Goal: Information Seeking & Learning: Learn about a topic

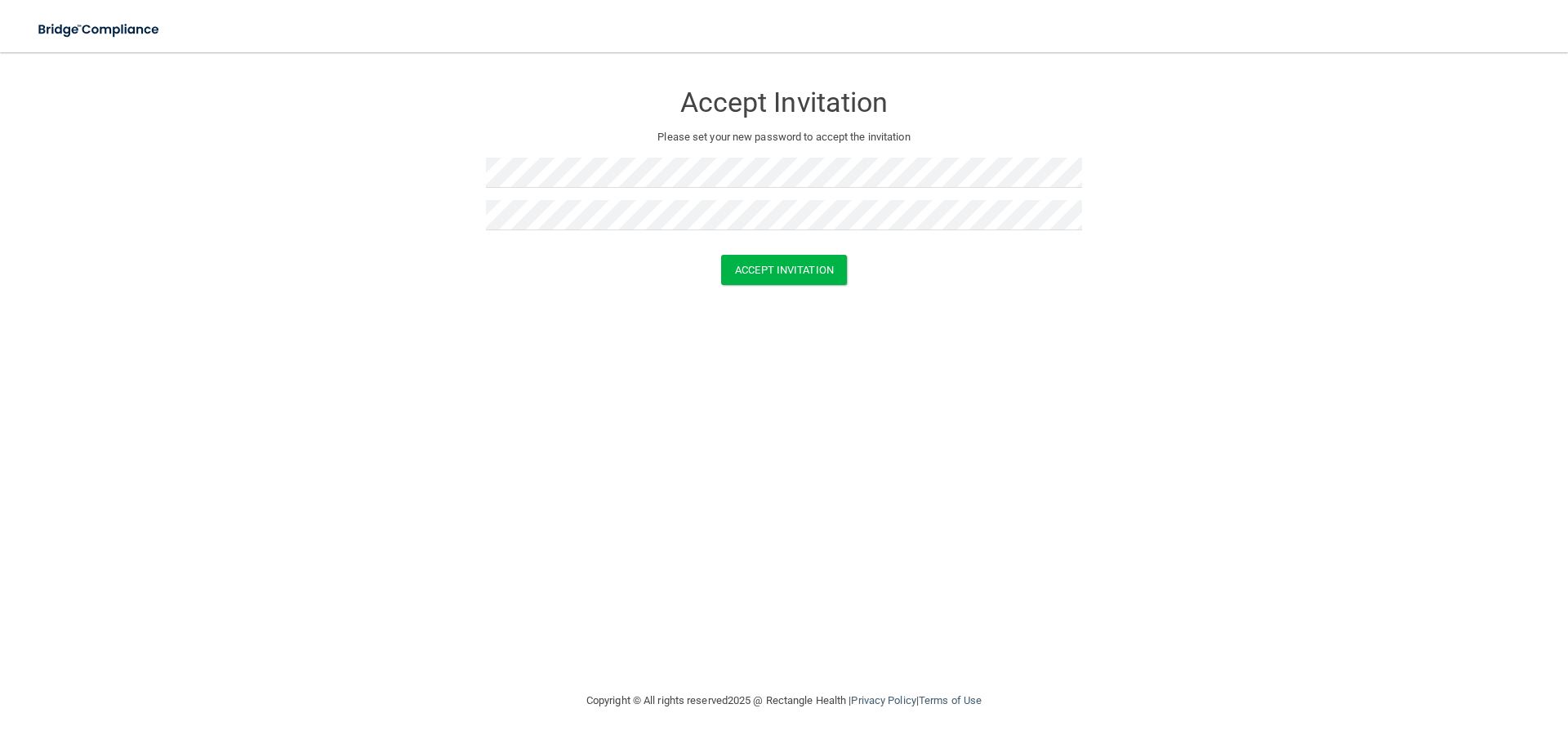
click at [924, 299] on form "Accept Invitation Please set your new password to accept the invitation Accept …" at bounding box center [784, 186] width 1502 height 236
click at [812, 279] on button "Accept Invitation" at bounding box center [783, 270] width 125 height 30
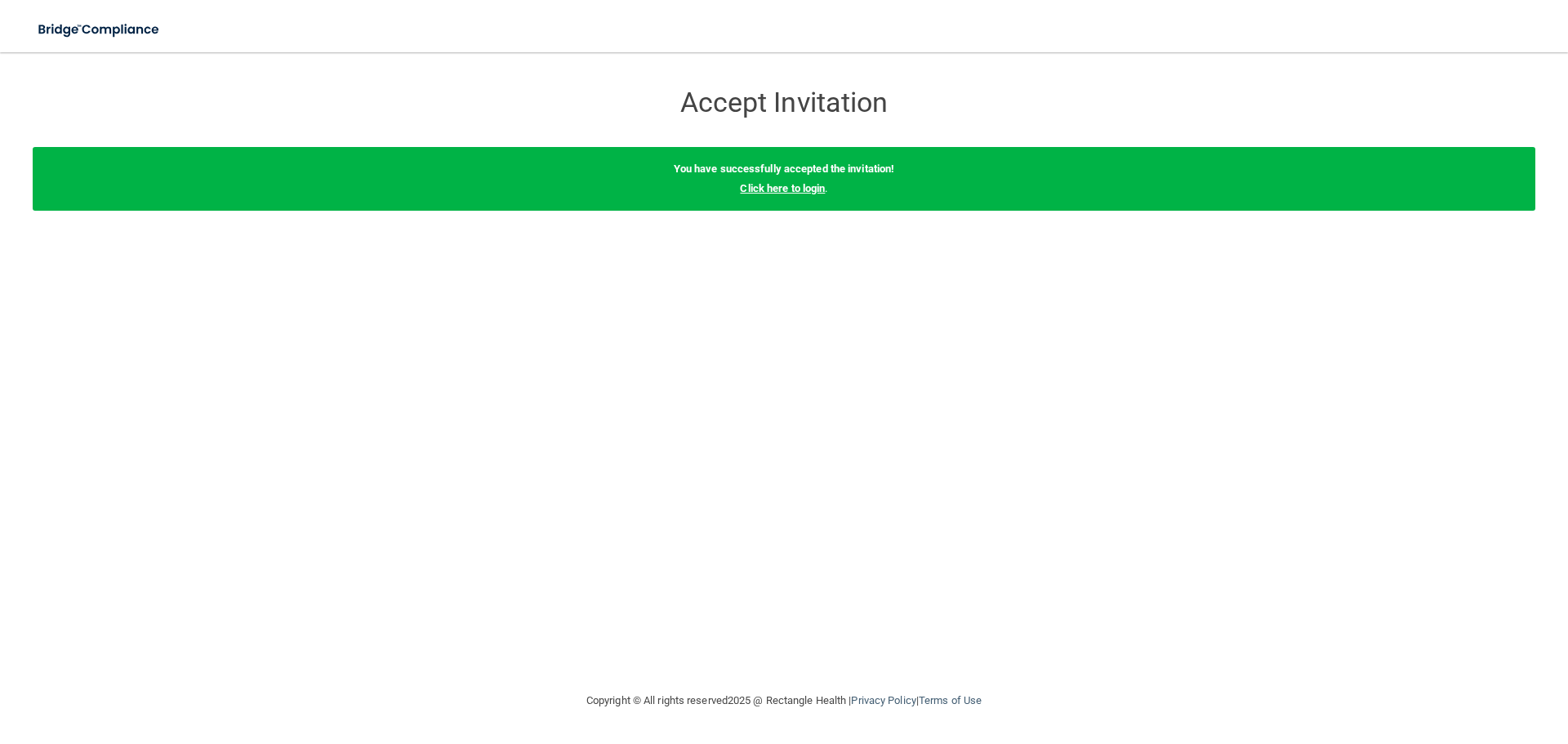
click at [781, 191] on link "Click here to login" at bounding box center [781, 189] width 85 height 12
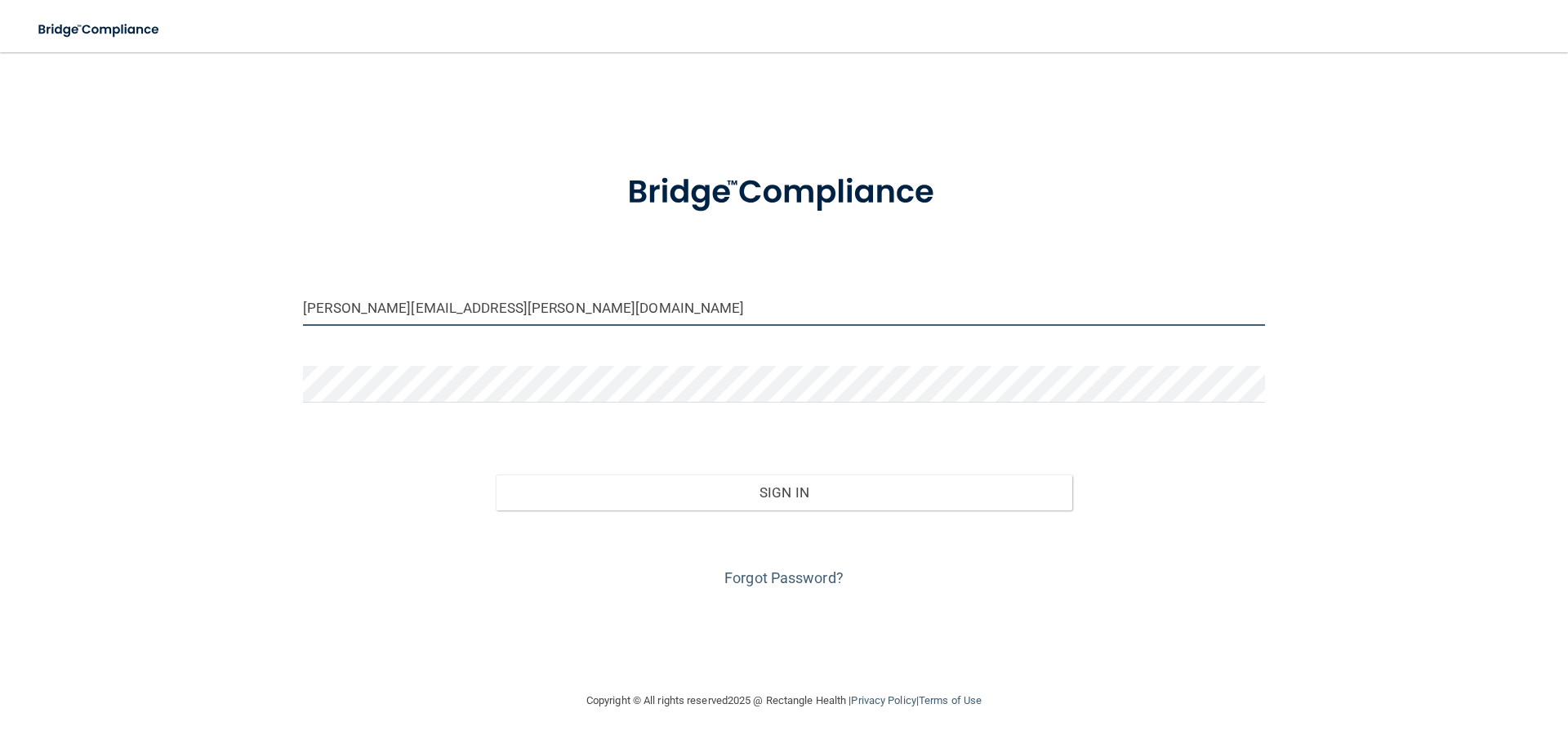
drag, startPoint x: 540, startPoint y: 315, endPoint x: 301, endPoint y: 305, distance: 239.2
click at [301, 305] on div "adrianna.brackman@omsp.com" at bounding box center [784, 313] width 986 height 49
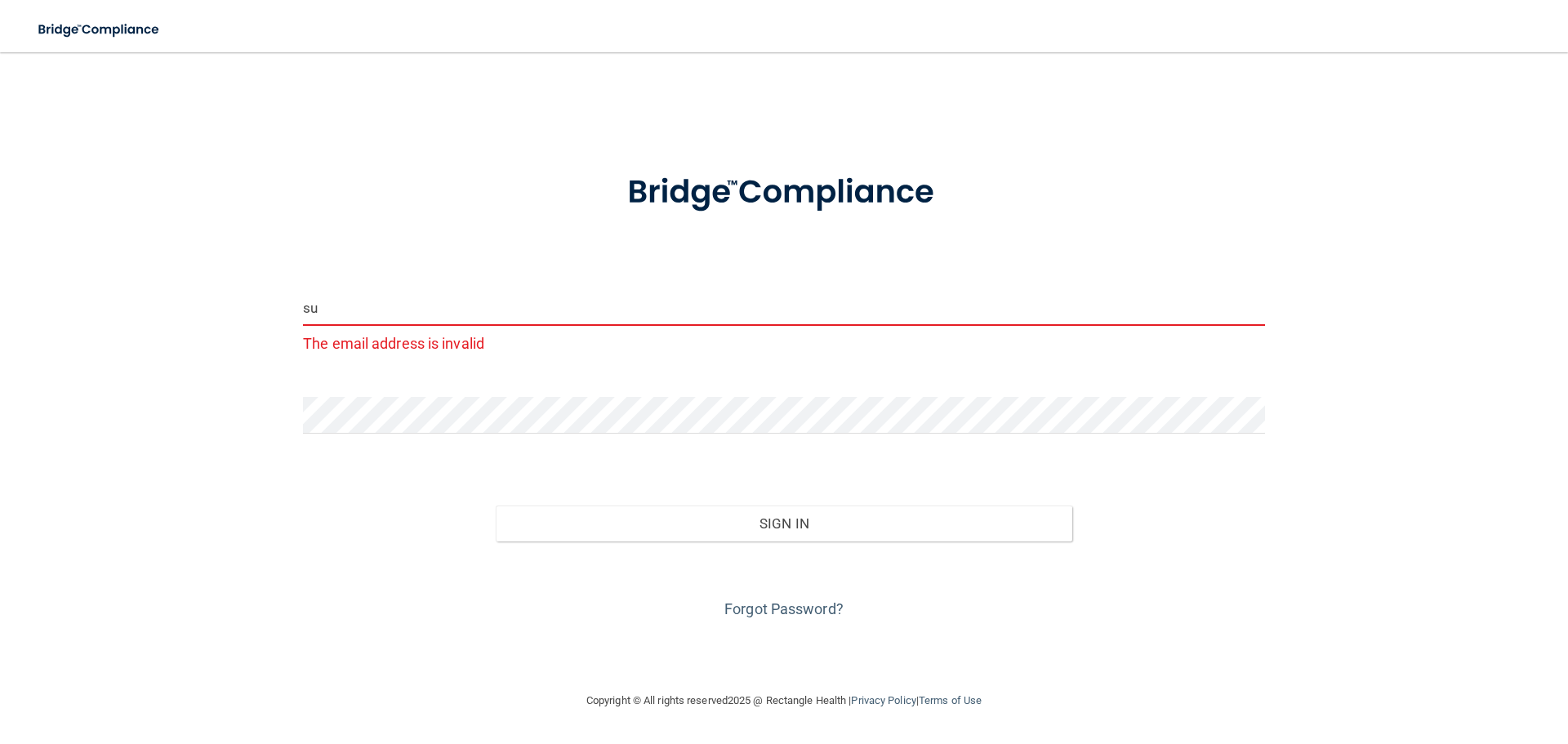
type input "s"
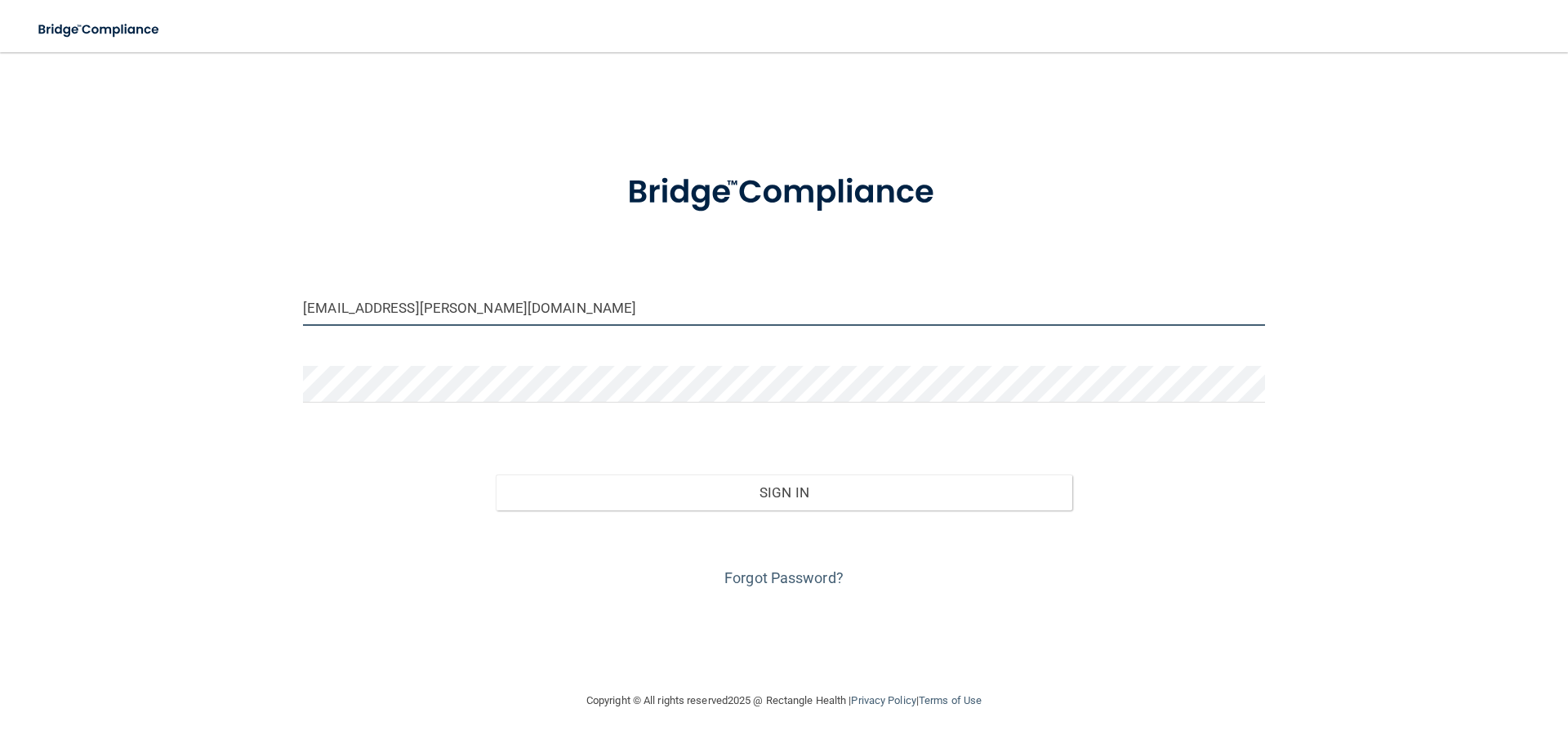
type input "[EMAIL_ADDRESS][PERSON_NAME][DOMAIN_NAME]"
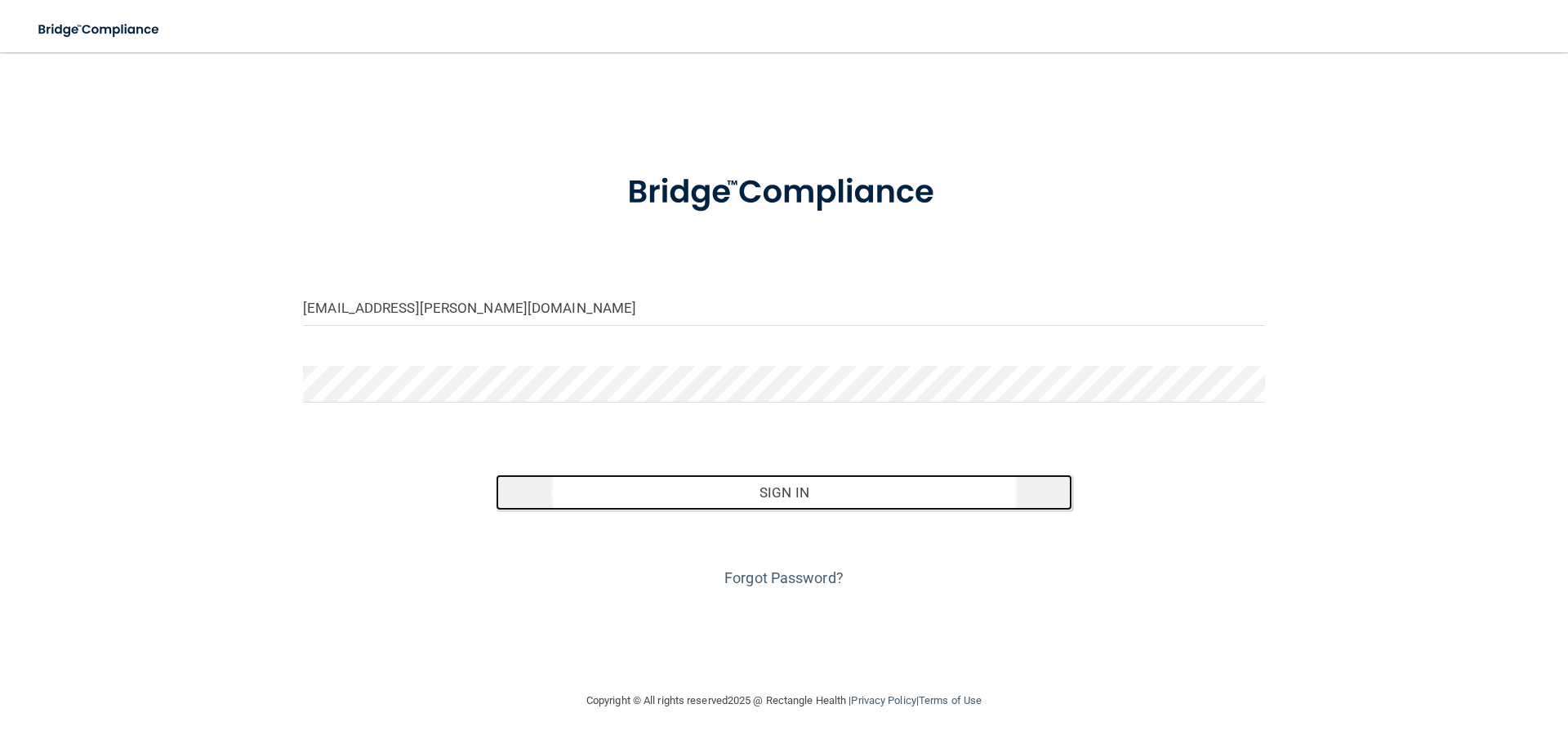
click at [886, 500] on button "Sign In" at bounding box center [784, 492] width 578 height 36
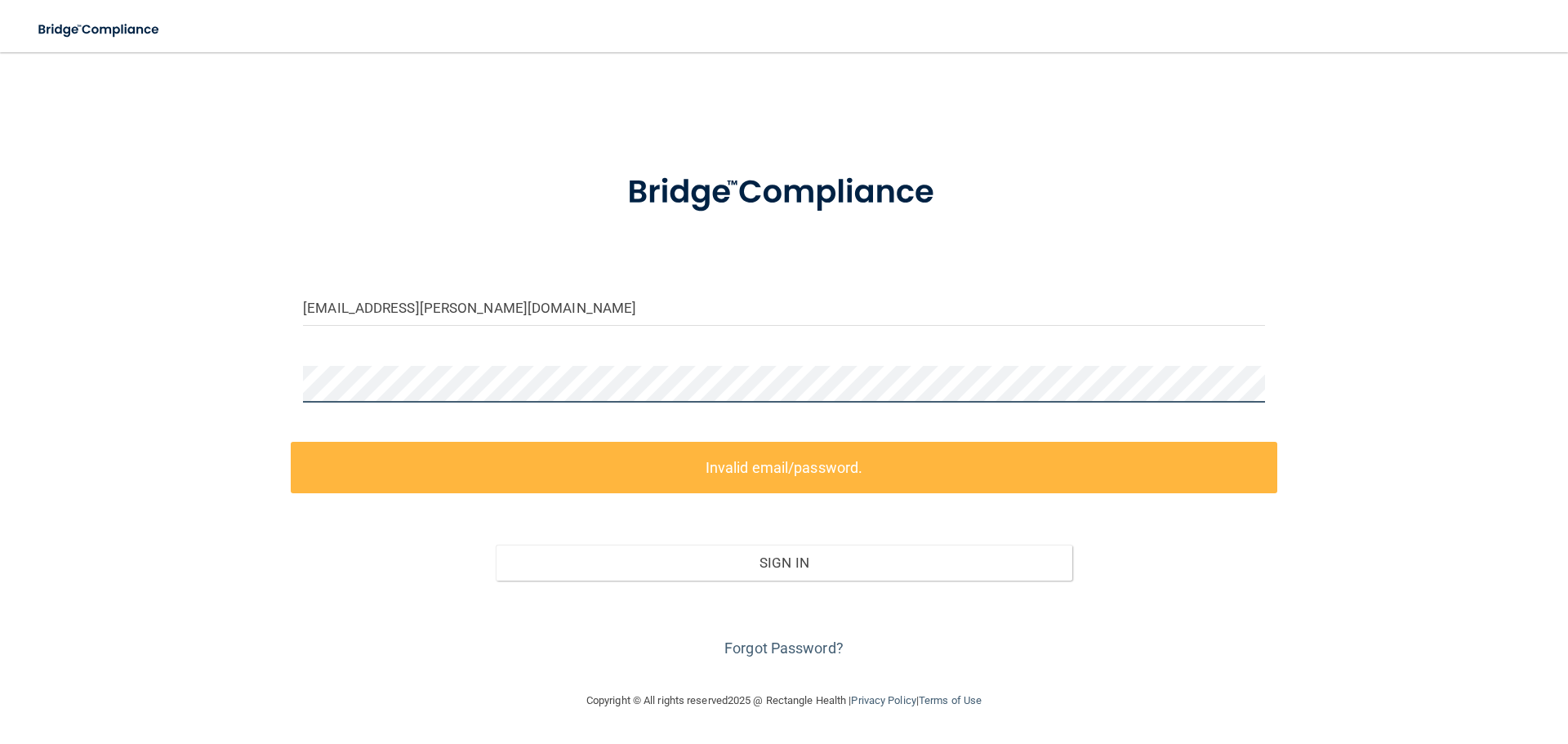
click at [216, 394] on div "sig.suggs@omsp.com Invalid email/password. You don't have permission to access …" at bounding box center [784, 371] width 1502 height 606
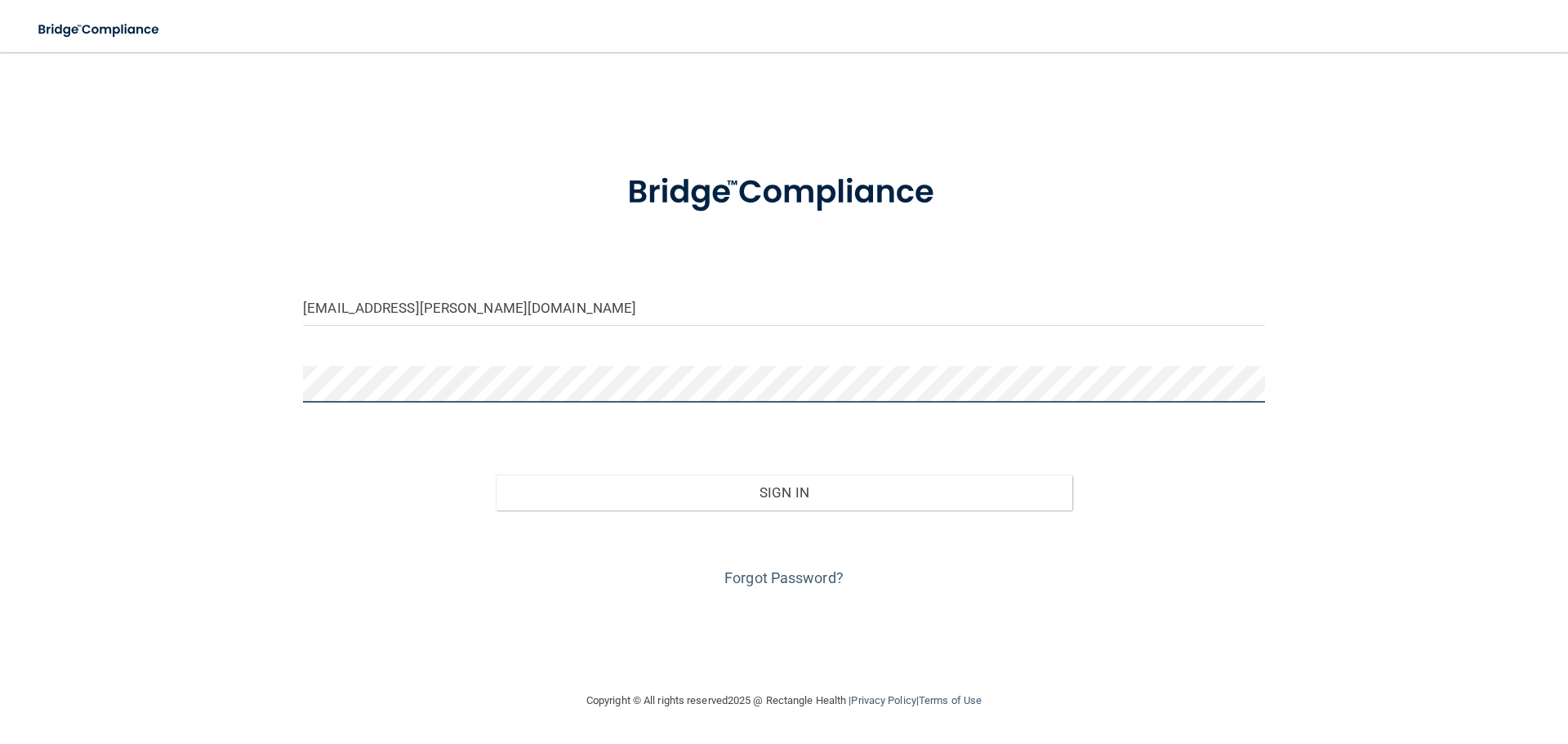
click at [496, 474] on button "Sign In" at bounding box center [784, 492] width 578 height 36
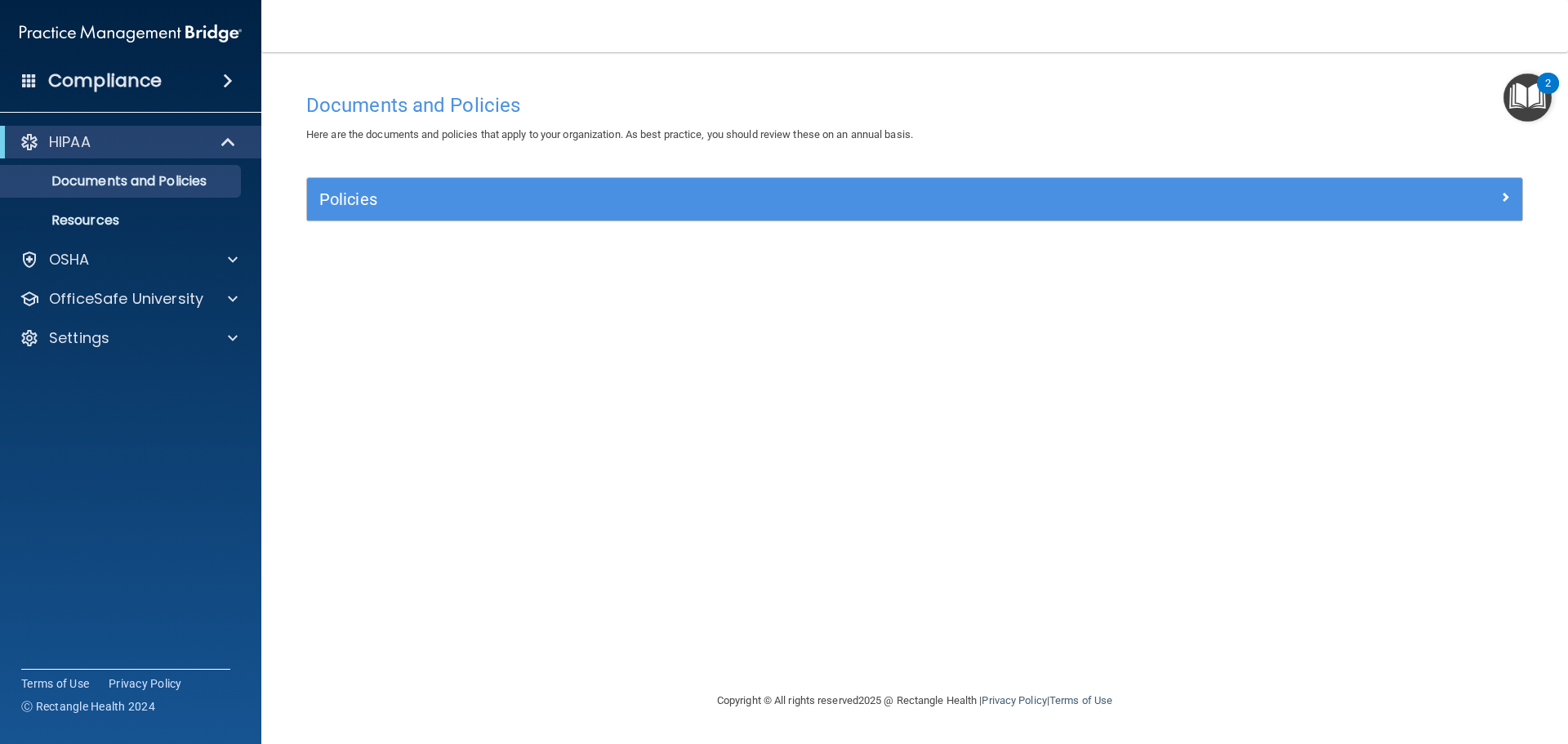
click at [1527, 90] on img "Open Resource Center, 2 new notifications" at bounding box center [1527, 98] width 48 height 48
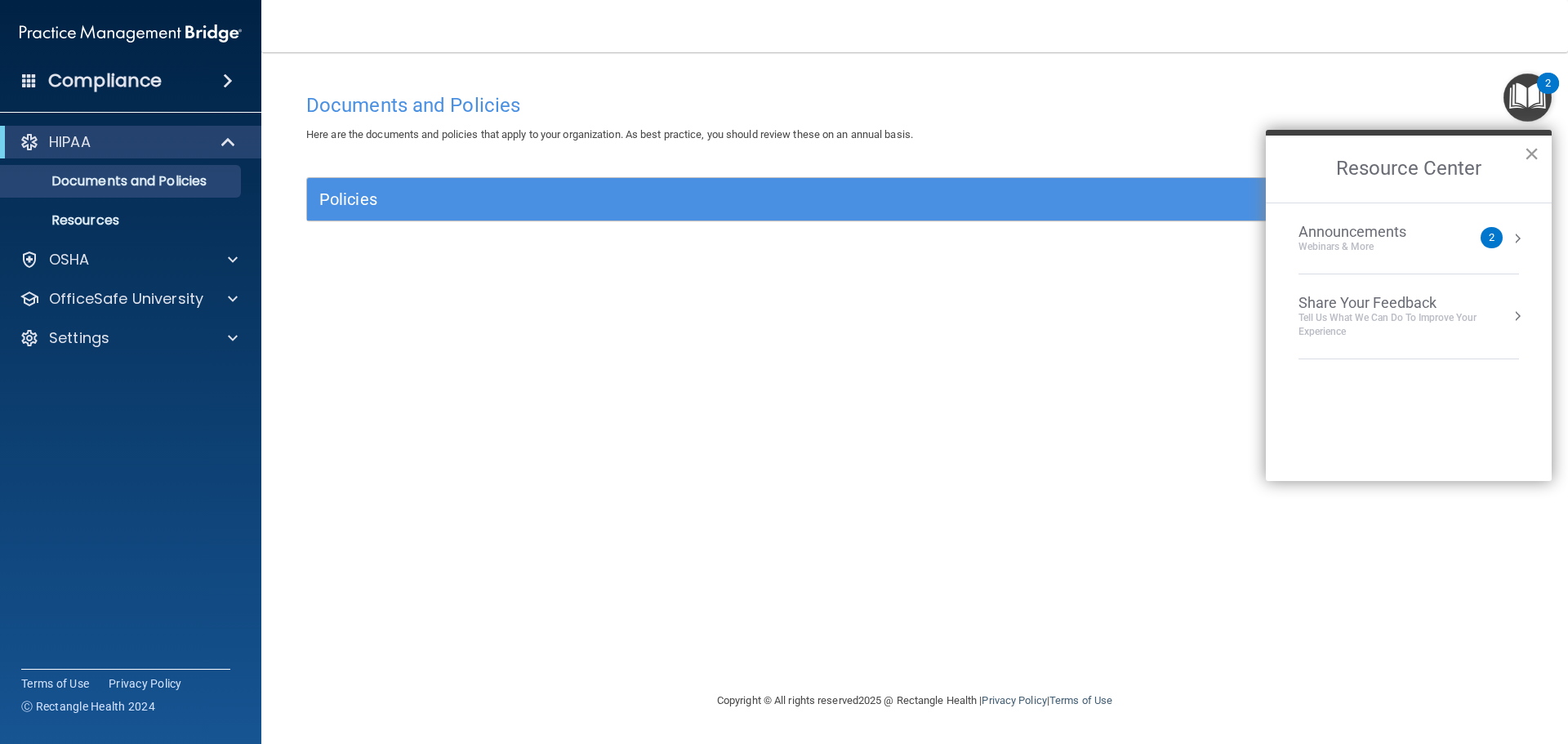
click at [1531, 150] on button "×" at bounding box center [1531, 153] width 15 height 26
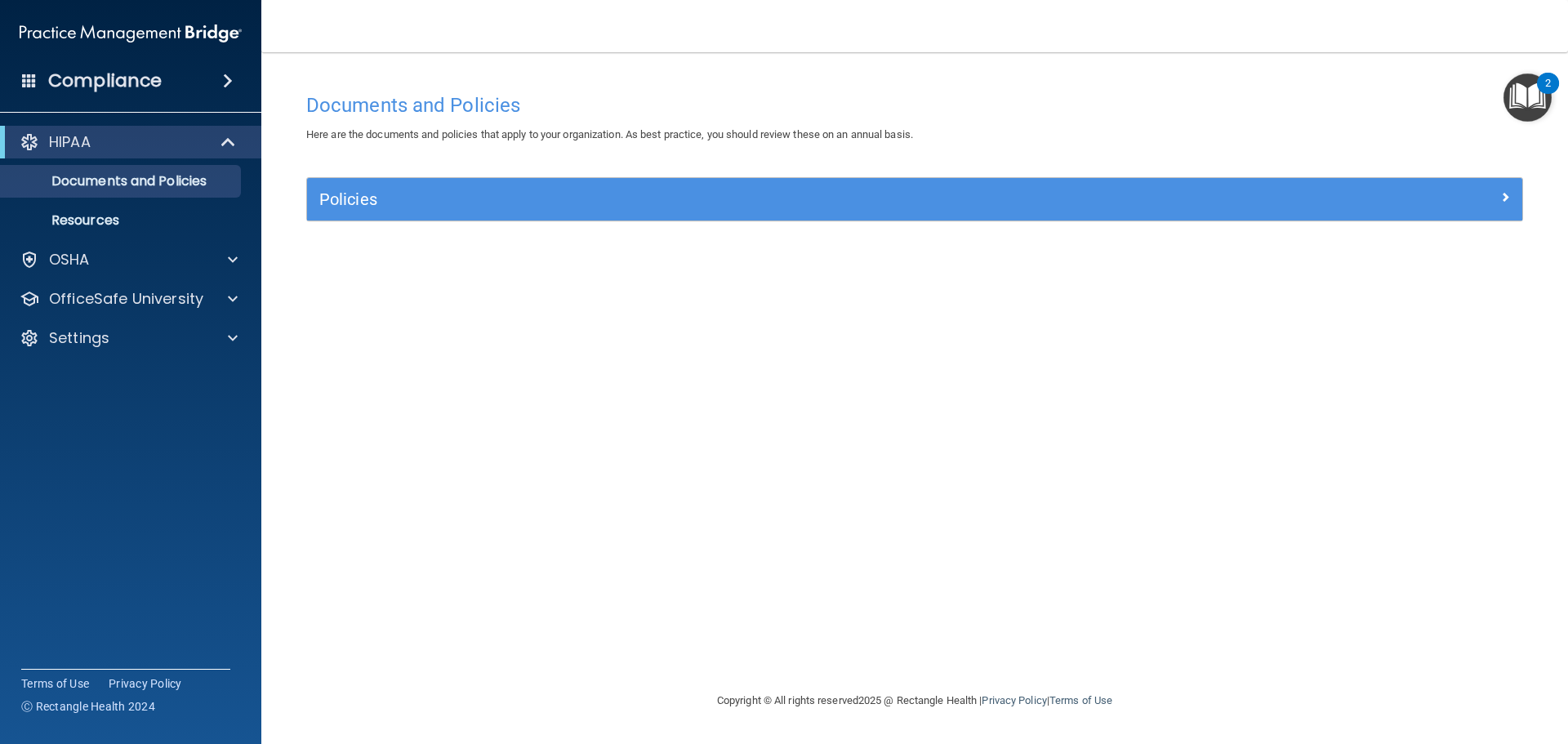
click at [602, 161] on div "Documents and Policies Here are the documents and policies that apply to your o…" at bounding box center [914, 387] width 1241 height 606
click at [592, 174] on div "Documents and Policies Here are the documents and policies that apply to your o…" at bounding box center [914, 387] width 1241 height 606
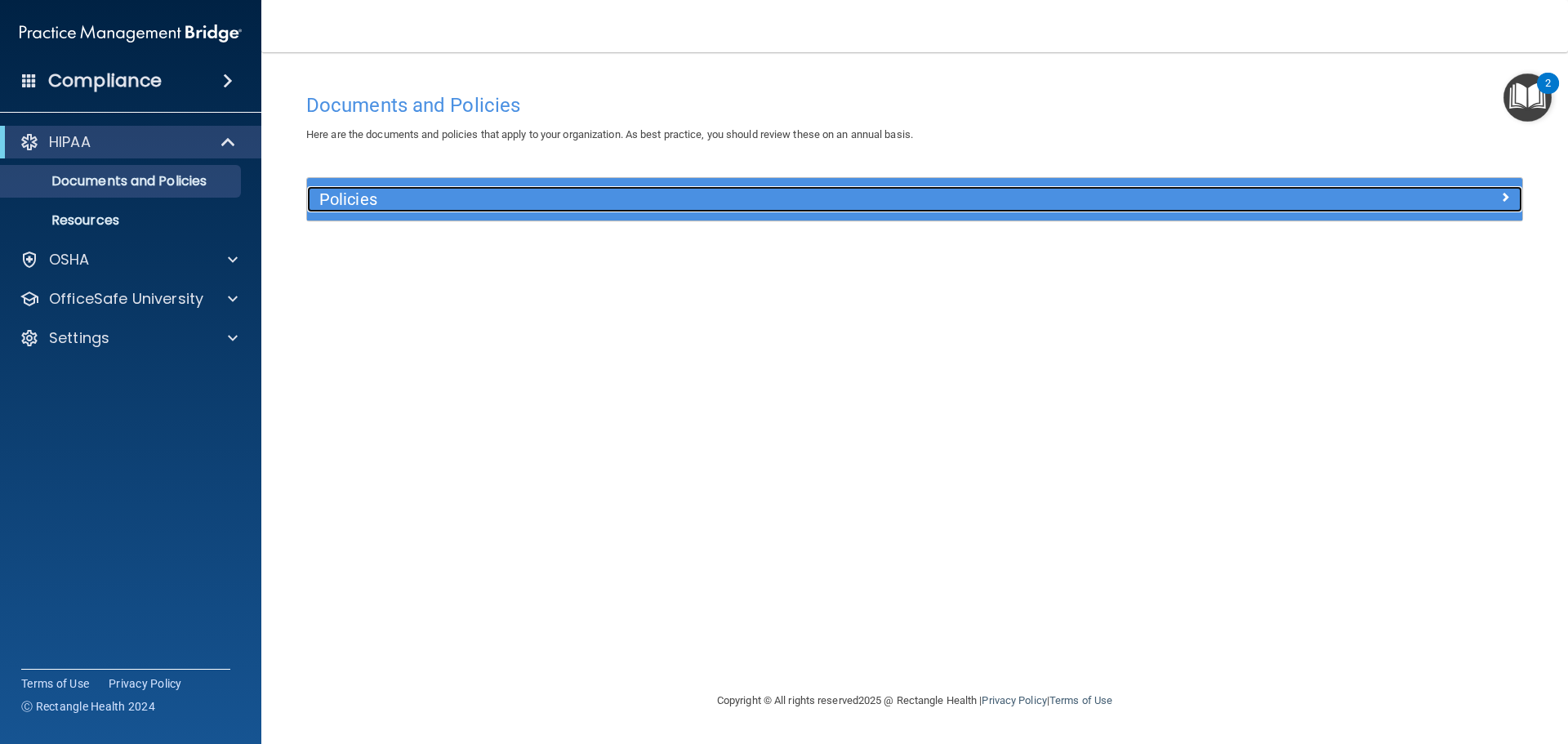
click at [588, 196] on h5 "Policies" at bounding box center [763, 199] width 886 height 18
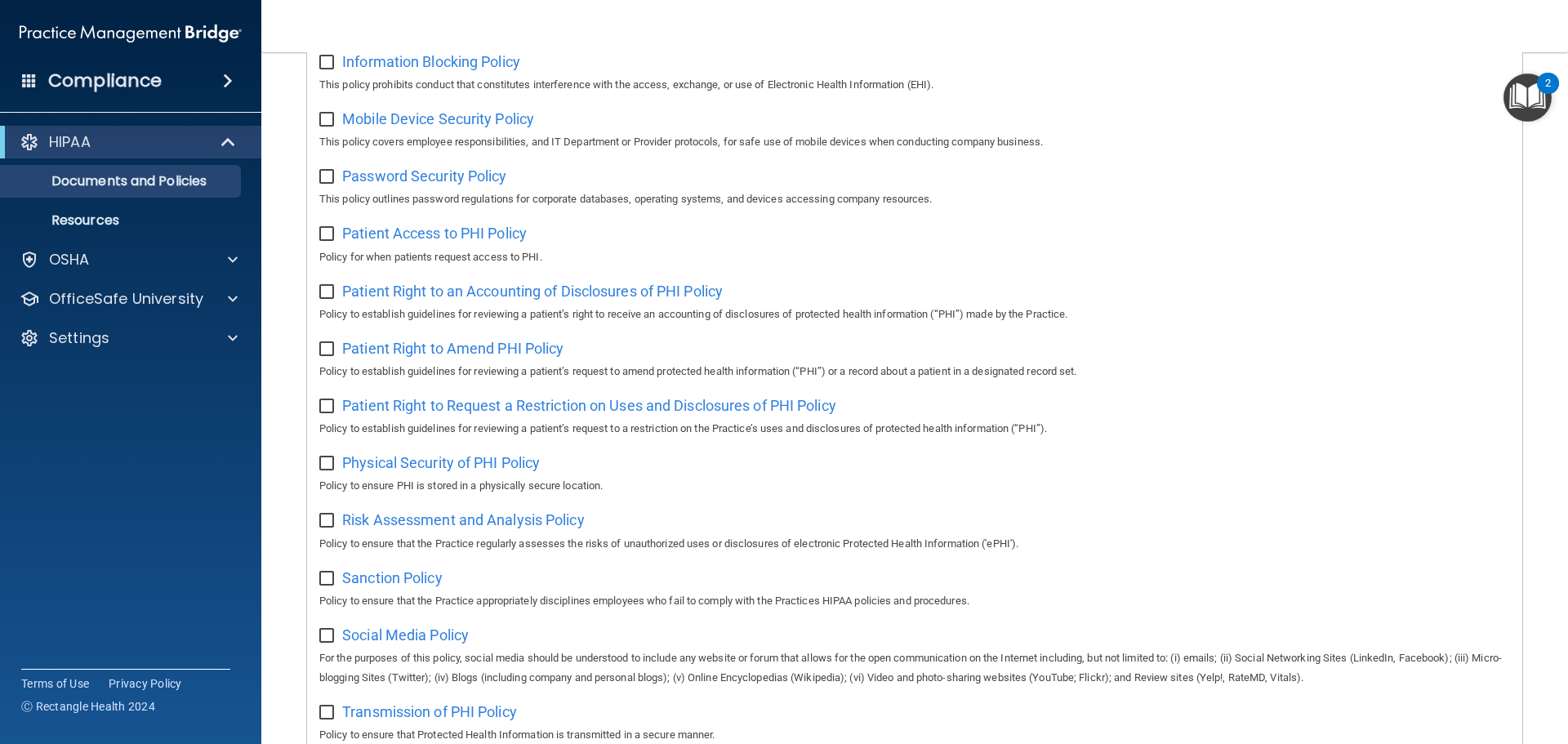
scroll to position [894, 0]
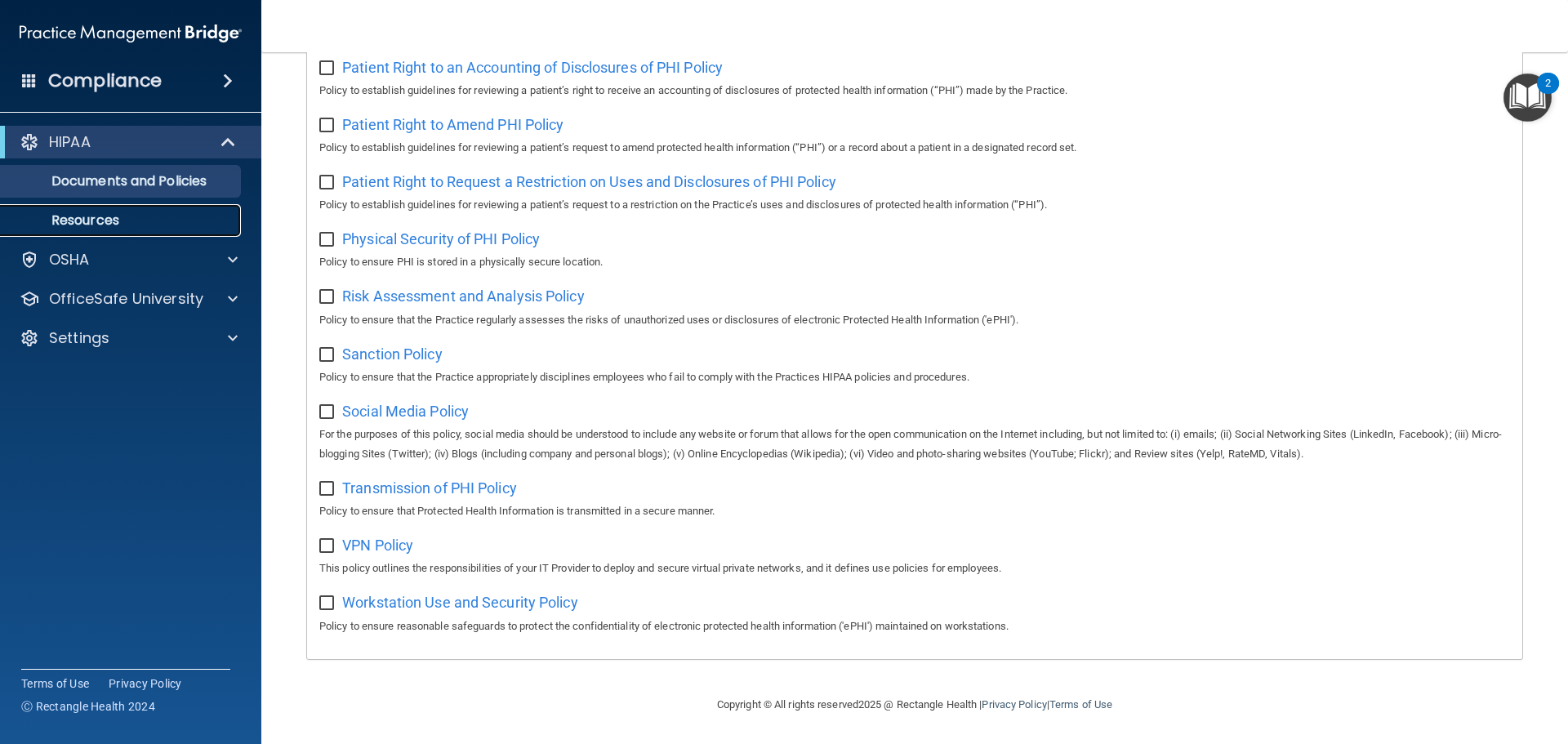
click at [155, 214] on p "Resources" at bounding box center [122, 221] width 223 height 16
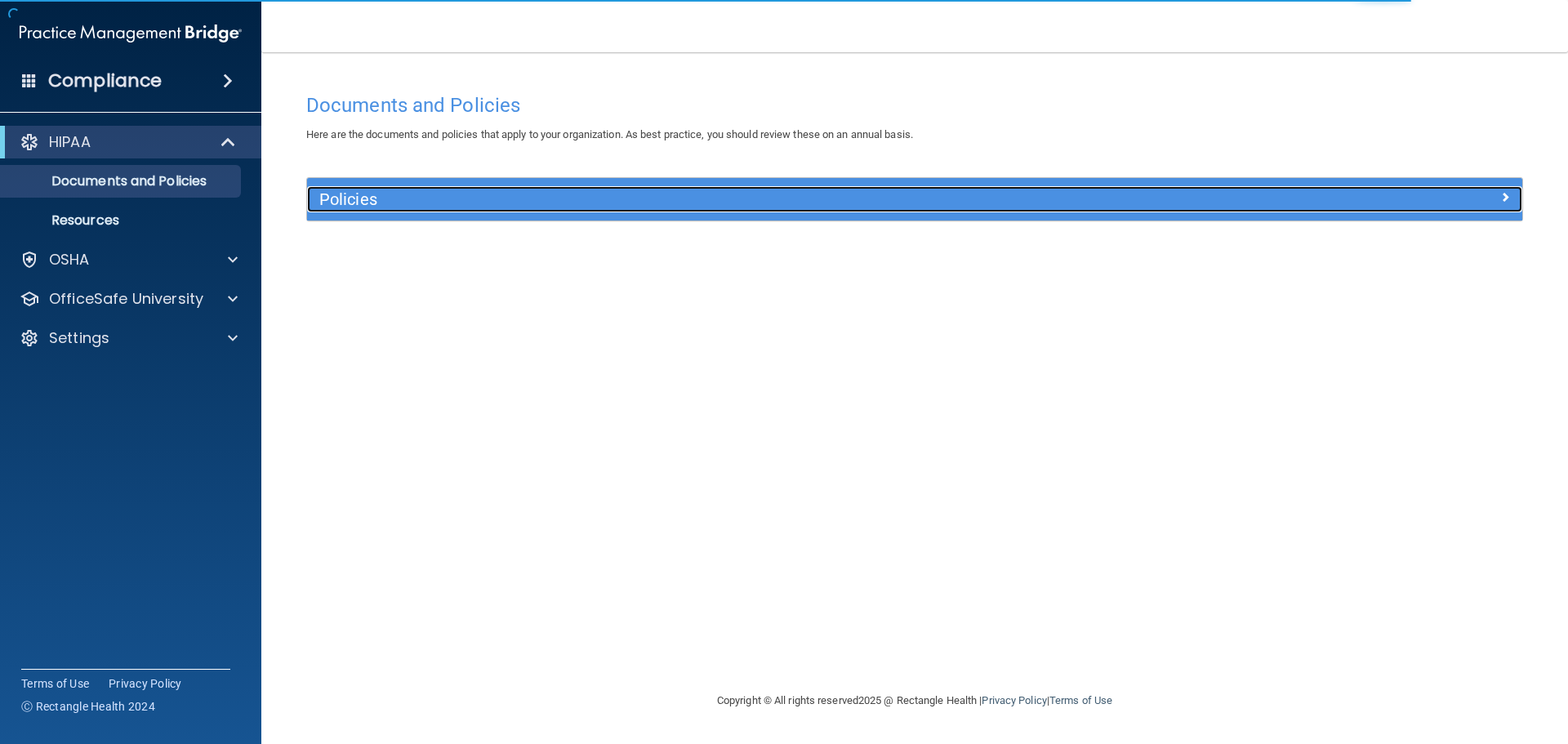
click at [513, 209] on div "Policies" at bounding box center [763, 198] width 911 height 26
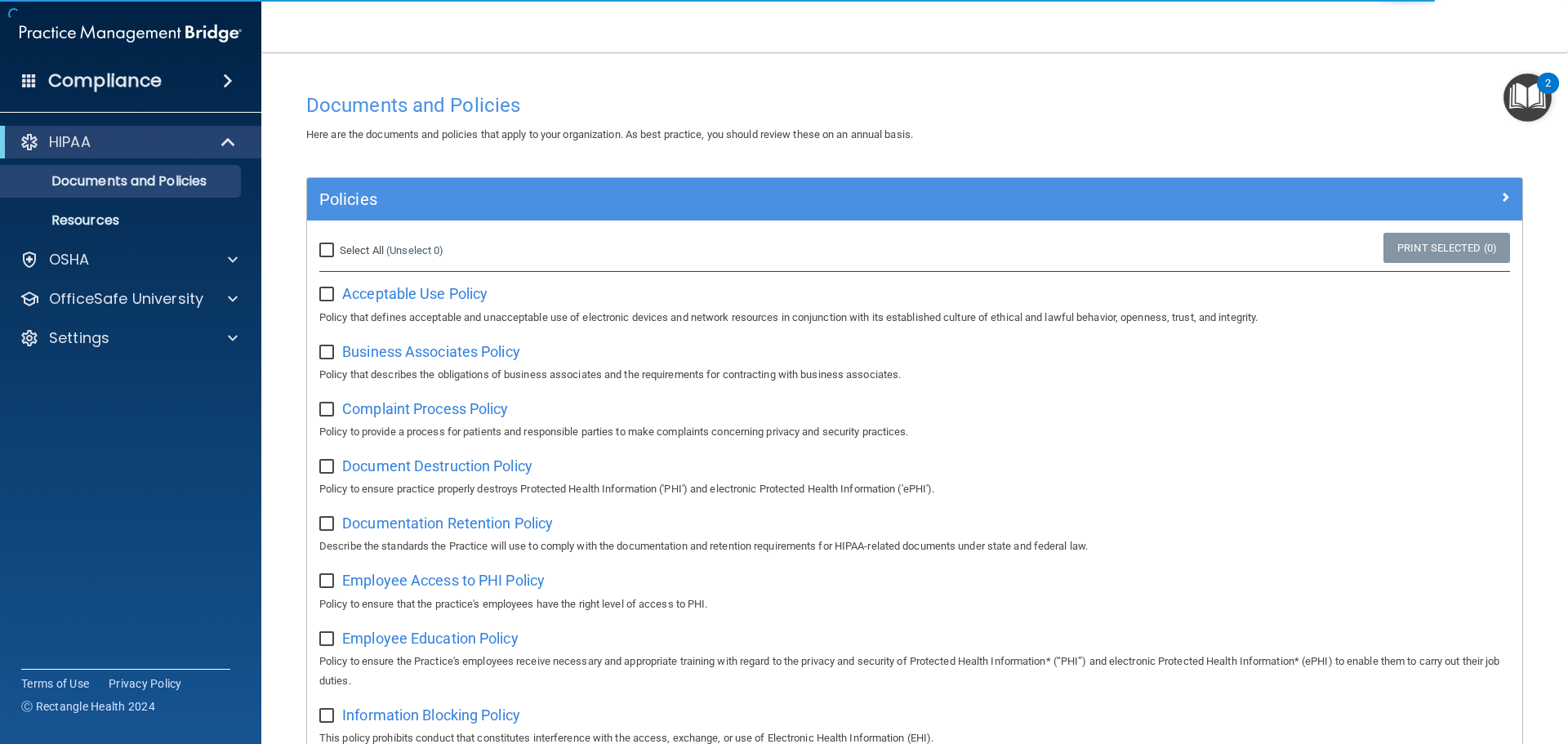
click at [408, 303] on div "Acceptable Use Policy Policy that defines acceptable and unacceptable use of el…" at bounding box center [915, 303] width 1191 height 46
click at [408, 294] on span "Acceptable Use Policy" at bounding box center [414, 293] width 145 height 17
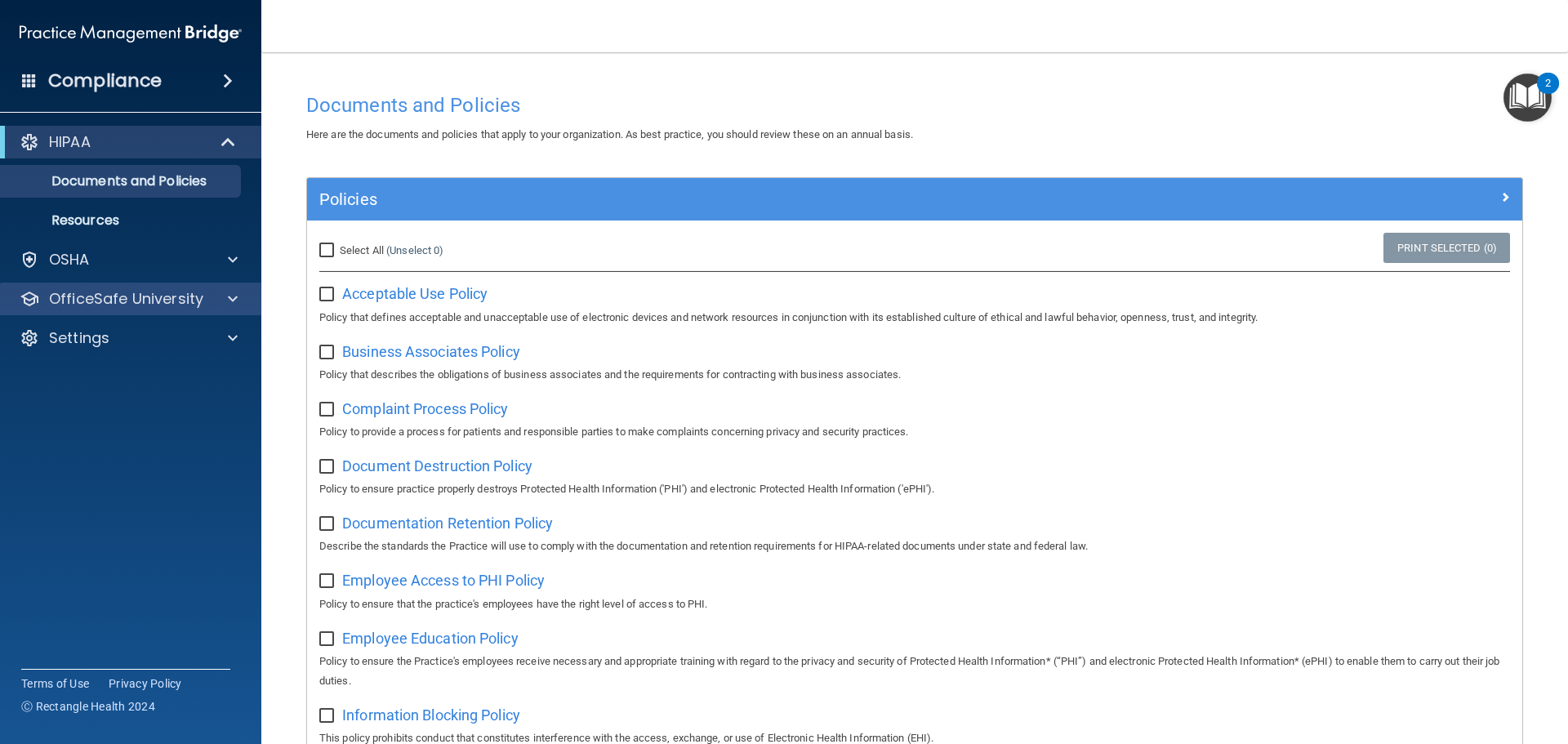
click at [222, 310] on div "OfficeSafe University" at bounding box center [131, 298] width 263 height 33
click at [229, 303] on span at bounding box center [232, 299] width 10 height 20
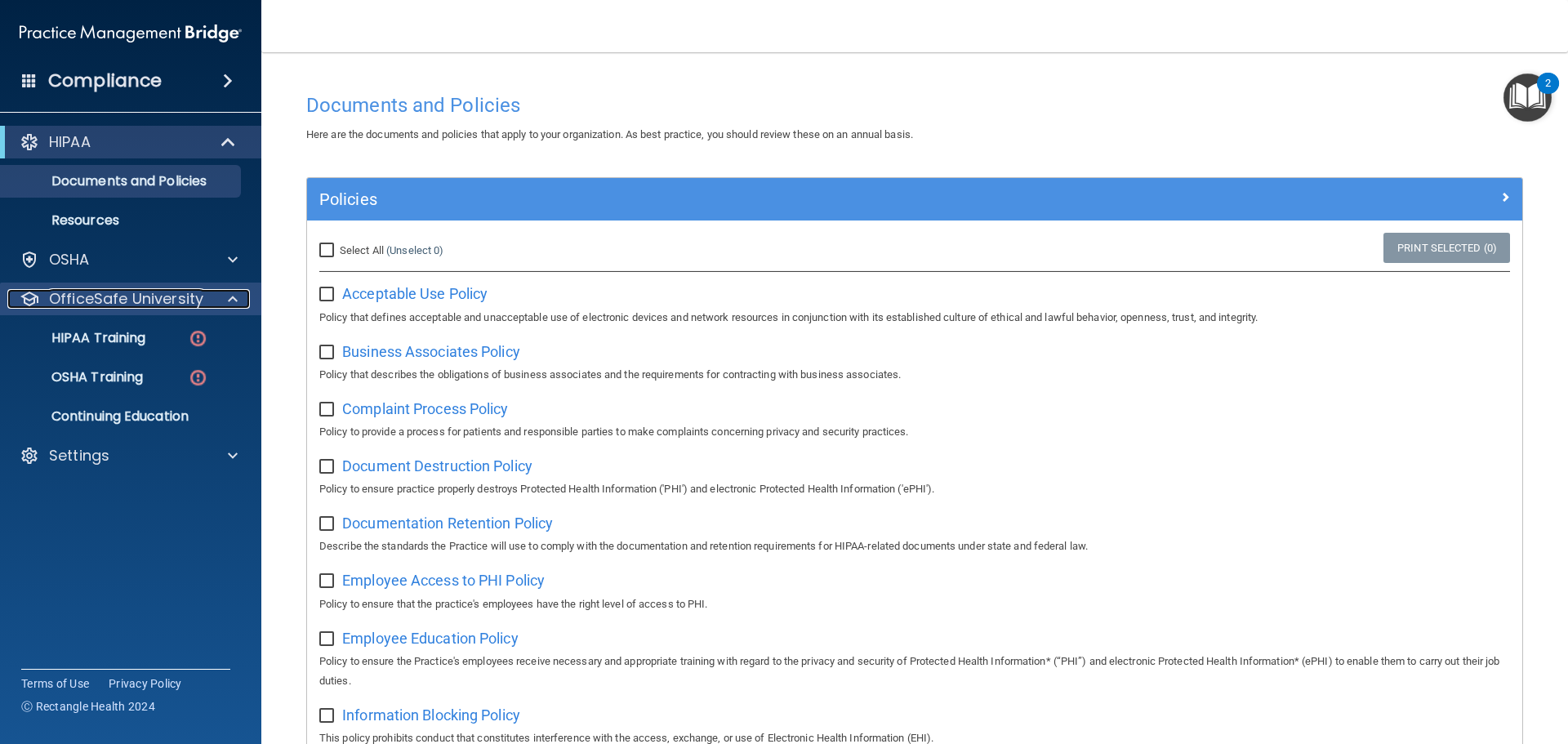
click at [229, 303] on span at bounding box center [232, 299] width 10 height 20
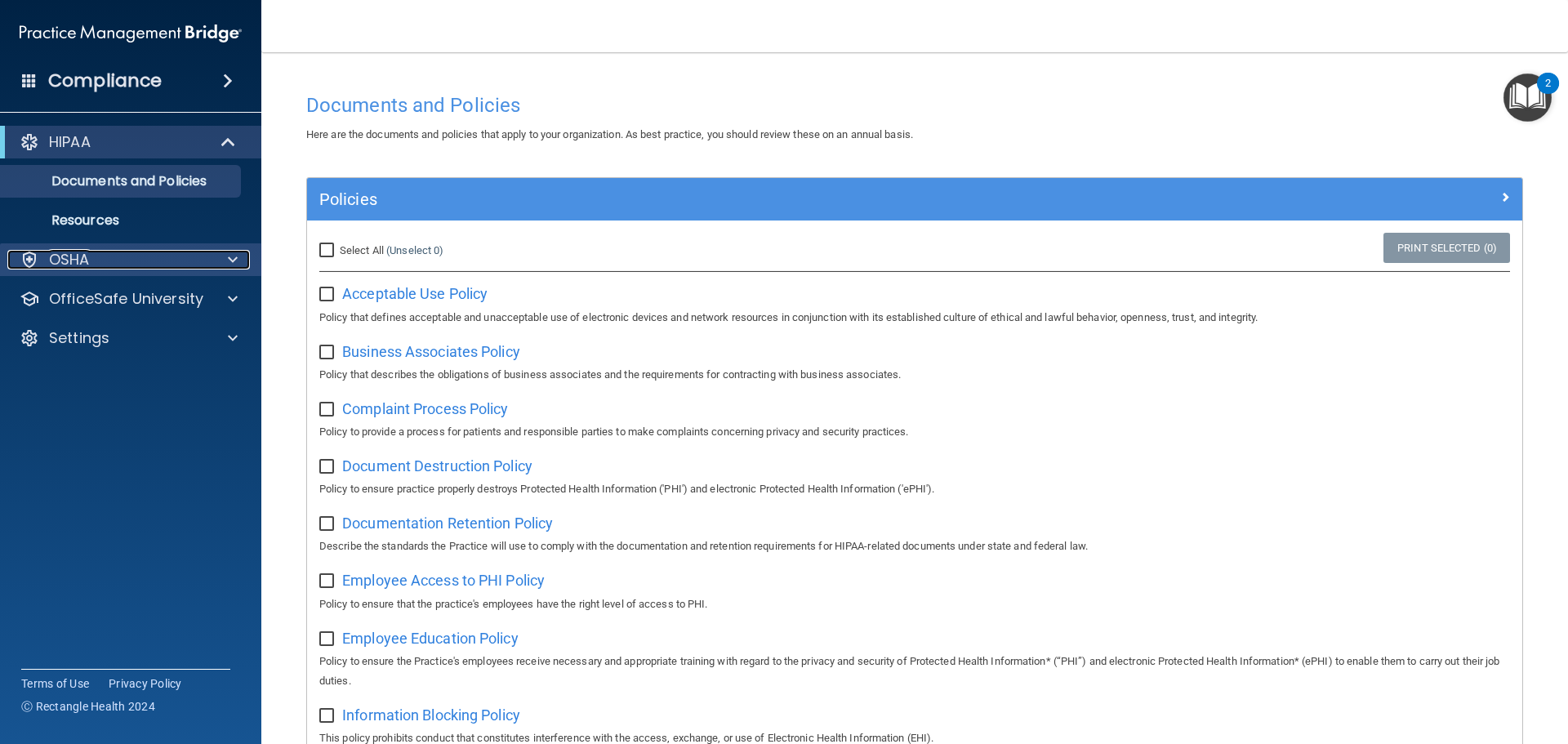
click at [74, 255] on p "OSHA" at bounding box center [69, 260] width 41 height 20
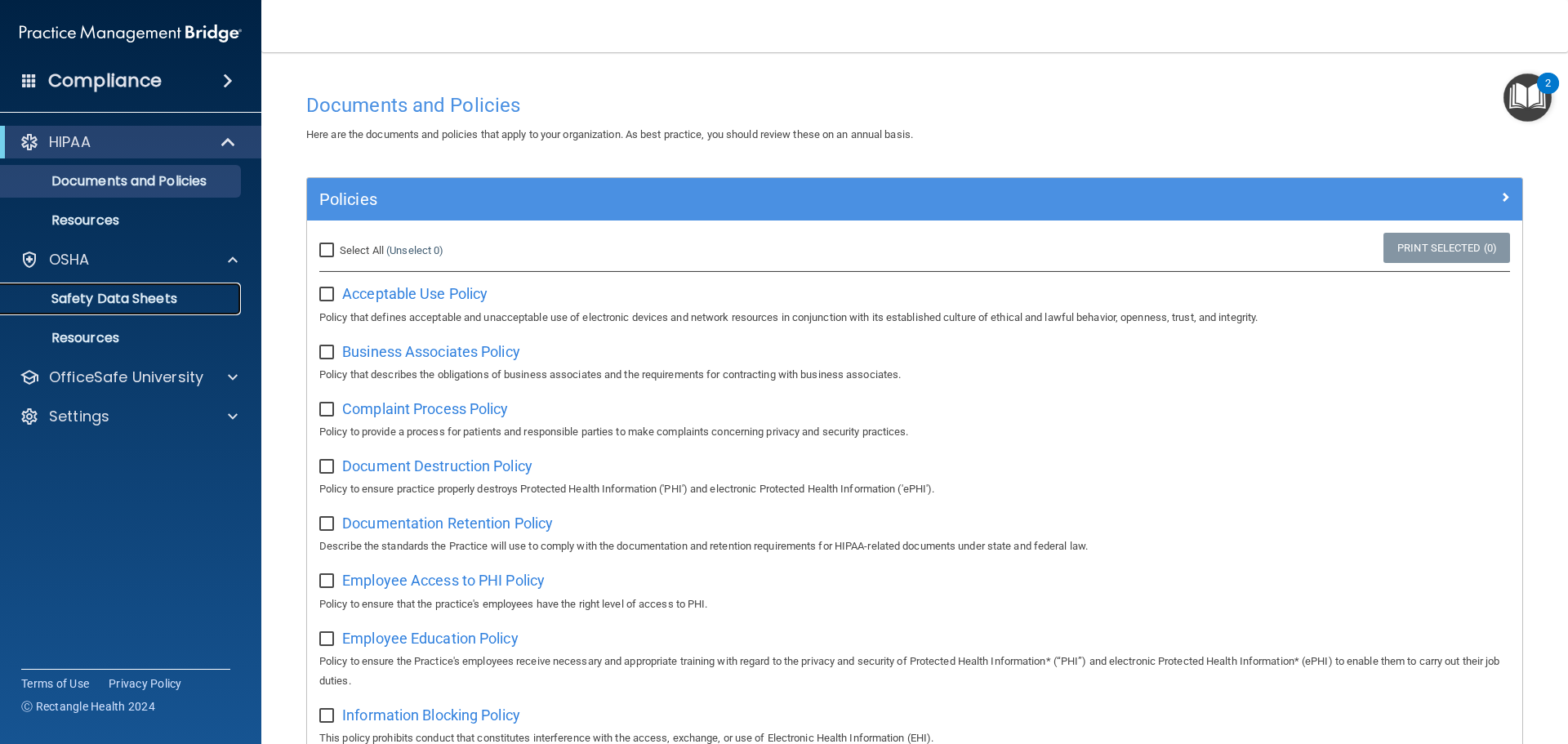
click at [73, 297] on p "Safety Data Sheets" at bounding box center [122, 299] width 223 height 16
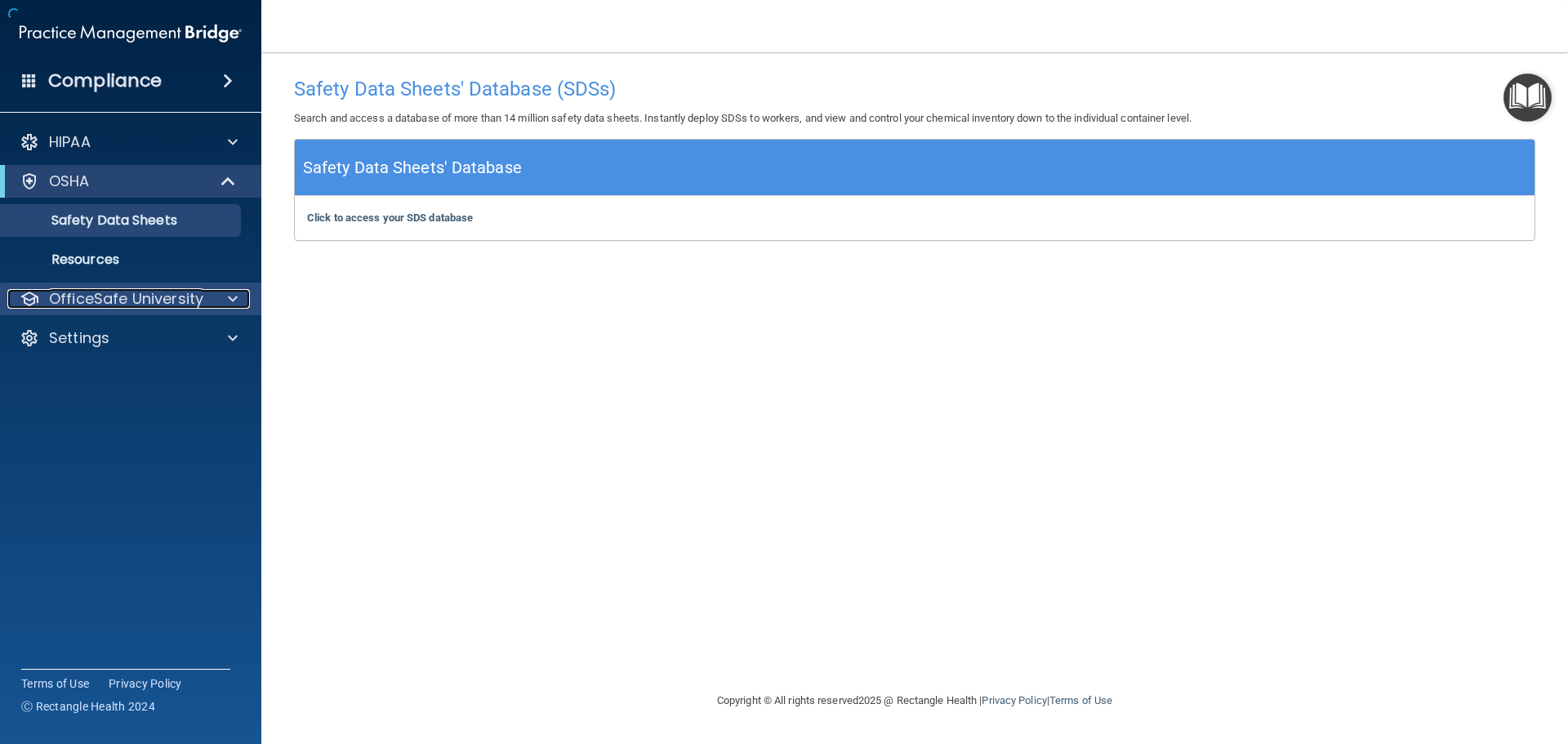
click at [84, 303] on p "OfficeSafe University" at bounding box center [125, 299] width 154 height 20
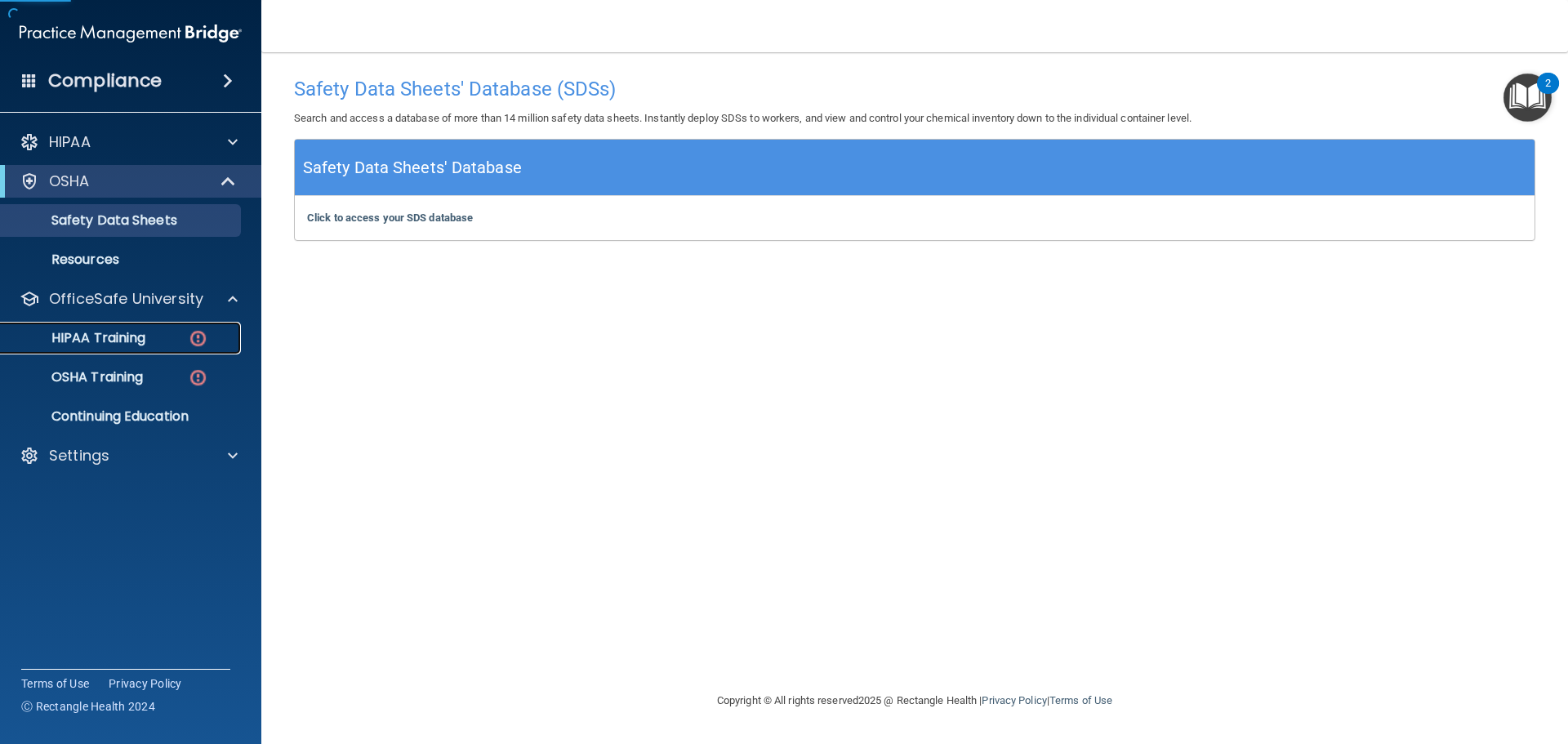
click at [93, 336] on p "HIPAA Training" at bounding box center [77, 338] width 134 height 16
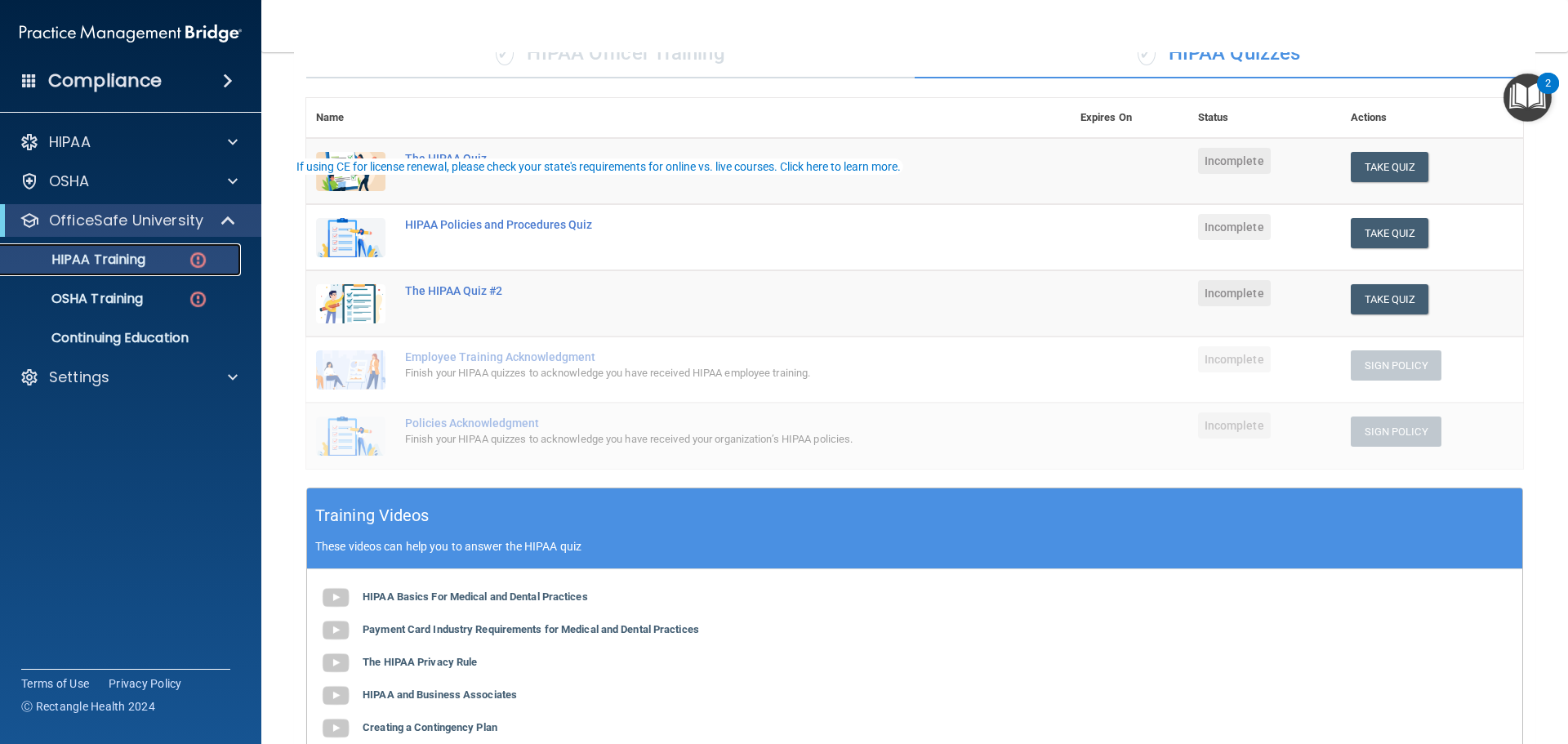
scroll to position [400, 0]
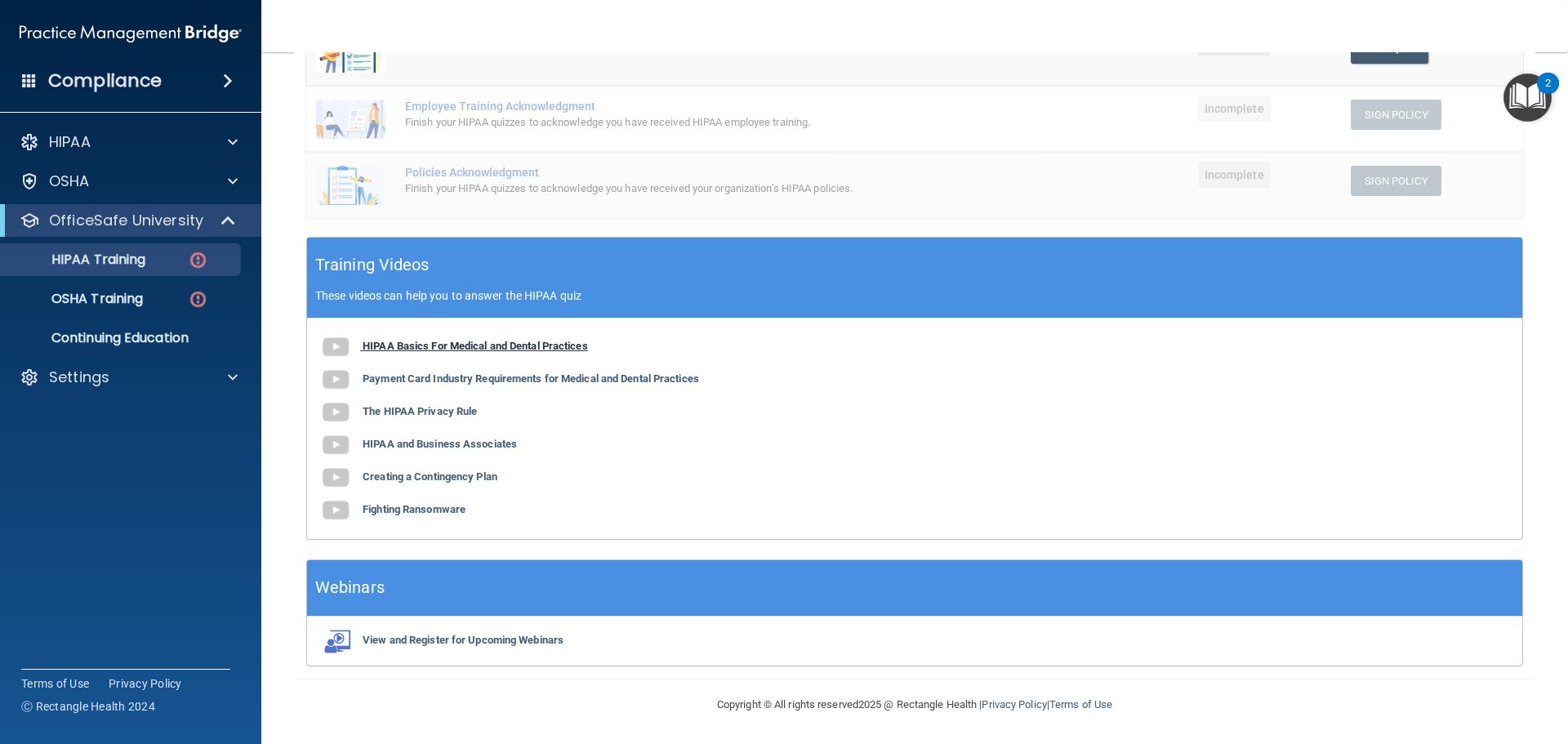
click at [467, 344] on b "HIPAA Basics For Medical and Dental Practices" at bounding box center [474, 346] width 225 height 12
click at [542, 375] on b "Payment Card Industry Requirements for Medical and Dental Practices" at bounding box center [530, 378] width 336 height 12
click at [408, 408] on b "The HIPAA Privacy Rule" at bounding box center [419, 411] width 114 height 12
click at [450, 451] on div "HIPAA Basics For Medical and Dental Practices Payment Card Industry Requirement…" at bounding box center [914, 429] width 1215 height 221
click at [460, 441] on b "HIPAA and Business Associates" at bounding box center [439, 444] width 154 height 12
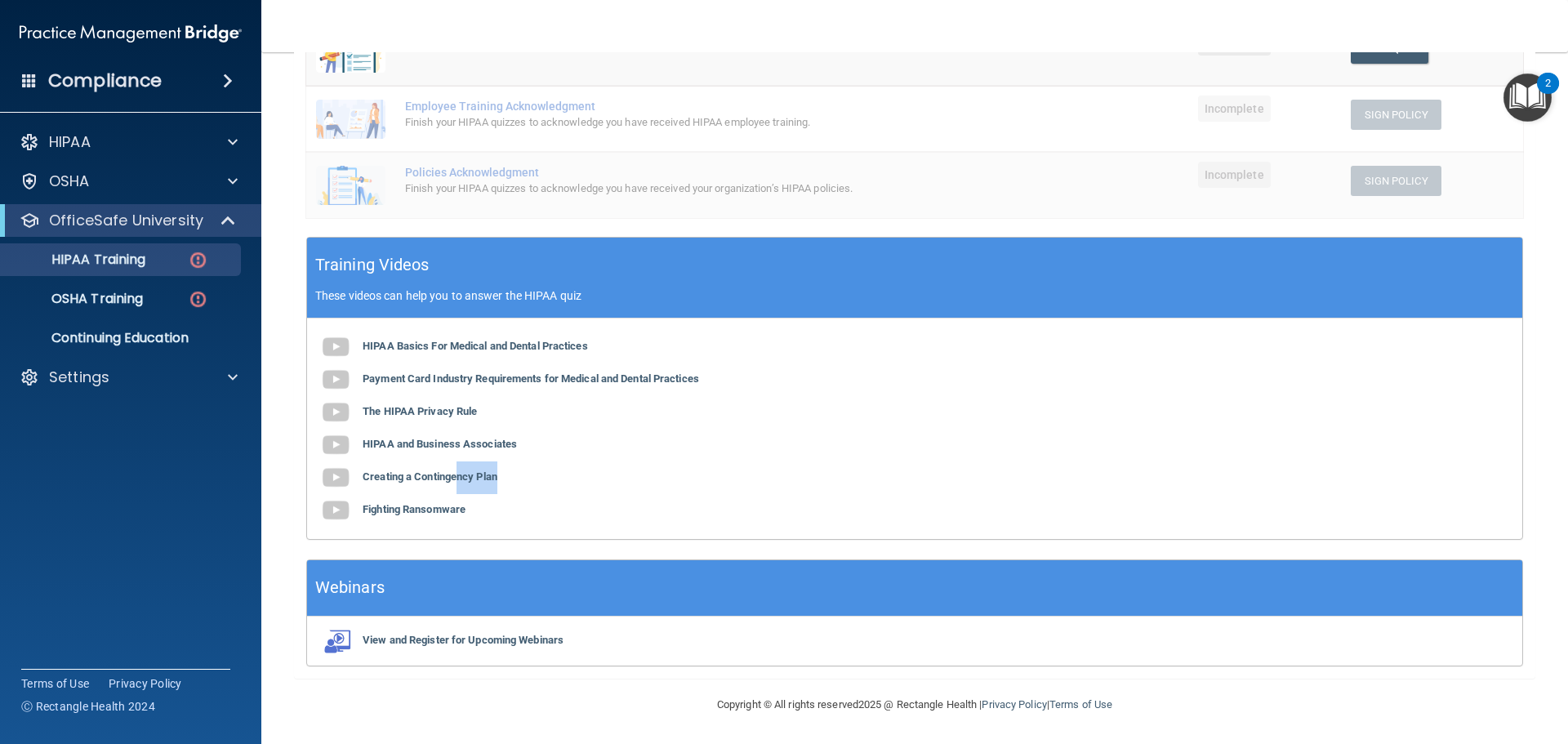
drag, startPoint x: 457, startPoint y: 473, endPoint x: 957, endPoint y: 482, distance: 500.1
click at [964, 481] on div "HIPAA Basics For Medical and Dental Practices Payment Card Industry Requirement…" at bounding box center [914, 429] width 1215 height 221
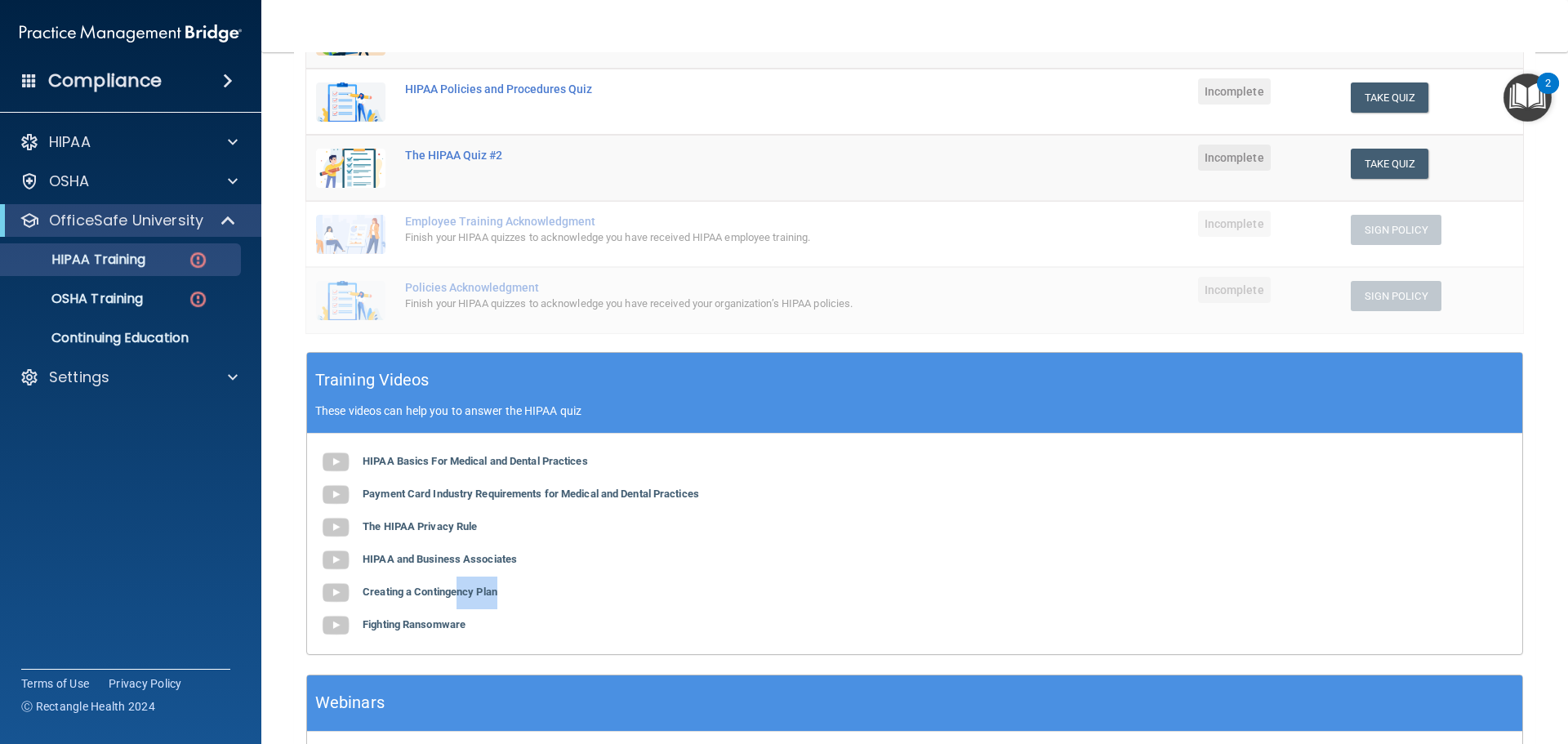
scroll to position [74, 0]
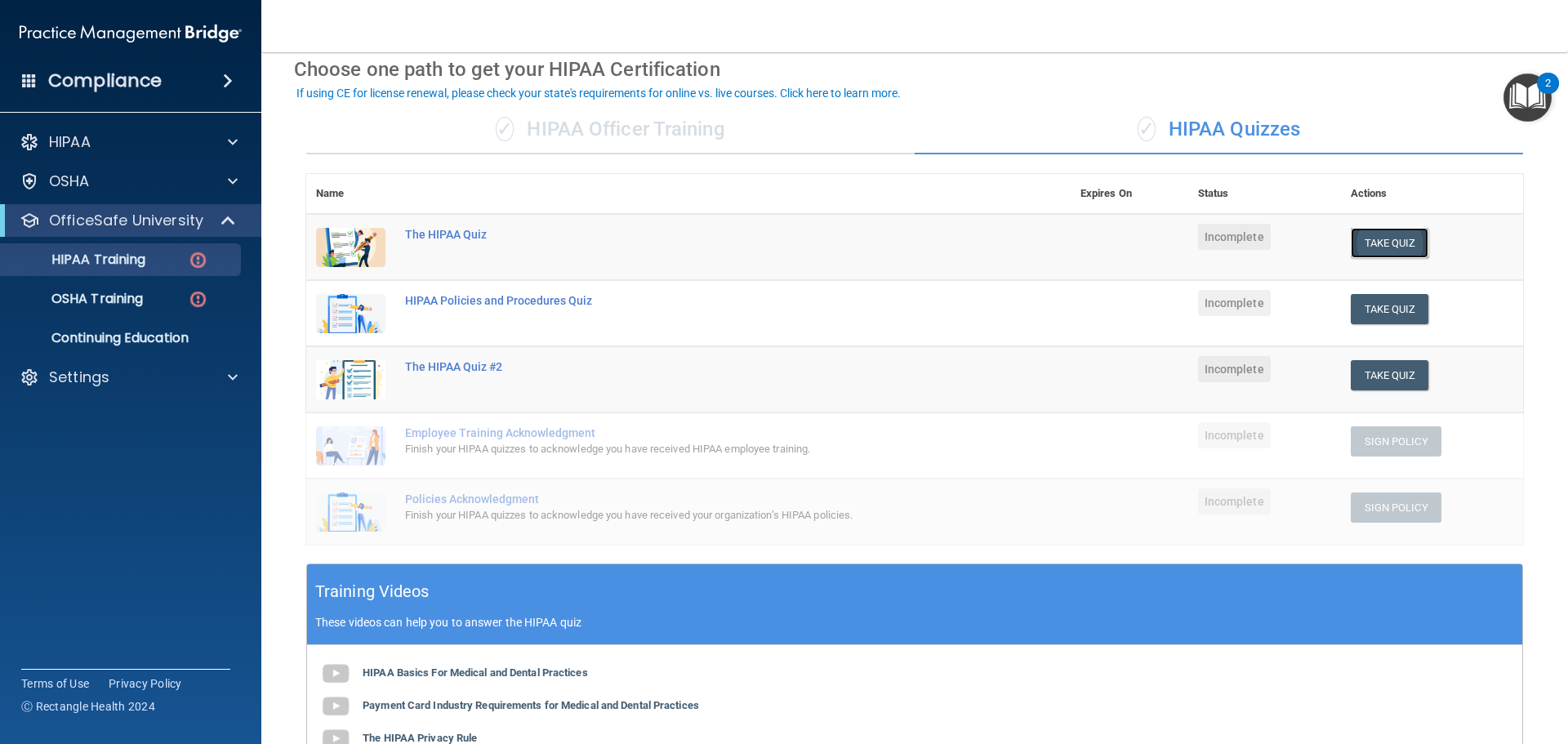
click at [1414, 247] on button "Take Quiz" at bounding box center [1390, 243] width 78 height 30
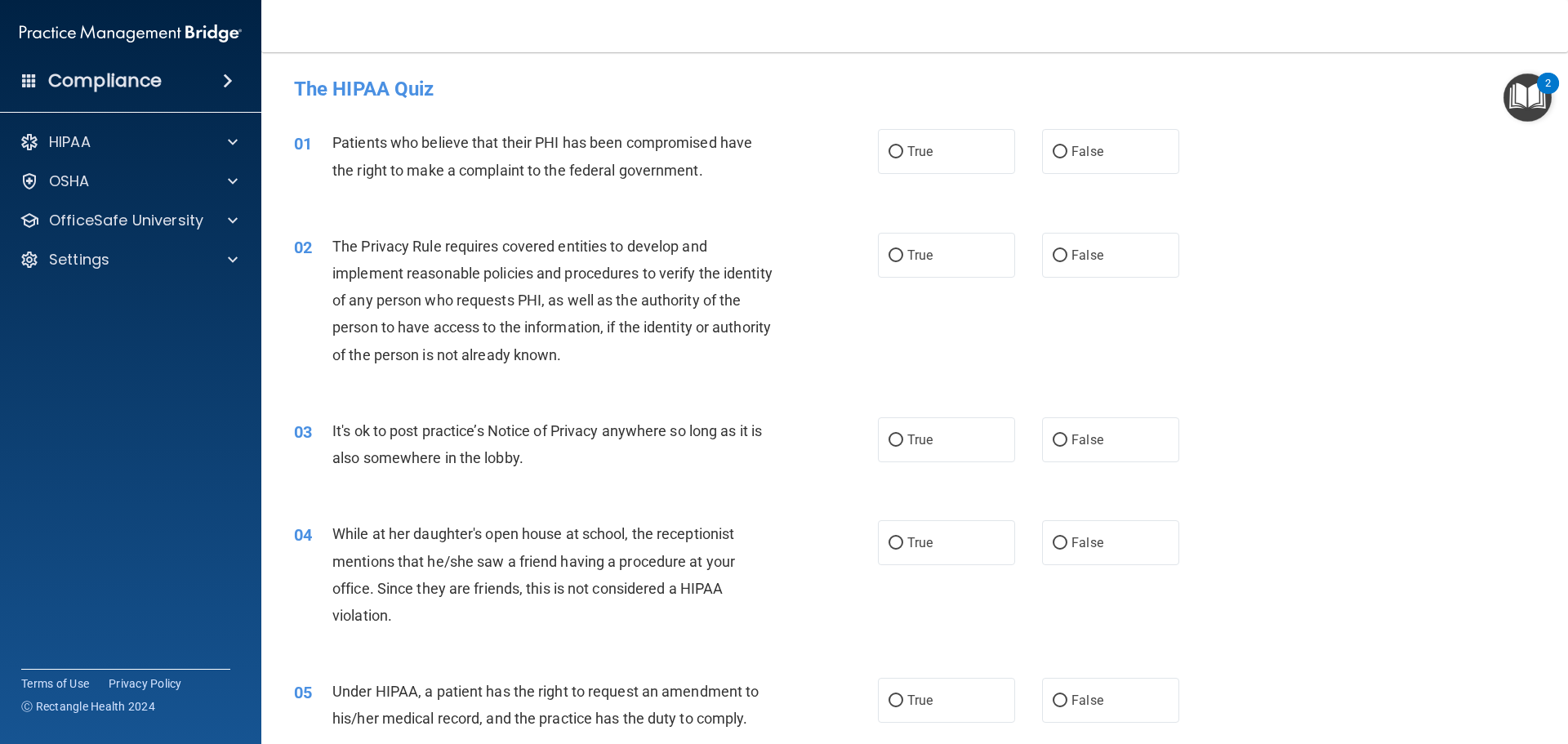
click at [869, 115] on div "01 Patients who believe that their PHI has been compromised have the right to m…" at bounding box center [915, 160] width 1265 height 103
click at [918, 158] on span "True" at bounding box center [919, 150] width 25 height 15
click at [903, 158] on input "True" at bounding box center [895, 152] width 15 height 12
radio input "true"
click at [950, 245] on label "True" at bounding box center [946, 255] width 137 height 44
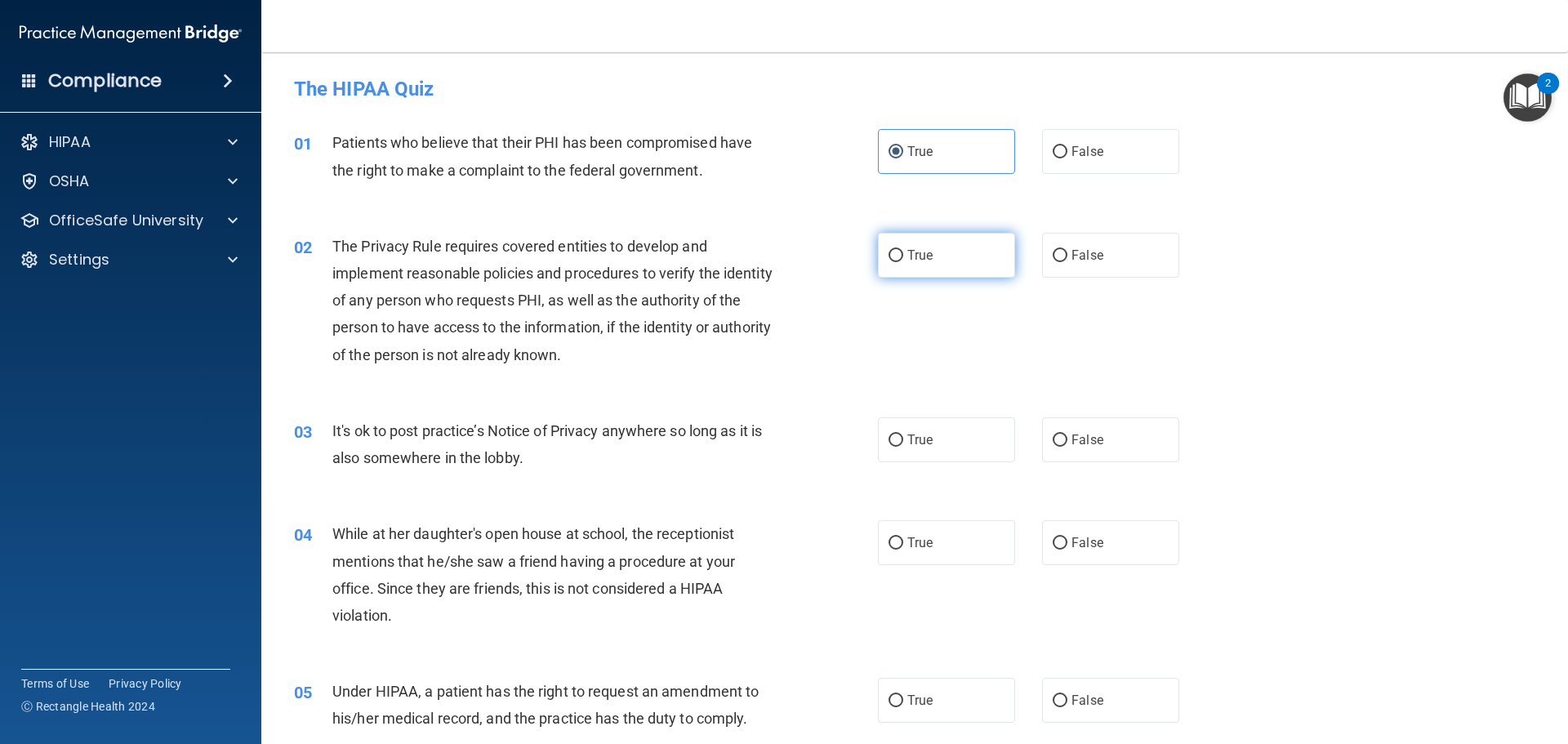
click at [903, 250] on input "True" at bounding box center [895, 256] width 15 height 12
radio input "true"
click at [951, 453] on label "True" at bounding box center [946, 440] width 137 height 44
click at [903, 447] on input "True" at bounding box center [895, 441] width 15 height 12
radio input "true"
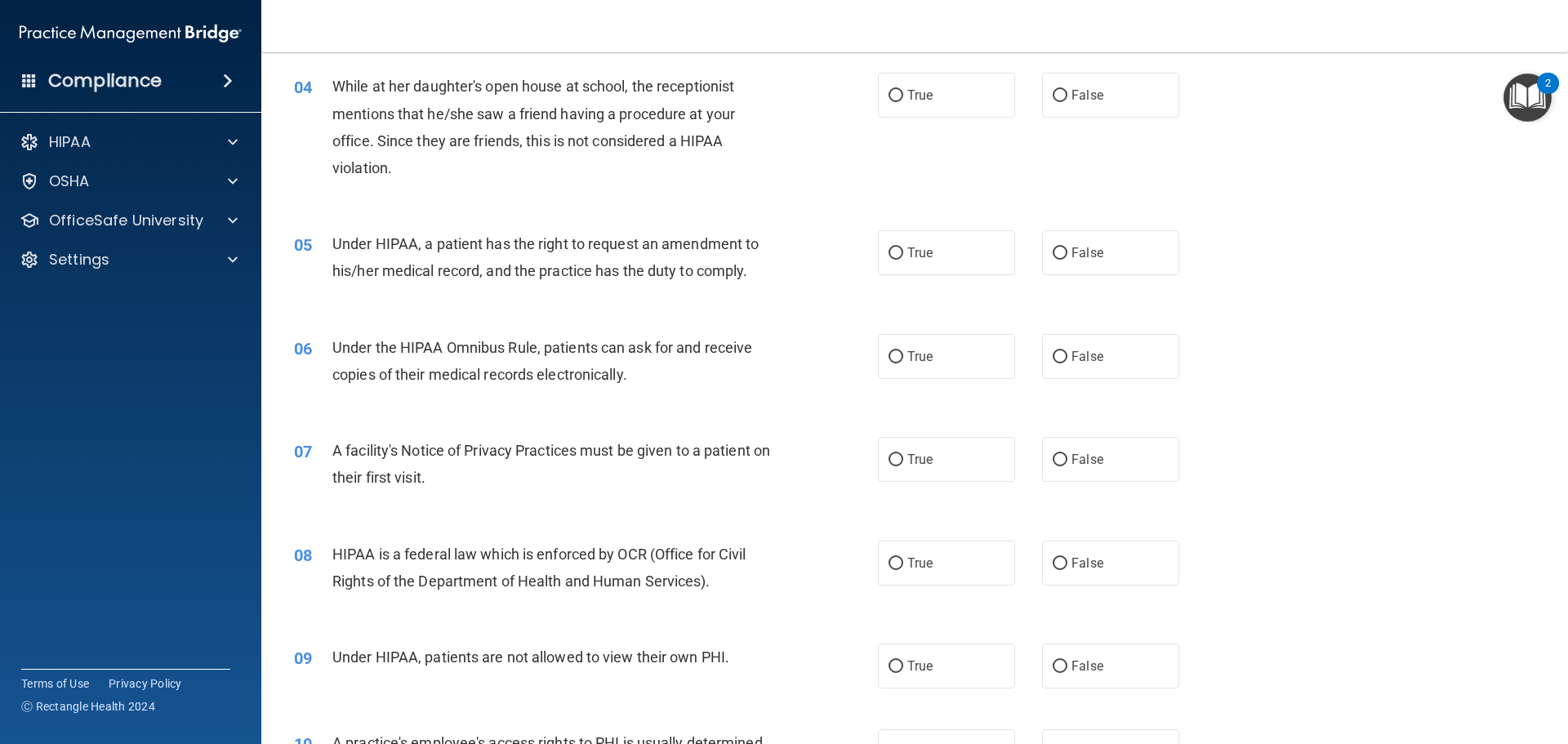
scroll to position [327, 0]
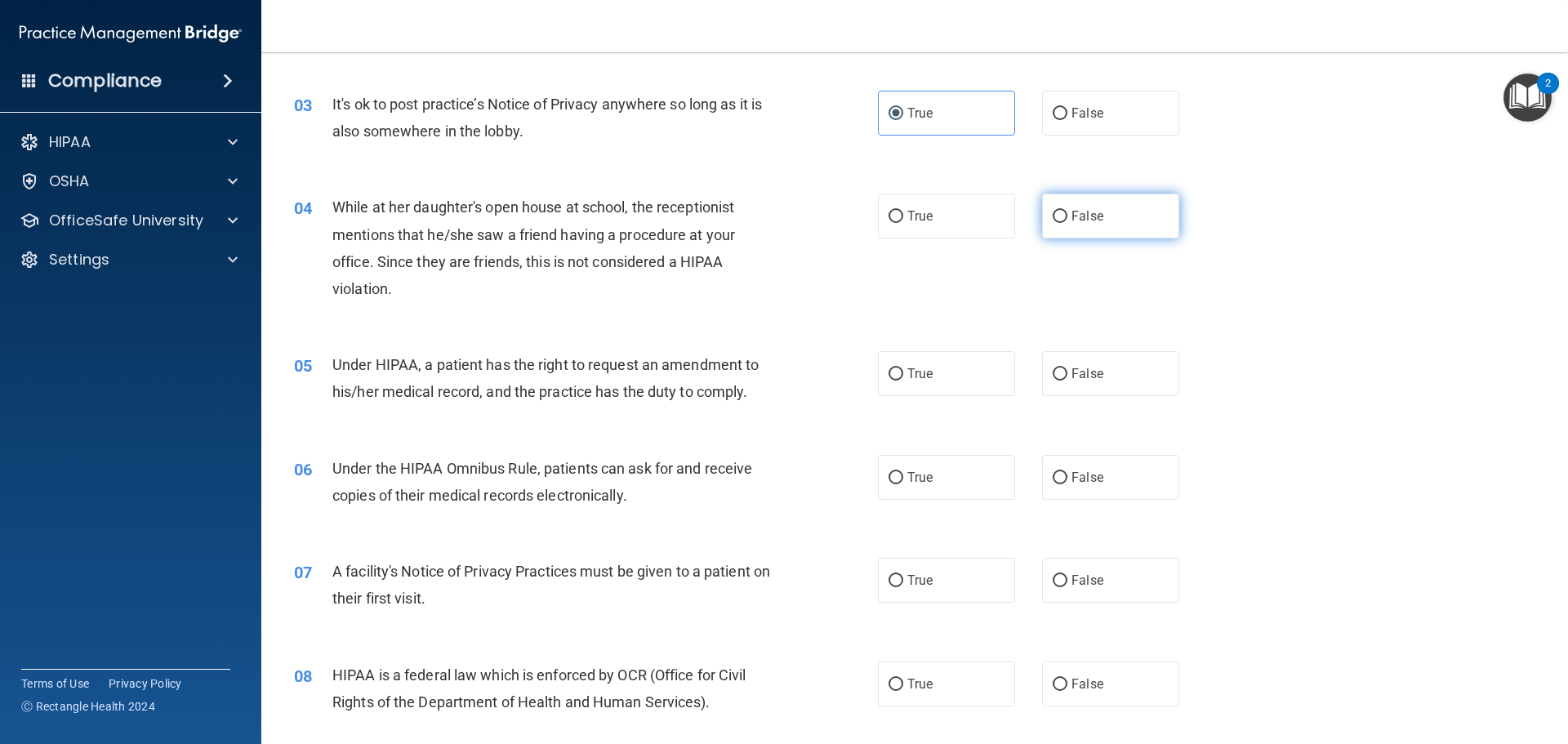
click at [1138, 218] on label "False" at bounding box center [1111, 215] width 137 height 44
click at [1067, 218] on input "False" at bounding box center [1060, 217] width 15 height 12
radio input "true"
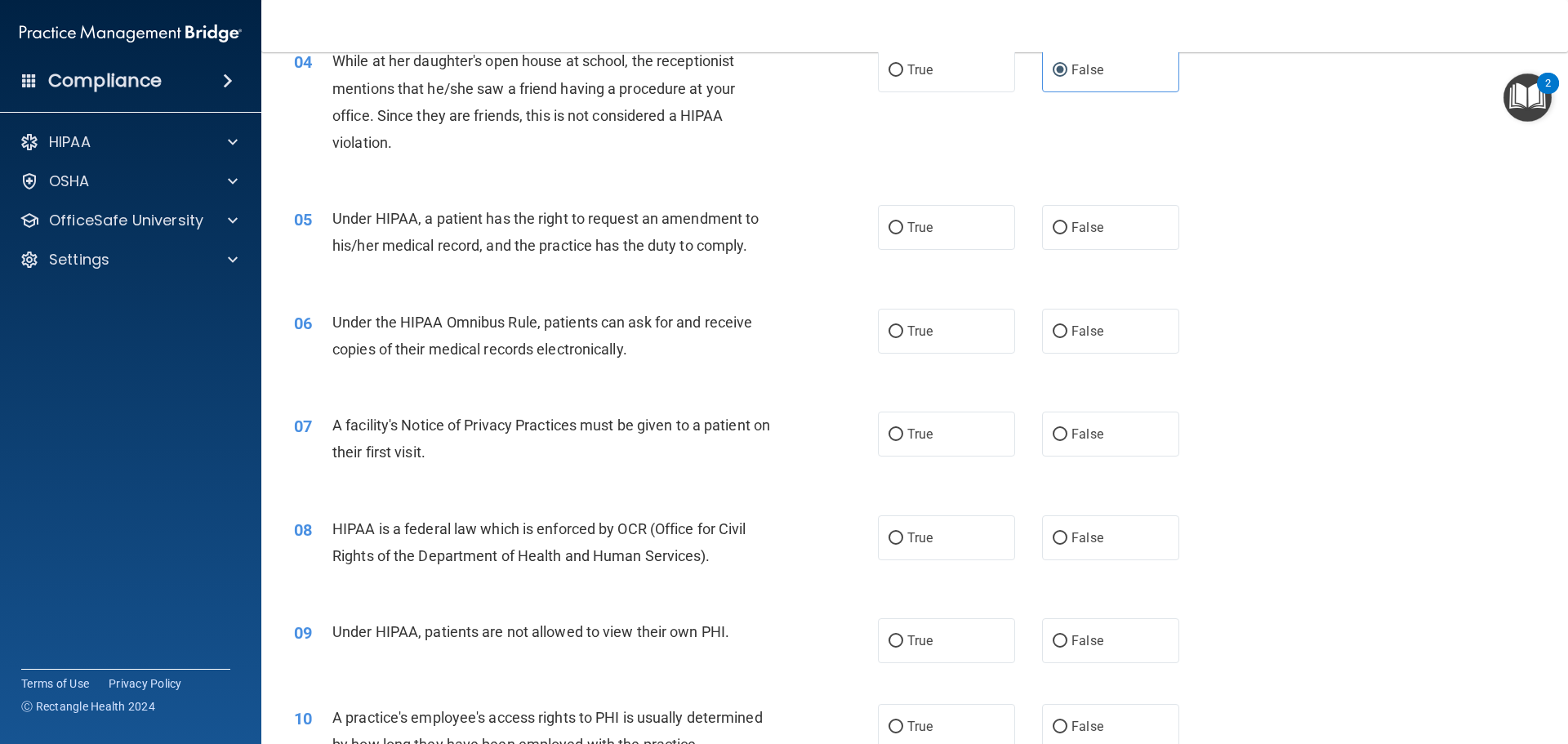
scroll to position [490, 0]
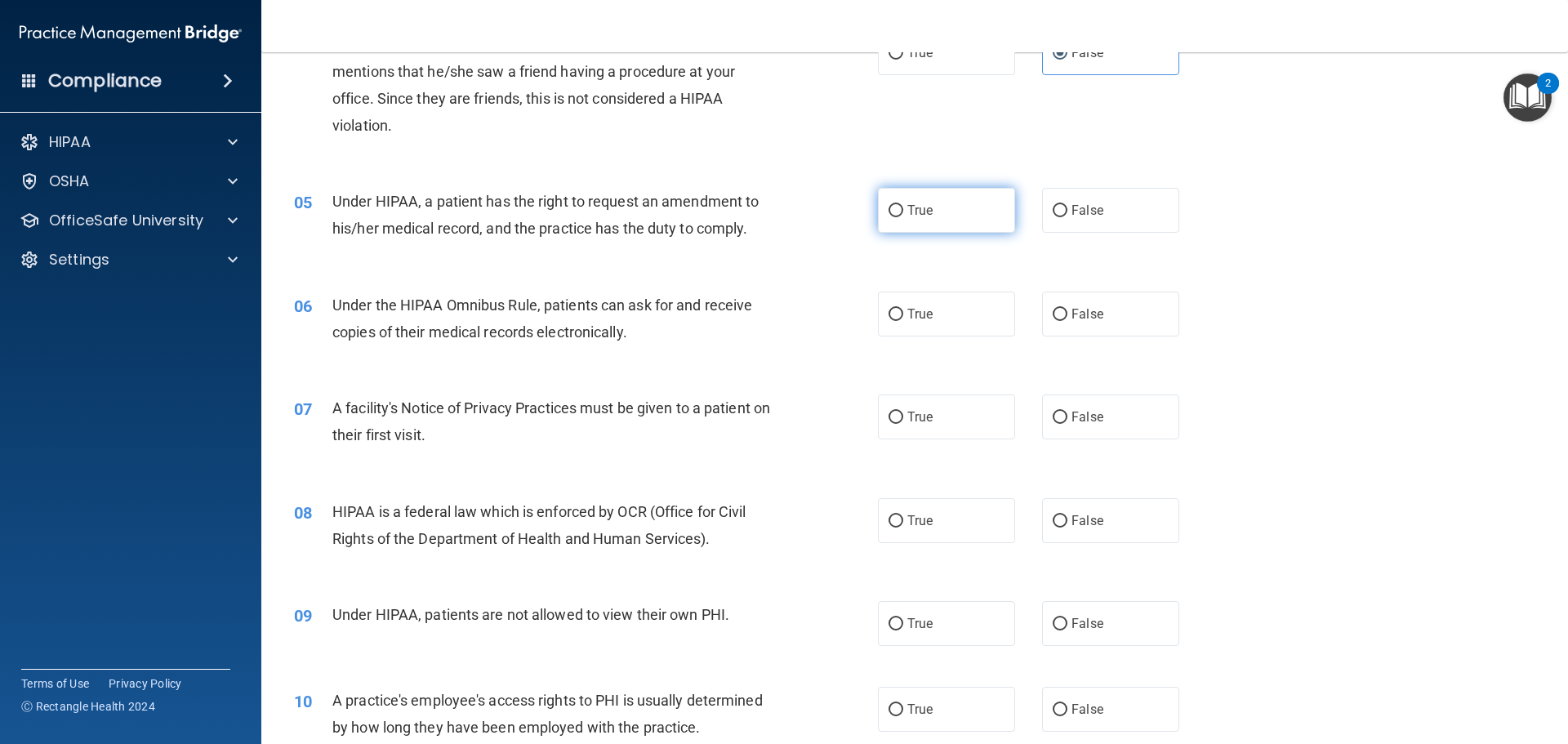
click at [974, 214] on label "True" at bounding box center [946, 210] width 137 height 44
click at [903, 214] on input "True" at bounding box center [895, 211] width 15 height 12
radio input "true"
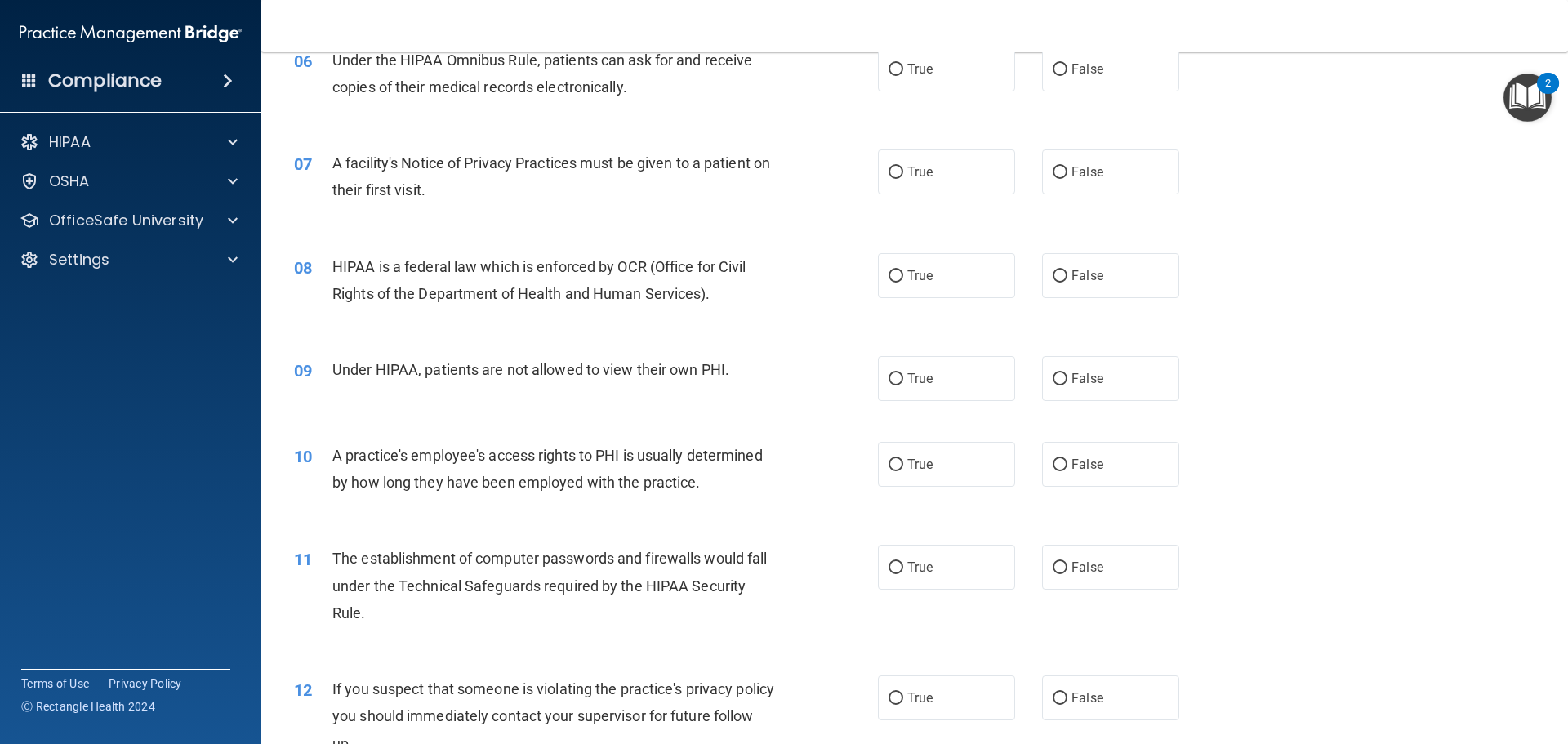
scroll to position [653, 0]
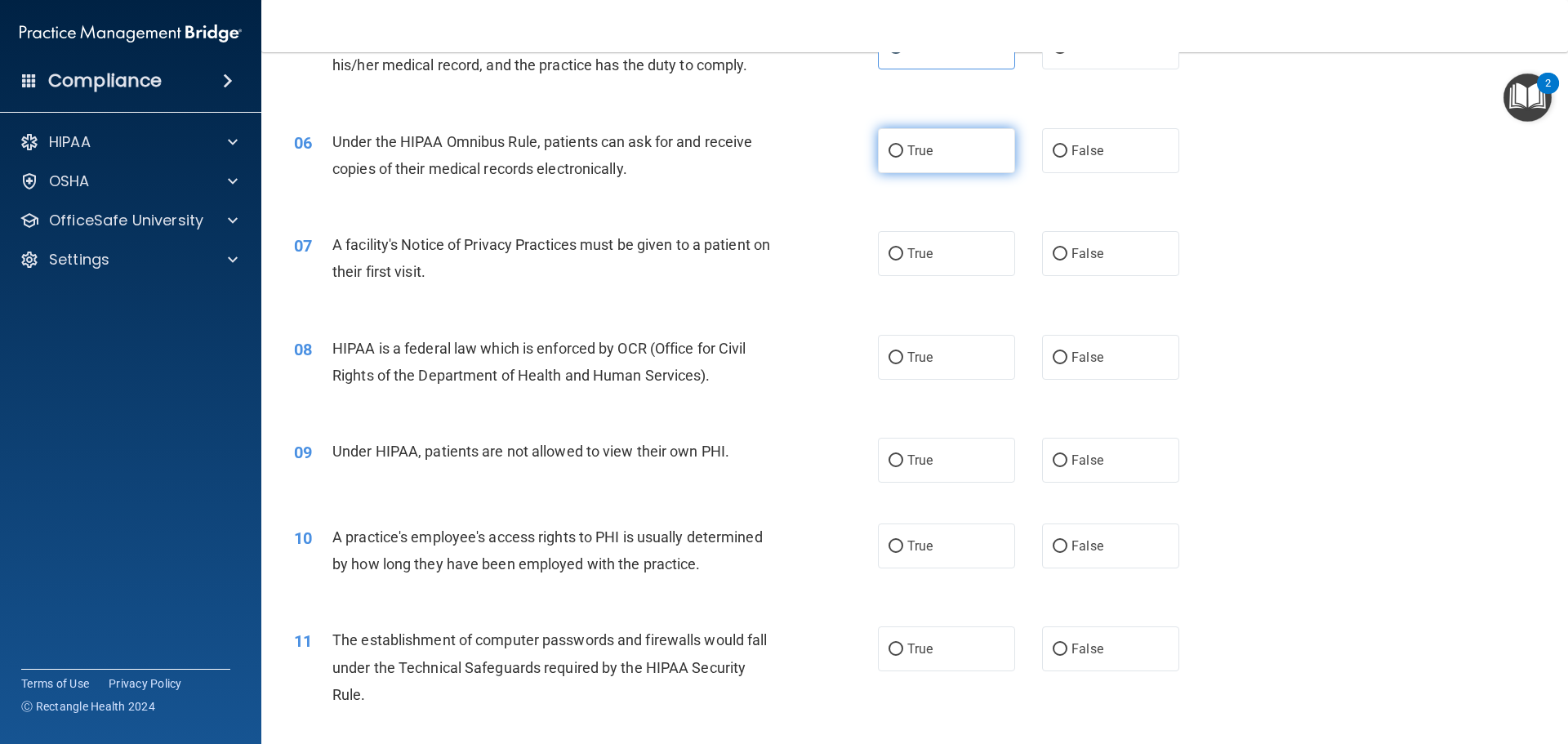
click at [917, 158] on span "True" at bounding box center [919, 150] width 25 height 15
click at [903, 158] on input "True" at bounding box center [895, 151] width 15 height 12
radio input "true"
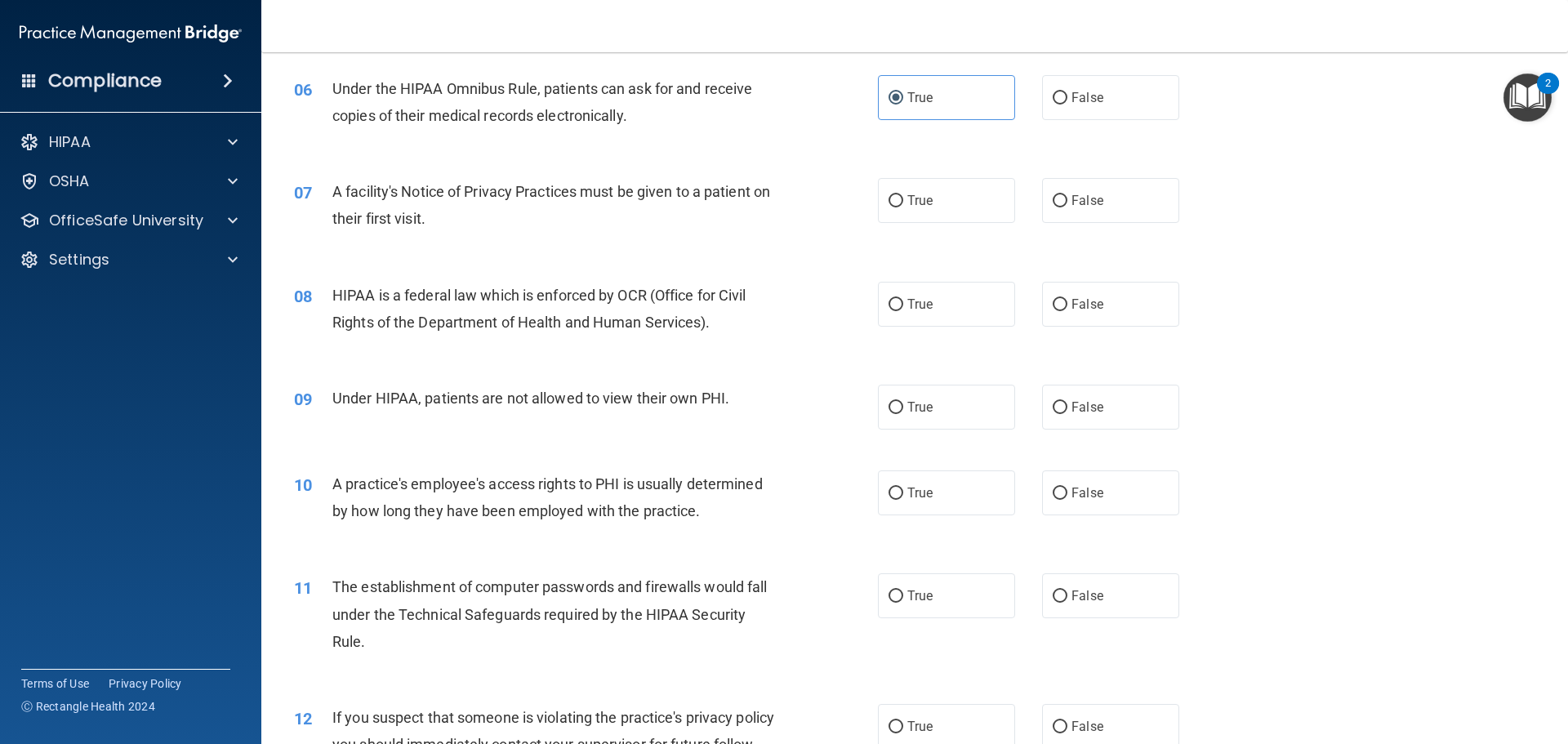
scroll to position [735, 0]
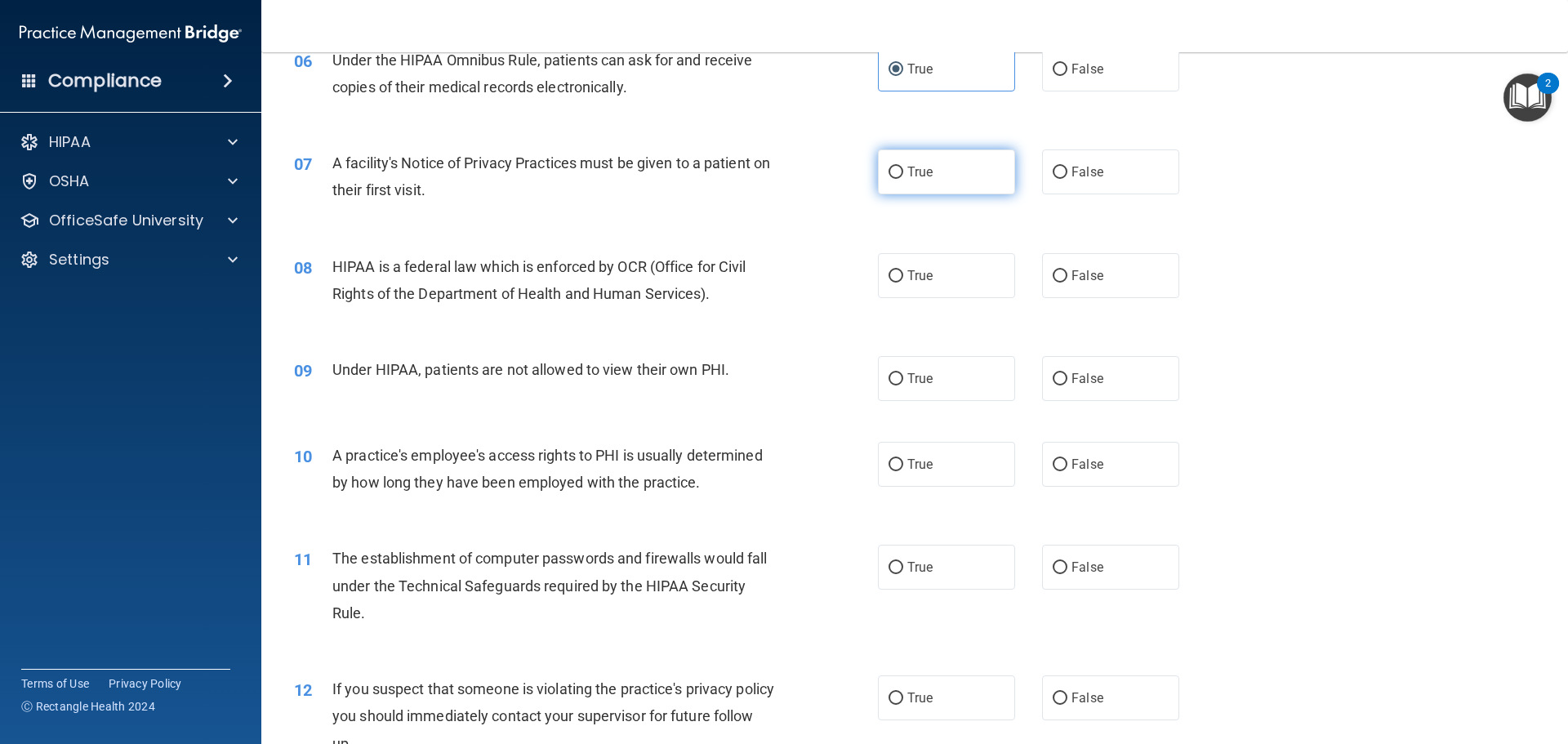
click at [920, 167] on span "True" at bounding box center [919, 171] width 25 height 15
click at [903, 167] on input "True" at bounding box center [895, 173] width 15 height 12
radio input "true"
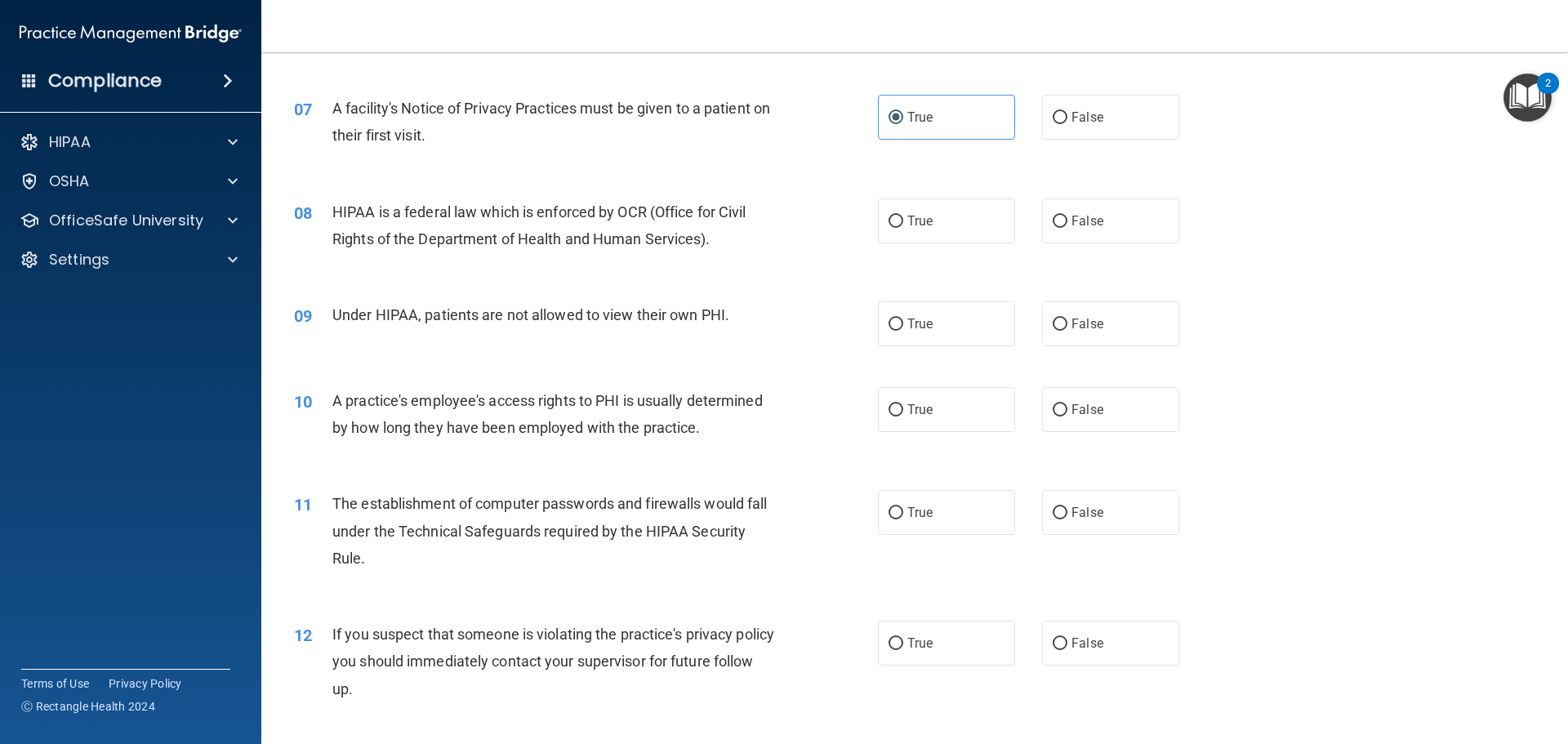
scroll to position [817, 0]
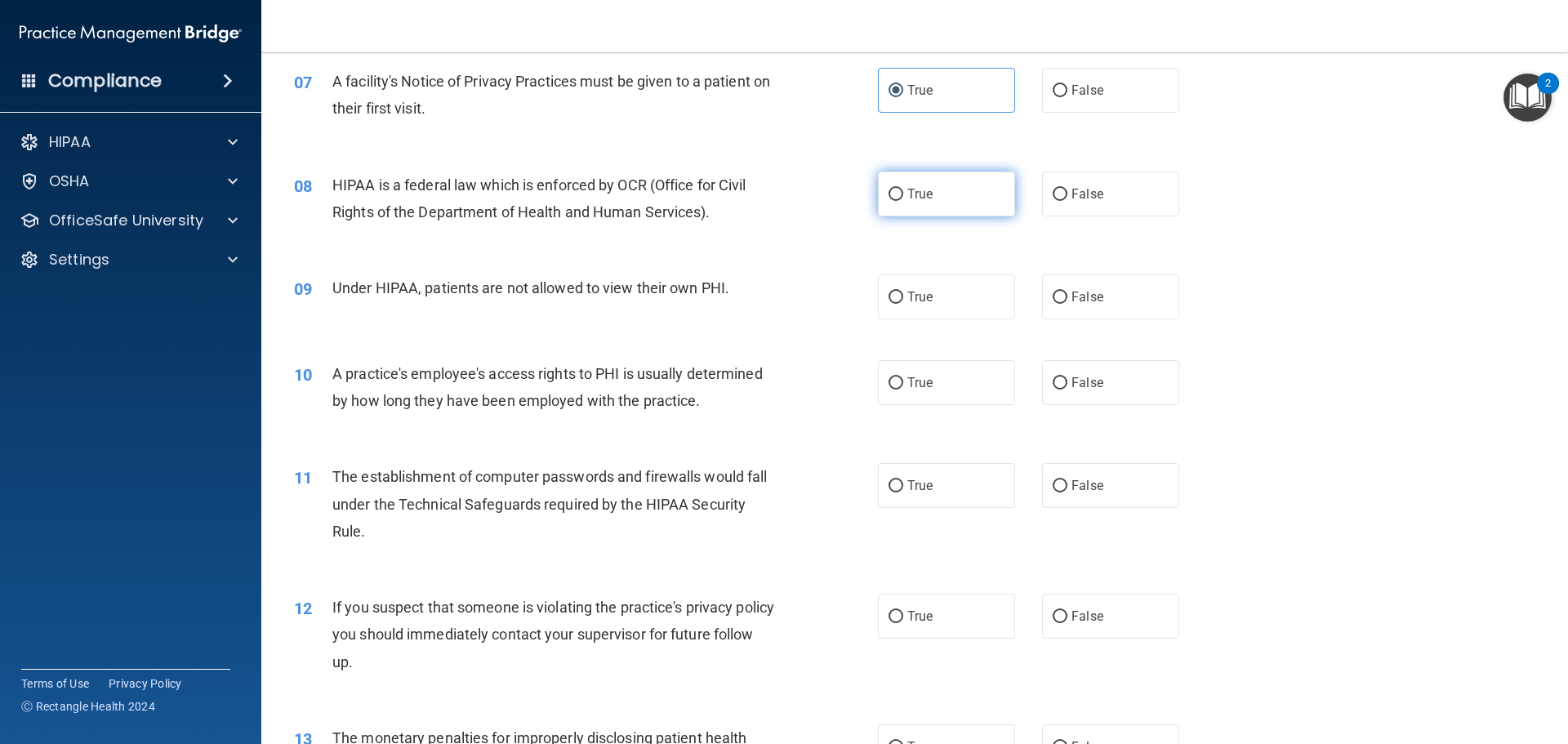
click at [935, 182] on label "True" at bounding box center [946, 194] width 137 height 44
click at [903, 189] on input "True" at bounding box center [895, 195] width 15 height 12
radio input "true"
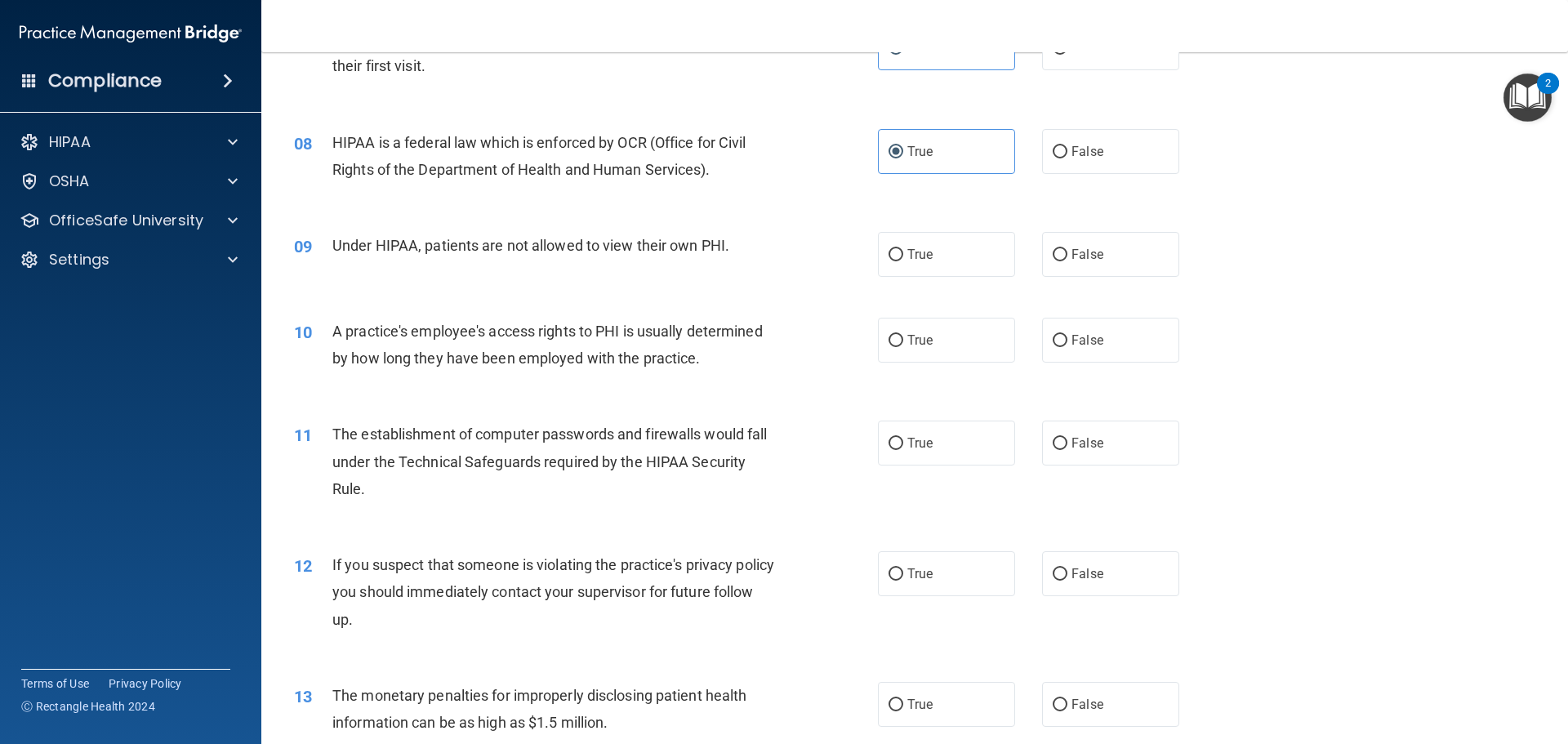
scroll to position [898, 0]
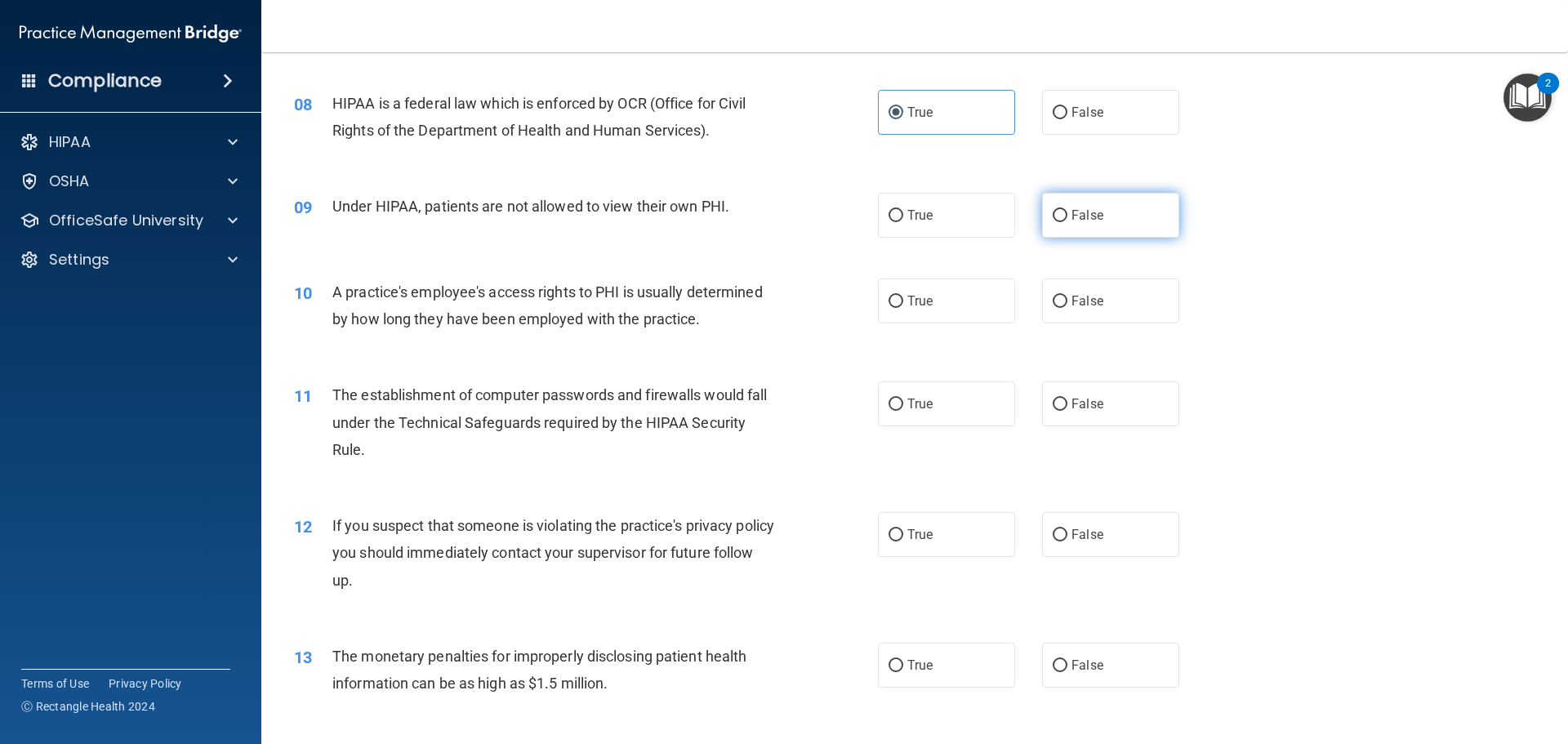
click at [1082, 226] on label "False" at bounding box center [1111, 215] width 137 height 44
click at [1067, 222] on input "False" at bounding box center [1060, 216] width 15 height 12
radio input "true"
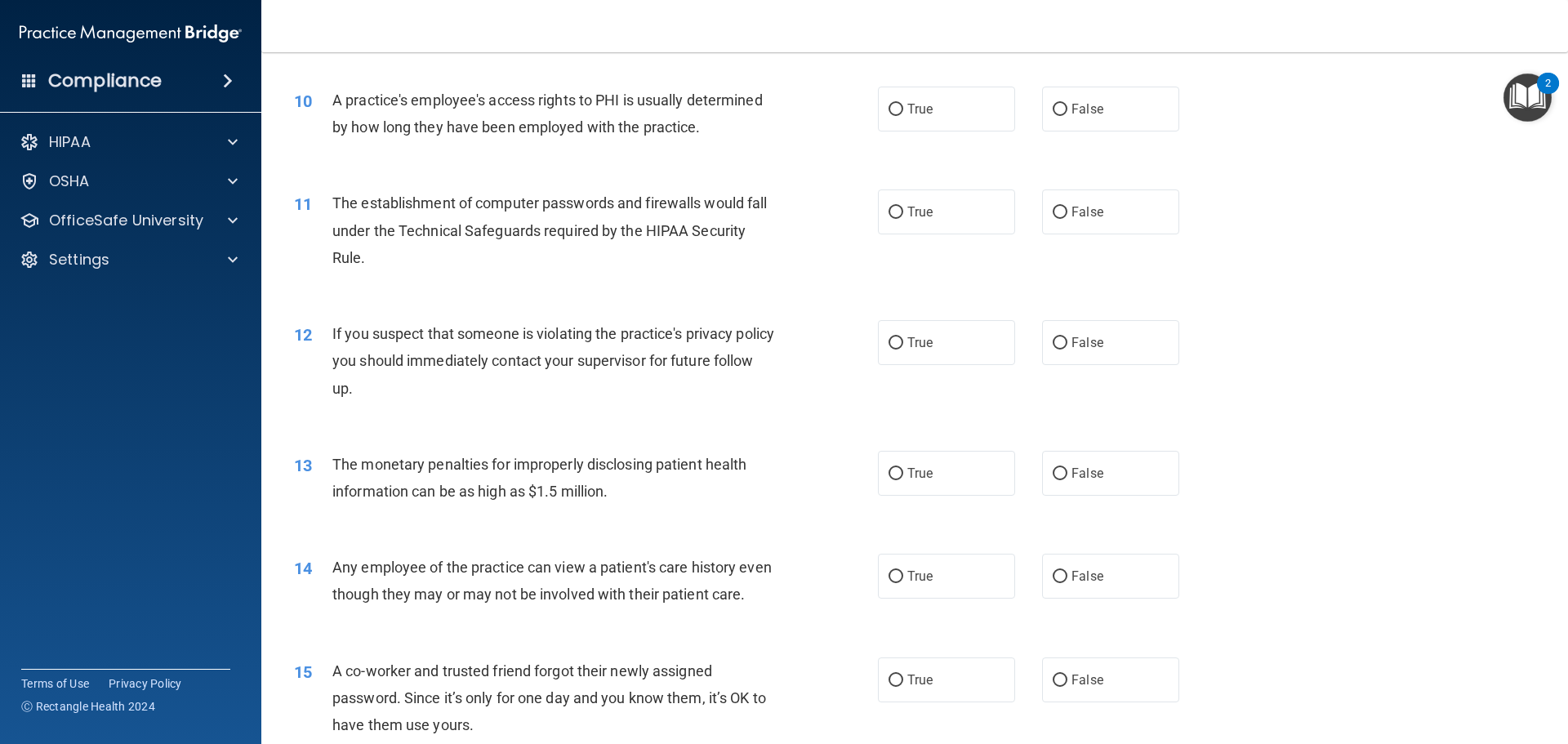
scroll to position [1062, 0]
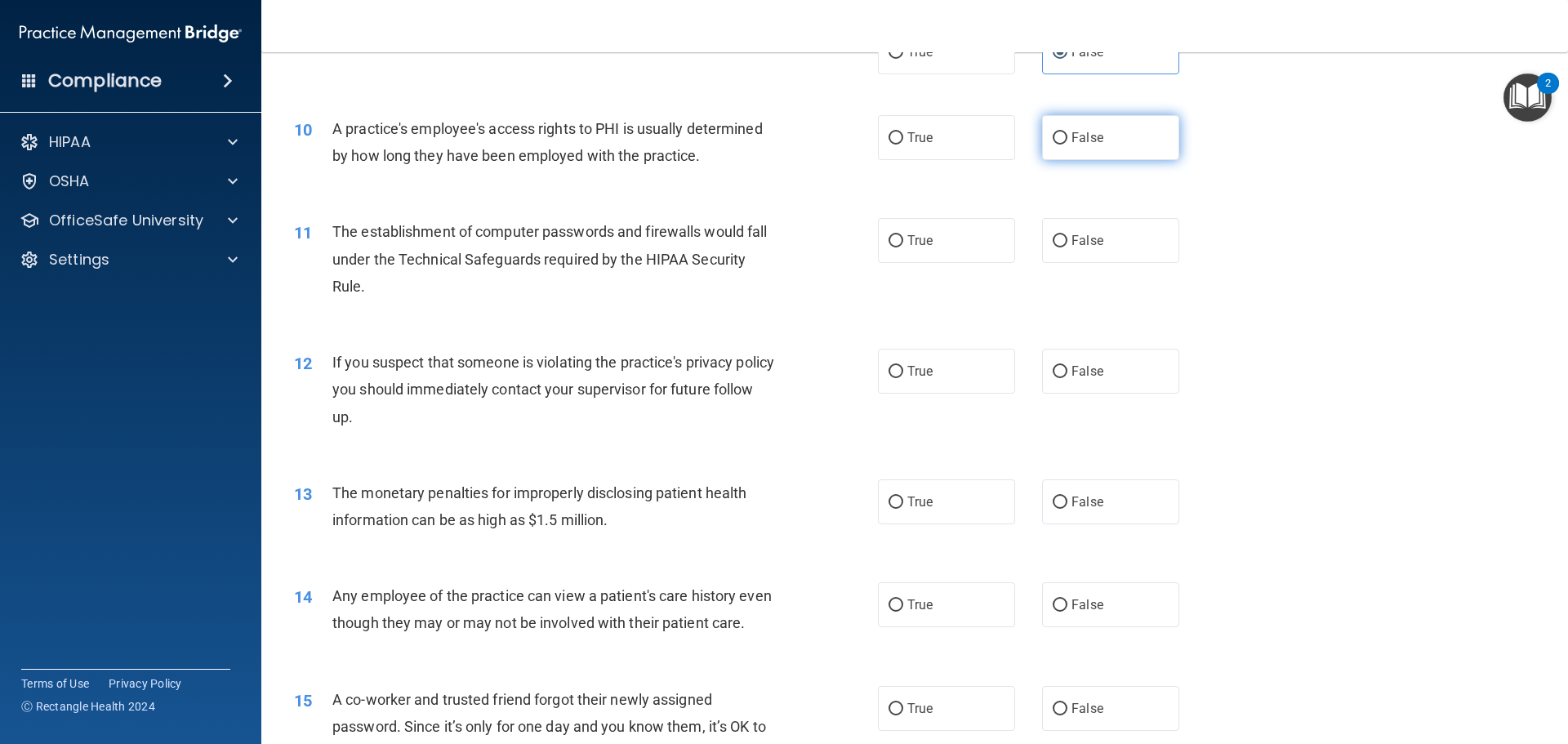
click at [1150, 142] on label "False" at bounding box center [1111, 137] width 137 height 44
click at [1067, 142] on input "False" at bounding box center [1060, 139] width 15 height 12
radio input "true"
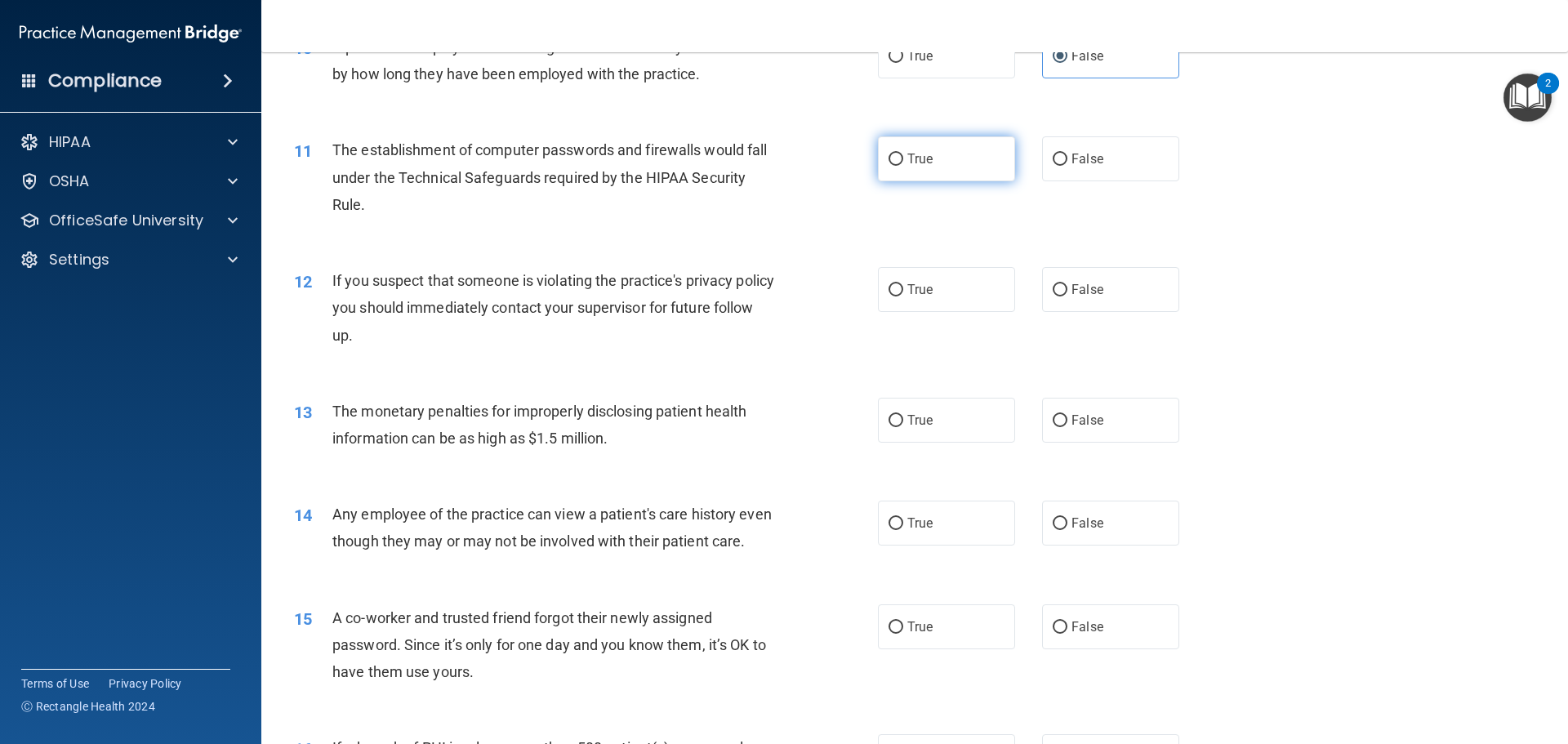
click at [957, 171] on label "True" at bounding box center [946, 158] width 137 height 44
click at [903, 166] on input "True" at bounding box center [895, 160] width 15 height 12
radio input "true"
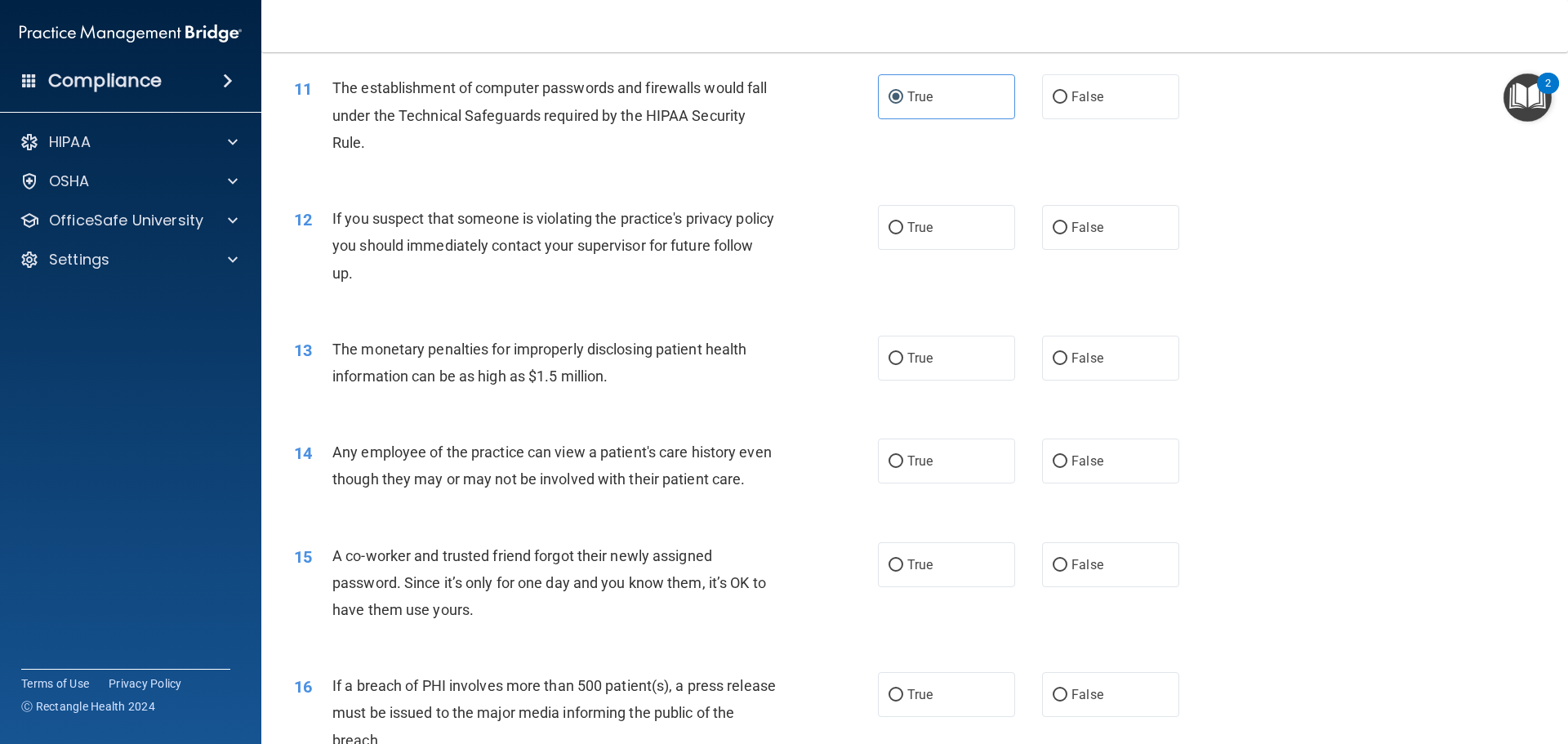
scroll to position [1306, 0]
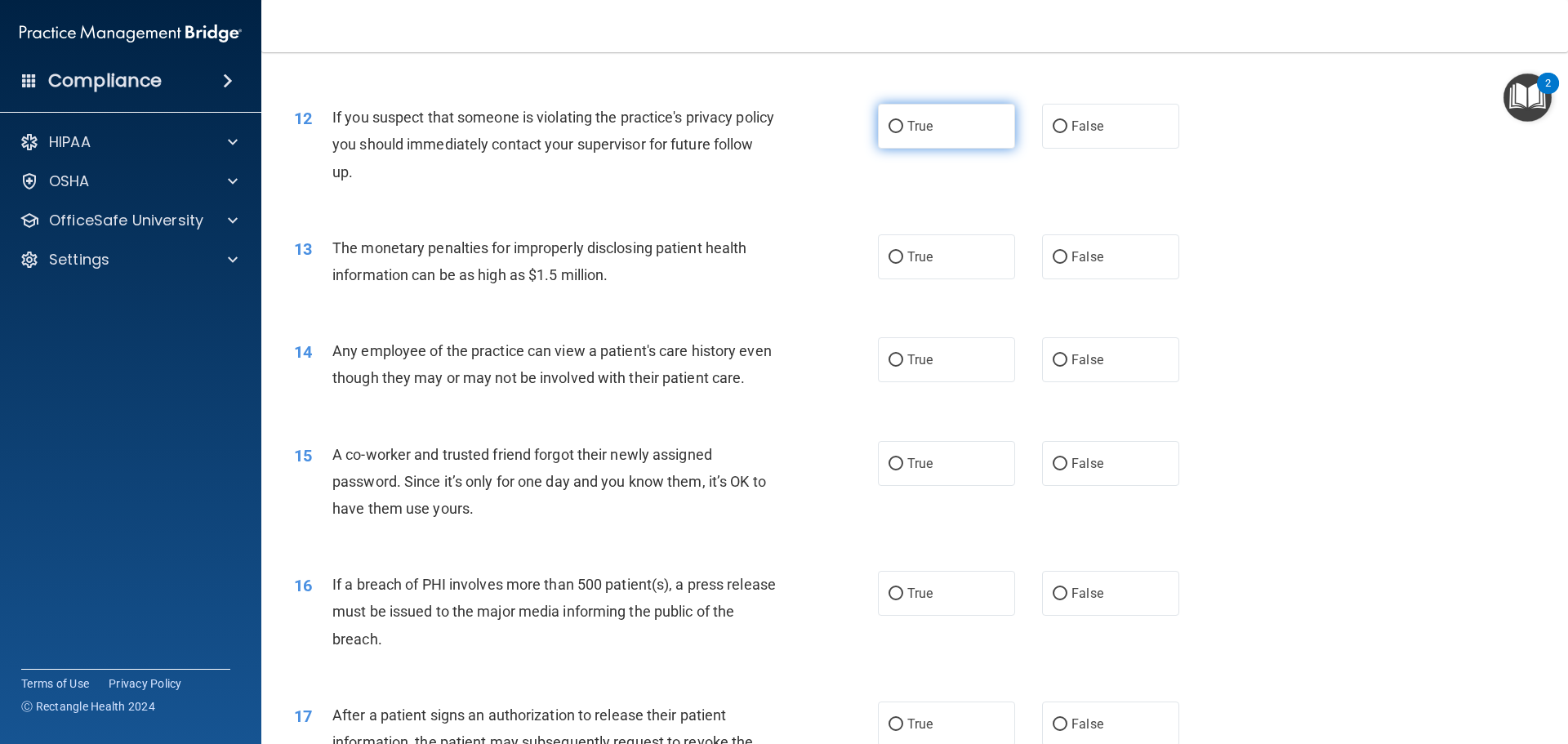
click at [893, 124] on input "True" at bounding box center [895, 127] width 15 height 12
radio input "true"
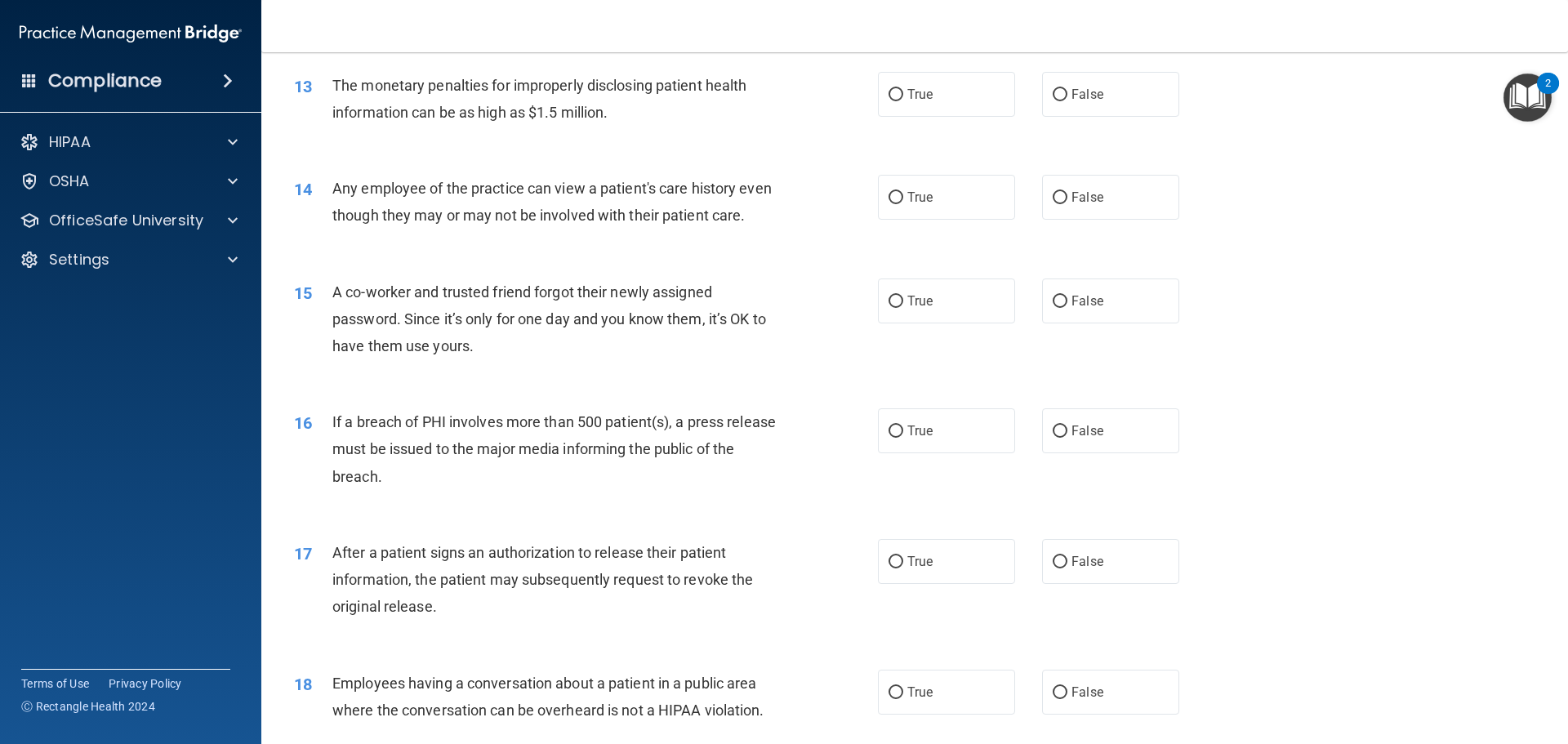
scroll to position [1470, 0]
click at [909, 100] on span "True" at bounding box center [919, 93] width 25 height 15
click at [903, 100] on input "True" at bounding box center [895, 94] width 15 height 12
radio input "true"
click at [931, 178] on label "True" at bounding box center [946, 196] width 137 height 44
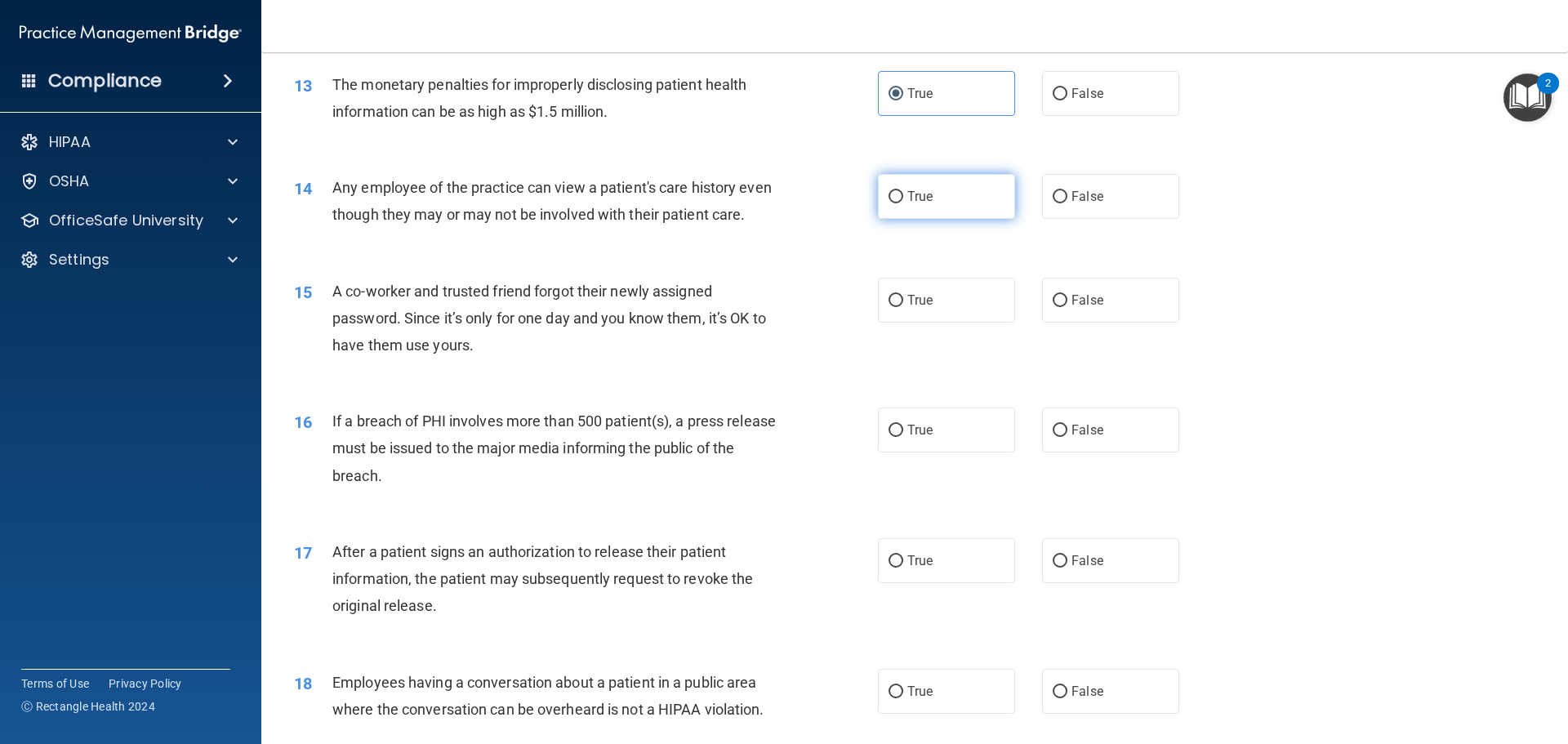
click at [903, 191] on input "True" at bounding box center [895, 198] width 15 height 12
radio input "true"
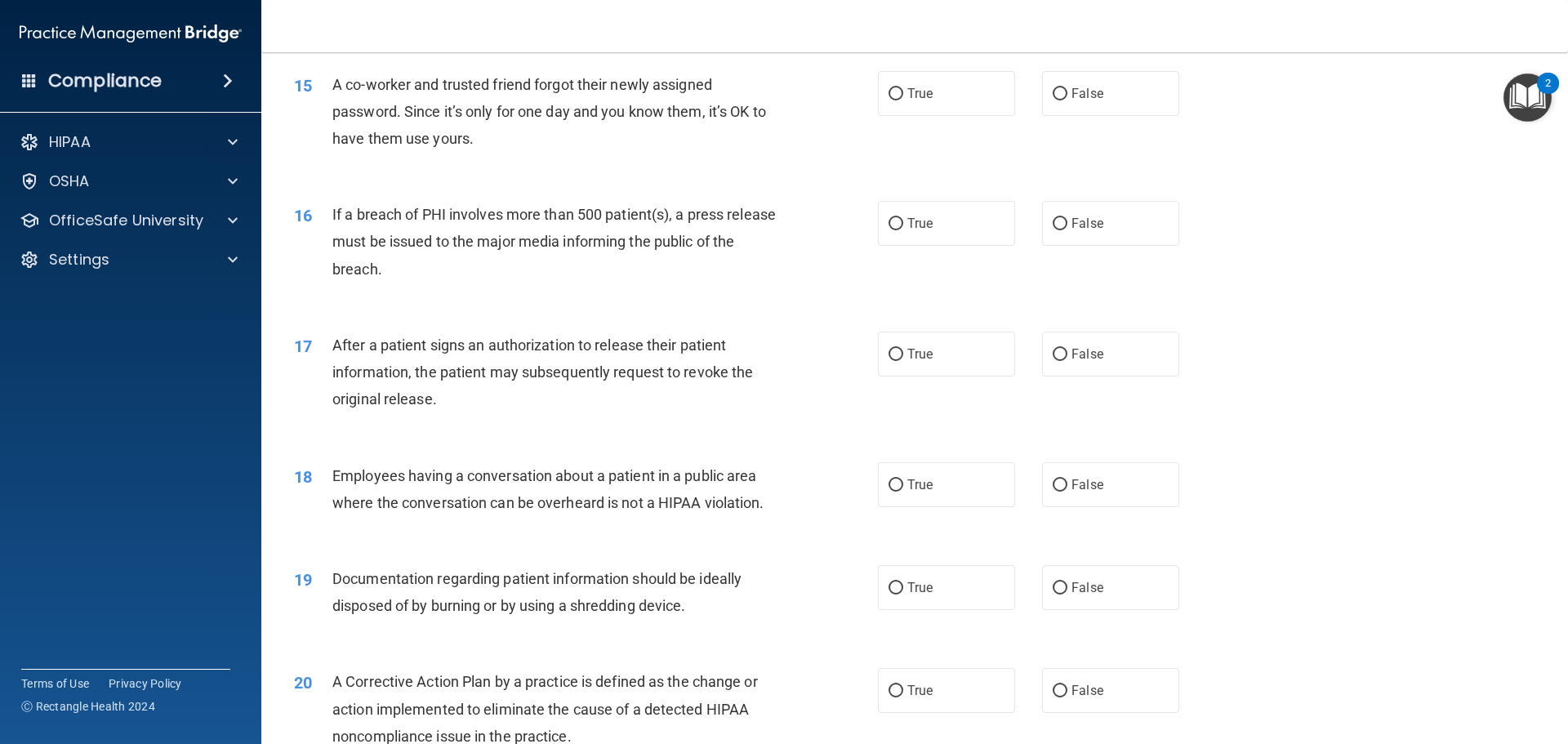
scroll to position [1715, 0]
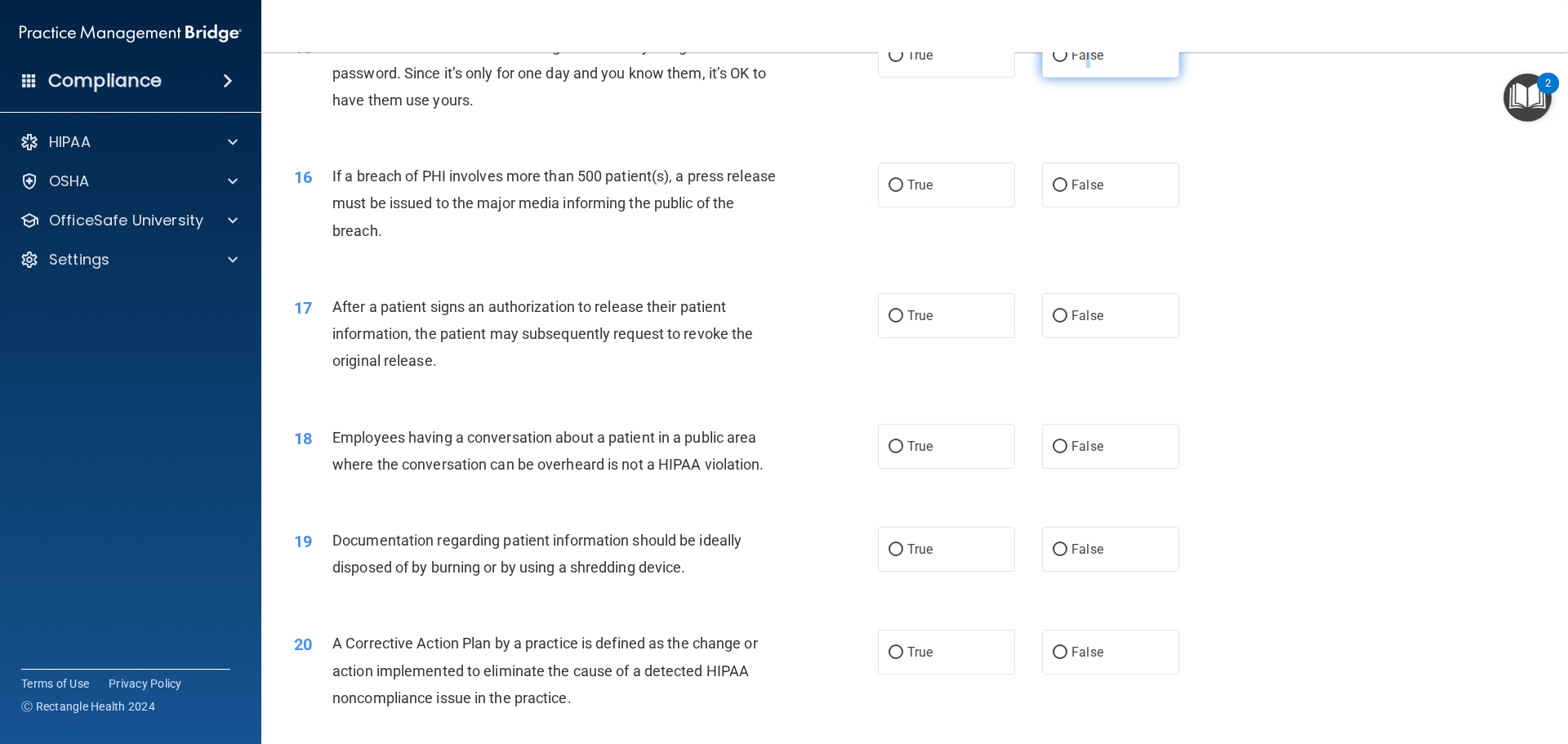
click at [1080, 63] on span "False" at bounding box center [1087, 54] width 32 height 15
click at [1091, 77] on label "False" at bounding box center [1111, 55] width 137 height 44
click at [1067, 62] on input "False" at bounding box center [1060, 56] width 15 height 12
radio input "true"
click at [938, 207] on label "True" at bounding box center [946, 185] width 137 height 44
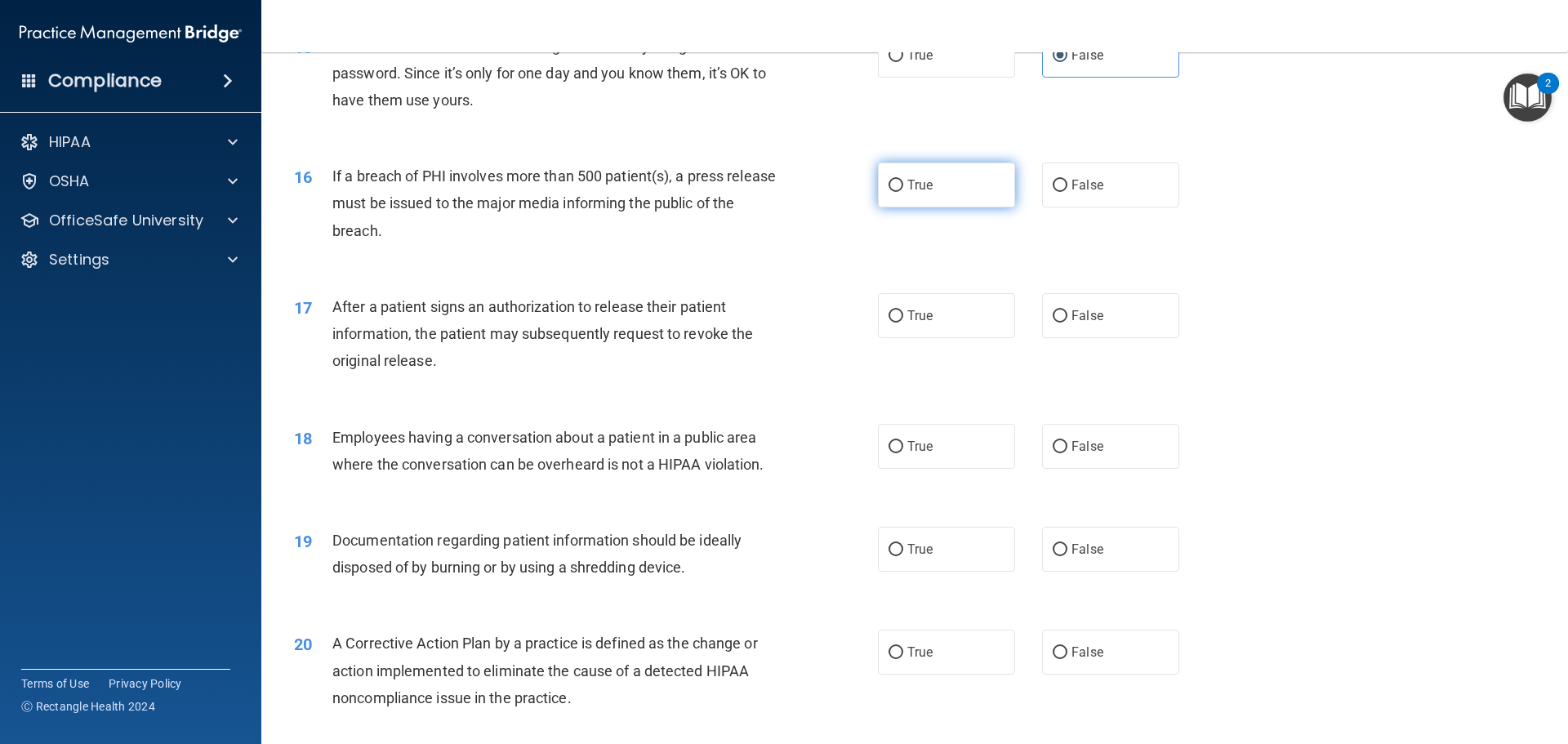
click at [903, 192] on input "True" at bounding box center [895, 186] width 15 height 12
radio input "true"
click at [916, 327] on label "True" at bounding box center [946, 315] width 137 height 44
click at [903, 322] on input "True" at bounding box center [895, 317] width 15 height 12
radio input "true"
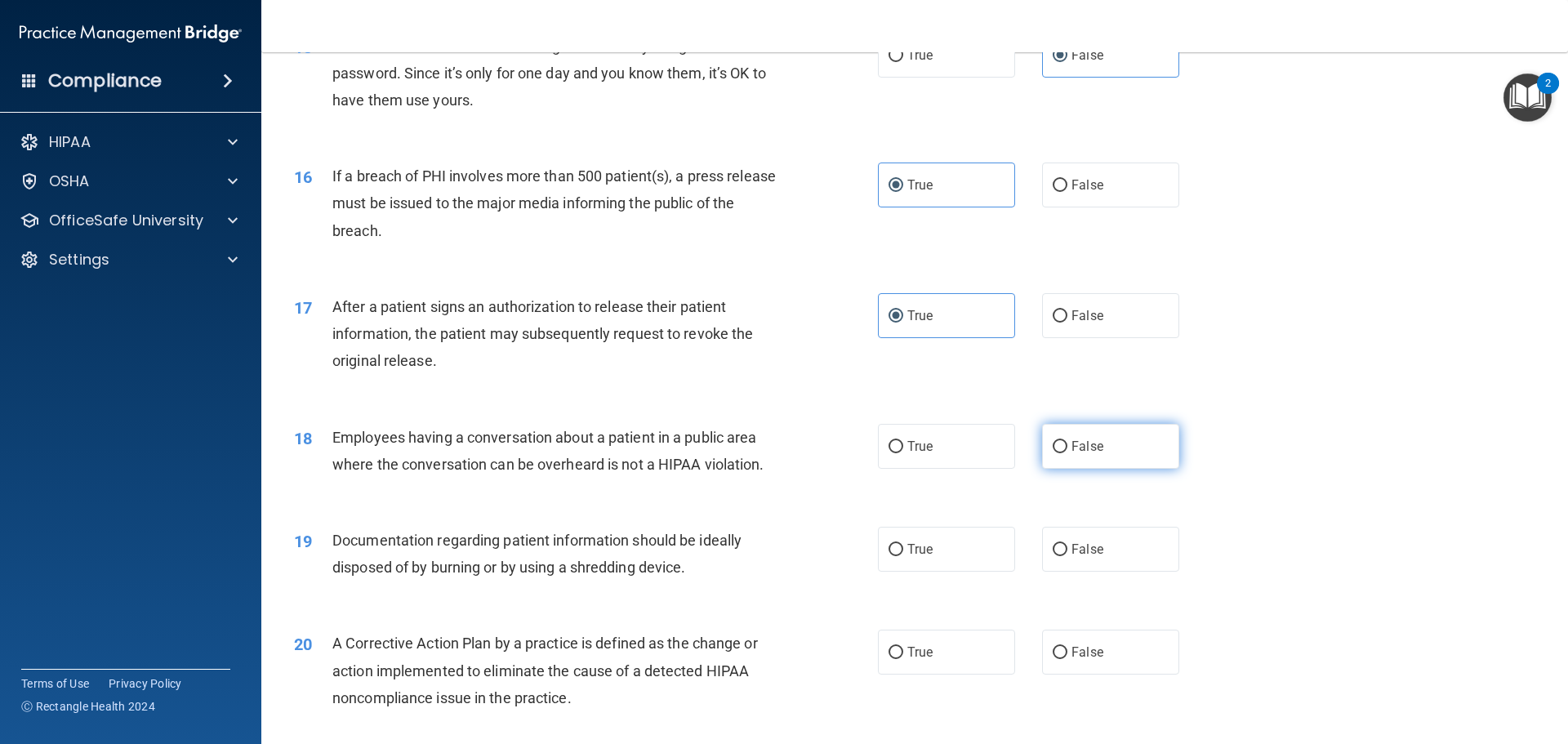
click at [1101, 467] on label "False" at bounding box center [1111, 446] width 137 height 44
click at [1067, 453] on input "False" at bounding box center [1060, 447] width 15 height 12
radio input "true"
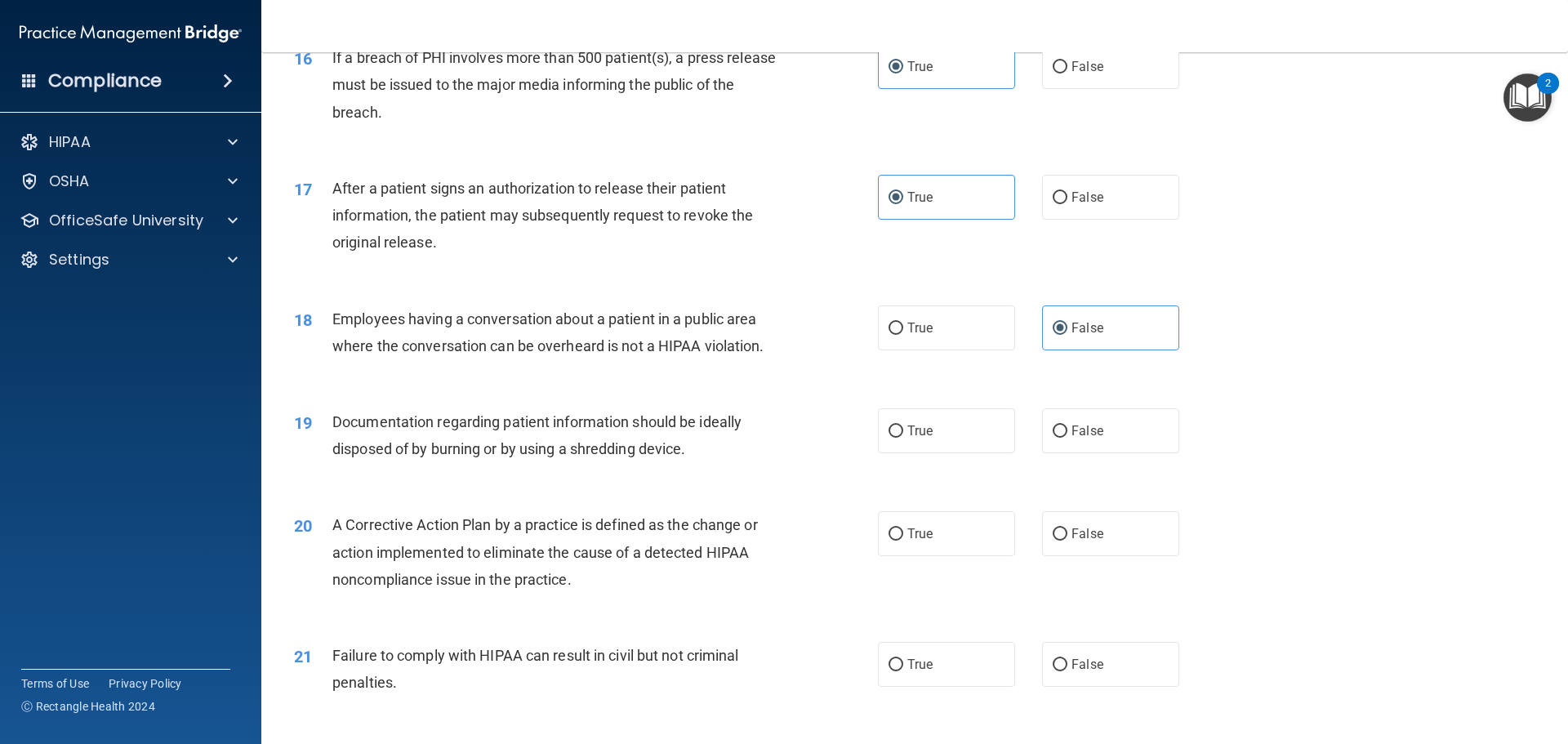
scroll to position [2042, 0]
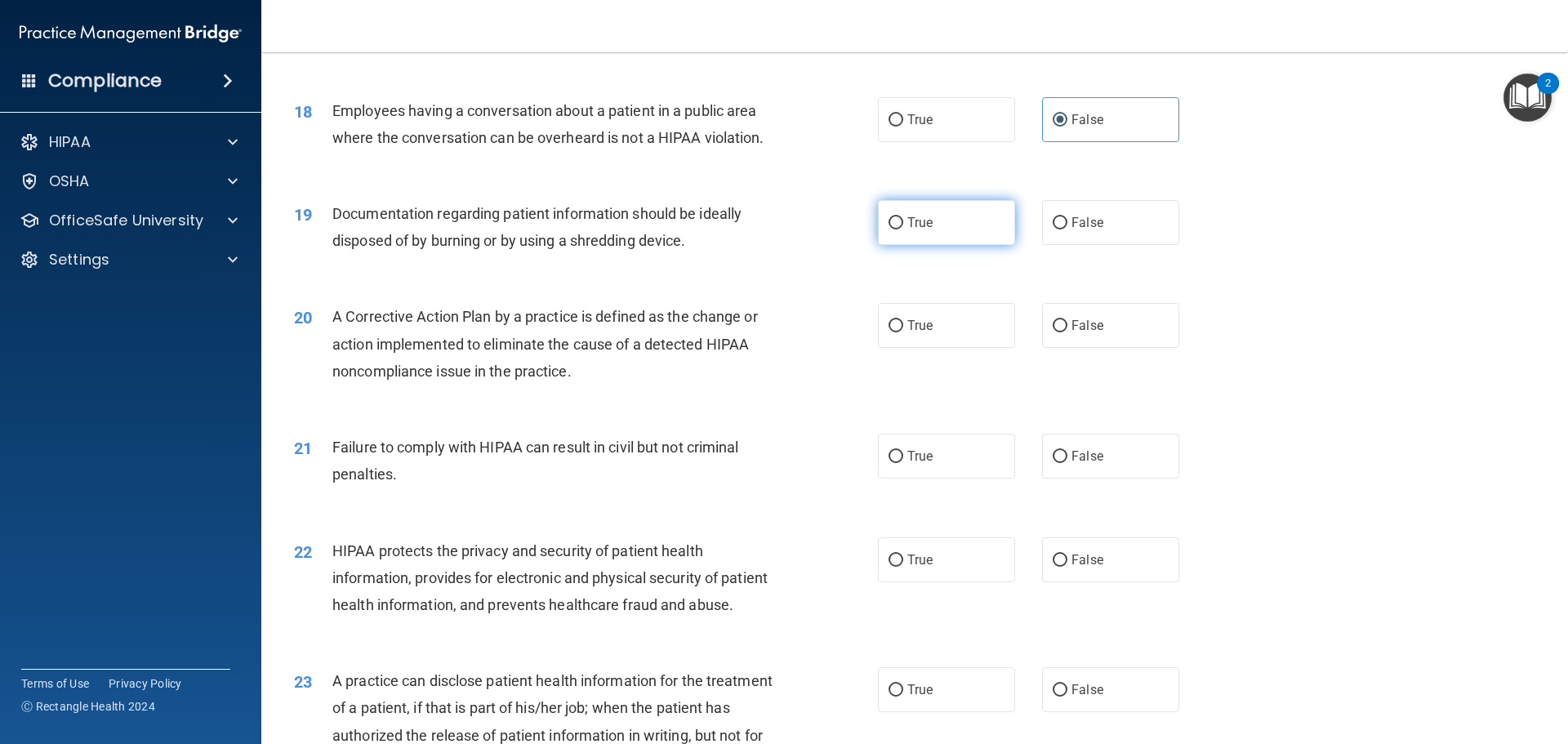
click at [928, 243] on label "True" at bounding box center [946, 222] width 137 height 44
click at [903, 230] on input "True" at bounding box center [895, 223] width 15 height 12
radio input "true"
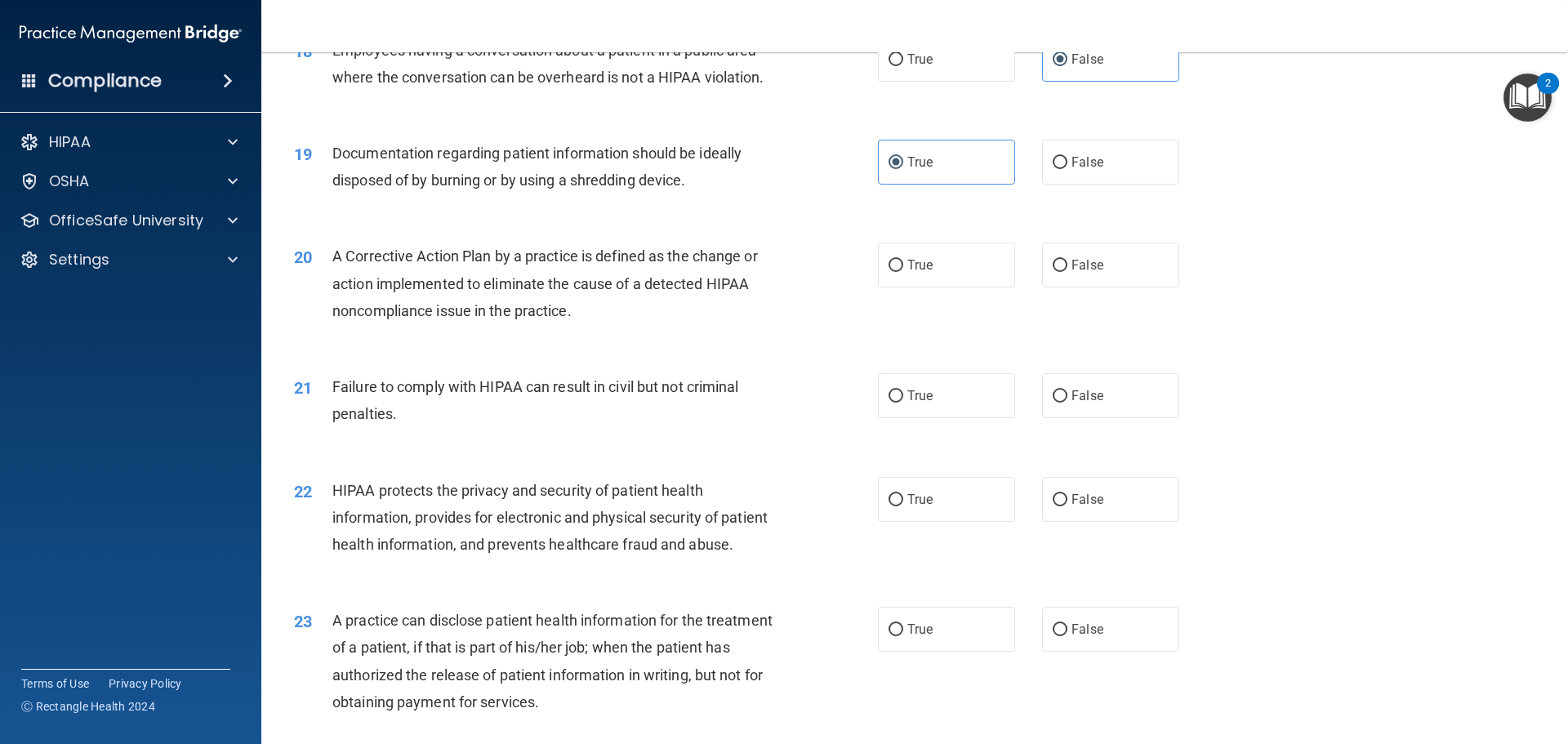
scroll to position [2204, 0]
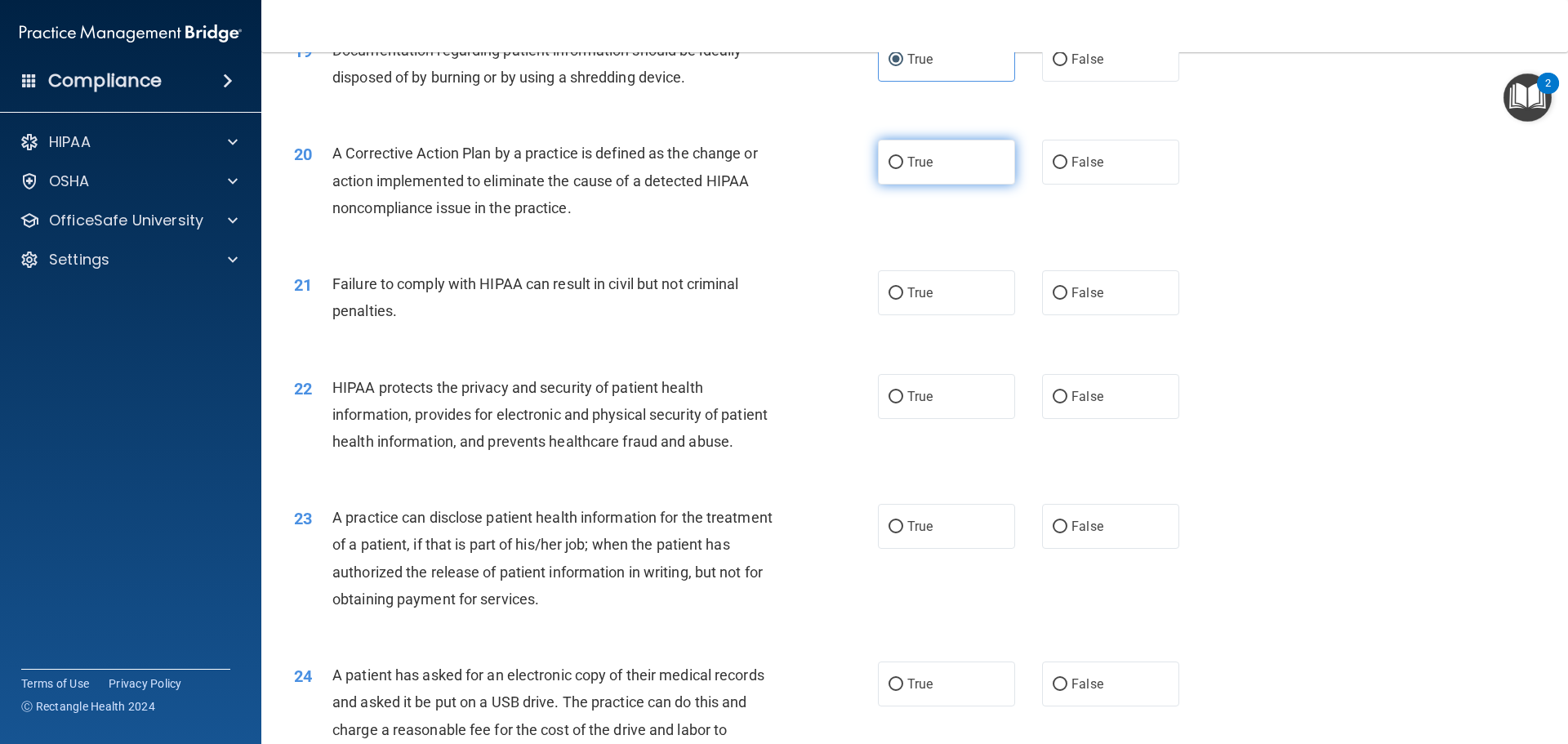
click at [974, 184] on label "True" at bounding box center [946, 162] width 137 height 44
click at [903, 169] on input "True" at bounding box center [895, 163] width 15 height 12
radio input "true"
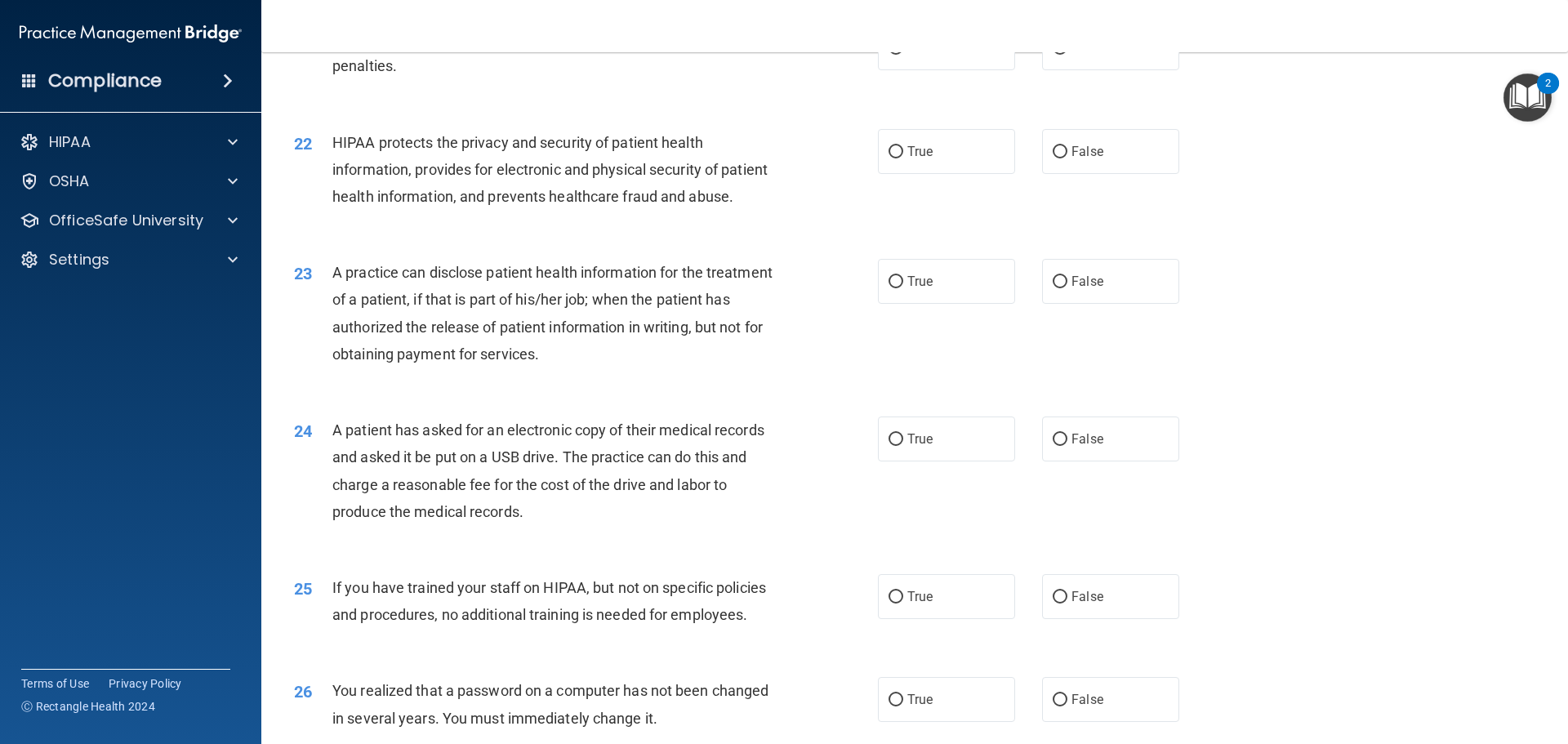
scroll to position [2368, 0]
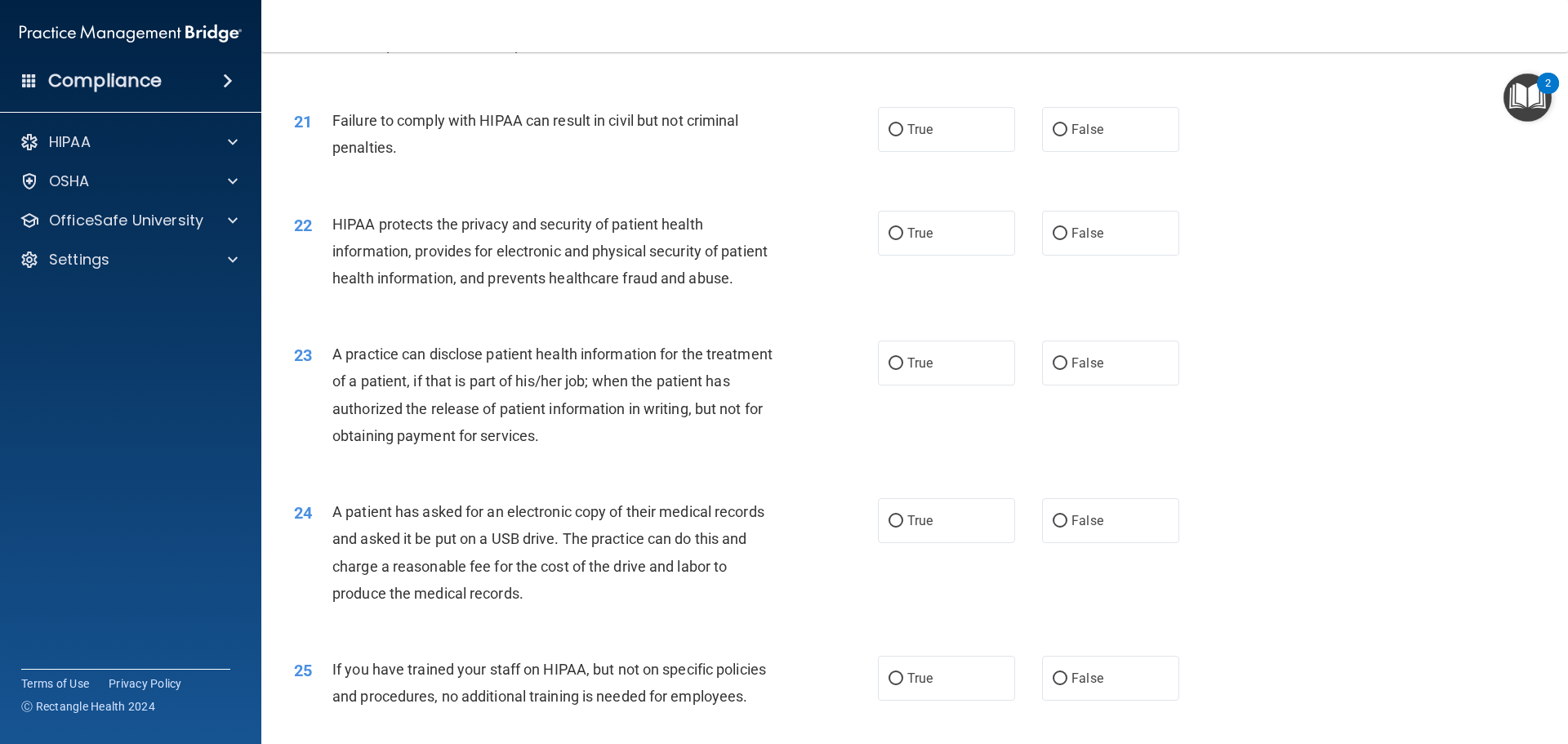
click at [1146, 183] on div "21 Failure to comply with HIPAA can result in civil but not criminal penalties.…" at bounding box center [915, 138] width 1265 height 103
click at [1147, 152] on label "False" at bounding box center [1111, 129] width 137 height 44
click at [1067, 136] on input "False" at bounding box center [1060, 130] width 15 height 12
radio input "true"
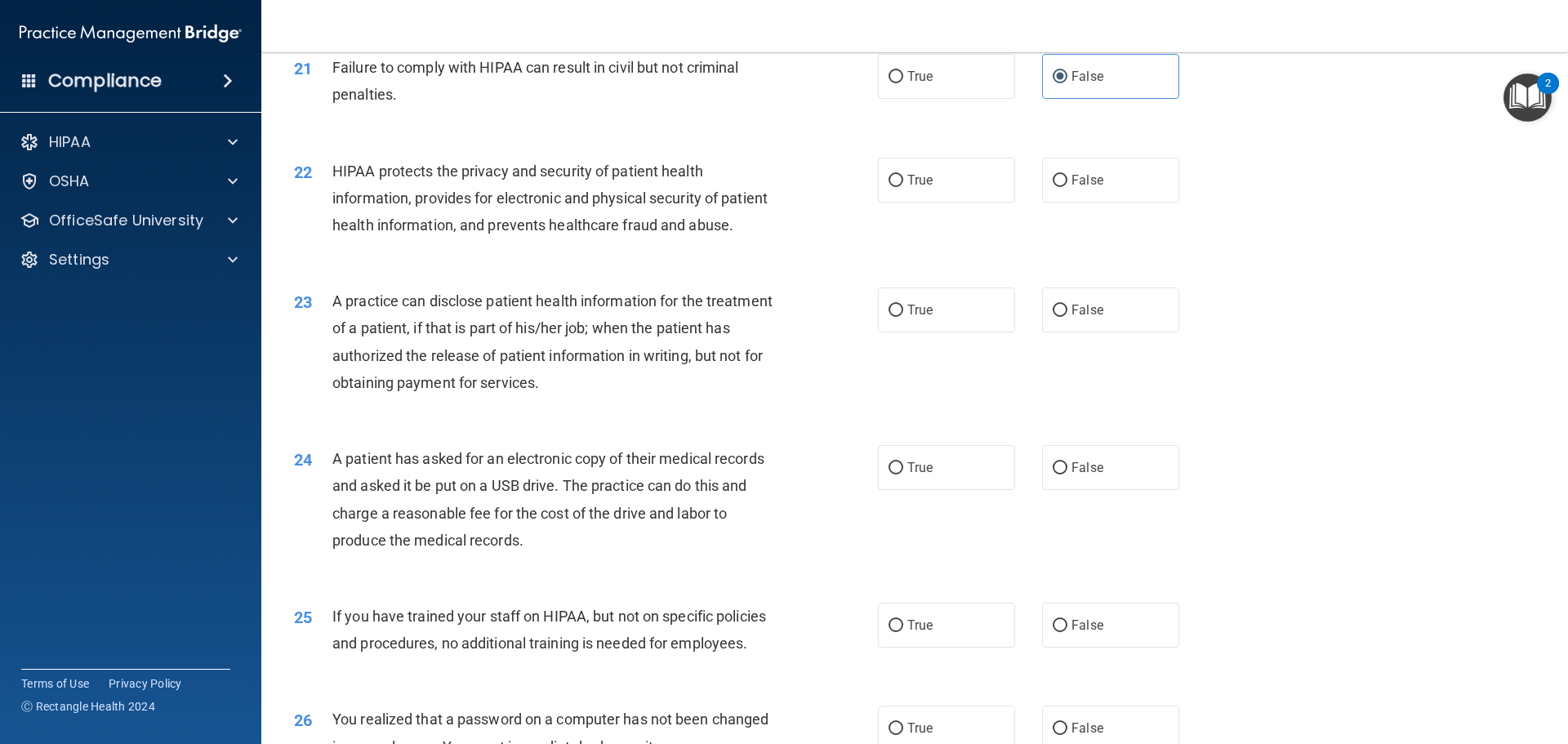
scroll to position [2450, 0]
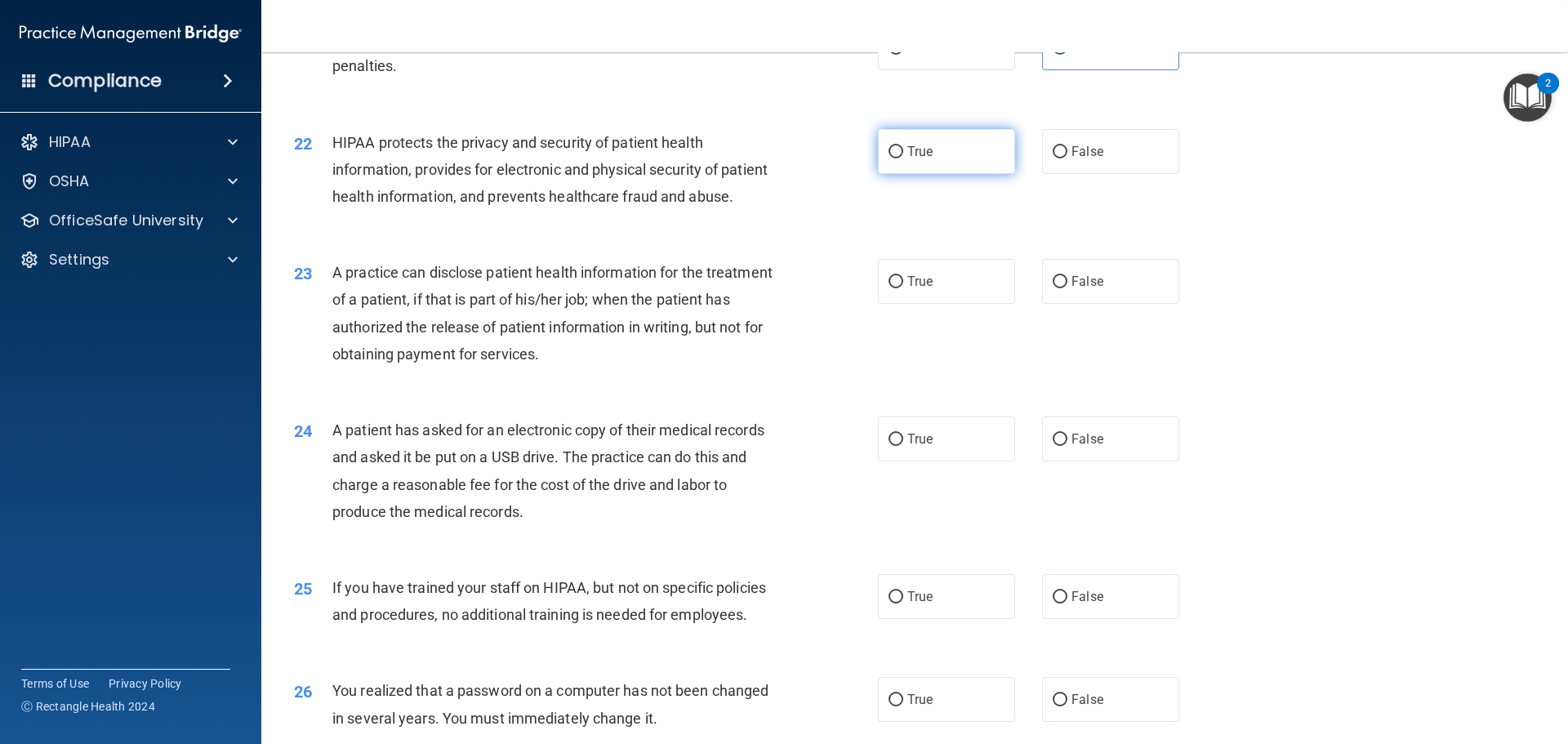
click at [974, 174] on label "True" at bounding box center [946, 151] width 137 height 44
click at [903, 158] on input "True" at bounding box center [895, 152] width 15 height 12
radio input "true"
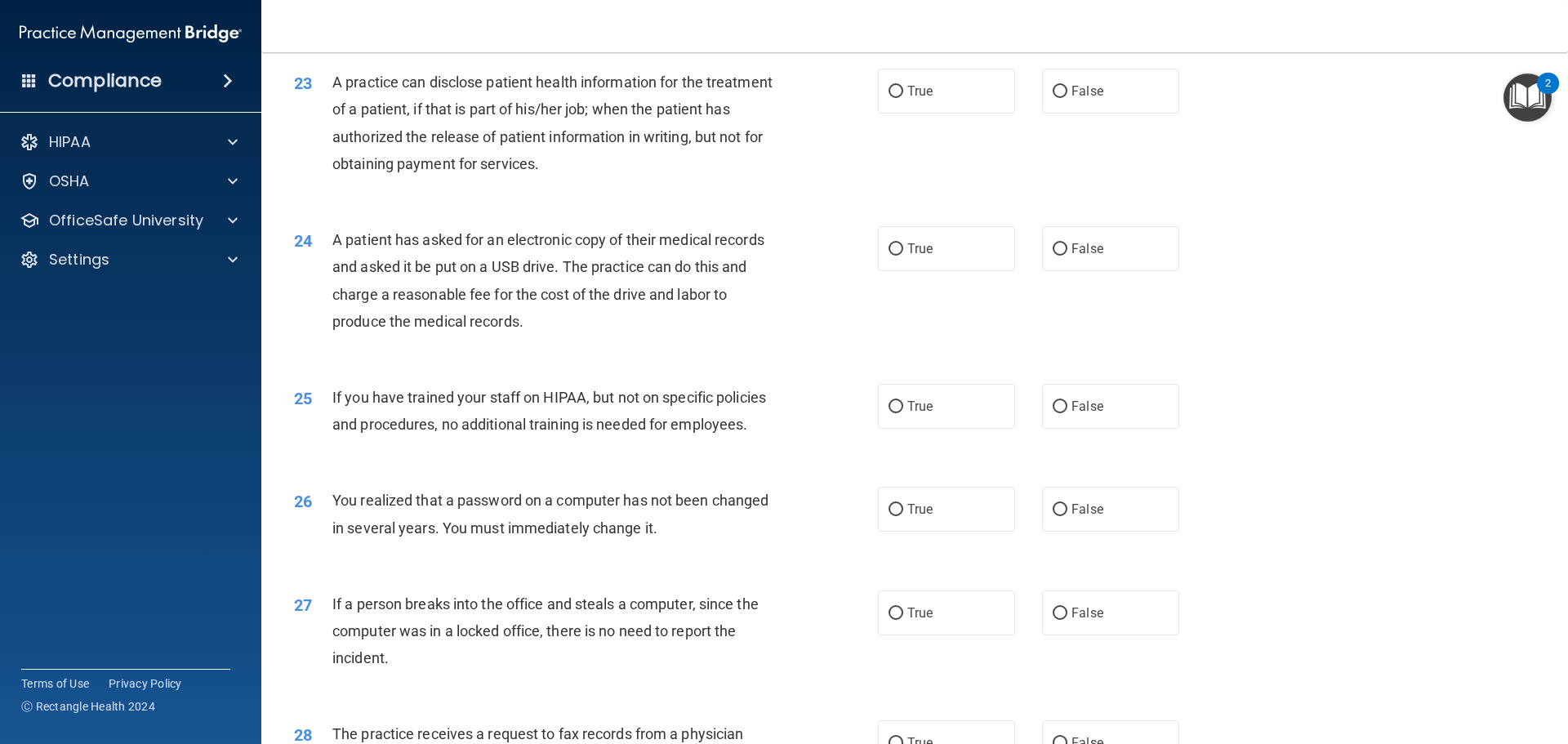
scroll to position [2613, 0]
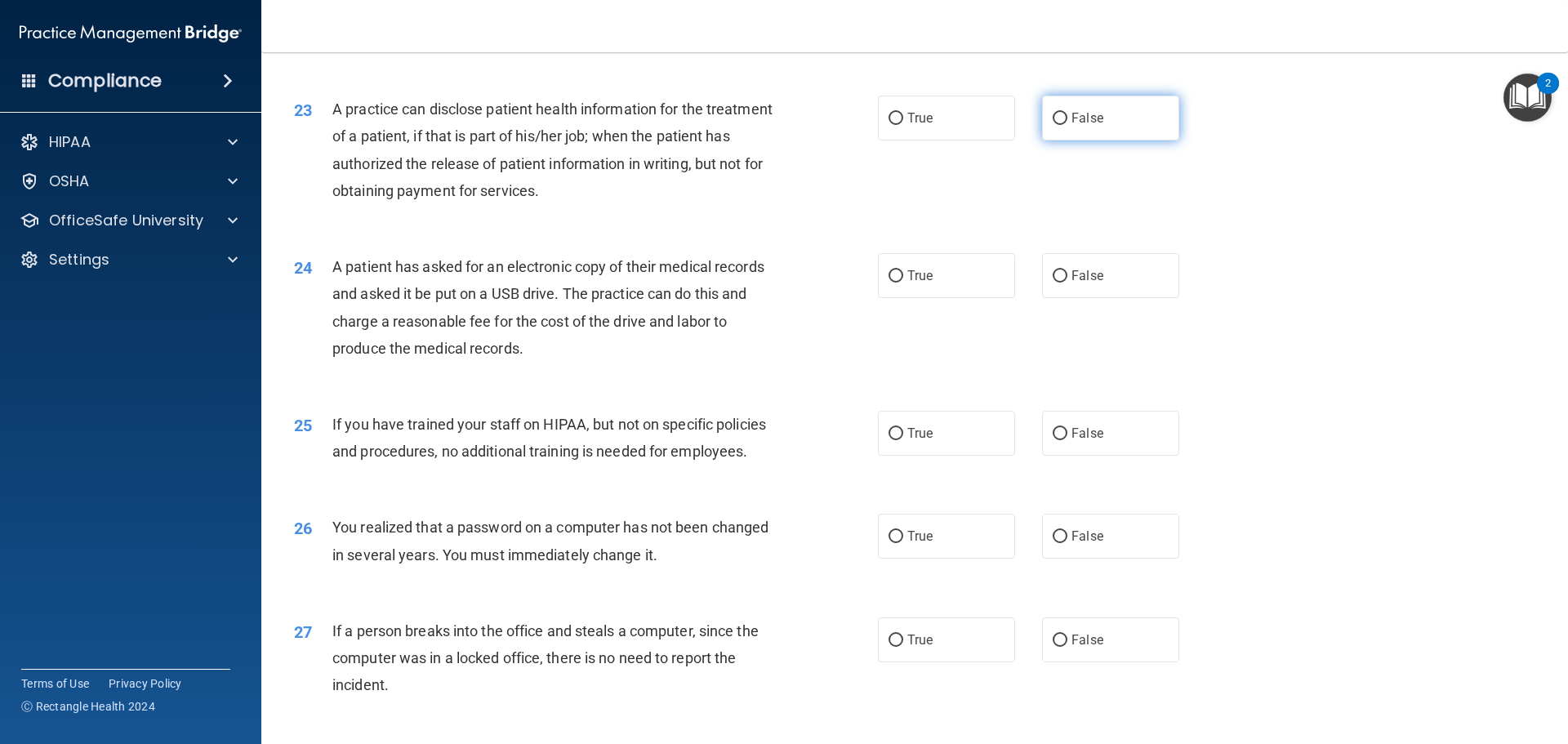
click at [1085, 125] on span "False" at bounding box center [1087, 117] width 32 height 15
click at [1067, 125] on input "False" at bounding box center [1060, 119] width 15 height 12
radio input "true"
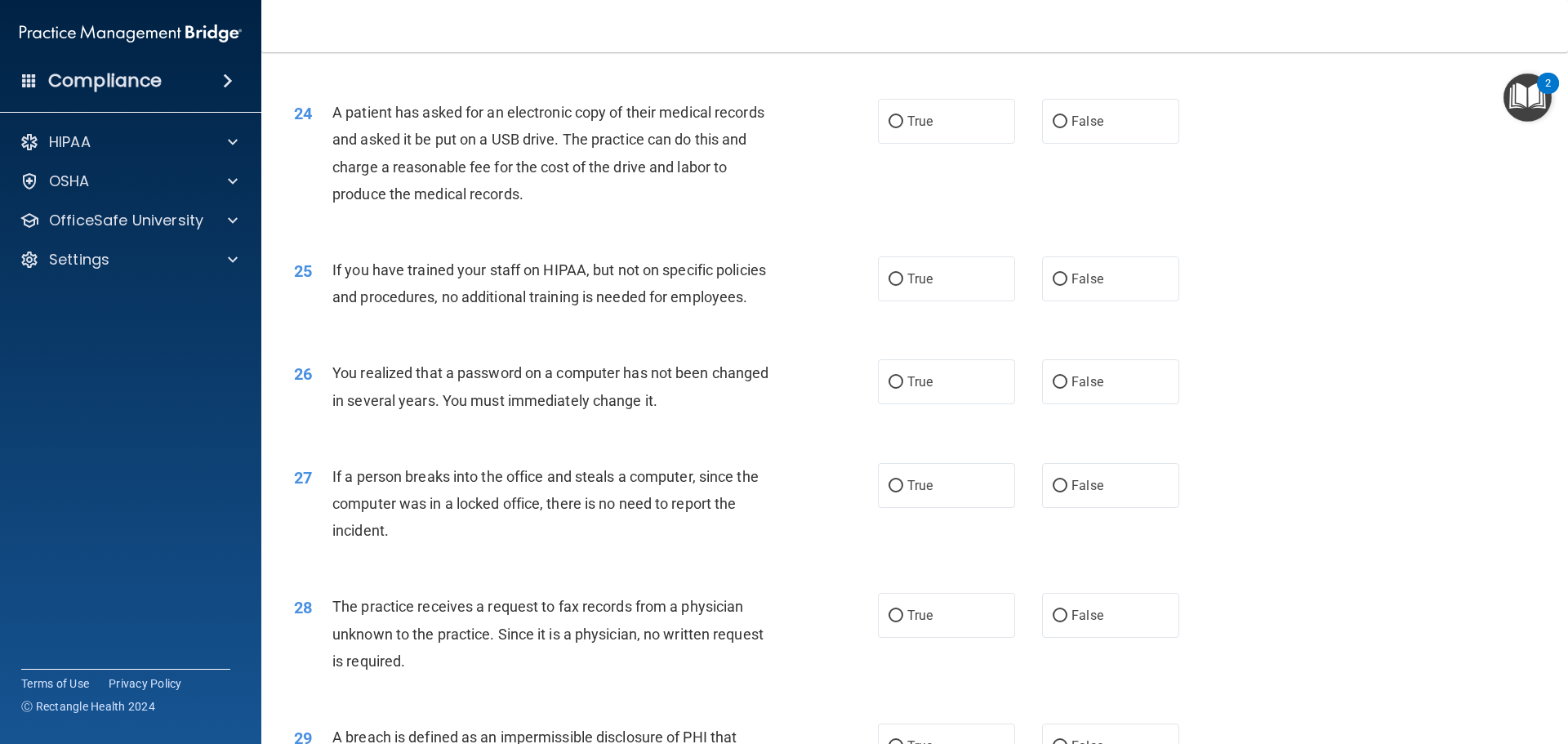
scroll to position [2777, 0]
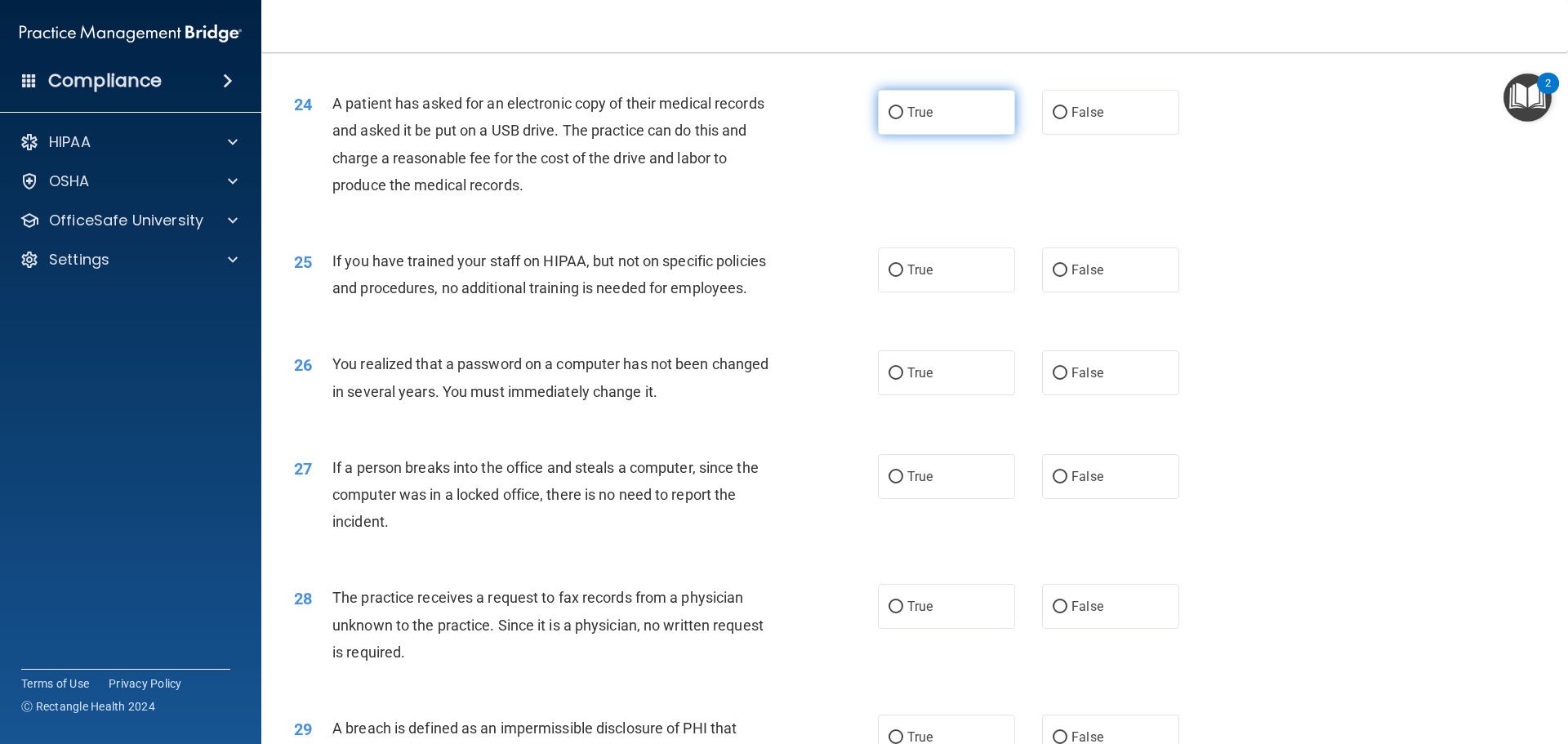
click at [923, 120] on span "True" at bounding box center [919, 111] width 25 height 15
click at [903, 119] on input "True" at bounding box center [895, 113] width 15 height 12
radio input "true"
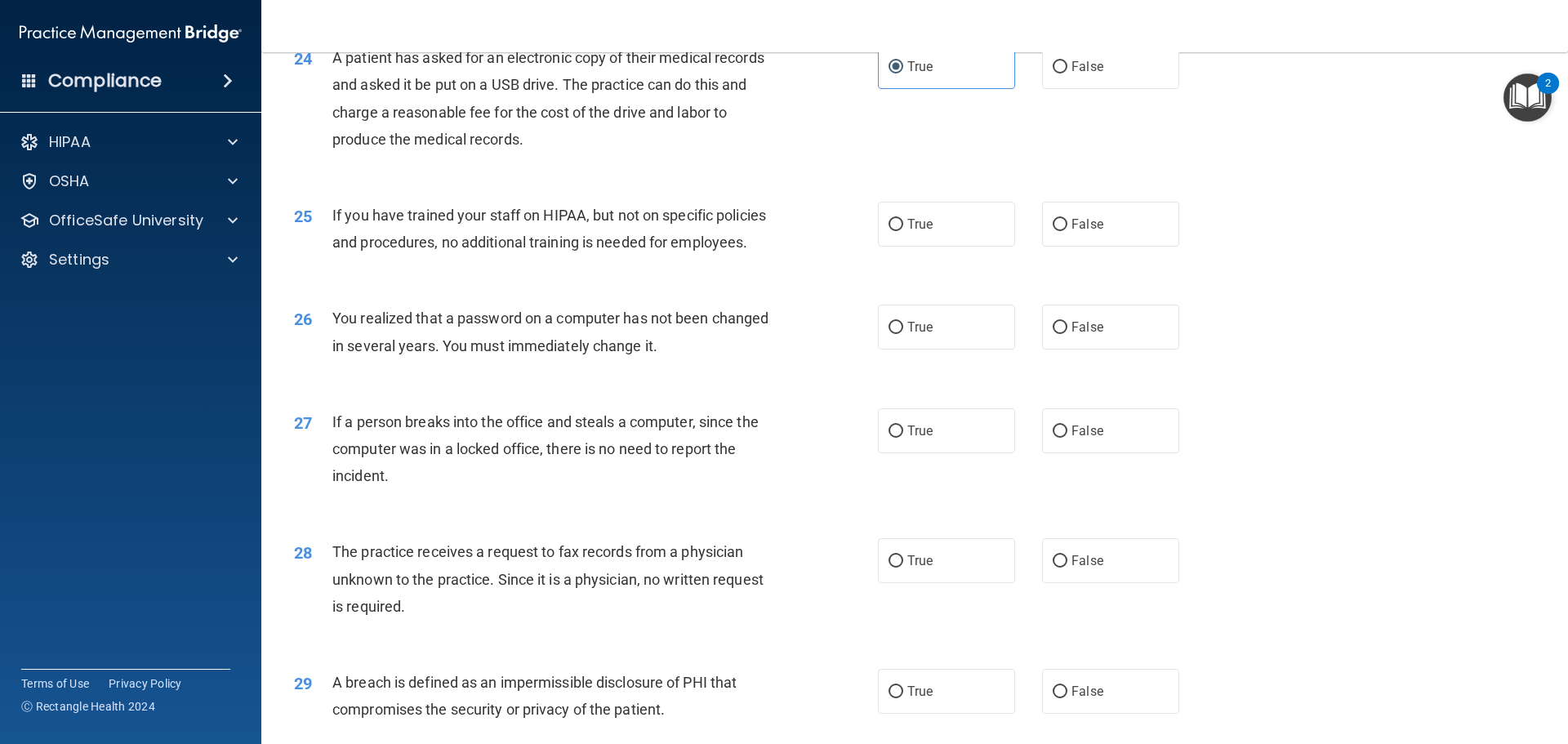
scroll to position [2940, 0]
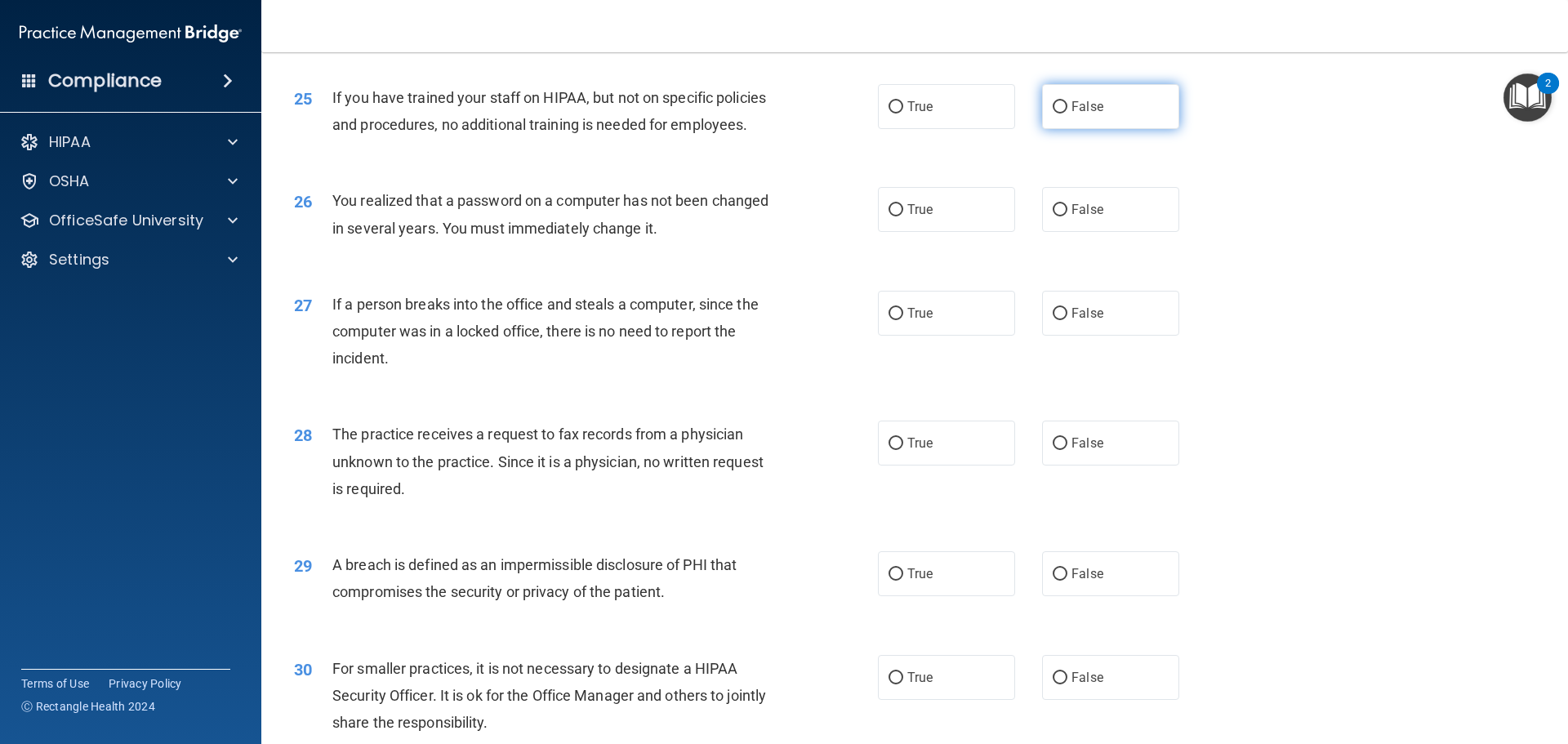
click at [1144, 129] on label "False" at bounding box center [1111, 107] width 137 height 44
click at [1067, 114] on input "False" at bounding box center [1060, 108] width 15 height 12
radio input "true"
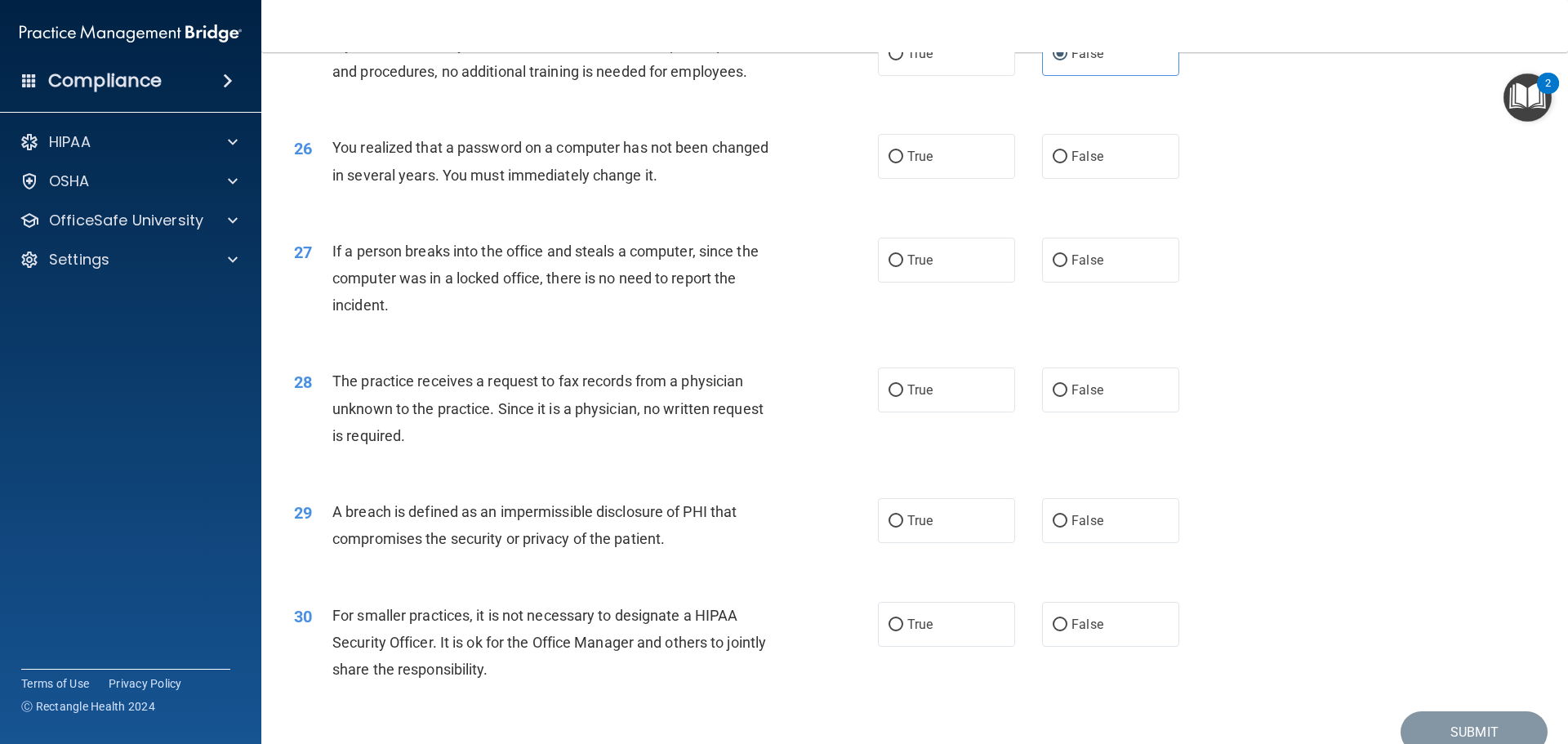
scroll to position [3021, 0]
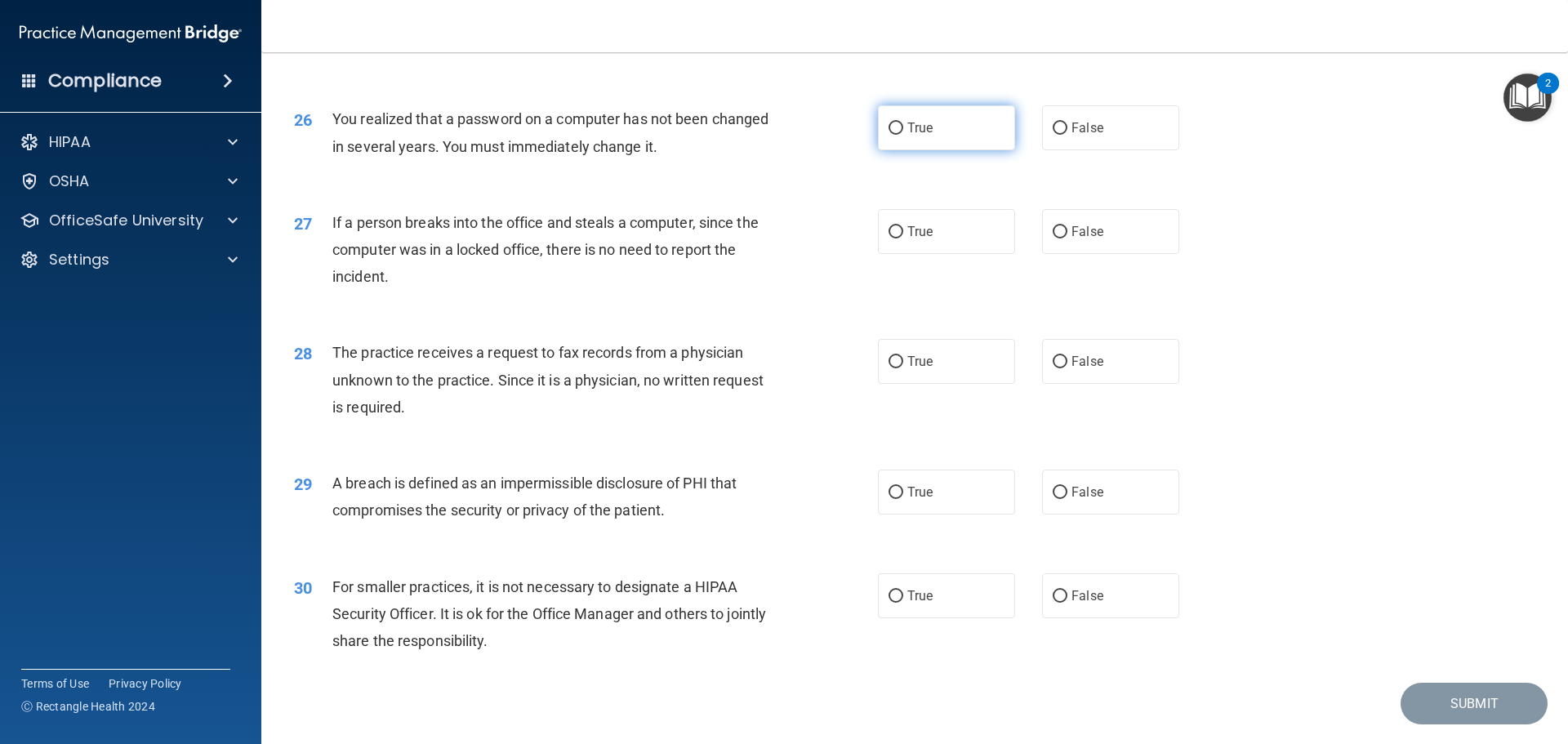
click at [949, 150] on label "True" at bounding box center [946, 127] width 137 height 44
click at [903, 134] on input "True" at bounding box center [895, 129] width 15 height 12
radio input "true"
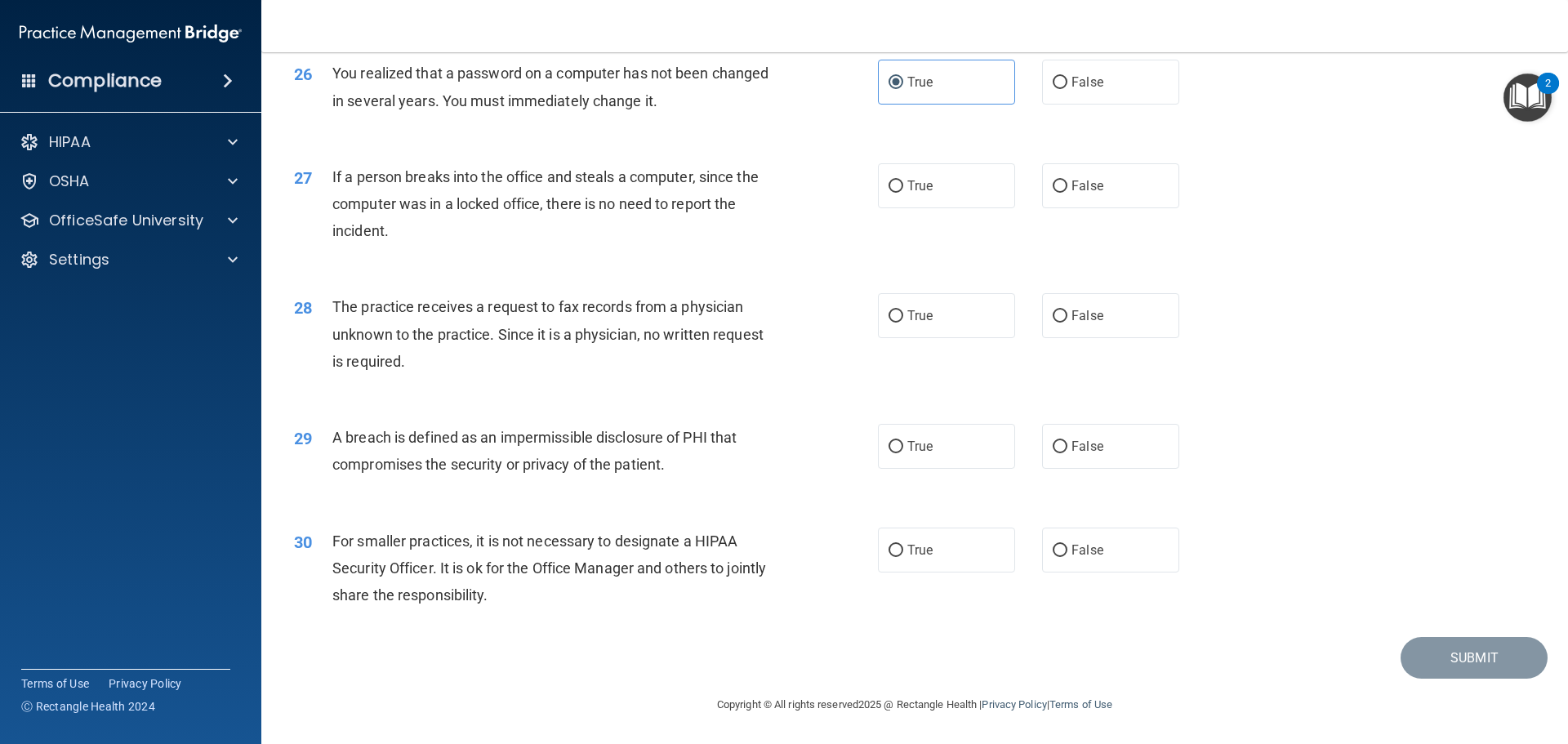
scroll to position [3121, 0]
click at [1130, 184] on label "False" at bounding box center [1111, 186] width 137 height 44
click at [1067, 184] on input "False" at bounding box center [1060, 187] width 15 height 12
radio input "true"
click at [1169, 306] on div "True False" at bounding box center [1042, 315] width 329 height 44
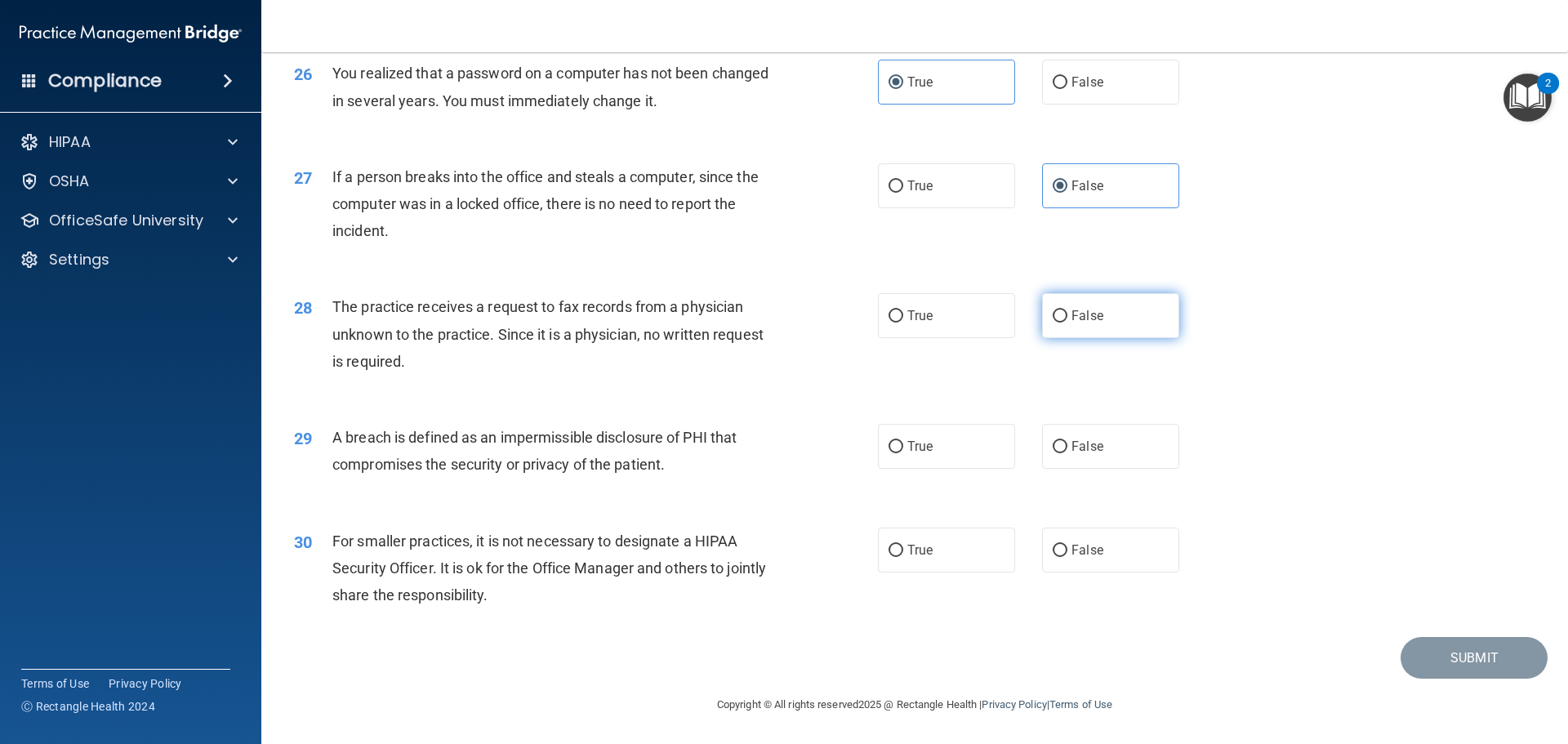
click at [1103, 334] on label "False" at bounding box center [1111, 315] width 137 height 44
click at [1067, 322] on input "False" at bounding box center [1060, 317] width 15 height 12
radio input "true"
click at [921, 442] on span "True" at bounding box center [919, 446] width 25 height 15
click at [903, 442] on input "True" at bounding box center [895, 447] width 15 height 12
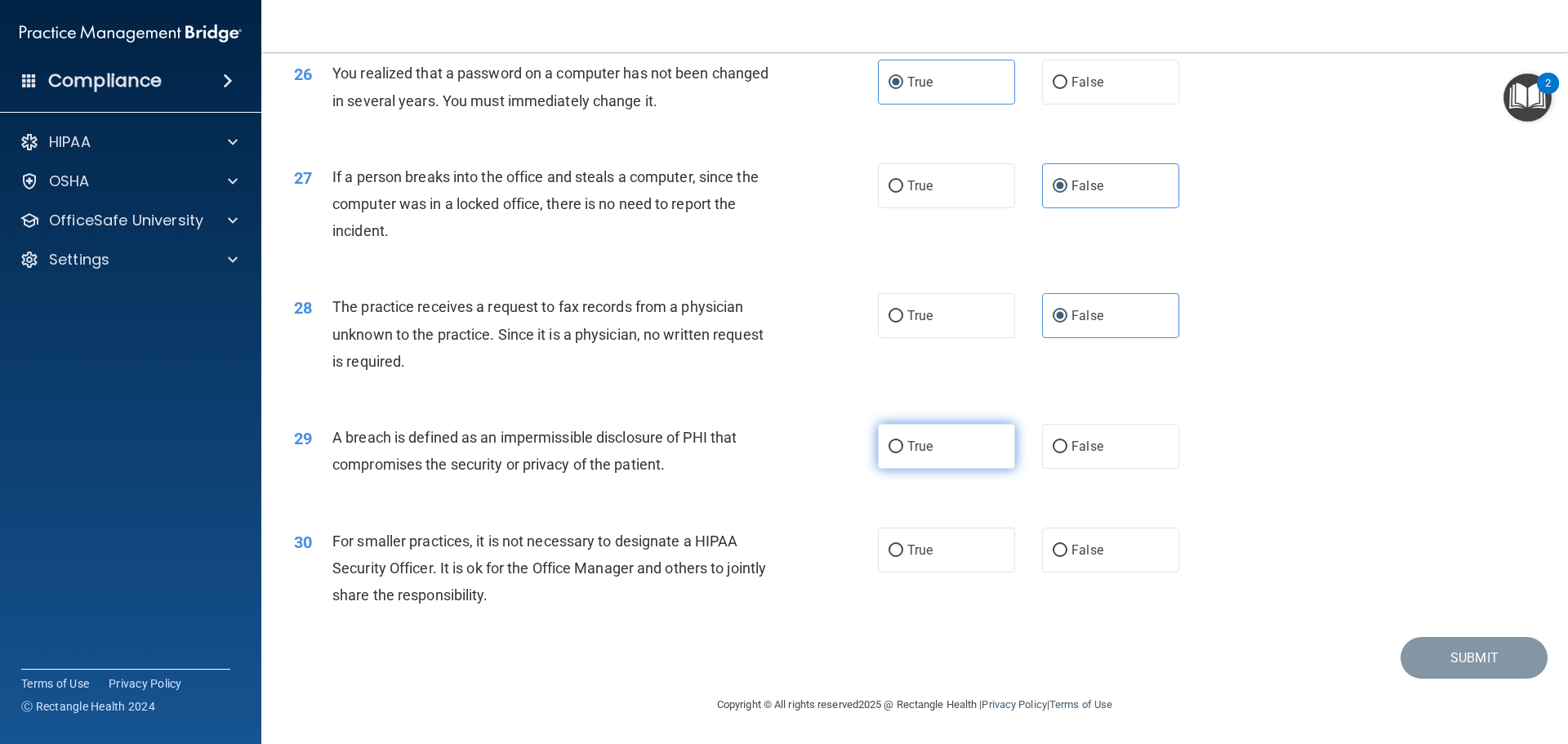
radio input "true"
click at [1114, 560] on label "False" at bounding box center [1111, 550] width 137 height 44
click at [1067, 557] on input "False" at bounding box center [1060, 551] width 15 height 12
radio input "true"
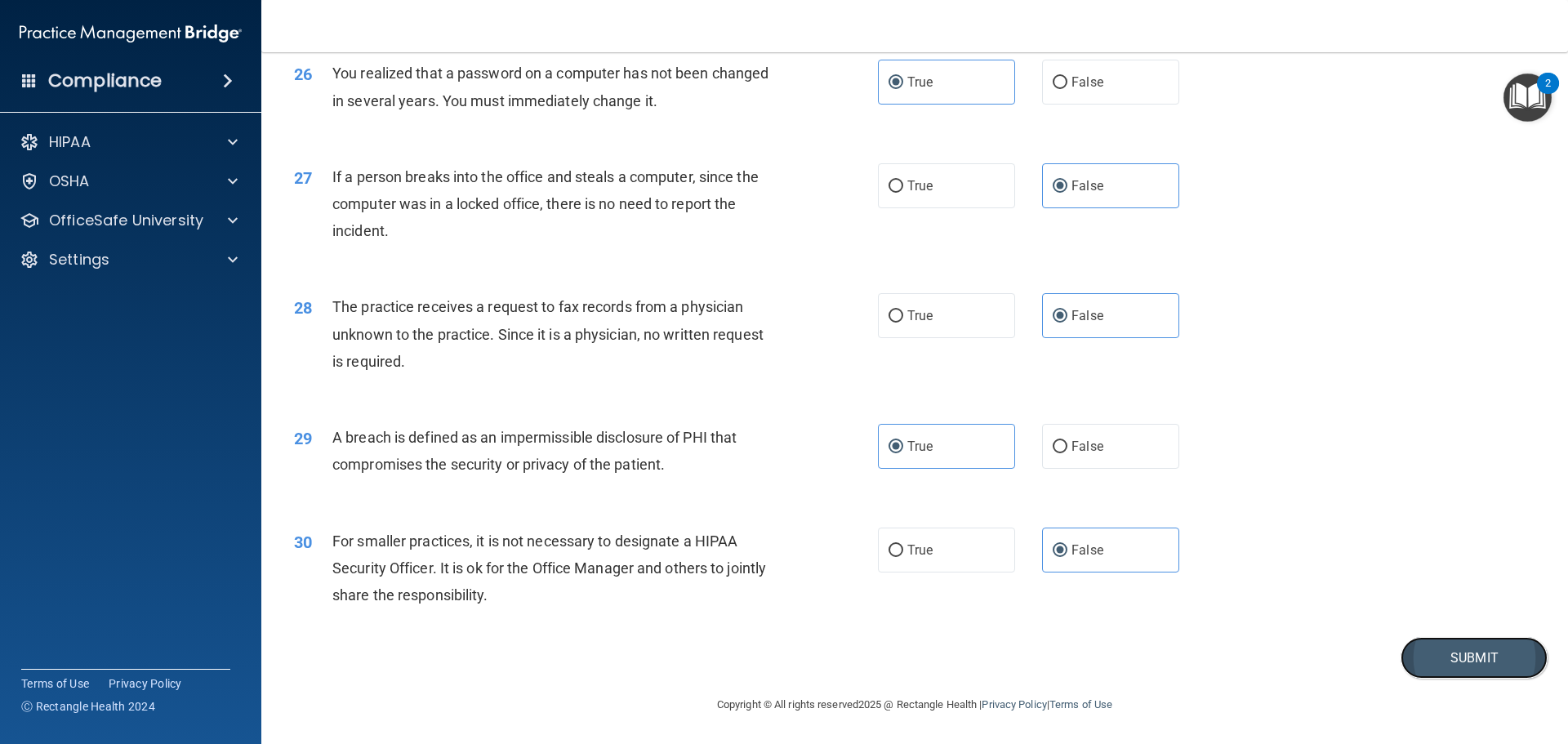
click at [1505, 671] on button "Submit" at bounding box center [1474, 658] width 147 height 42
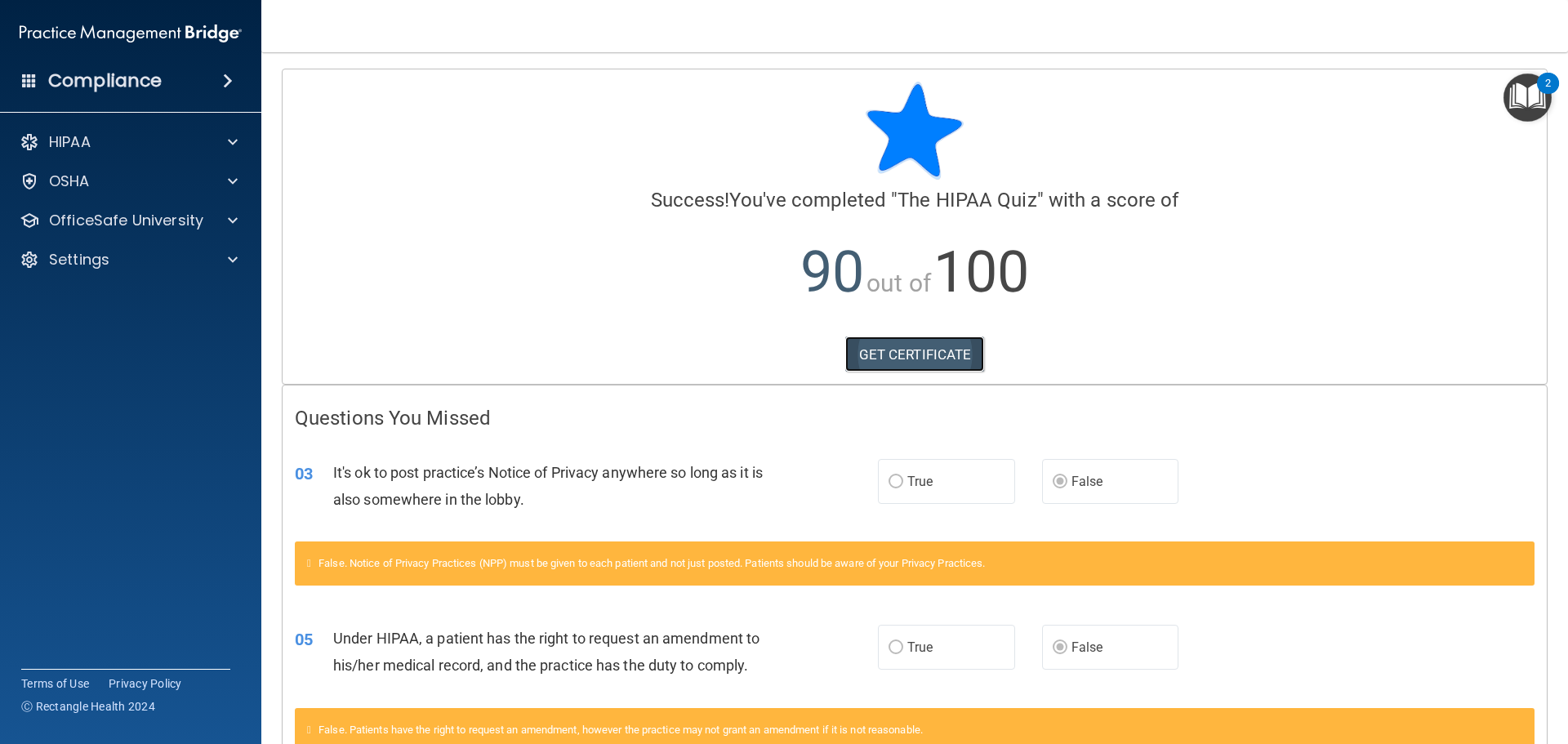
click at [952, 363] on link "GET CERTIFICATE" at bounding box center [915, 354] width 140 height 36
click at [139, 222] on p "OfficeSafe University" at bounding box center [125, 221] width 154 height 20
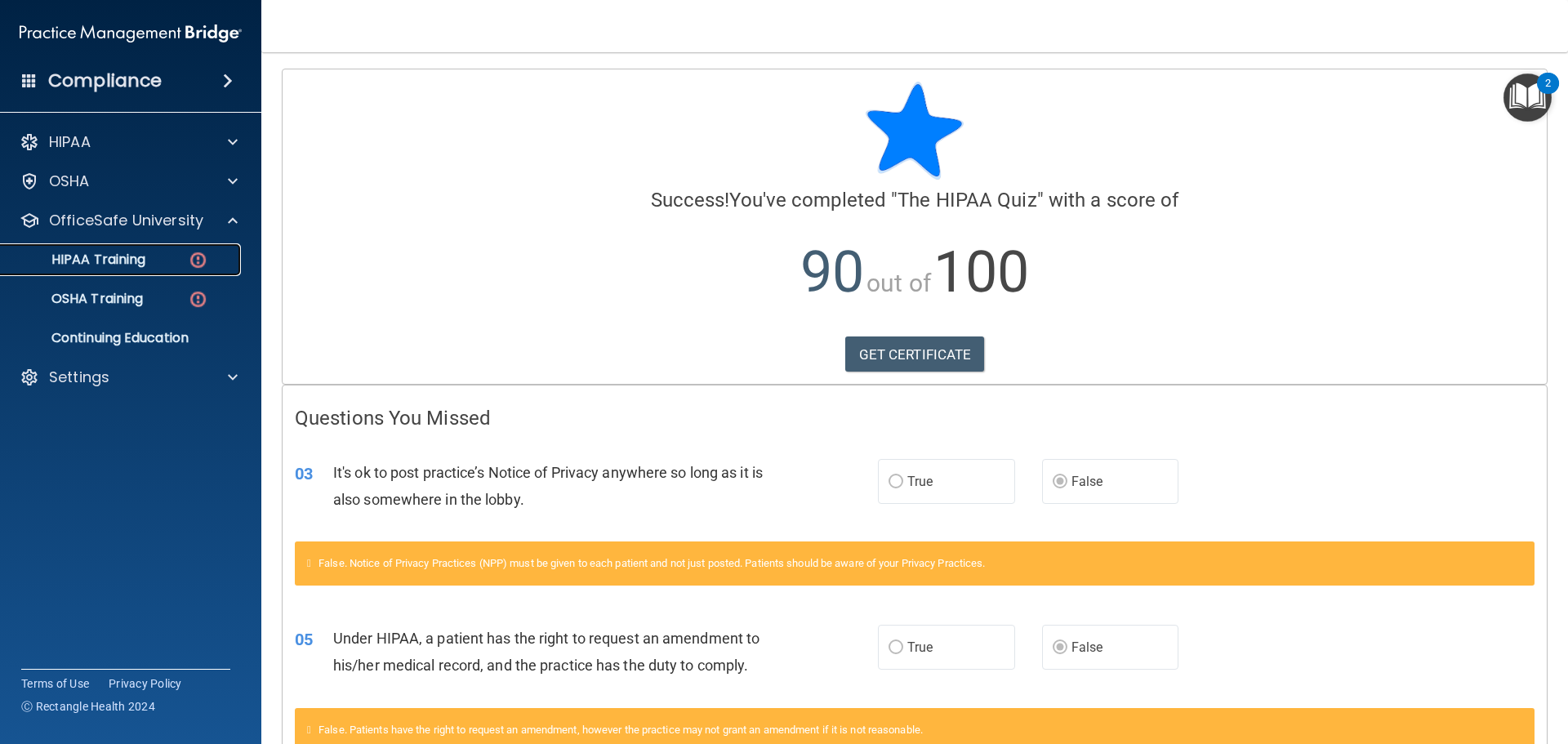
click at [186, 255] on div "HIPAA Training" at bounding box center [122, 260] width 223 height 16
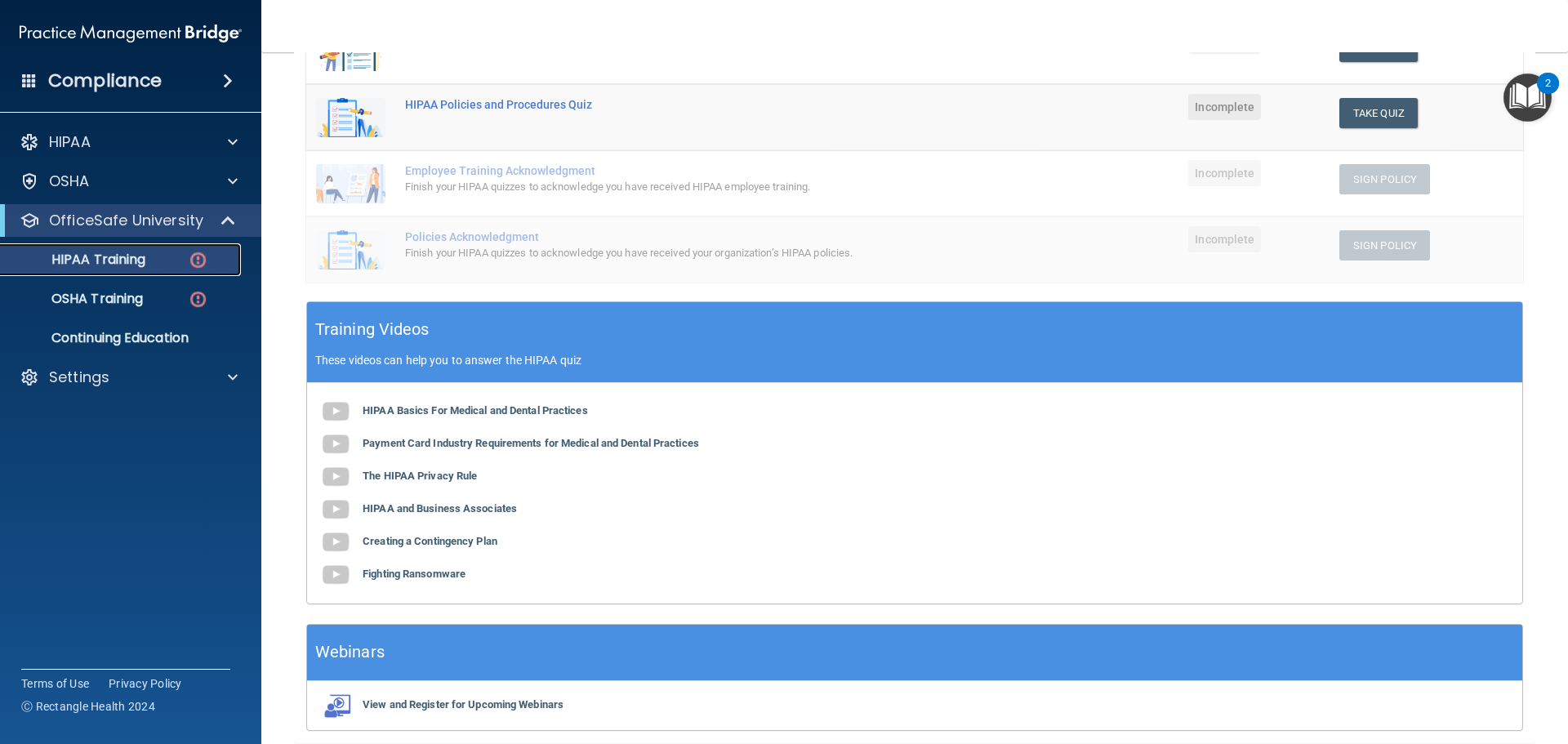
scroll to position [91, 0]
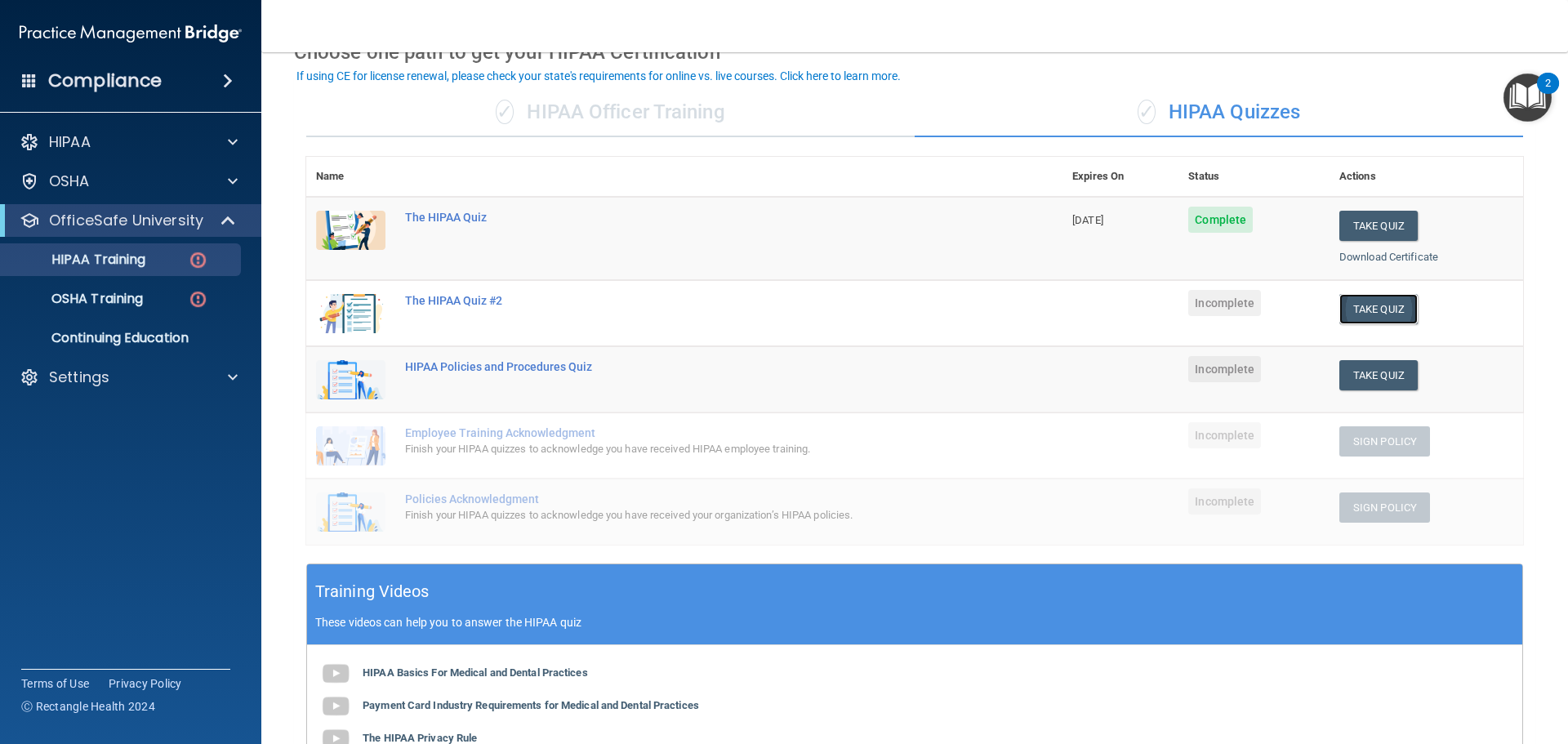
click at [1393, 303] on button "Take Quiz" at bounding box center [1378, 309] width 78 height 30
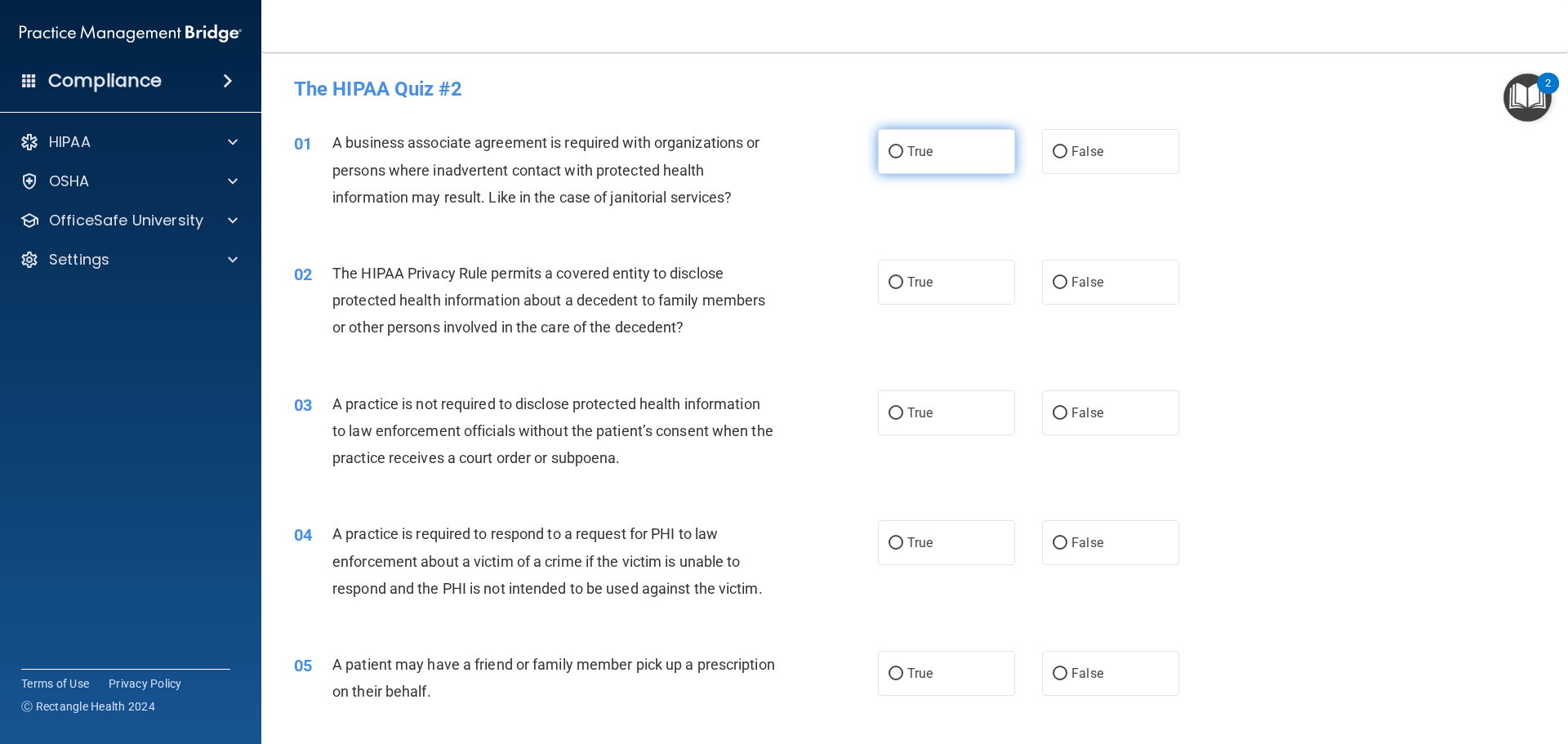
click at [922, 156] on span "True" at bounding box center [919, 150] width 25 height 15
click at [903, 156] on input "True" at bounding box center [895, 152] width 15 height 12
radio input "true"
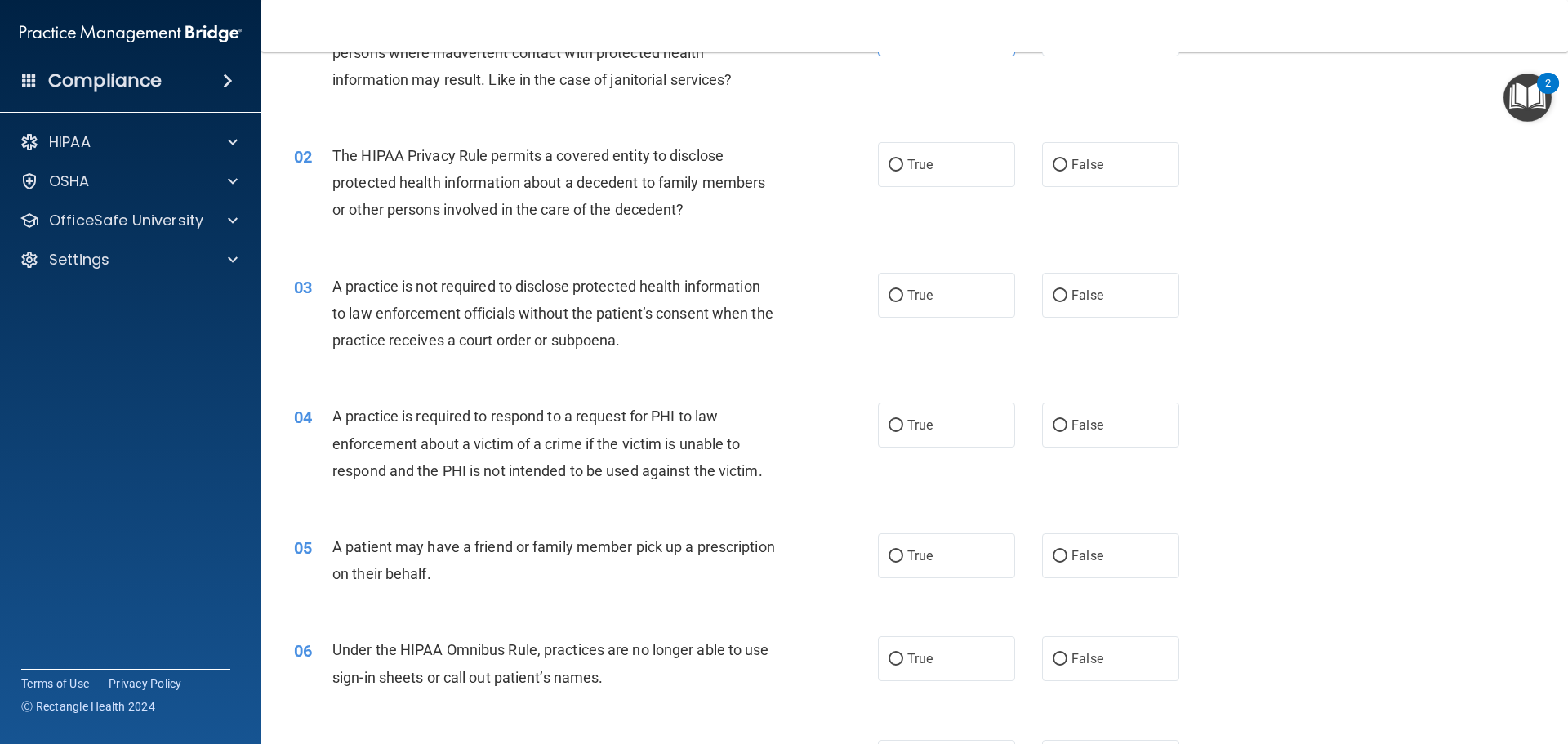
scroll to position [164, 0]
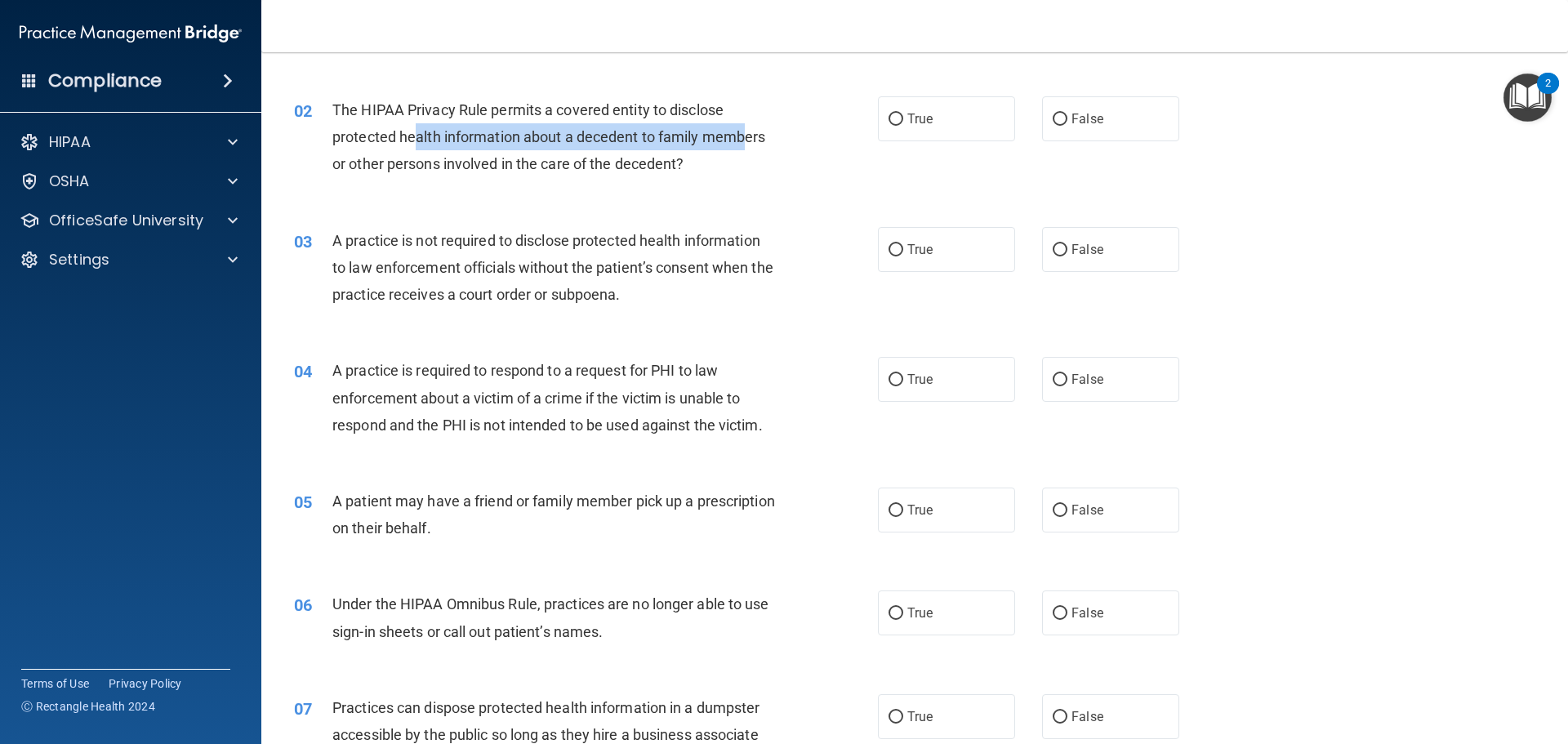
drag, startPoint x: 413, startPoint y: 132, endPoint x: 743, endPoint y: 133, distance: 330.0
click at [743, 133] on span "The HIPAA Privacy Rule permits a covered entity to disclose protected health in…" at bounding box center [548, 137] width 432 height 71
click at [679, 183] on div "02 The HIPAA Privacy Rule permits a covered entity to disclose protected health…" at bounding box center [586, 141] width 633 height 90
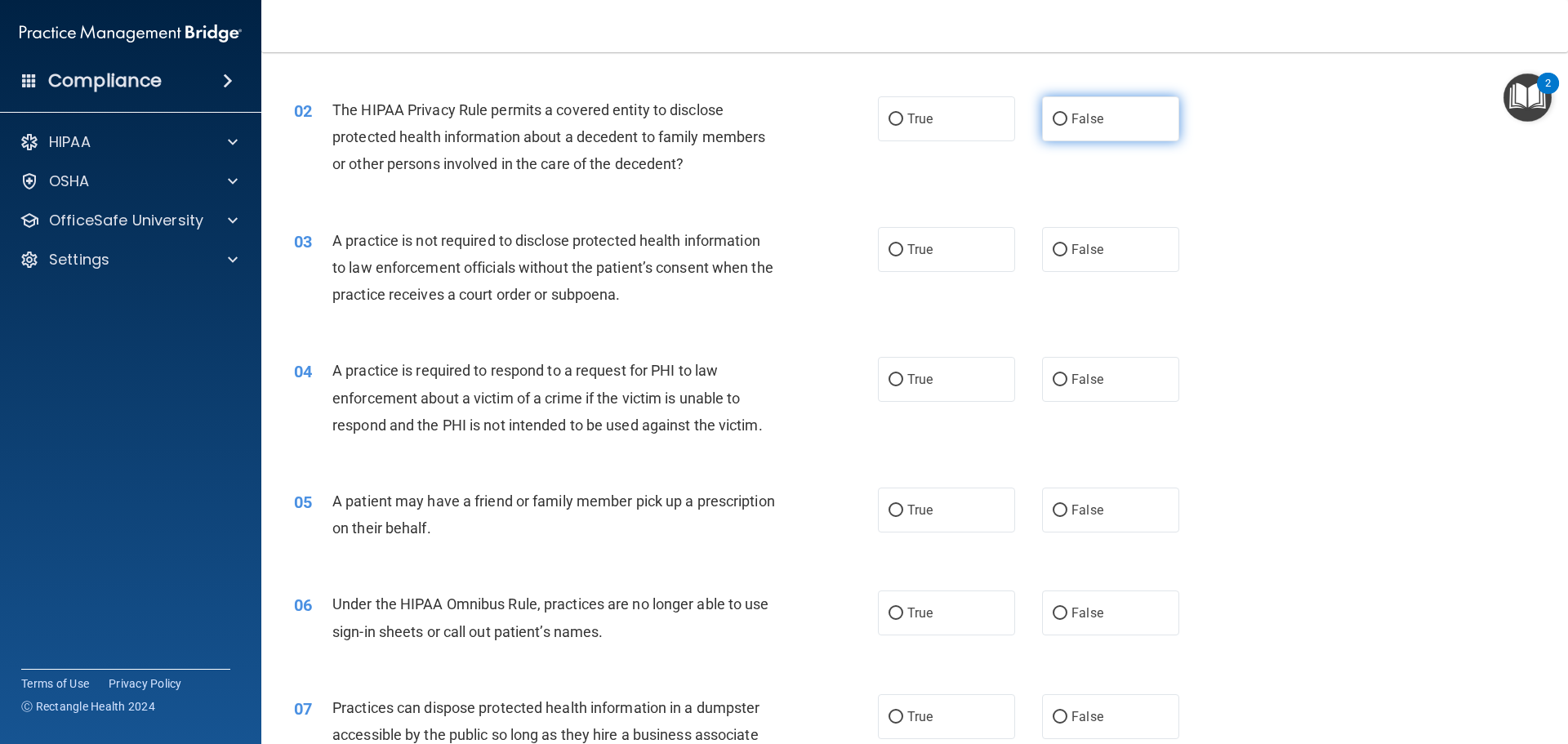
click at [1103, 117] on label "False" at bounding box center [1111, 118] width 137 height 44
click at [1067, 117] on input "False" at bounding box center [1060, 120] width 15 height 12
radio input "true"
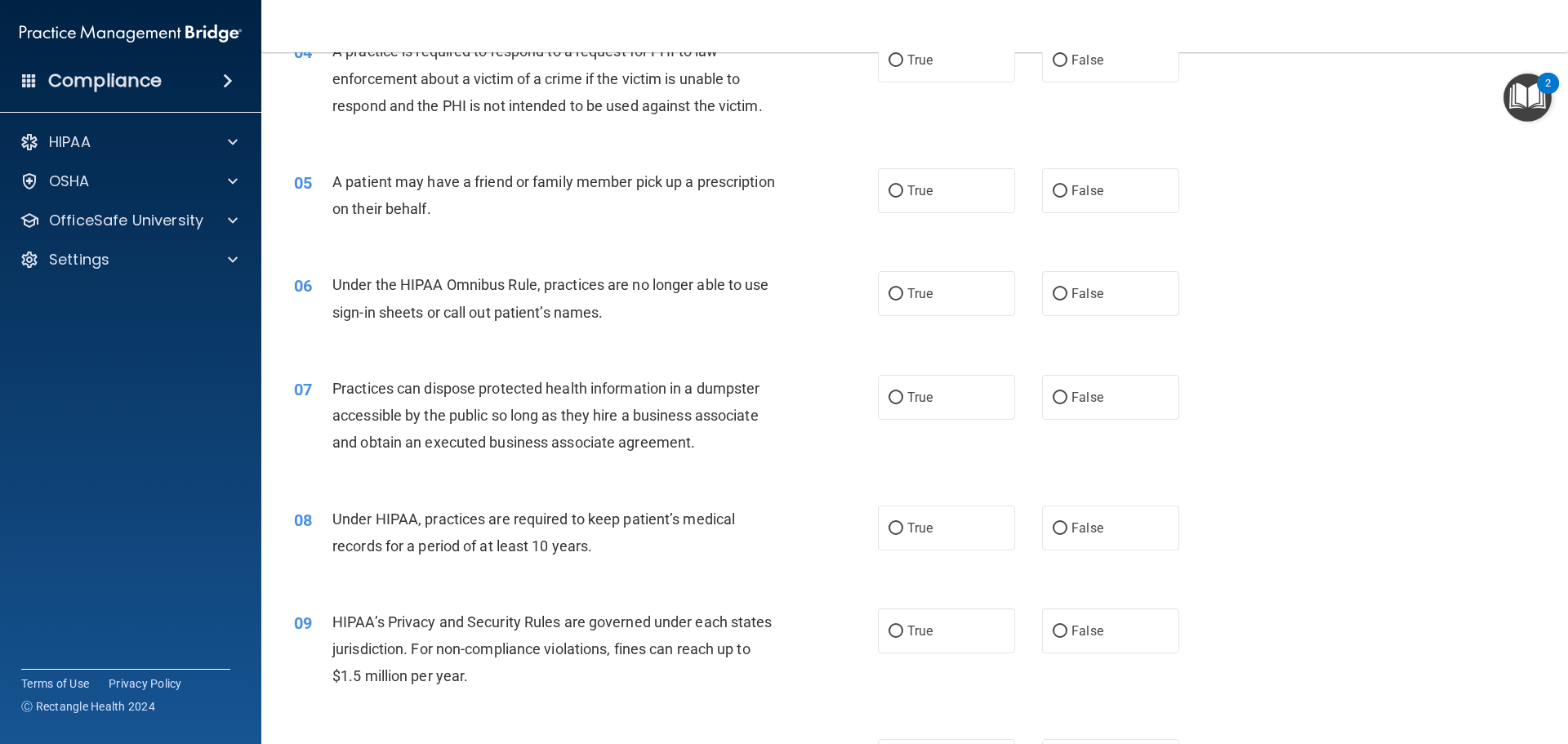
scroll to position [82, 0]
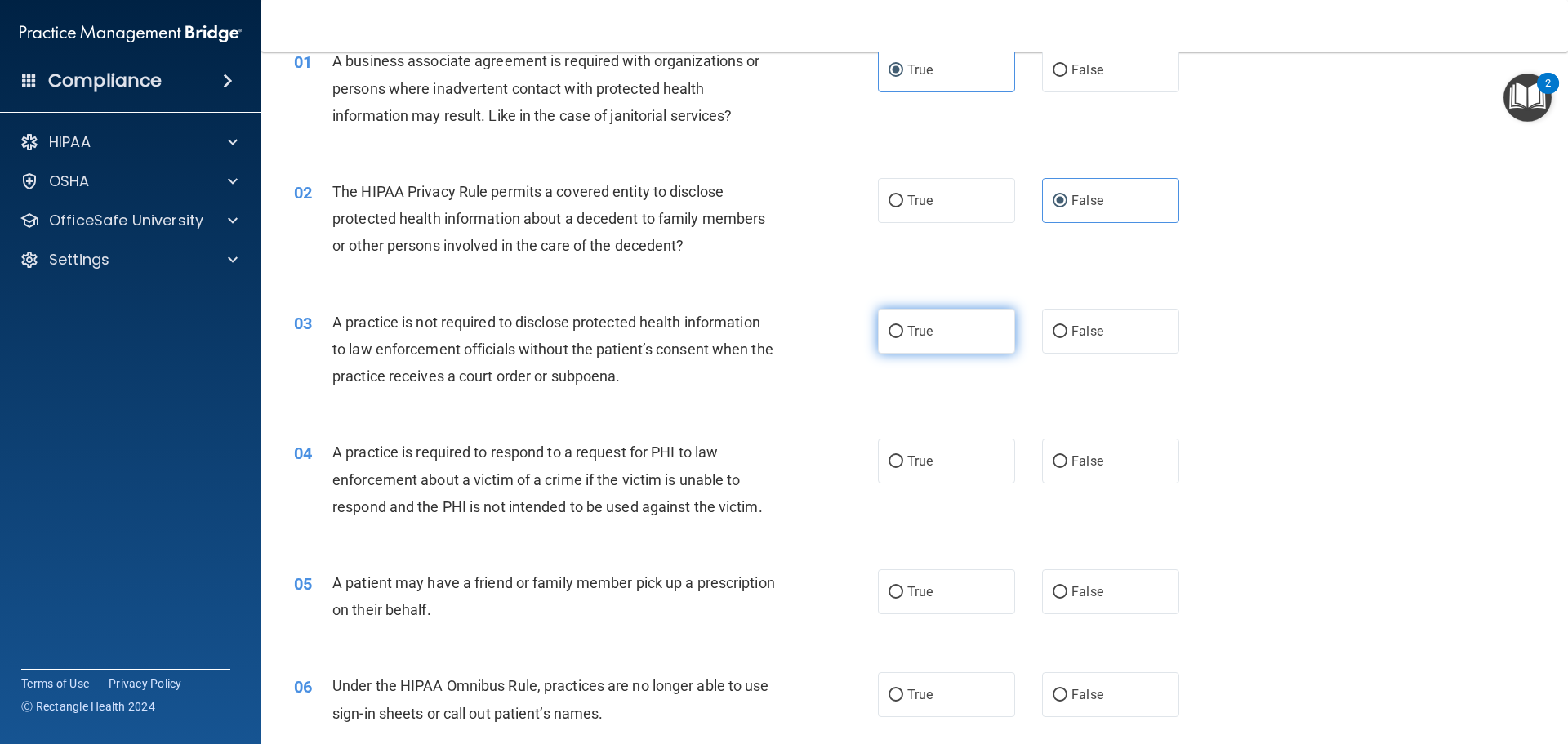
click at [929, 331] on label "True" at bounding box center [946, 331] width 137 height 44
click at [903, 331] on input "True" at bounding box center [895, 332] width 15 height 12
radio input "true"
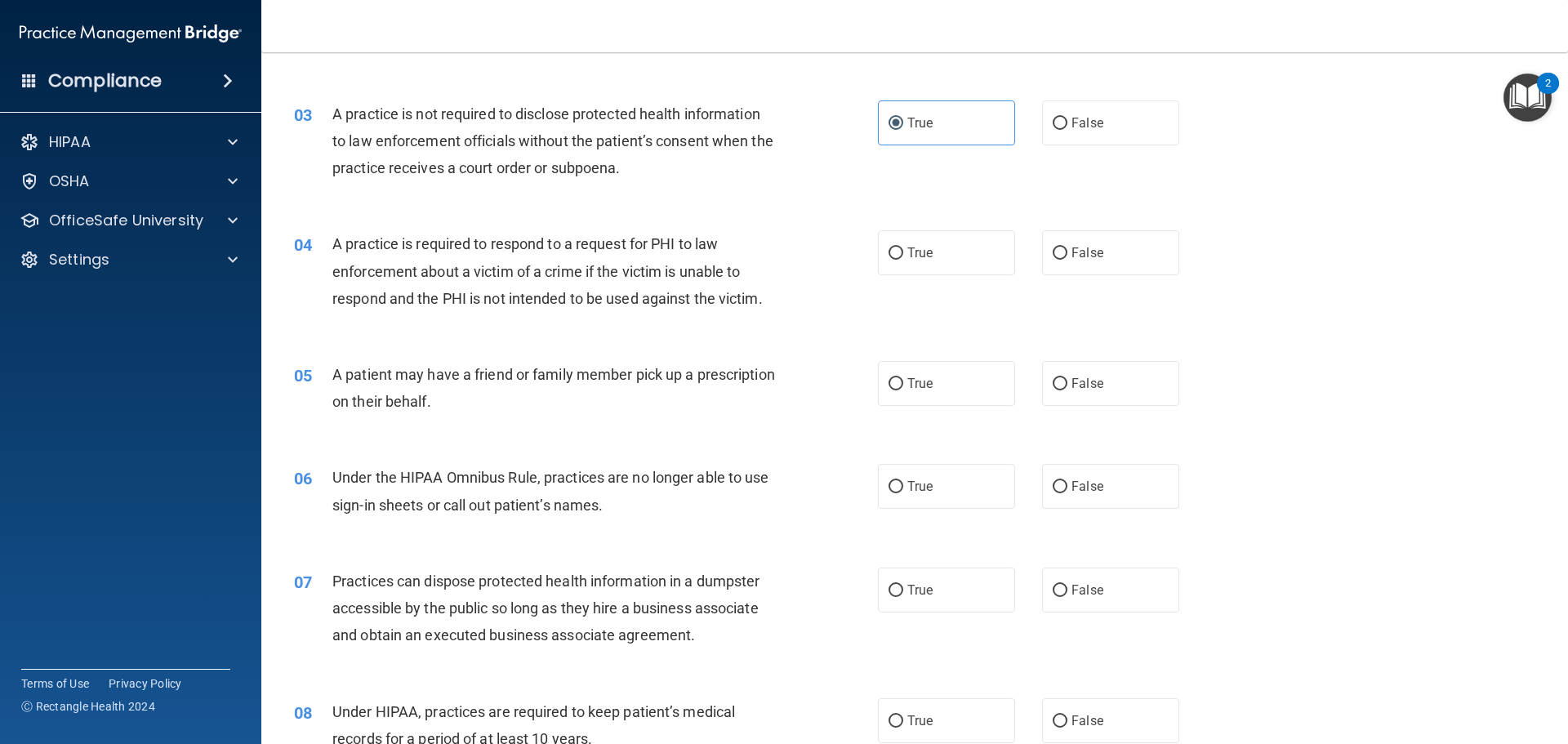
scroll to position [327, 0]
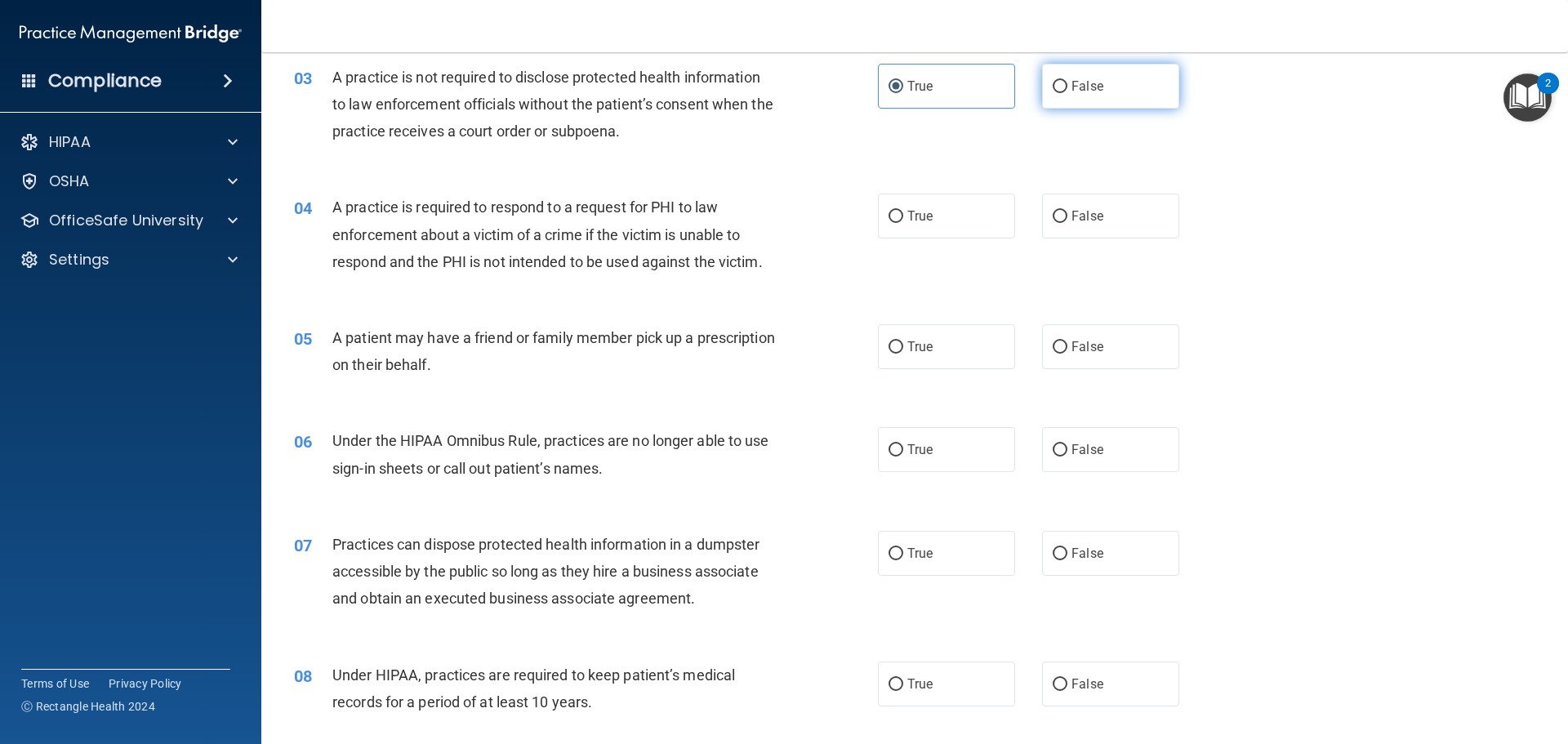
click at [1134, 97] on label "False" at bounding box center [1111, 86] width 137 height 44
click at [1067, 93] on input "False" at bounding box center [1060, 87] width 15 height 12
radio input "true"
radio input "false"
click at [926, 215] on span "True" at bounding box center [919, 215] width 25 height 15
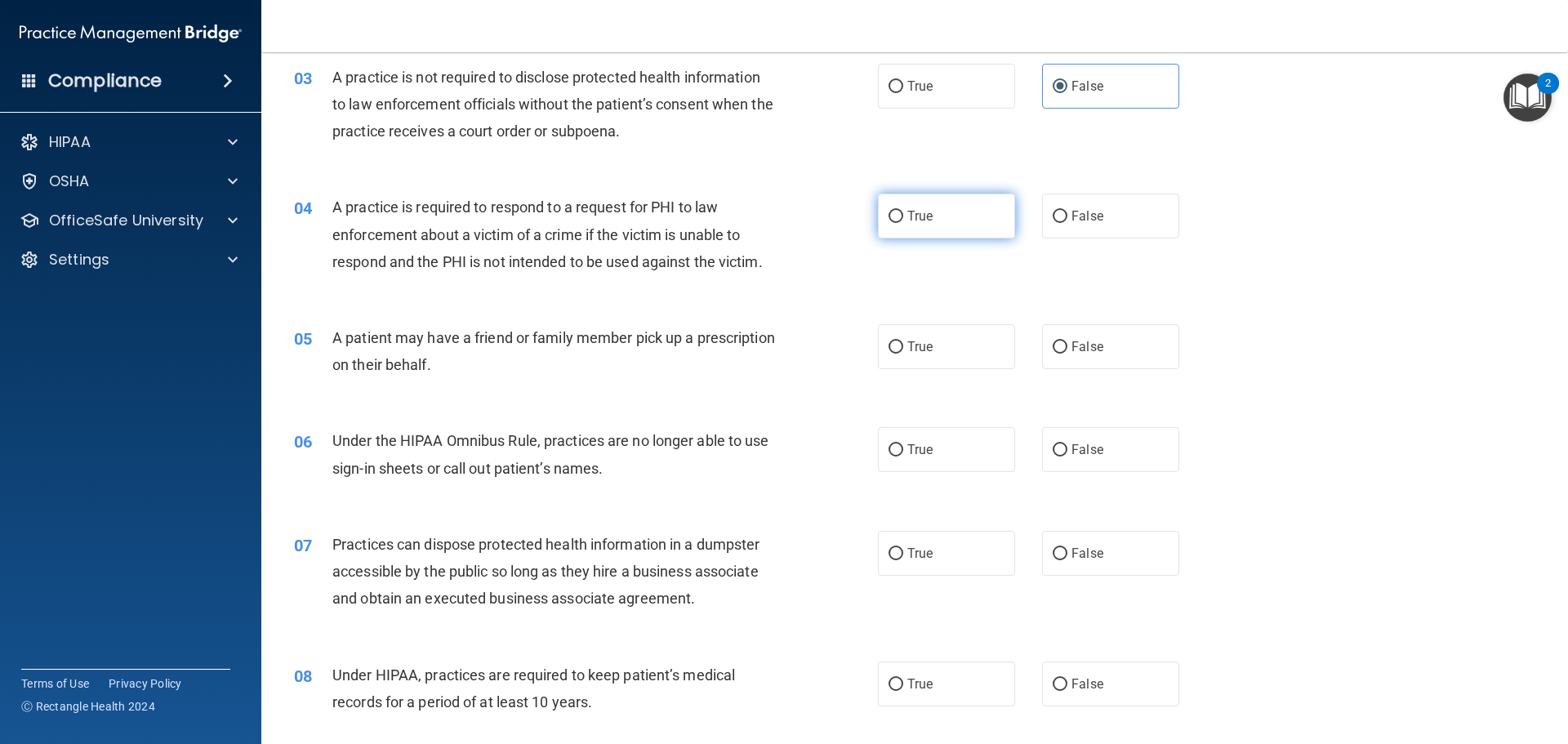
click at [903, 215] on input "True" at bounding box center [895, 217] width 15 height 12
radio input "true"
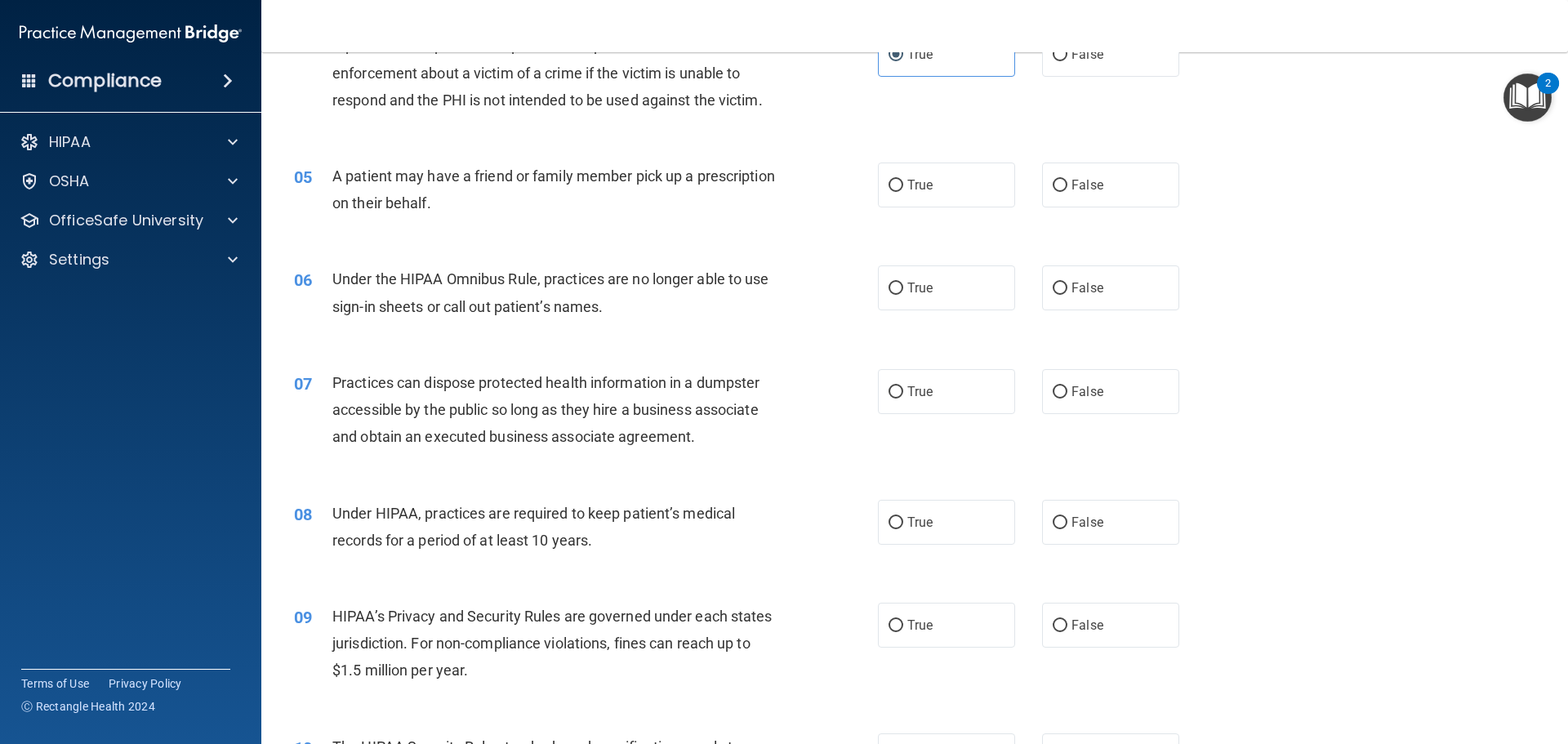
scroll to position [490, 0]
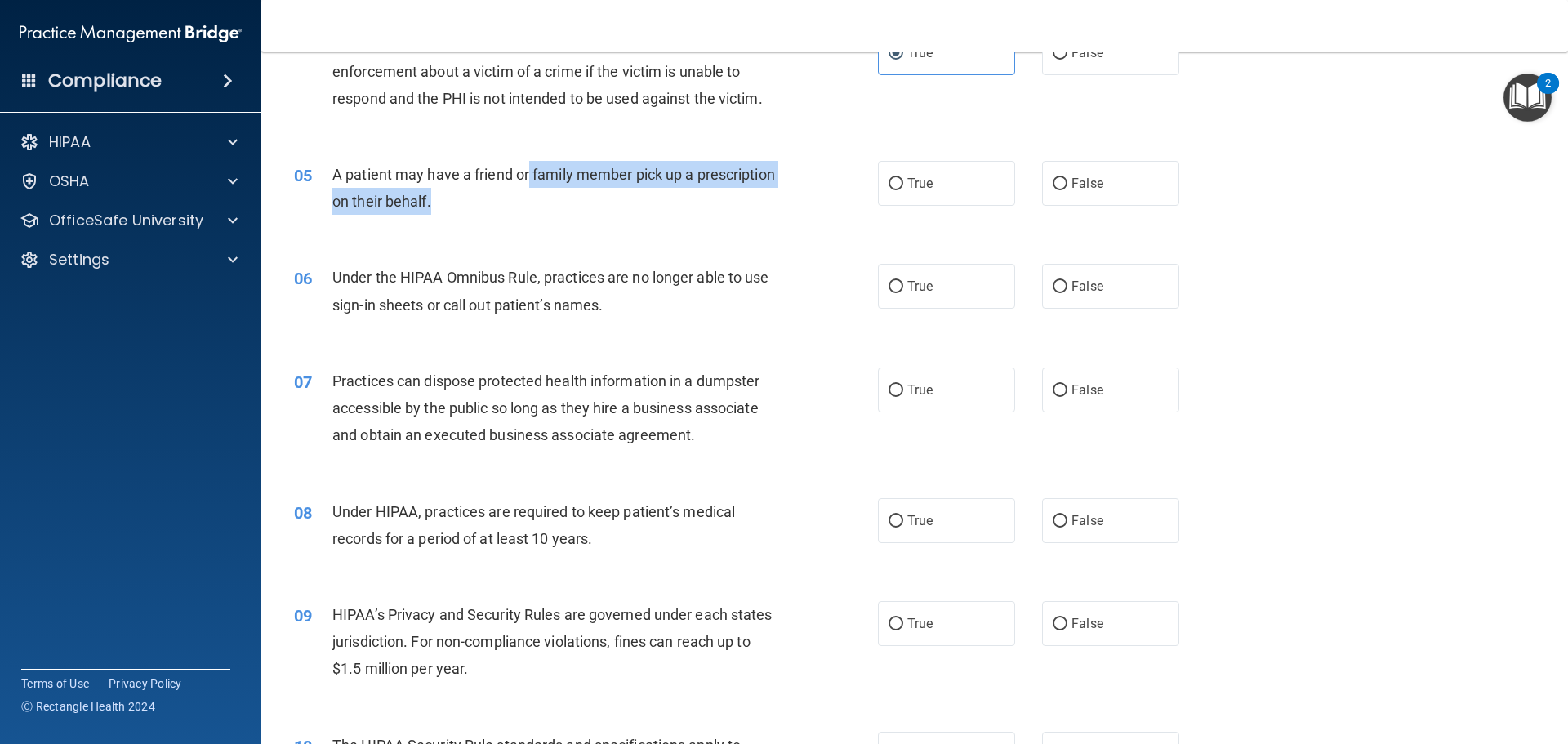
drag, startPoint x: 530, startPoint y: 180, endPoint x: 635, endPoint y: 198, distance: 106.5
click at [635, 198] on div "A patient may have a friend or family member pick up a prescription on their be…" at bounding box center [560, 188] width 457 height 54
click at [554, 229] on div "05 A patient may have a friend or family member pick up a prescription on their…" at bounding box center [915, 192] width 1265 height 103
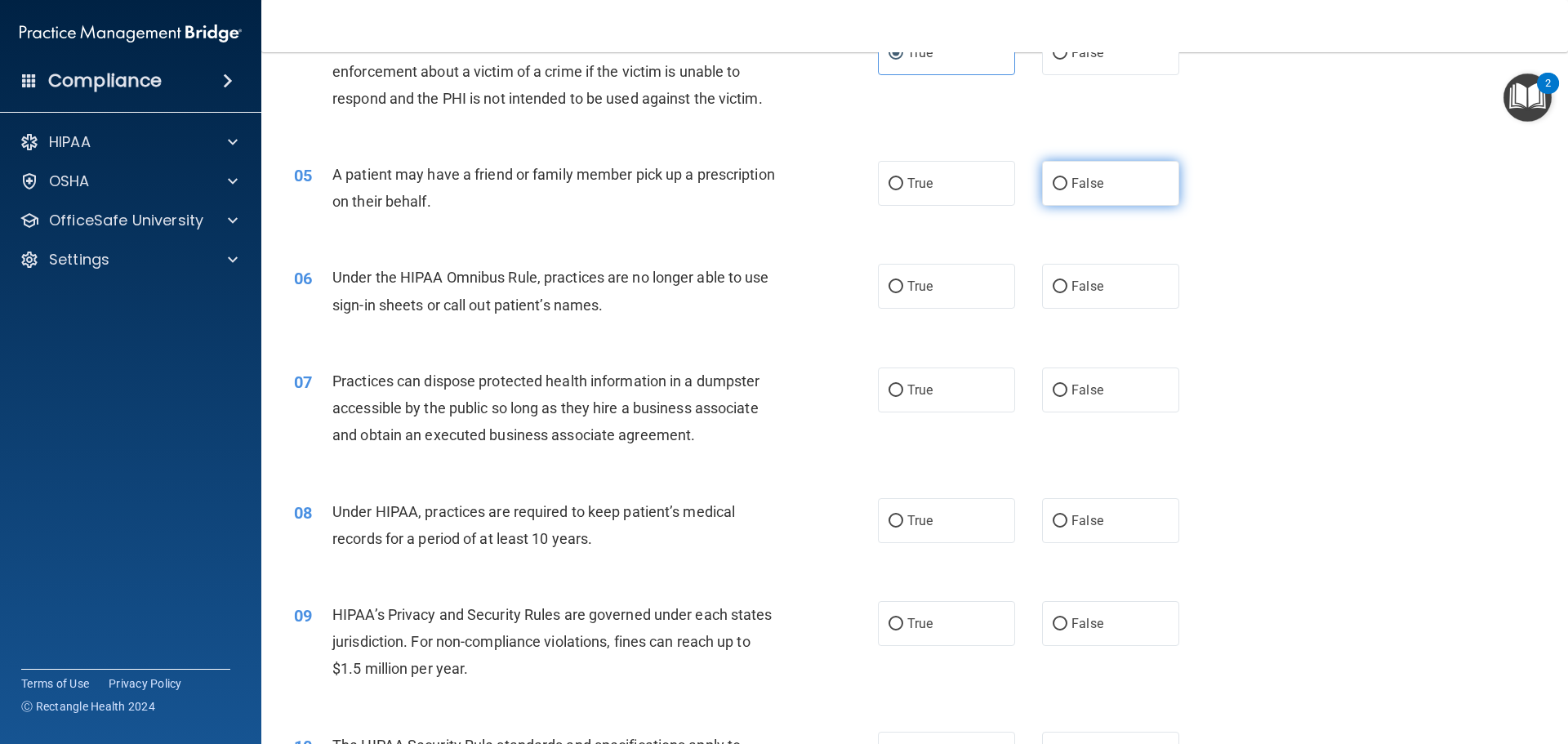
click at [1144, 191] on label "False" at bounding box center [1111, 183] width 137 height 44
click at [1067, 190] on input "False" at bounding box center [1060, 184] width 15 height 12
radio input "true"
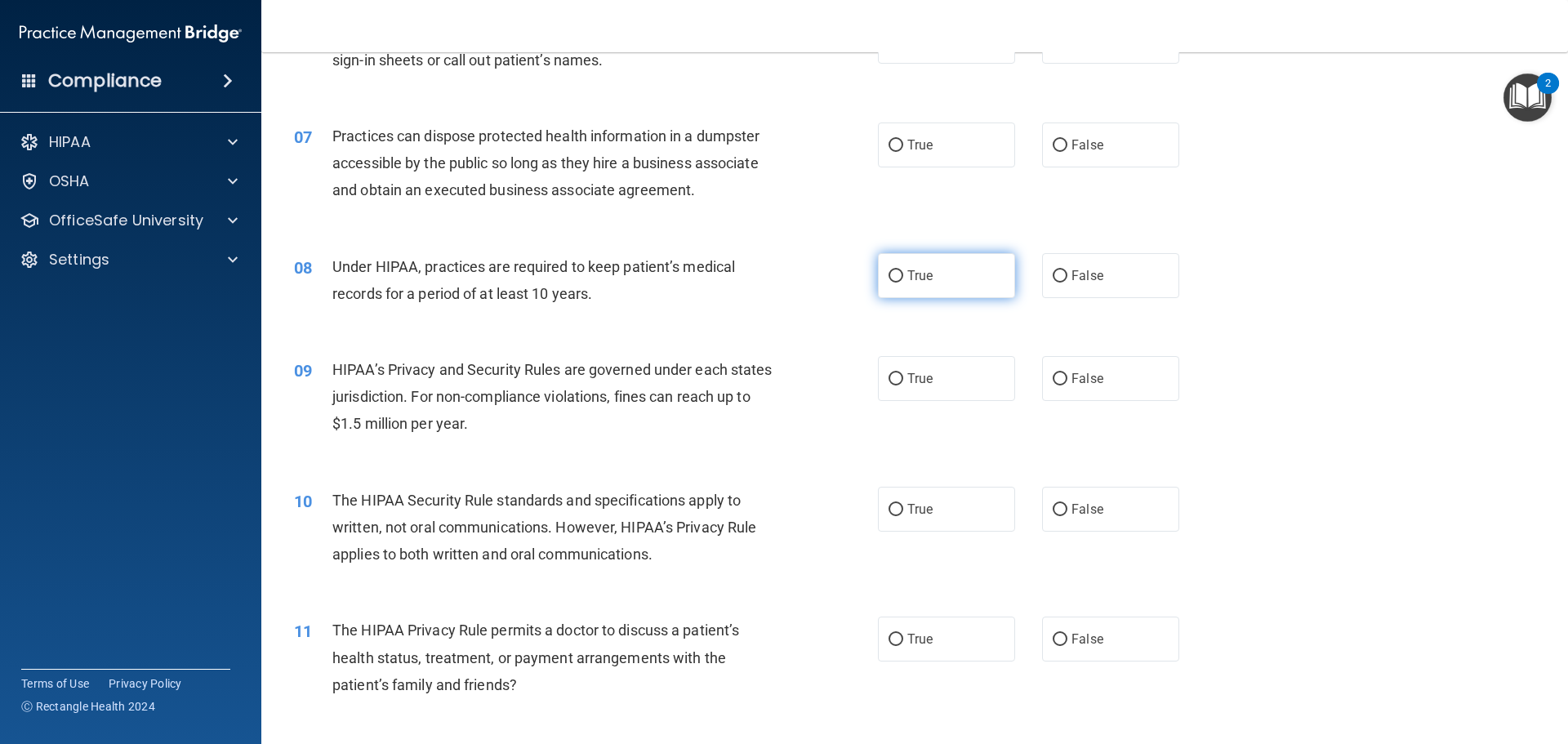
scroll to position [653, 0]
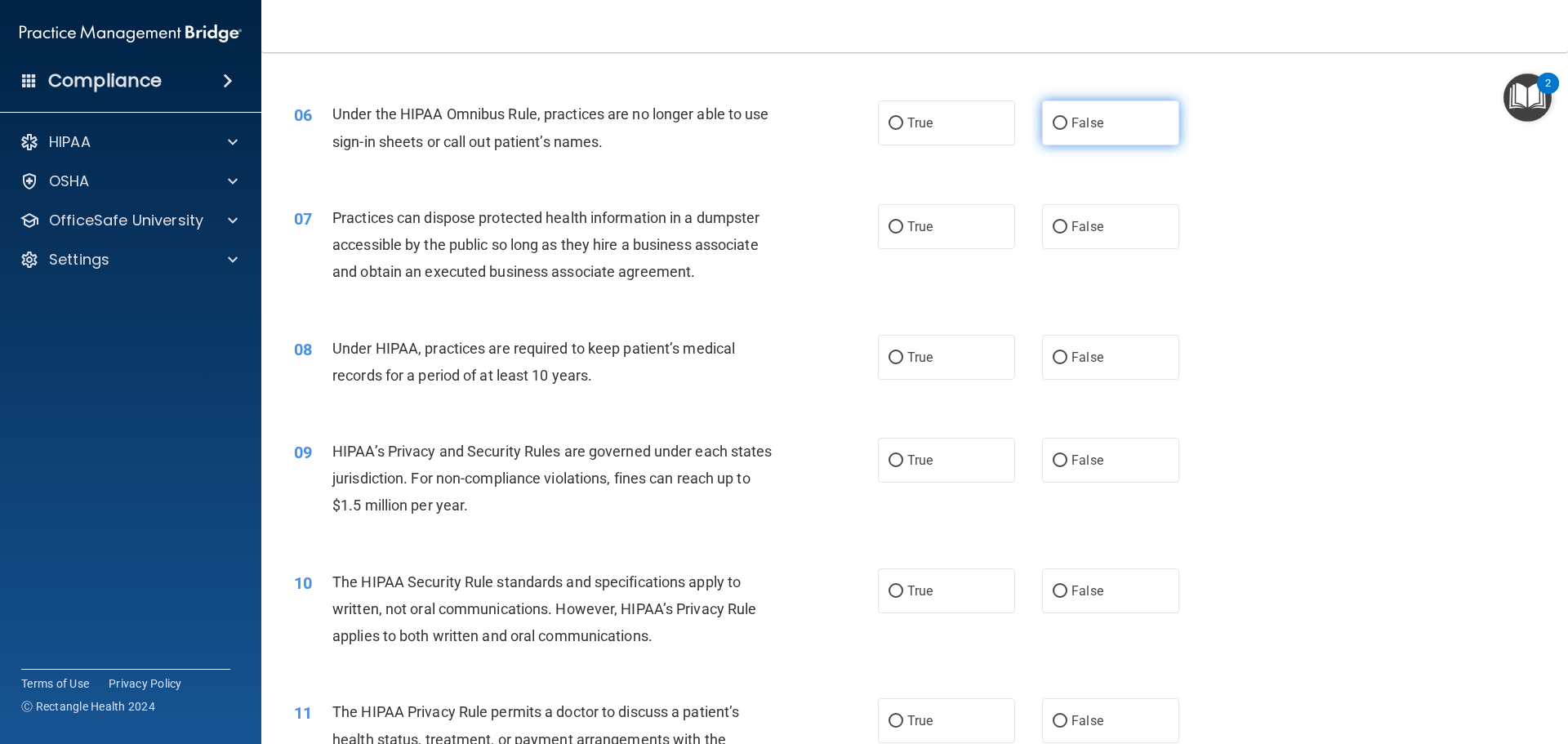
click at [1160, 131] on label "False" at bounding box center [1111, 123] width 137 height 44
click at [1067, 130] on input "False" at bounding box center [1060, 124] width 15 height 12
radio input "true"
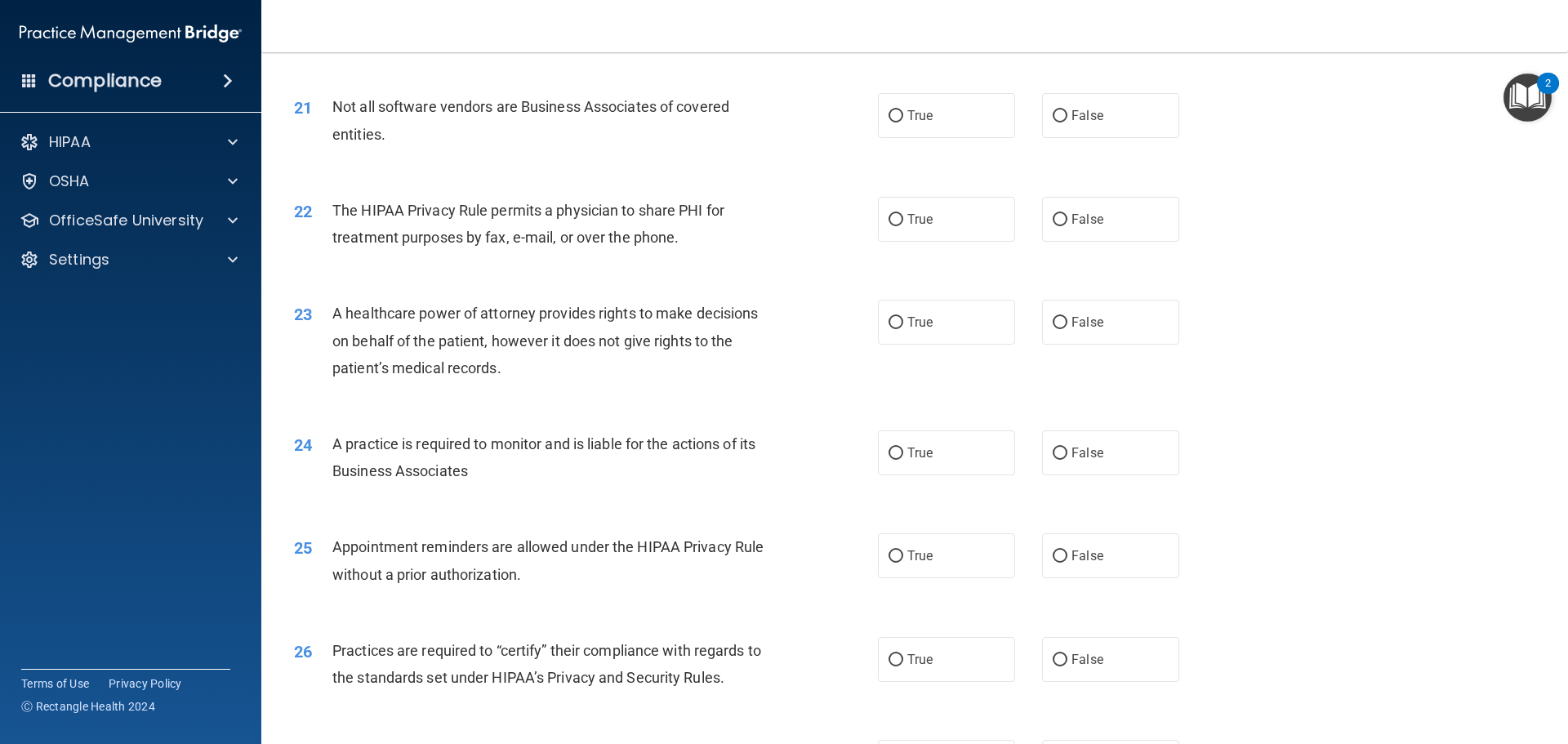
scroll to position [3021, 0]
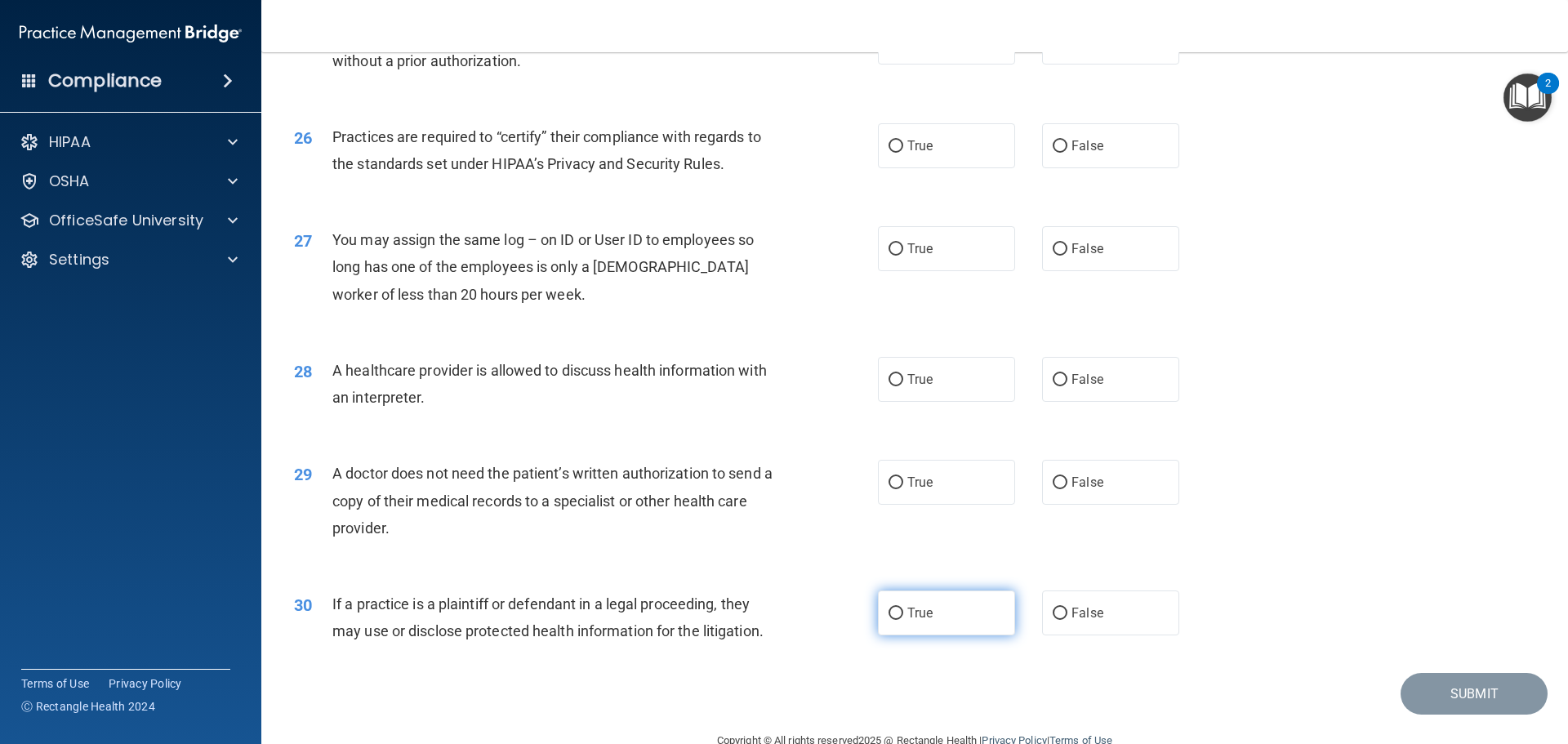
click at [966, 616] on label "True" at bounding box center [946, 612] width 137 height 44
click at [903, 616] on input "True" at bounding box center [895, 614] width 15 height 12
radio input "true"
click at [1126, 488] on label "False" at bounding box center [1111, 482] width 137 height 44
click at [1067, 488] on input "False" at bounding box center [1060, 483] width 15 height 12
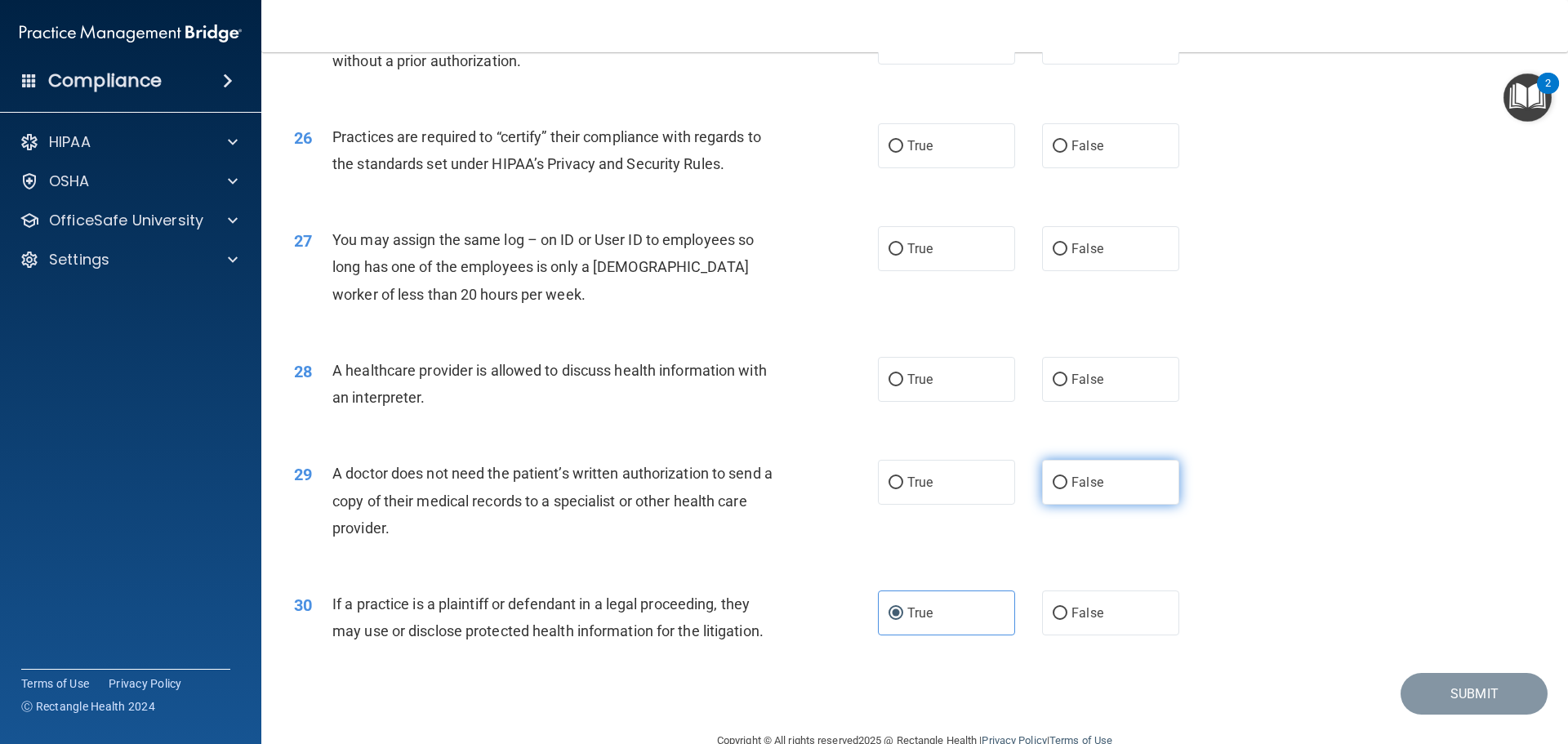
radio input "true"
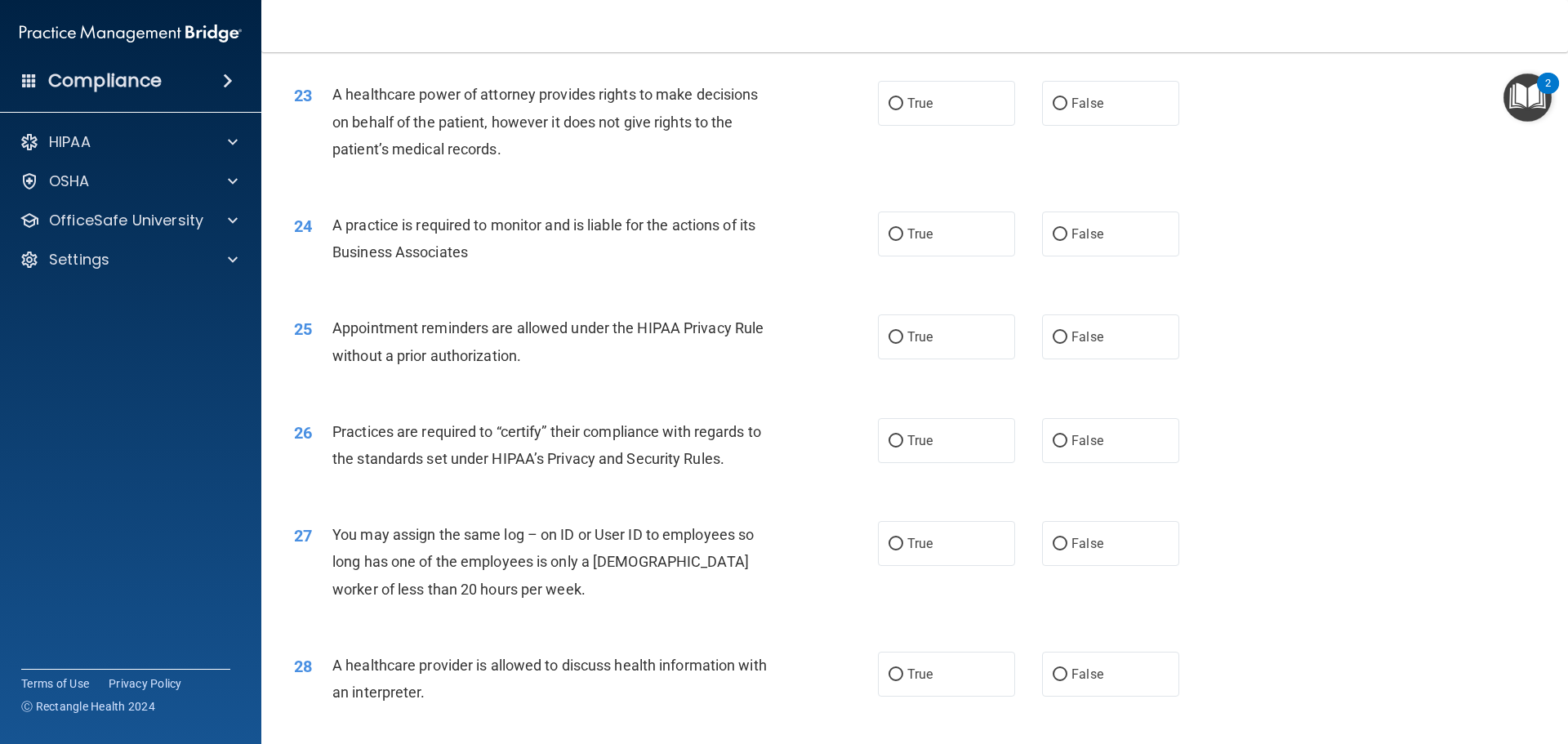
scroll to position [2695, 0]
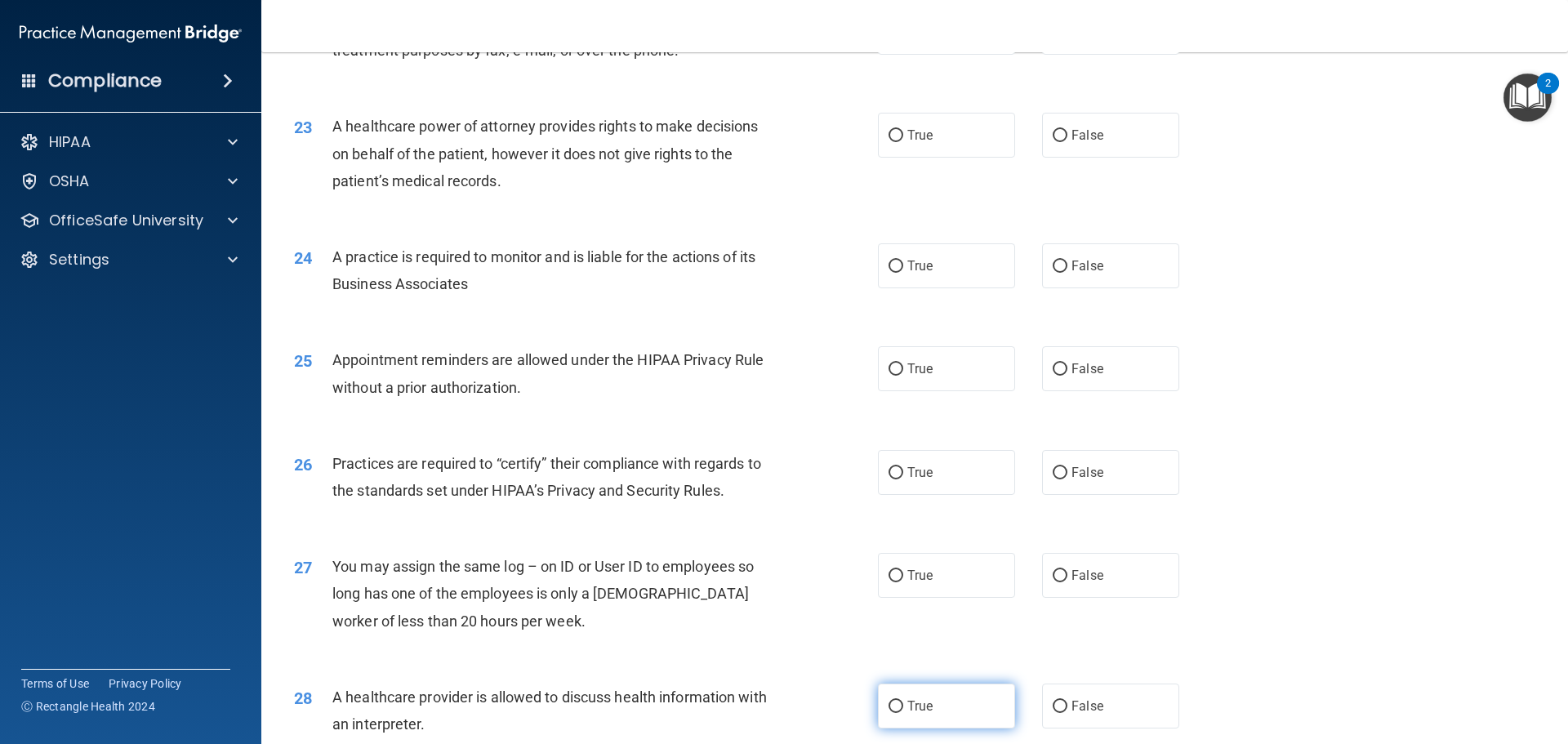
click at [951, 701] on label "True" at bounding box center [946, 706] width 137 height 44
click at [903, 701] on input "True" at bounding box center [895, 707] width 15 height 12
radio input "true"
click at [1112, 572] on label "False" at bounding box center [1111, 575] width 137 height 44
click at [1067, 572] on input "False" at bounding box center [1060, 576] width 15 height 12
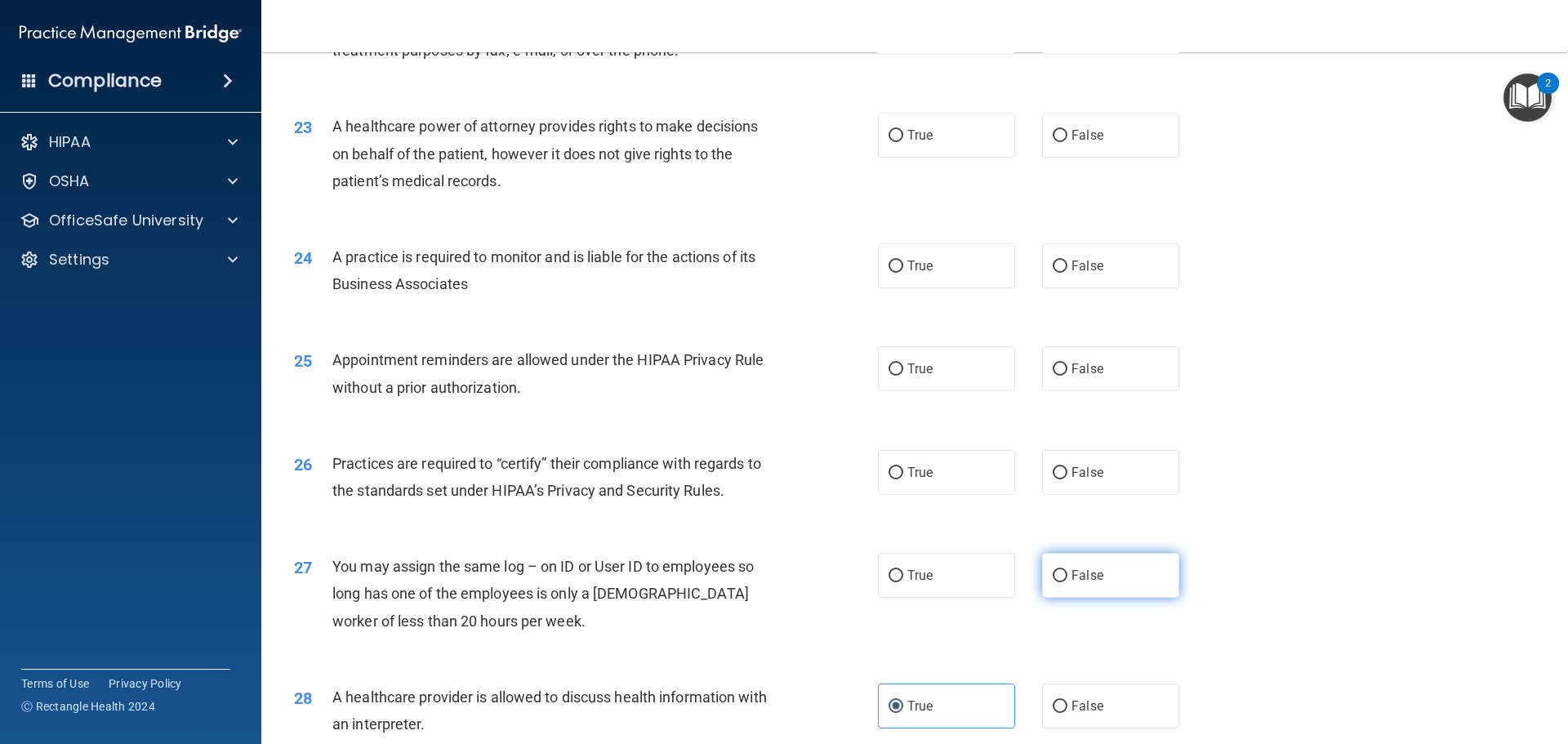
radio input "true"
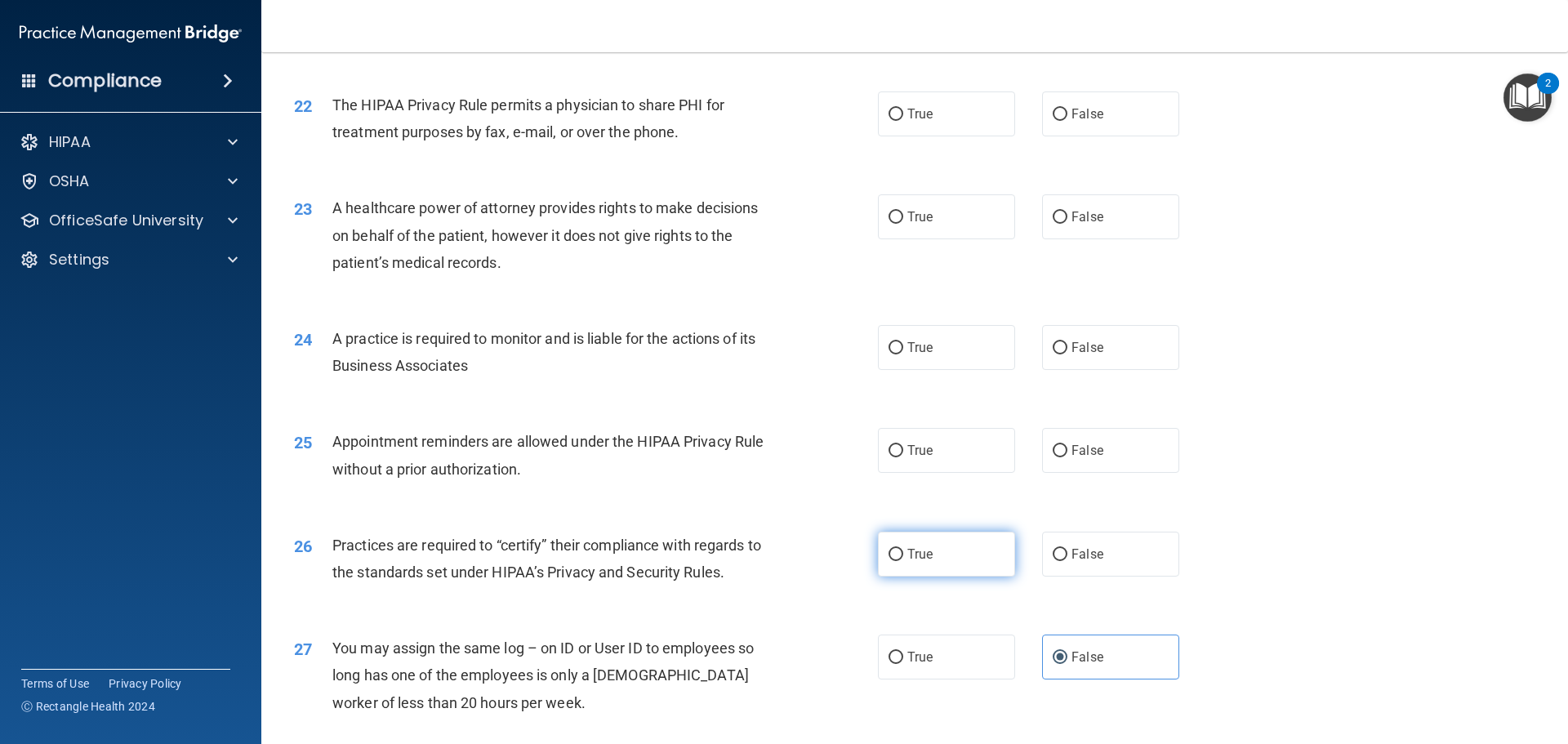
click at [931, 543] on label "True" at bounding box center [946, 554] width 137 height 44
click at [903, 549] on input "True" at bounding box center [895, 555] width 15 height 12
radio input "true"
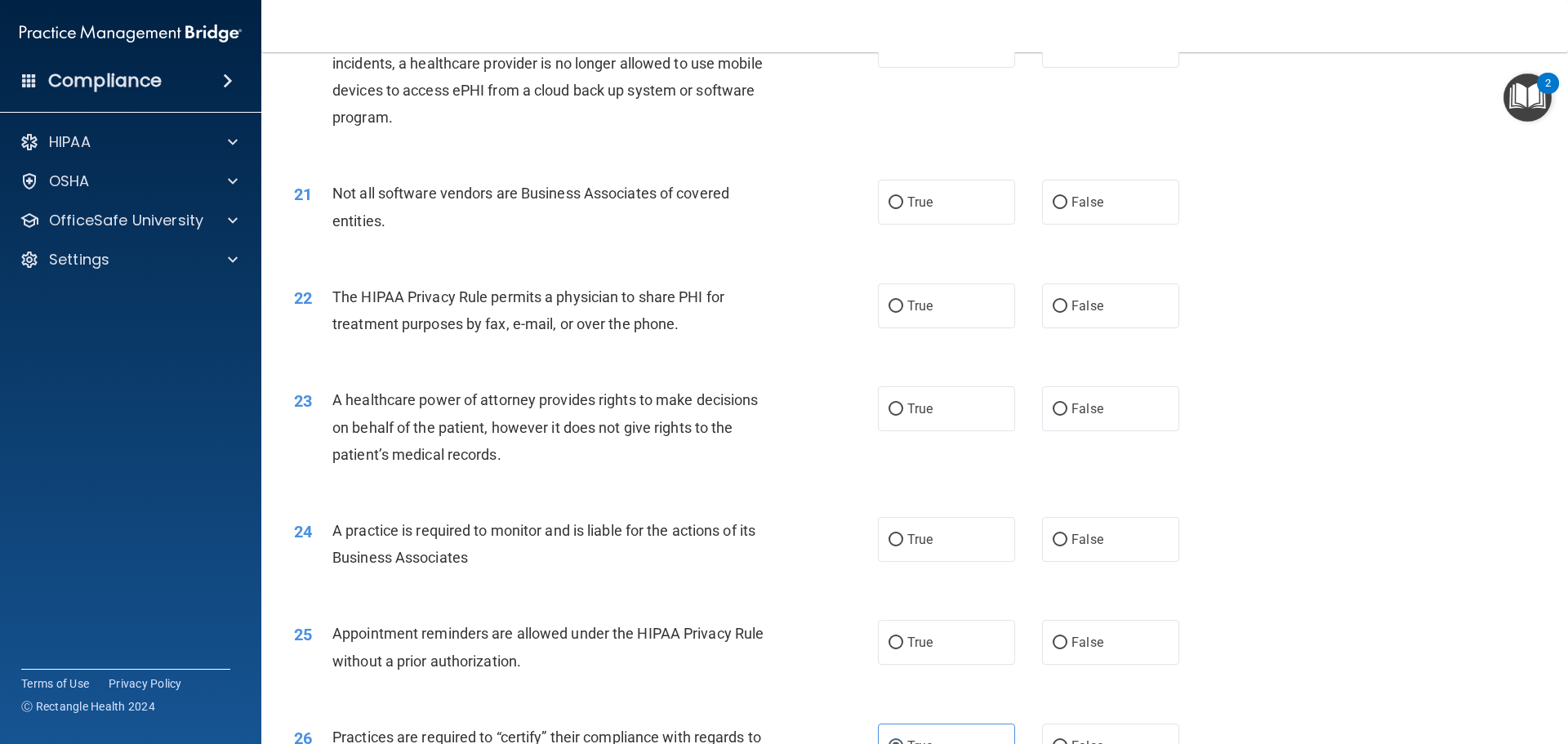
scroll to position [2450, 0]
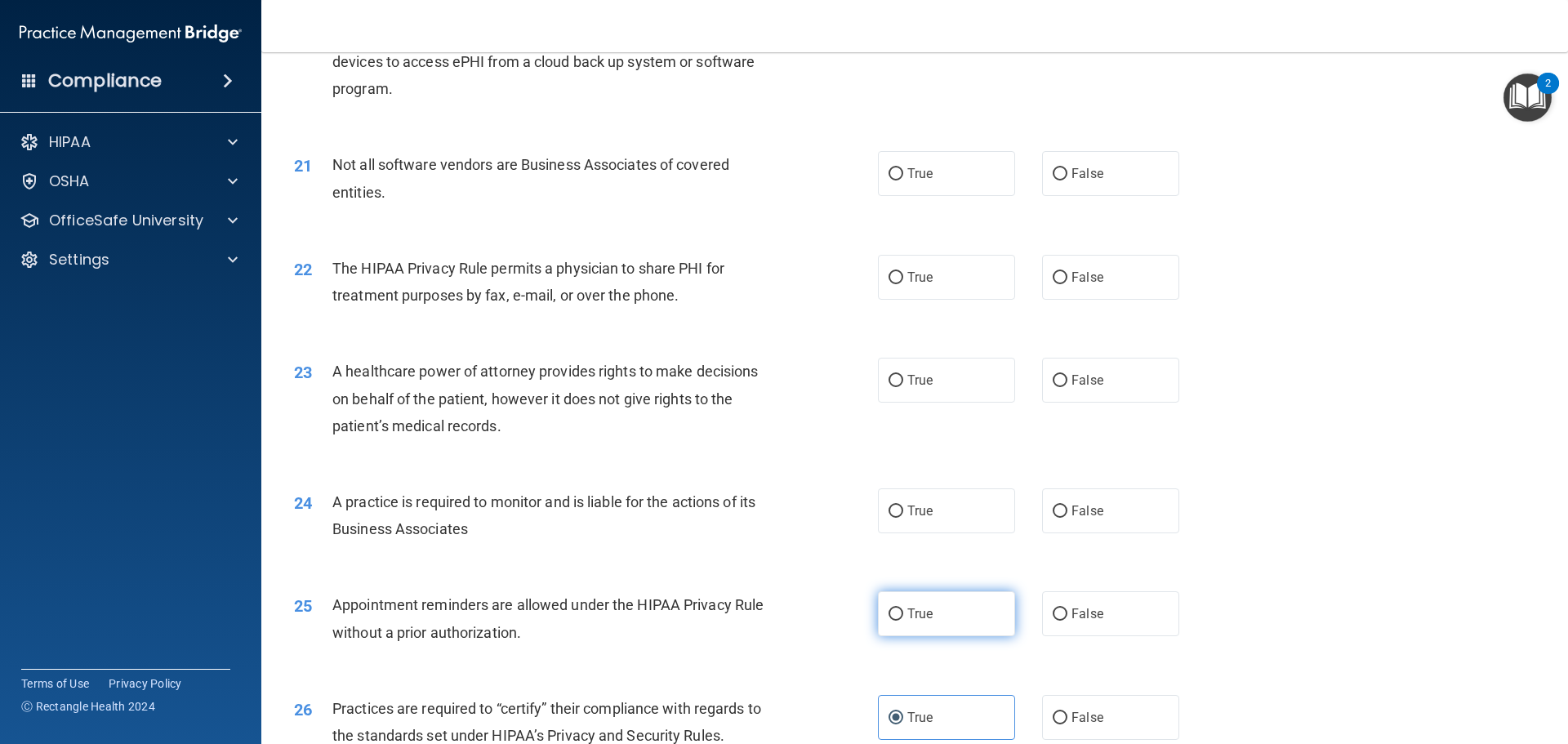
click at [925, 627] on label "True" at bounding box center [946, 613] width 137 height 44
click at [903, 620] on input "True" at bounding box center [895, 615] width 15 height 12
radio input "true"
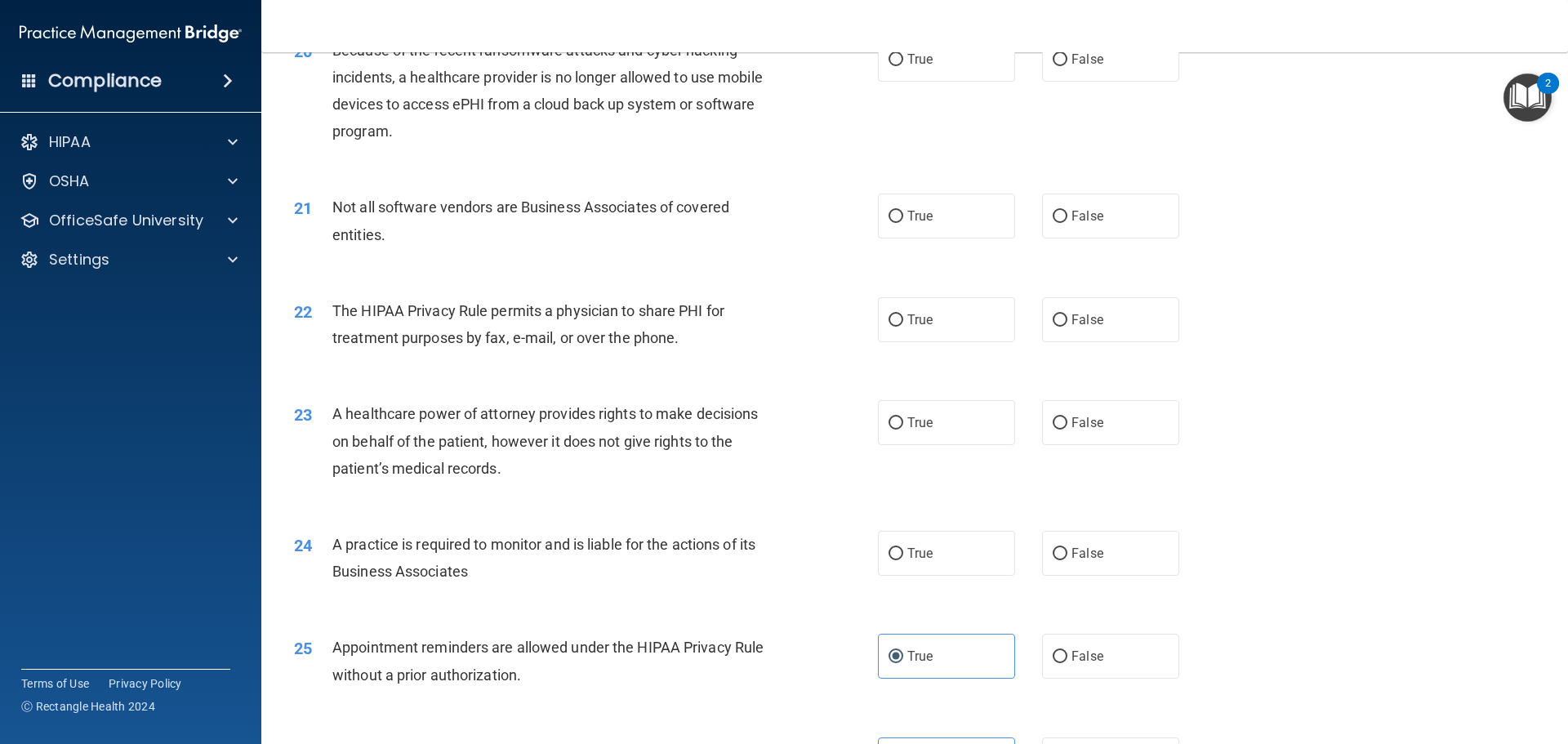
scroll to position [2368, 0]
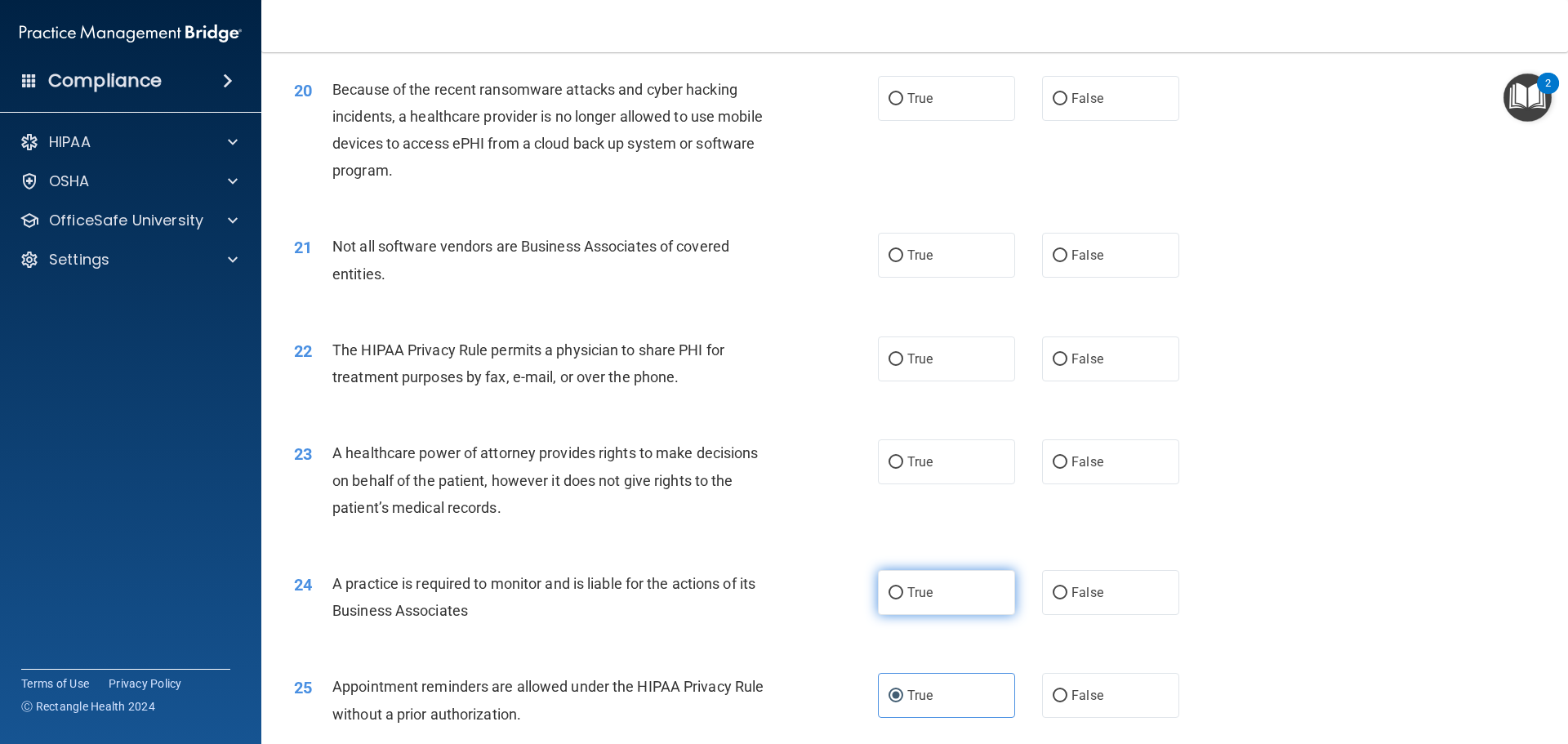
click at [955, 598] on label "True" at bounding box center [946, 592] width 137 height 44
click at [903, 598] on input "True" at bounding box center [895, 594] width 15 height 12
radio input "true"
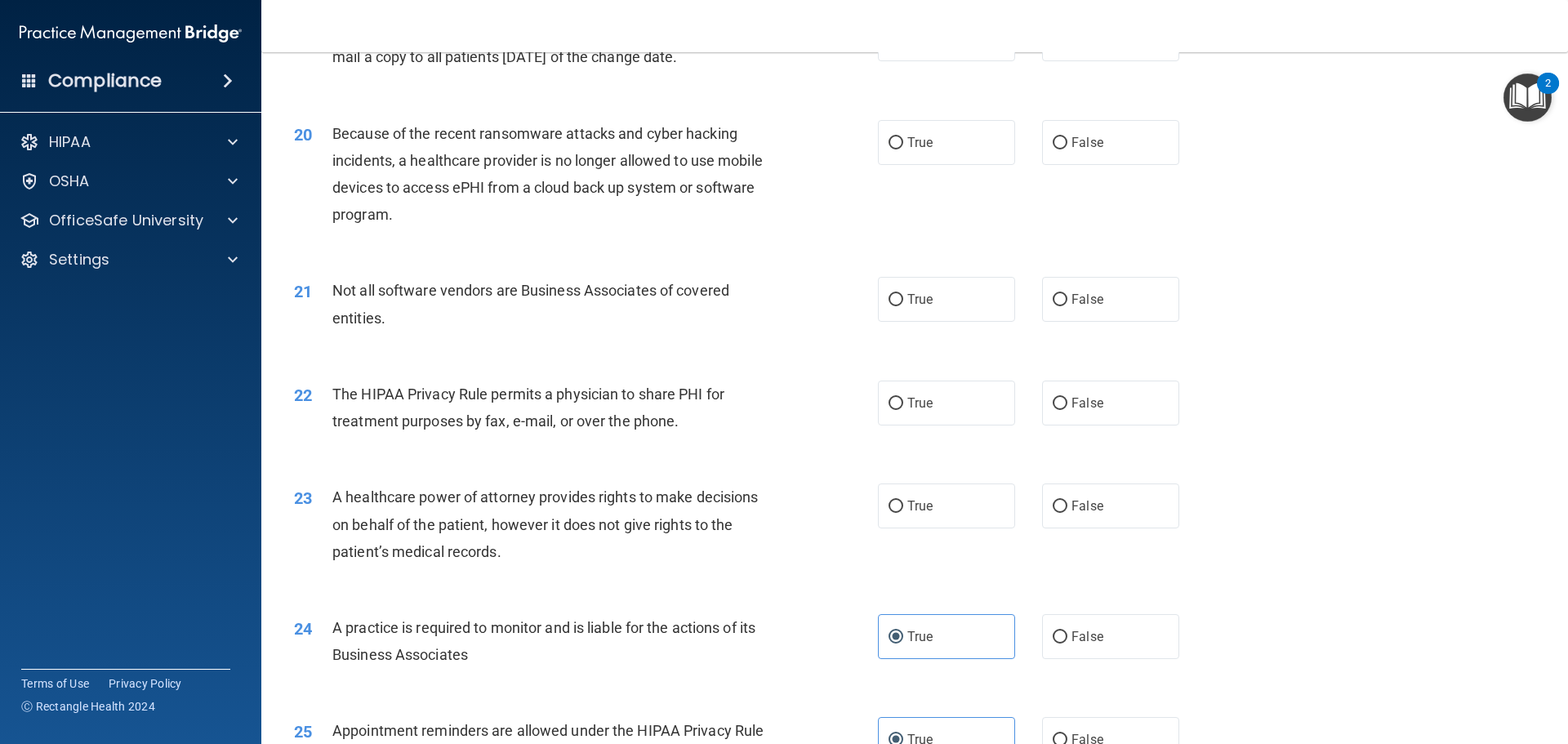
scroll to position [2286, 0]
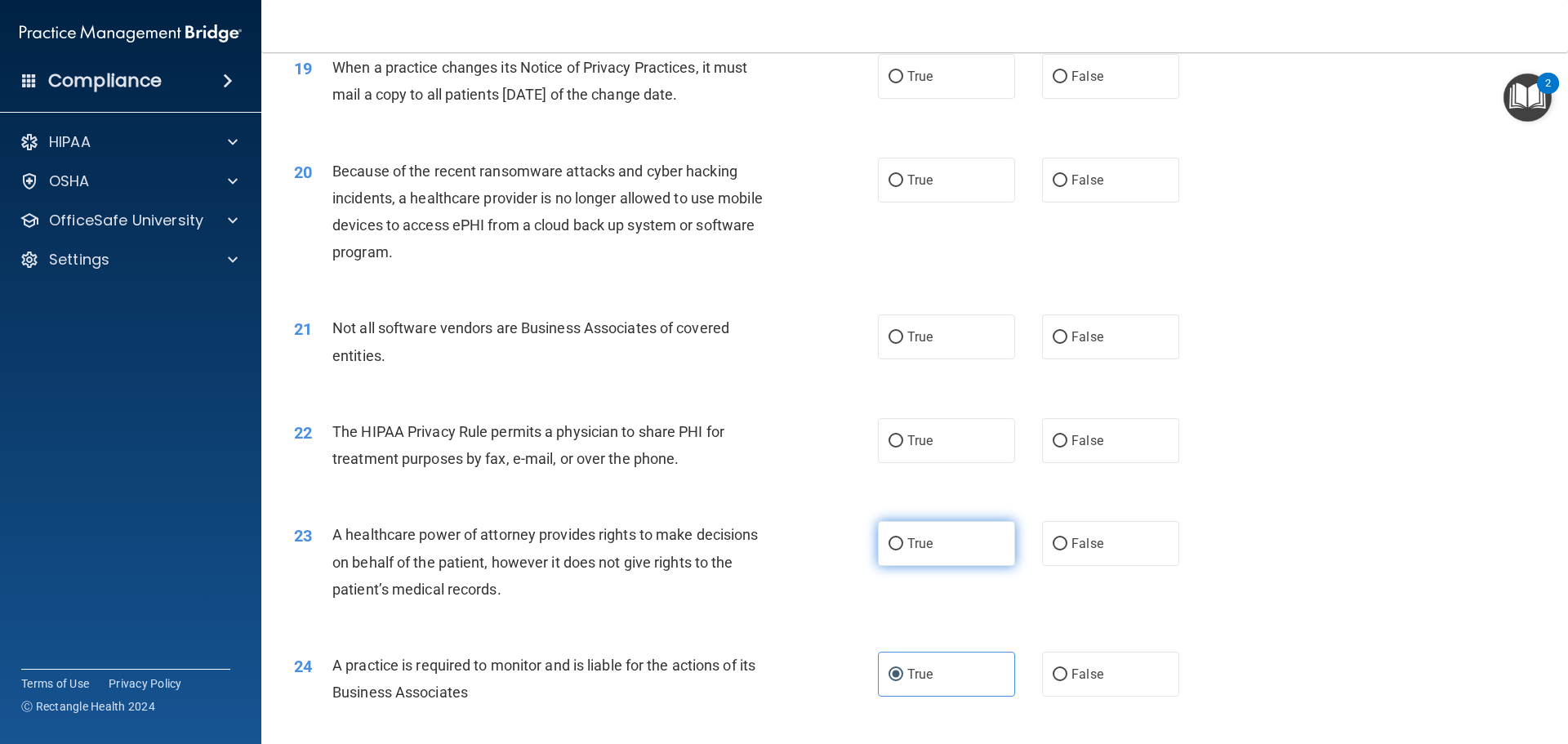
click at [911, 538] on span "True" at bounding box center [919, 543] width 25 height 15
click at [903, 538] on input "True" at bounding box center [895, 545] width 15 height 12
radio input "true"
click at [1085, 421] on label "False" at bounding box center [1111, 441] width 137 height 44
click at [1067, 435] on input "False" at bounding box center [1060, 441] width 15 height 12
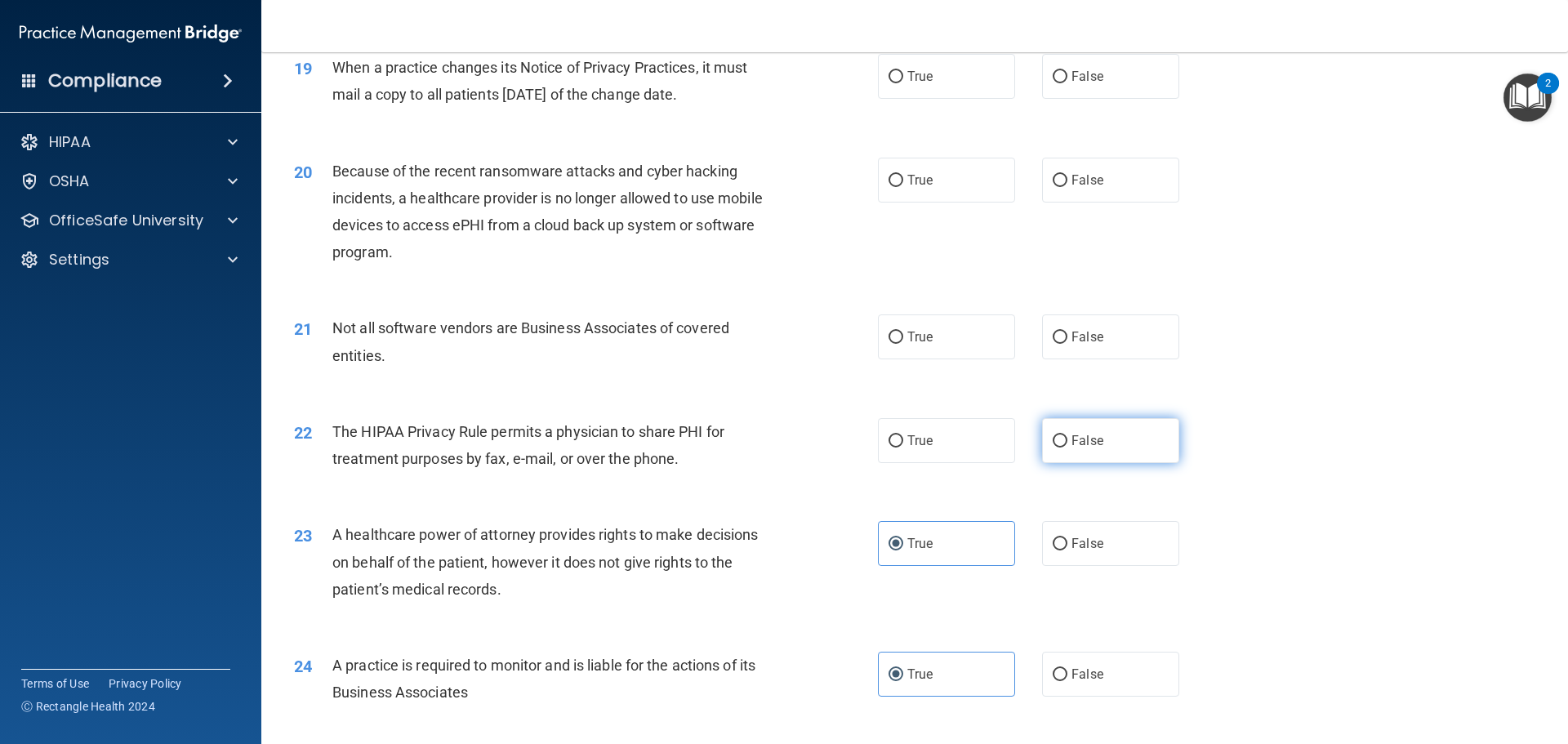
radio input "true"
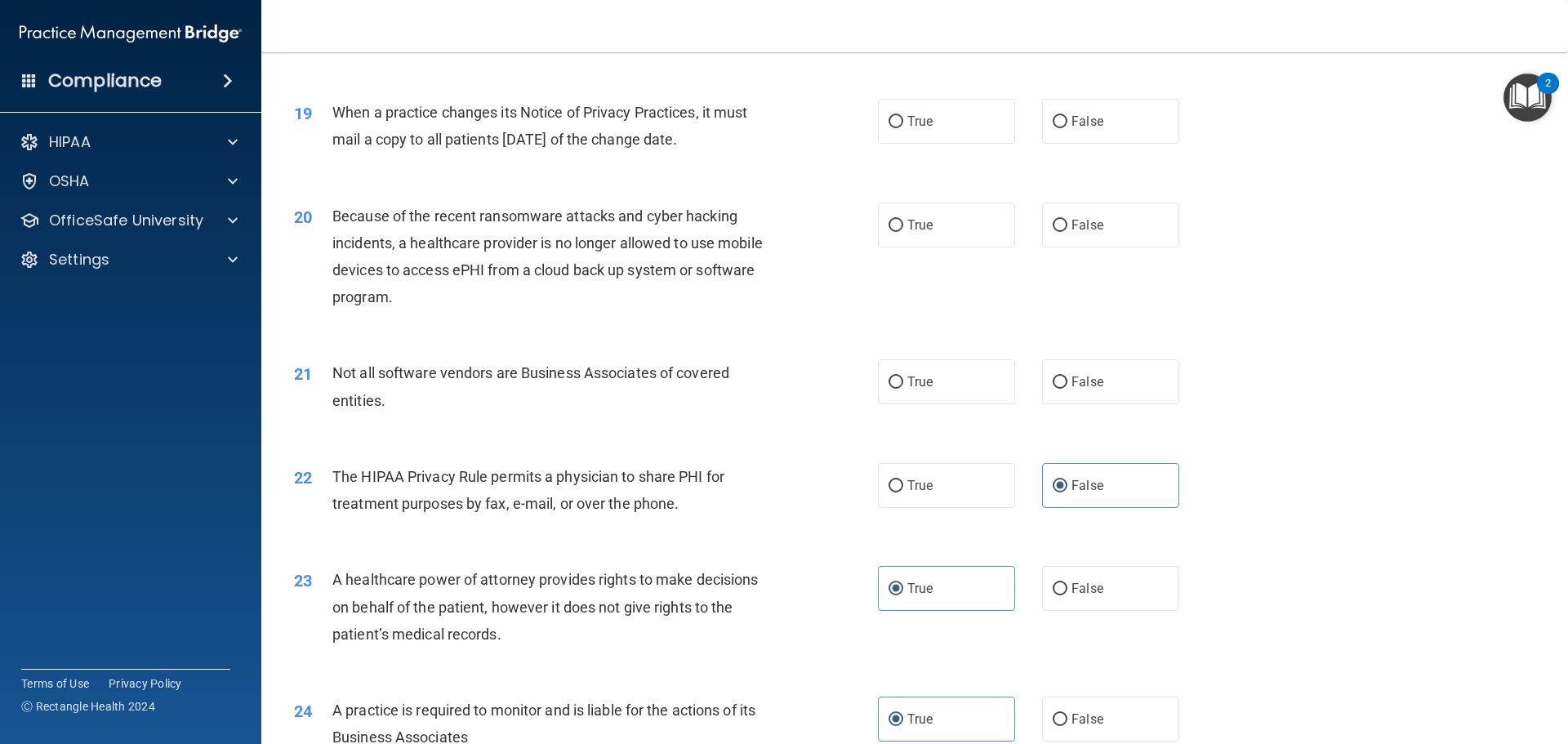
scroll to position [2204, 0]
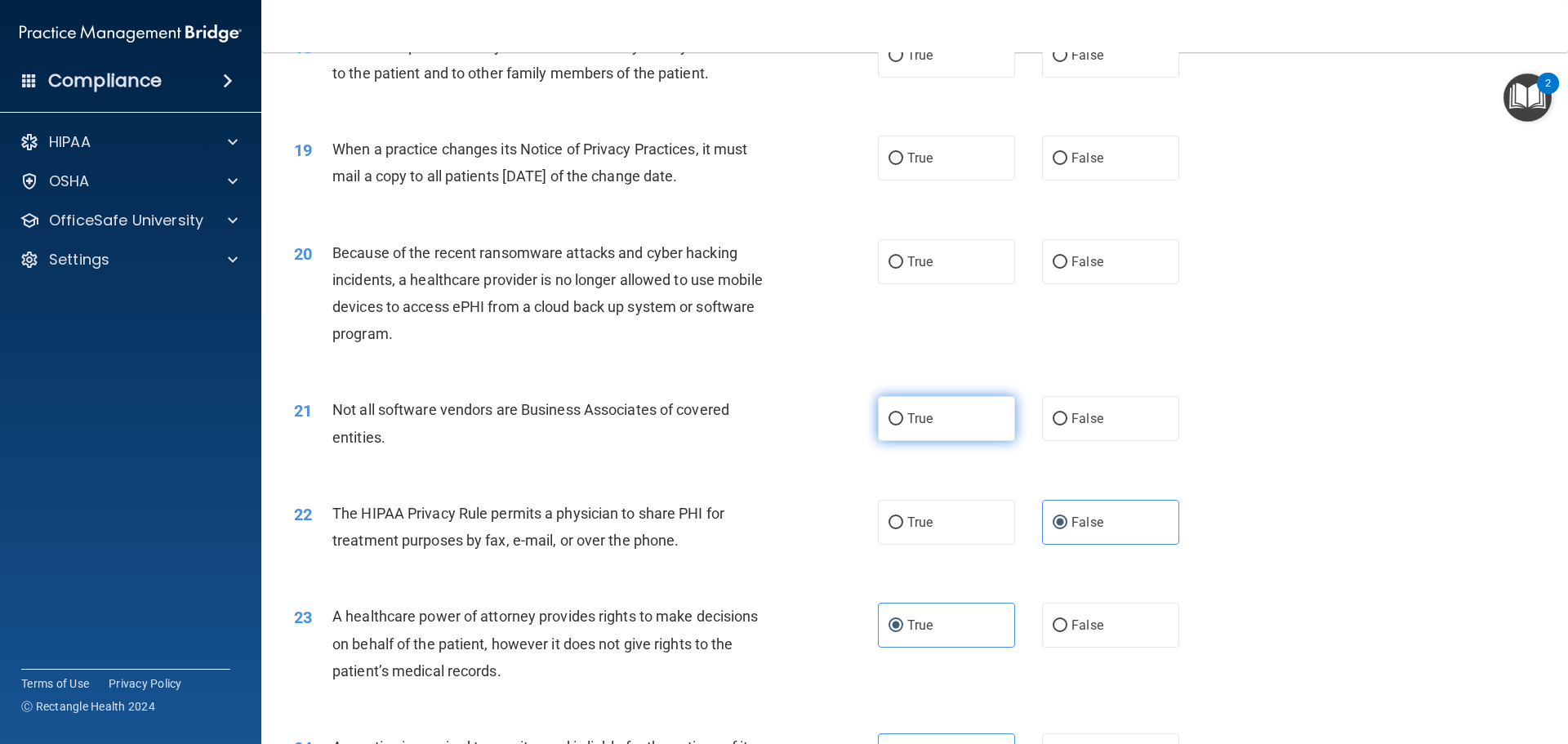
click at [979, 411] on label "True" at bounding box center [946, 418] width 137 height 44
click at [903, 413] on input "True" at bounding box center [895, 419] width 15 height 12
radio input "true"
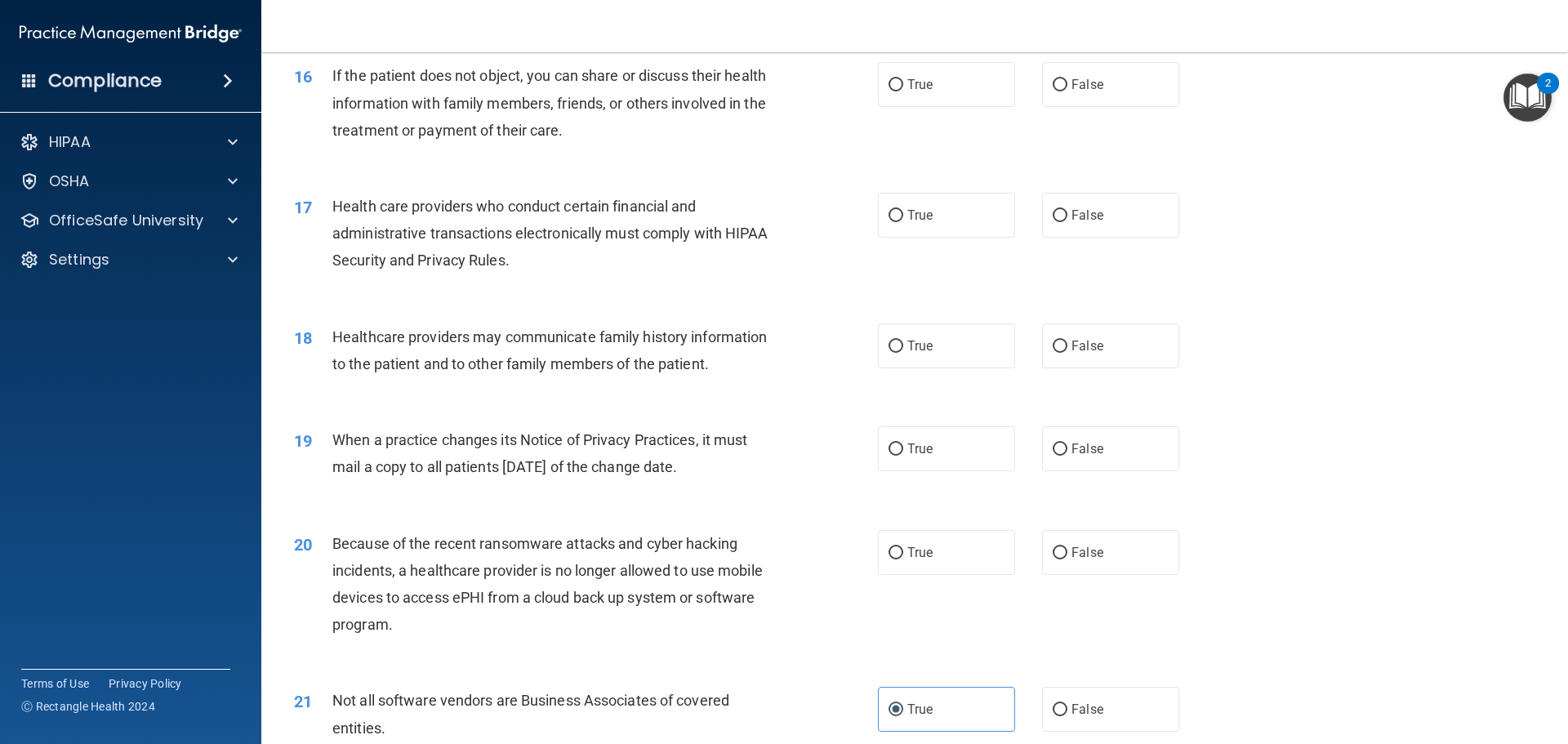
scroll to position [1878, 0]
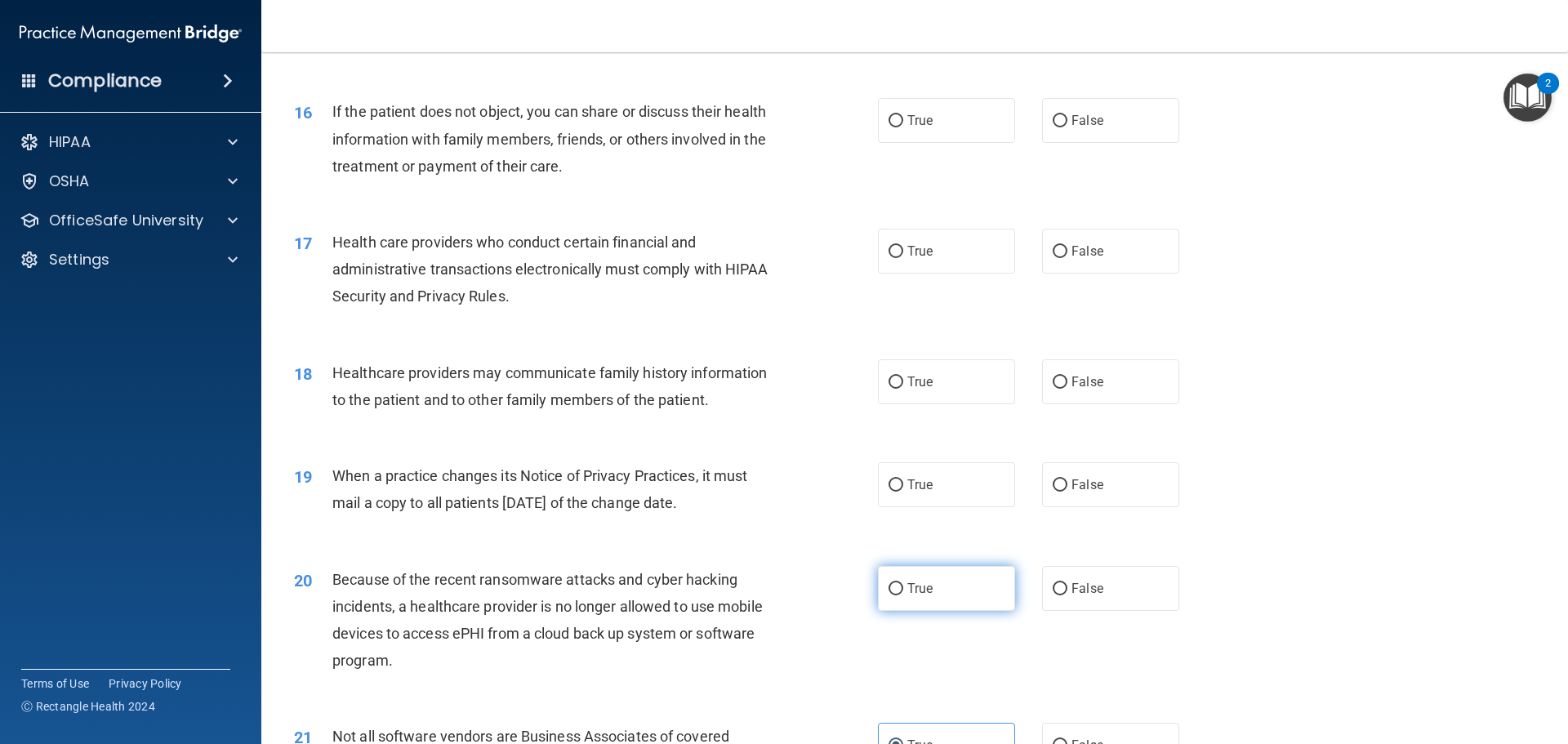
click at [971, 601] on label "True" at bounding box center [946, 588] width 137 height 44
click at [903, 595] on input "True" at bounding box center [895, 589] width 15 height 12
radio input "true"
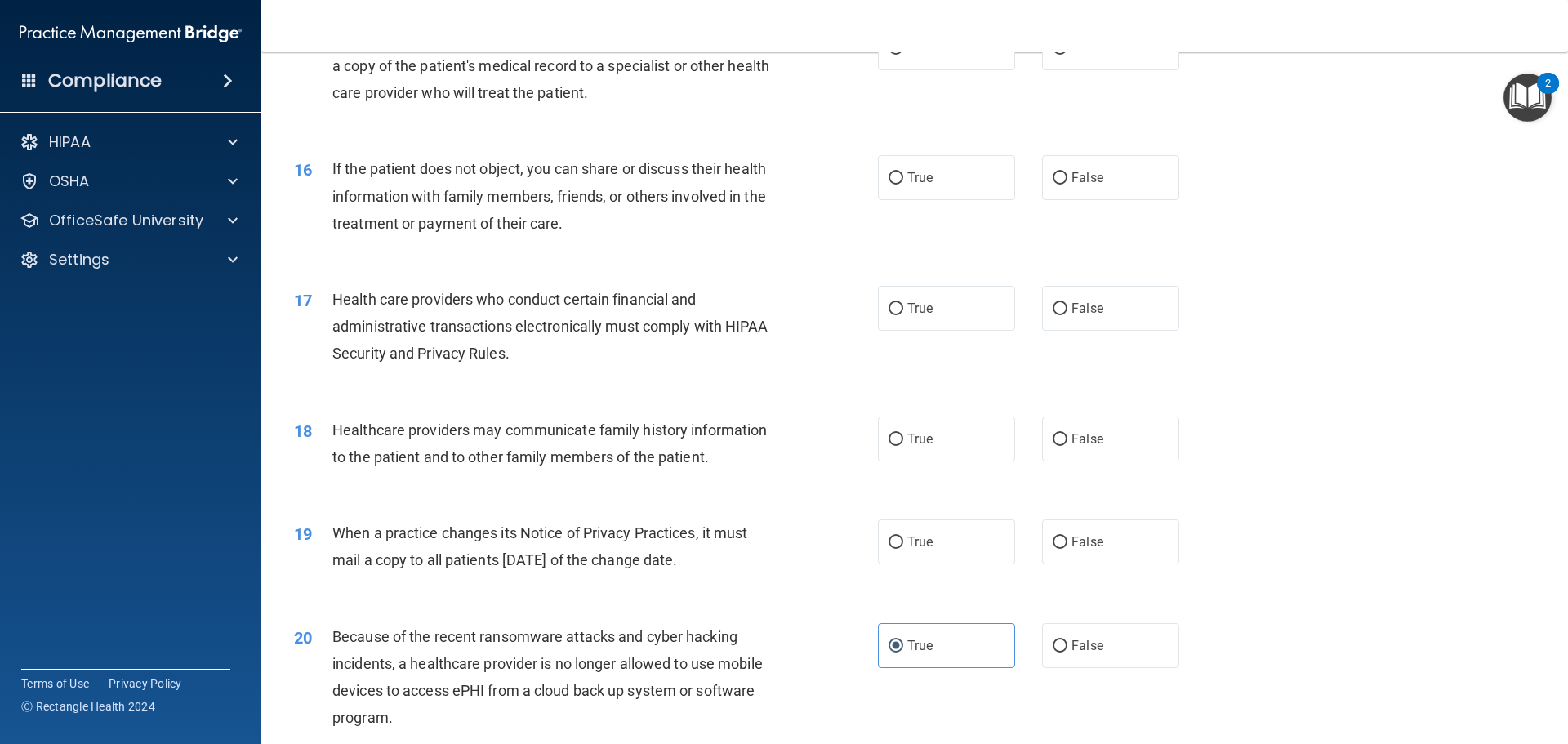
scroll to position [2123, 0]
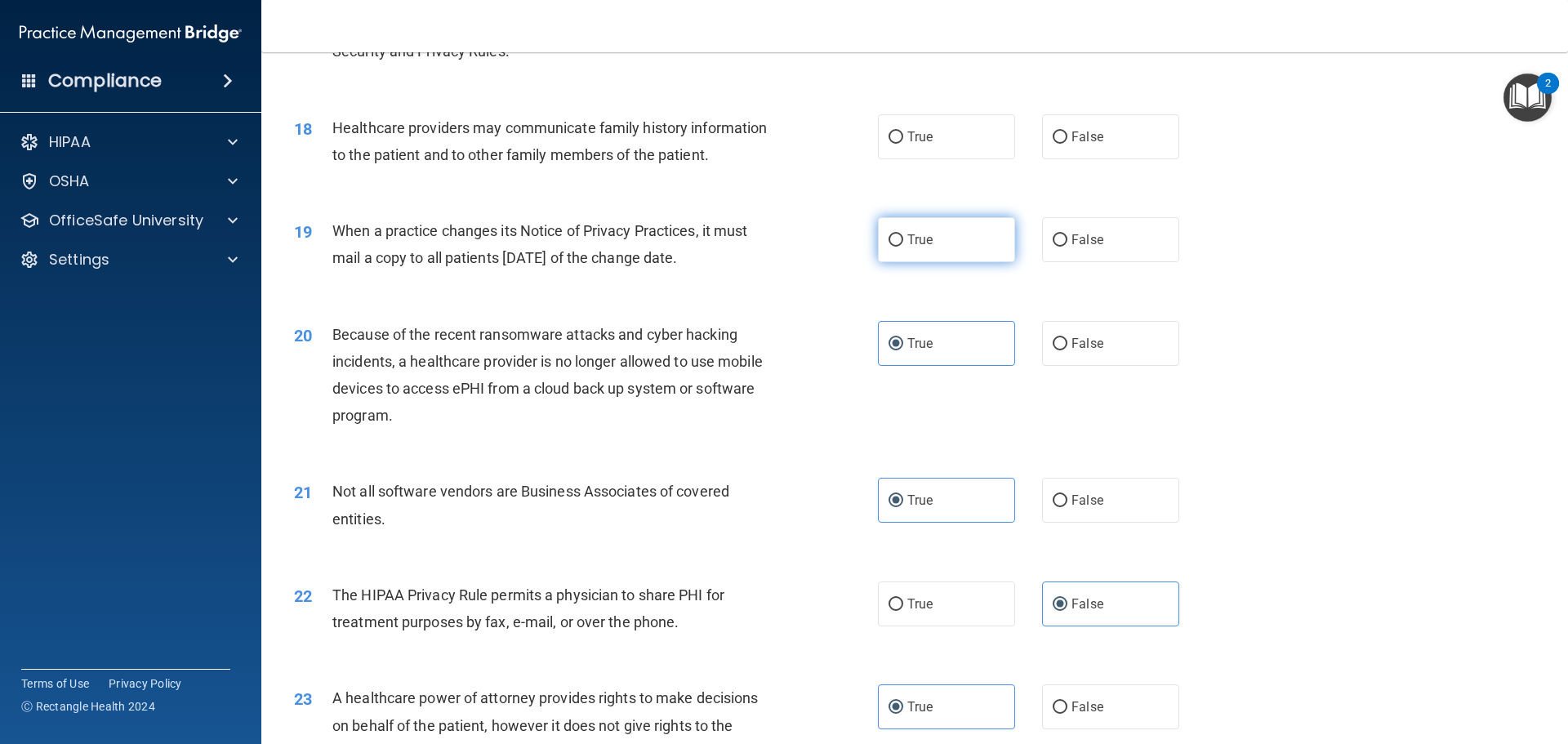
click at [998, 243] on label "True" at bounding box center [946, 239] width 137 height 44
click at [903, 243] on input "True" at bounding box center [895, 240] width 15 height 12
radio input "true"
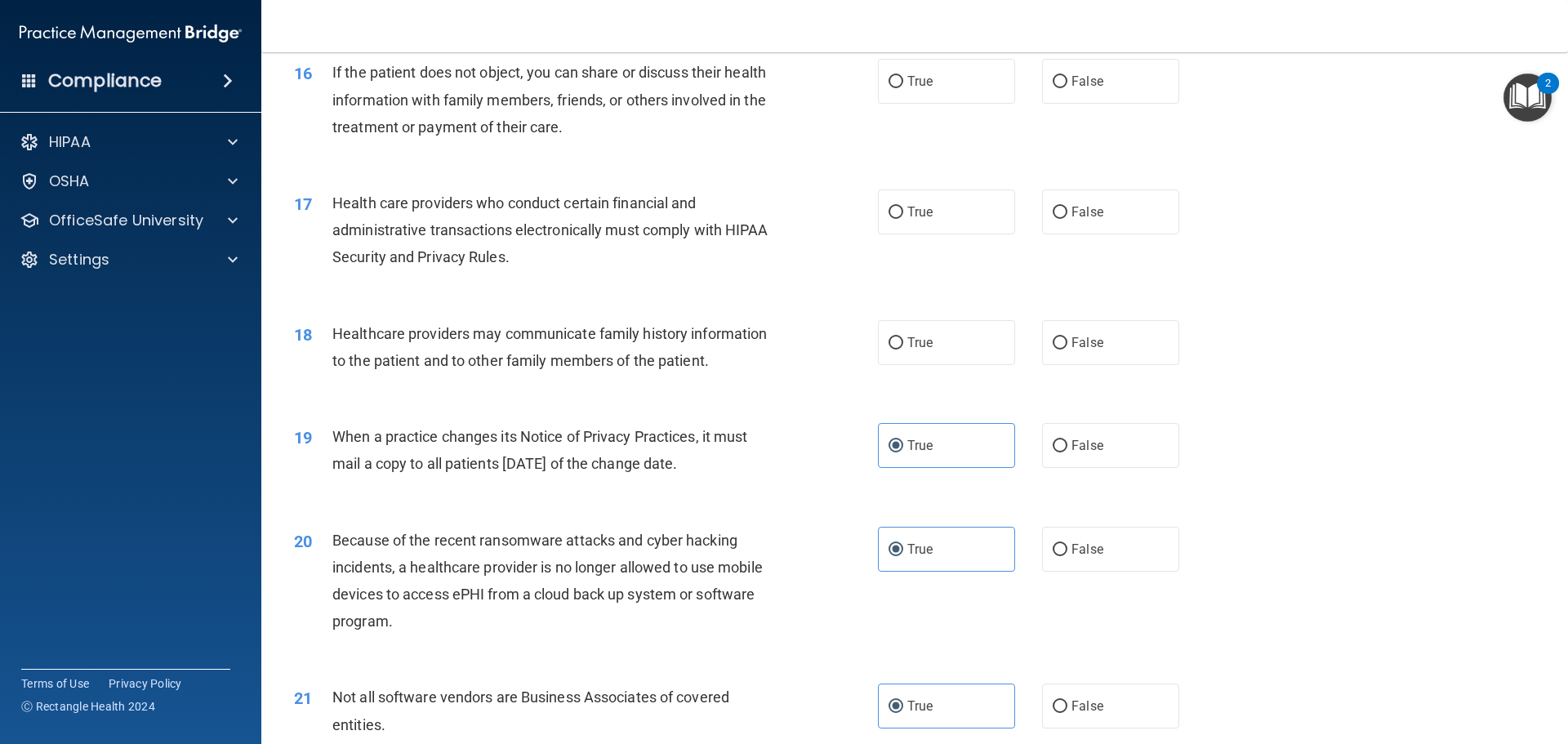
scroll to position [1797, 0]
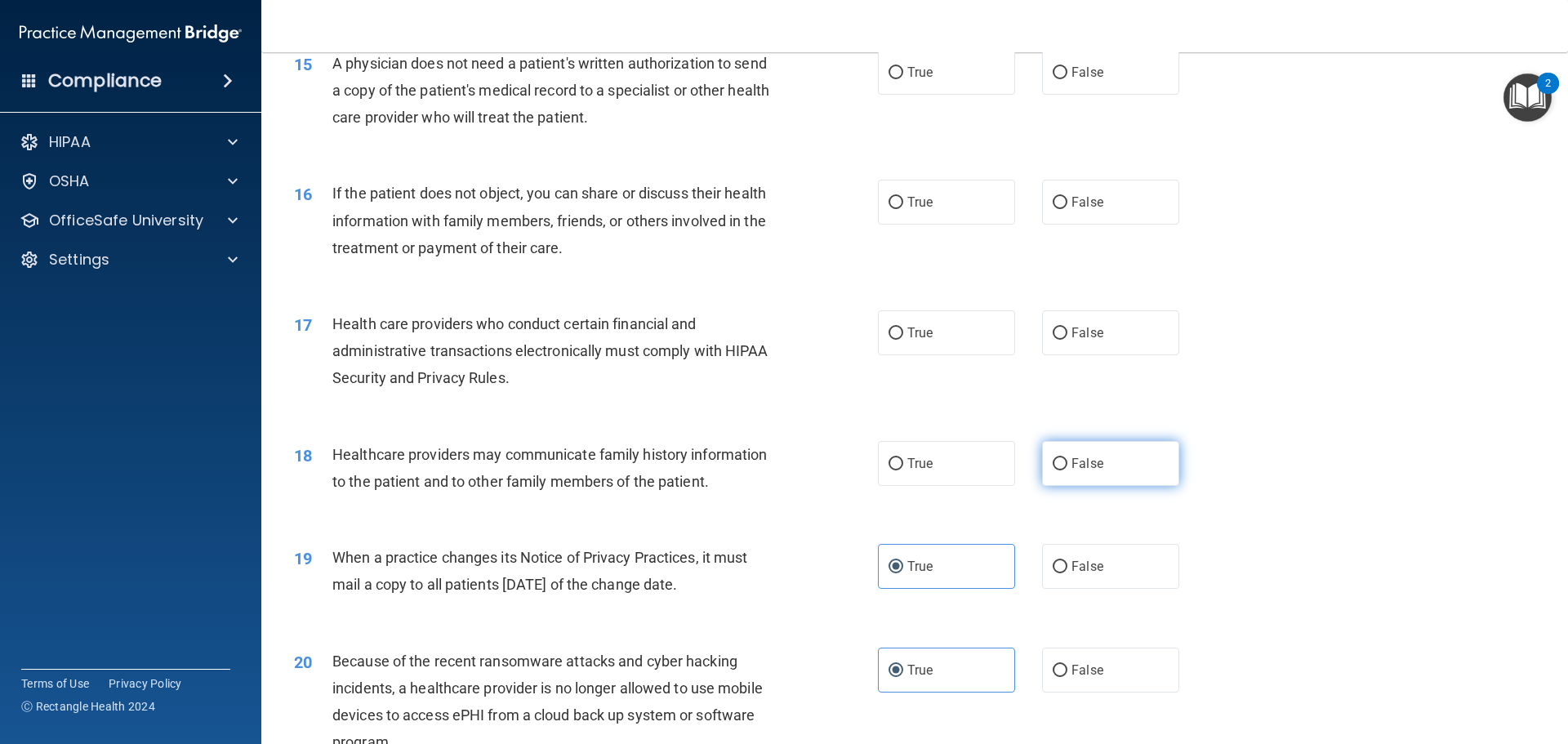
click at [1133, 472] on label "False" at bounding box center [1111, 463] width 137 height 44
click at [1067, 471] on input "False" at bounding box center [1060, 465] width 15 height 12
radio input "true"
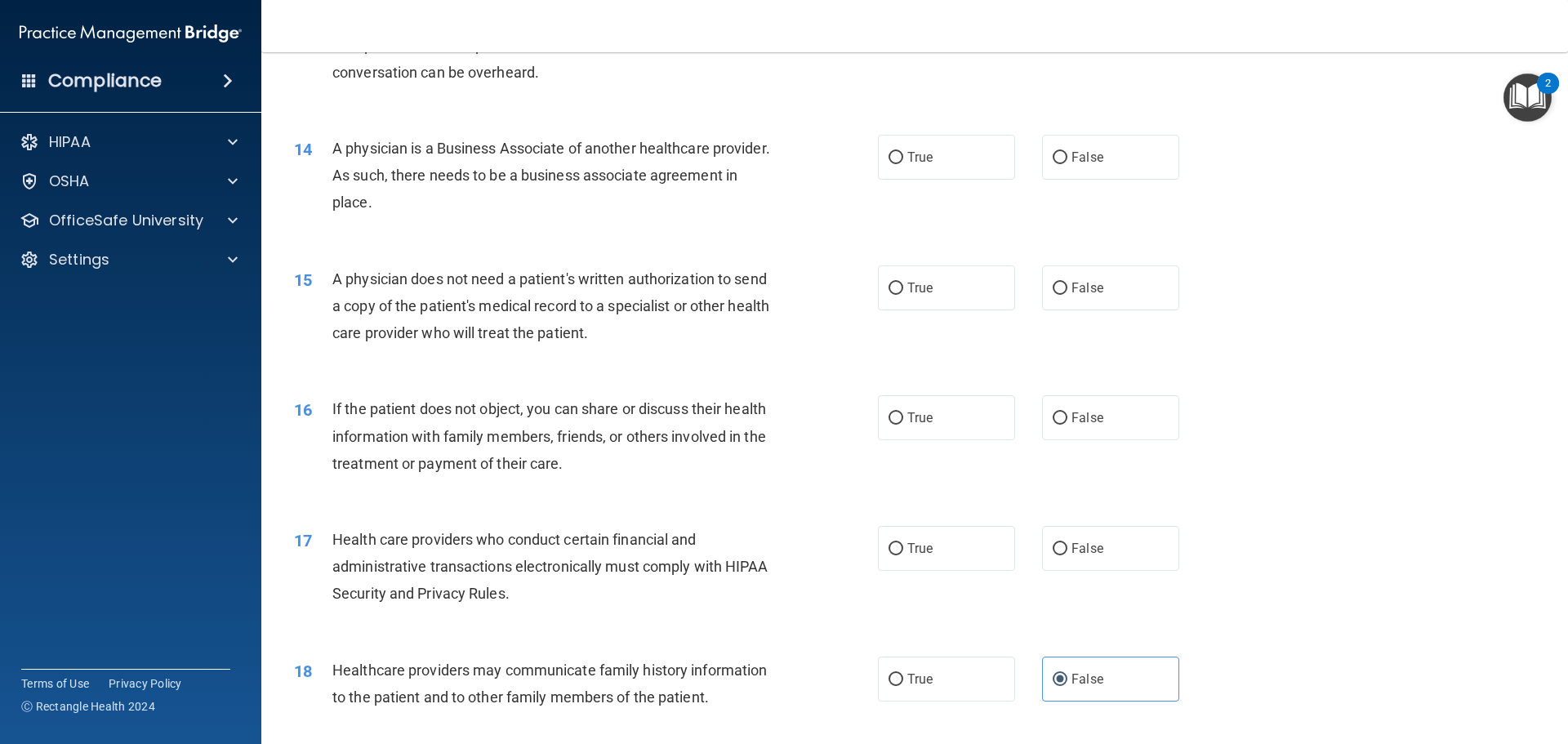
scroll to position [1551, 0]
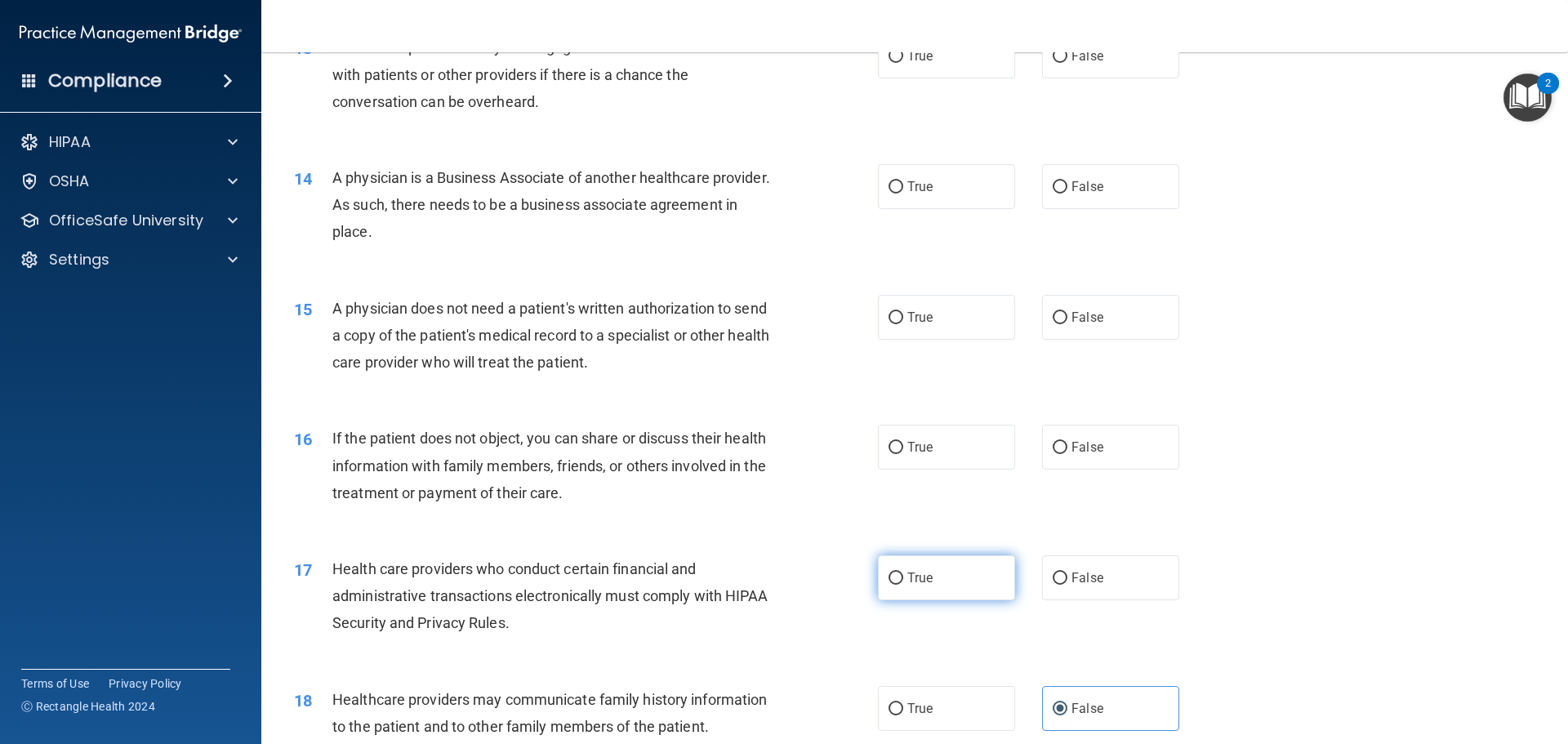
click at [901, 594] on label "True" at bounding box center [946, 578] width 137 height 44
click at [901, 585] on input "True" at bounding box center [895, 578] width 15 height 12
radio input "true"
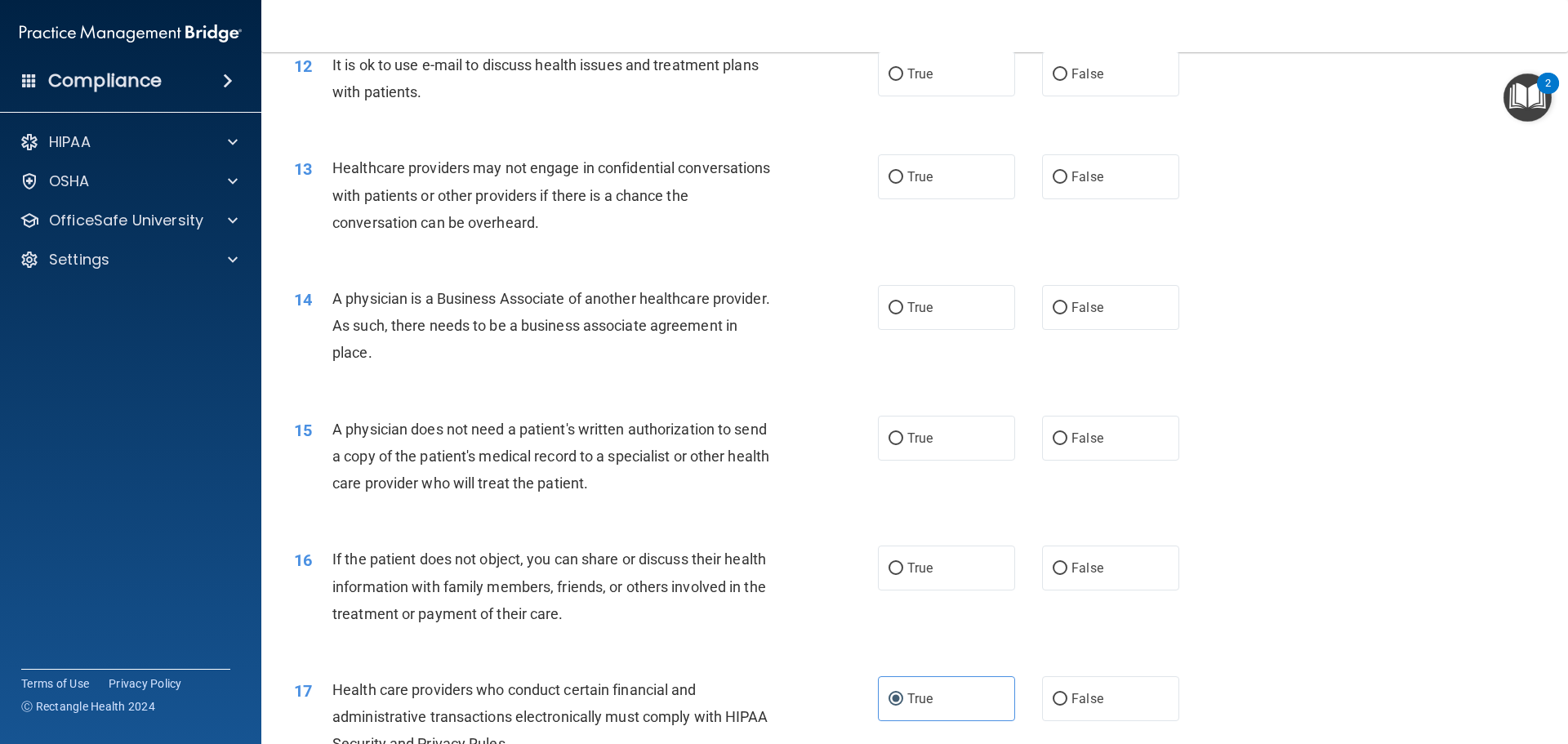
scroll to position [1388, 0]
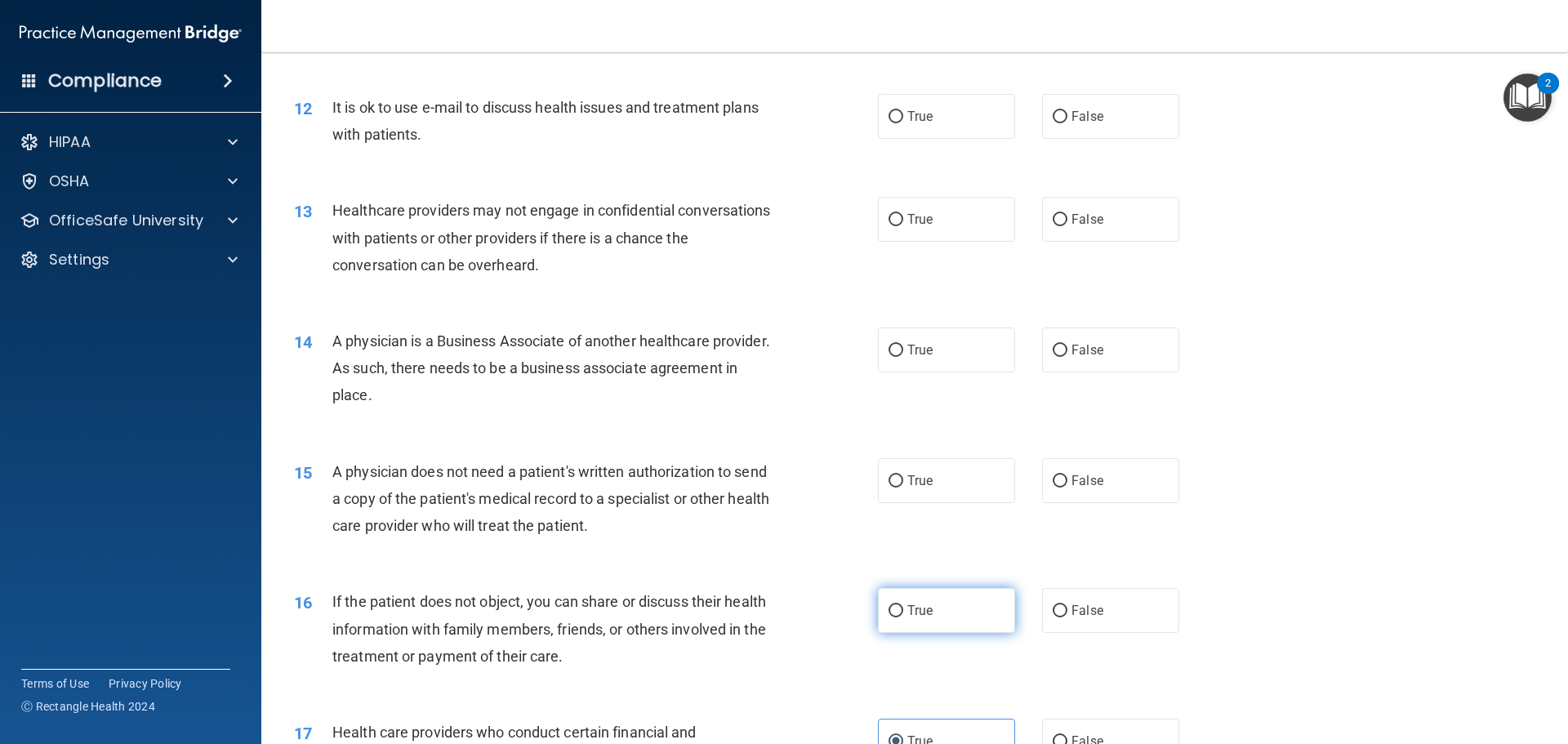
click at [958, 630] on label "True" at bounding box center [946, 611] width 137 height 44
click at [903, 618] on input "True" at bounding box center [895, 611] width 15 height 12
radio input "true"
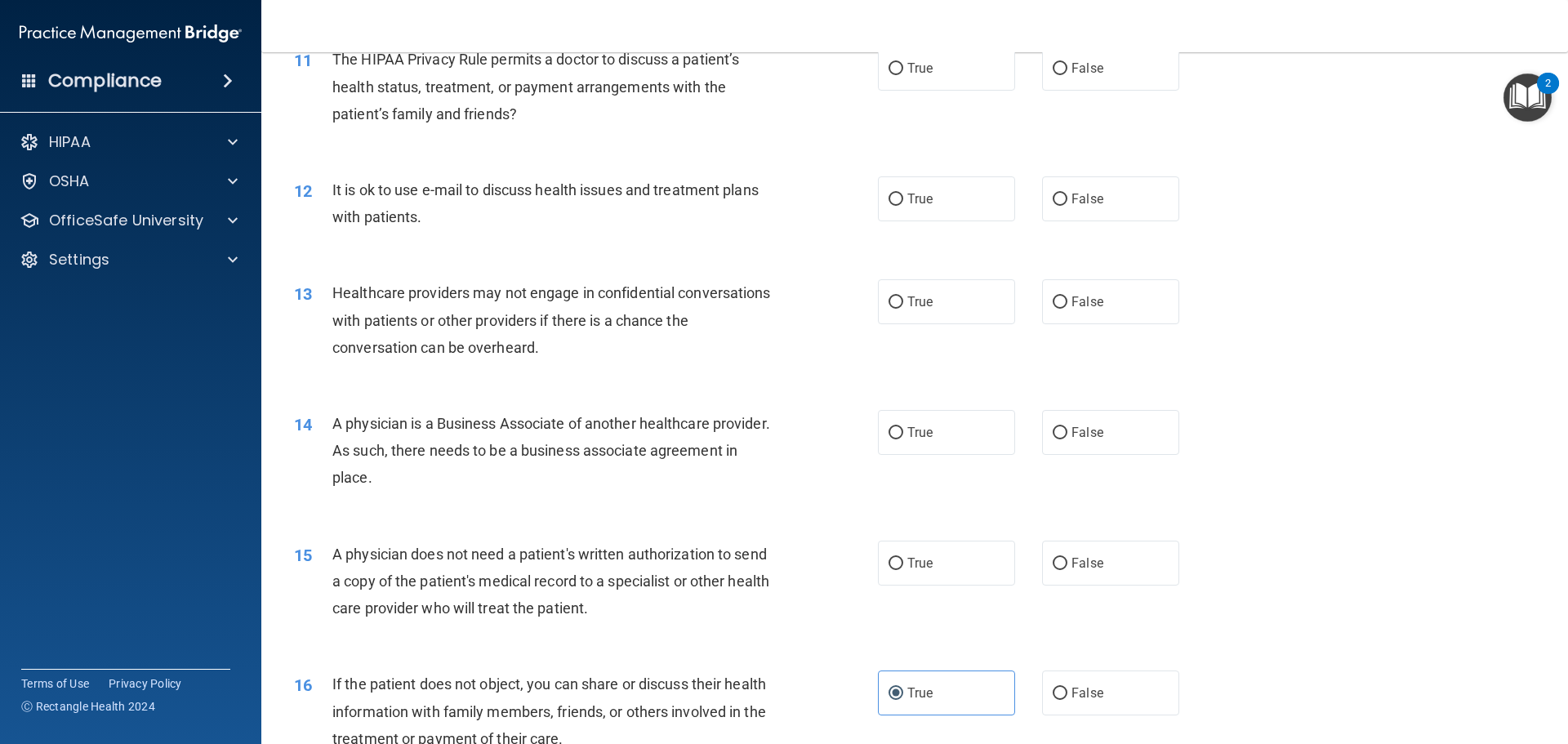
scroll to position [1306, 0]
click at [1078, 575] on label "False" at bounding box center [1111, 562] width 137 height 44
click at [1067, 570] on input "False" at bounding box center [1060, 563] width 15 height 12
radio input "true"
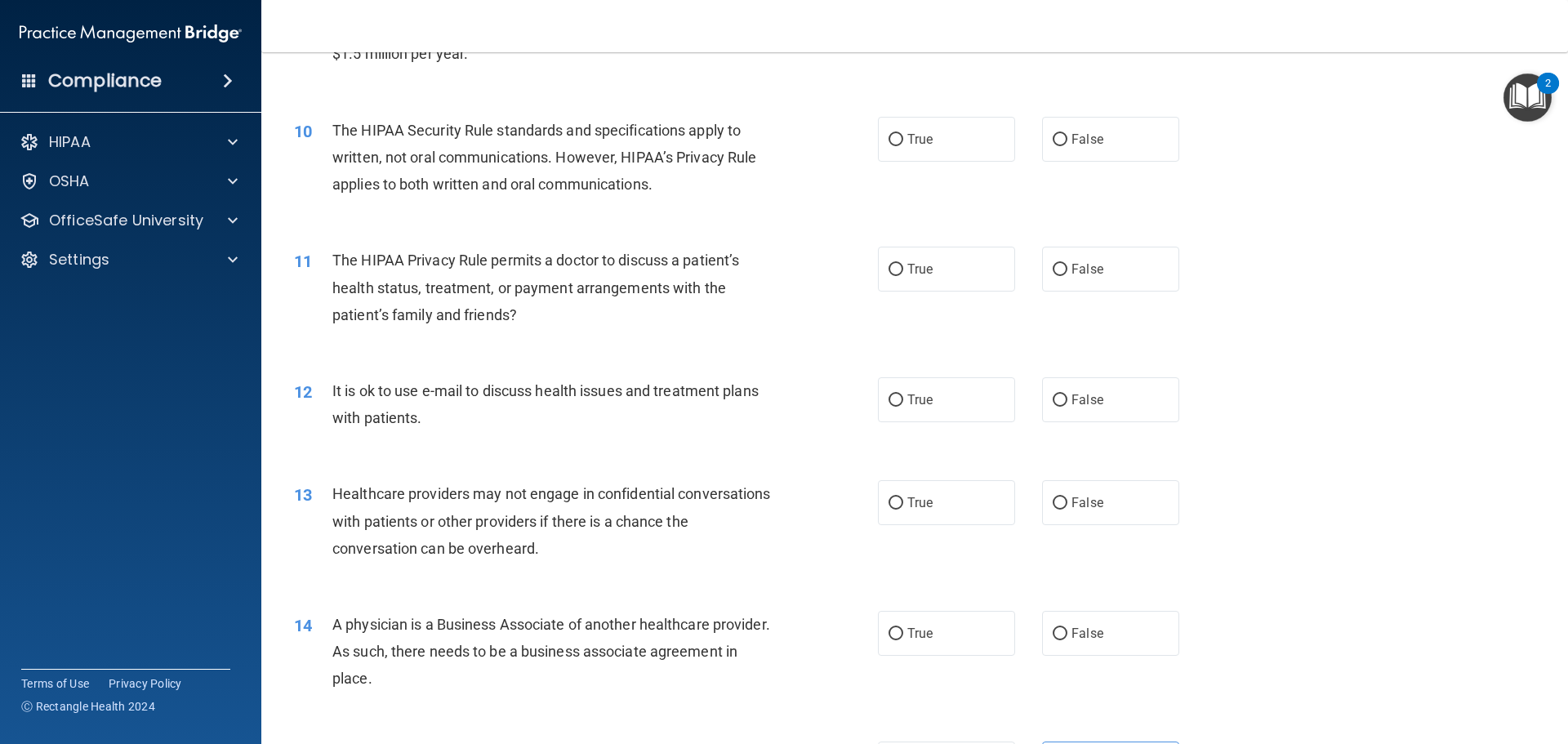
scroll to position [1144, 0]
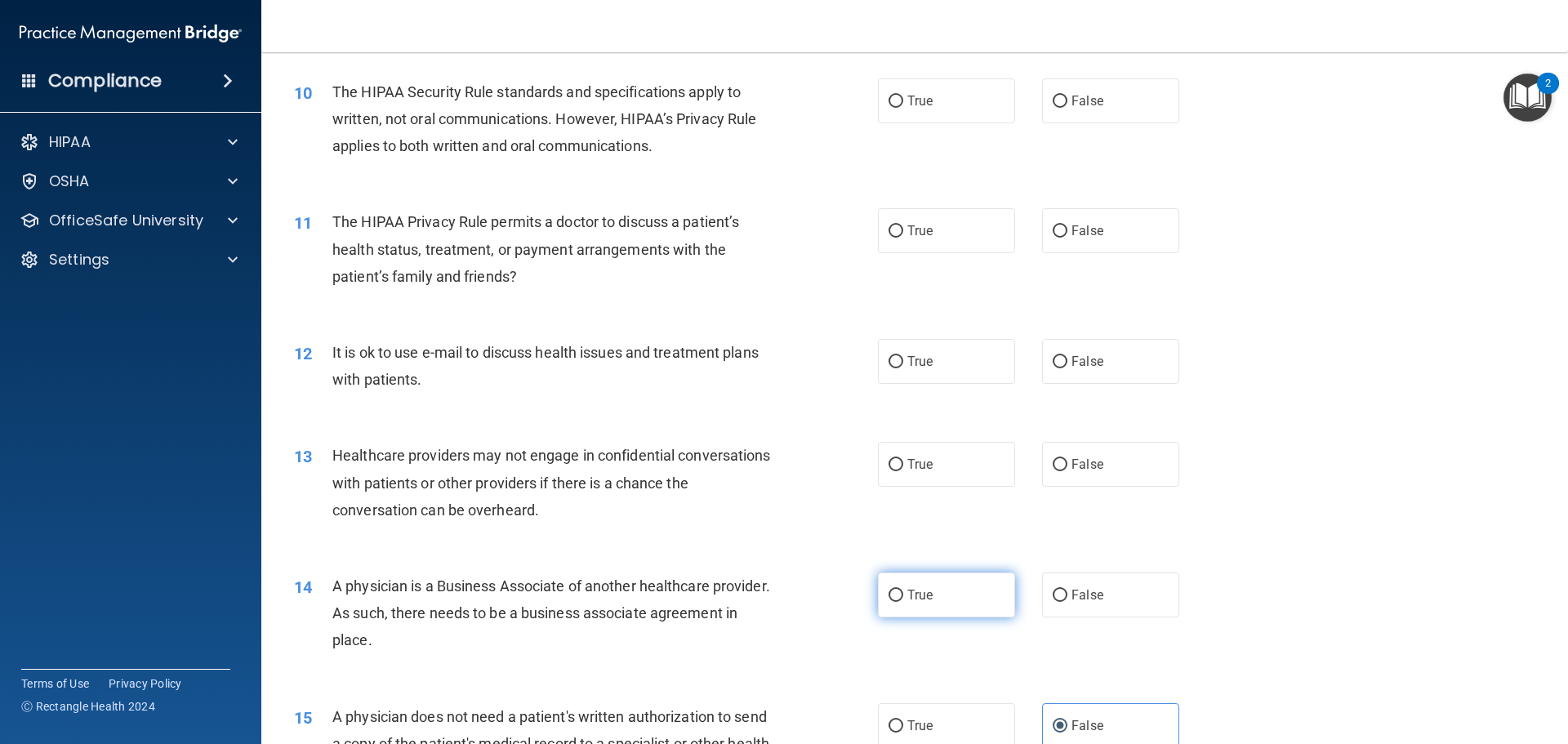
click at [903, 582] on label "True" at bounding box center [946, 594] width 137 height 44
click at [903, 589] on input "True" at bounding box center [895, 595] width 15 height 12
radio input "true"
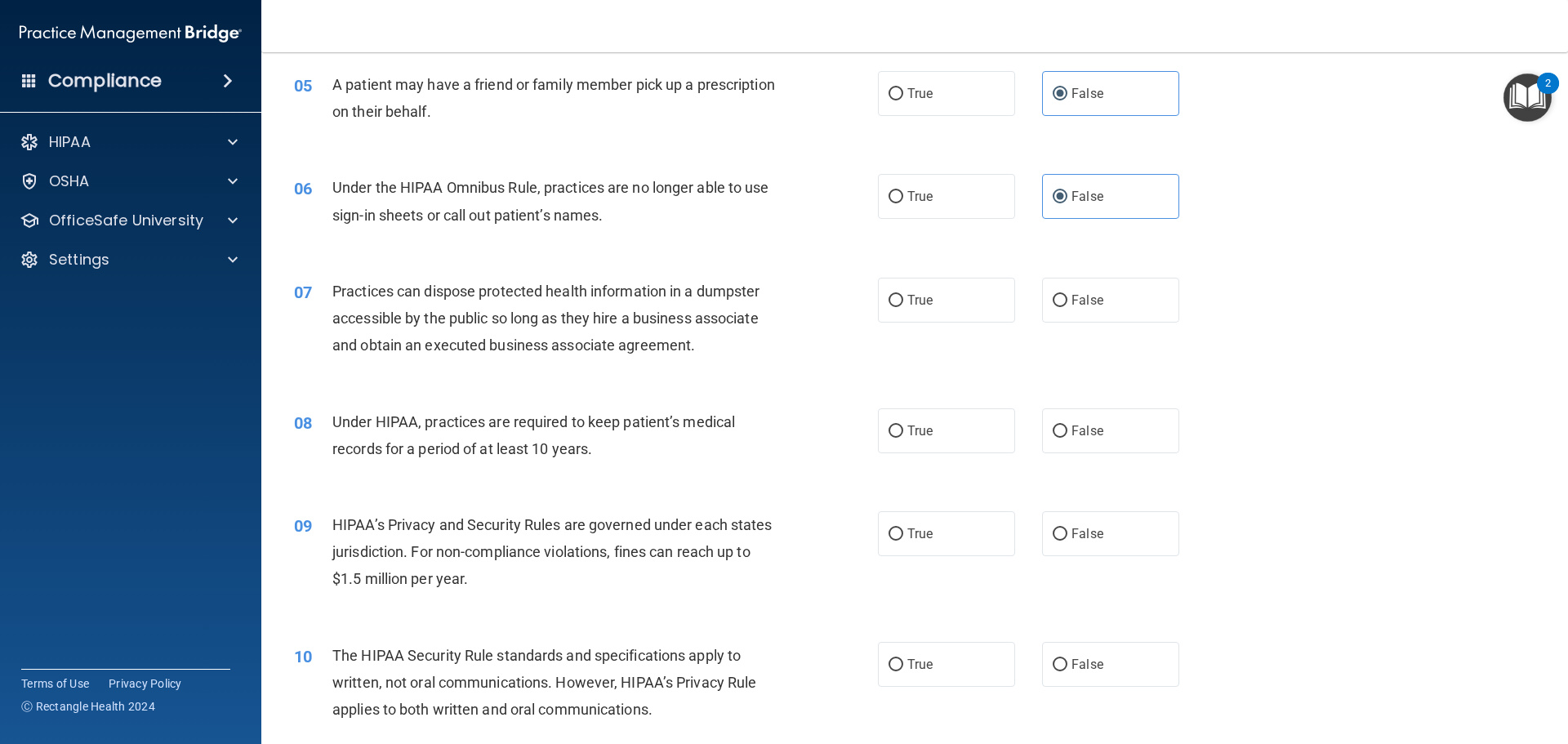
scroll to position [571, 0]
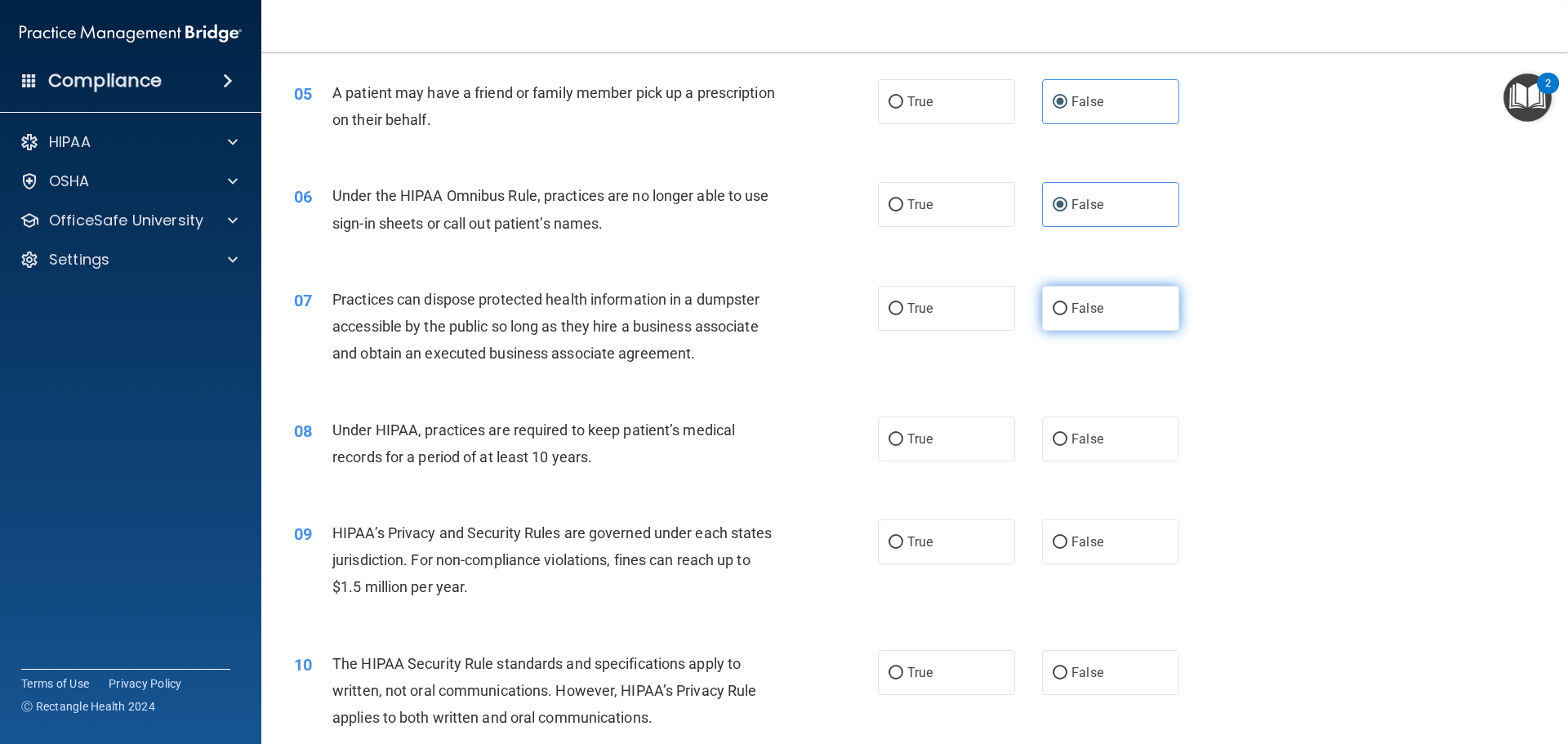
click at [1164, 301] on label "False" at bounding box center [1111, 308] width 137 height 44
click at [1067, 303] on input "False" at bounding box center [1060, 309] width 15 height 12
radio input "true"
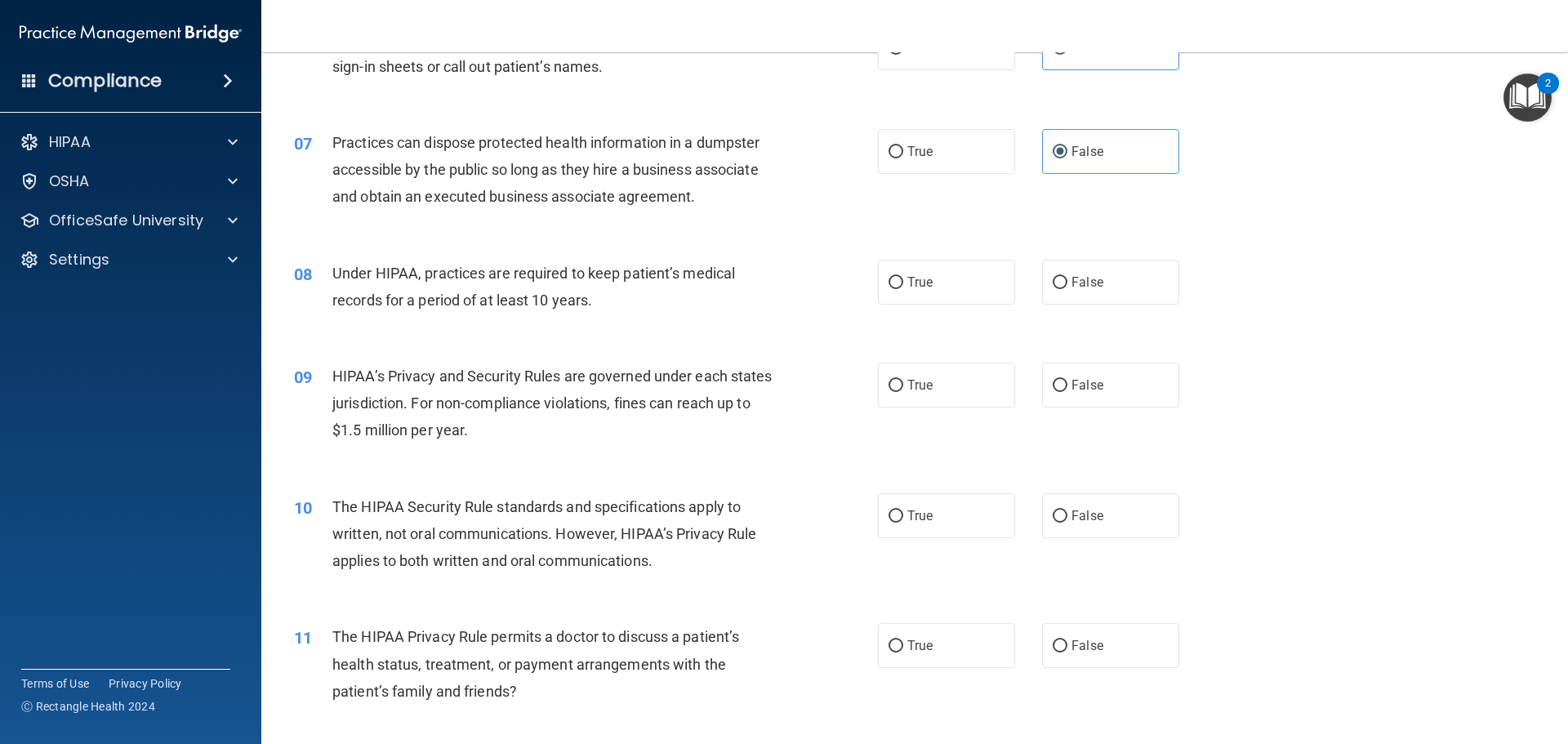
scroll to position [735, 0]
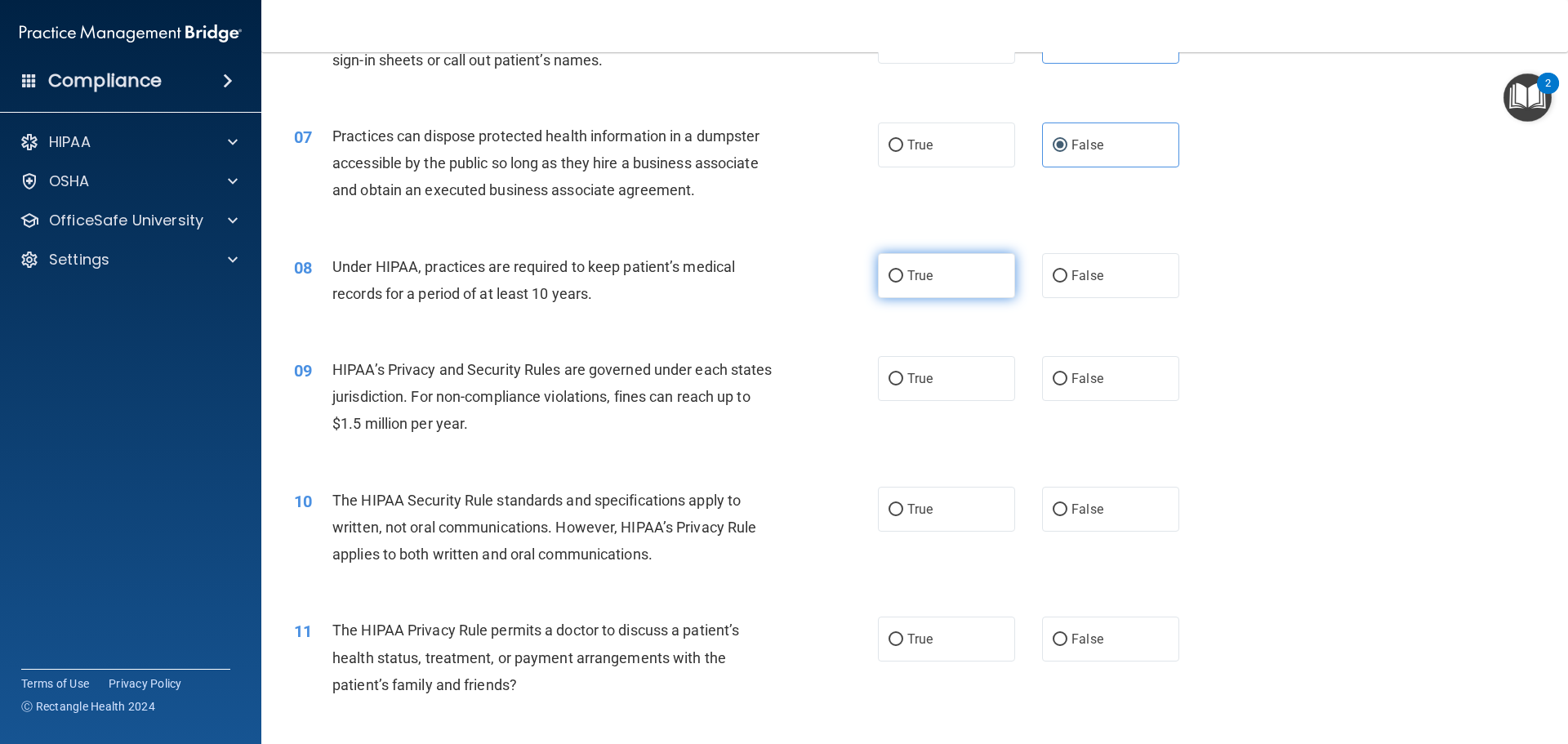
click at [974, 271] on label "True" at bounding box center [946, 275] width 137 height 44
click at [903, 271] on input "True" at bounding box center [895, 277] width 15 height 12
radio input "true"
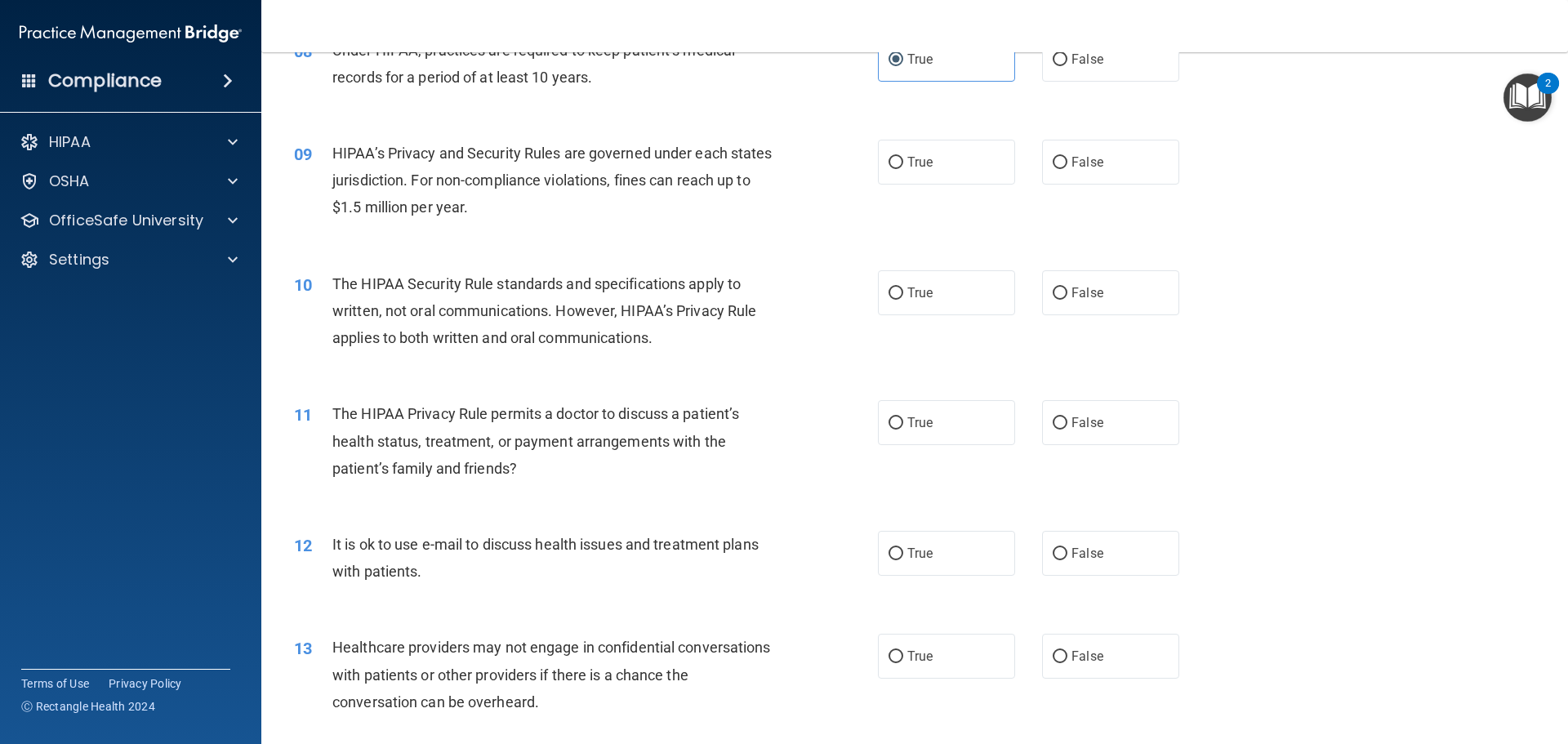
scroll to position [980, 0]
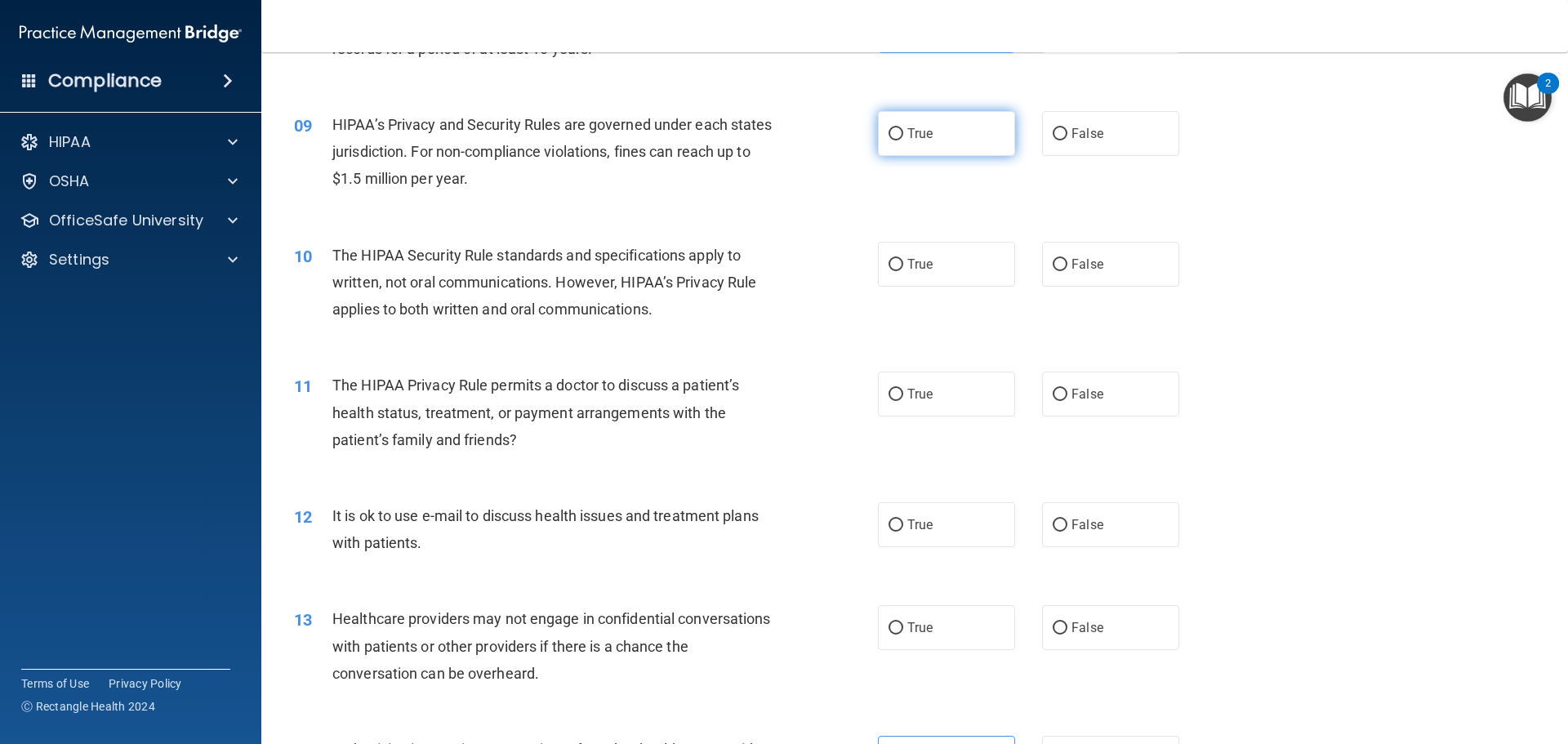
click at [977, 116] on label "True" at bounding box center [946, 133] width 137 height 44
click at [903, 128] on input "True" at bounding box center [895, 134] width 15 height 12
radio input "true"
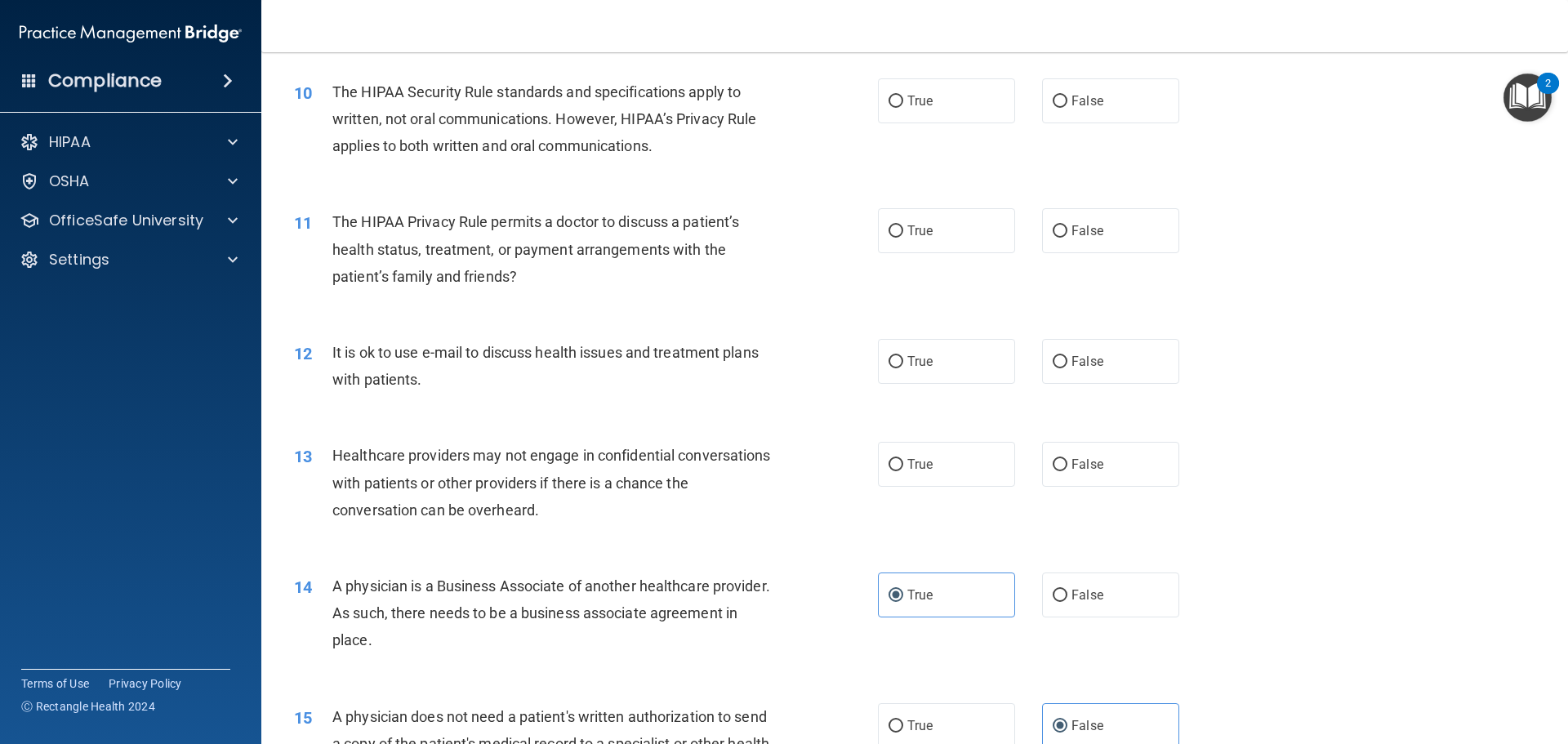
scroll to position [1062, 0]
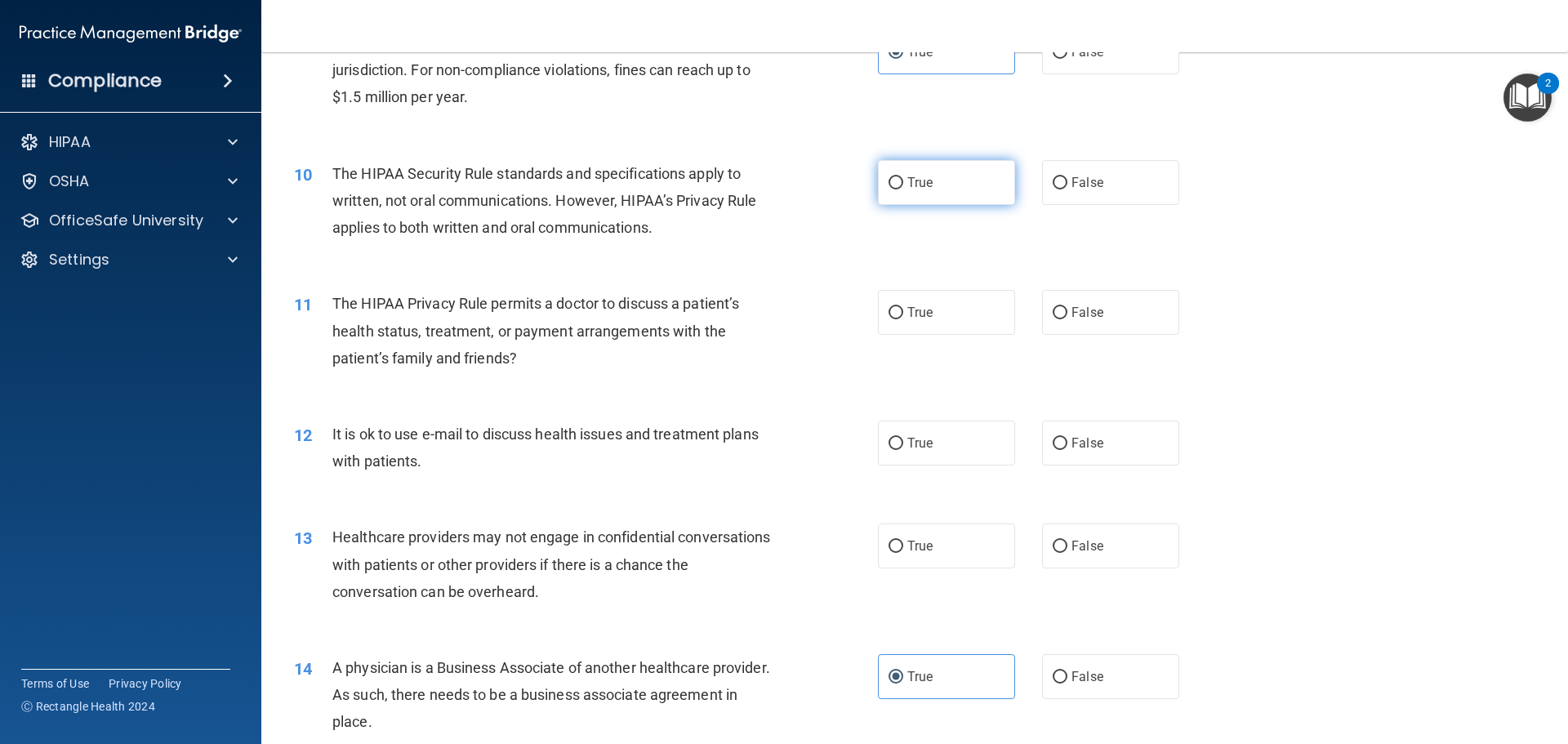
click at [983, 174] on label "True" at bounding box center [946, 182] width 137 height 44
click at [903, 177] on input "True" at bounding box center [895, 183] width 15 height 12
radio input "true"
click at [1125, 321] on label "False" at bounding box center [1111, 312] width 137 height 44
click at [1067, 319] on input "False" at bounding box center [1060, 313] width 15 height 12
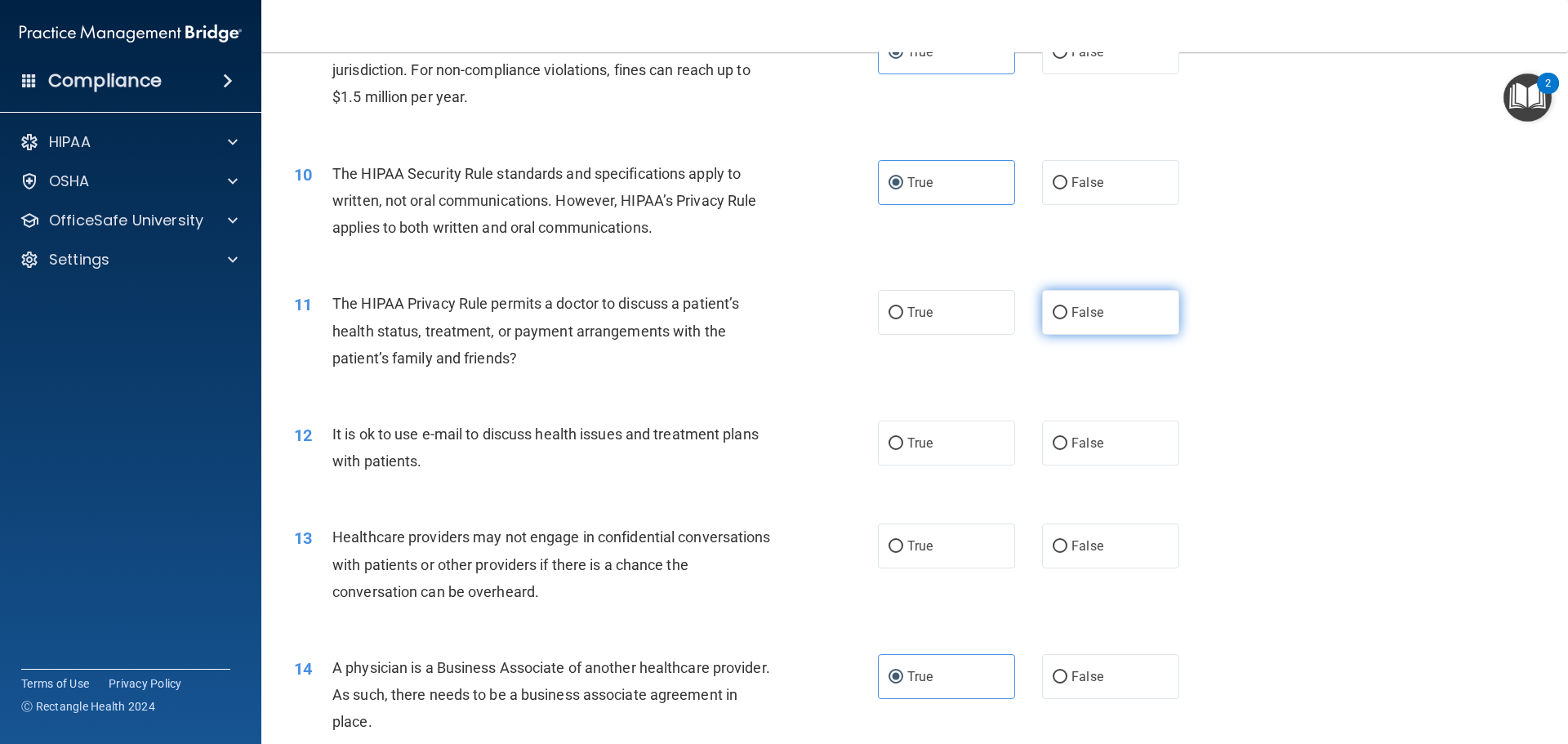
radio input "true"
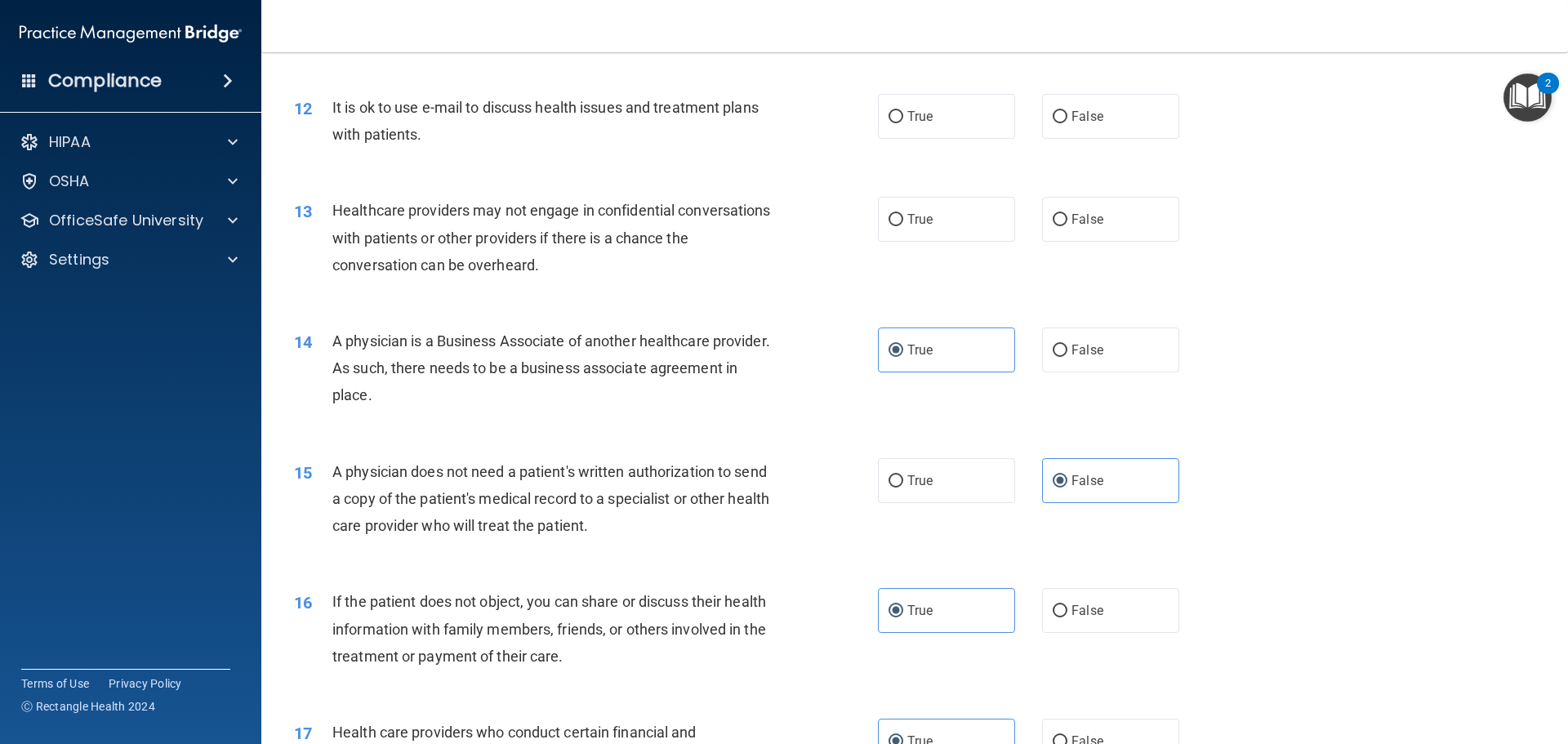
scroll to position [1306, 0]
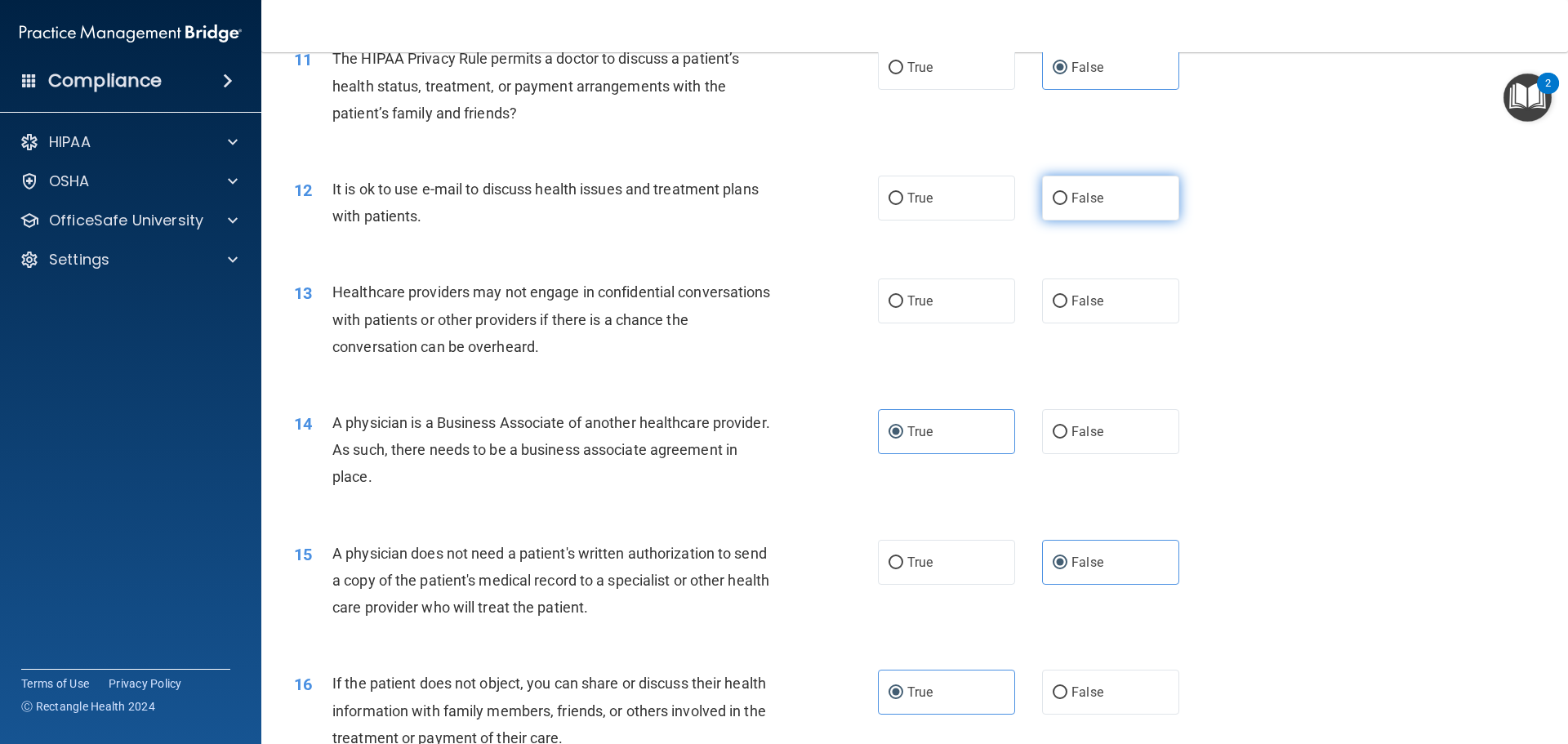
click at [1062, 197] on label "False" at bounding box center [1111, 198] width 137 height 44
click at [1062, 197] on input "False" at bounding box center [1060, 199] width 15 height 12
radio input "true"
click at [958, 311] on label "True" at bounding box center [946, 301] width 137 height 44
click at [903, 308] on input "True" at bounding box center [895, 302] width 15 height 12
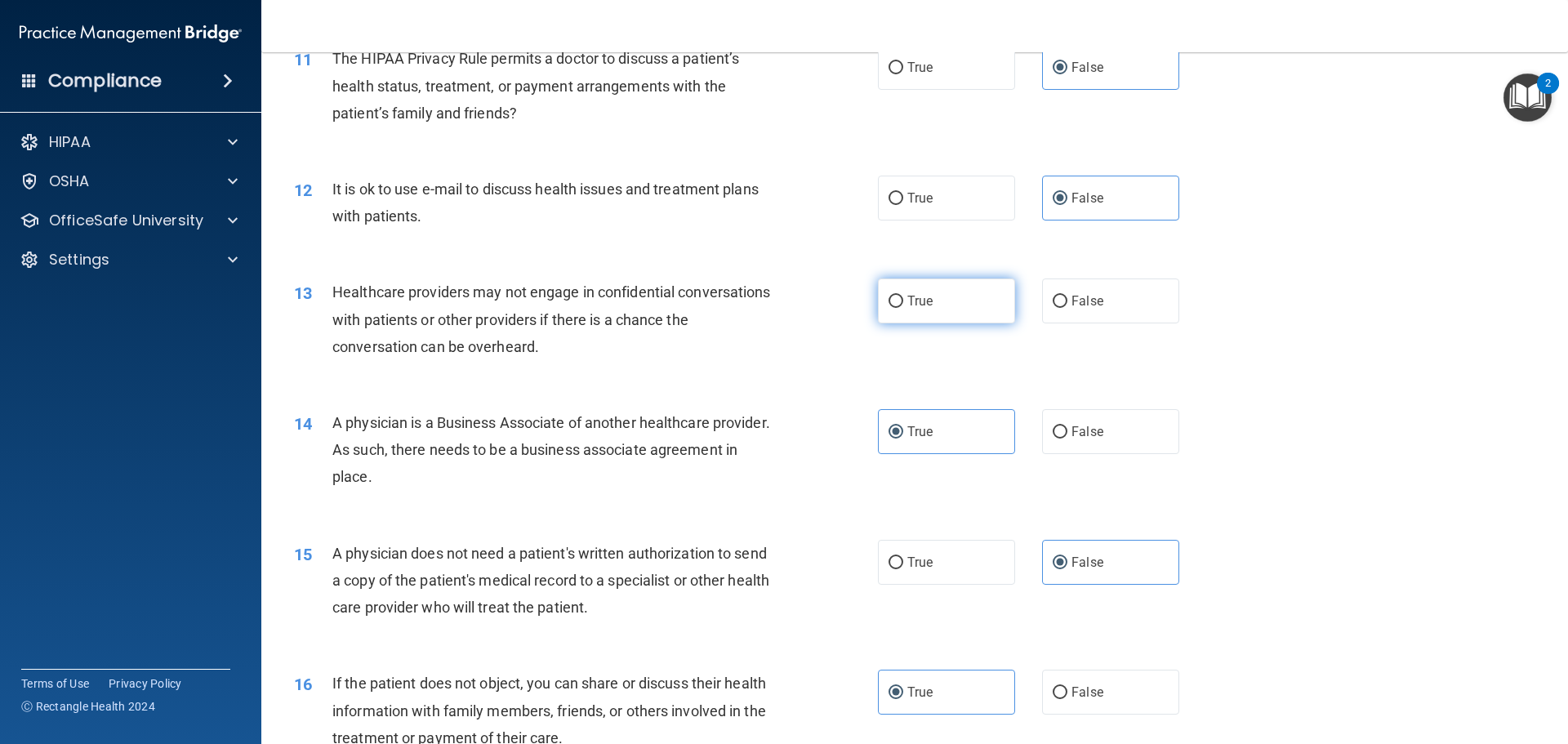
radio input "true"
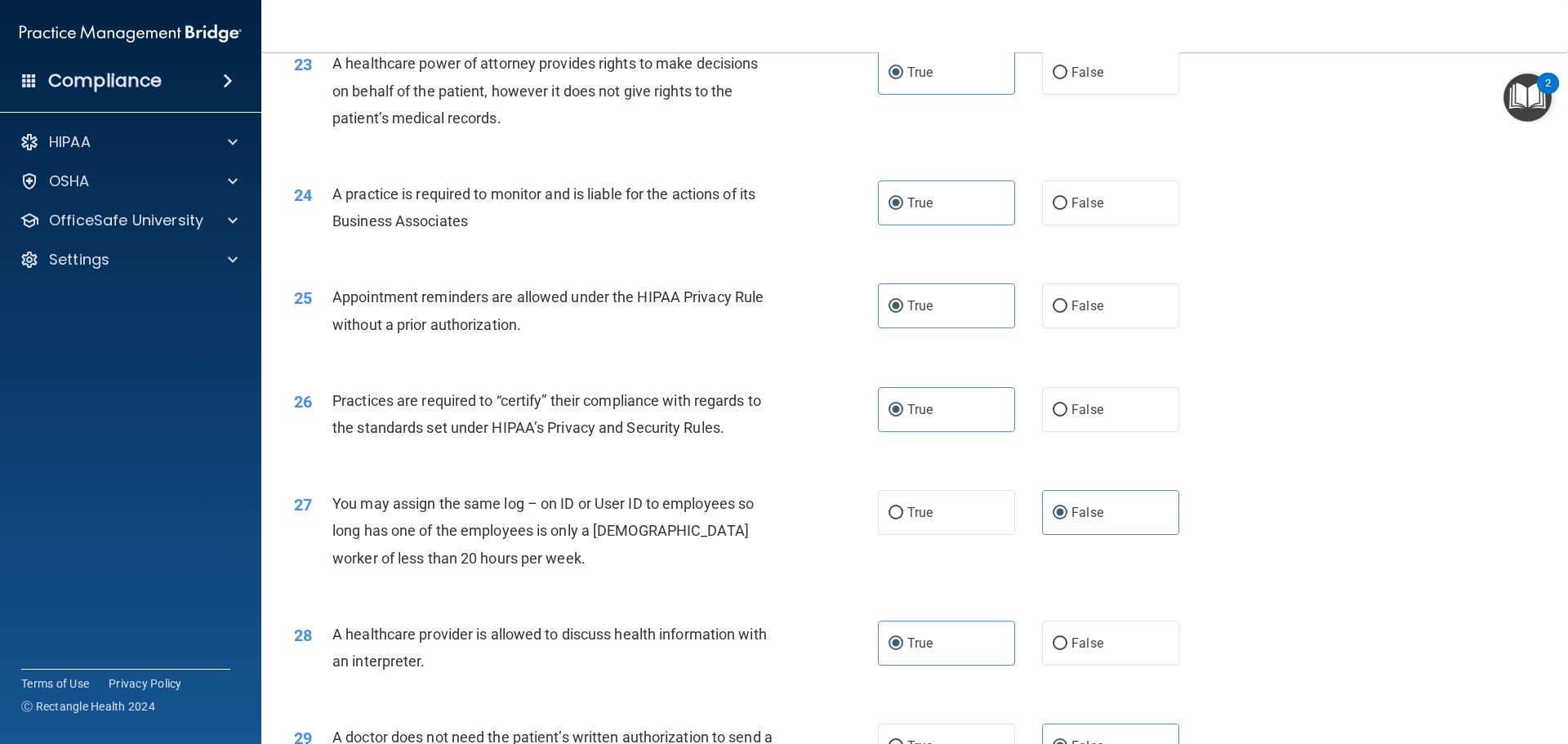
scroll to position [3057, 0]
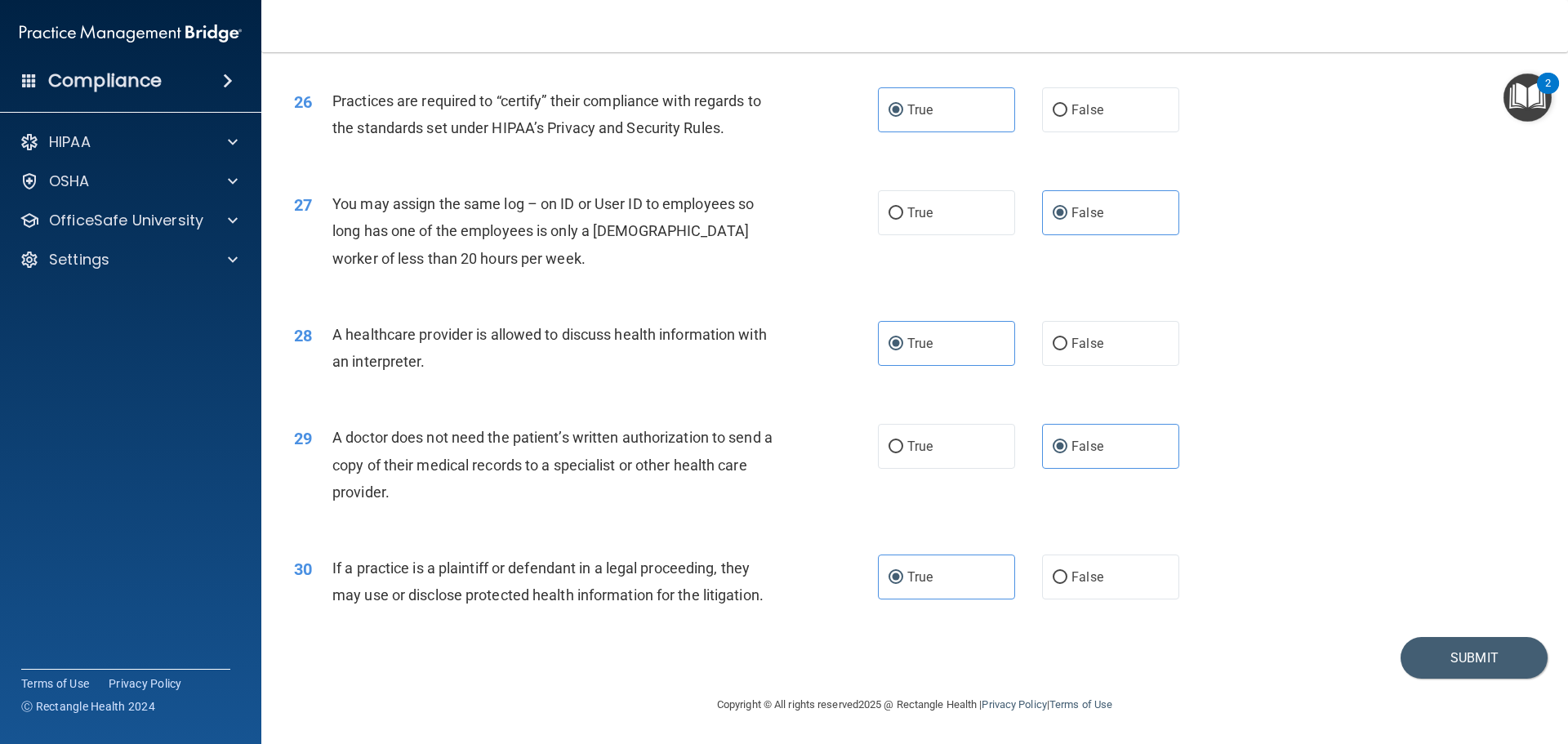
click at [1506, 636] on div "30 If a practice is a plaintiff or defendant in a legal proceeding, they may us…" at bounding box center [915, 586] width 1265 height 103
click at [1503, 649] on button "Submit" at bounding box center [1474, 658] width 147 height 42
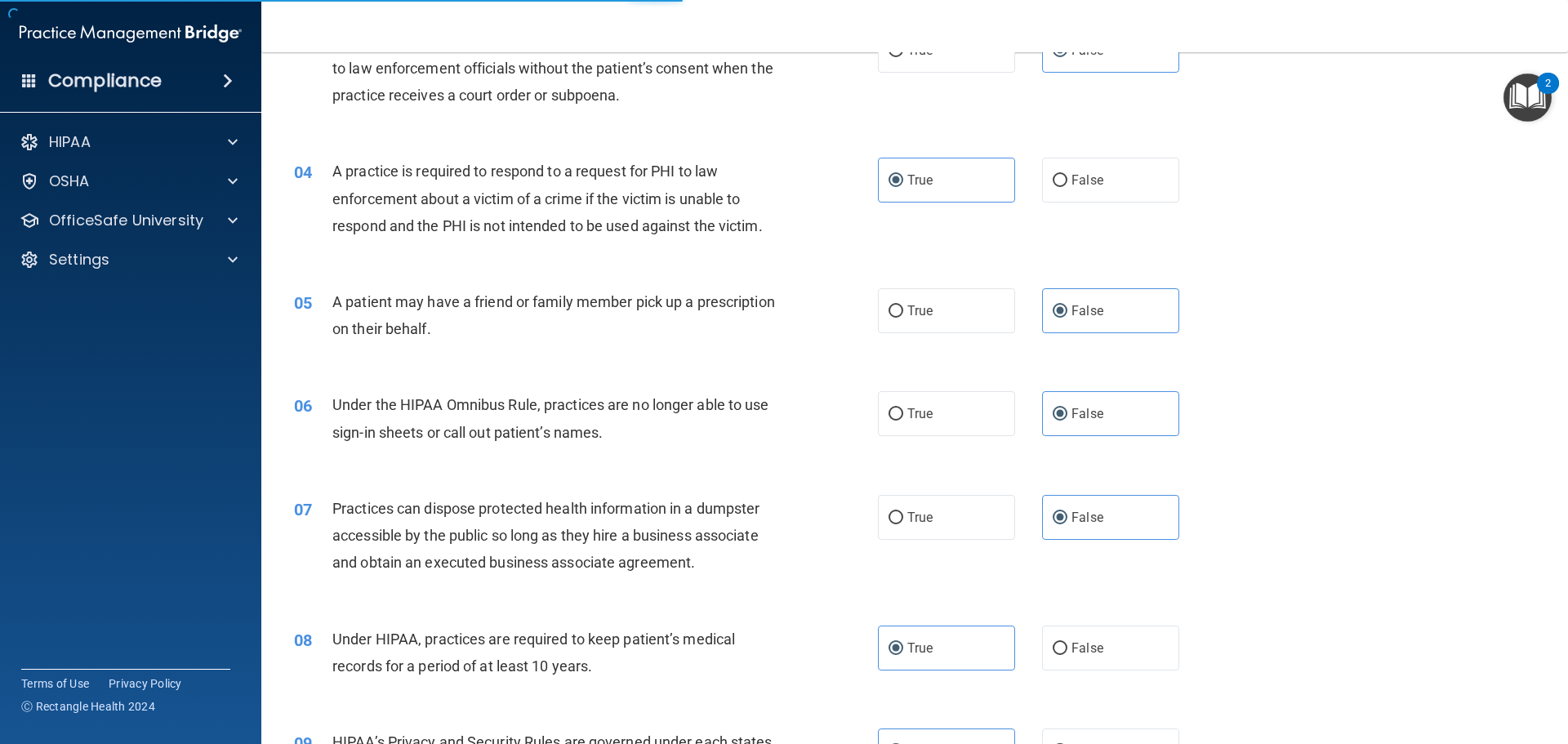
scroll to position [0, 0]
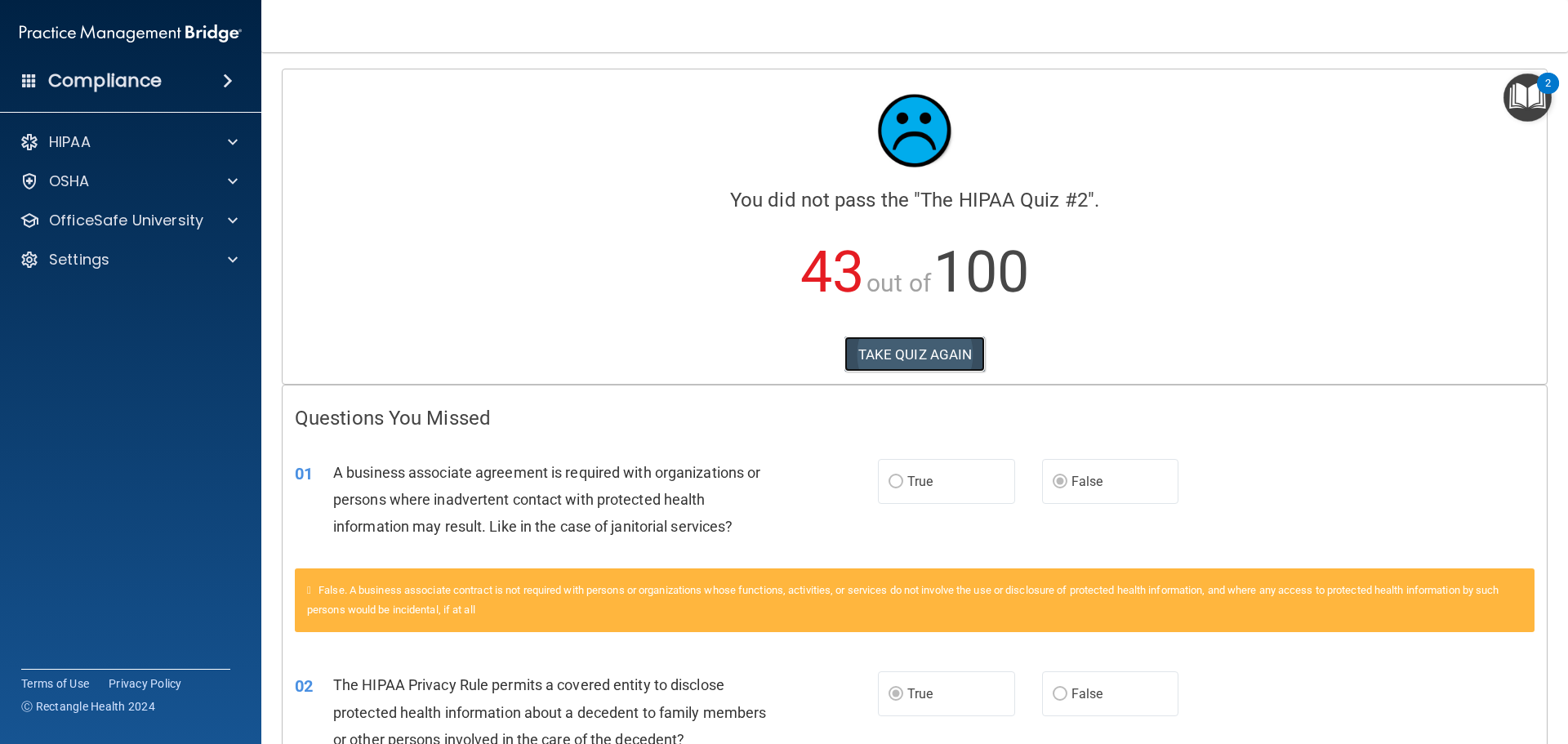
click at [883, 339] on button "TAKE QUIZ AGAIN" at bounding box center [915, 354] width 141 height 36
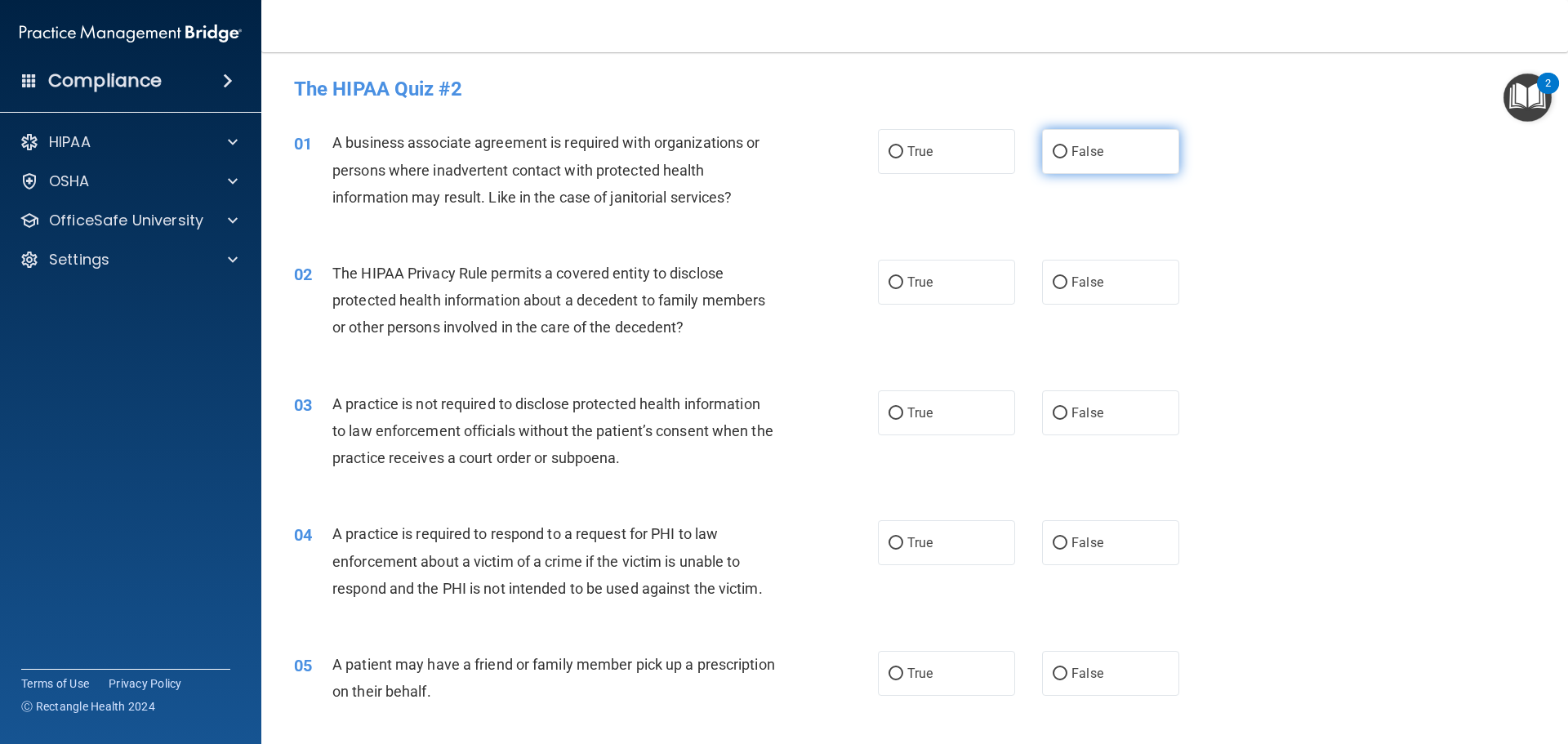
click at [1107, 143] on label "False" at bounding box center [1111, 151] width 137 height 44
click at [1067, 146] on input "False" at bounding box center [1060, 152] width 15 height 12
radio input "true"
click at [951, 268] on label "True" at bounding box center [946, 282] width 137 height 44
click at [903, 277] on input "True" at bounding box center [895, 283] width 15 height 12
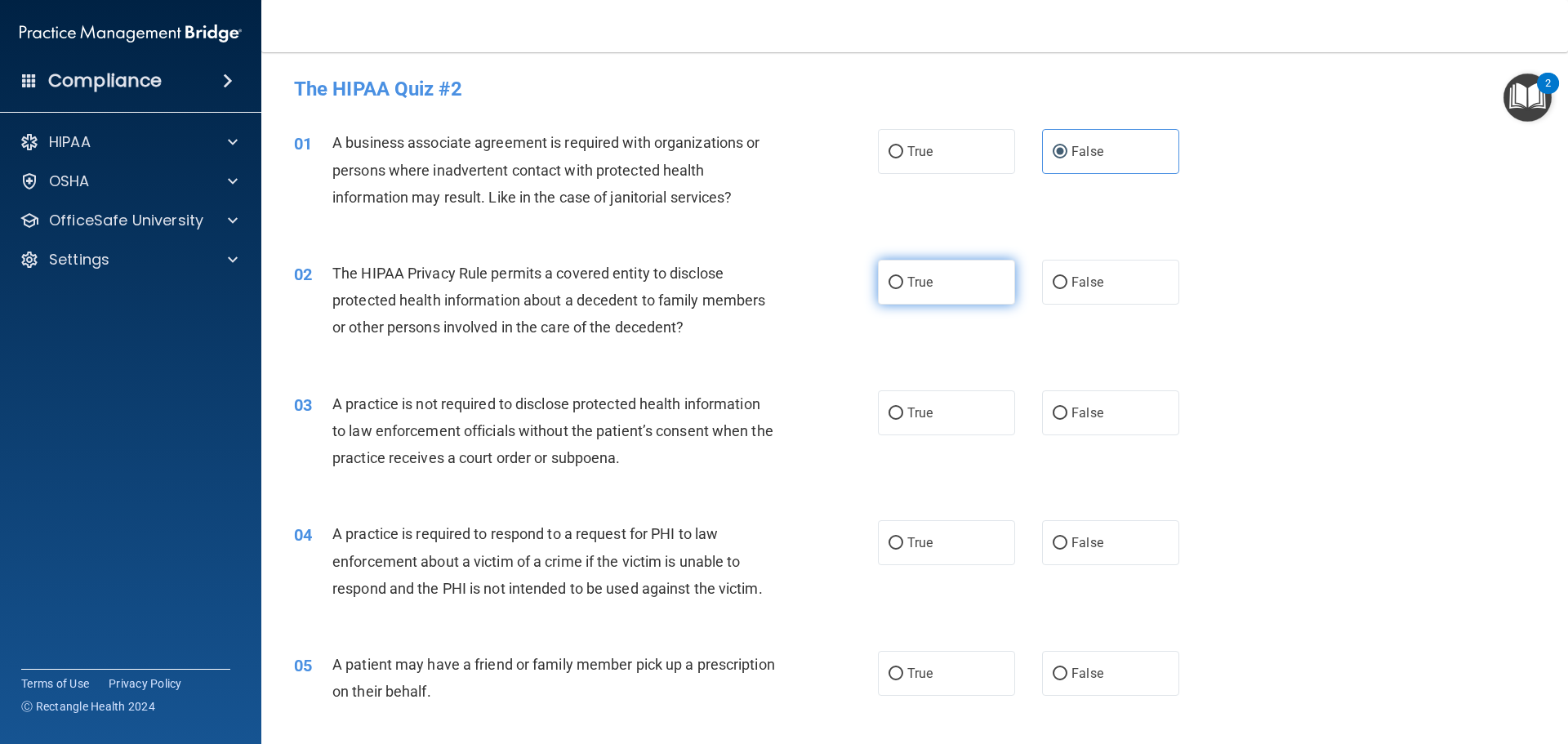
radio input "true"
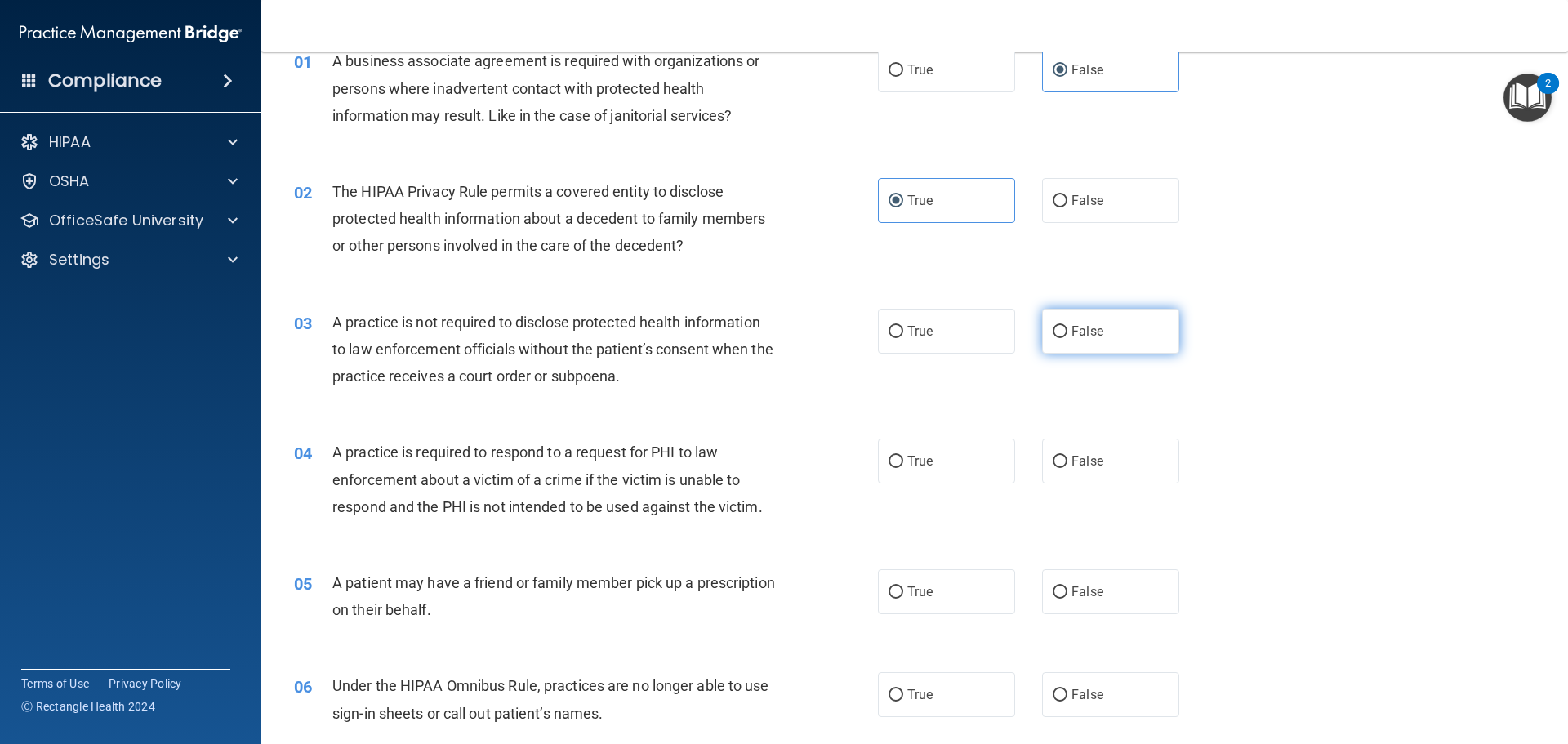
click at [1079, 327] on span "False" at bounding box center [1087, 330] width 32 height 15
click at [1067, 327] on input "False" at bounding box center [1060, 332] width 15 height 12
radio input "true"
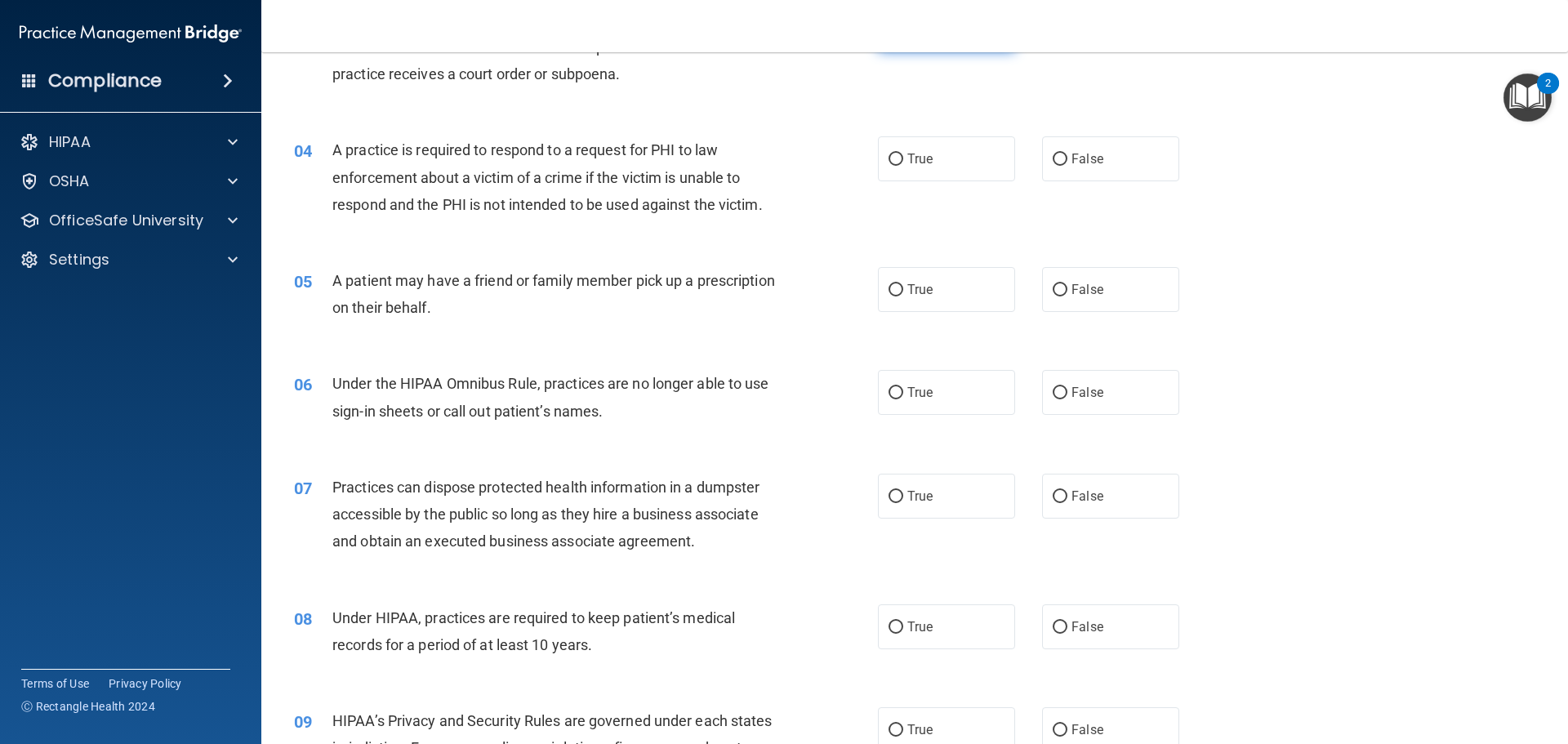
scroll to position [408, 0]
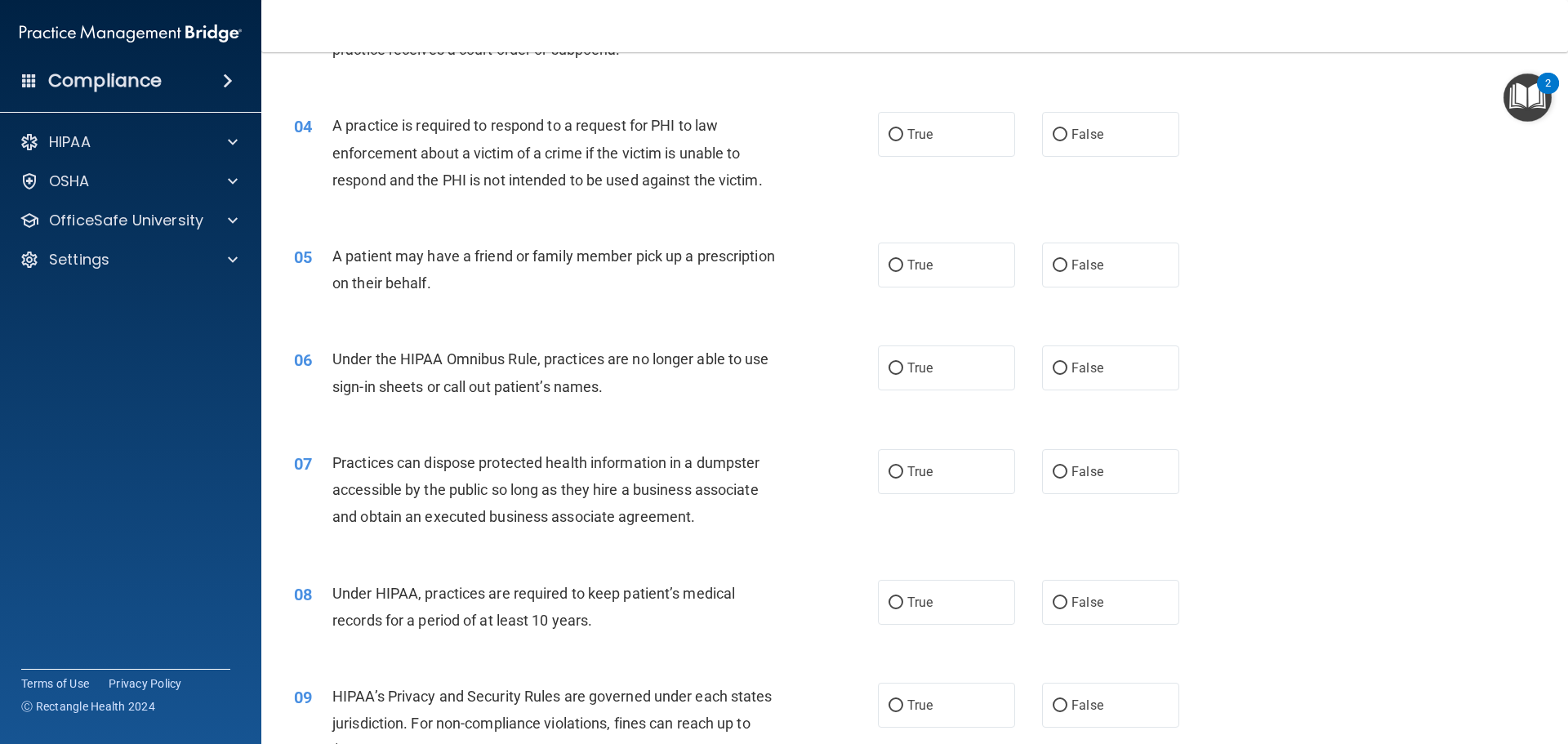
click at [944, 169] on div "04 A practice is required to respond to a request for PHI to law enforcement ab…" at bounding box center [915, 157] width 1265 height 131
click at [944, 159] on div "04 A practice is required to respond to a request for PHI to law enforcement ab…" at bounding box center [915, 157] width 1265 height 131
click at [944, 125] on label "True" at bounding box center [946, 134] width 137 height 44
click at [903, 129] on input "True" at bounding box center [895, 135] width 15 height 12
radio input "true"
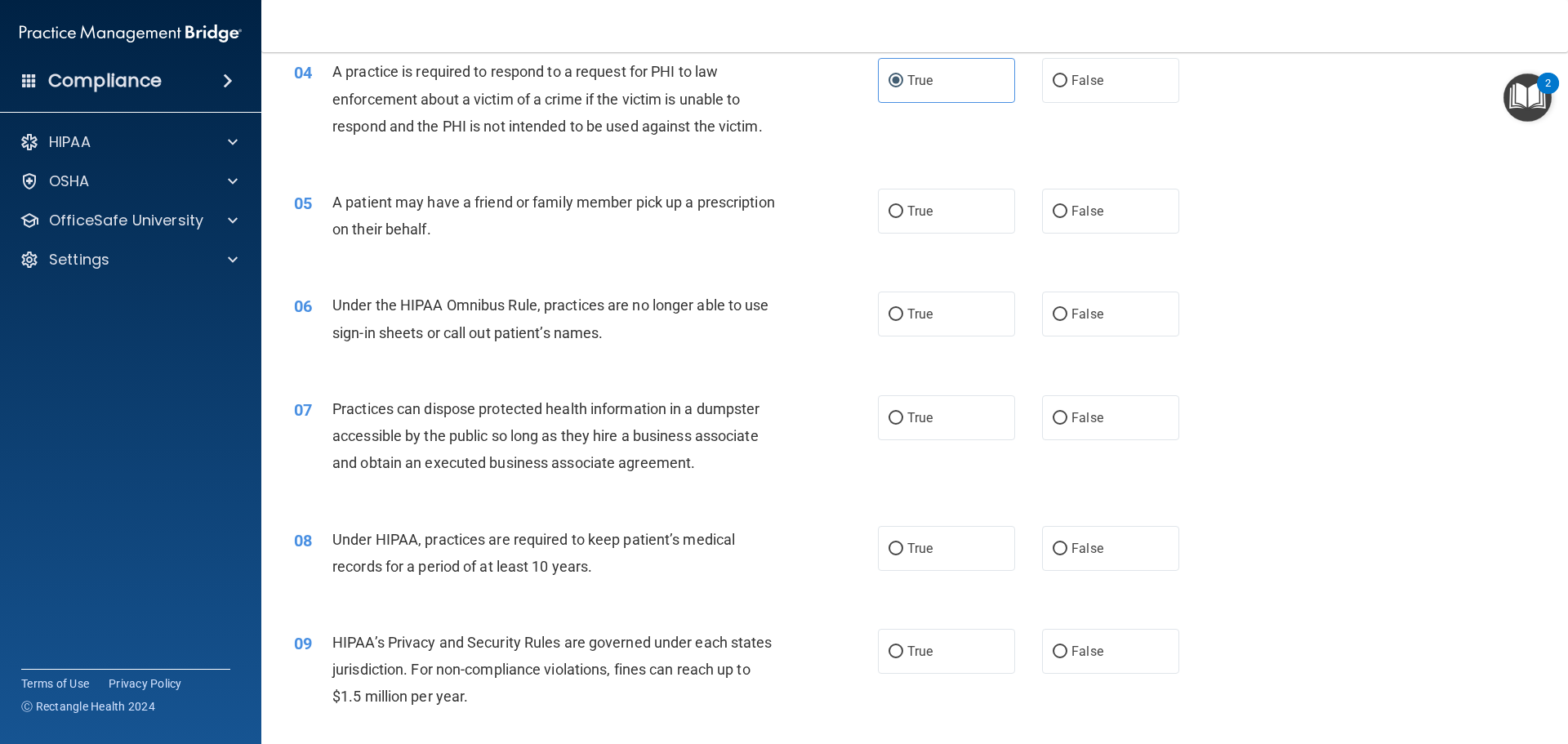
scroll to position [490, 0]
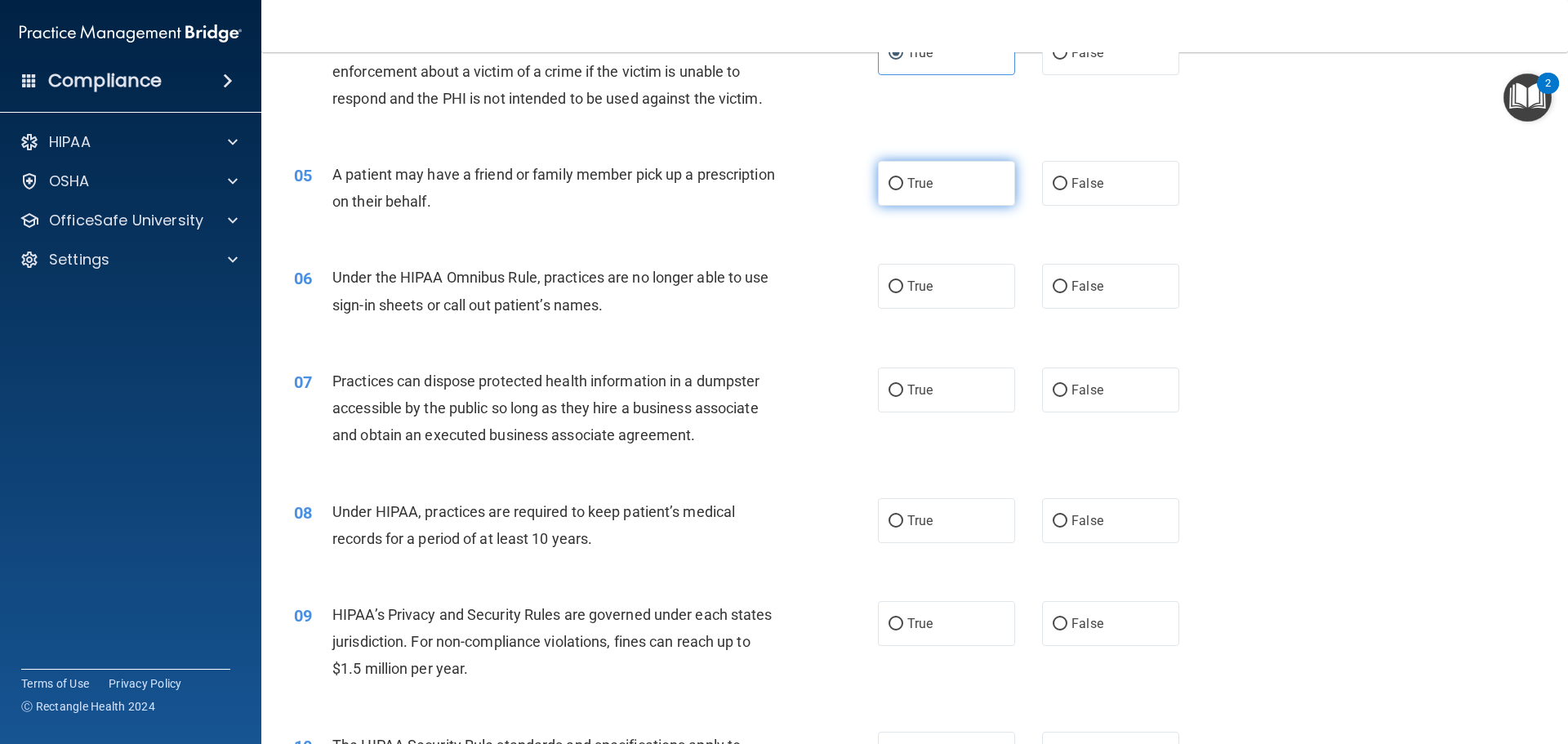
click at [909, 193] on label "True" at bounding box center [946, 183] width 137 height 44
click at [903, 190] on input "True" at bounding box center [895, 184] width 15 height 12
radio input "true"
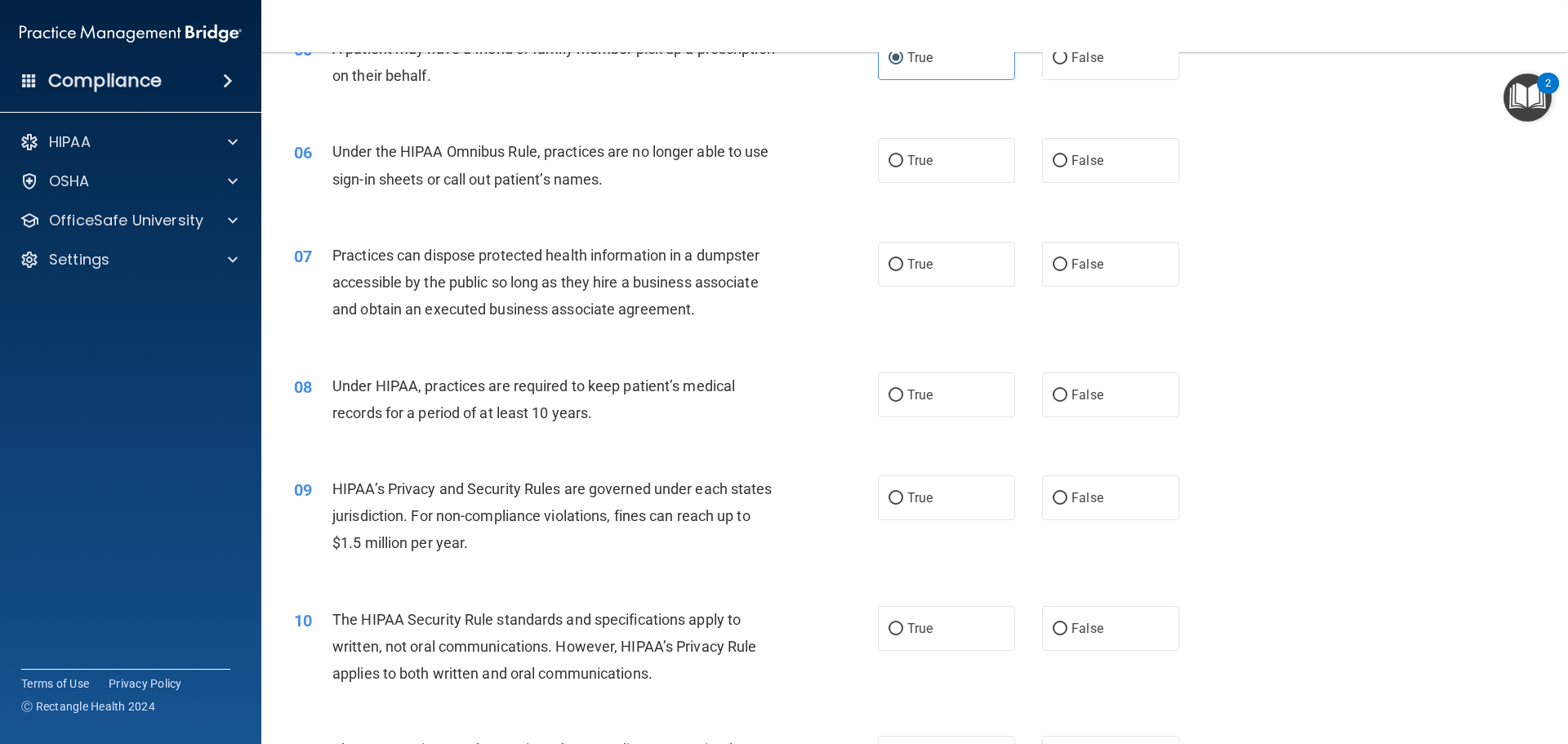
scroll to position [653, 0]
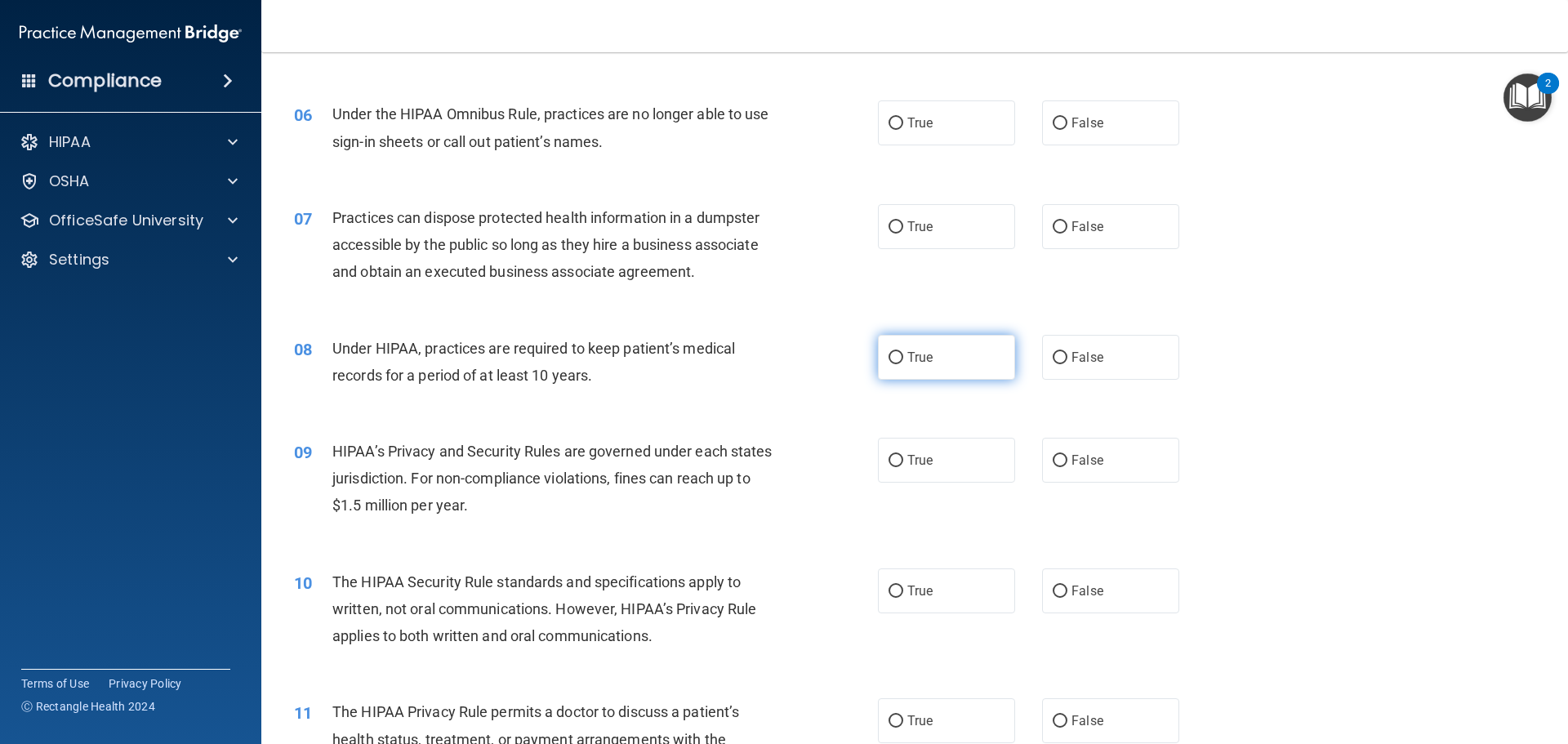
click at [969, 362] on label "True" at bounding box center [946, 357] width 137 height 44
click at [903, 362] on input "True" at bounding box center [895, 358] width 15 height 12
radio input "true"
click at [1042, 115] on label "False" at bounding box center [1111, 123] width 137 height 44
click at [1053, 117] on input "False" at bounding box center [1060, 124] width 15 height 12
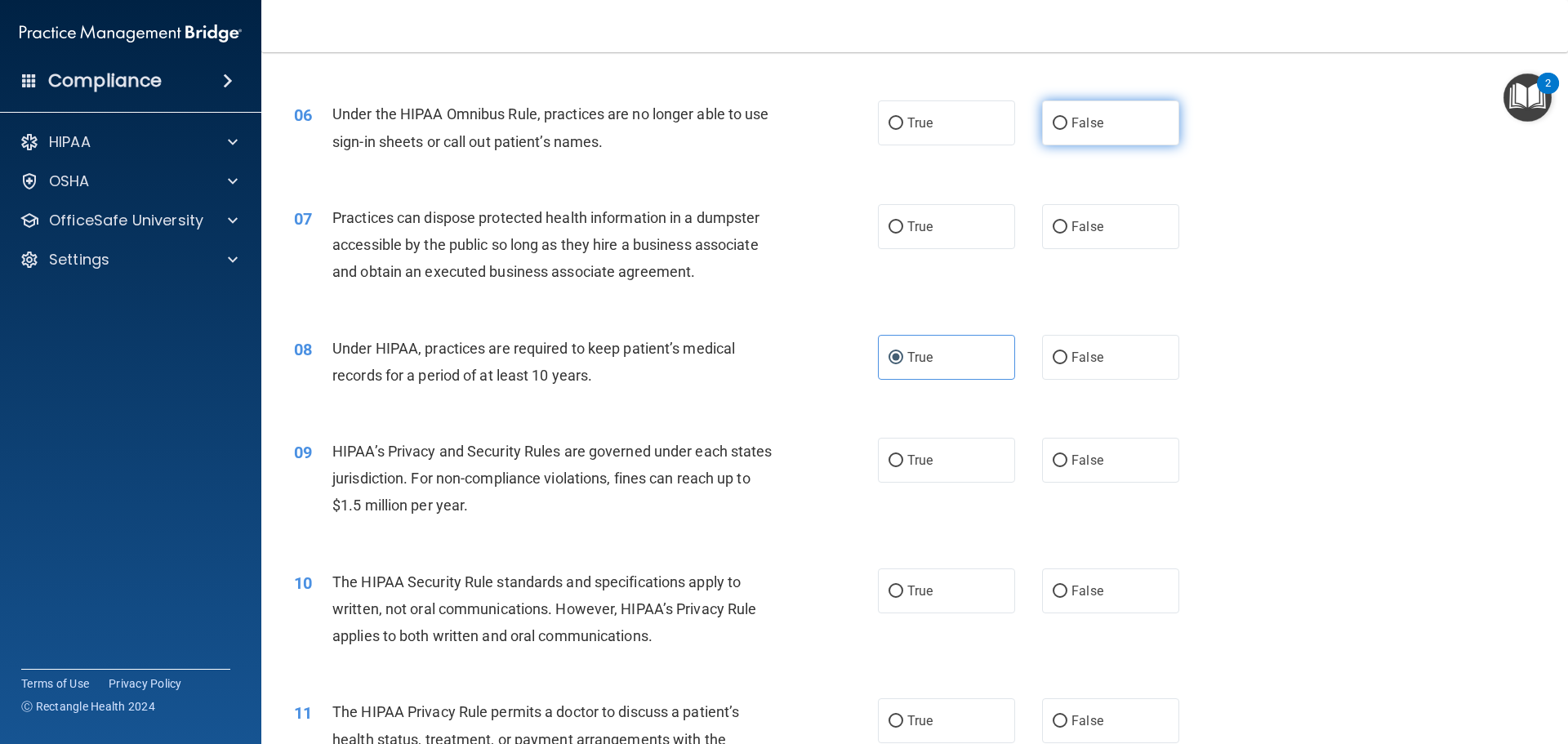
radio input "true"
click at [1049, 209] on label "False" at bounding box center [1111, 226] width 137 height 44
click at [1053, 222] on input "False" at bounding box center [1060, 228] width 15 height 12
radio input "true"
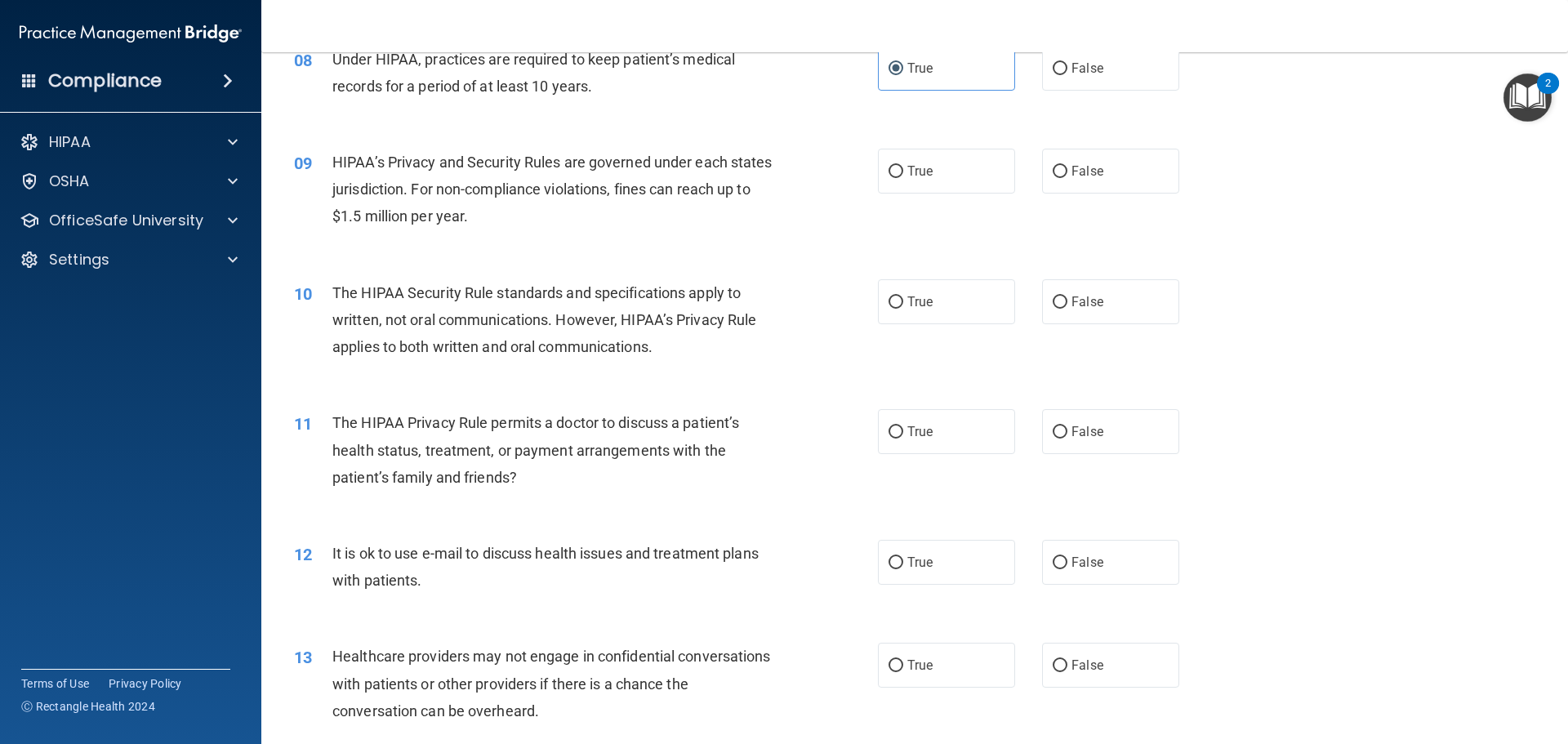
scroll to position [980, 0]
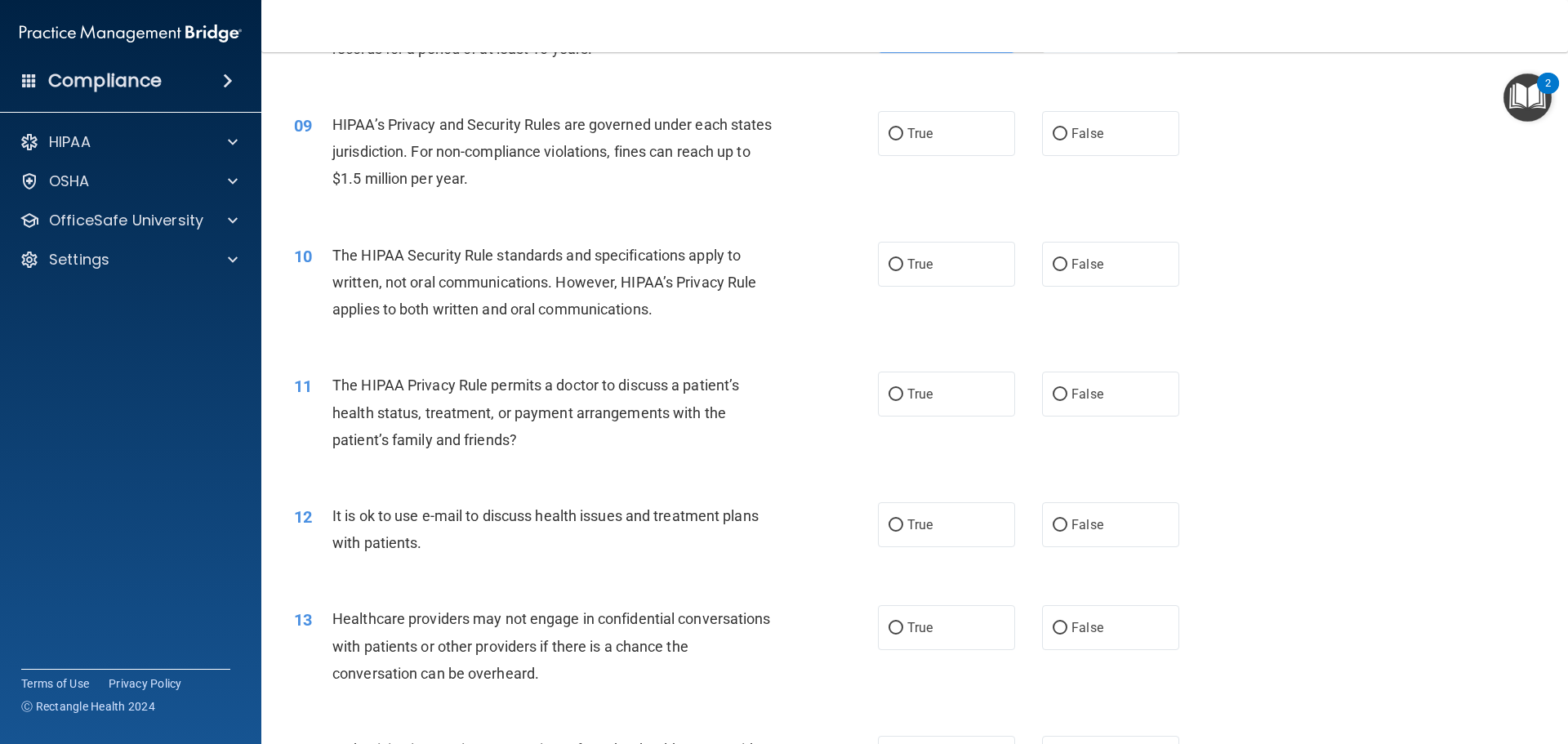
click at [1098, 237] on div "10 The HIPAA Security Rule standards and specifications apply to written, not o…" at bounding box center [915, 287] width 1265 height 131
click at [1078, 261] on span "False" at bounding box center [1087, 263] width 32 height 15
click at [1067, 261] on input "False" at bounding box center [1060, 265] width 15 height 12
radio input "true"
click at [1135, 292] on div "10 The HIPAA Security Rule standards and specifications apply to written, not o…" at bounding box center [915, 287] width 1265 height 131
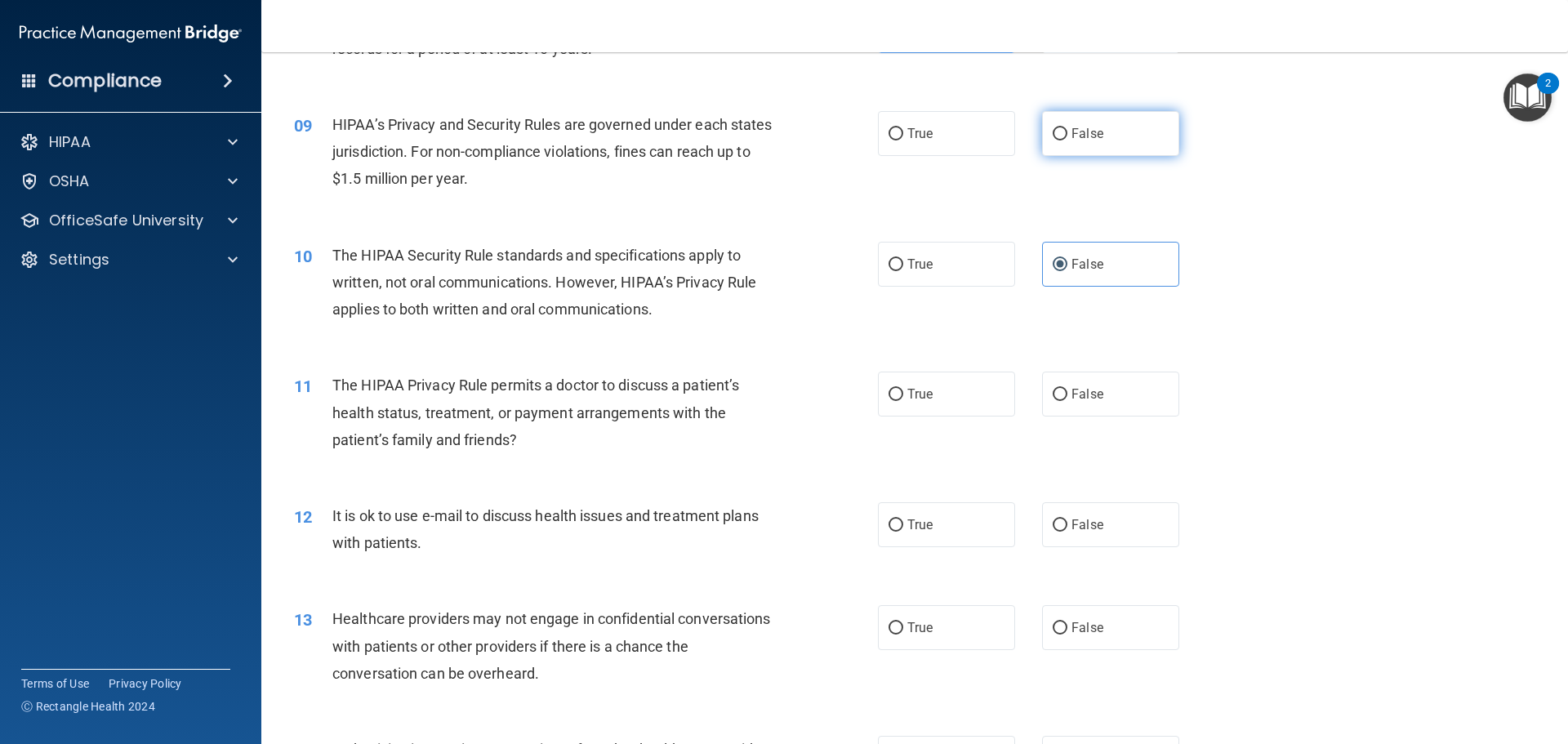
click at [1151, 125] on label "False" at bounding box center [1111, 133] width 137 height 44
click at [1067, 128] on input "False" at bounding box center [1060, 134] width 15 height 12
radio input "true"
click at [938, 281] on label "True" at bounding box center [946, 264] width 137 height 44
click at [903, 271] on input "True" at bounding box center [895, 265] width 15 height 12
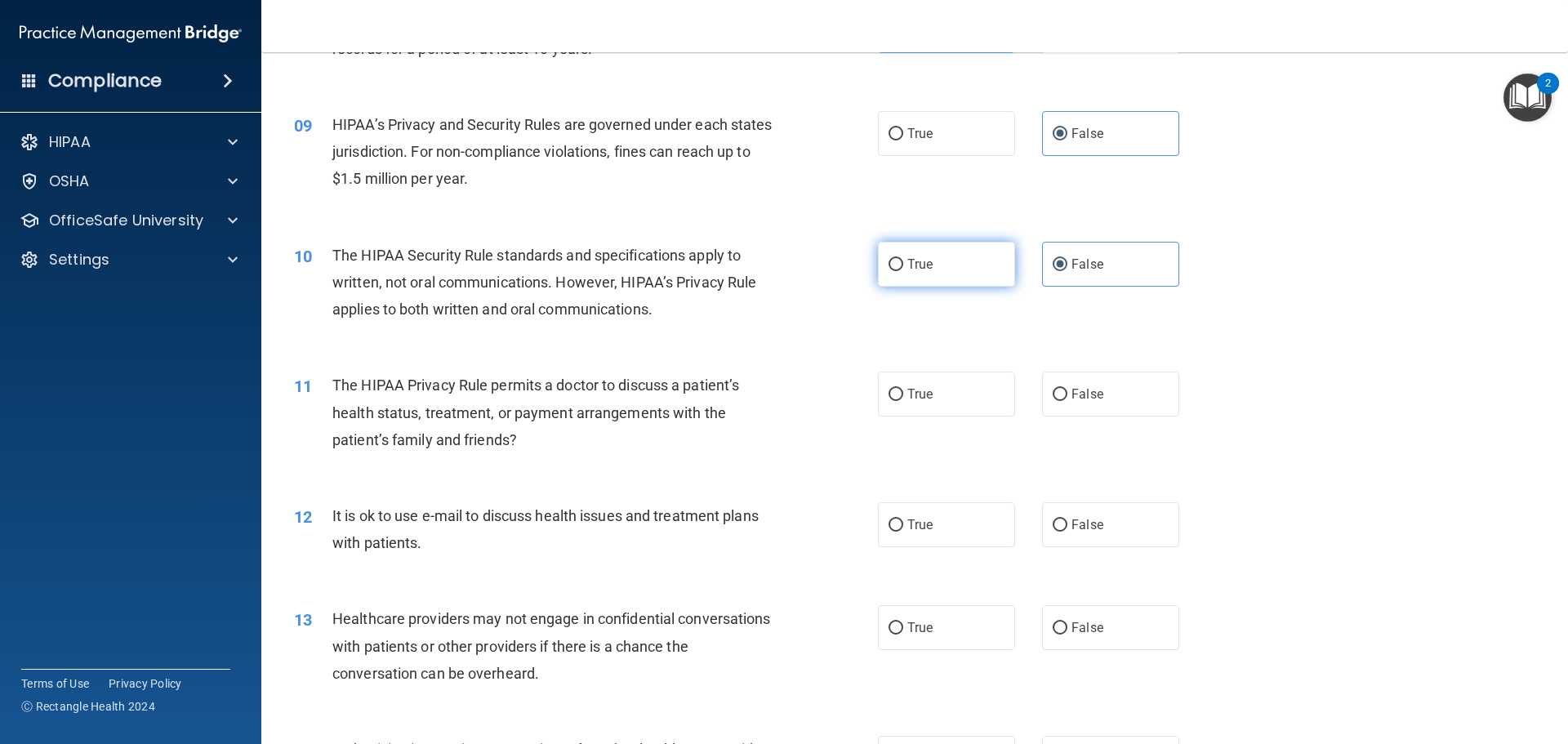
radio input "true"
click at [1053, 270] on input "False" at bounding box center [1060, 265] width 15 height 12
radio input "true"
radio input "false"
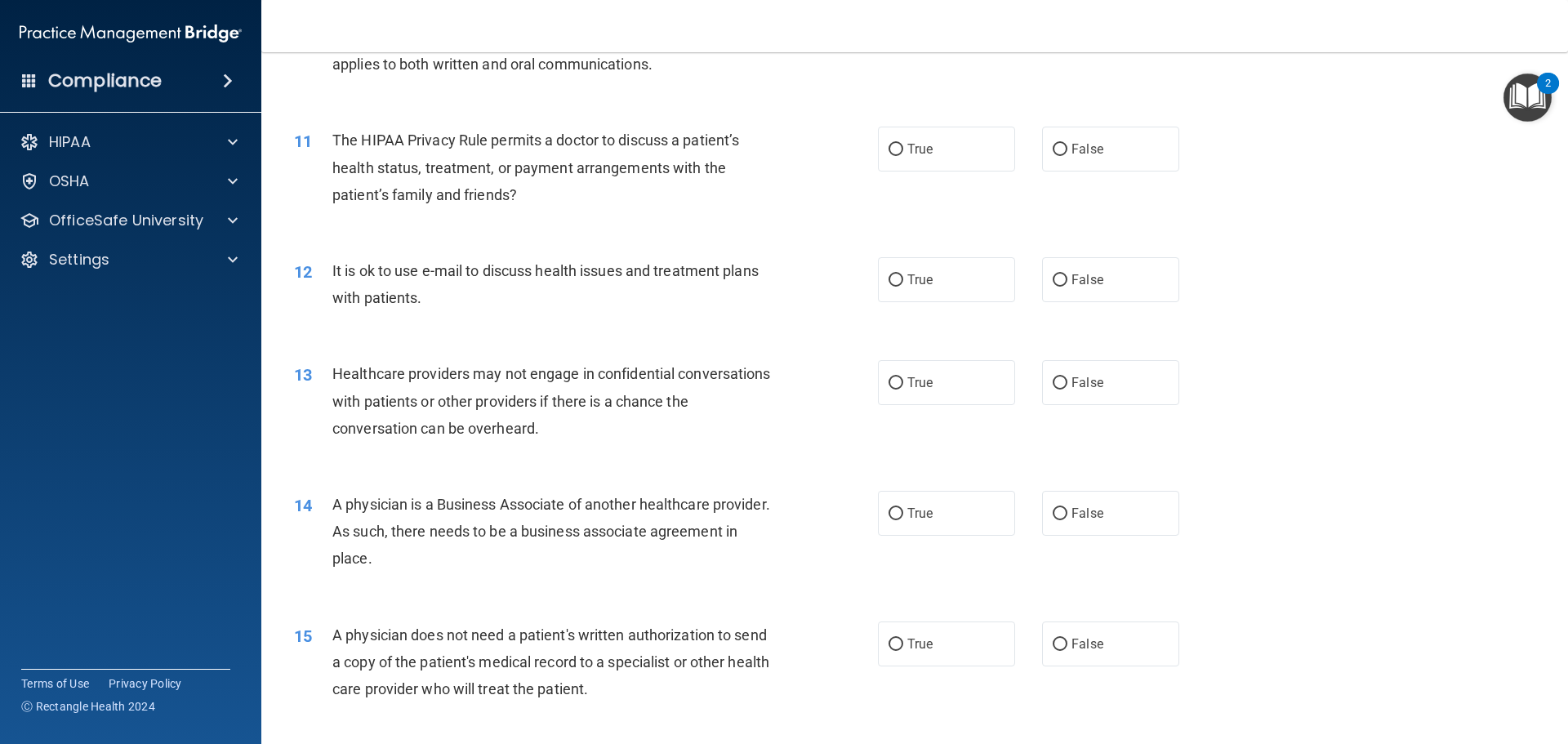
scroll to position [1144, 0]
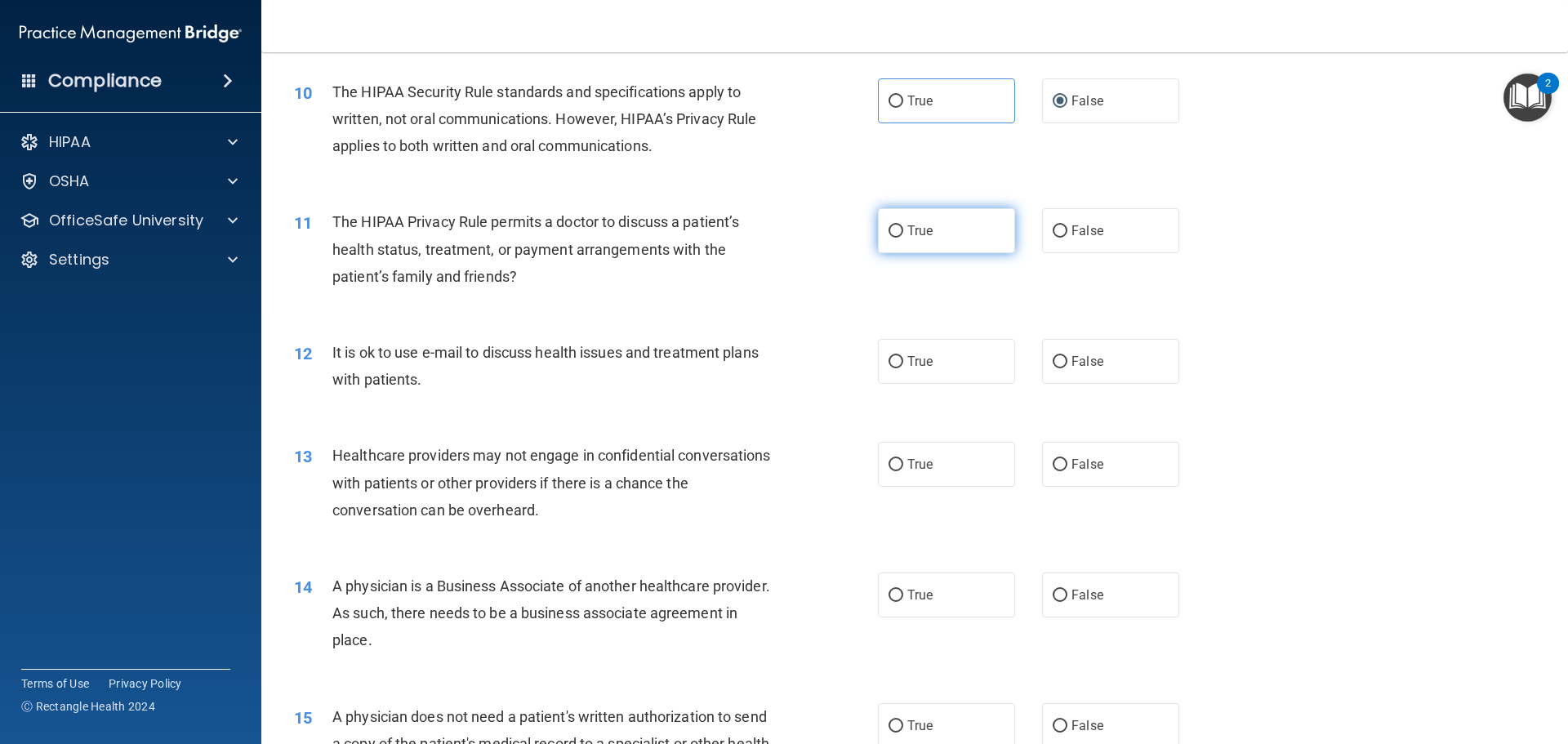
click at [942, 214] on label "True" at bounding box center [946, 230] width 137 height 44
click at [903, 225] on input "True" at bounding box center [895, 231] width 15 height 12
radio input "true"
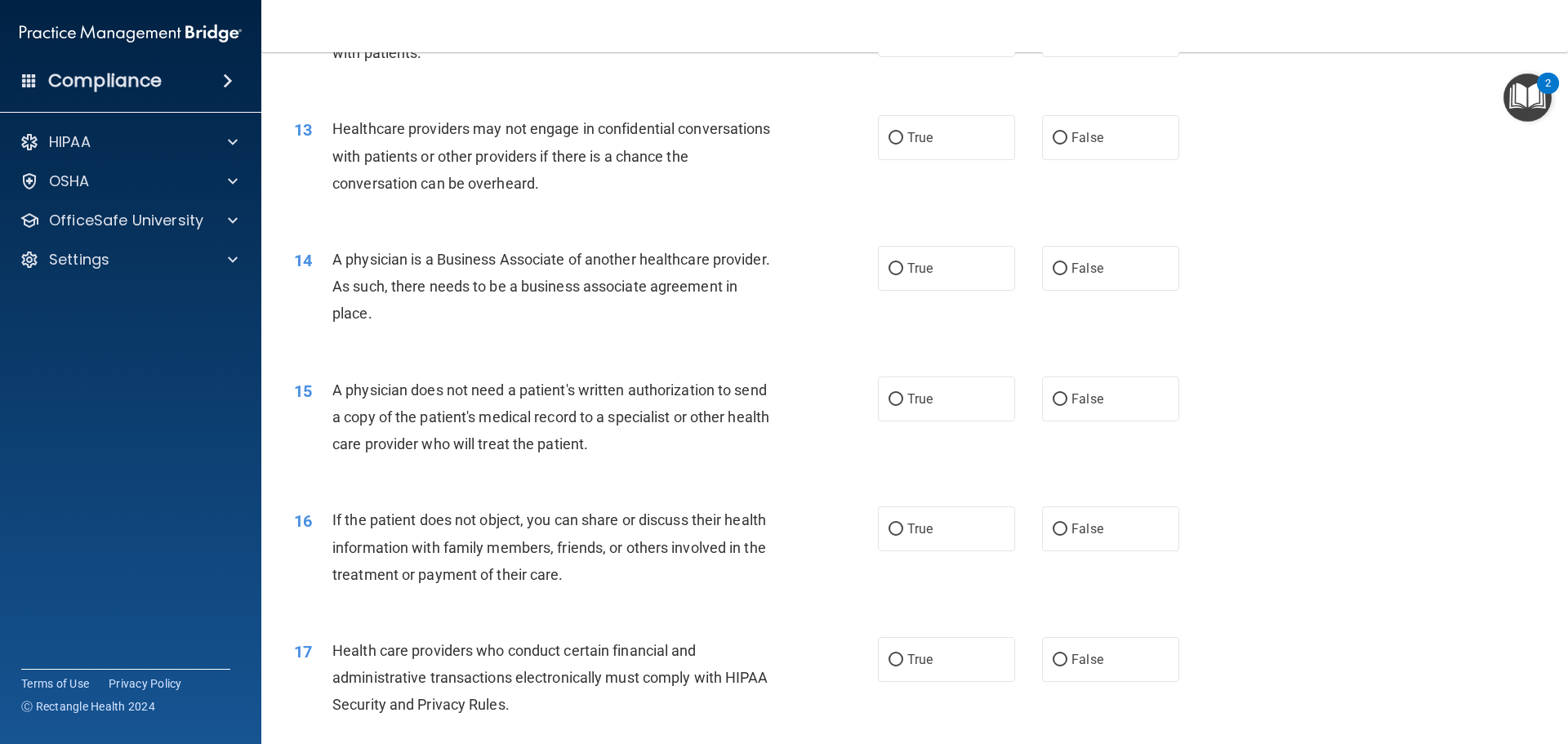
scroll to position [1388, 0]
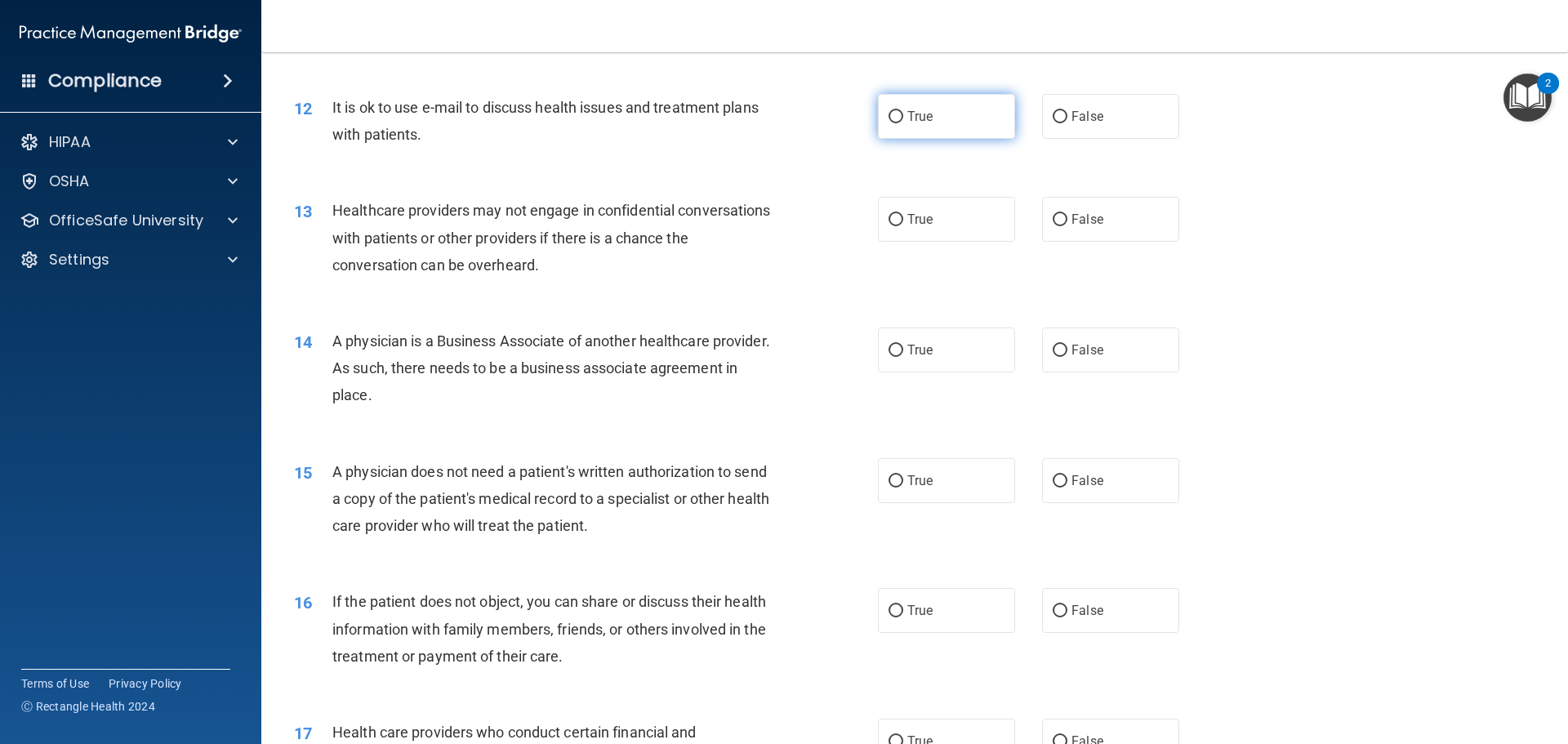
click at [966, 106] on label "True" at bounding box center [946, 117] width 137 height 44
click at [903, 111] on input "True" at bounding box center [895, 117] width 15 height 12
radio input "true"
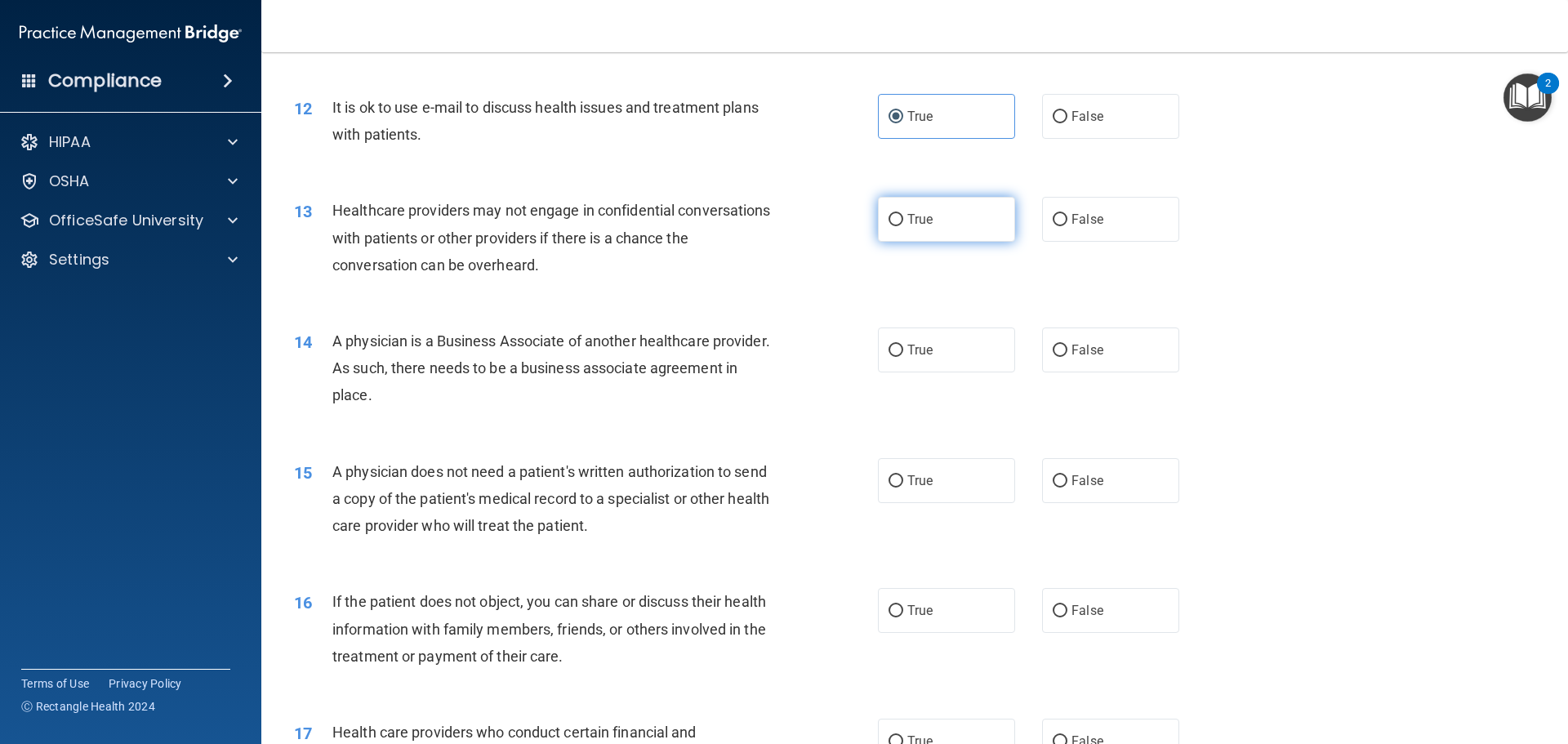
click at [915, 222] on span "True" at bounding box center [919, 219] width 25 height 15
click at [903, 222] on input "True" at bounding box center [895, 220] width 15 height 12
radio input "true"
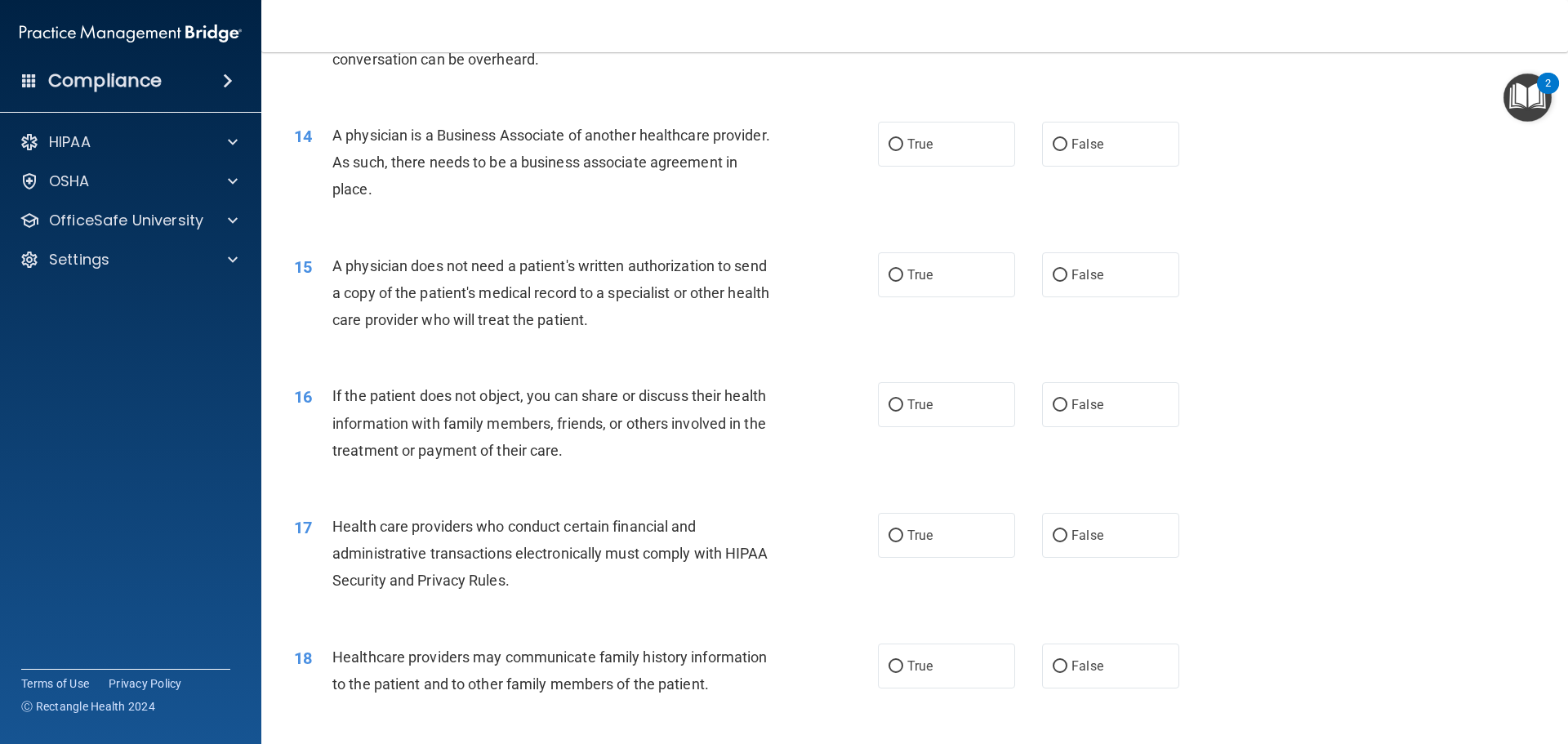
scroll to position [1633, 0]
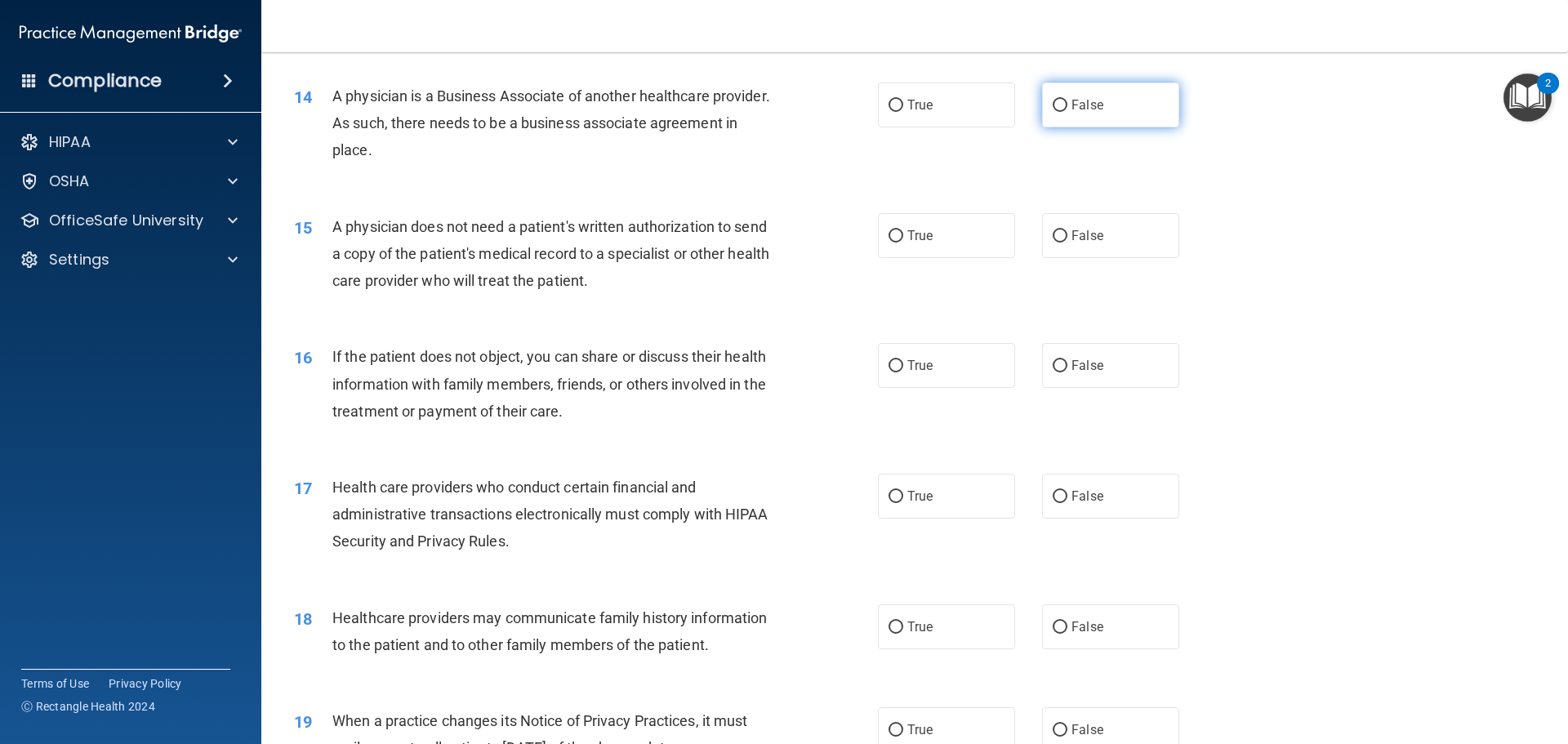
click at [1123, 101] on label "False" at bounding box center [1111, 105] width 137 height 44
click at [1067, 101] on input "False" at bounding box center [1060, 106] width 15 height 12
radio input "true"
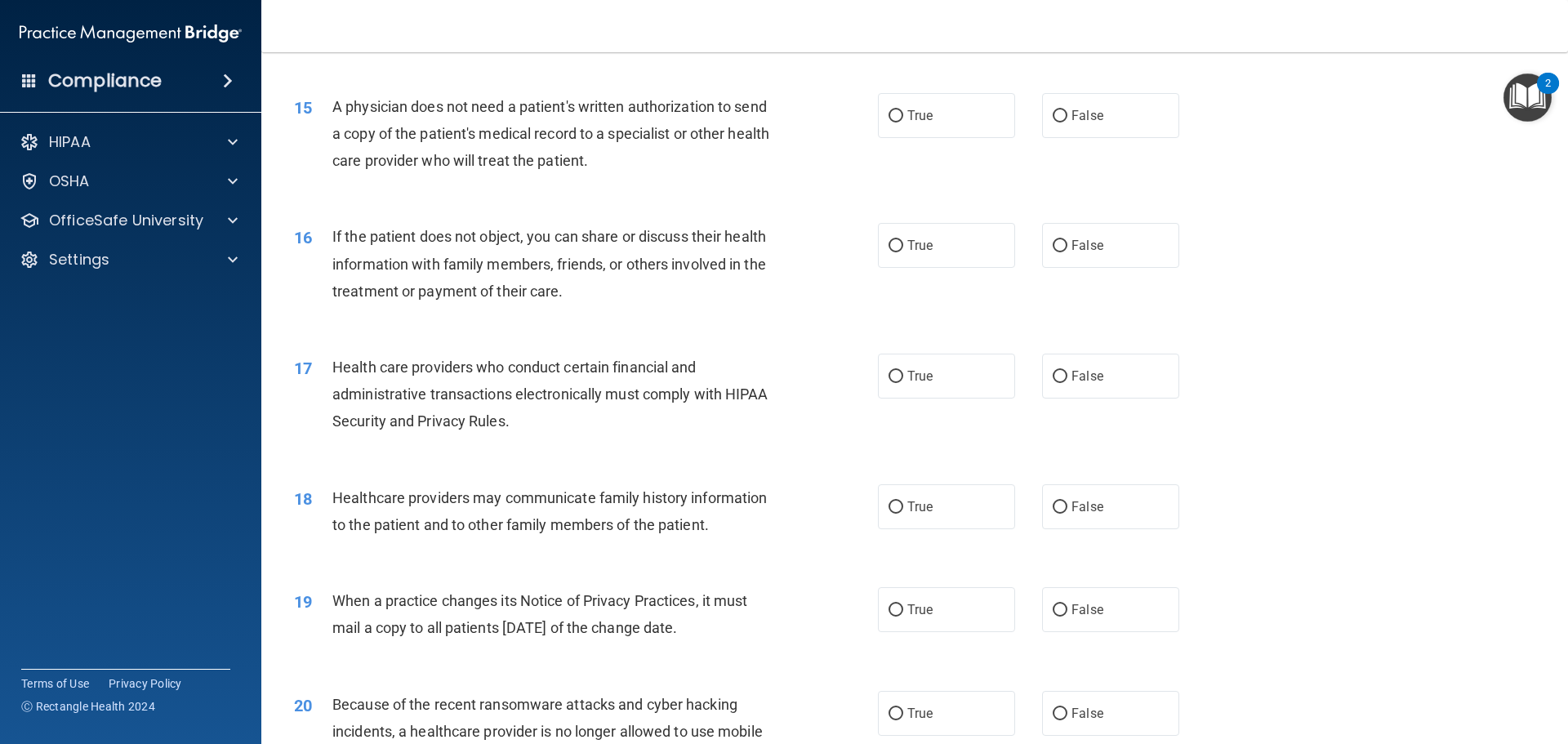
scroll to position [1715, 0]
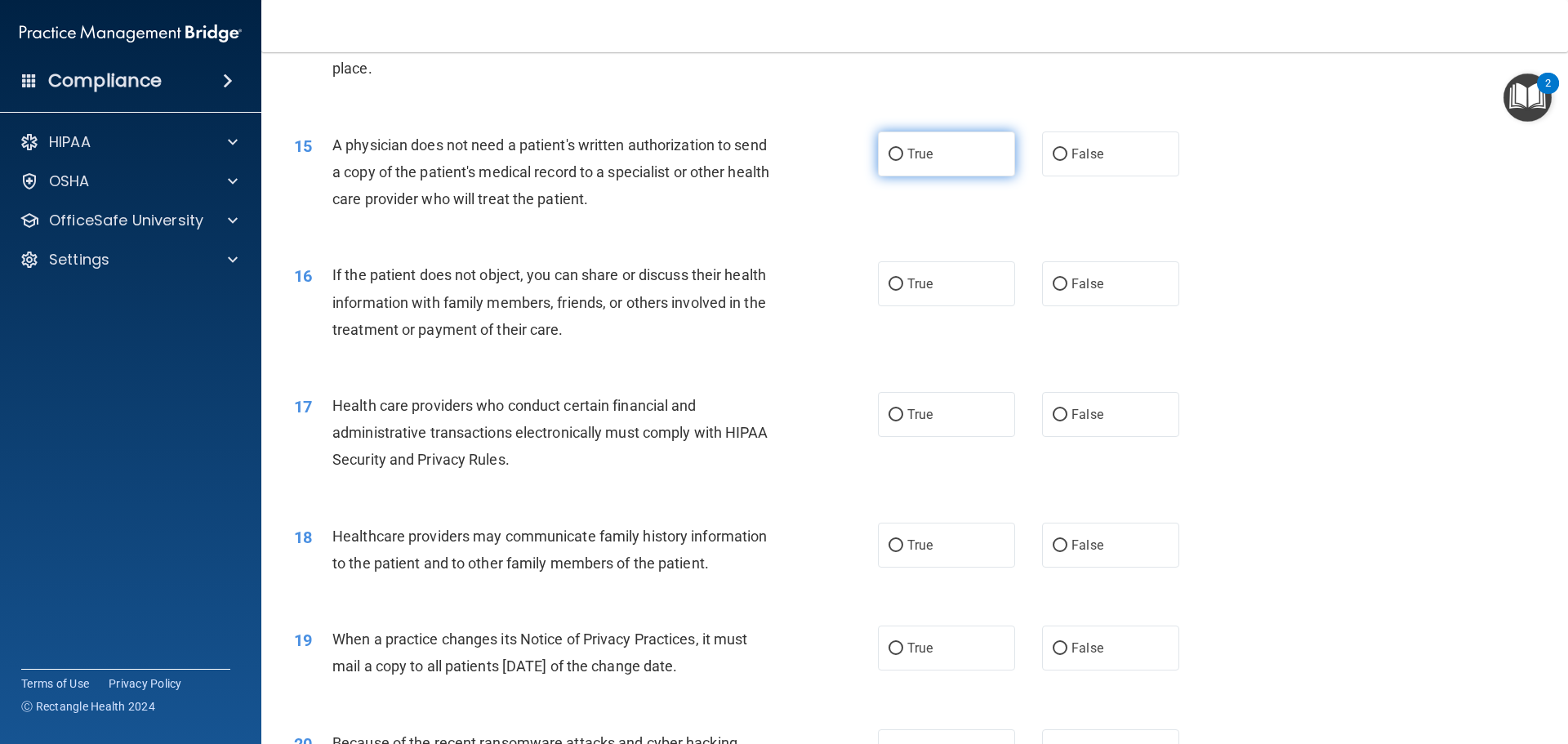
click at [906, 145] on label "True" at bounding box center [946, 154] width 137 height 44
click at [903, 149] on input "True" at bounding box center [895, 155] width 15 height 12
radio input "true"
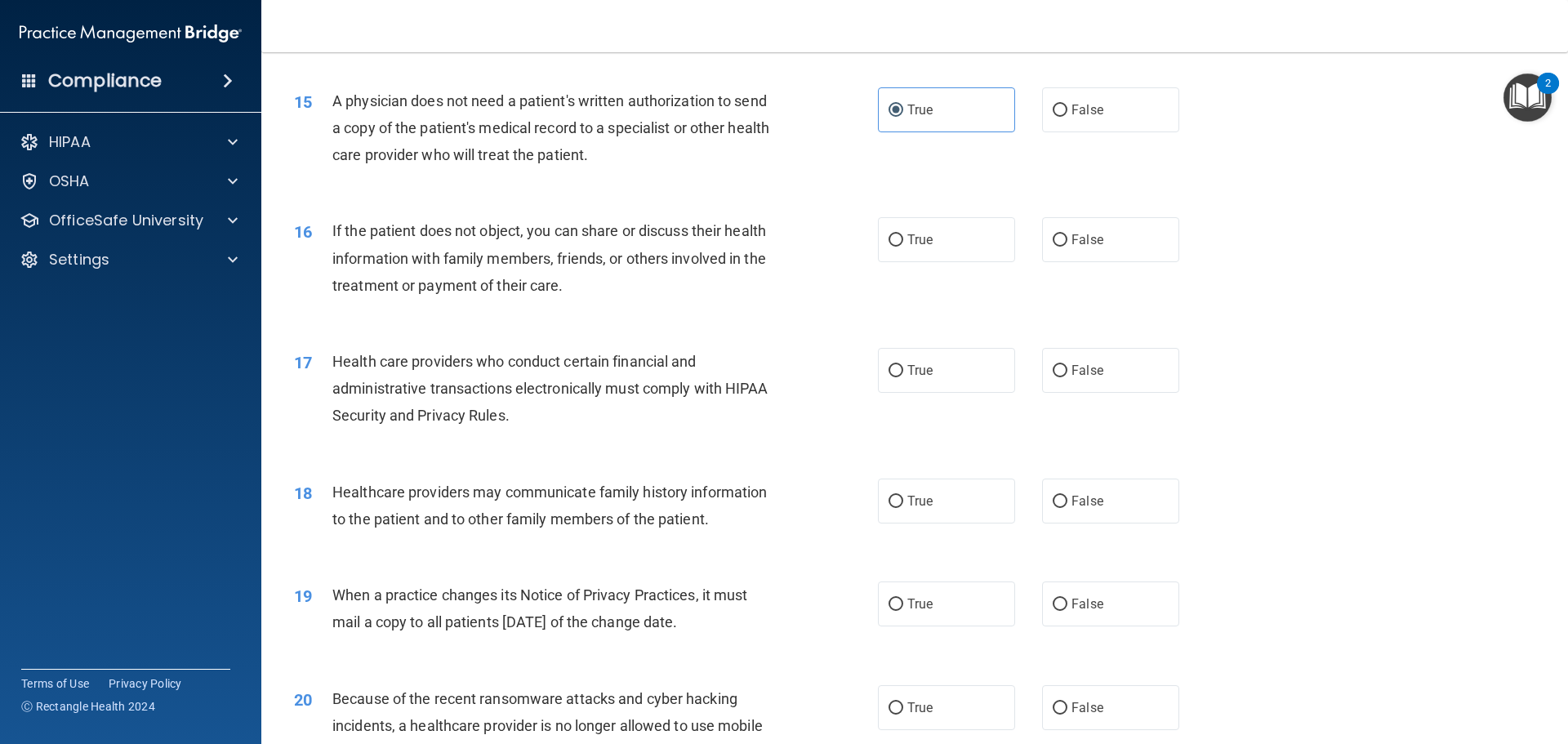
scroll to position [1878, 0]
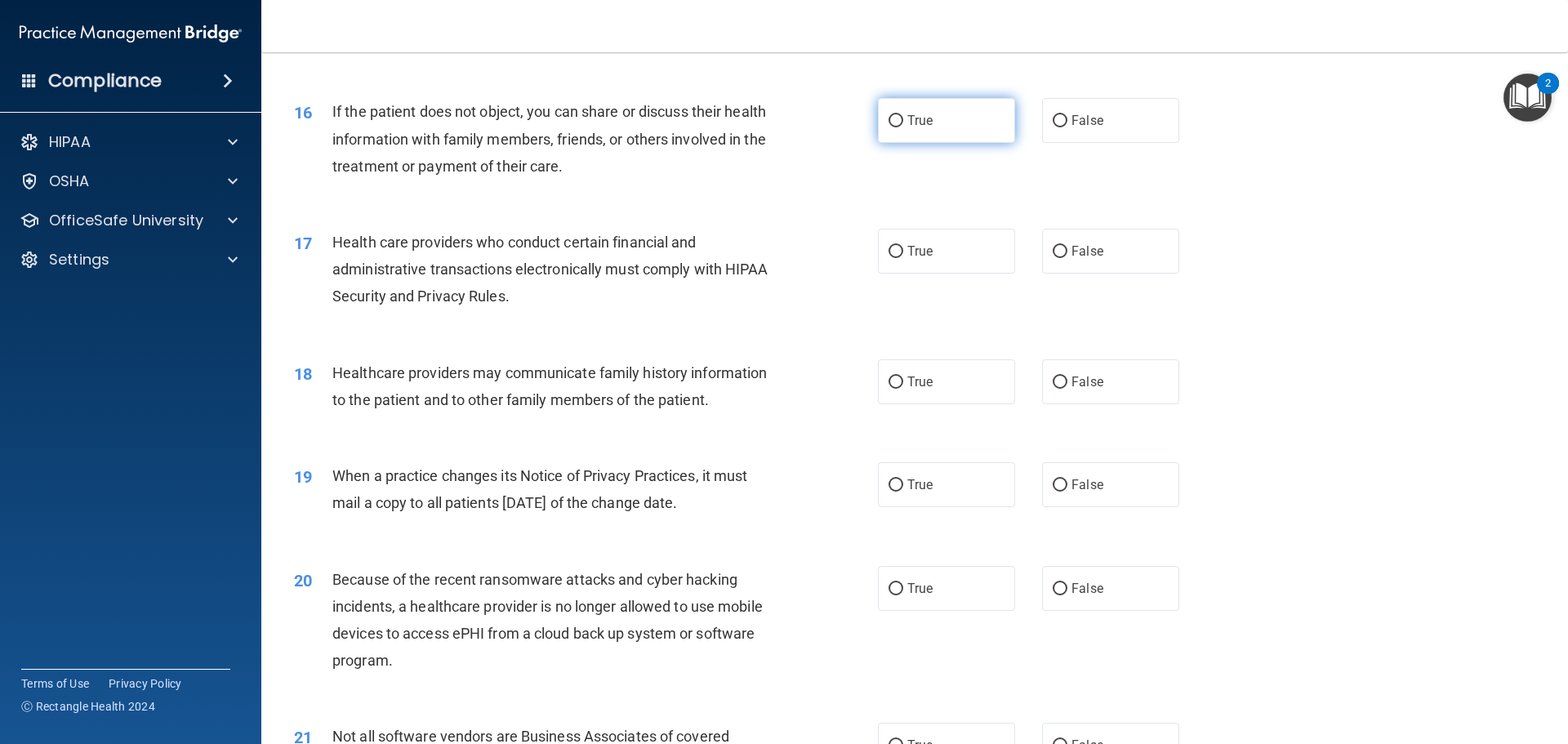
click at [914, 105] on label "True" at bounding box center [946, 120] width 137 height 44
click at [903, 115] on input "True" at bounding box center [895, 121] width 15 height 12
radio input "true"
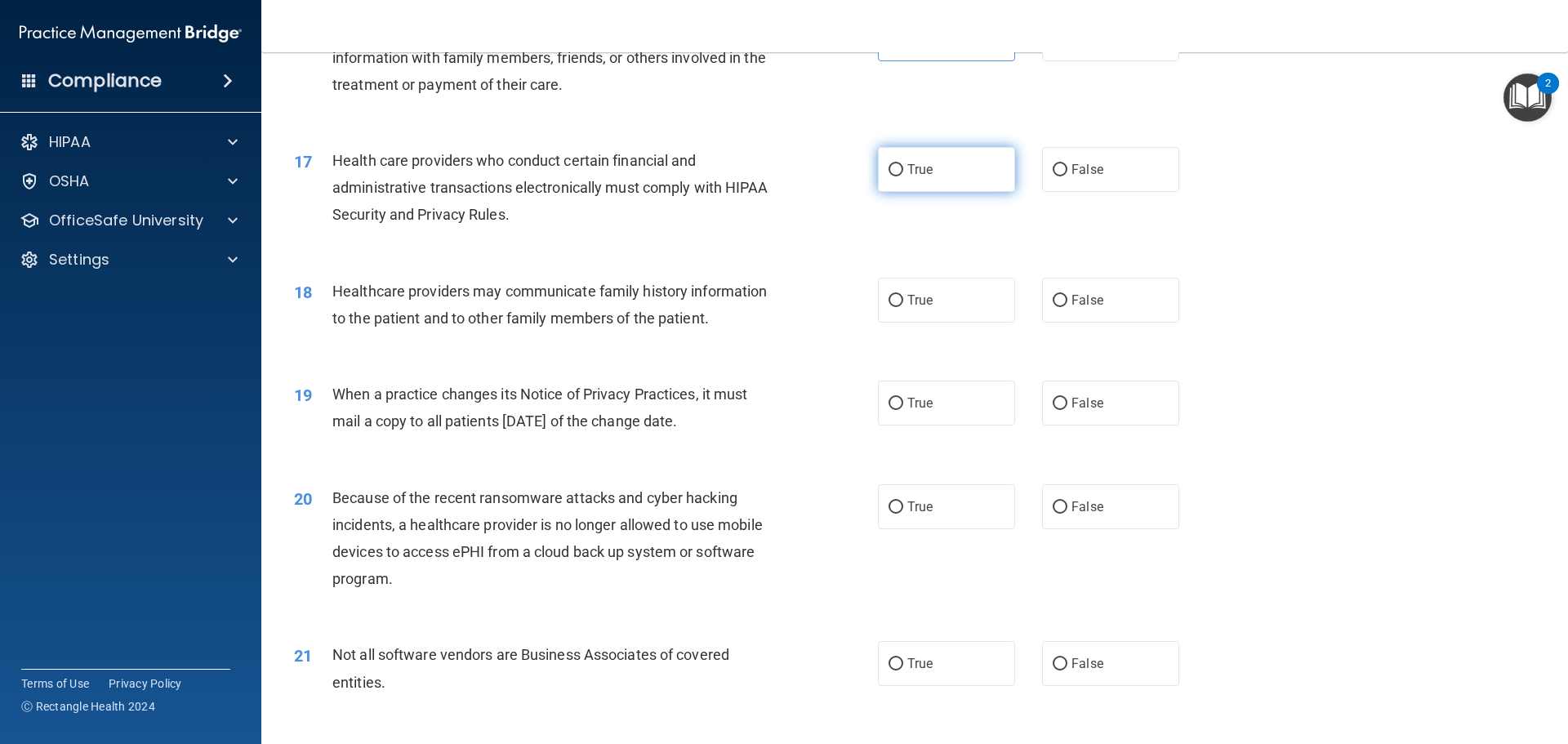
click at [917, 149] on label "True" at bounding box center [946, 169] width 137 height 44
click at [903, 164] on input "True" at bounding box center [895, 170] width 15 height 12
radio input "true"
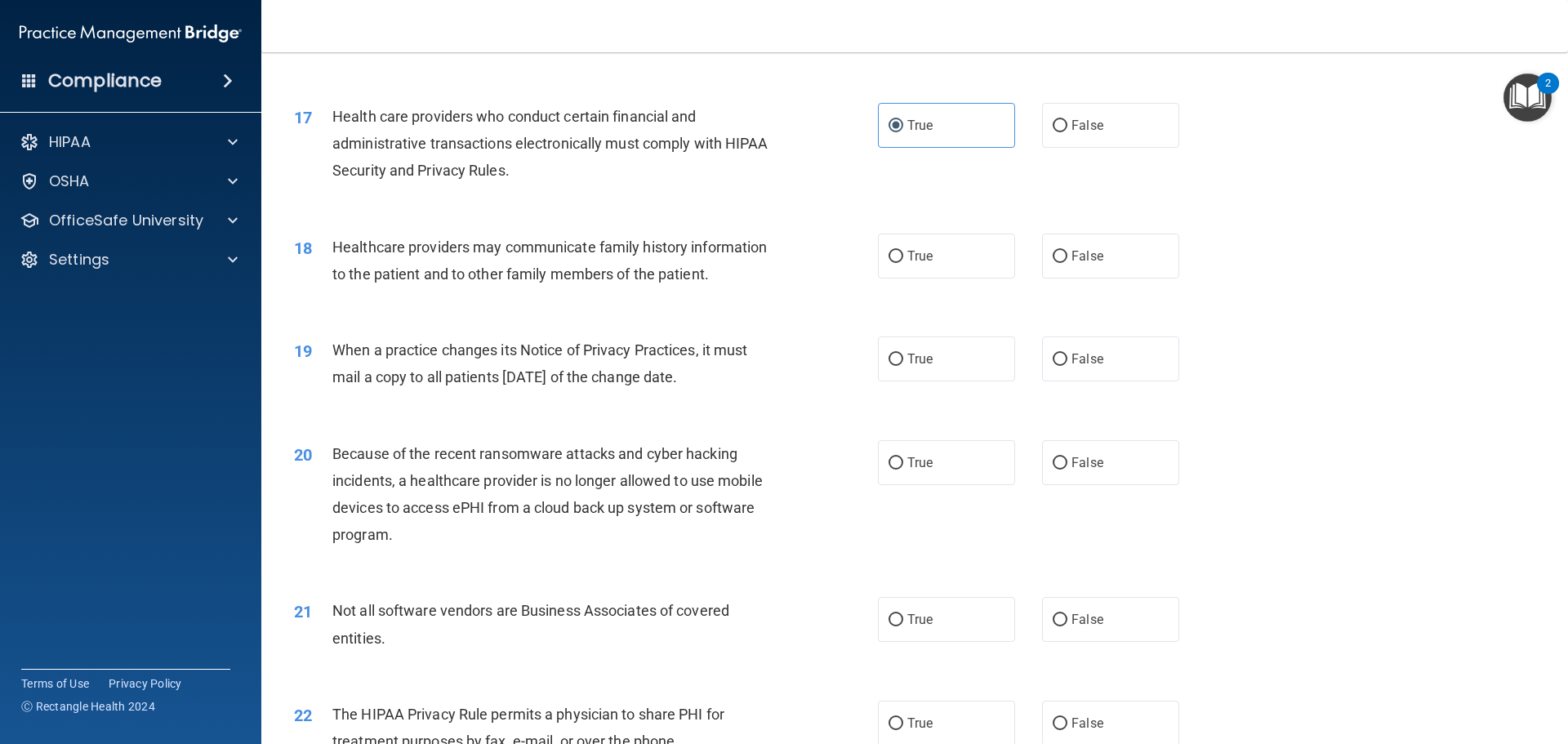
scroll to position [2123, 0]
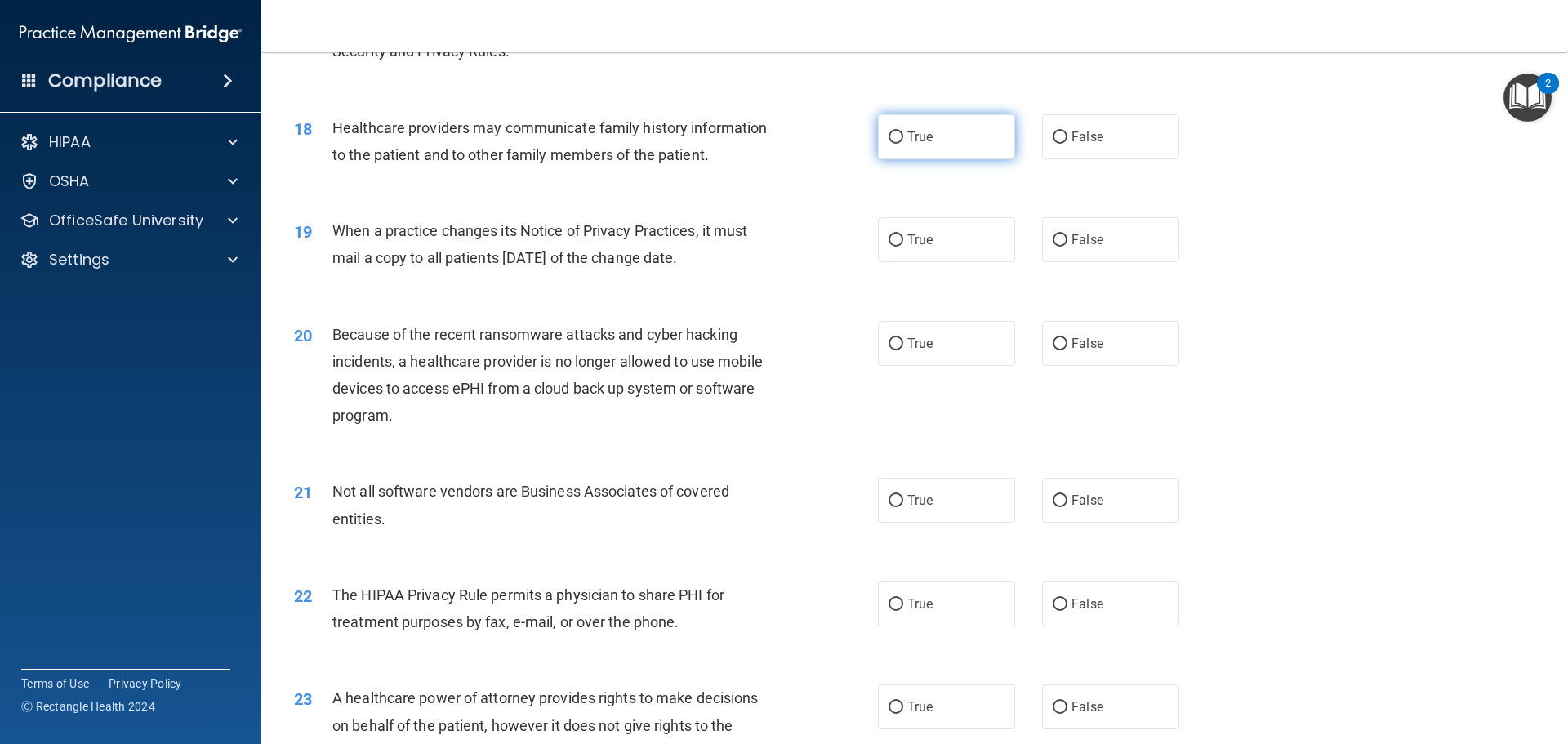
click at [916, 132] on span "True" at bounding box center [919, 136] width 25 height 15
click at [903, 132] on input "True" at bounding box center [895, 138] width 15 height 12
radio input "true"
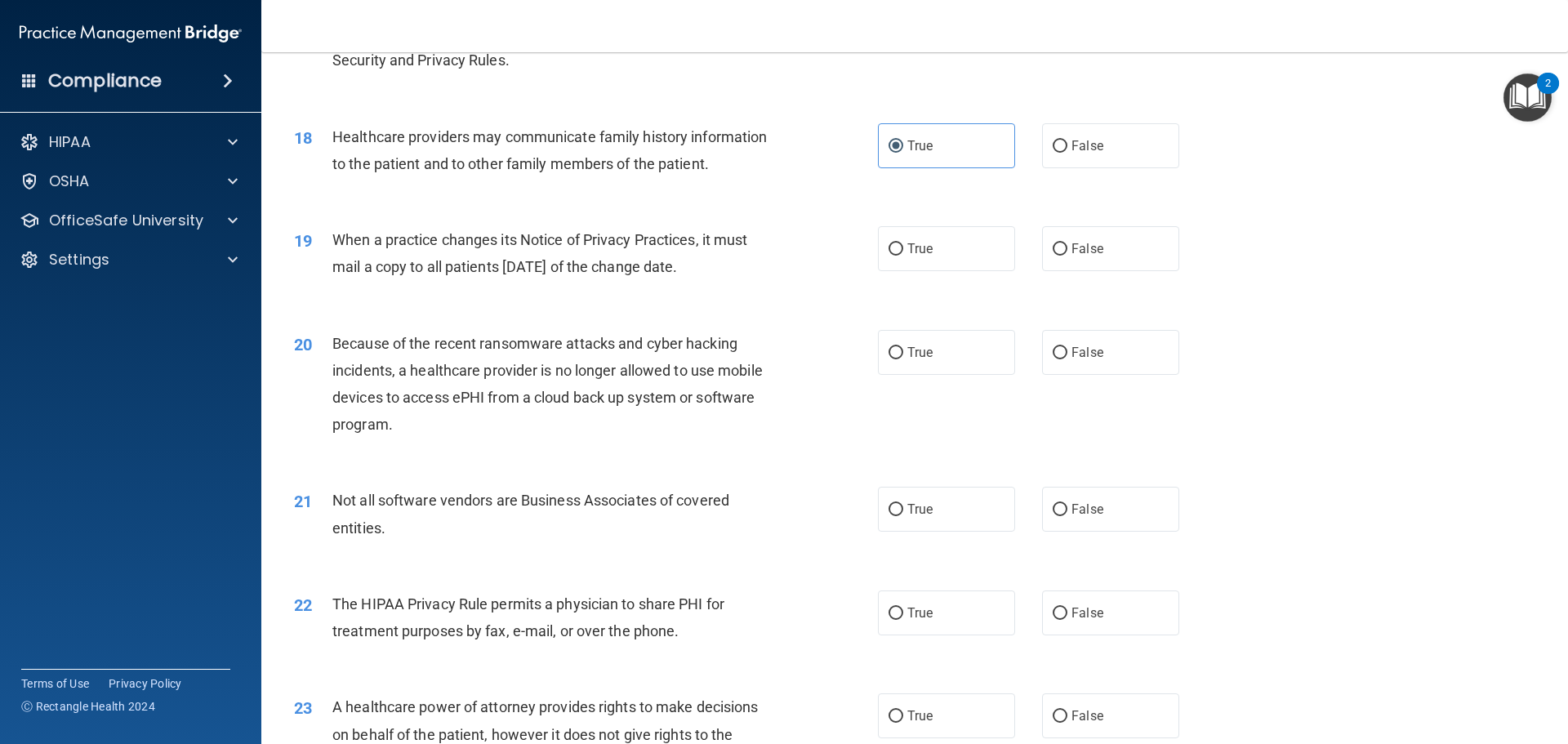
scroll to position [2204, 0]
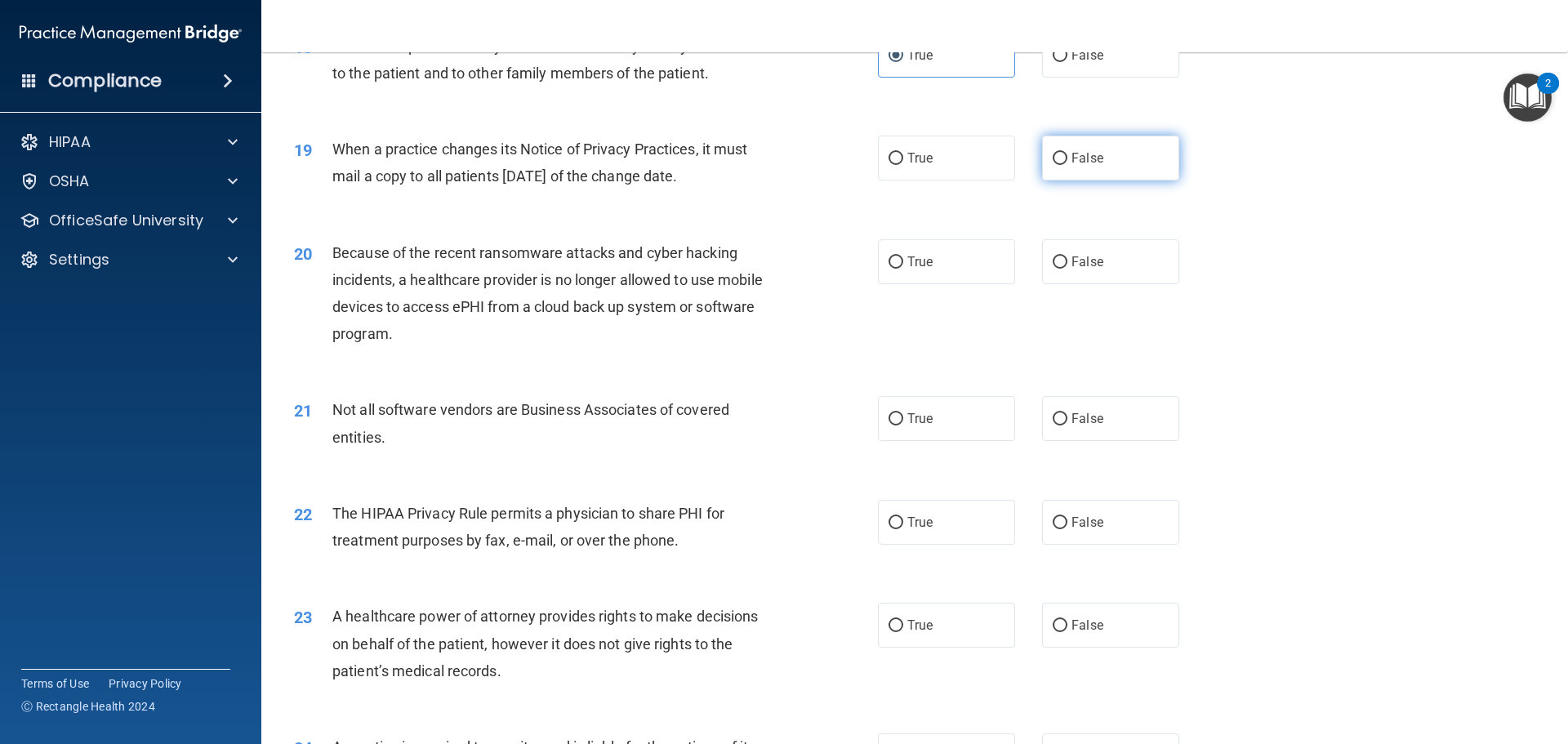
click at [1098, 174] on label "False" at bounding box center [1111, 158] width 137 height 44
click at [1067, 165] on input "False" at bounding box center [1060, 159] width 15 height 12
radio input "true"
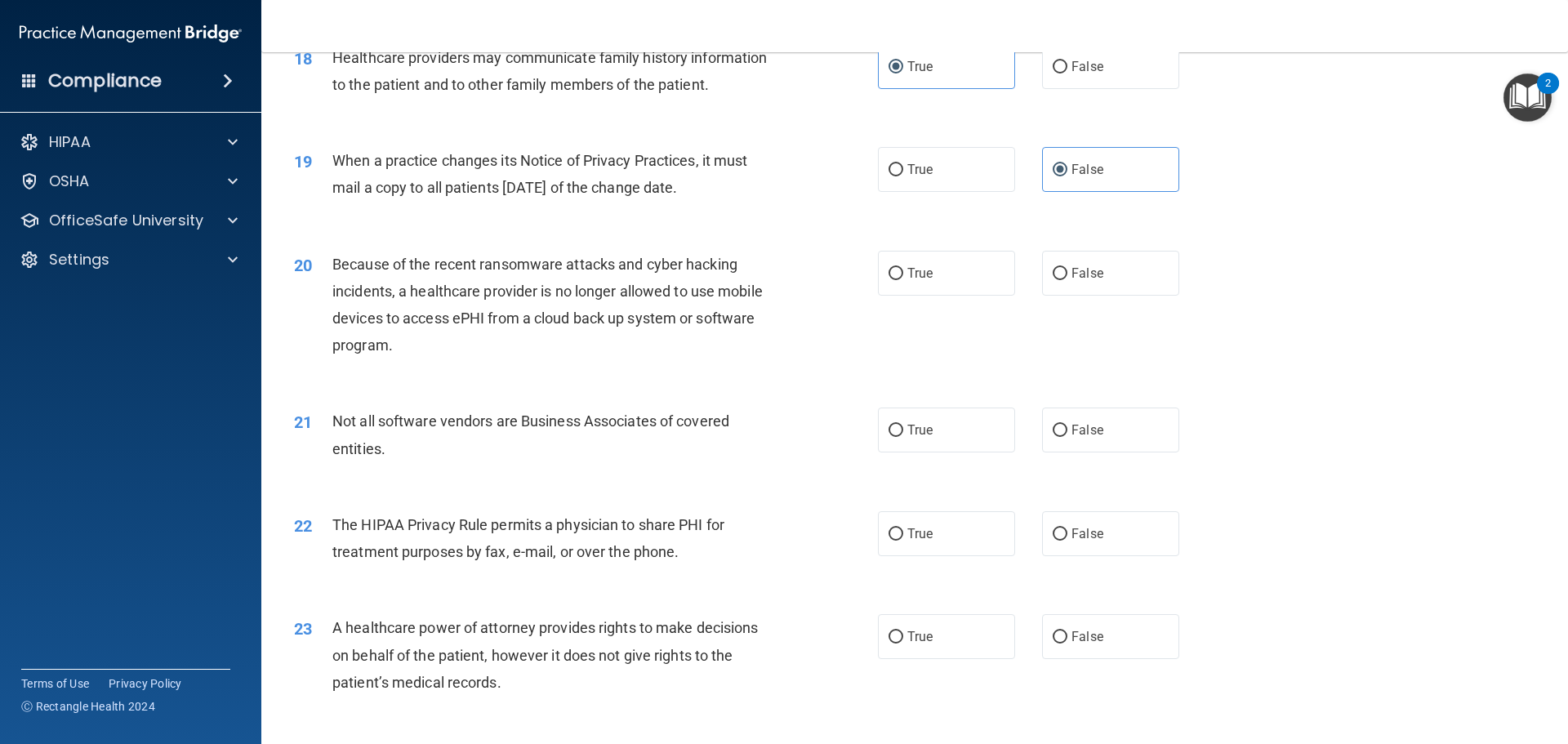
scroll to position [2241, 0]
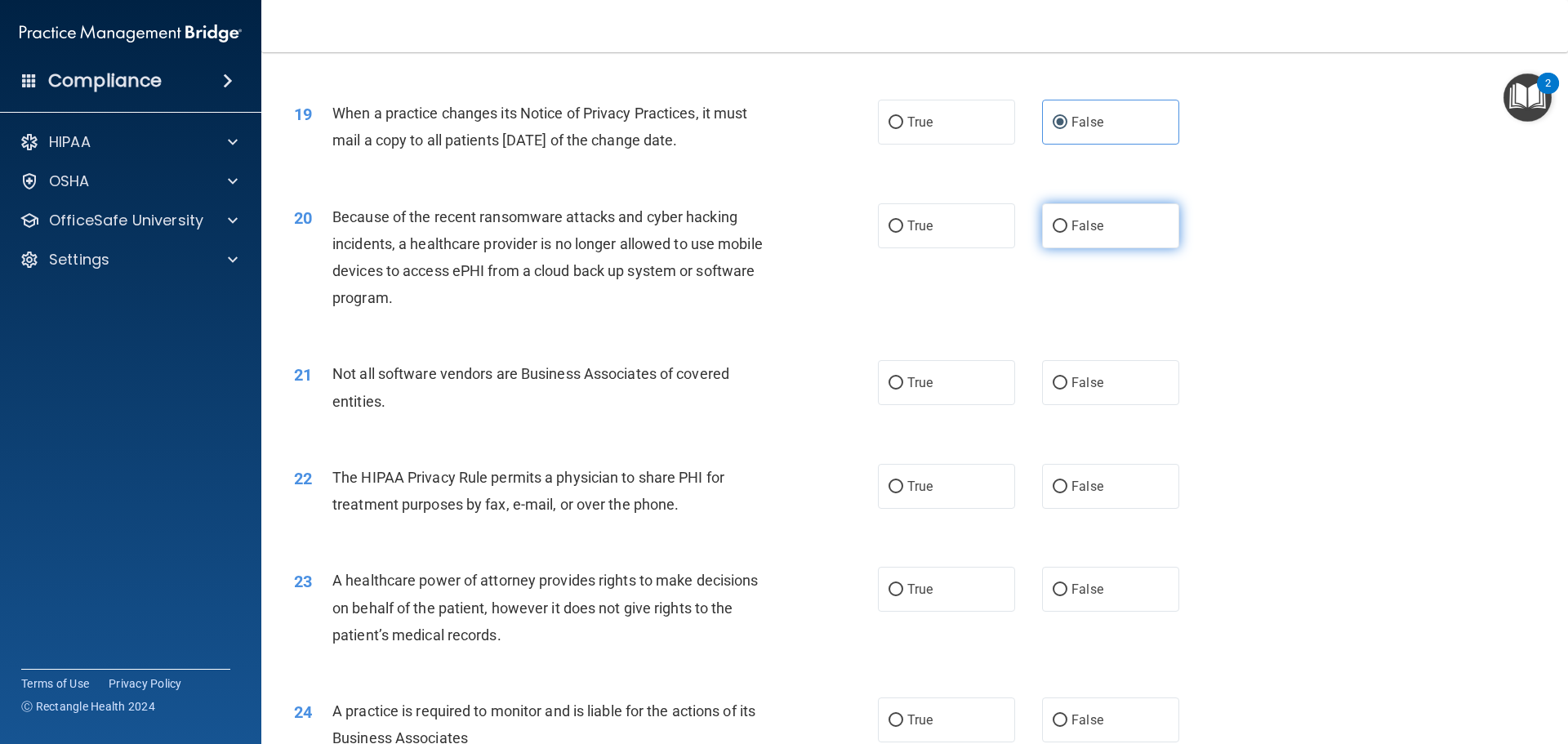
click at [1113, 208] on label "False" at bounding box center [1111, 225] width 137 height 44
click at [1067, 221] on input "False" at bounding box center [1060, 227] width 15 height 12
radio input "true"
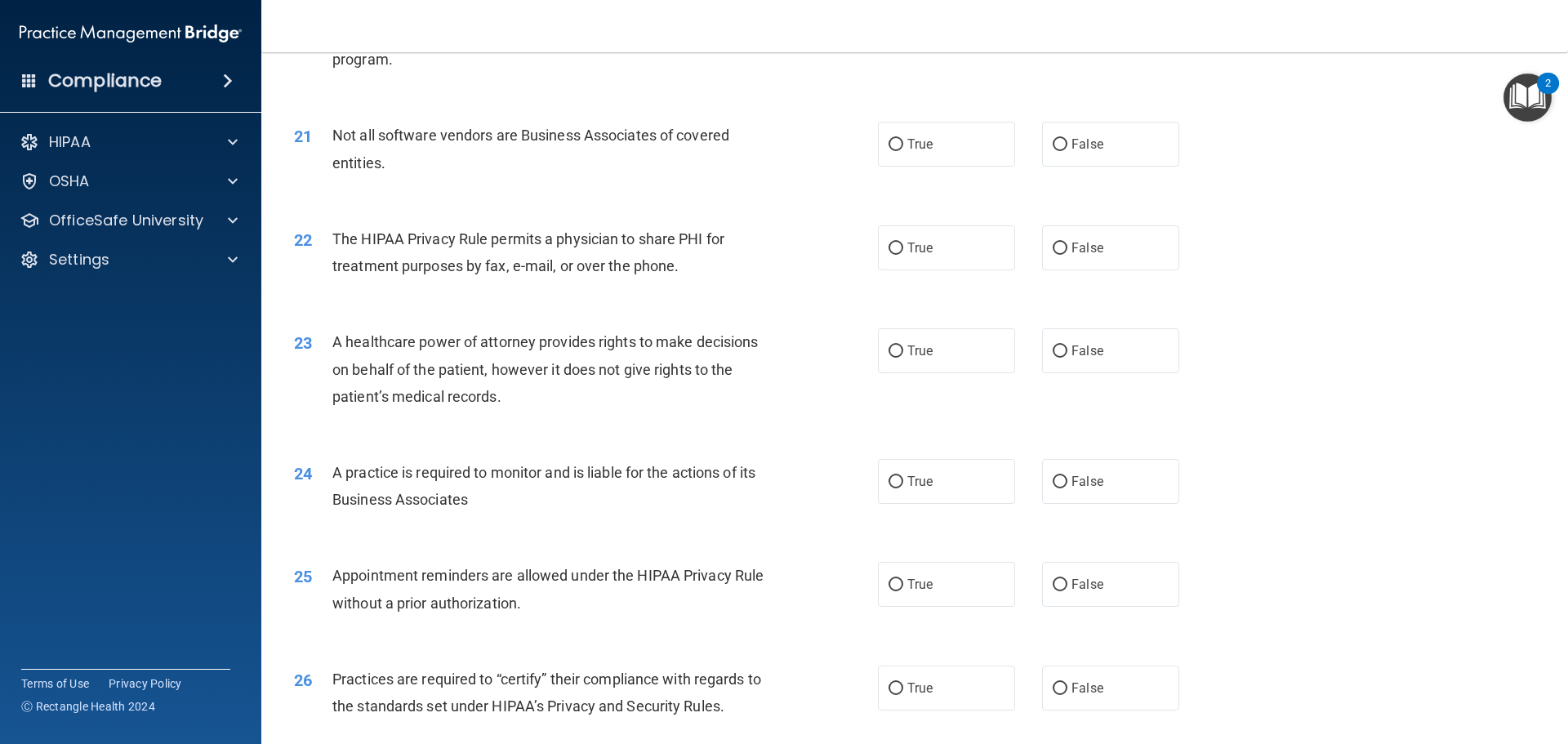
scroll to position [2486, 0]
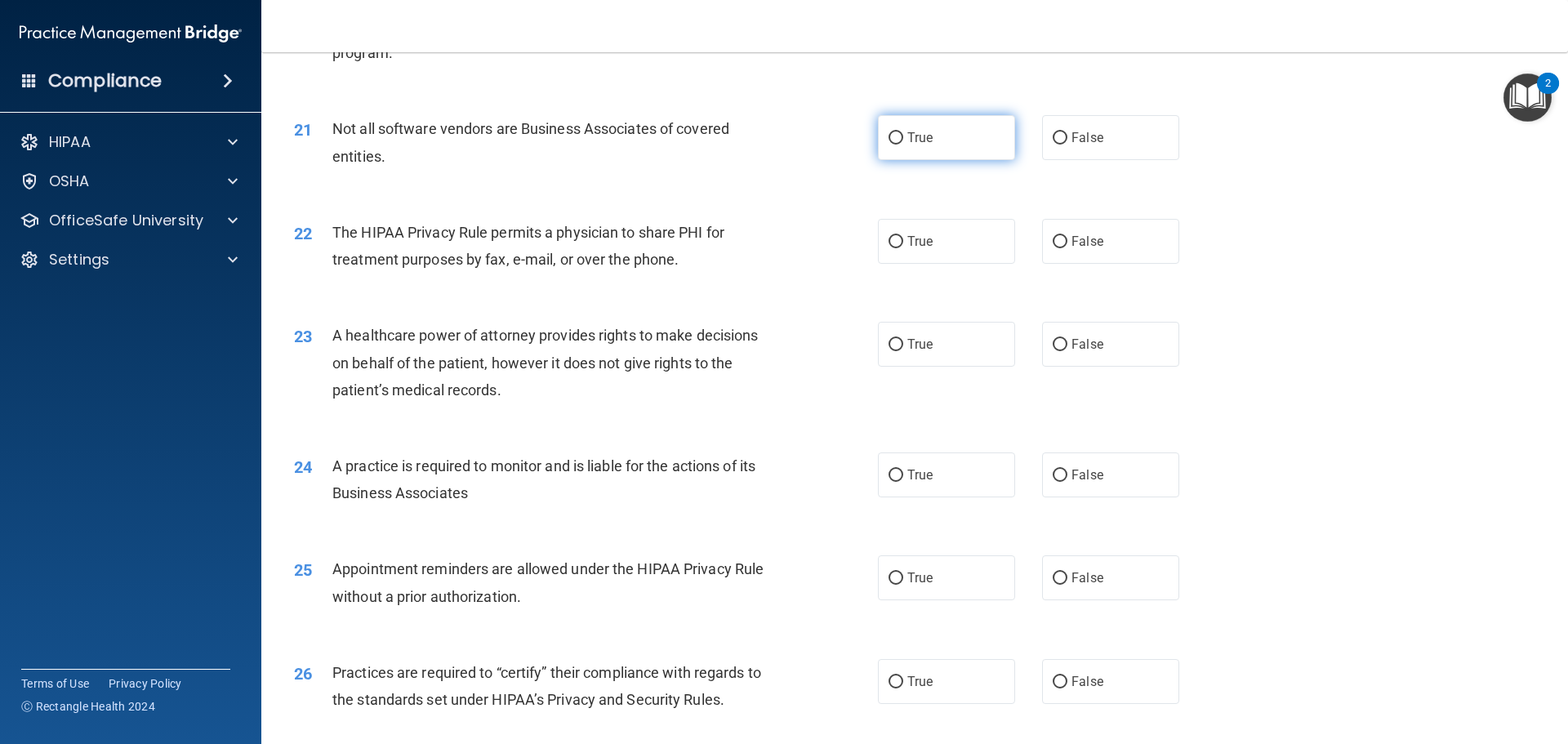
click at [905, 156] on label "True" at bounding box center [946, 137] width 137 height 44
click at [903, 144] on input "True" at bounding box center [895, 139] width 15 height 12
radio input "true"
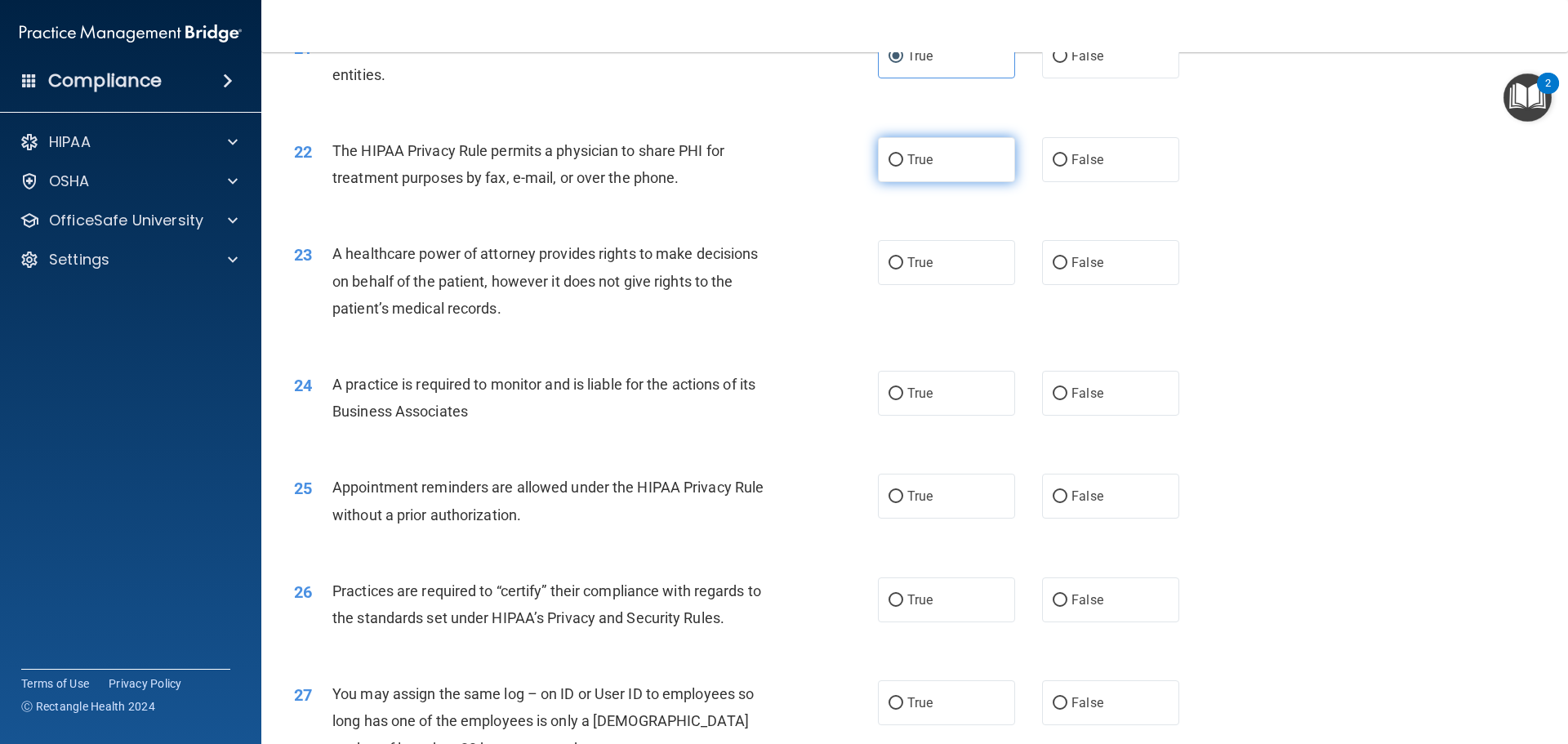
click at [924, 164] on span "True" at bounding box center [919, 159] width 25 height 15
click at [903, 164] on input "True" at bounding box center [895, 160] width 15 height 12
radio input "true"
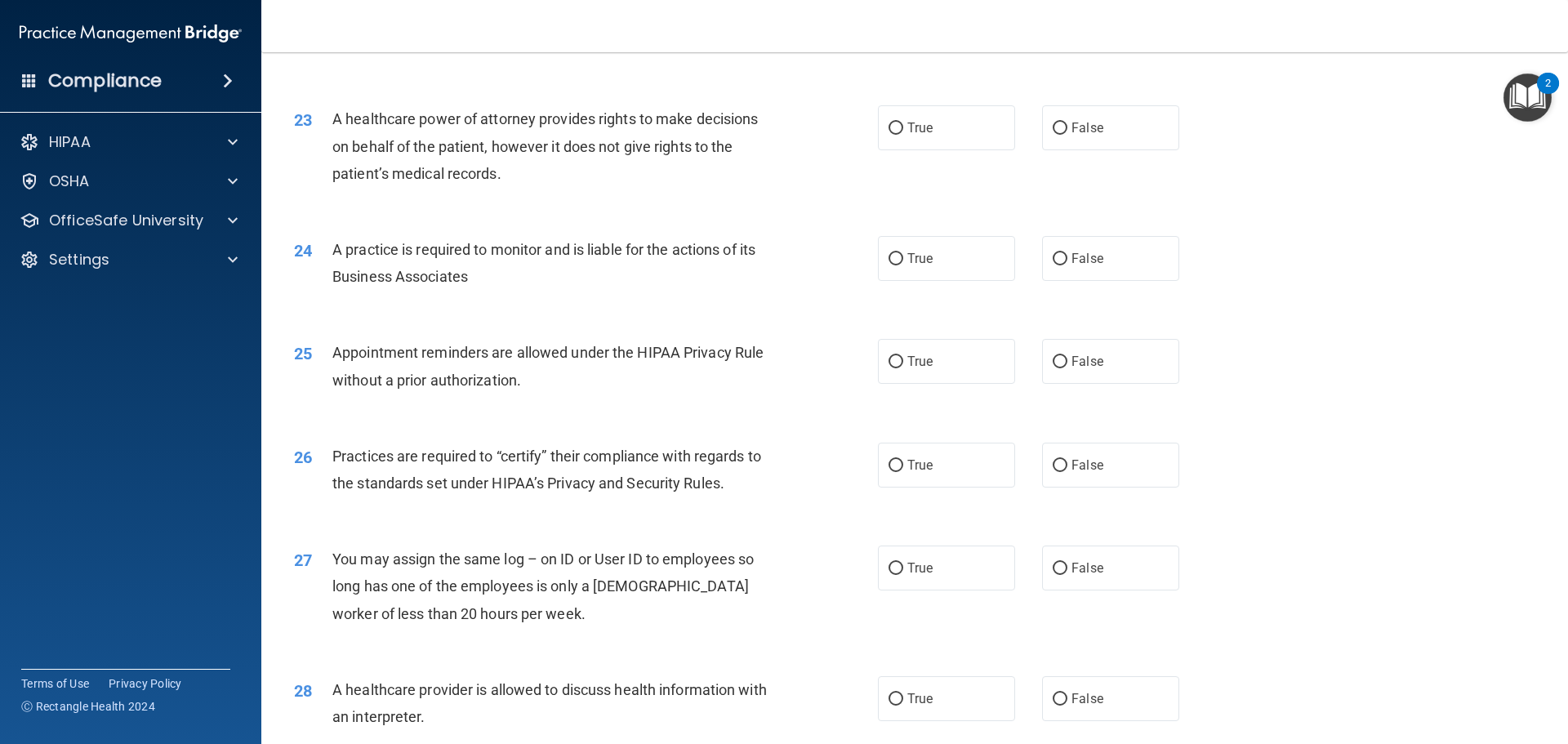
scroll to position [2730, 0]
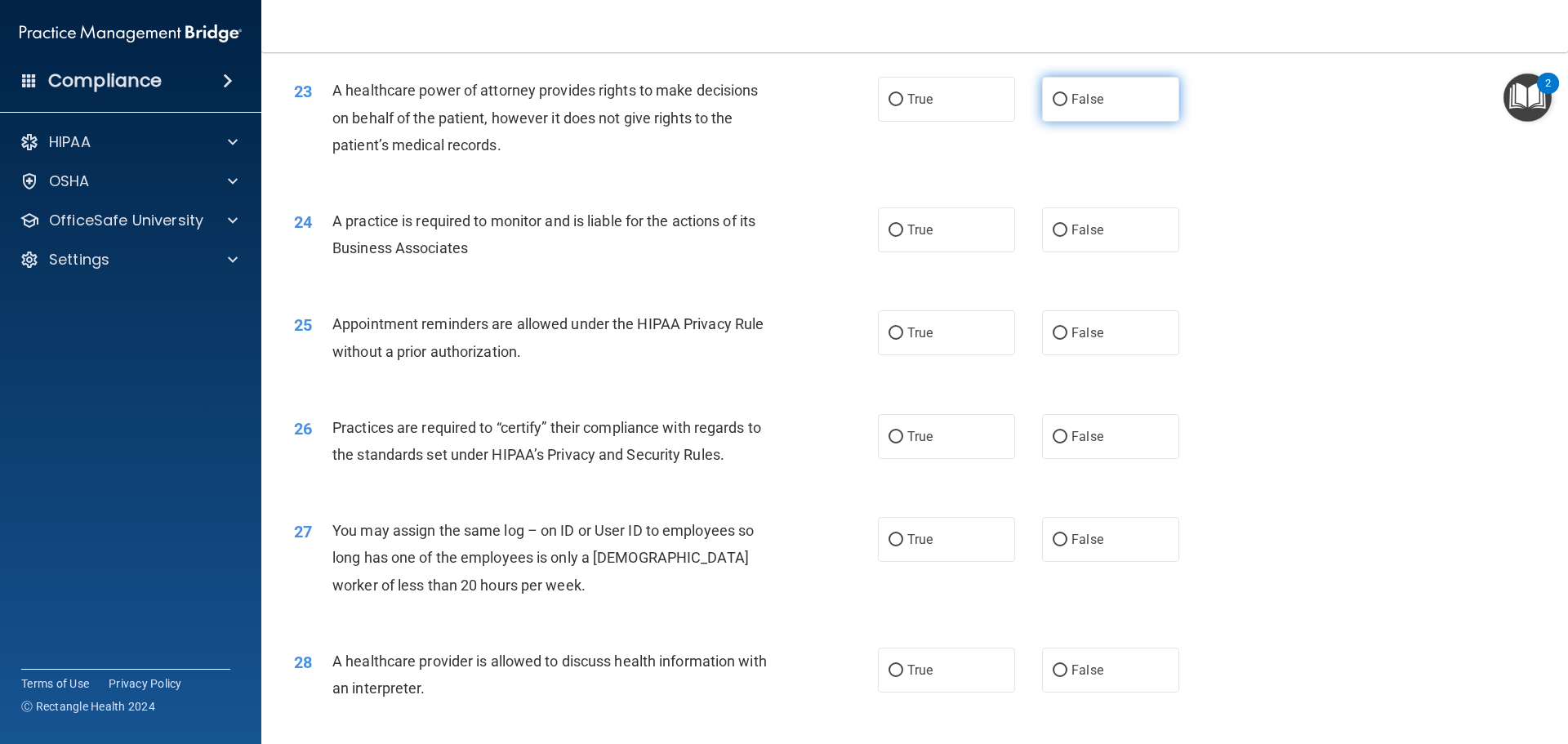
click at [1077, 101] on span "False" at bounding box center [1087, 99] width 32 height 15
click at [1067, 101] on input "False" at bounding box center [1060, 101] width 15 height 12
radio input "true"
click at [877, 218] on label "True" at bounding box center [946, 230] width 137 height 44
click at [888, 224] on input "True" at bounding box center [895, 230] width 15 height 12
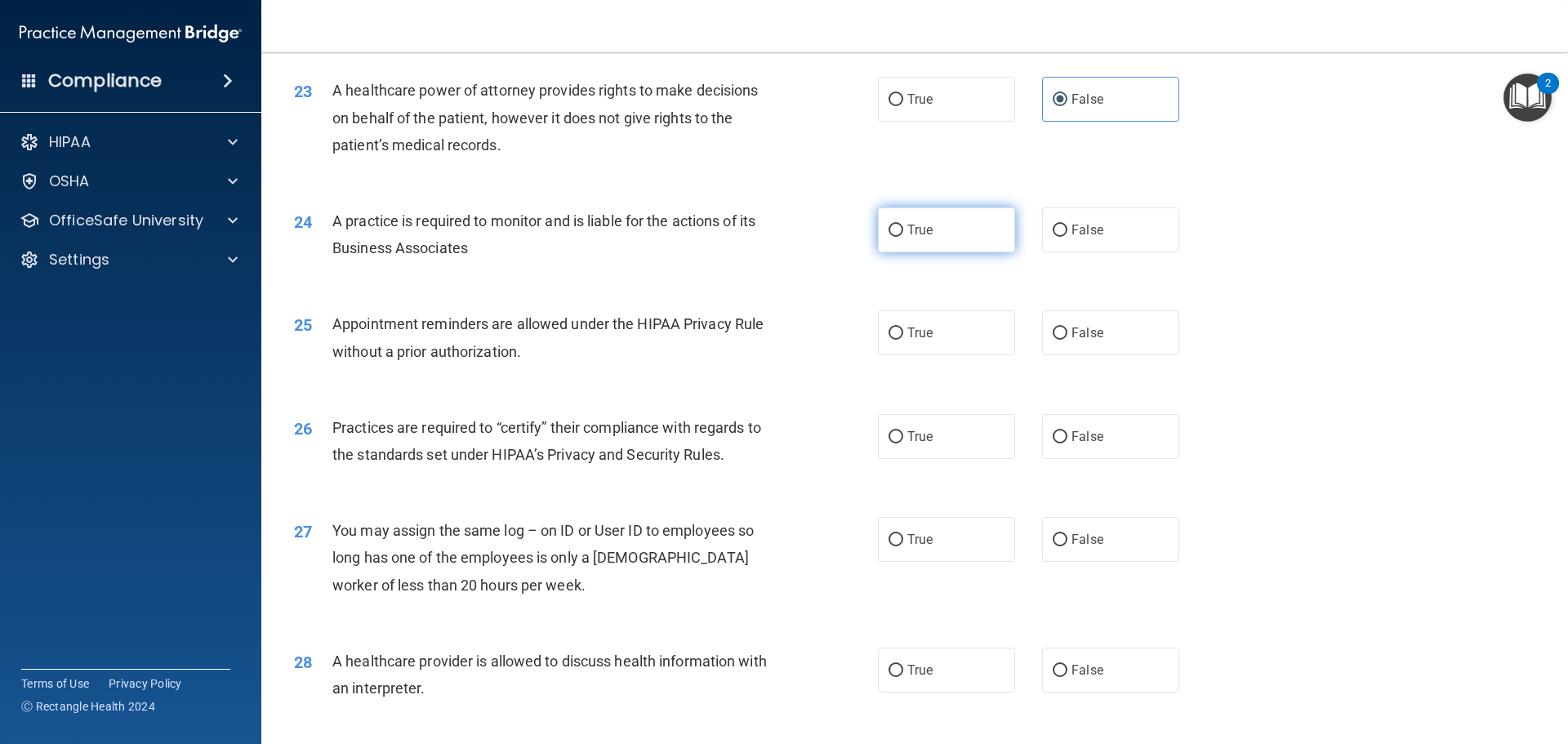
radio input "true"
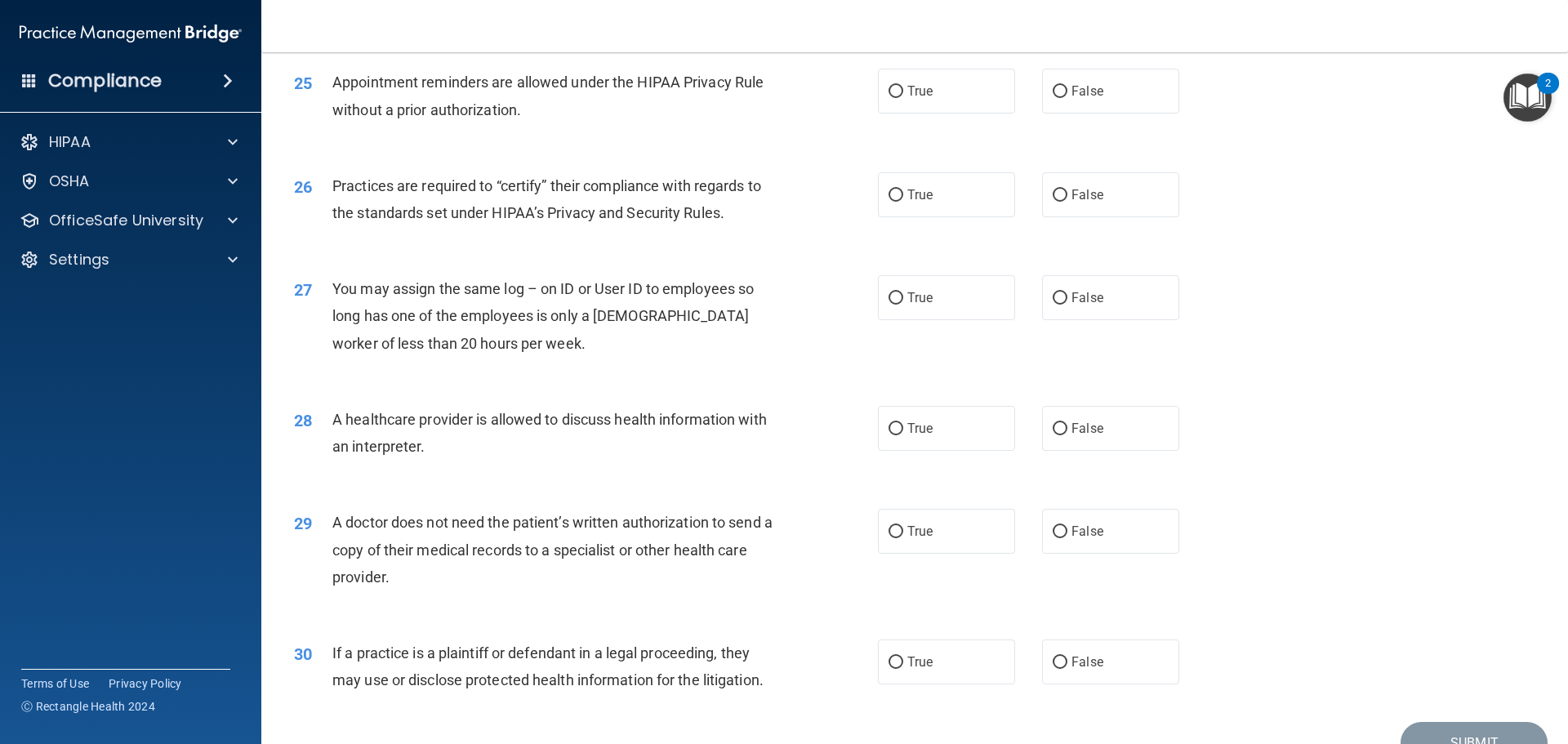
scroll to position [2976, 0]
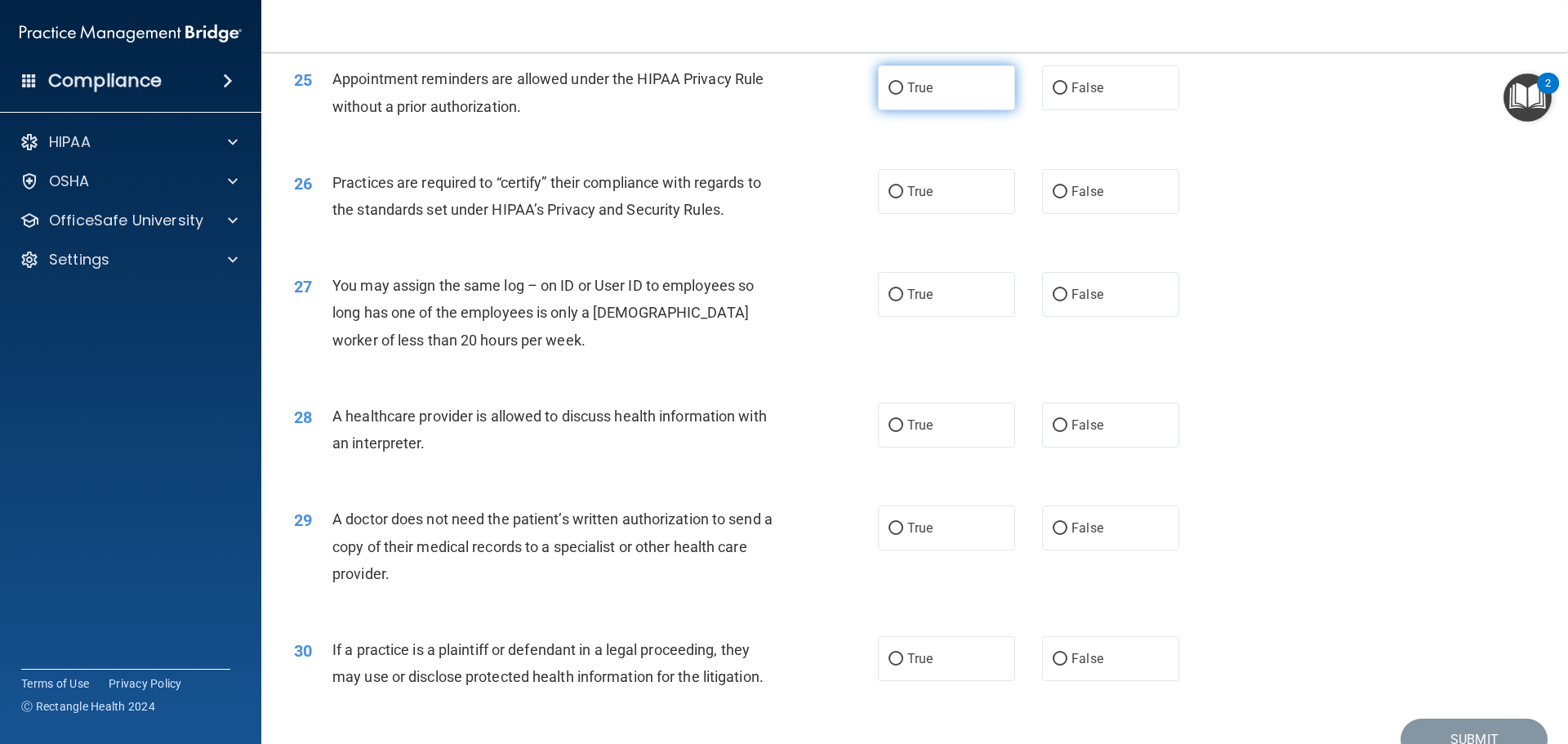
click at [915, 94] on span "True" at bounding box center [919, 87] width 25 height 15
click at [903, 94] on input "True" at bounding box center [895, 89] width 15 height 12
radio input "true"
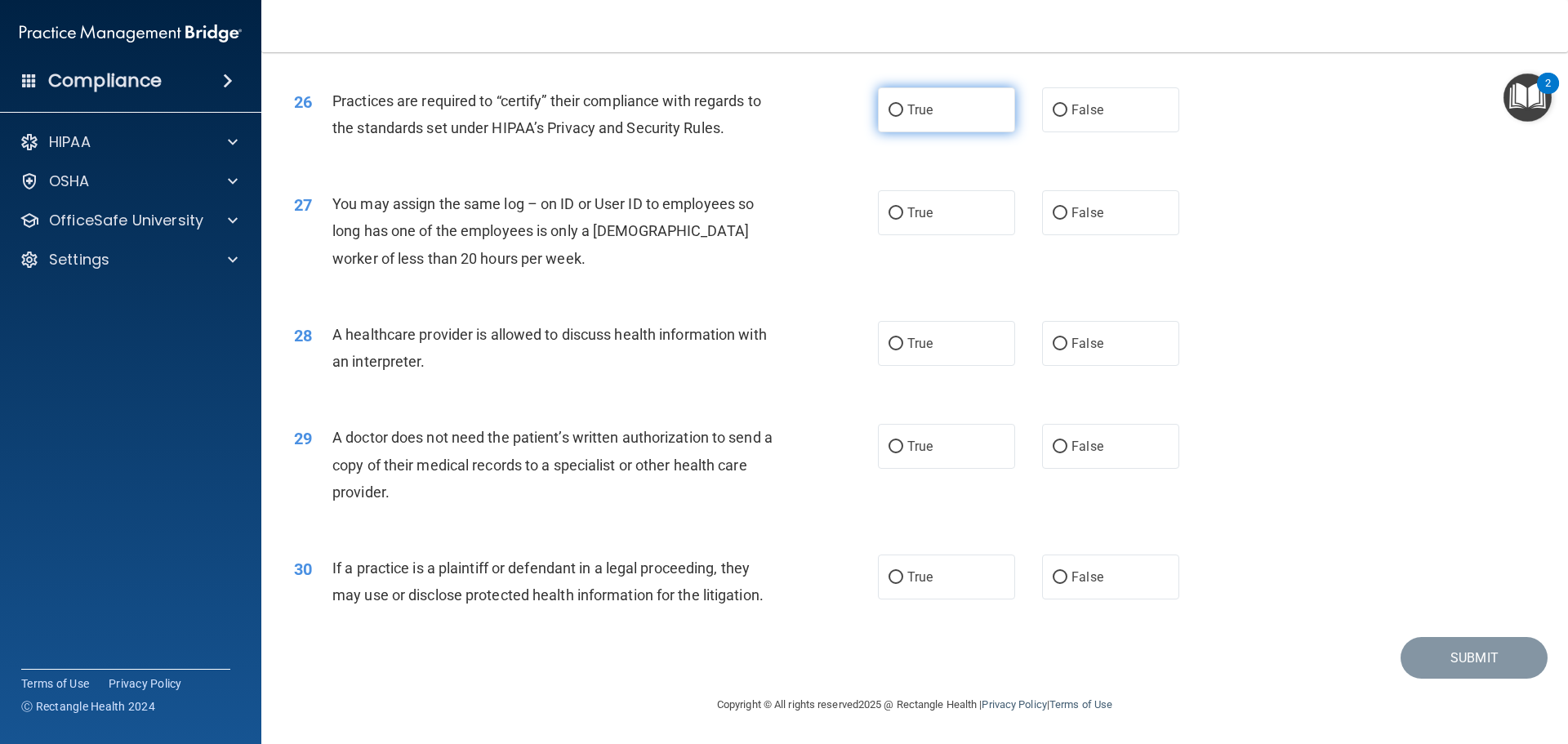
click at [910, 124] on label "True" at bounding box center [946, 109] width 137 height 44
click at [903, 117] on input "True" at bounding box center [895, 110] width 15 height 12
radio input "true"
click at [1091, 82] on div "26 Practices are required to “certify” their compliance with regards to the sta…" at bounding box center [915, 118] width 1265 height 103
click at [1095, 121] on label "False" at bounding box center [1111, 109] width 137 height 44
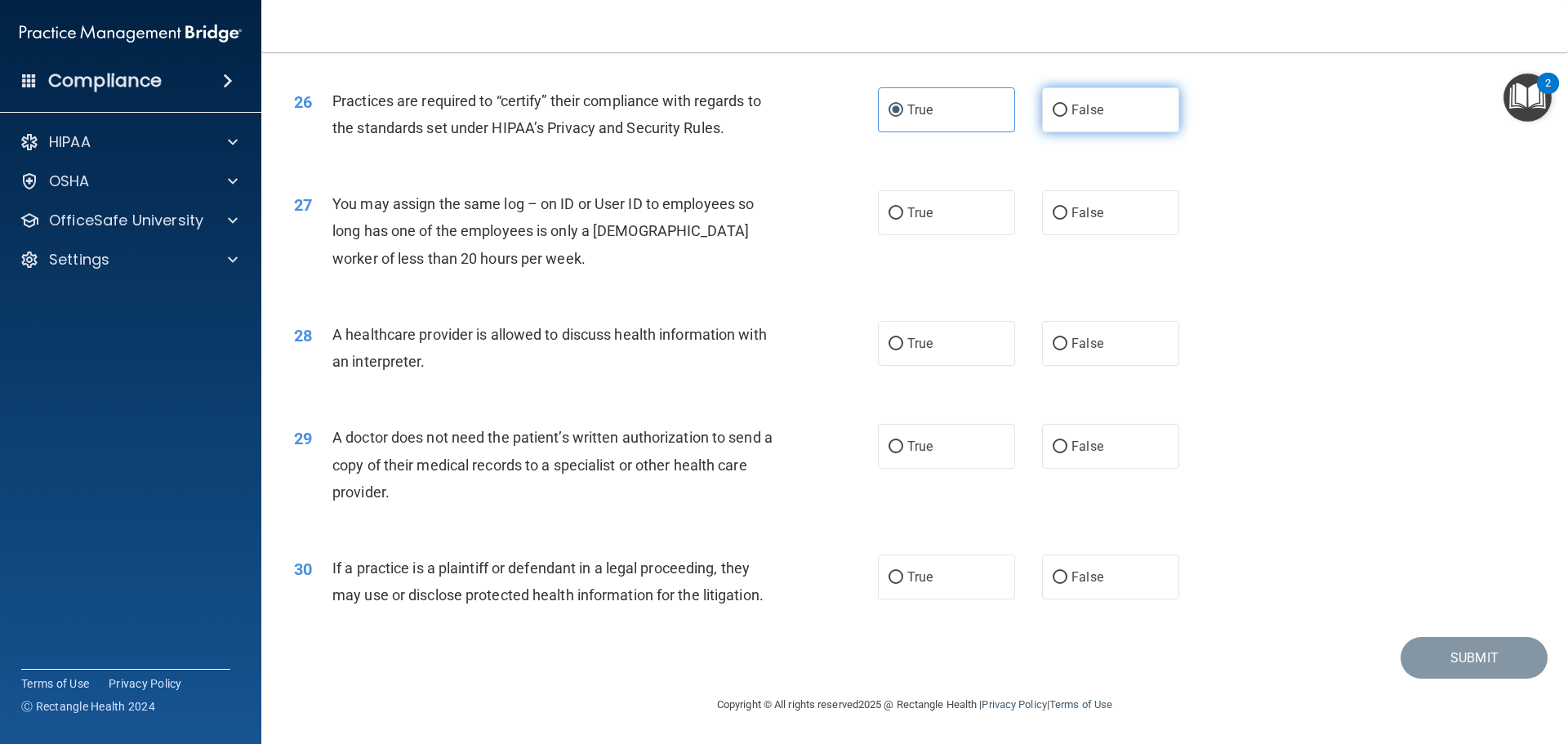
click at [1067, 117] on input "False" at bounding box center [1060, 110] width 15 height 12
radio input "true"
radio input "false"
click at [892, 454] on label "True" at bounding box center [946, 446] width 137 height 44
click at [892, 453] on input "True" at bounding box center [895, 447] width 15 height 12
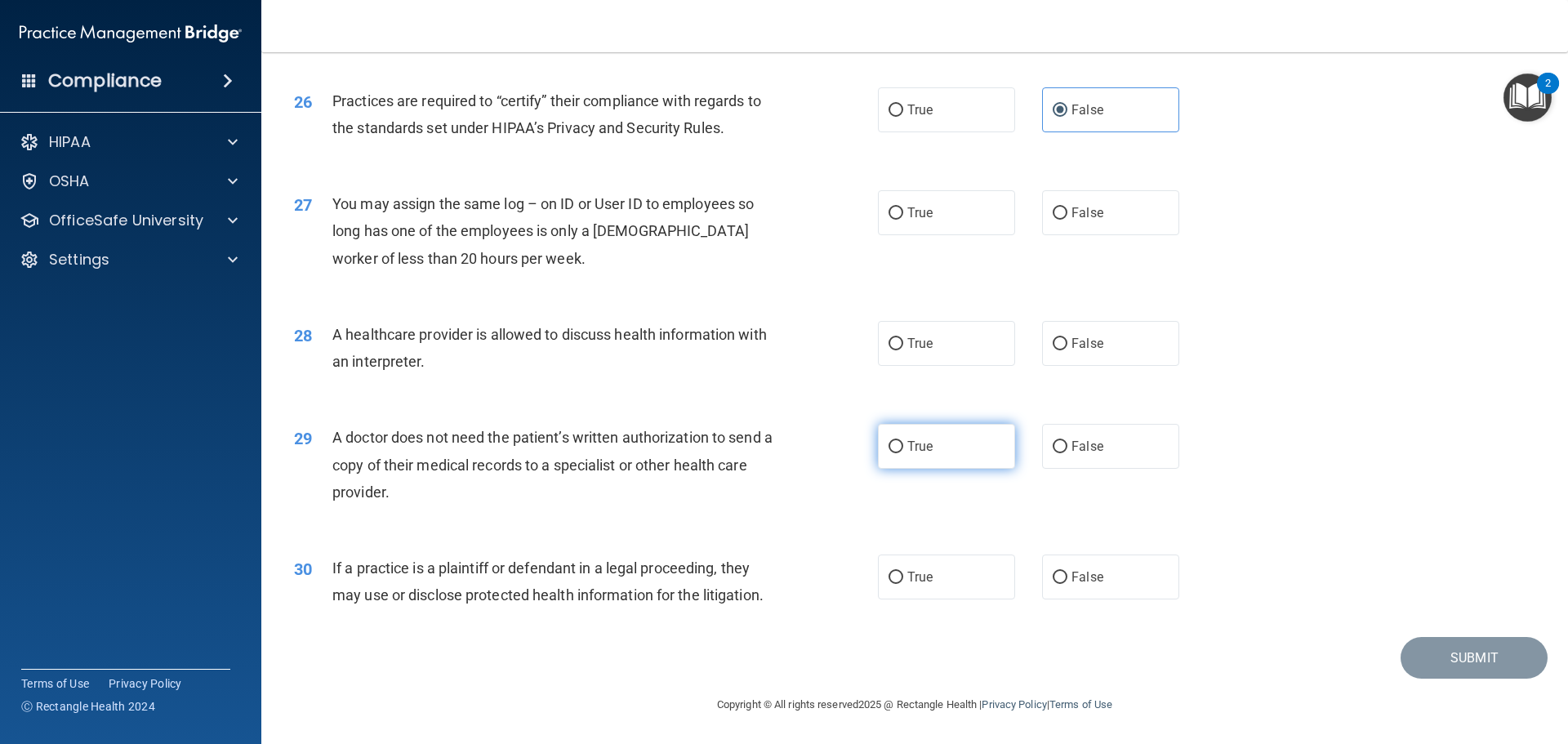
radio input "true"
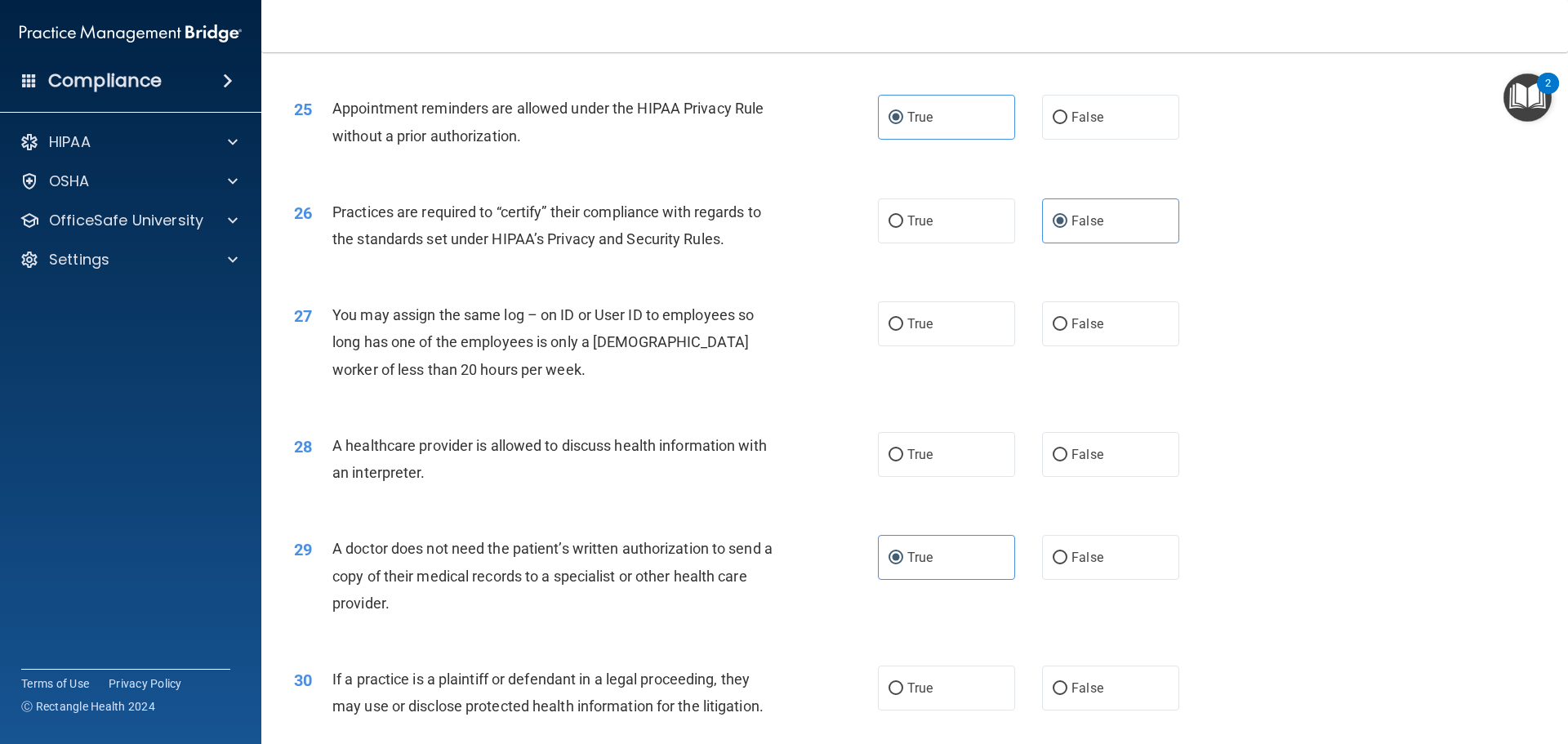
scroll to position [2976, 0]
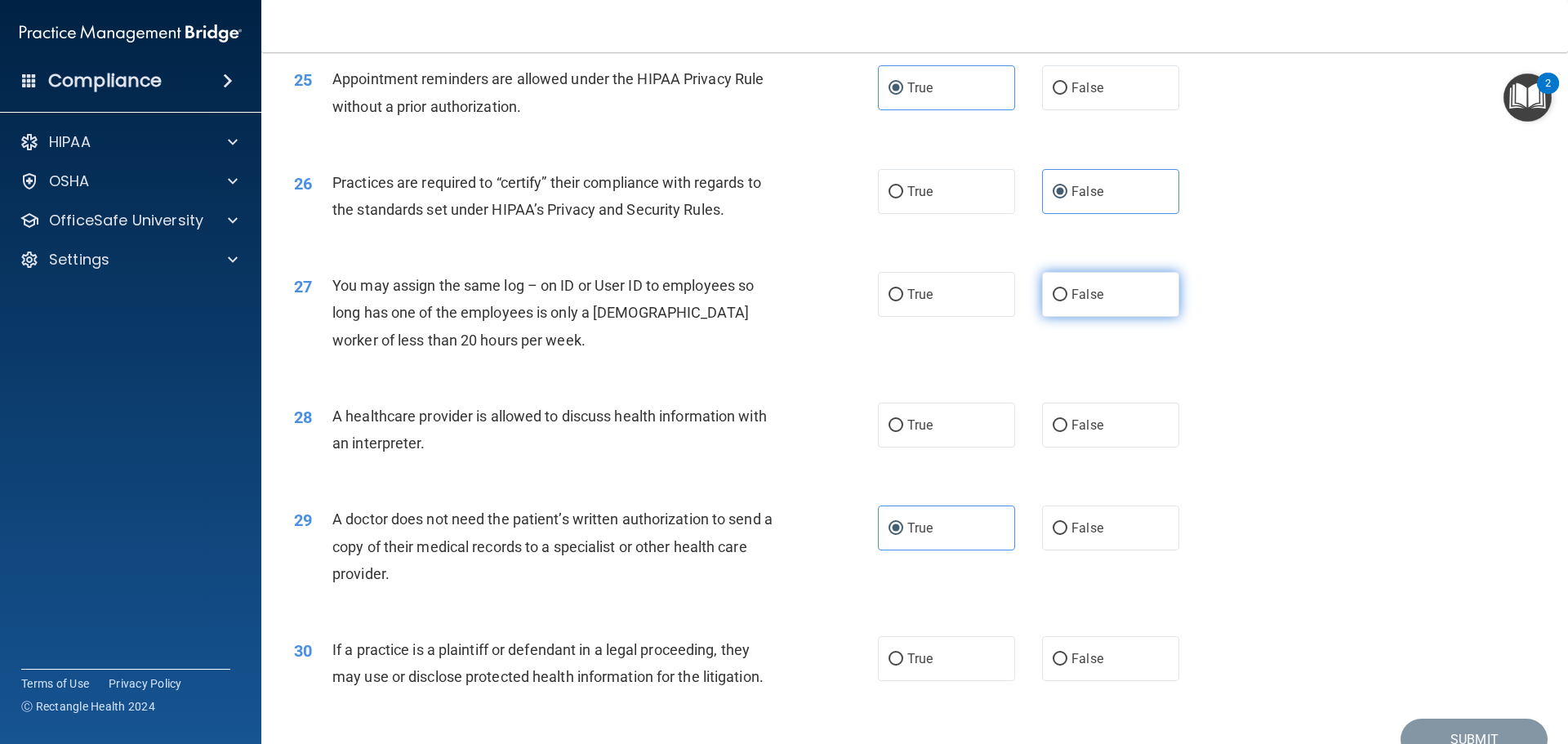
click at [1136, 286] on label "False" at bounding box center [1111, 295] width 137 height 44
click at [1067, 289] on input "False" at bounding box center [1060, 295] width 15 height 12
radio input "true"
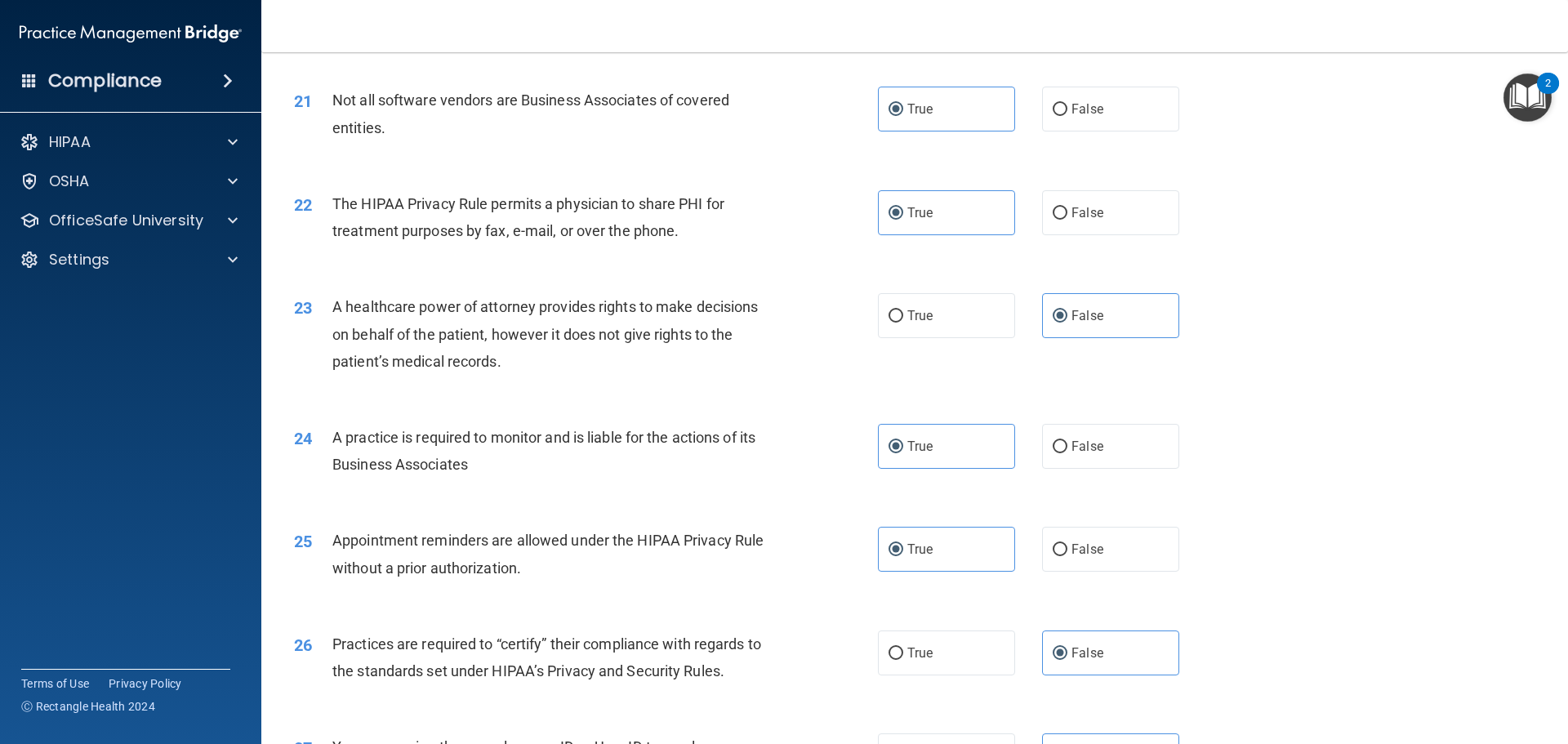
scroll to position [2532, 0]
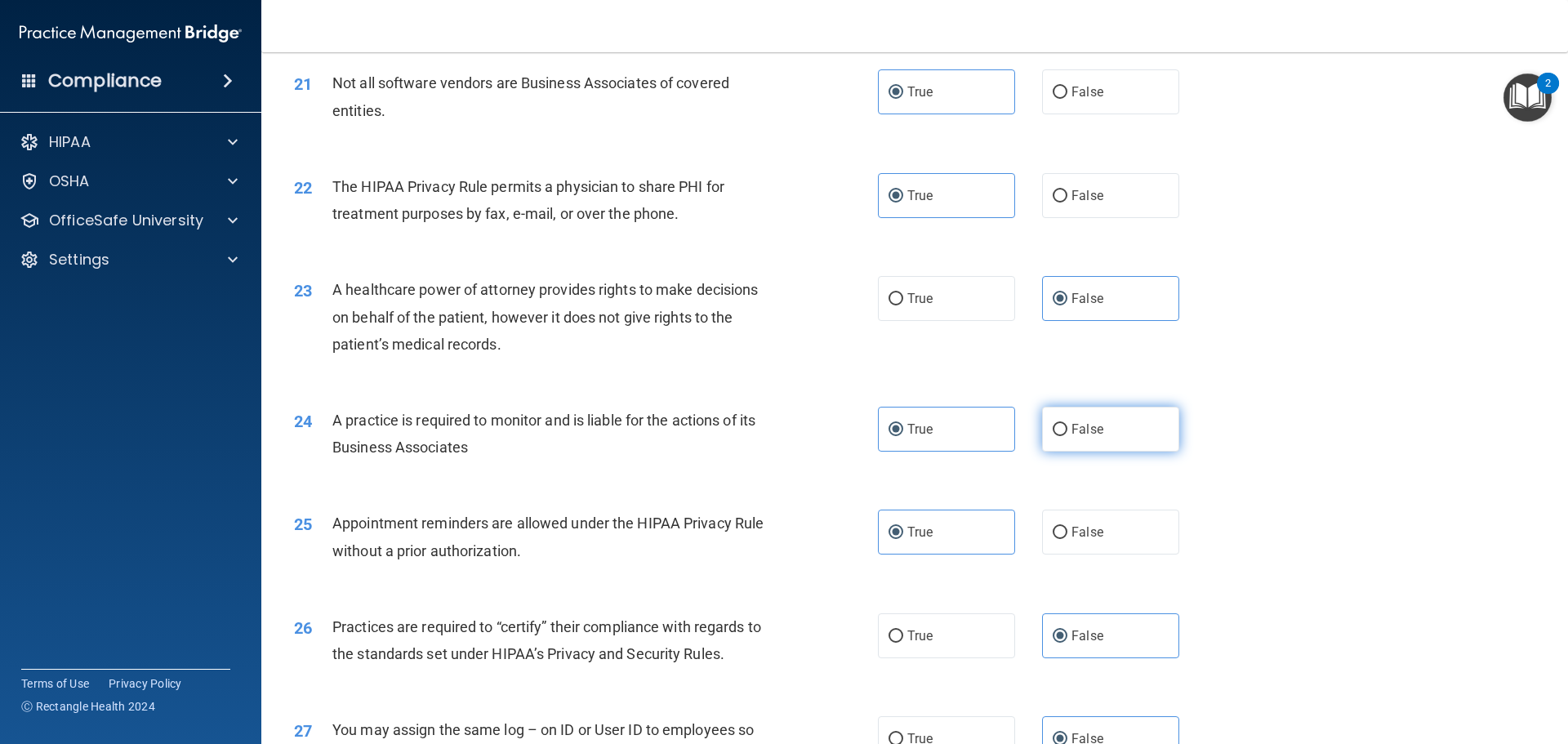
click at [1125, 408] on label "False" at bounding box center [1111, 429] width 137 height 44
click at [1067, 424] on input "False" at bounding box center [1060, 430] width 15 height 12
radio input "true"
radio input "false"
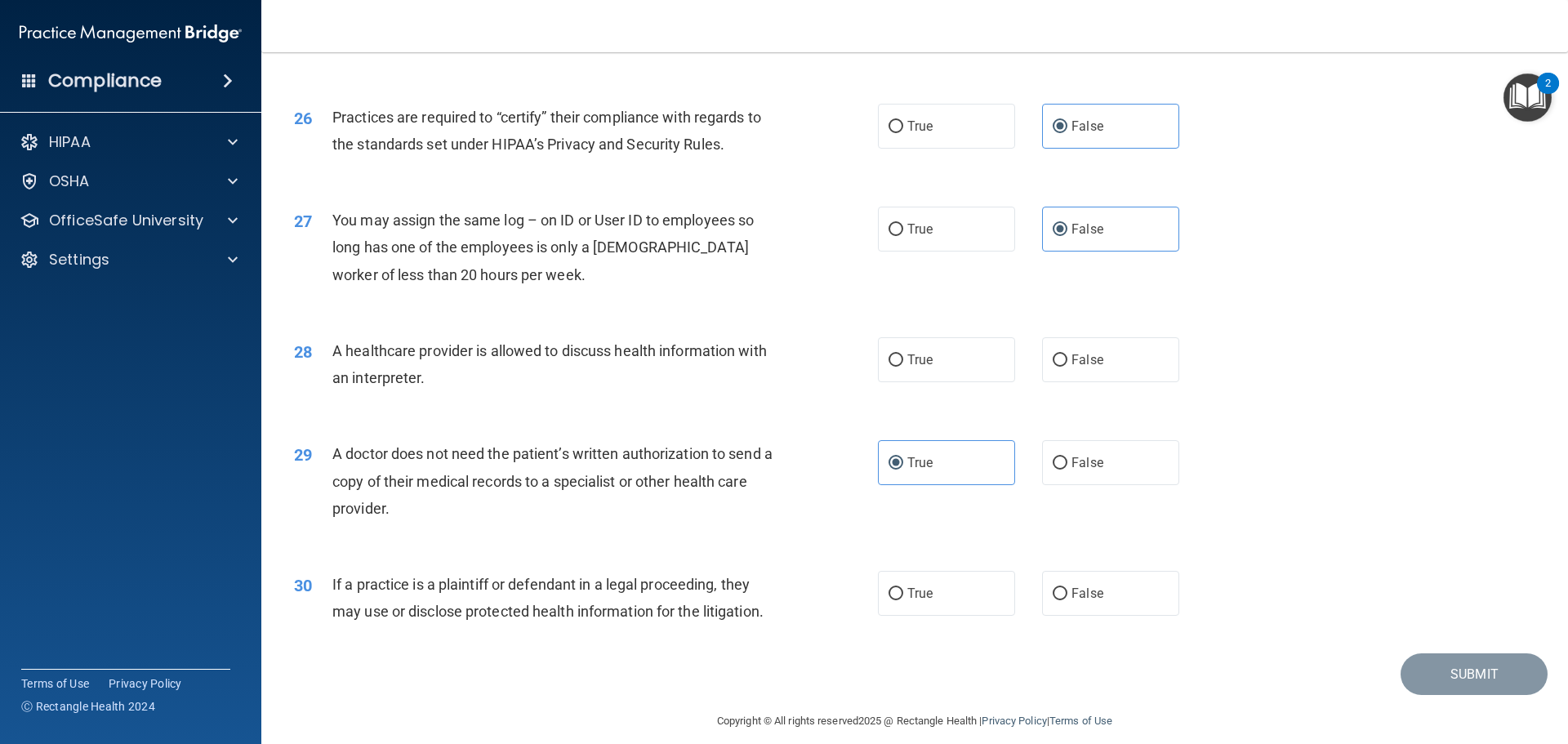
scroll to position [3057, 0]
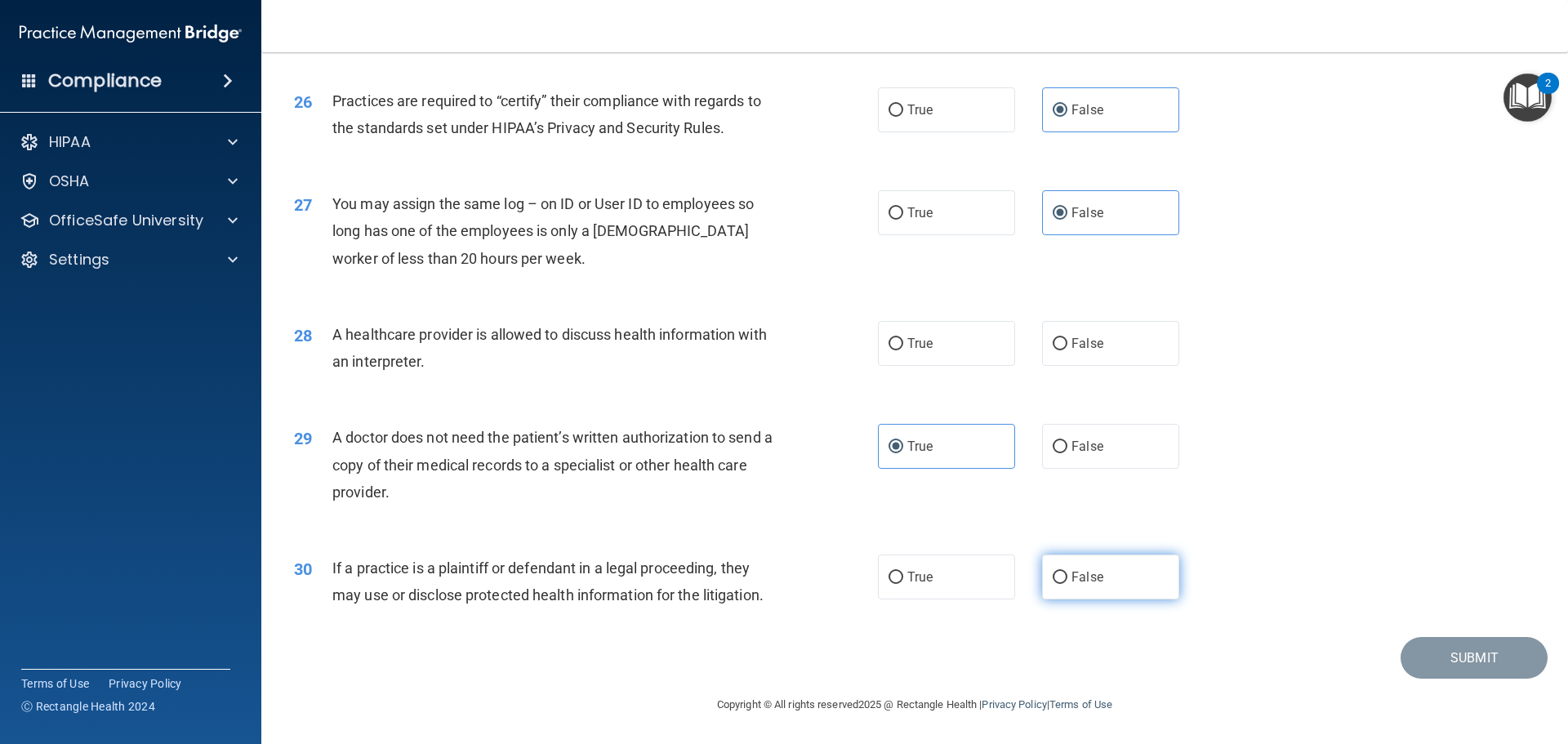
click at [1075, 569] on label "False" at bounding box center [1111, 577] width 137 height 44
click at [1067, 571] on input "False" at bounding box center [1060, 578] width 15 height 12
radio input "true"
click at [907, 344] on span "True" at bounding box center [919, 343] width 25 height 15
click at [903, 344] on input "True" at bounding box center [895, 344] width 15 height 12
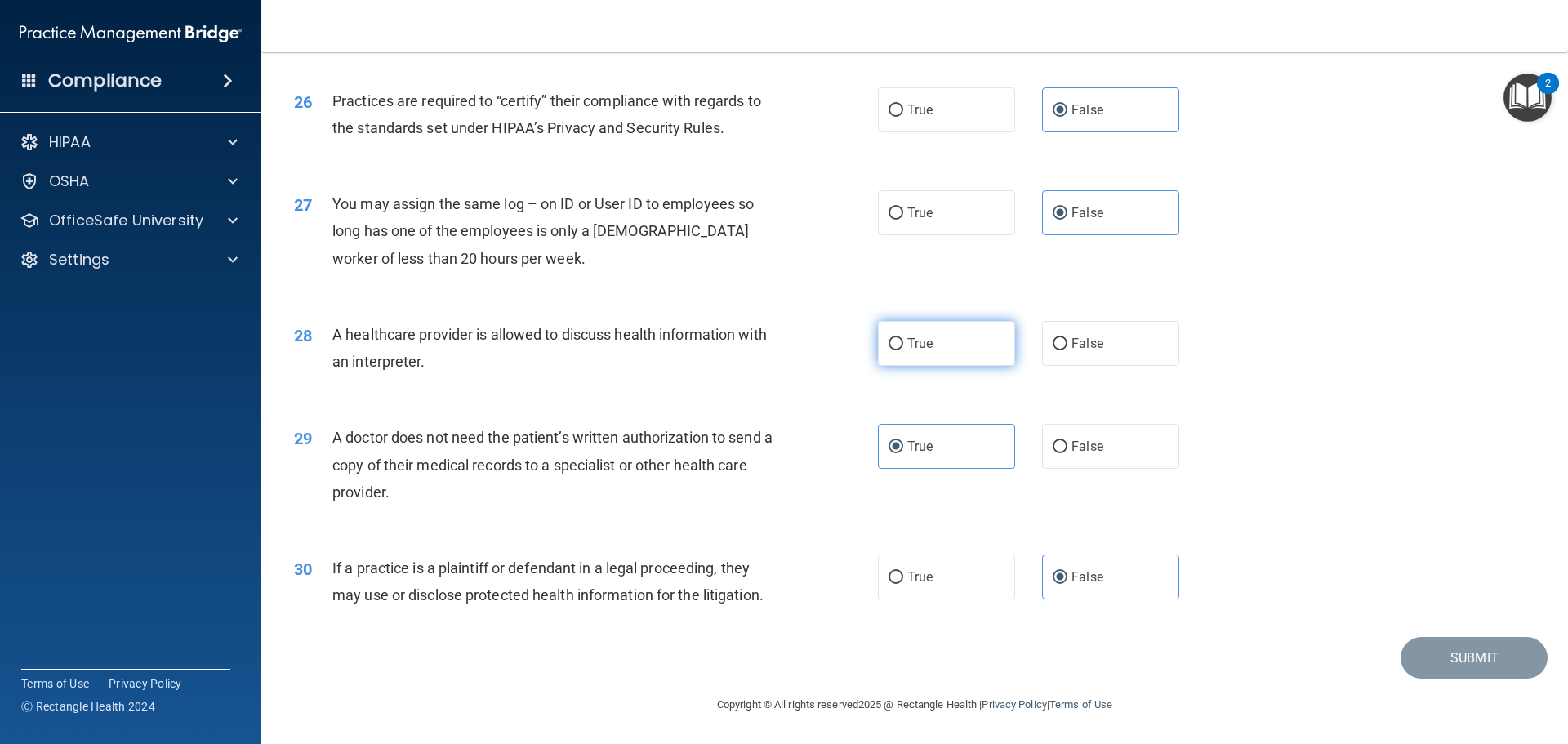
radio input "true"
click at [1485, 665] on button "Submit" at bounding box center [1474, 658] width 147 height 42
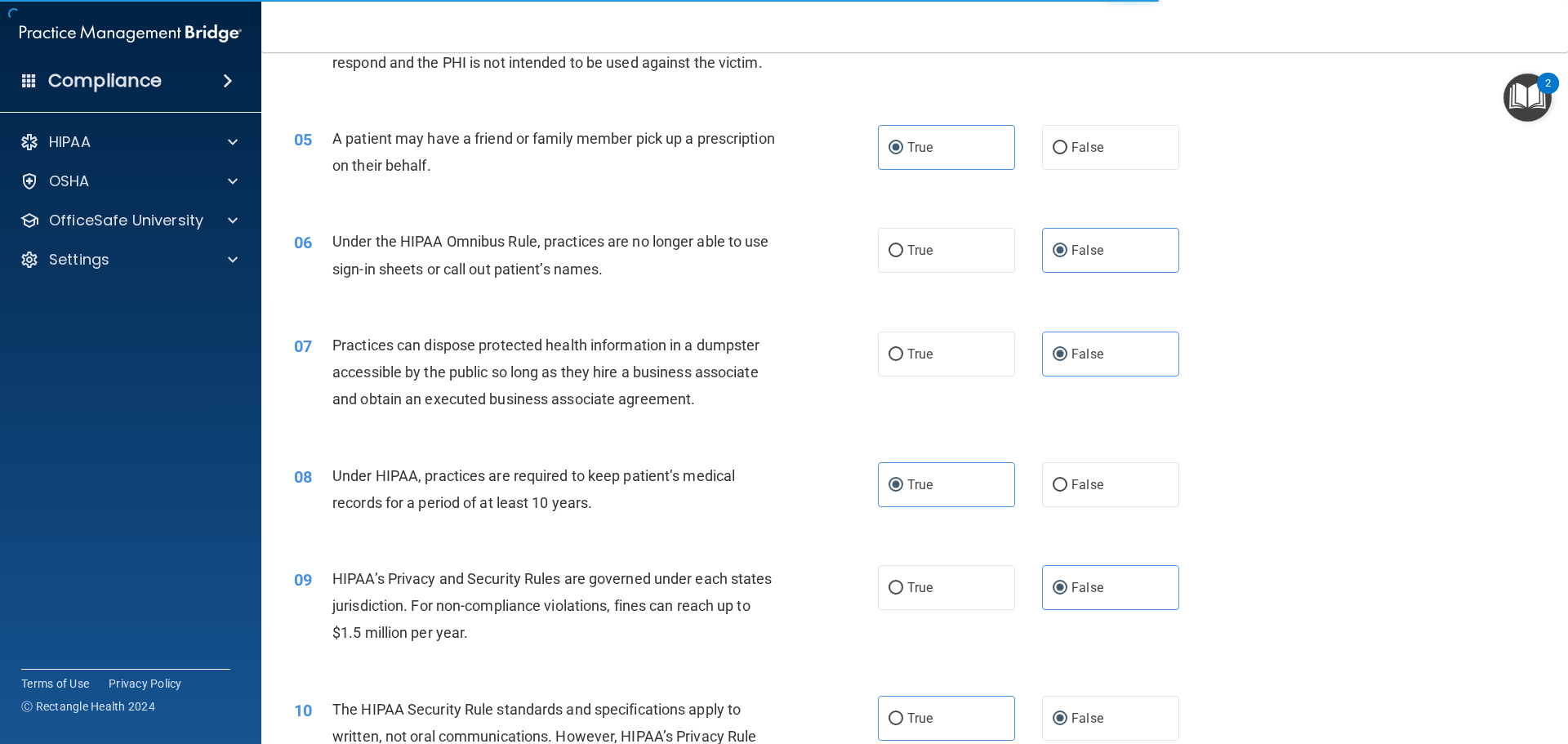
scroll to position [0, 0]
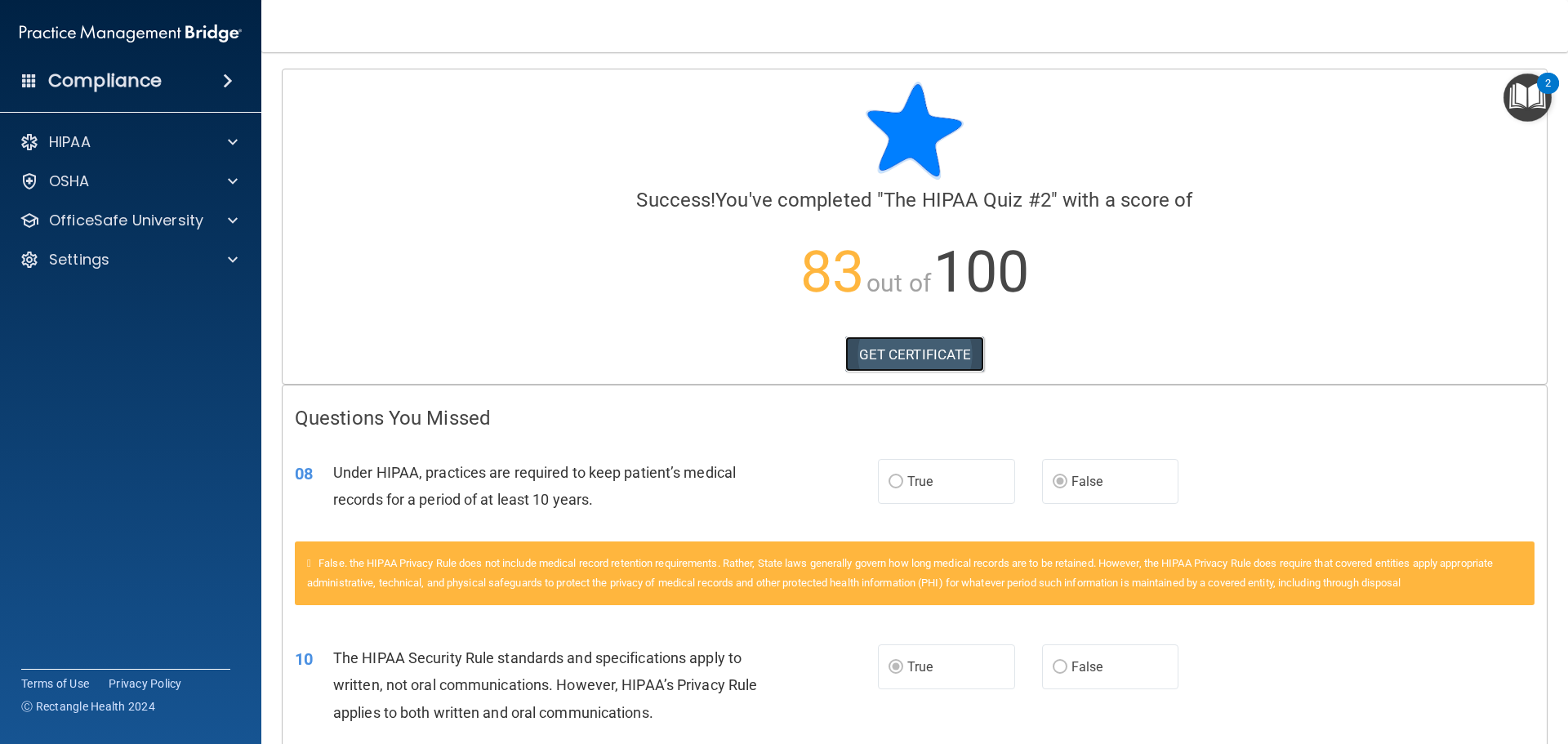
click at [866, 344] on link "GET CERTIFICATE" at bounding box center [915, 354] width 140 height 36
click at [135, 142] on div "HIPAA" at bounding box center [109, 142] width 203 height 20
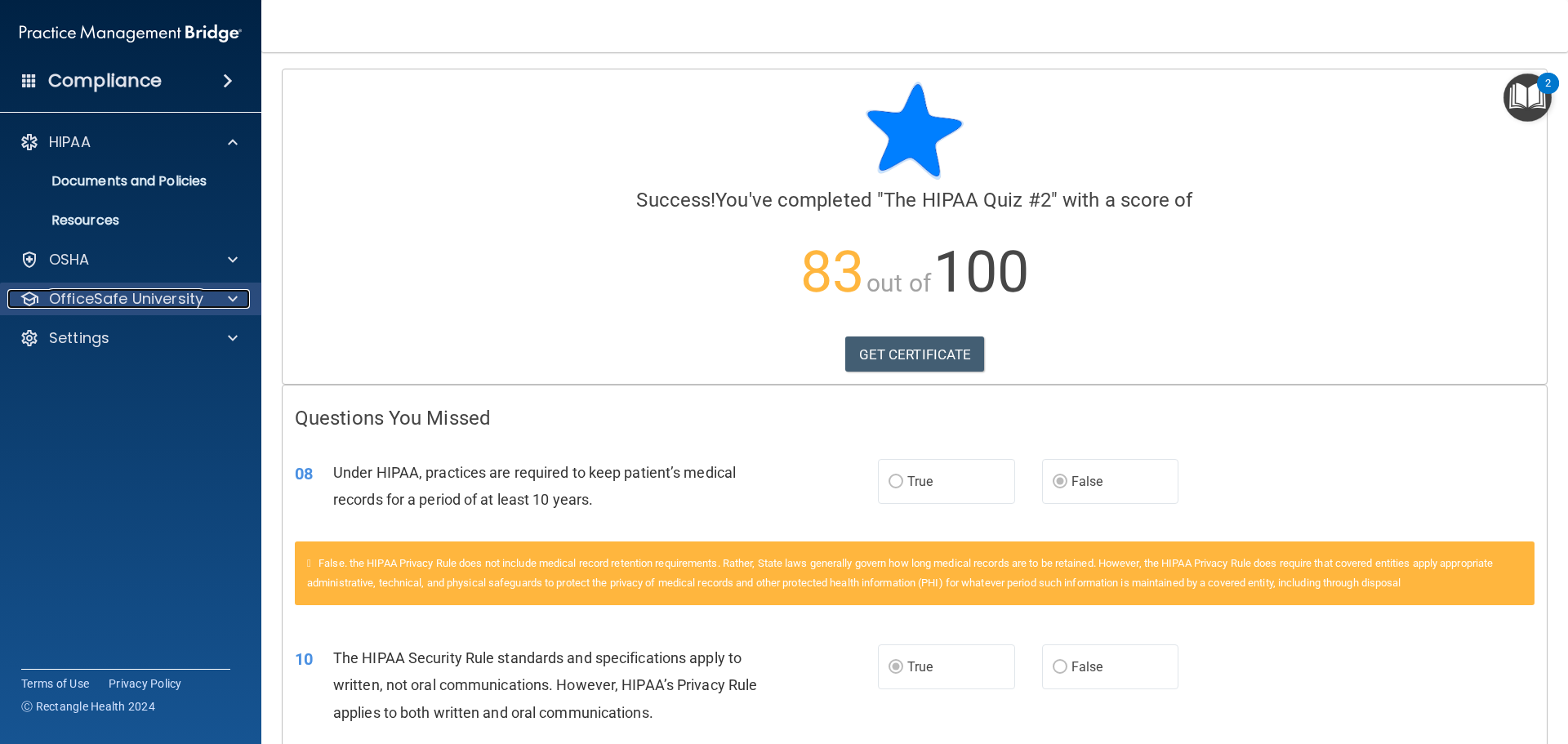
click at [128, 302] on p "OfficeSafe University" at bounding box center [125, 299] width 154 height 20
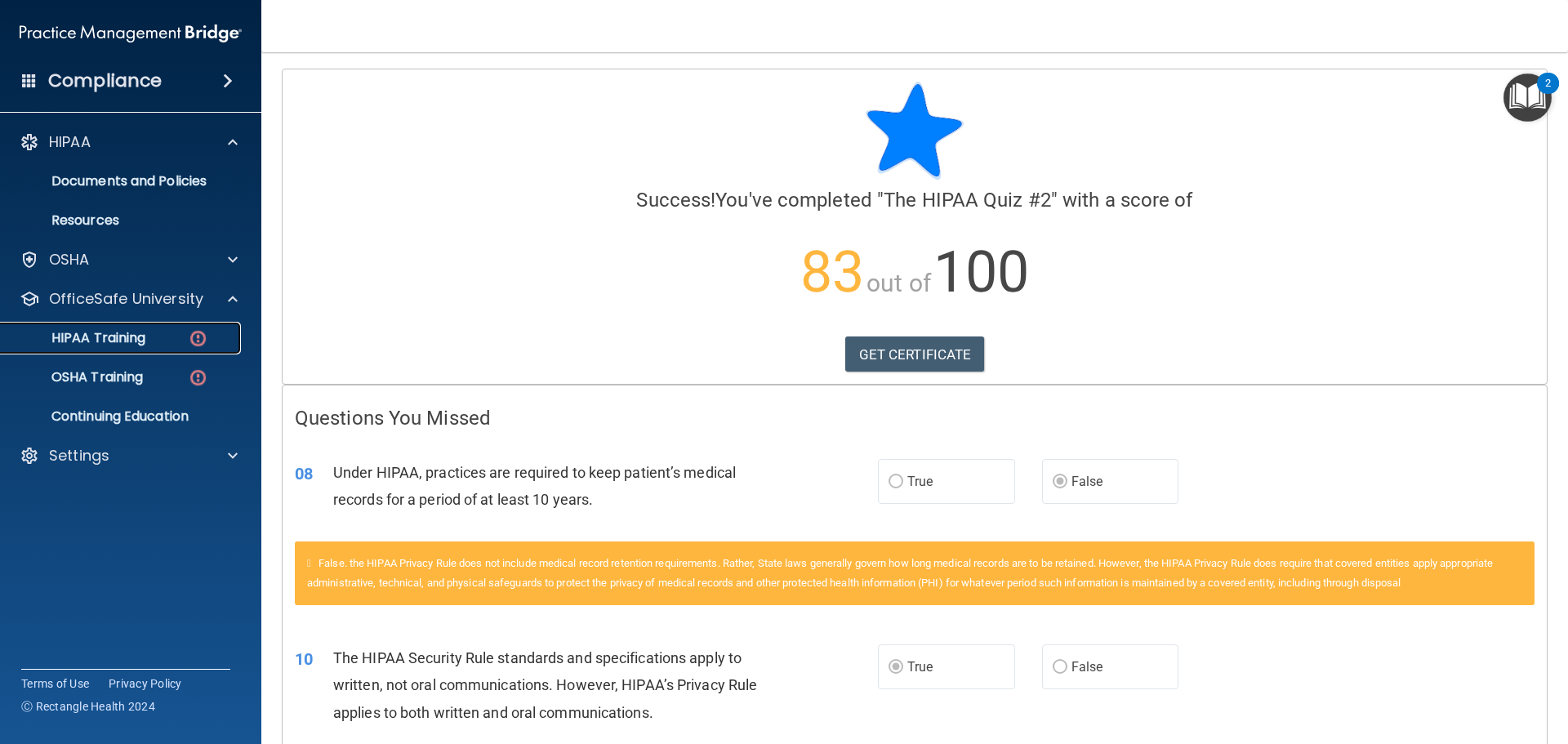
click at [127, 341] on p "HIPAA Training" at bounding box center [77, 338] width 134 height 16
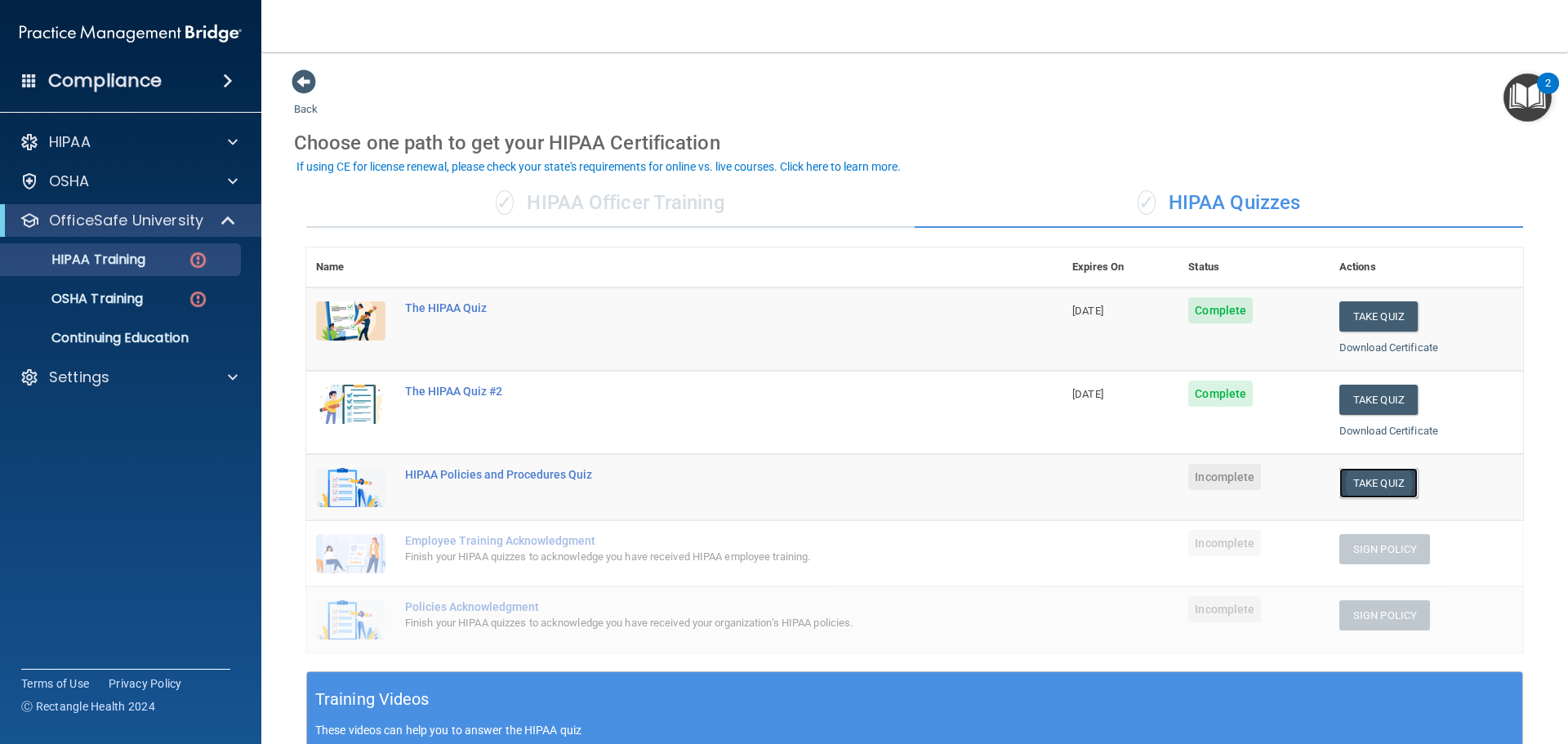
click at [1377, 474] on button "Take Quiz" at bounding box center [1378, 483] width 78 height 30
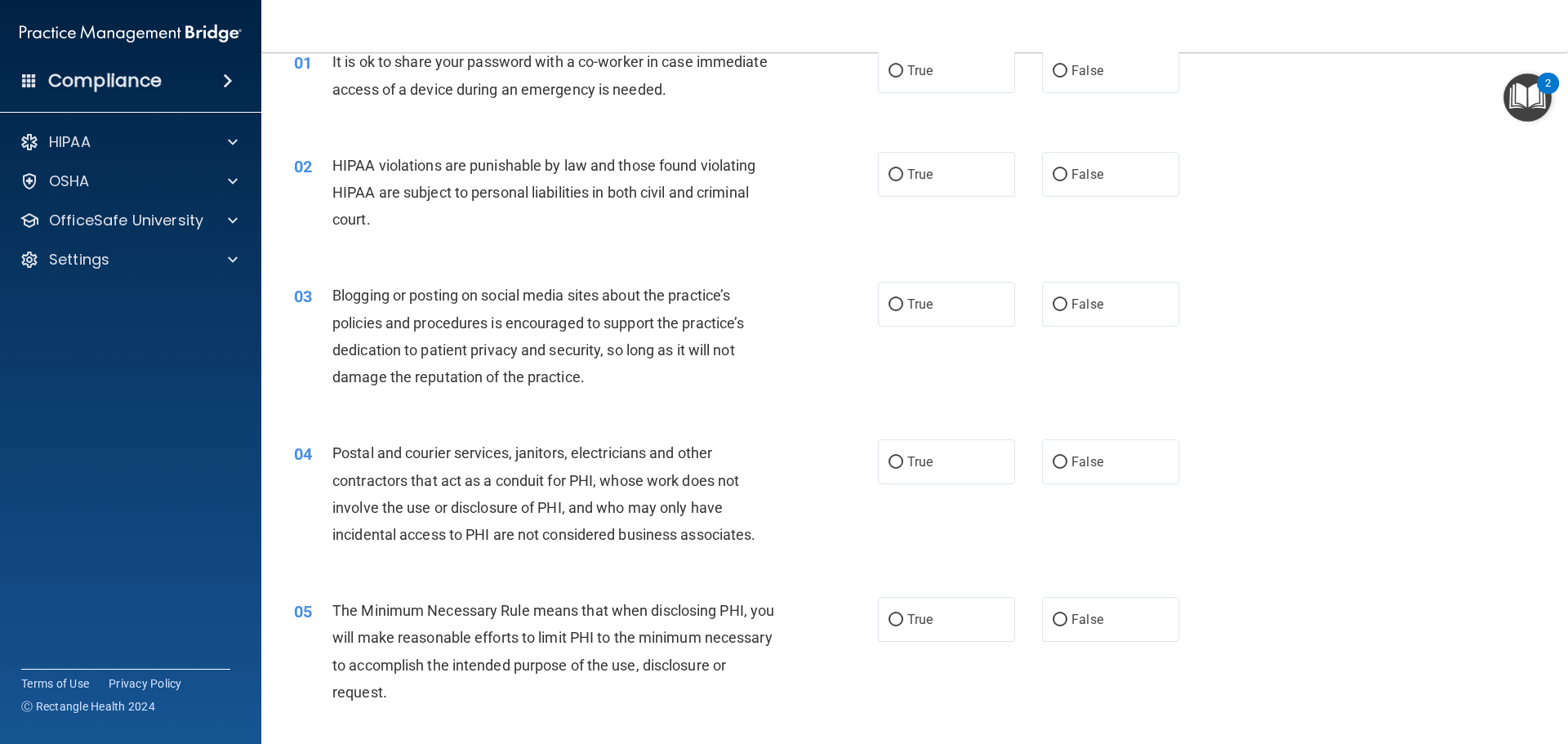
scroll to position [82, 0]
click at [888, 64] on input "True" at bounding box center [895, 70] width 15 height 12
radio input "true"
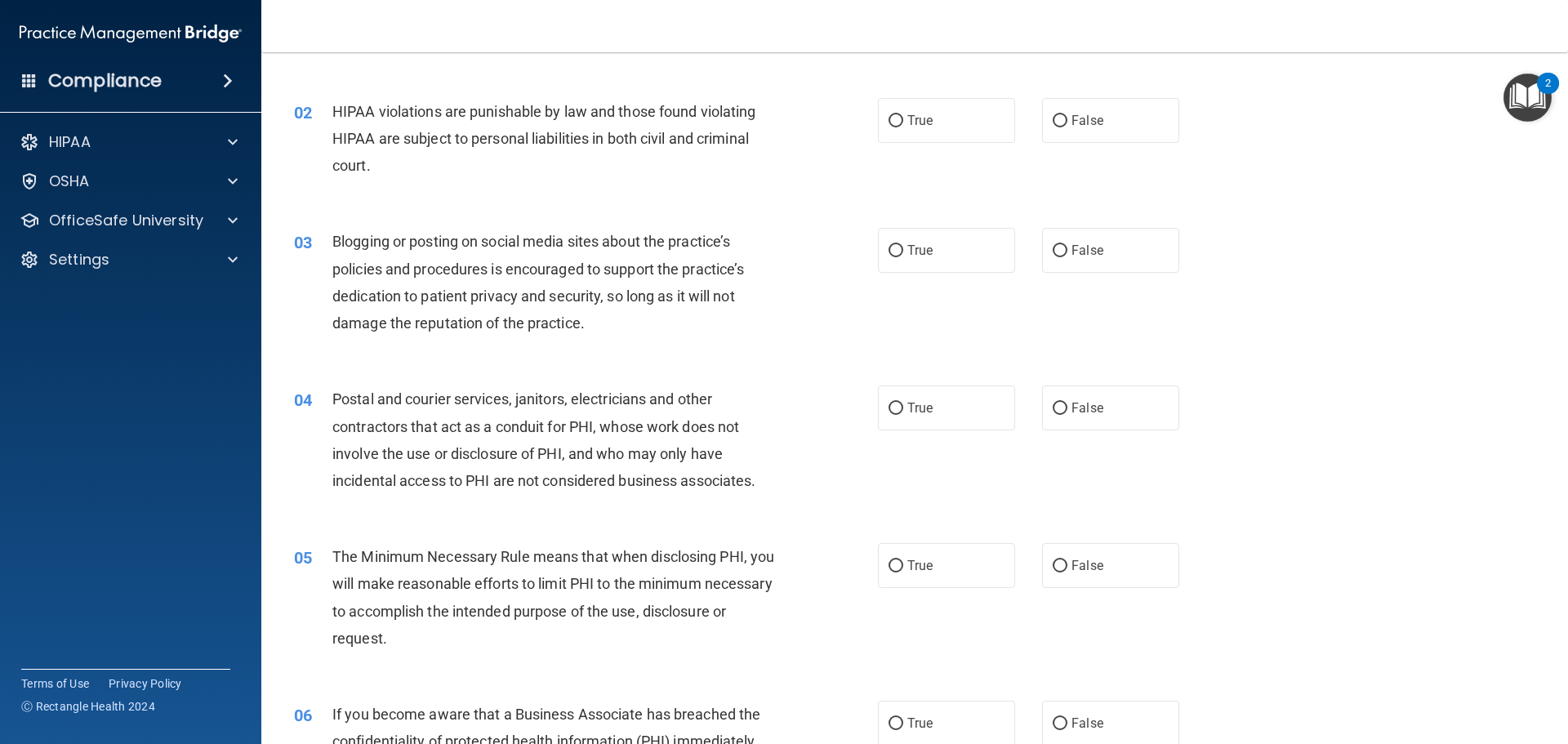
scroll to position [164, 0]
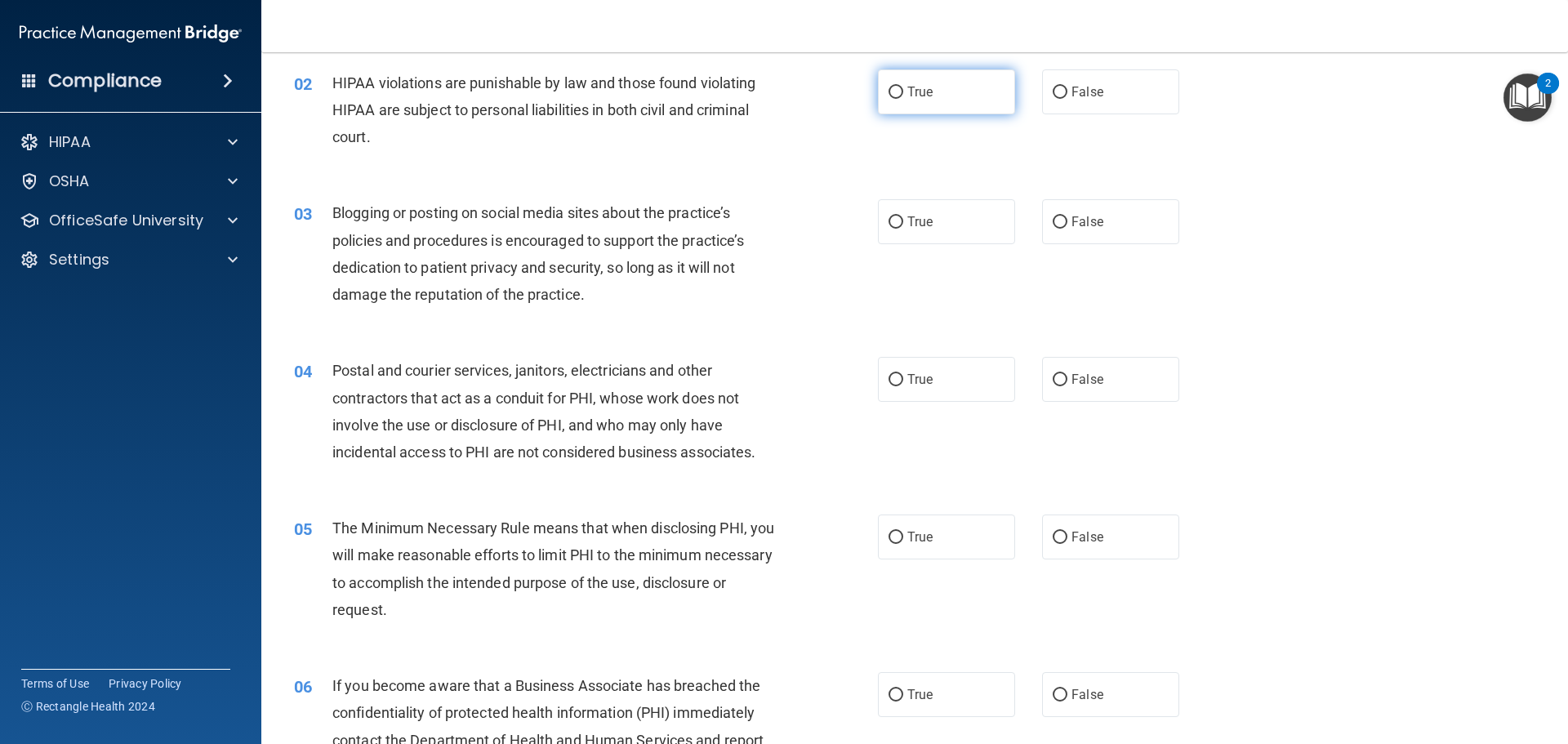
click at [893, 86] on input "True" at bounding box center [895, 93] width 15 height 12
radio input "true"
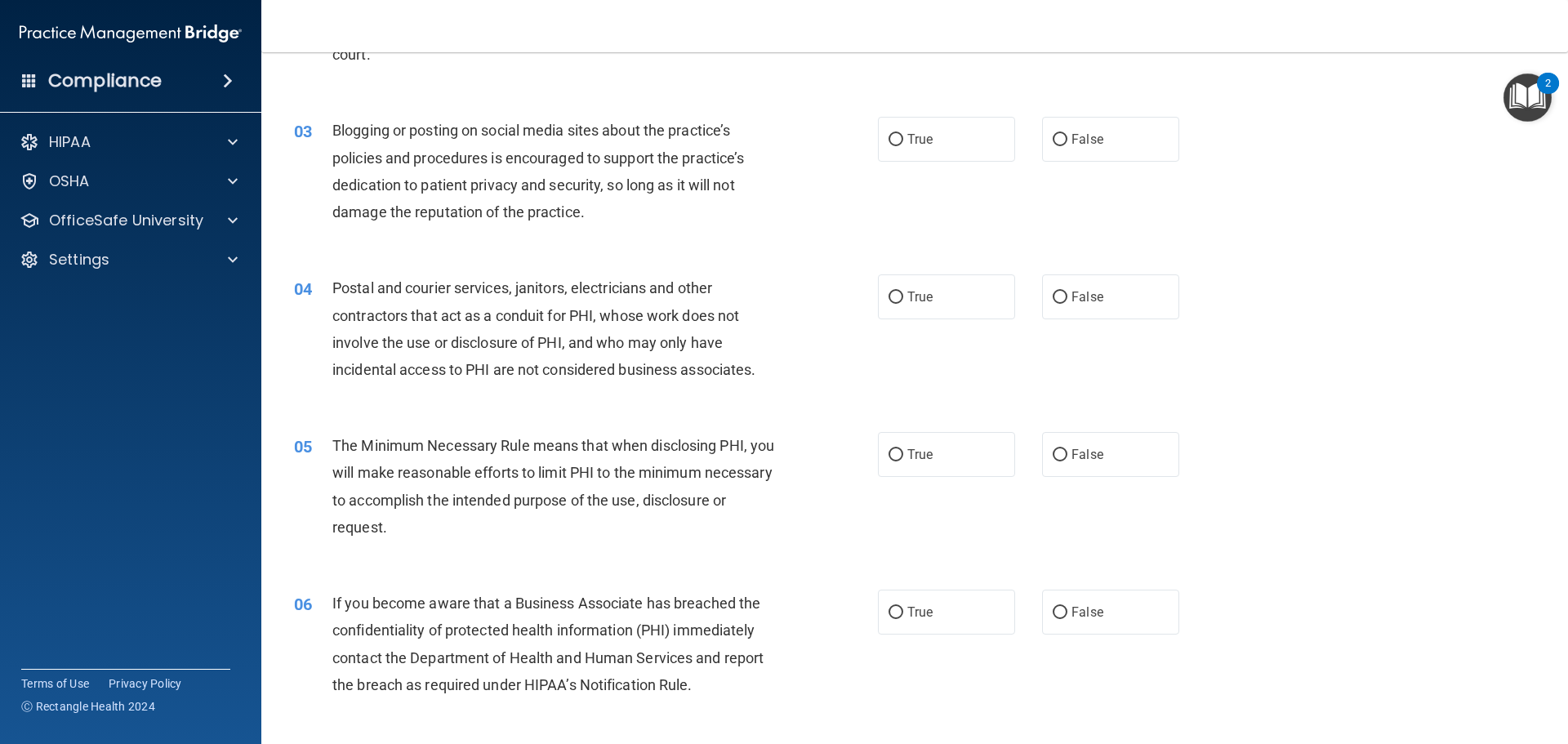
scroll to position [245, 0]
click at [885, 133] on label "True" at bounding box center [946, 140] width 137 height 44
click at [888, 134] on input "True" at bounding box center [895, 141] width 15 height 12
radio input "true"
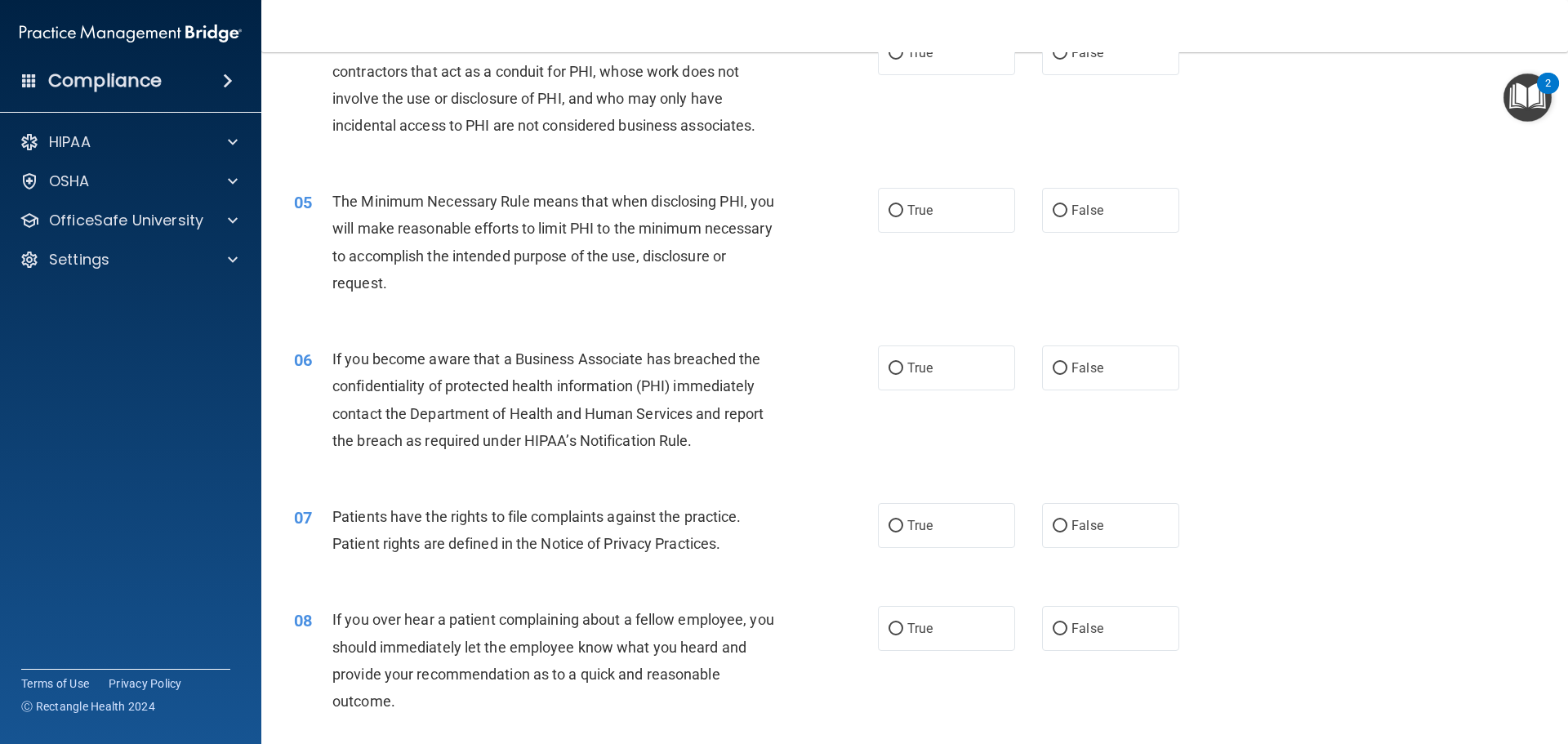
scroll to position [408, 0]
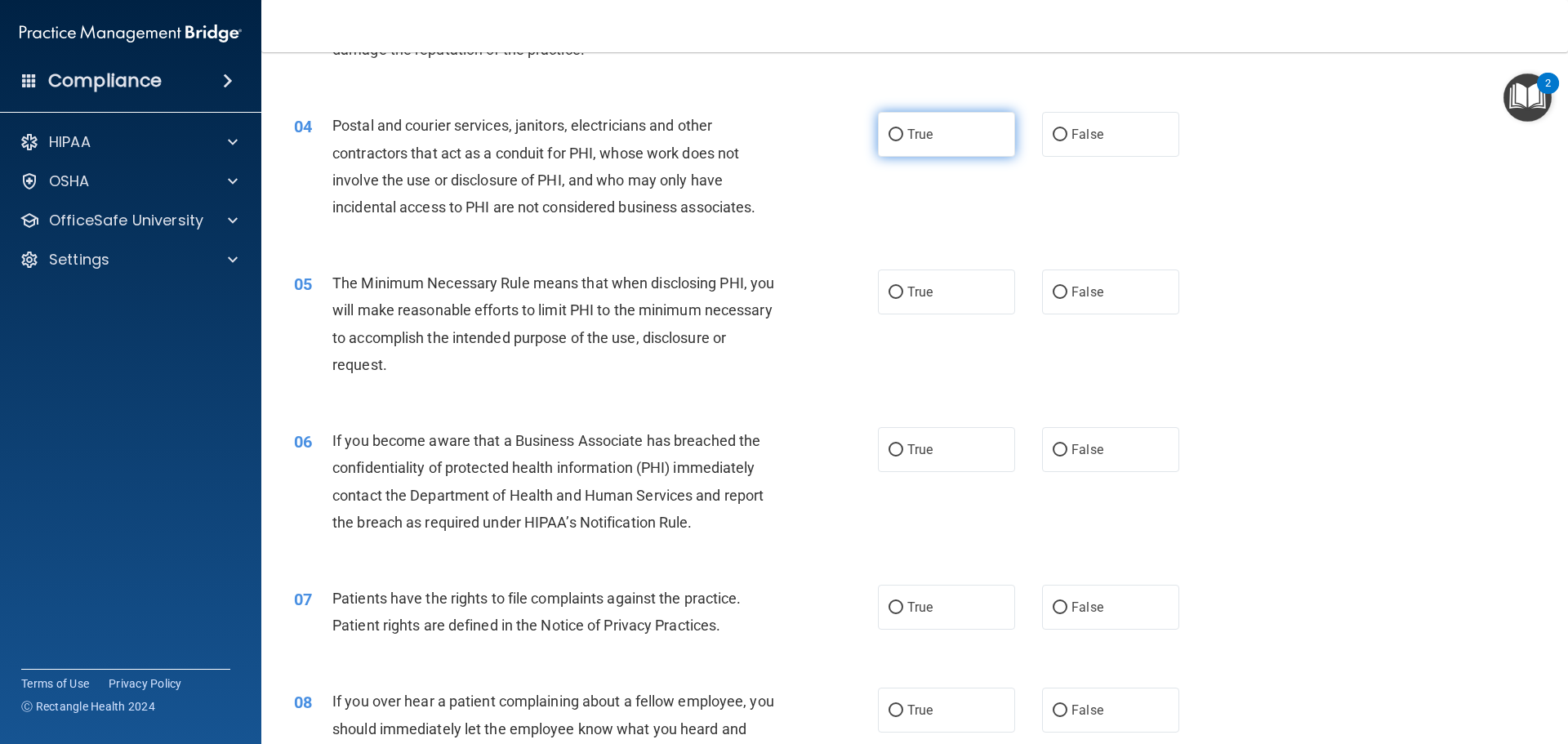
click at [909, 152] on label "True" at bounding box center [946, 134] width 137 height 44
click at [903, 142] on input "True" at bounding box center [895, 135] width 15 height 12
radio input "true"
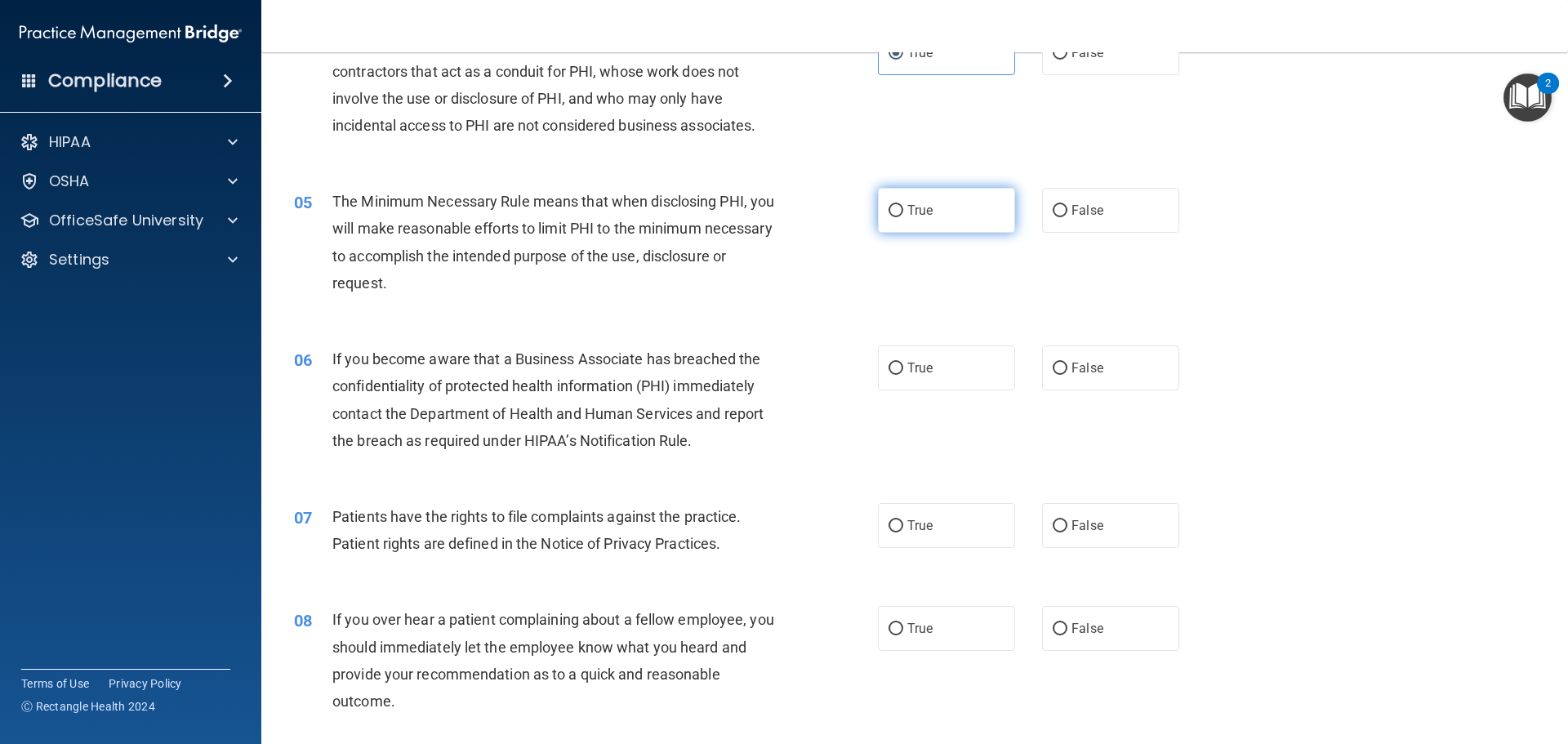
click at [967, 206] on label "True" at bounding box center [946, 210] width 137 height 44
click at [903, 206] on input "True" at bounding box center [895, 211] width 15 height 12
radio input "true"
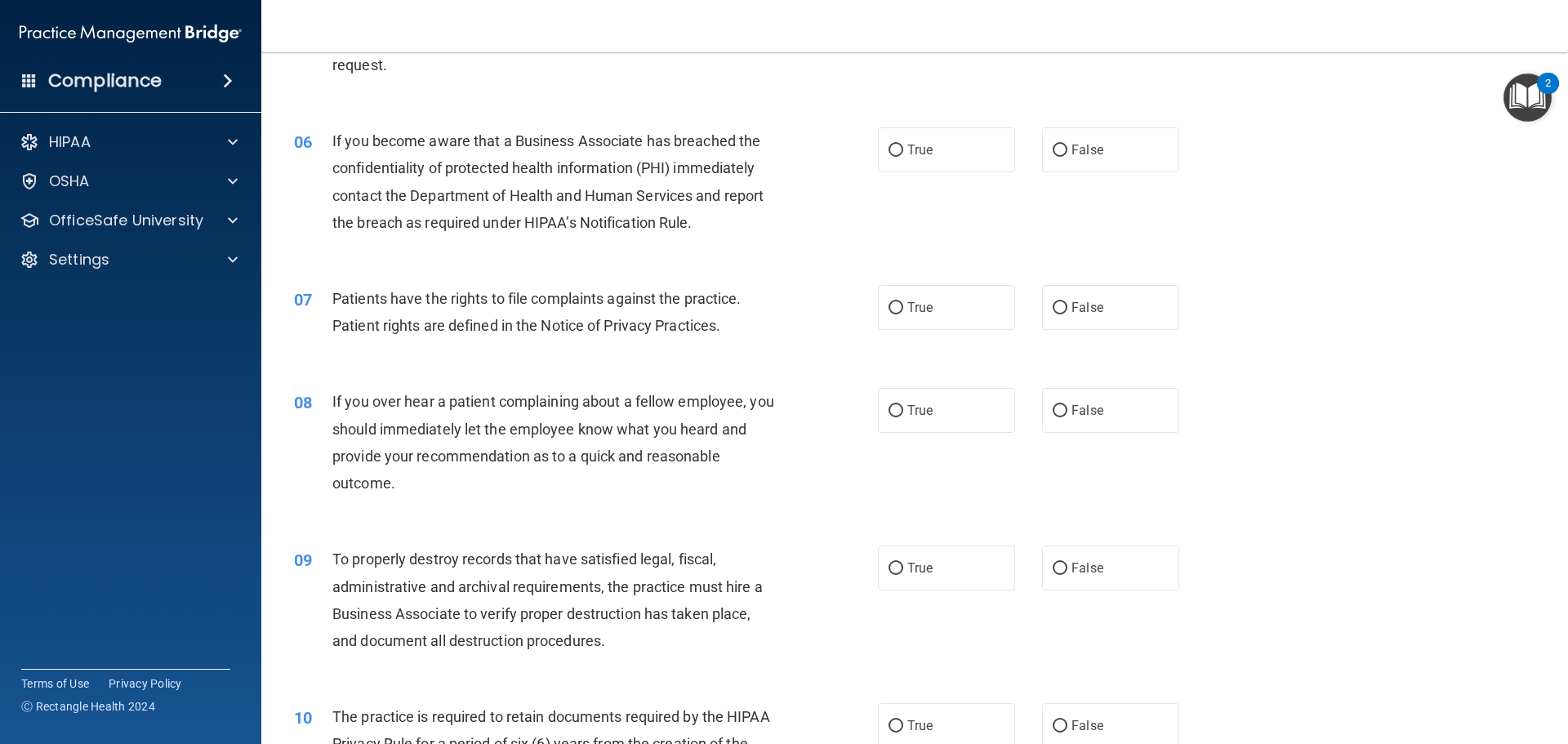
scroll to position [735, 0]
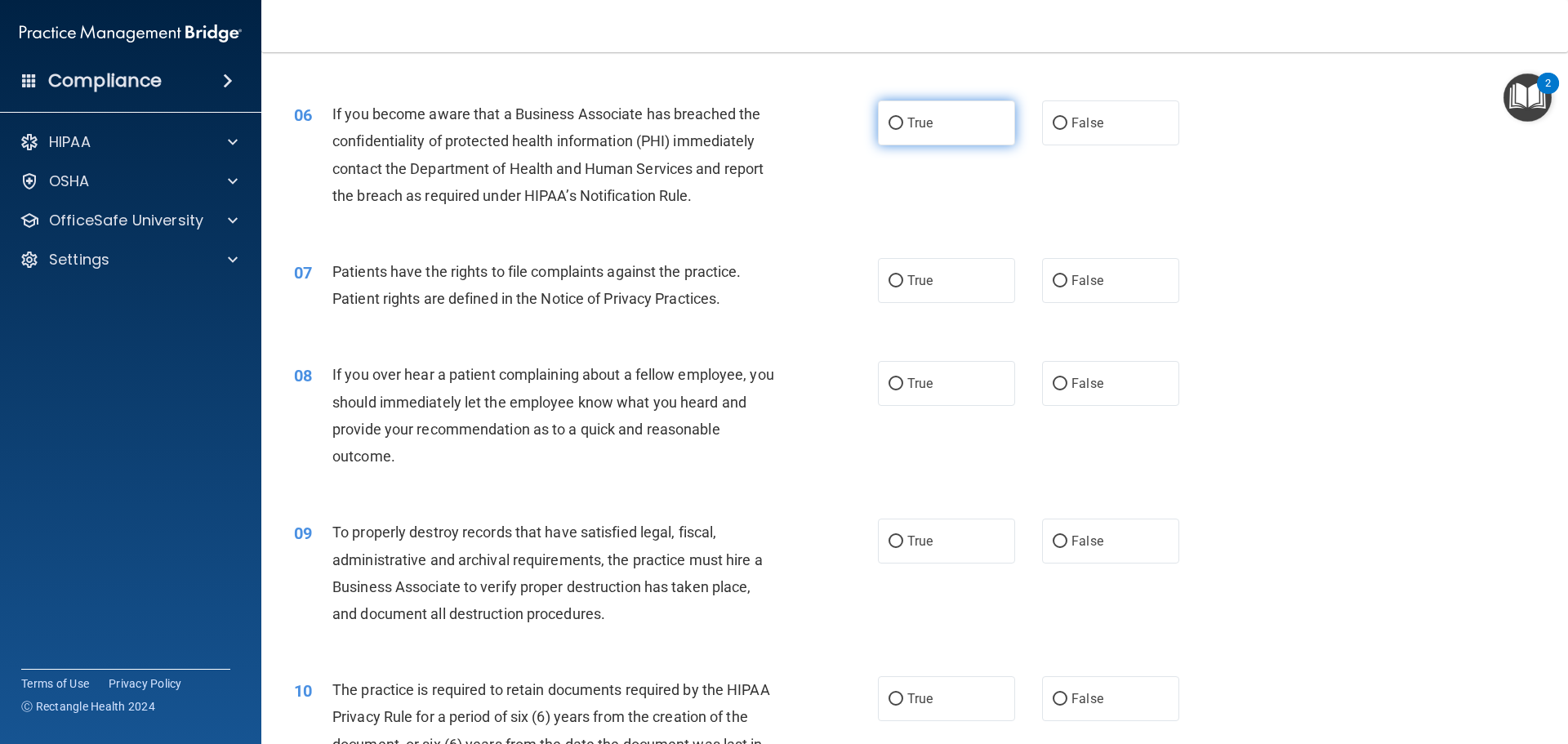
click at [907, 114] on label "True" at bounding box center [946, 123] width 137 height 44
click at [903, 117] on input "True" at bounding box center [895, 124] width 15 height 12
radio input "true"
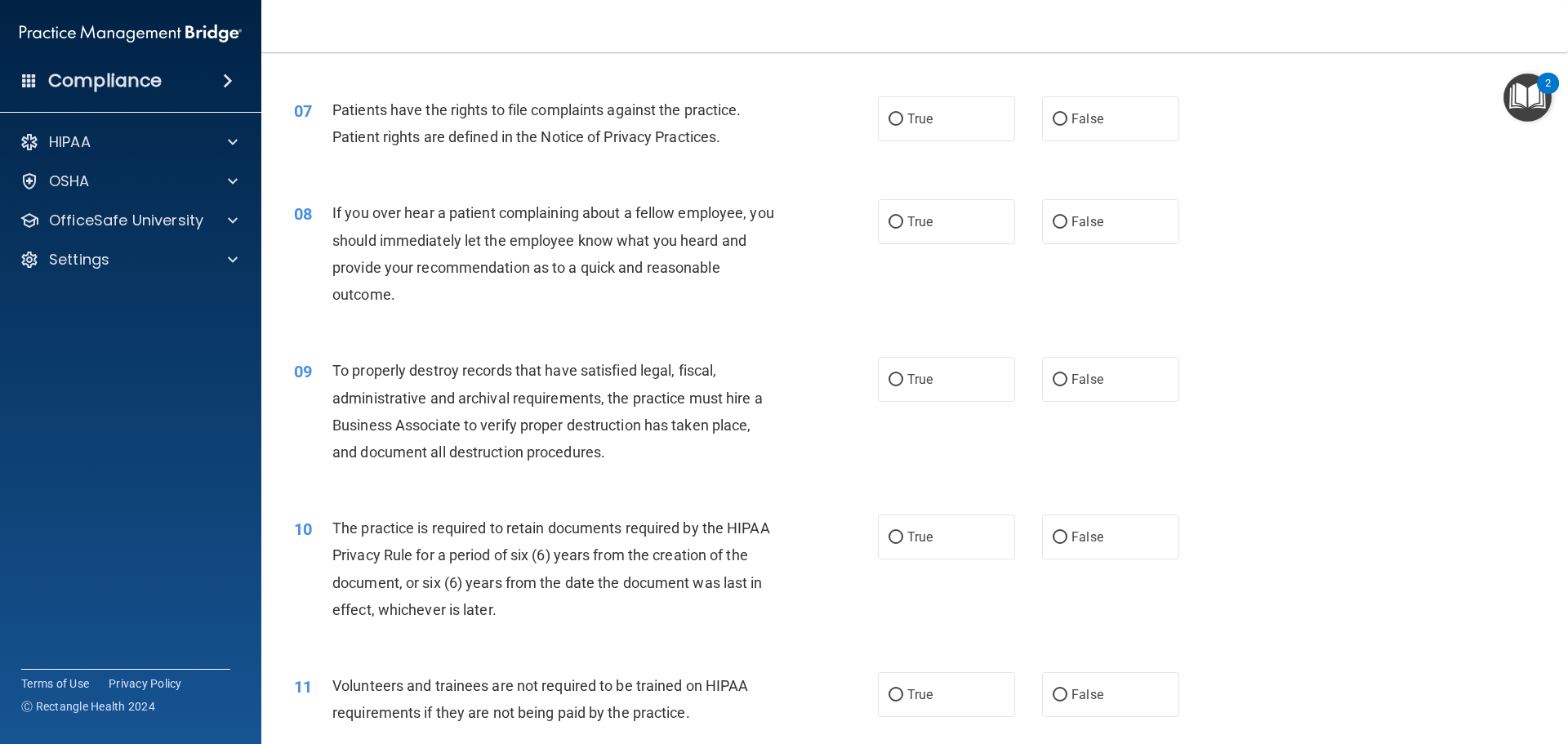
scroll to position [898, 0]
click at [869, 111] on div "07 Patients have the rights to file complaints against the practice. Patient ri…" at bounding box center [586, 125] width 633 height 62
click at [869, 128] on div "07 Patients have the rights to file complaints against the practice. Patient ri…" at bounding box center [586, 125] width 633 height 62
click at [934, 109] on label "True" at bounding box center [946, 117] width 137 height 44
click at [903, 112] on input "True" at bounding box center [895, 118] width 15 height 12
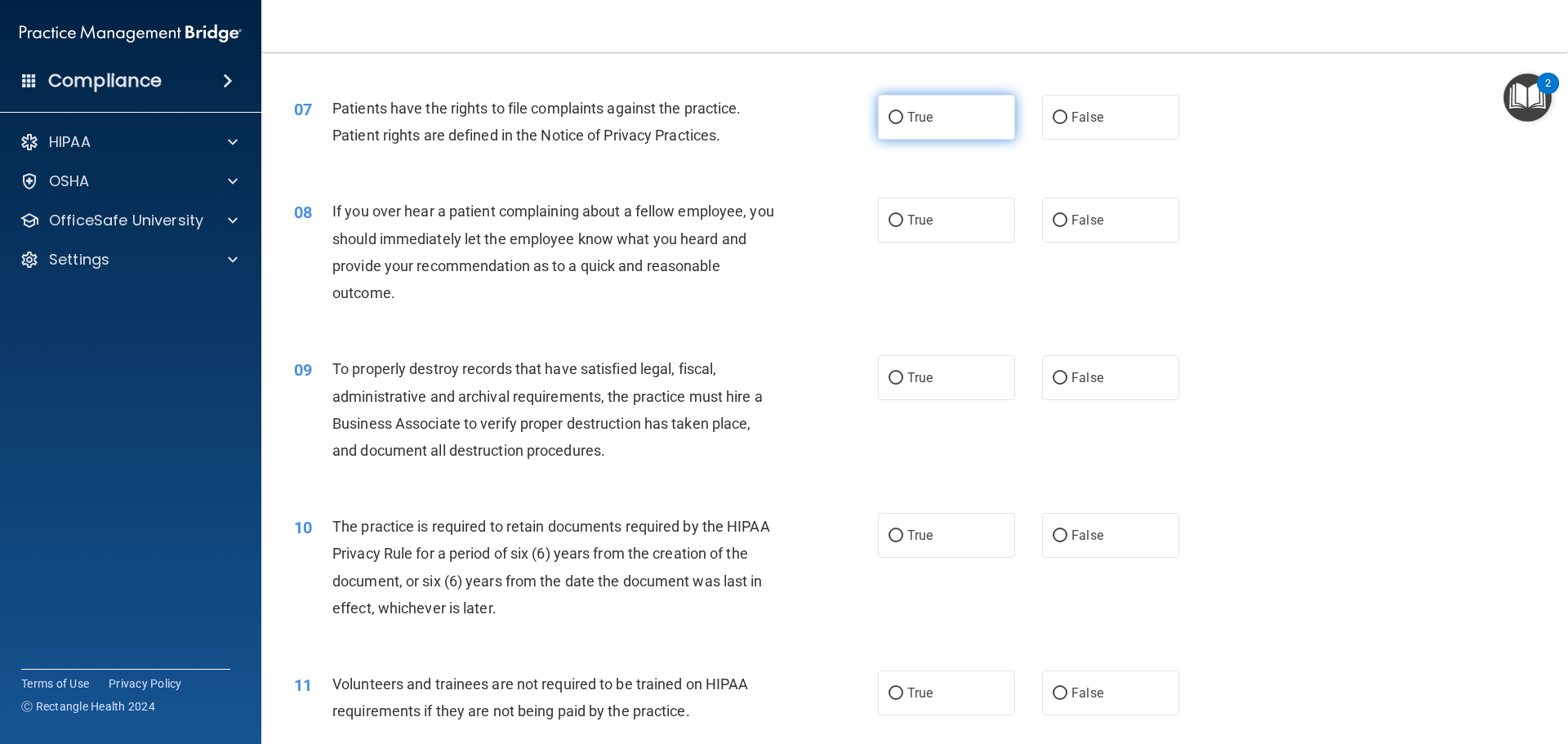
radio input "true"
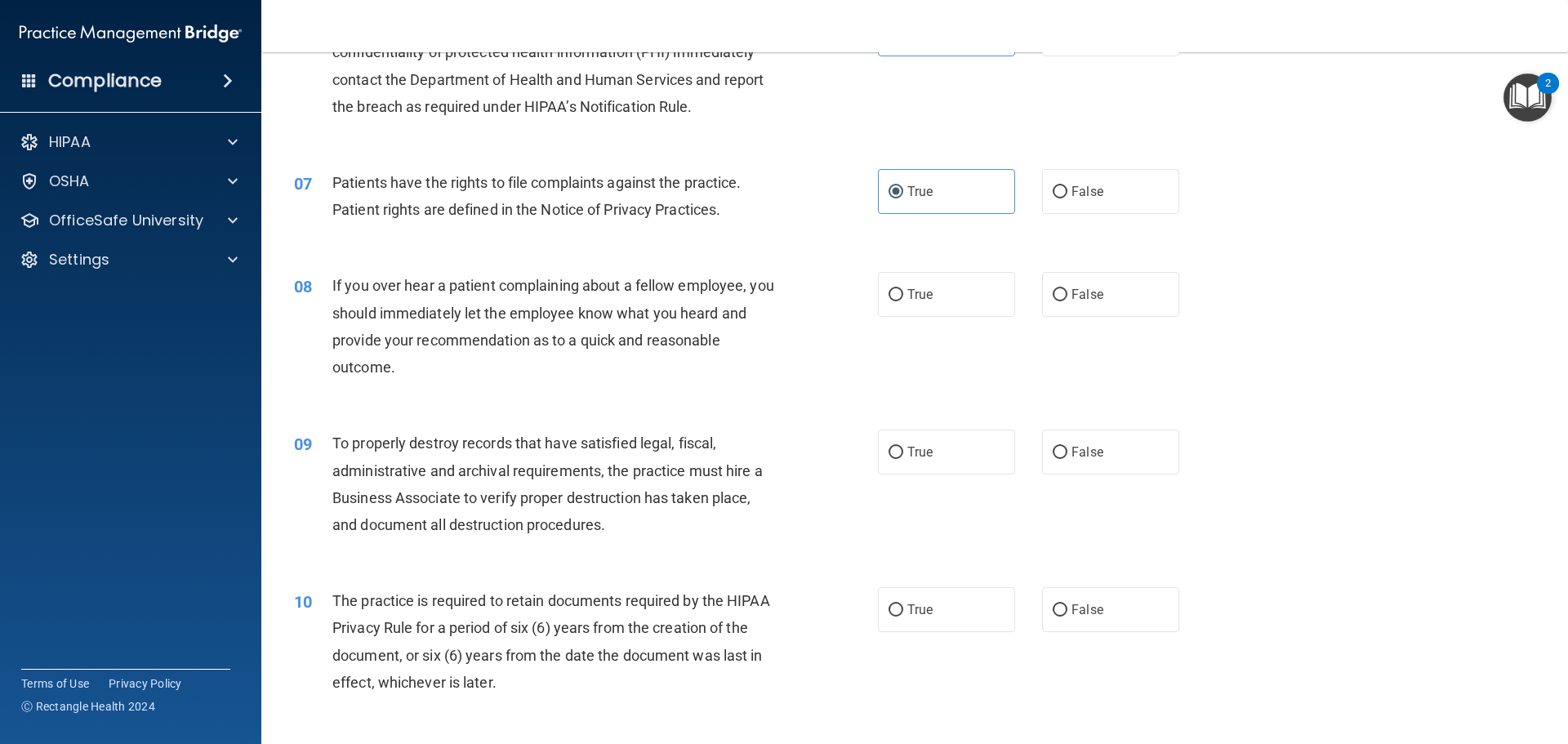
scroll to position [906, 0]
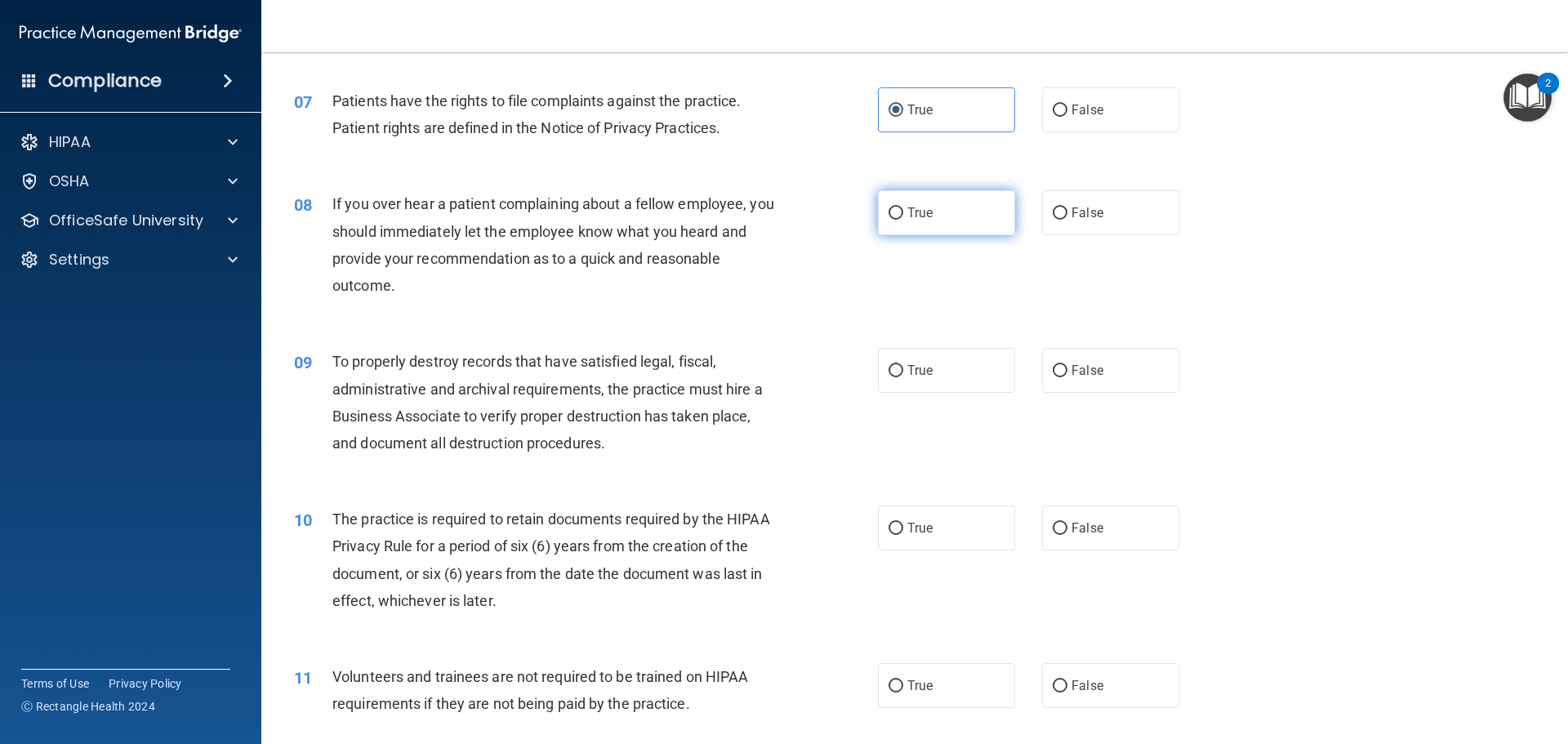
click at [963, 216] on label "True" at bounding box center [946, 213] width 137 height 44
click at [903, 216] on input "True" at bounding box center [895, 214] width 15 height 12
radio input "true"
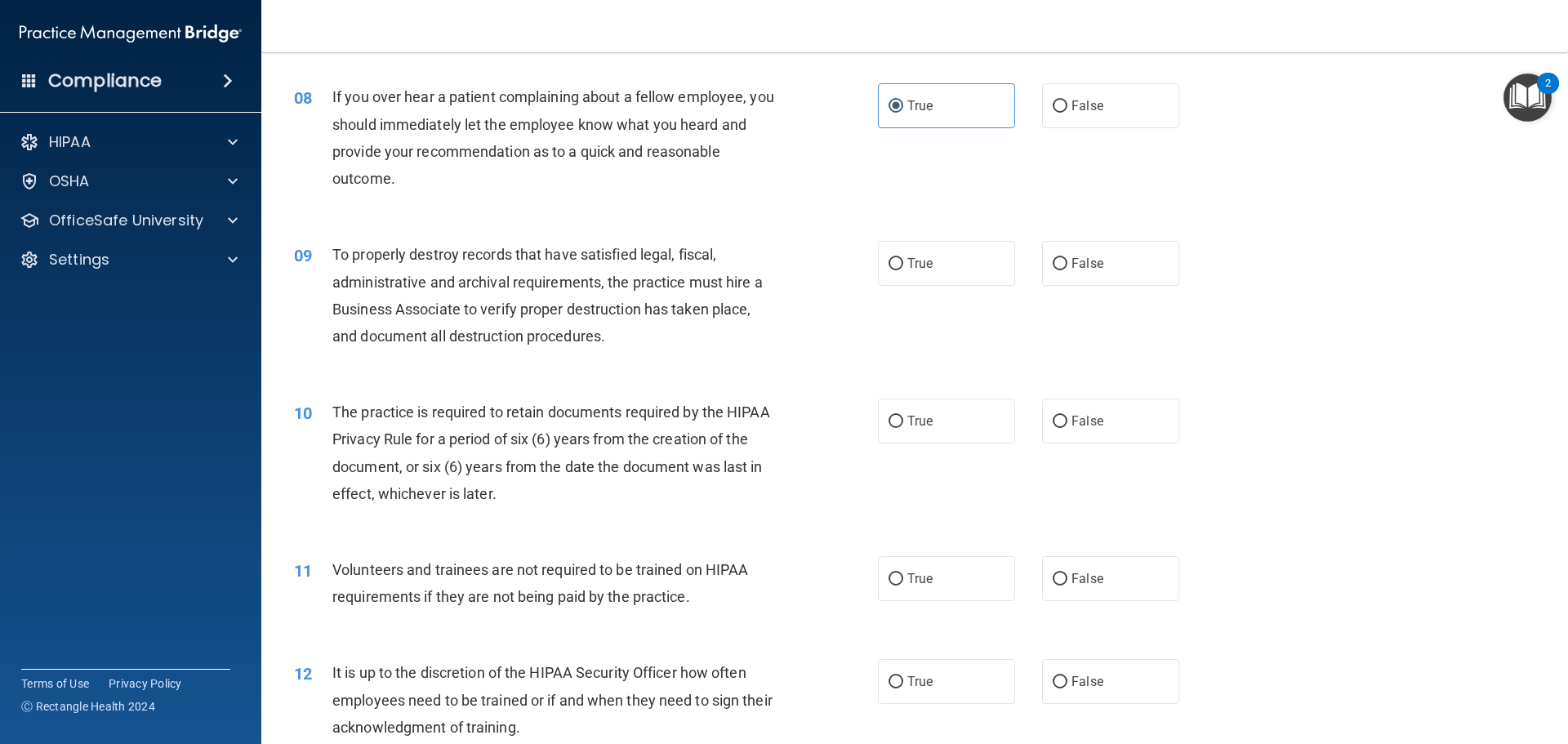
scroll to position [1069, 0]
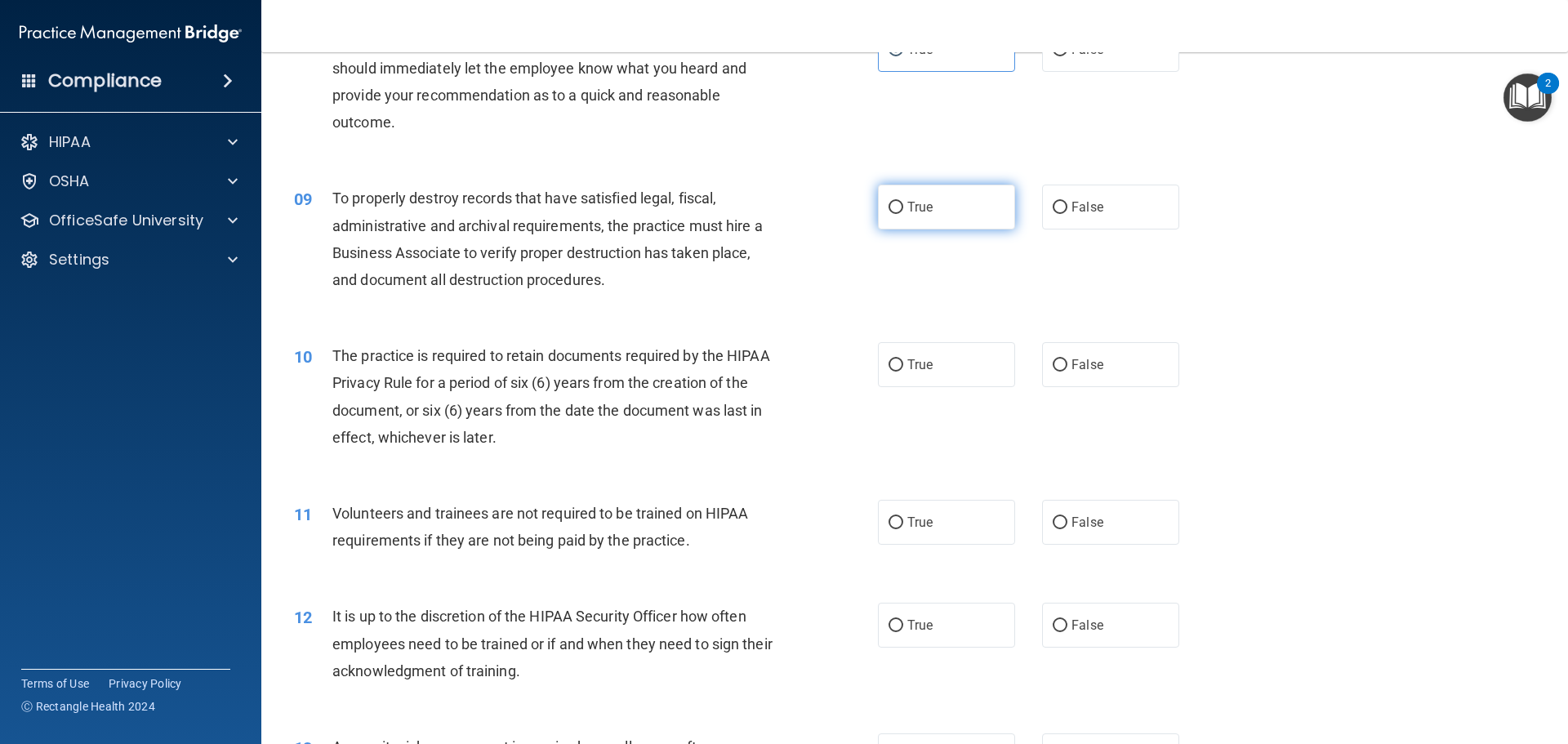
click at [915, 206] on span "True" at bounding box center [919, 206] width 25 height 15
click at [903, 206] on input "True" at bounding box center [895, 208] width 15 height 12
radio input "true"
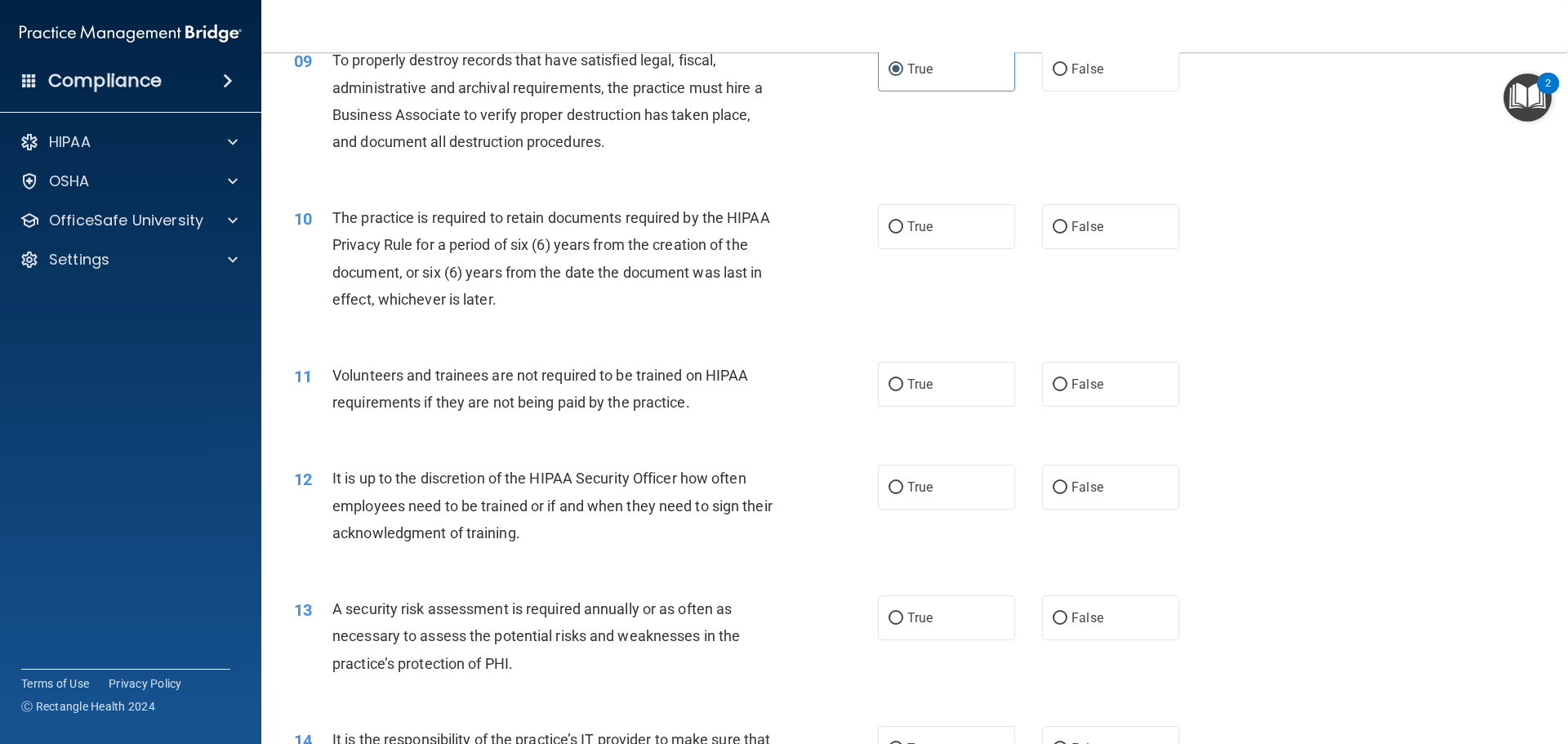
scroll to position [1233, 0]
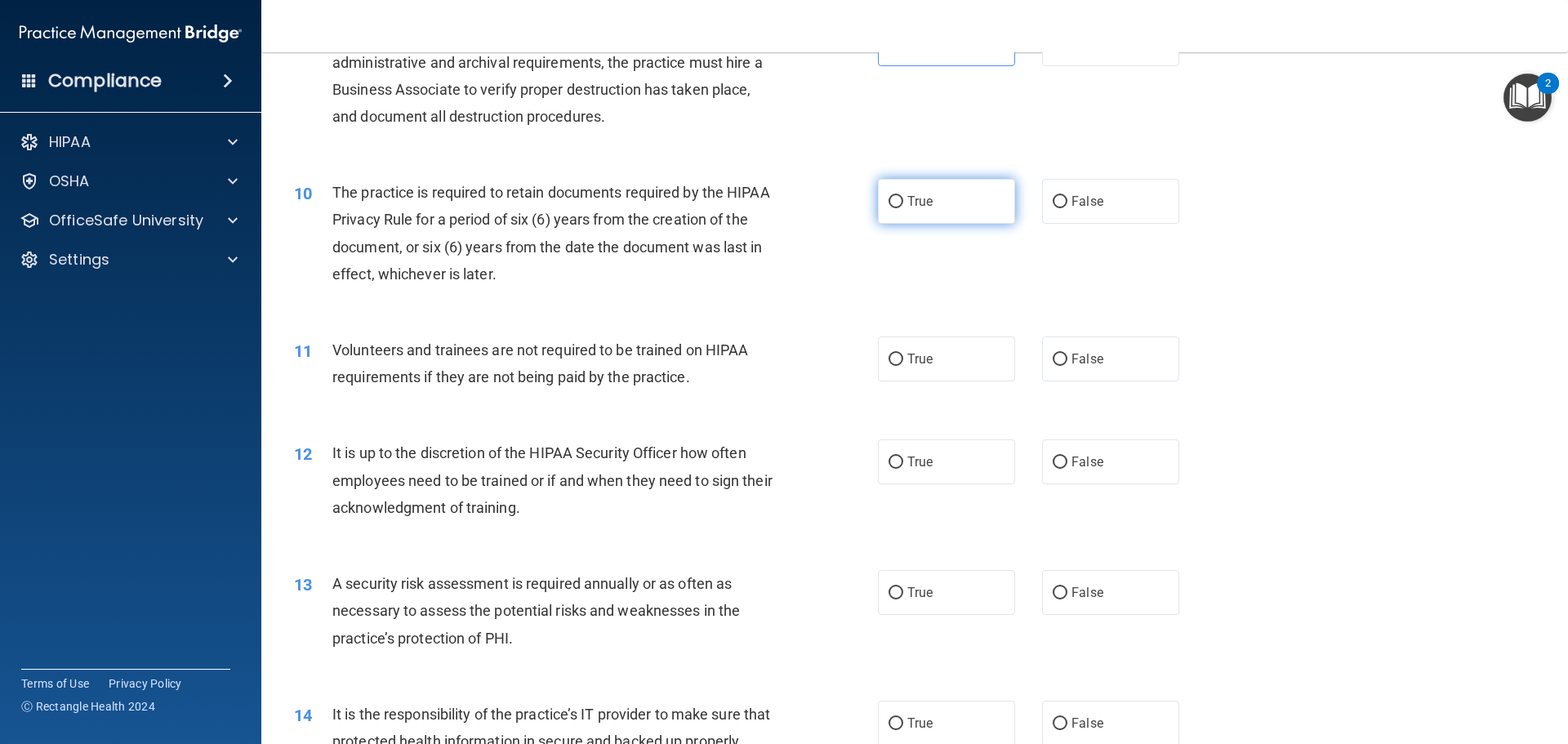
click at [935, 202] on label "True" at bounding box center [946, 201] width 137 height 44
click at [903, 202] on input "True" at bounding box center [895, 202] width 15 height 12
radio input "true"
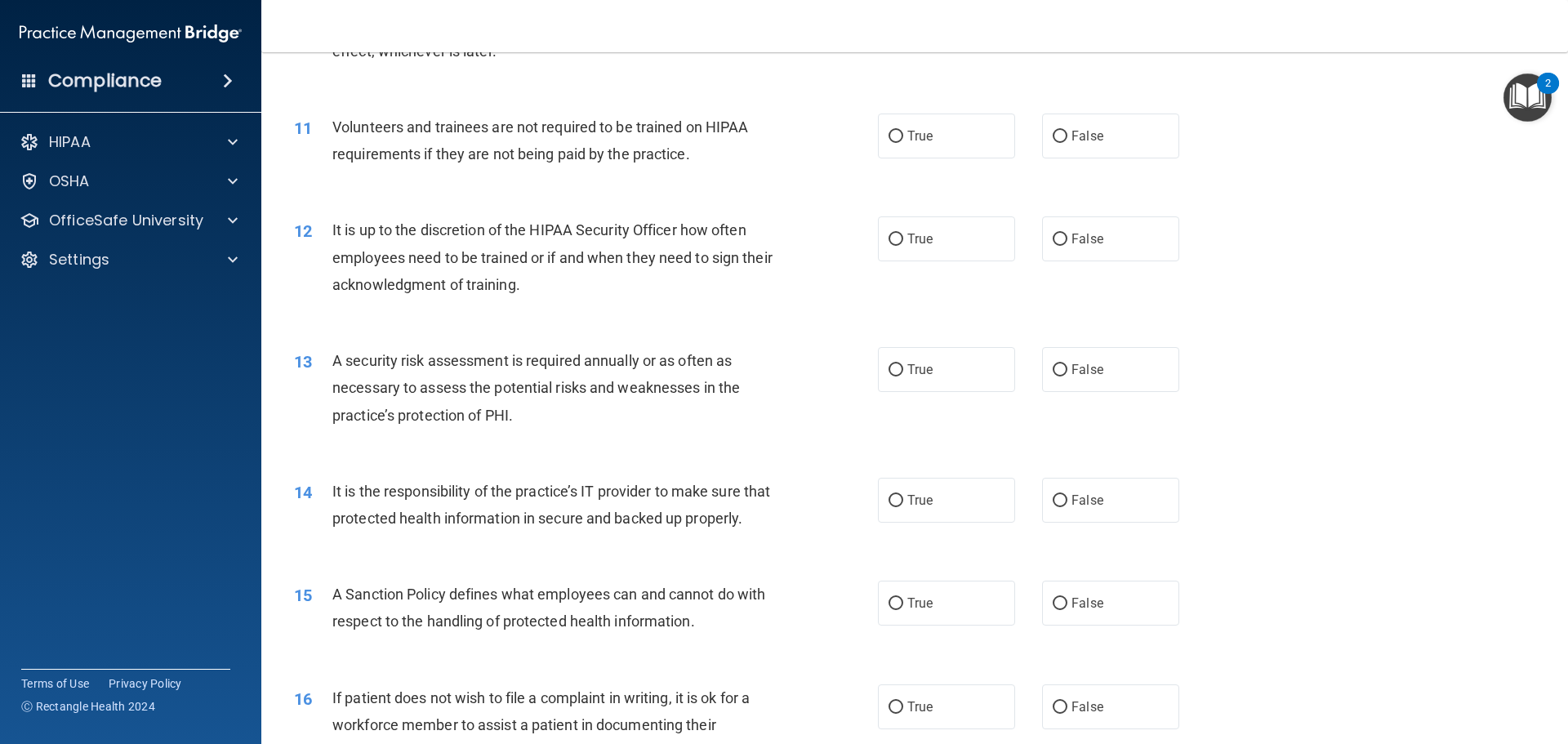
scroll to position [1477, 0]
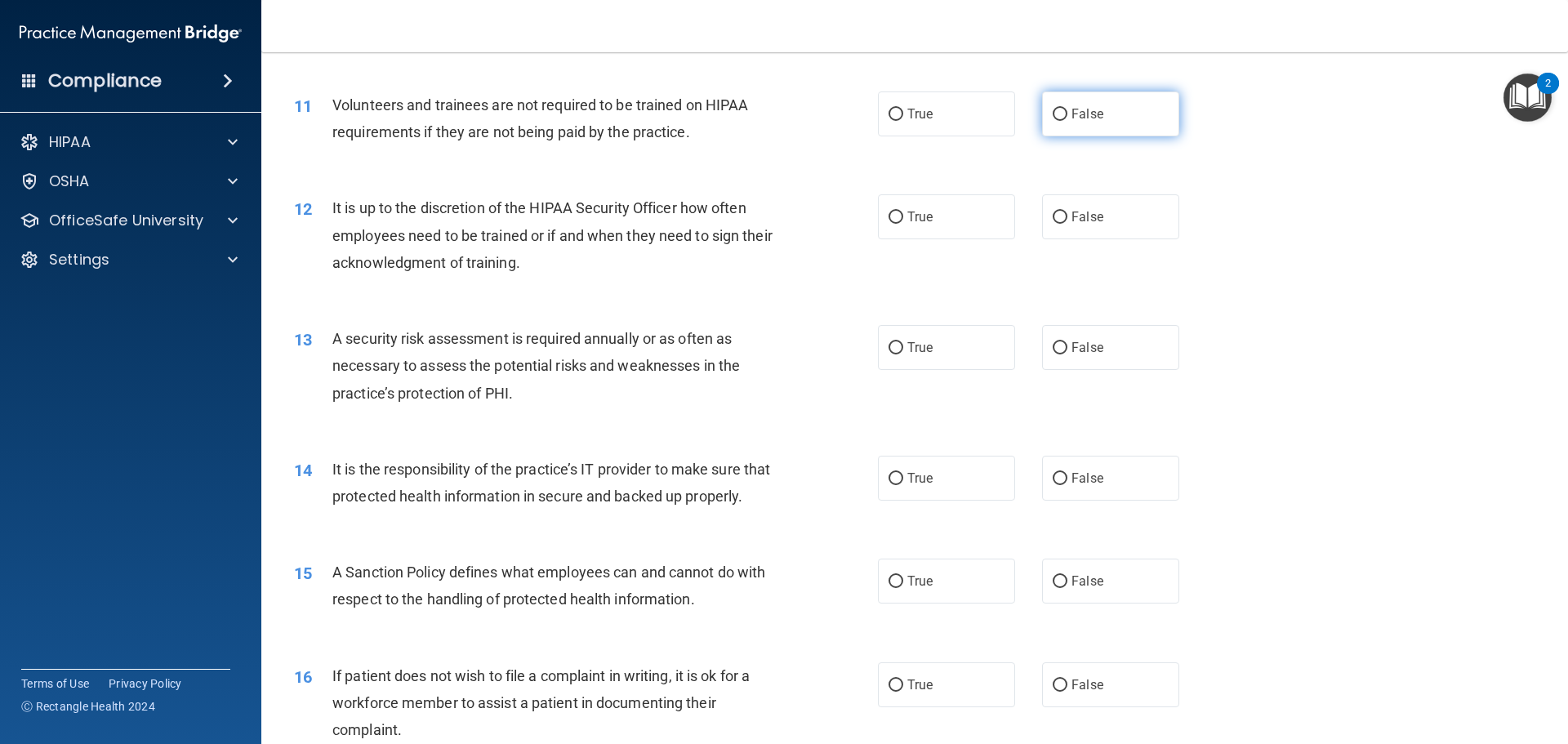
click at [1112, 134] on label "False" at bounding box center [1111, 114] width 137 height 44
click at [1067, 121] on input "False" at bounding box center [1060, 115] width 15 height 12
radio input "true"
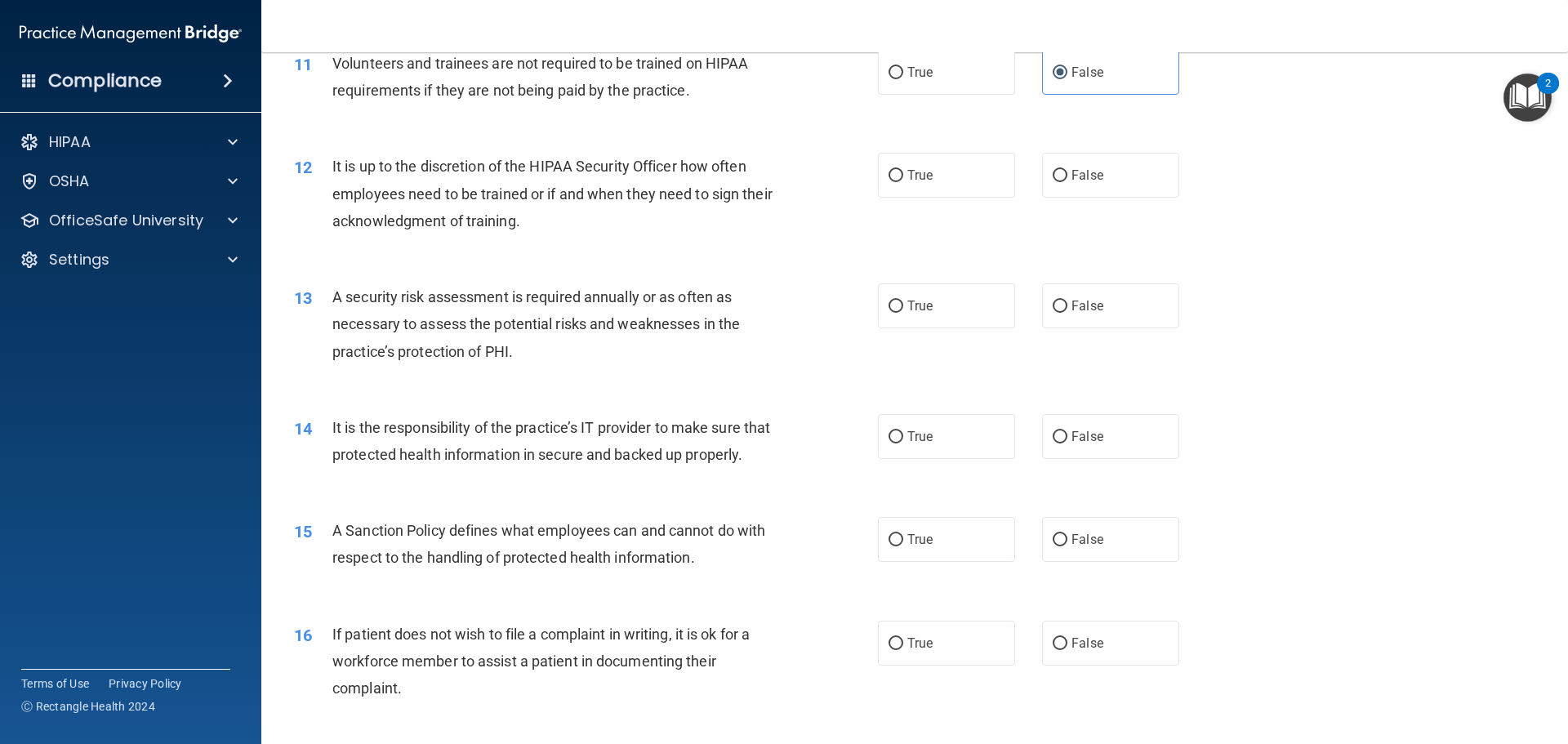
scroll to position [1559, 0]
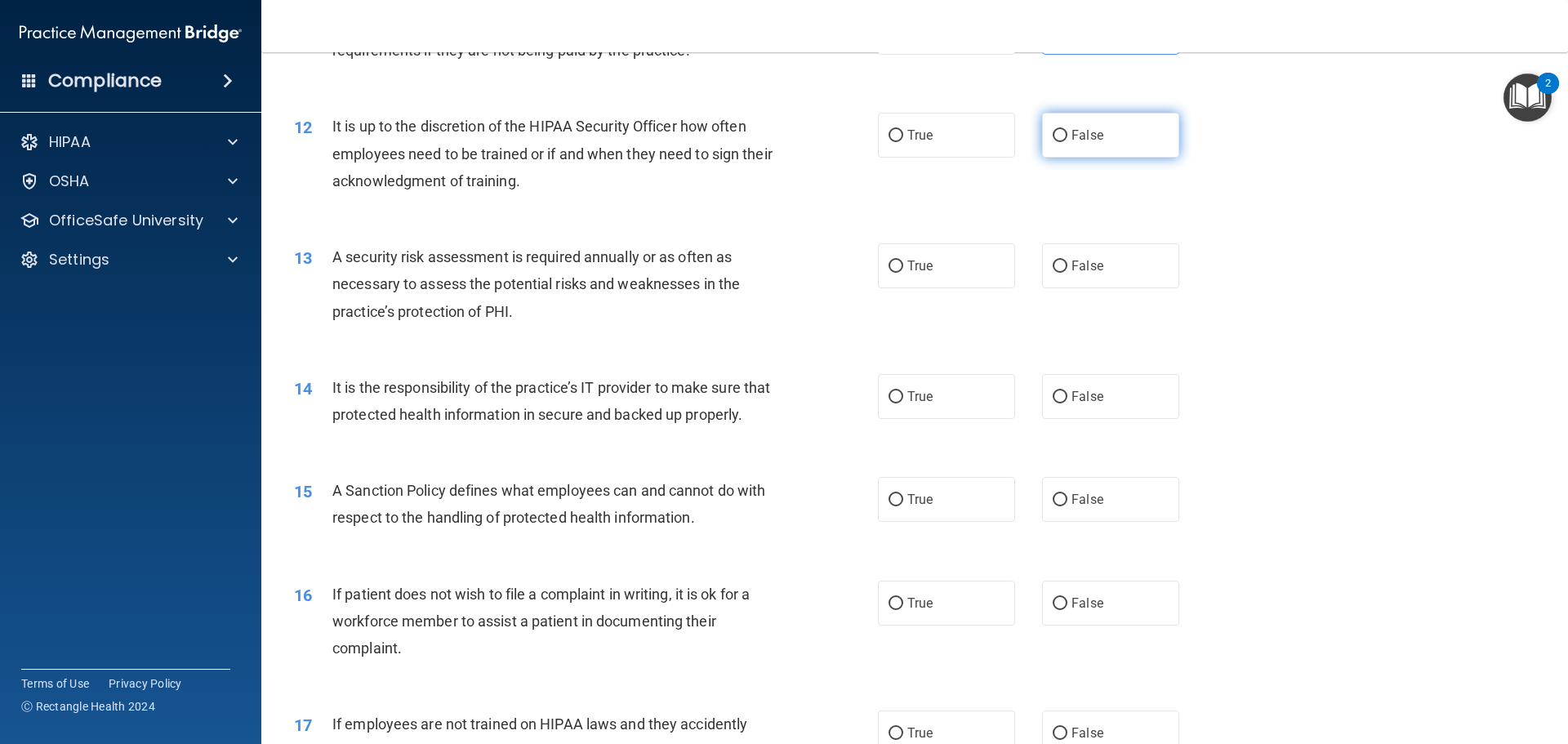
click at [1164, 142] on label "False" at bounding box center [1111, 135] width 137 height 44
click at [1067, 142] on input "False" at bounding box center [1060, 136] width 15 height 12
radio input "true"
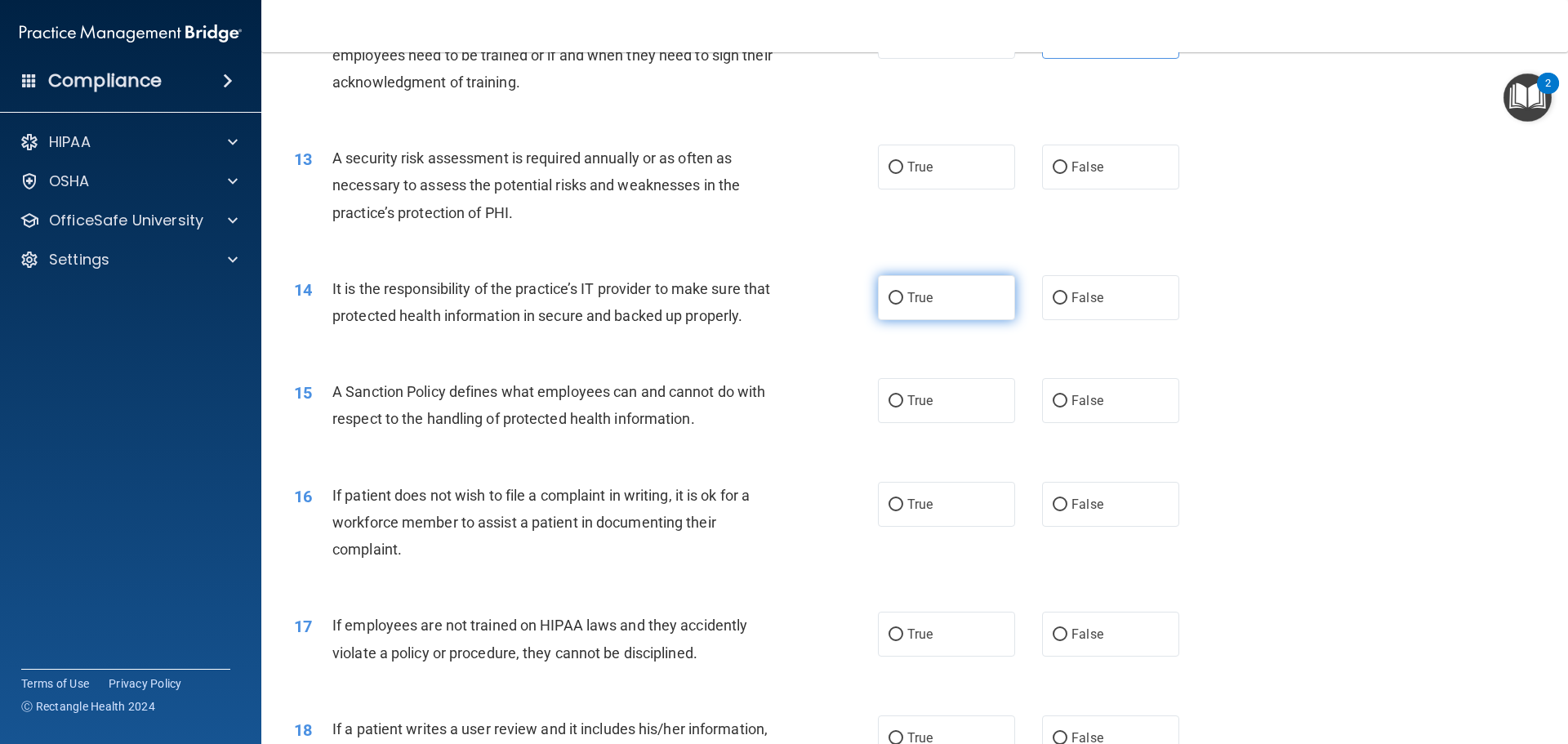
scroll to position [1640, 0]
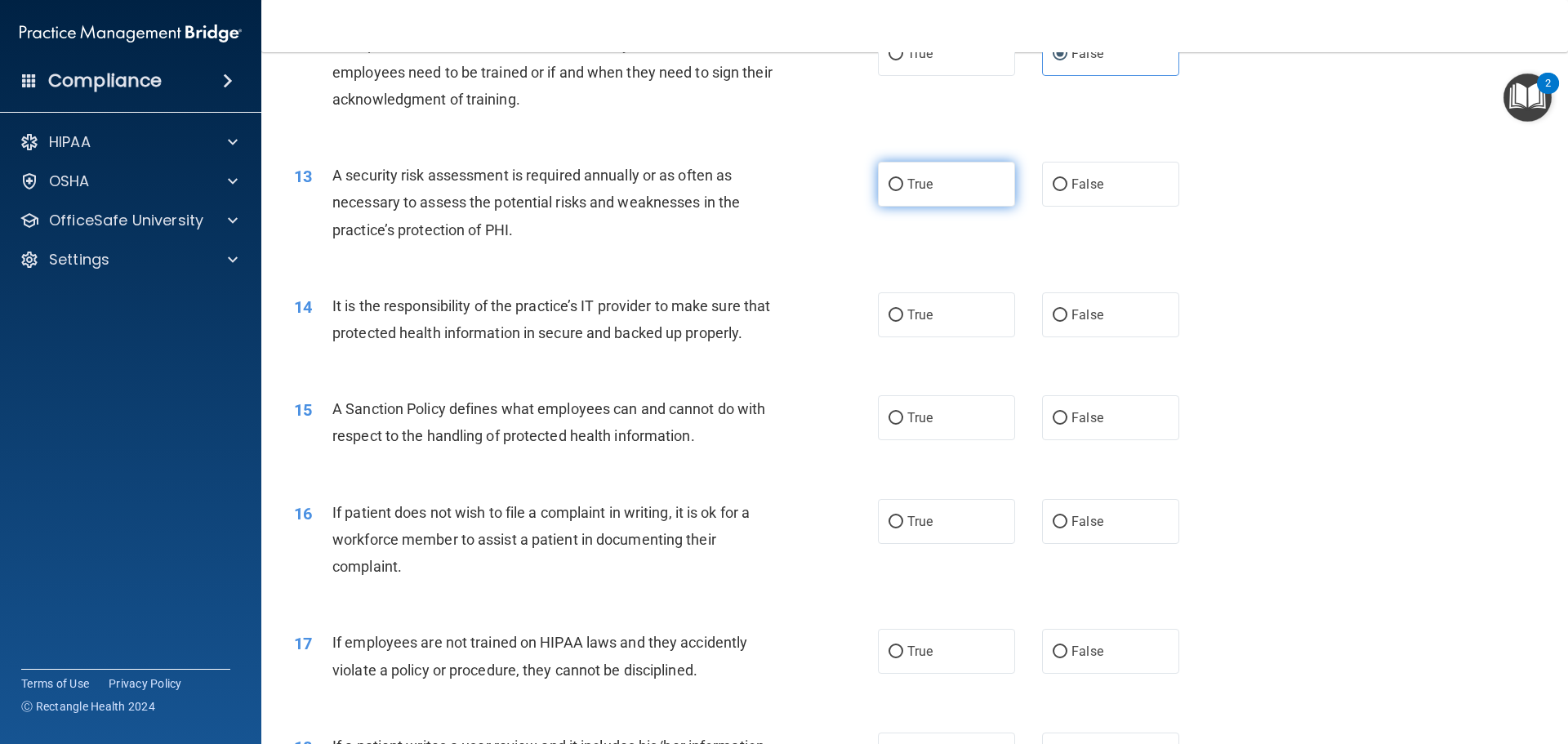
click at [897, 186] on label "True" at bounding box center [946, 184] width 137 height 44
click at [897, 186] on input "True" at bounding box center [895, 185] width 15 height 12
radio input "true"
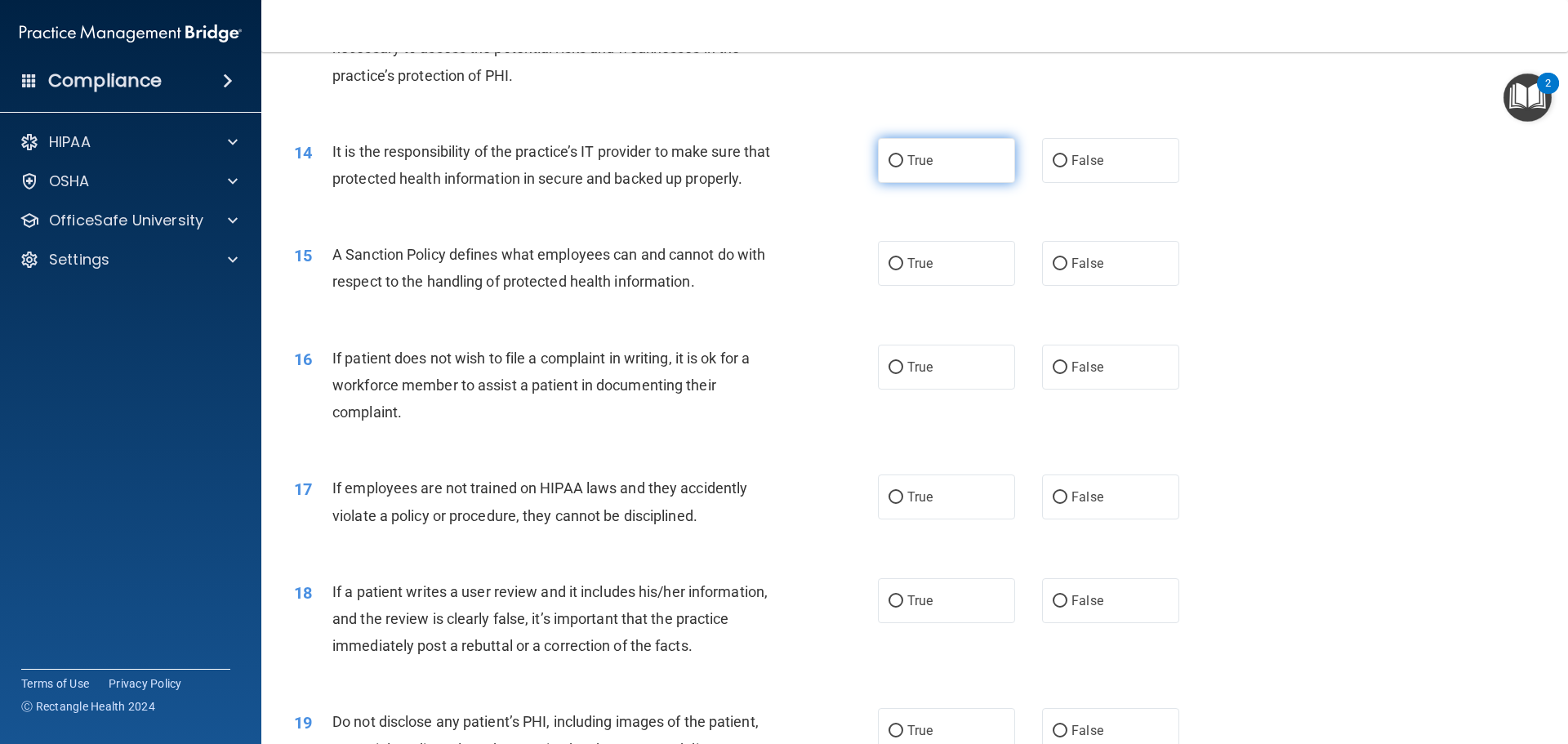
scroll to position [1804, 0]
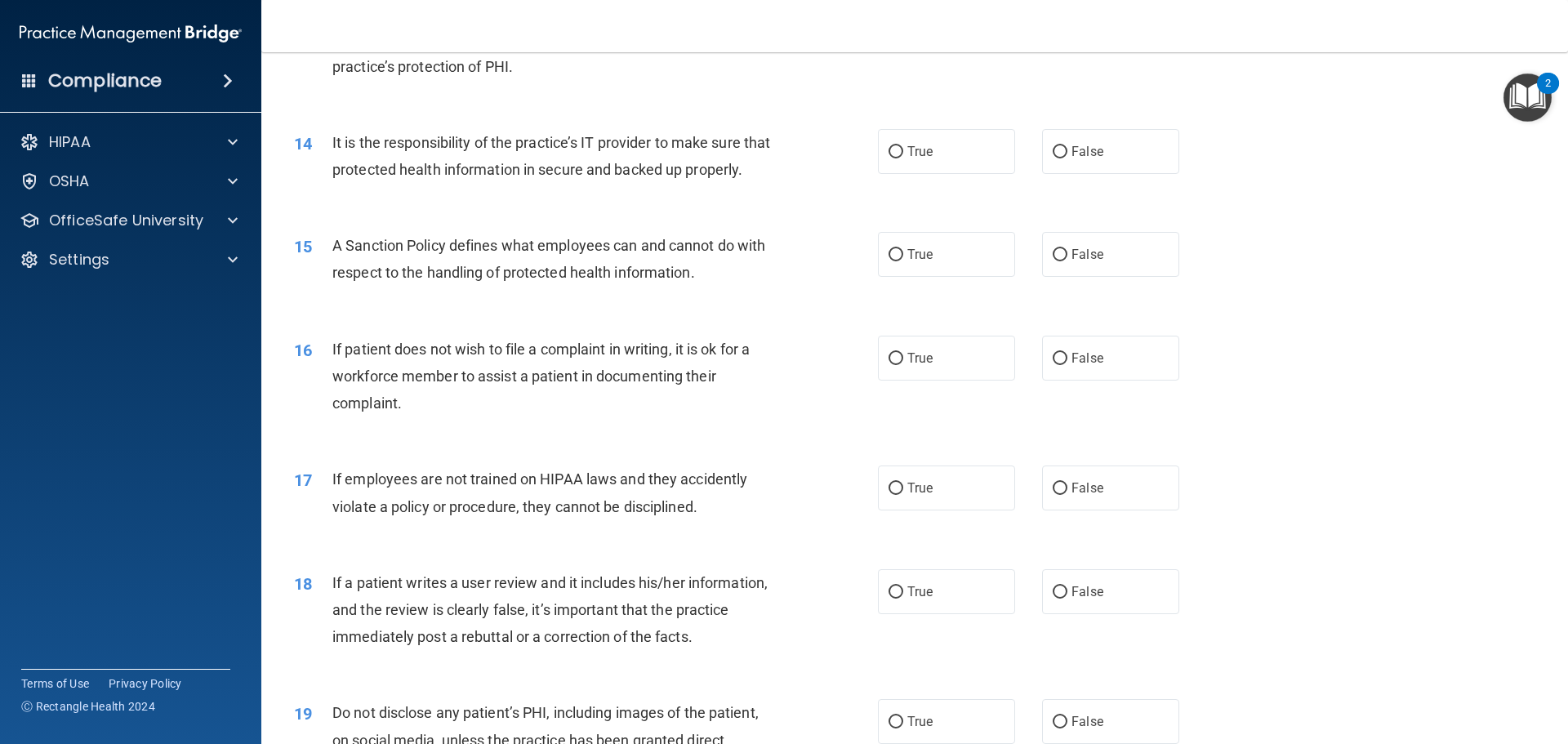
click at [902, 175] on div "14 It is the responsibility of the practice’s IT provider to make sure that pro…" at bounding box center [915, 160] width 1265 height 103
click at [961, 137] on label "True" at bounding box center [946, 151] width 137 height 44
click at [903, 146] on input "True" at bounding box center [895, 152] width 15 height 12
radio input "true"
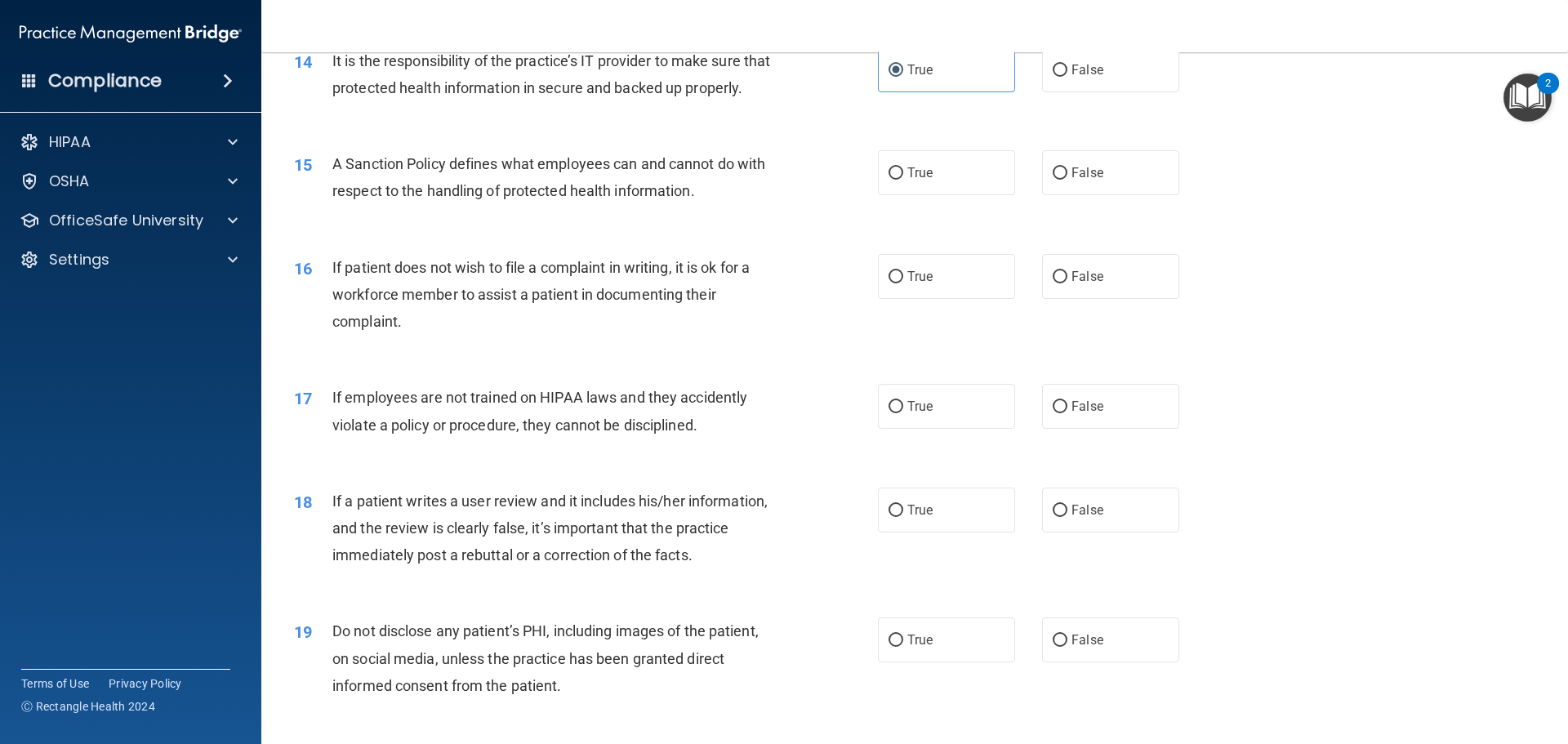
scroll to position [1967, 0]
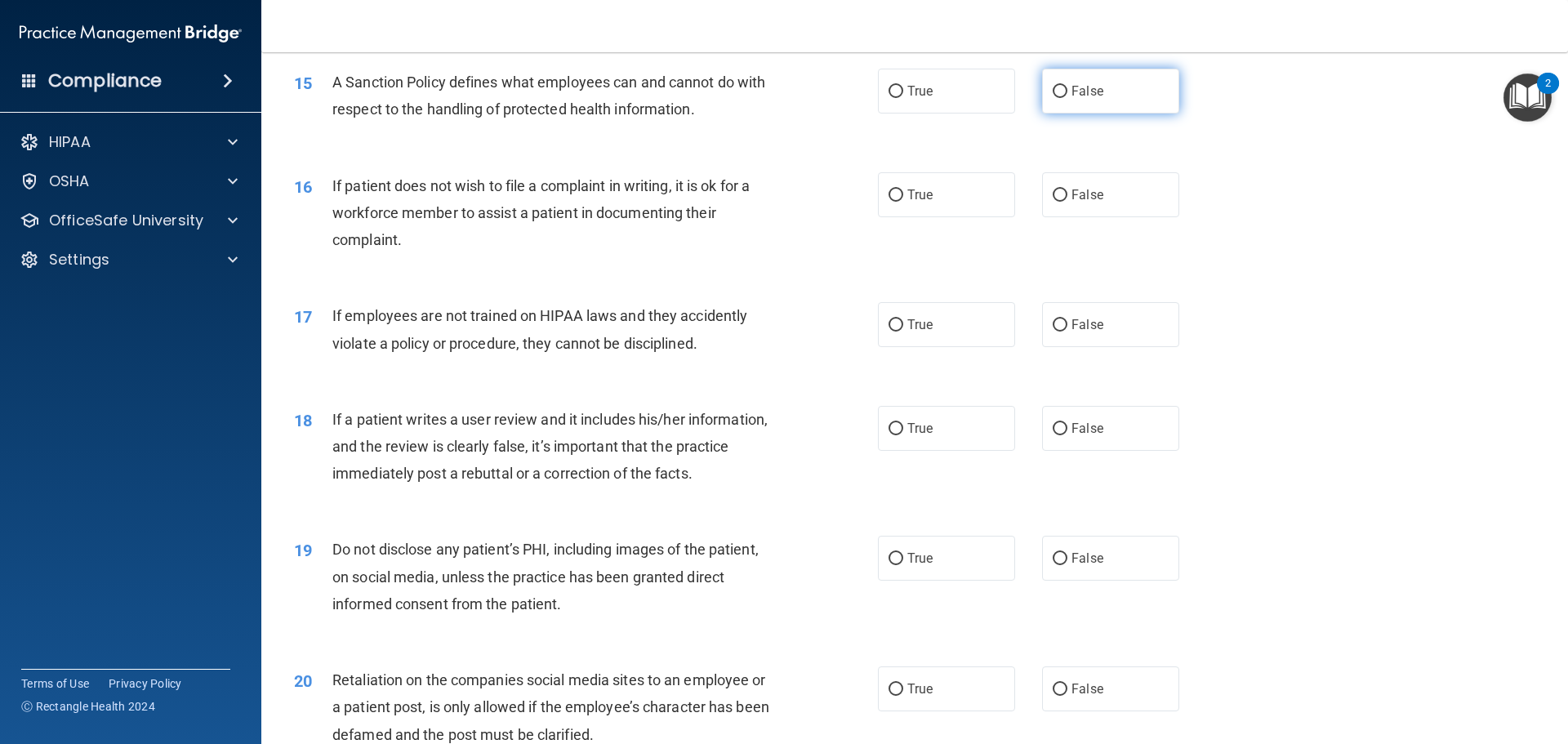
click at [1095, 114] on label "False" at bounding box center [1111, 91] width 137 height 44
click at [1067, 98] on input "False" at bounding box center [1060, 92] width 15 height 12
radio input "true"
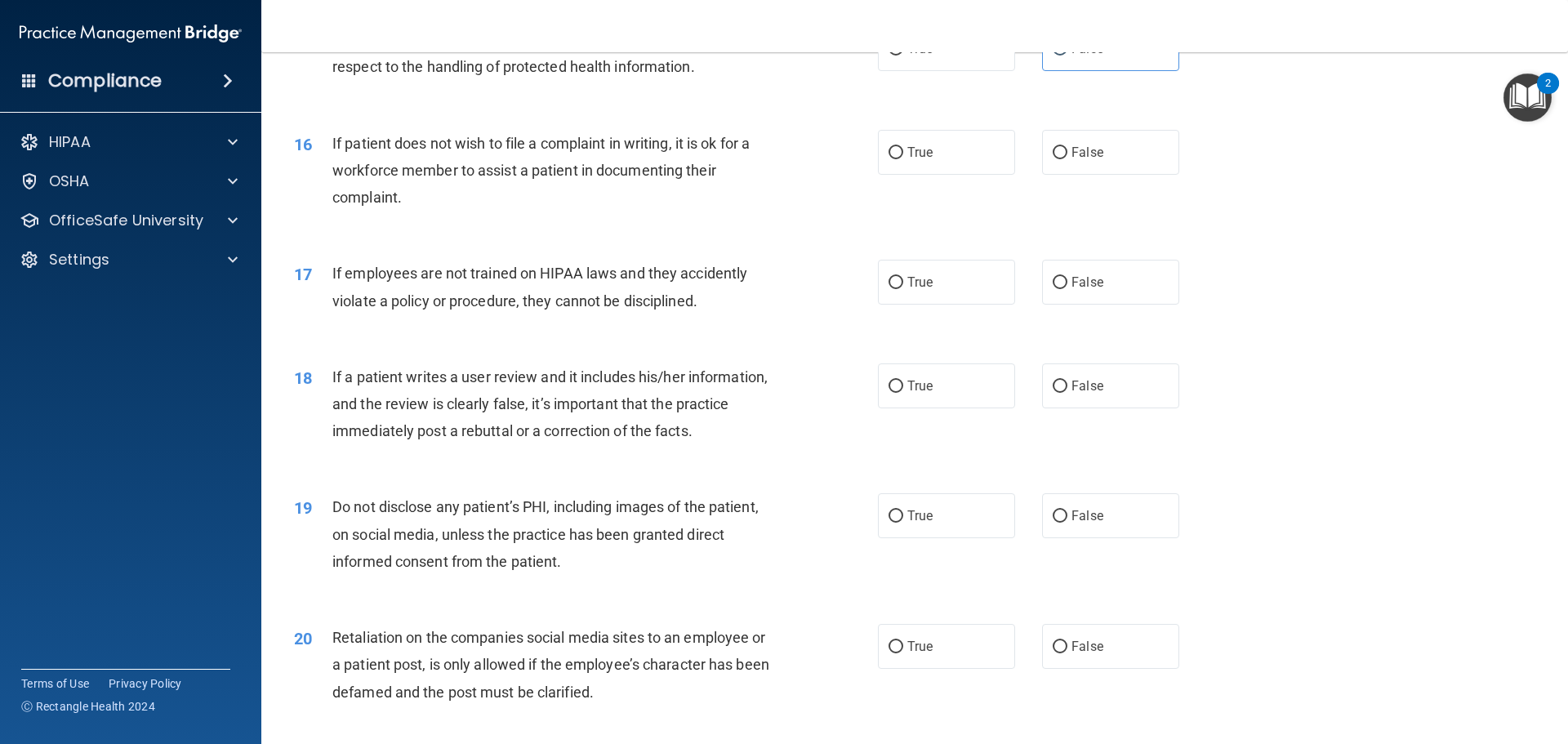
scroll to position [2049, 0]
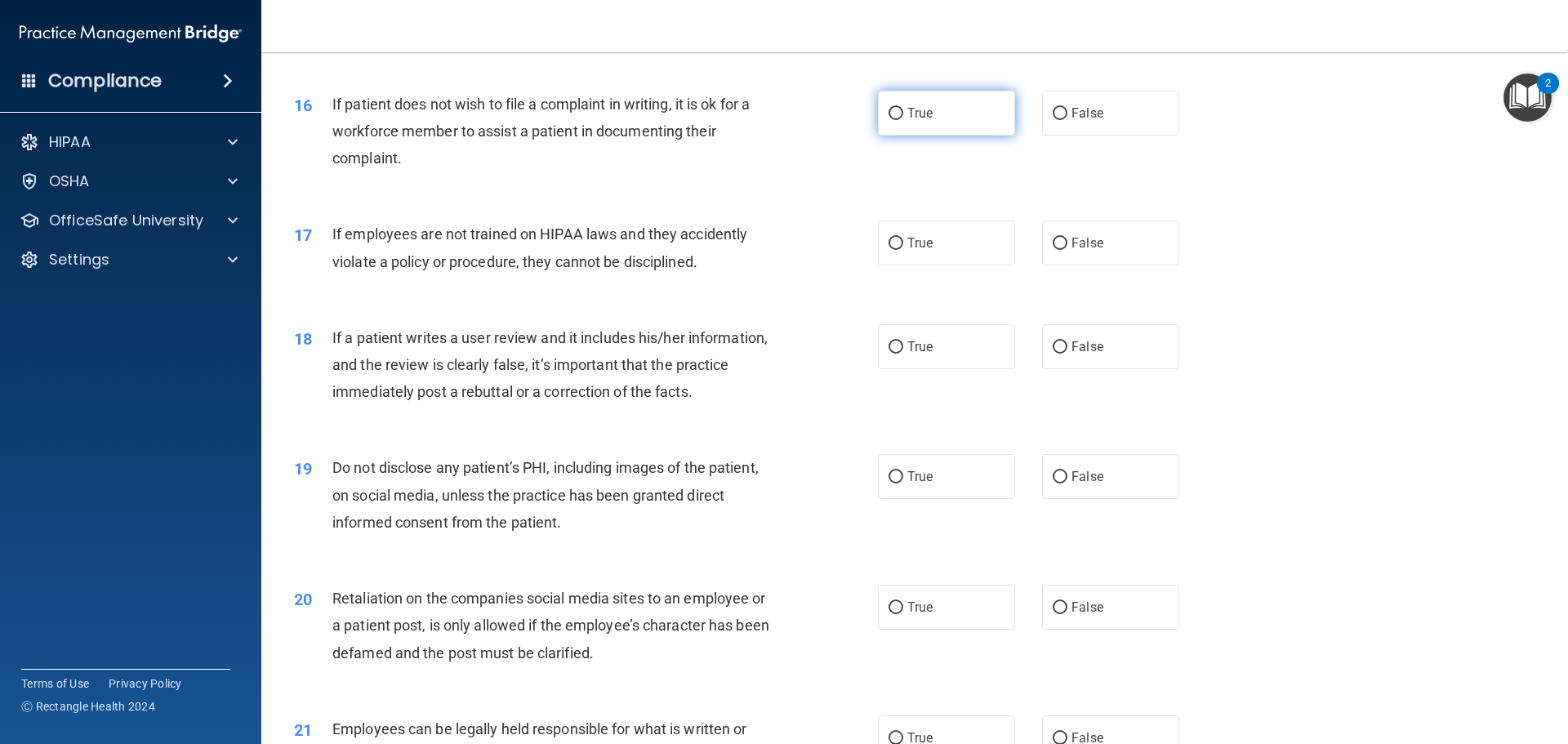
click at [921, 124] on label "True" at bounding box center [946, 113] width 137 height 44
click at [903, 120] on input "True" at bounding box center [895, 114] width 15 height 12
radio input "true"
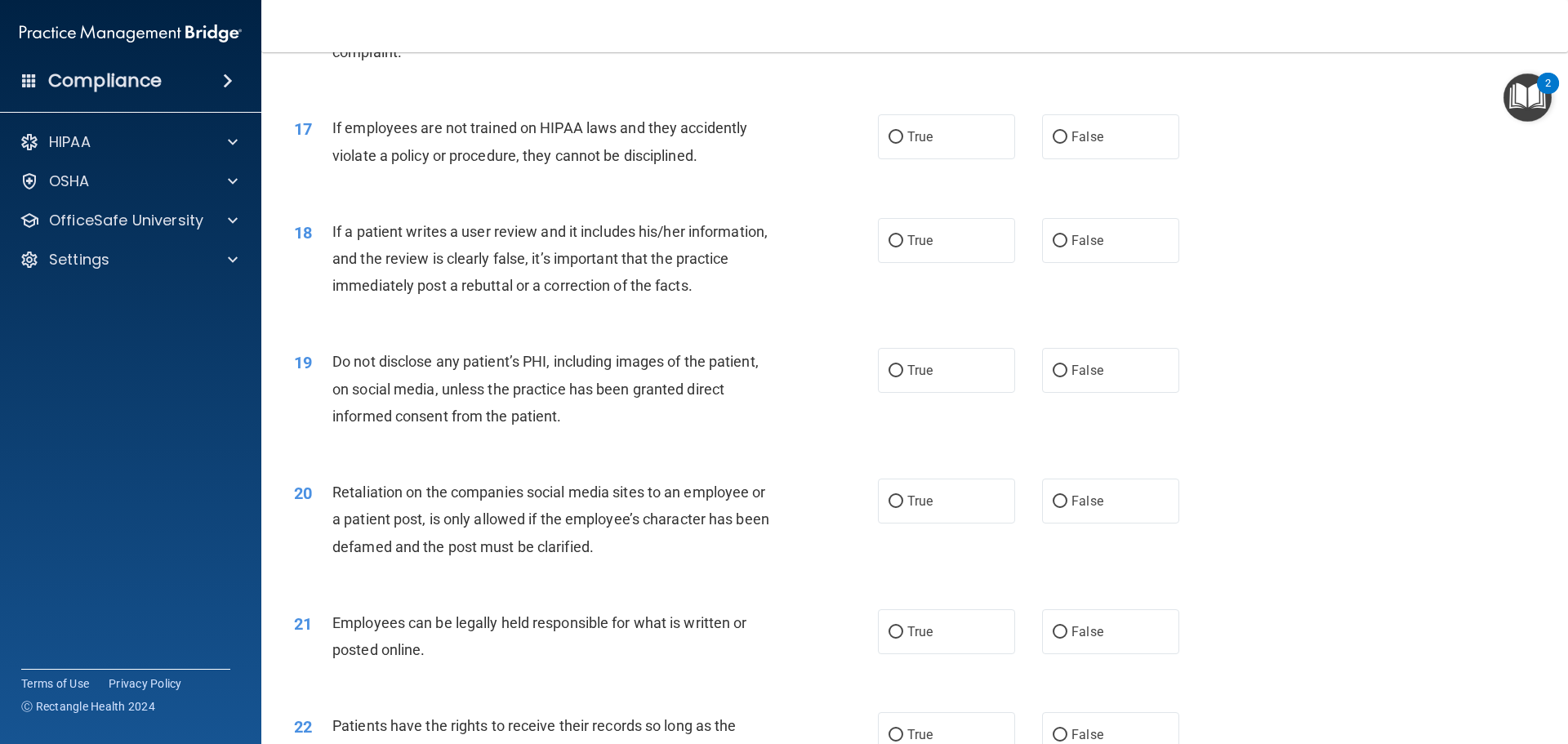
scroll to position [2212, 0]
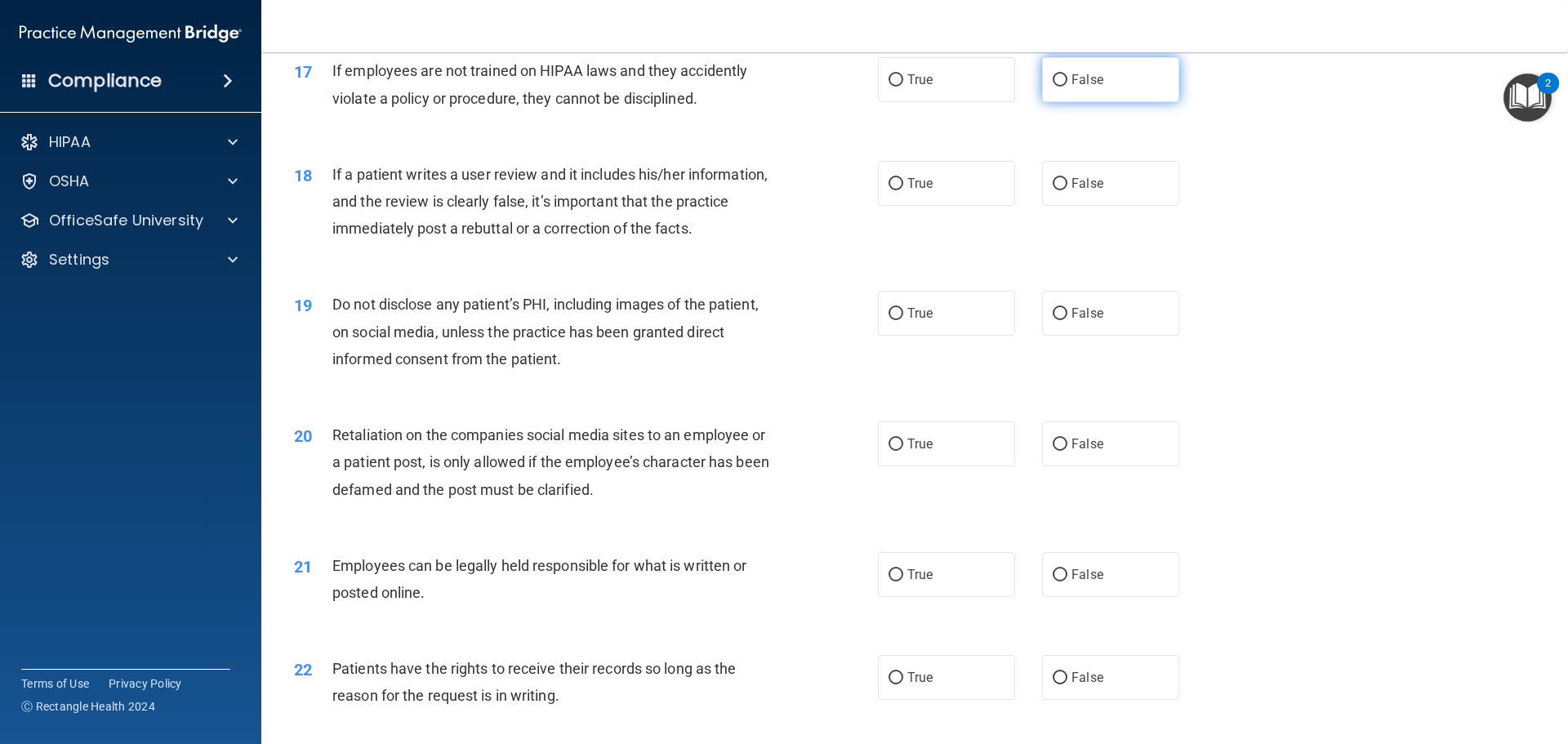
click at [1053, 86] on input "False" at bounding box center [1060, 81] width 15 height 12
radio input "true"
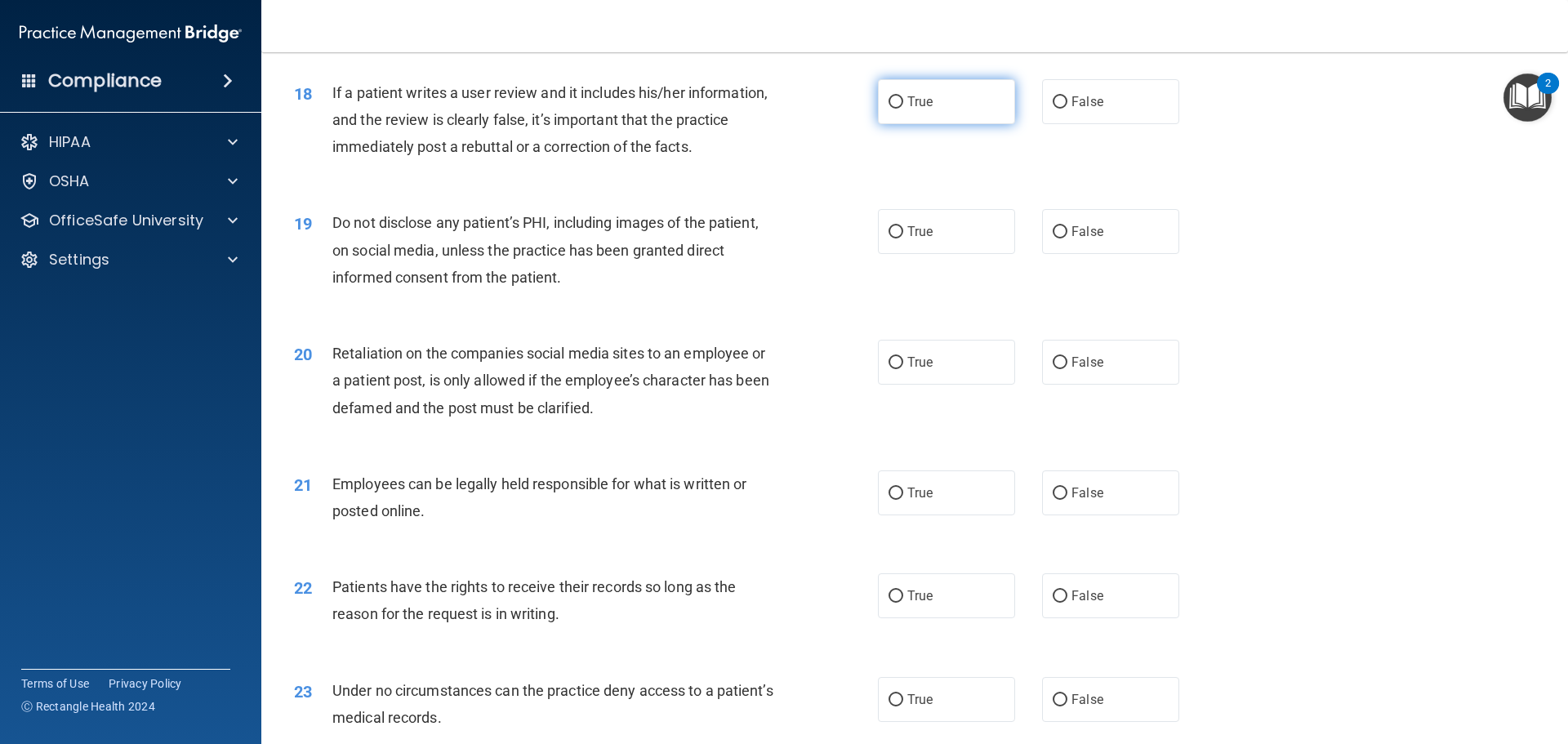
click at [982, 124] on label "True" at bounding box center [946, 101] width 137 height 44
click at [903, 109] on input "True" at bounding box center [895, 102] width 15 height 12
radio input "true"
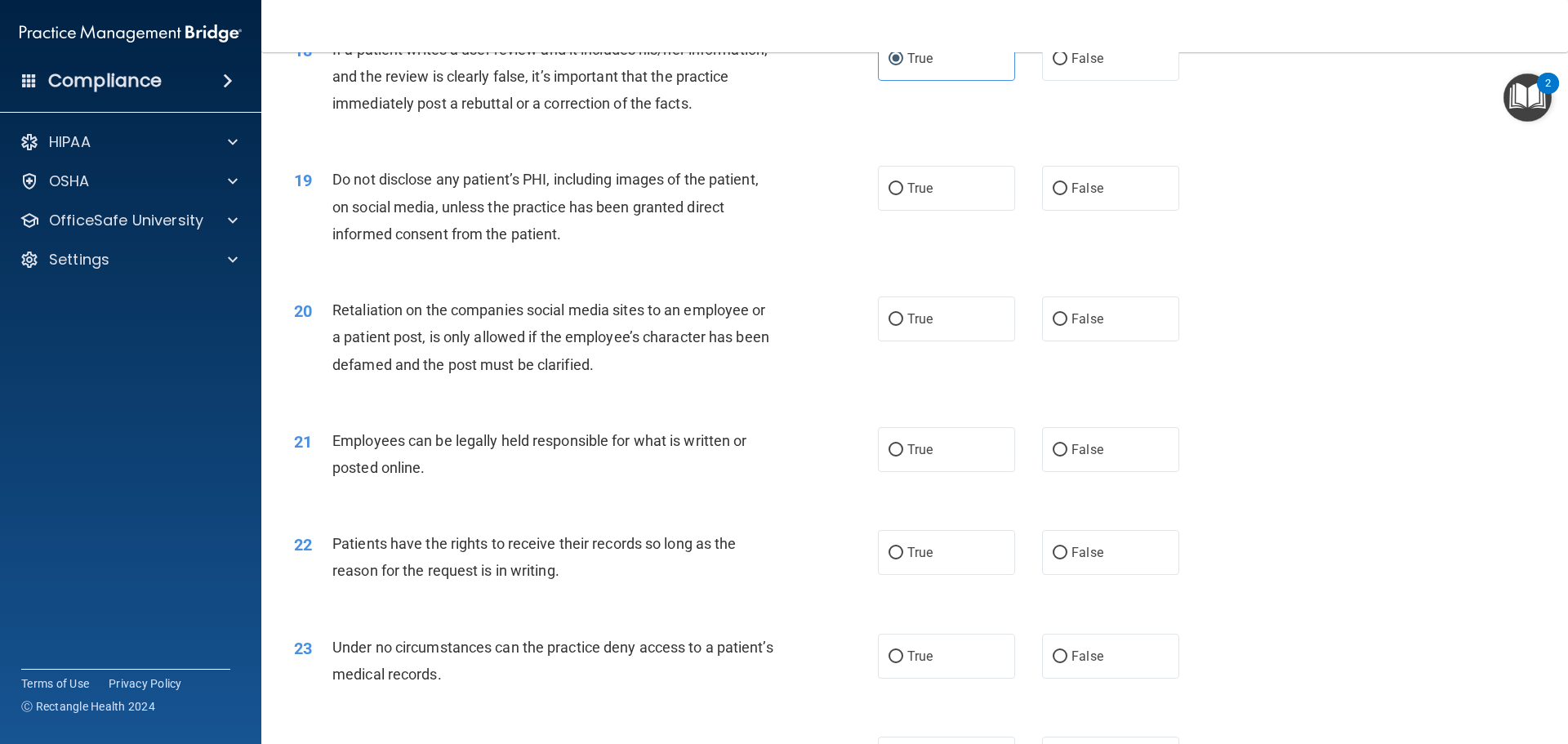
scroll to position [2375, 0]
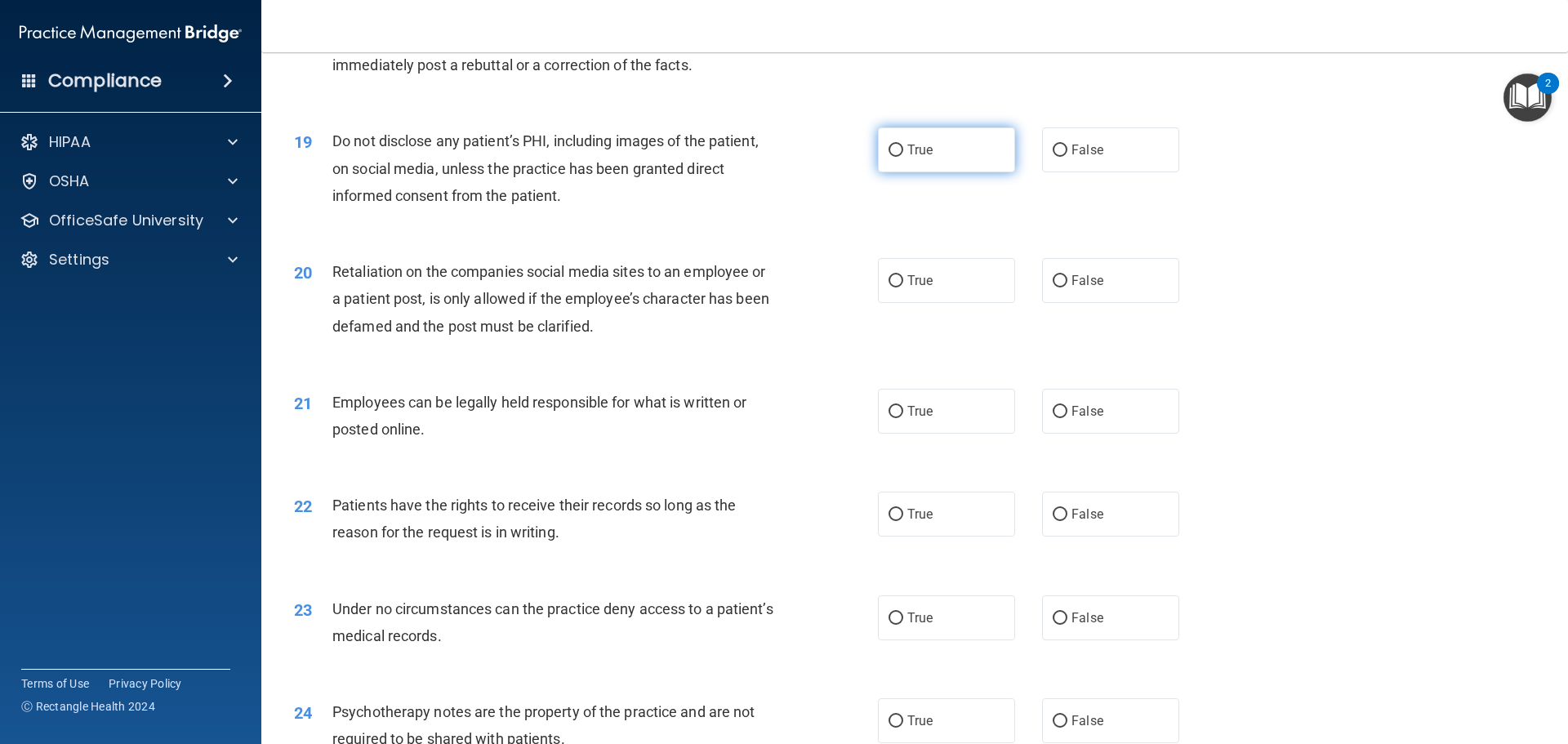
click at [907, 158] on span "True" at bounding box center [919, 150] width 25 height 15
click at [903, 157] on input "True" at bounding box center [895, 150] width 15 height 12
radio input "true"
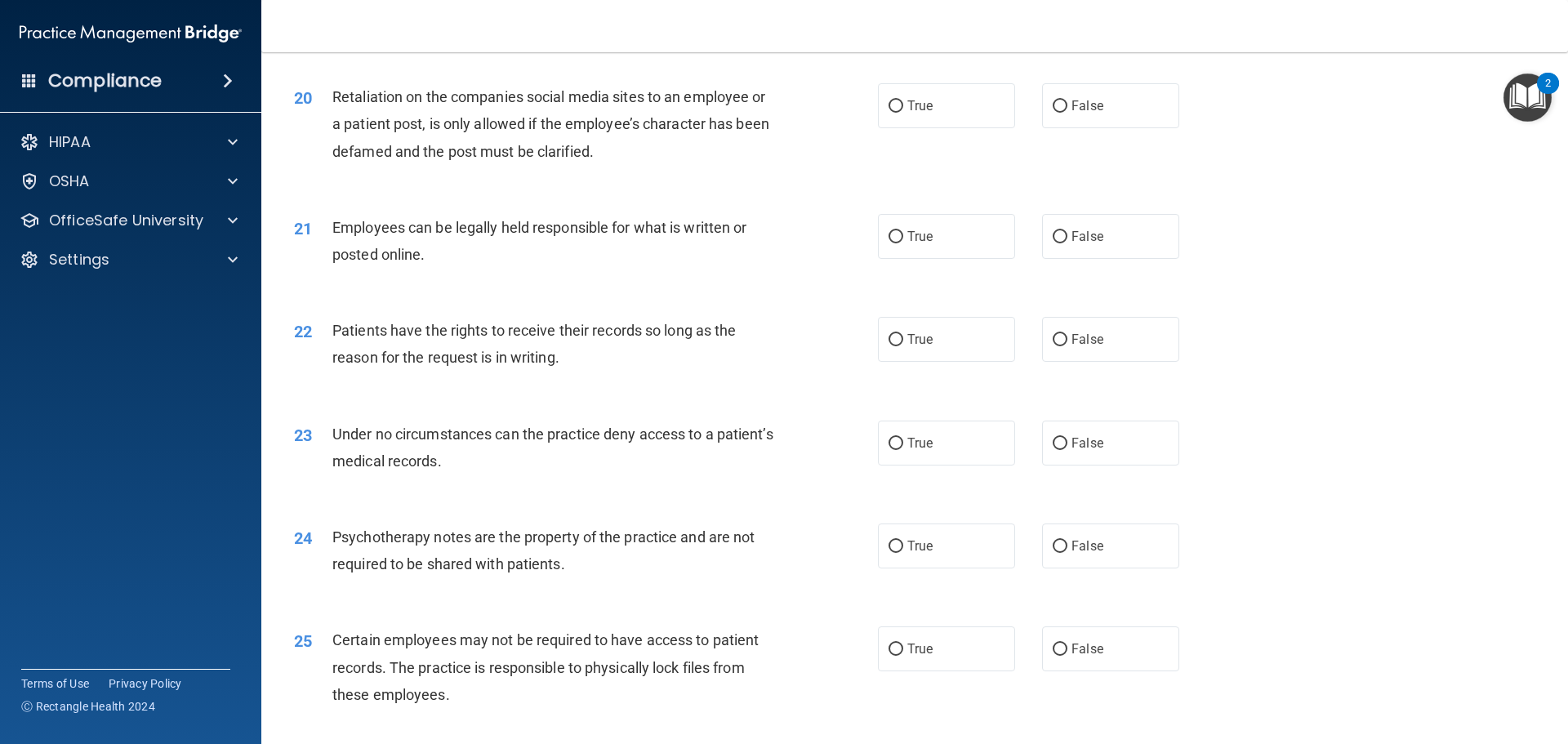
scroll to position [2293, 0]
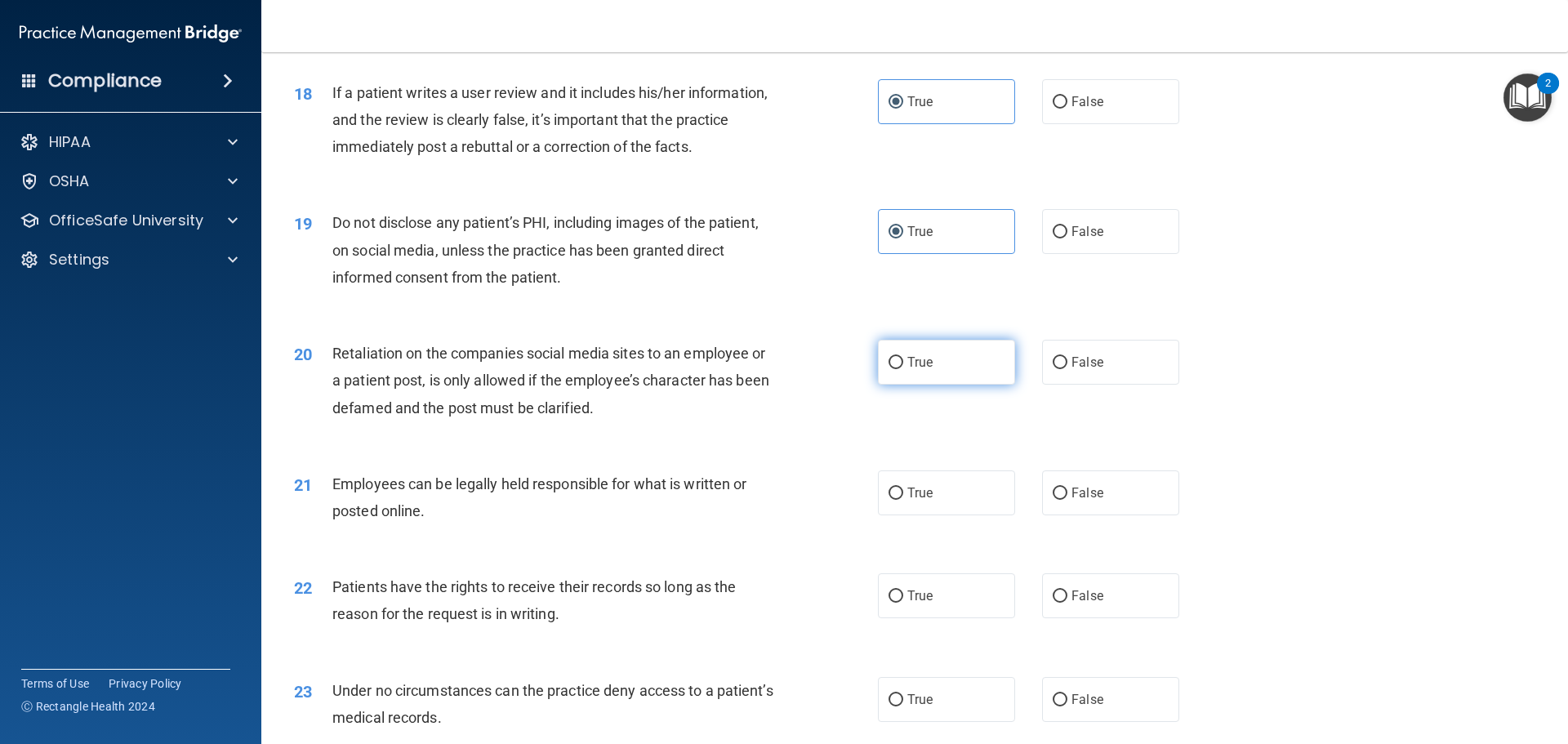
click at [918, 384] on label "True" at bounding box center [946, 362] width 137 height 44
click at [903, 369] on input "True" at bounding box center [895, 363] width 15 height 12
radio input "true"
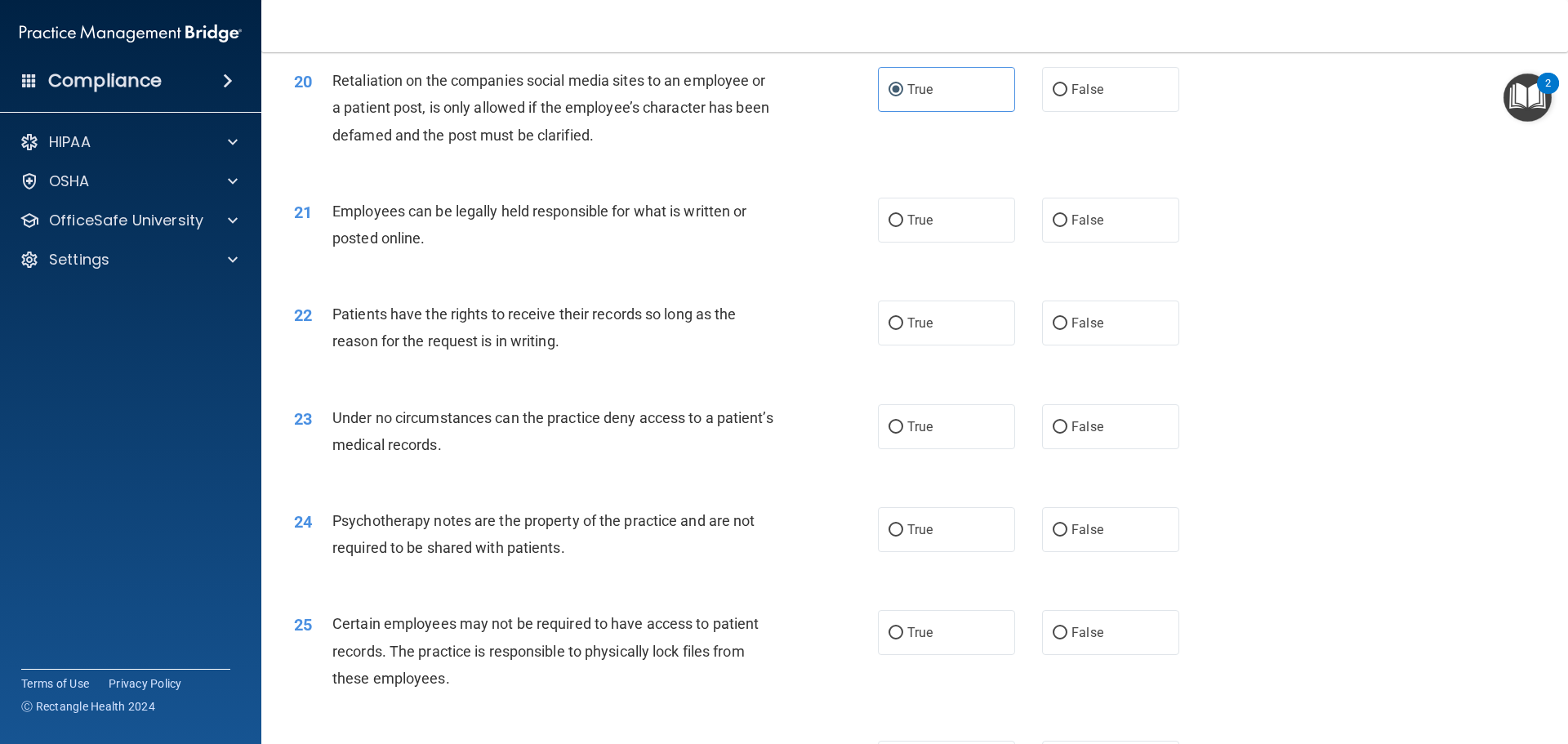
scroll to position [2621, 0]
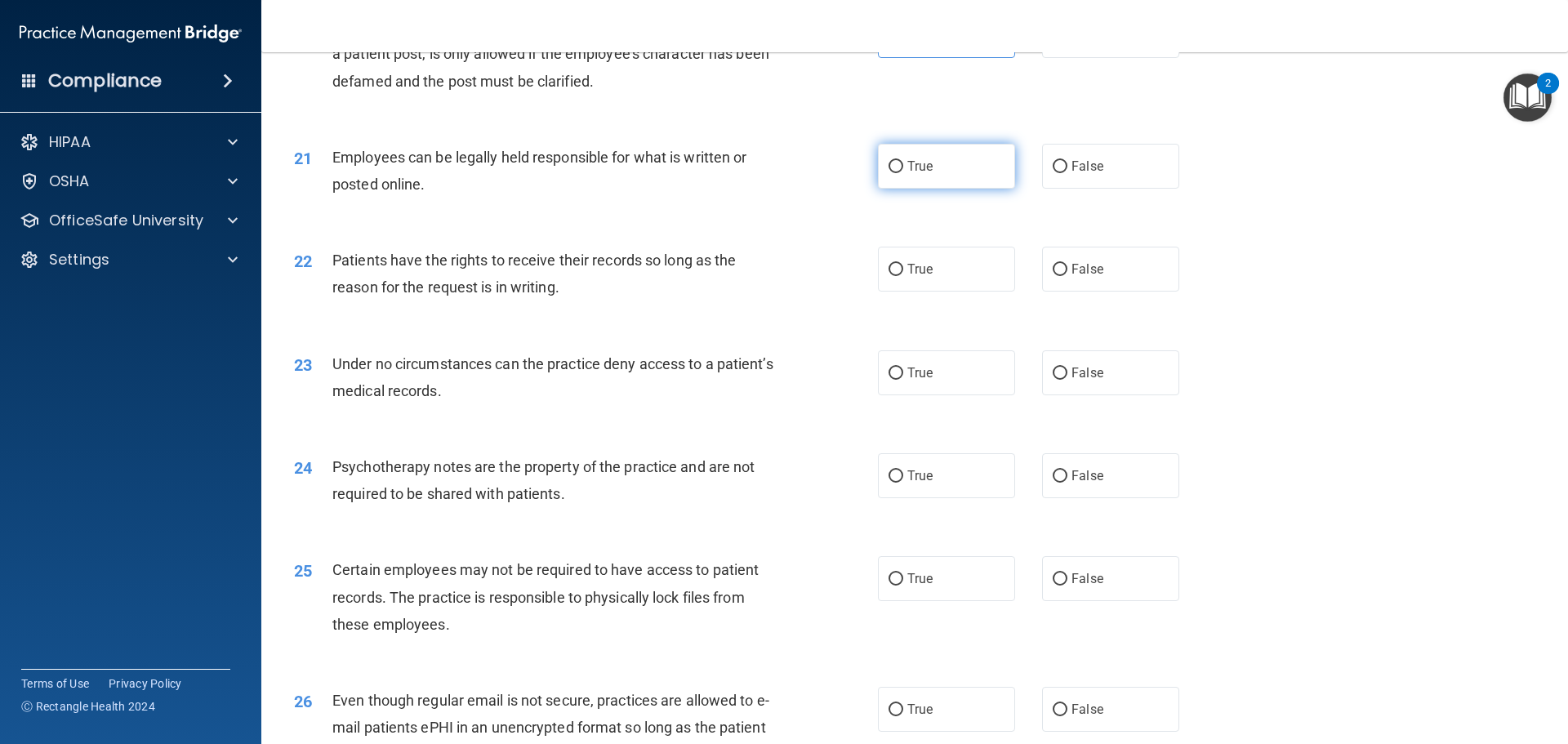
click at [925, 174] on span "True" at bounding box center [919, 166] width 25 height 15
click at [903, 174] on input "True" at bounding box center [895, 167] width 15 height 12
radio input "true"
click at [907, 277] on span "True" at bounding box center [919, 269] width 25 height 15
click at [903, 276] on input "True" at bounding box center [895, 270] width 15 height 12
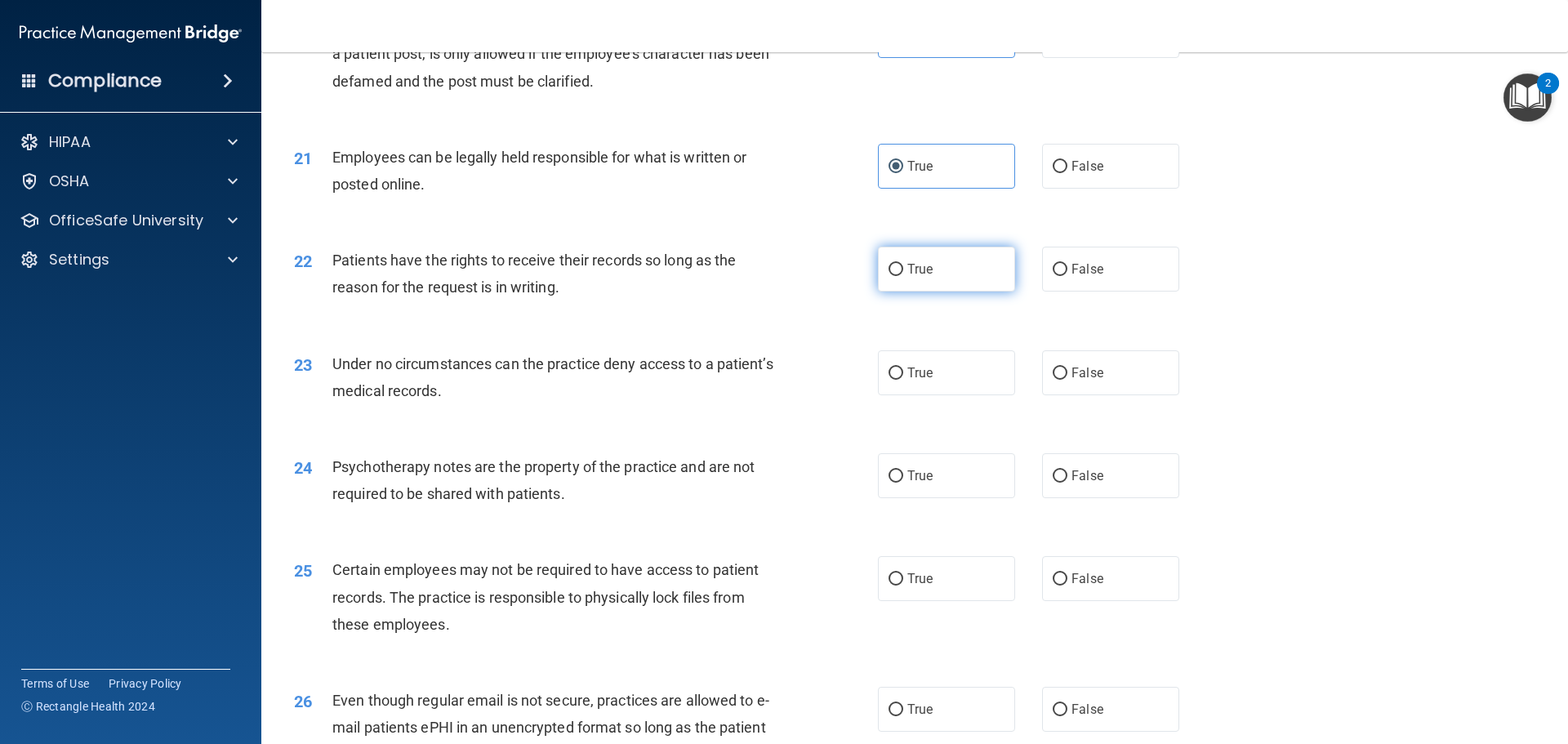
radio input "true"
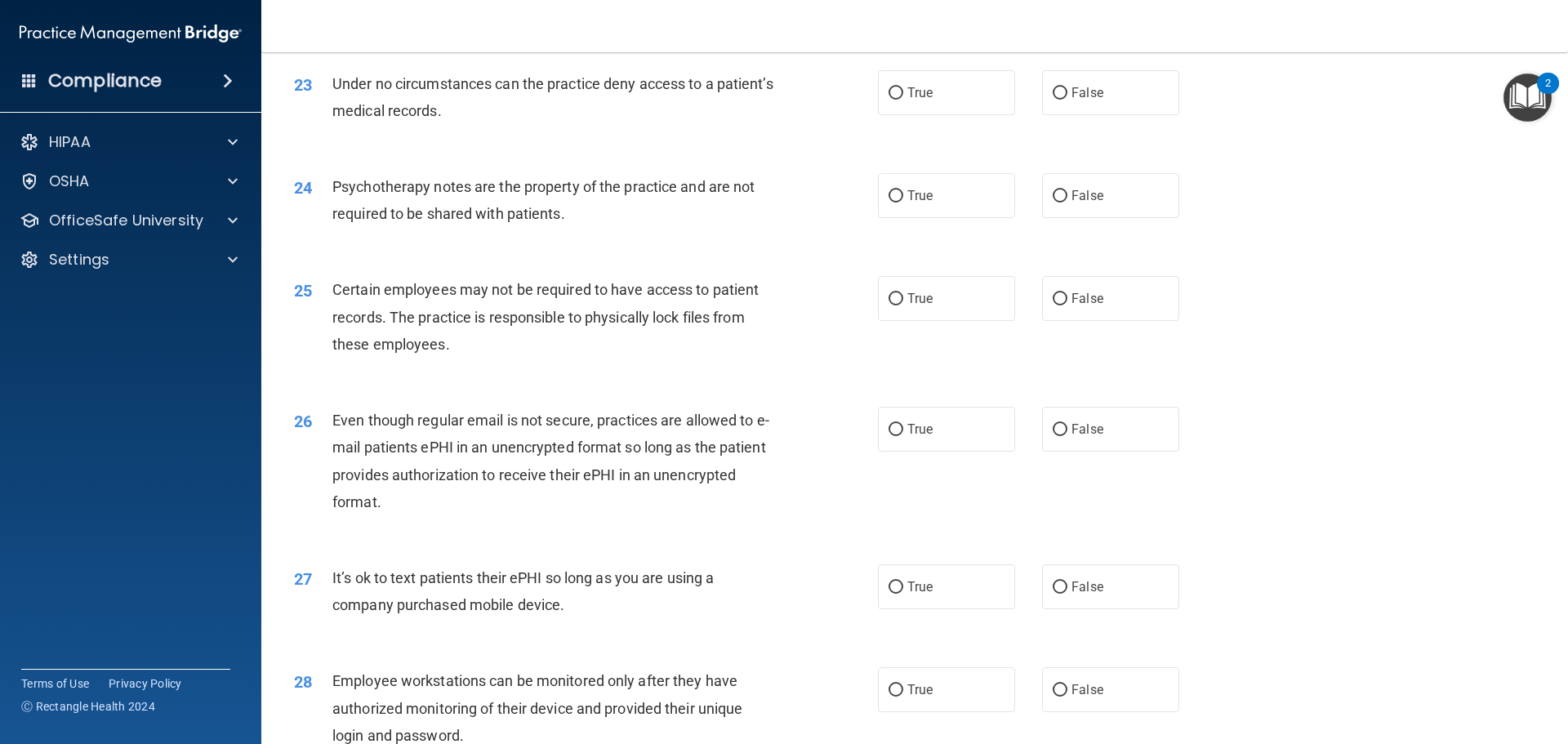
scroll to position [2948, 0]
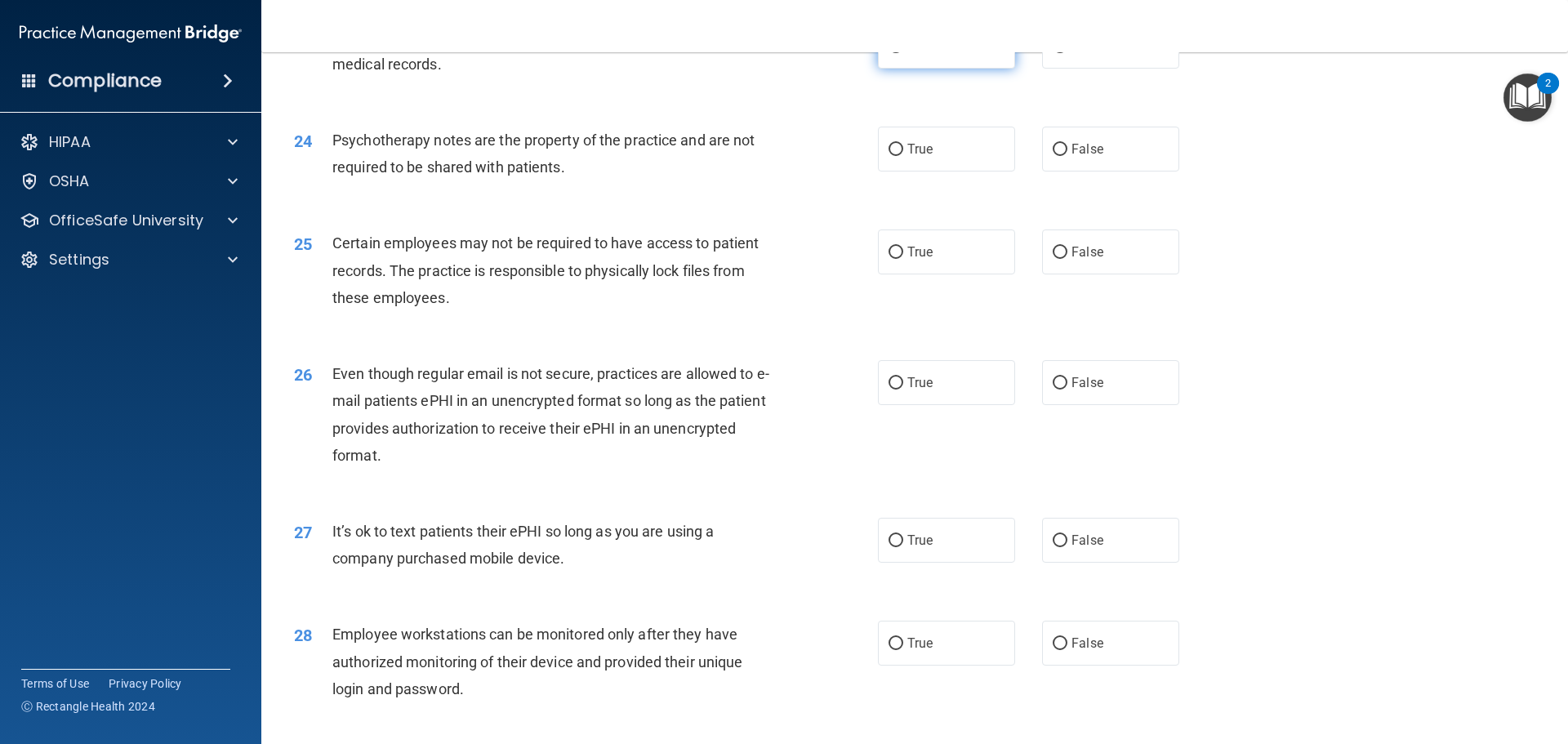
click at [964, 69] on label "True" at bounding box center [946, 46] width 137 height 44
click at [903, 53] on input "True" at bounding box center [895, 47] width 15 height 12
radio input "true"
click at [955, 172] on label "True" at bounding box center [946, 149] width 137 height 44
click at [903, 156] on input "True" at bounding box center [895, 150] width 15 height 12
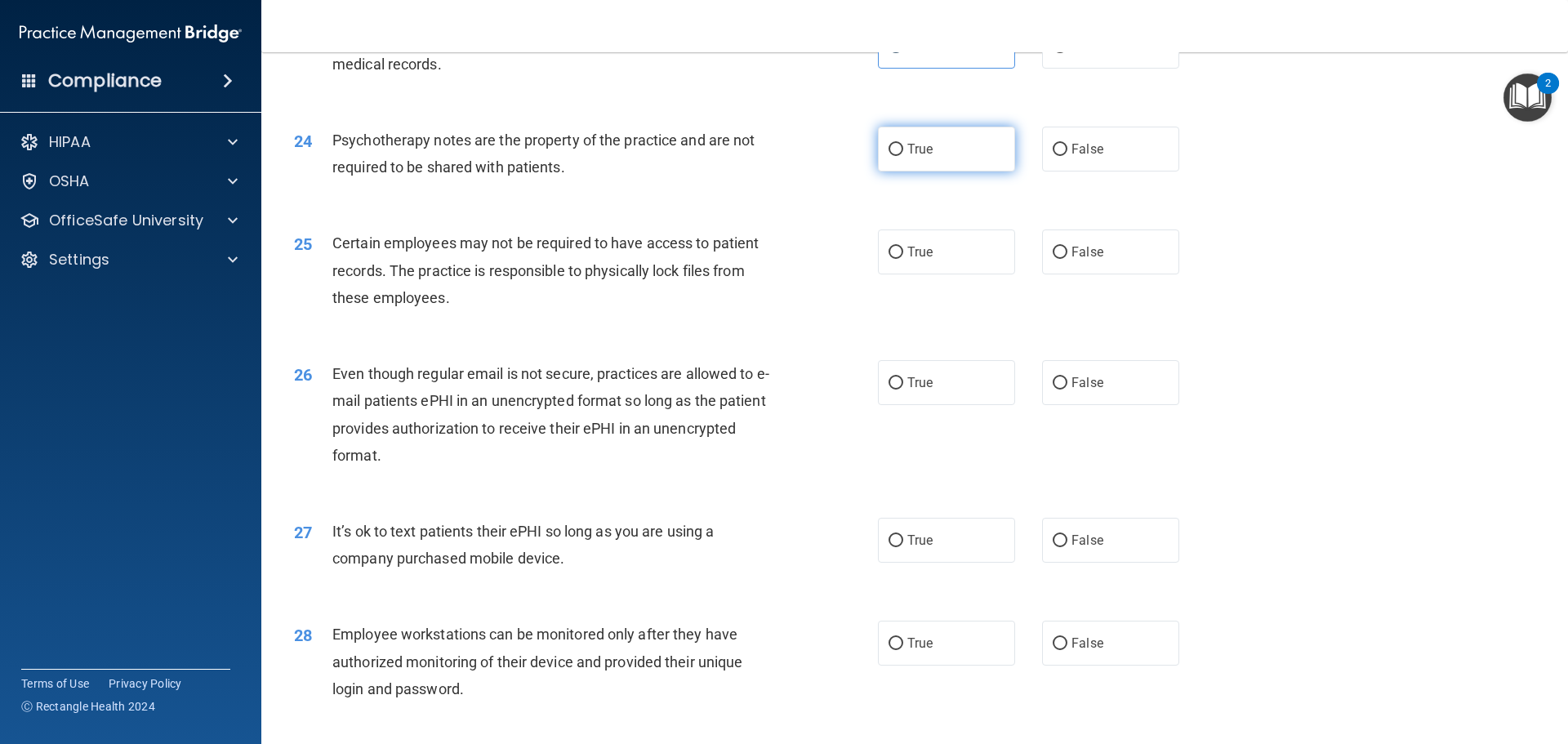
radio input "true"
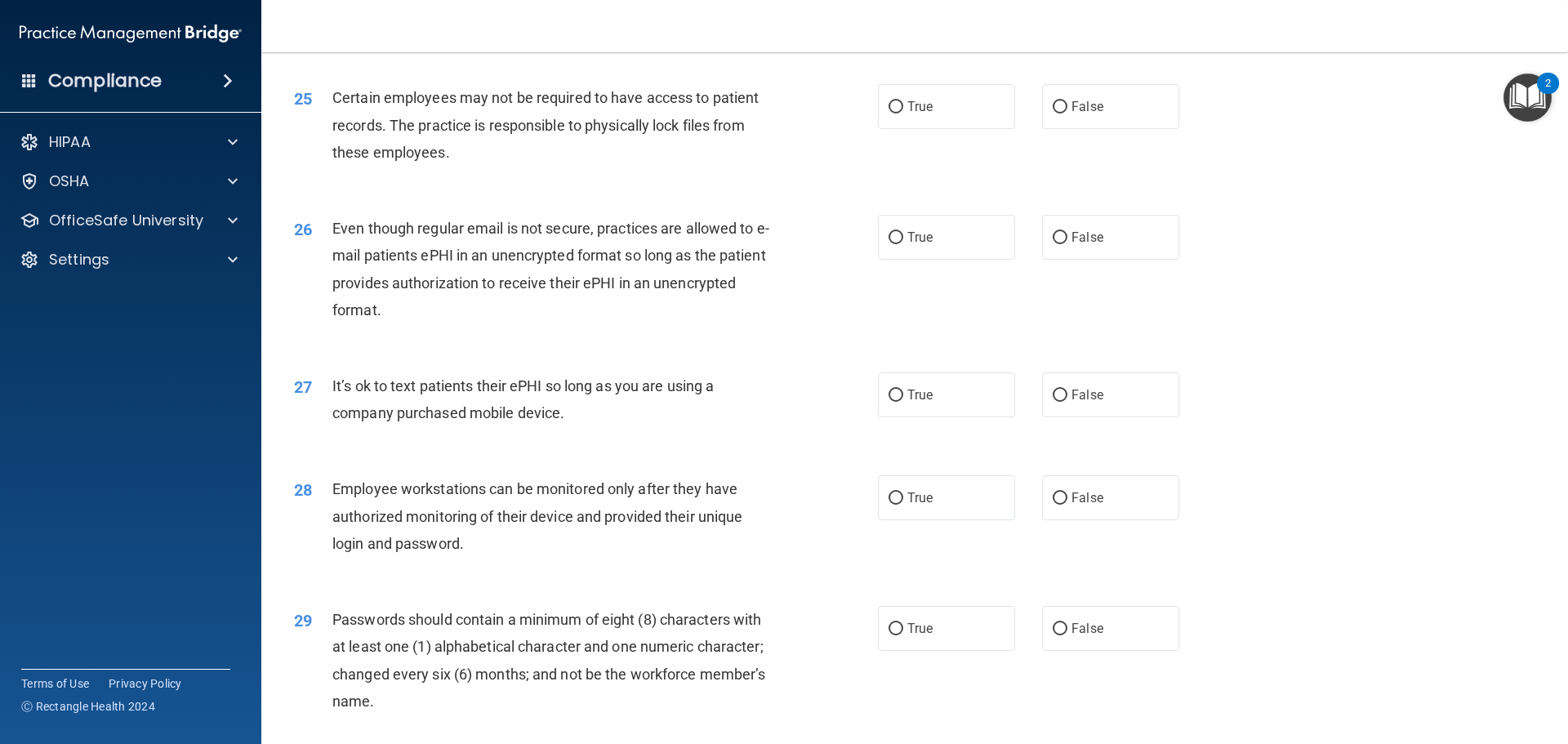
scroll to position [3110, 0]
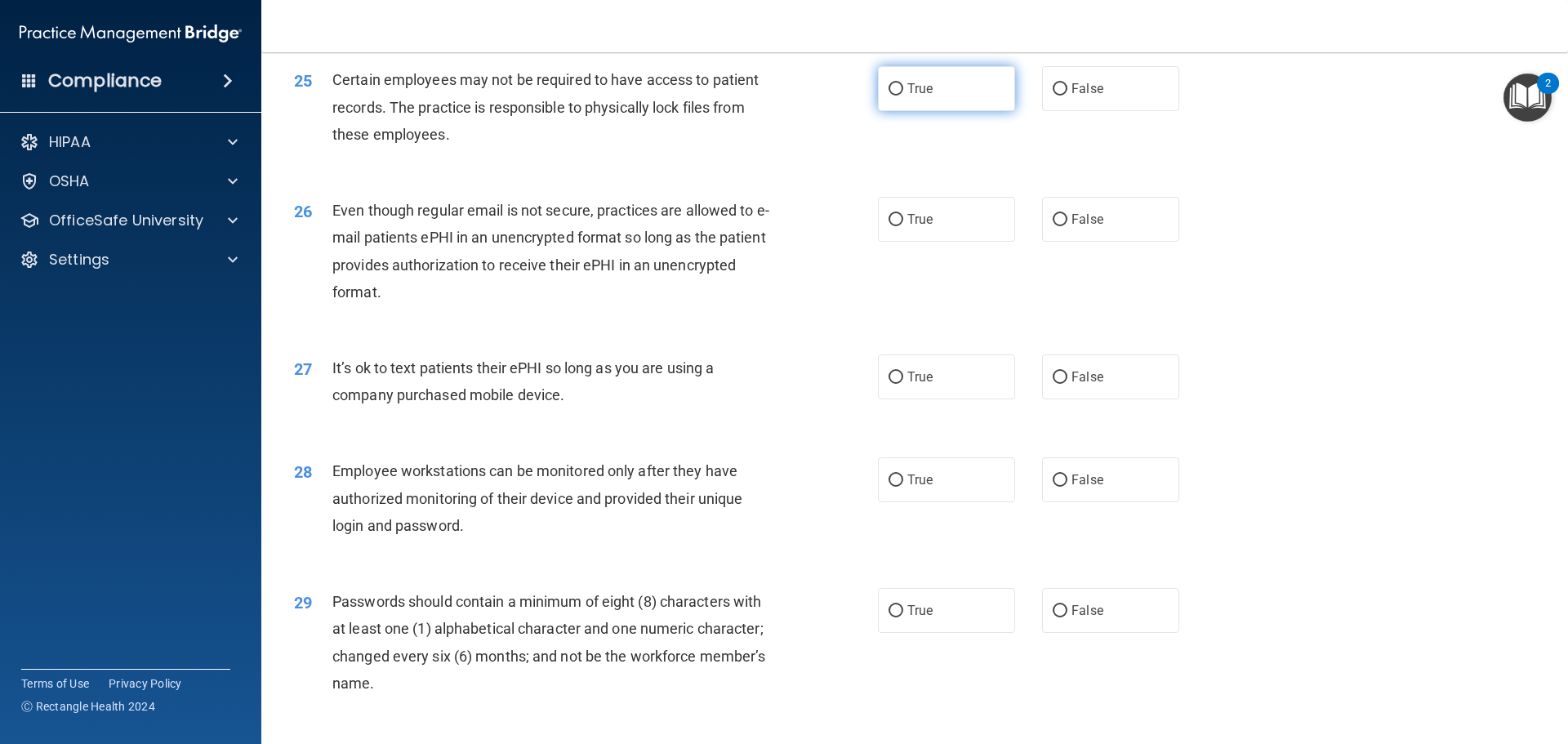
click at [940, 111] on label "True" at bounding box center [946, 88] width 137 height 44
click at [903, 95] on input "True" at bounding box center [895, 90] width 15 height 12
radio input "true"
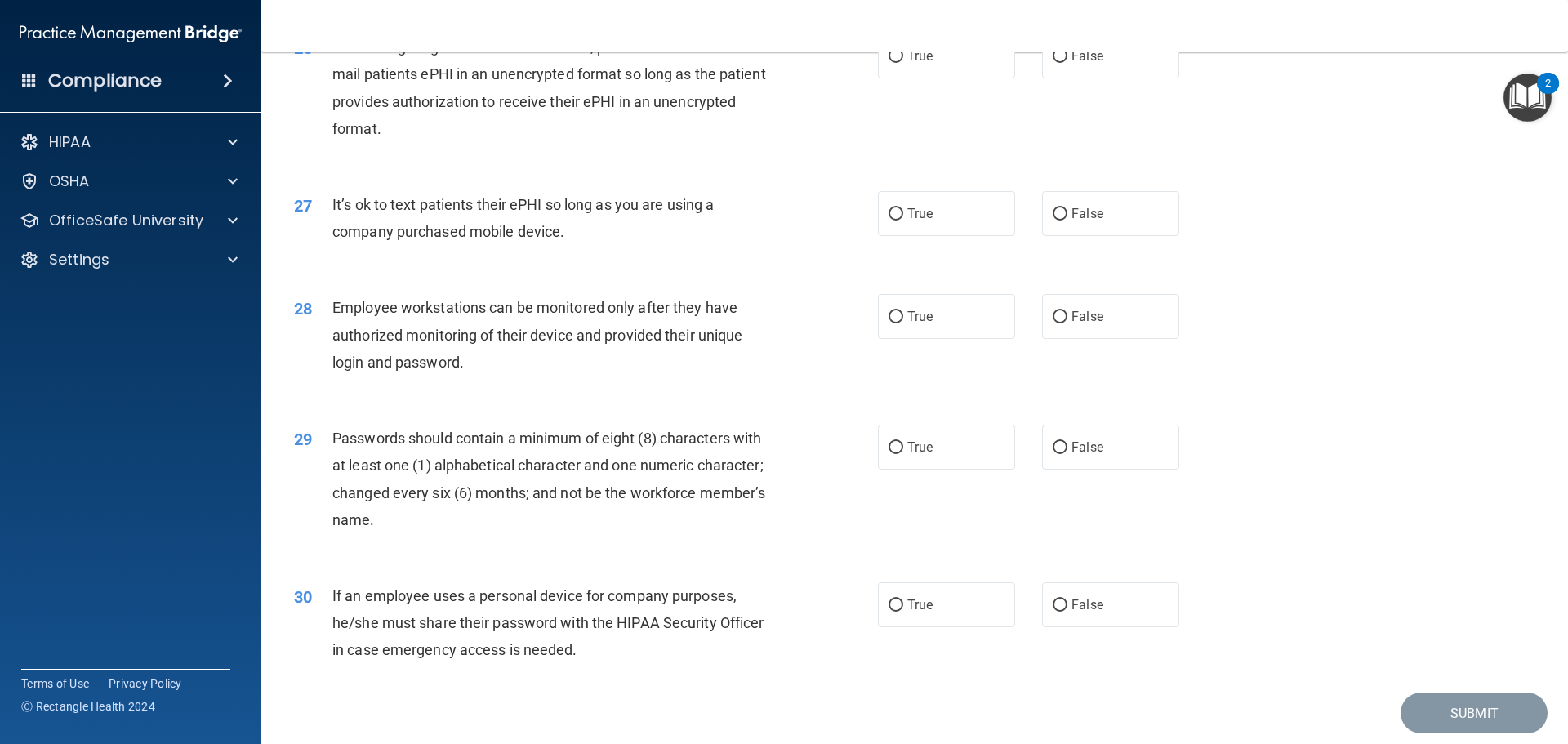
scroll to position [3192, 0]
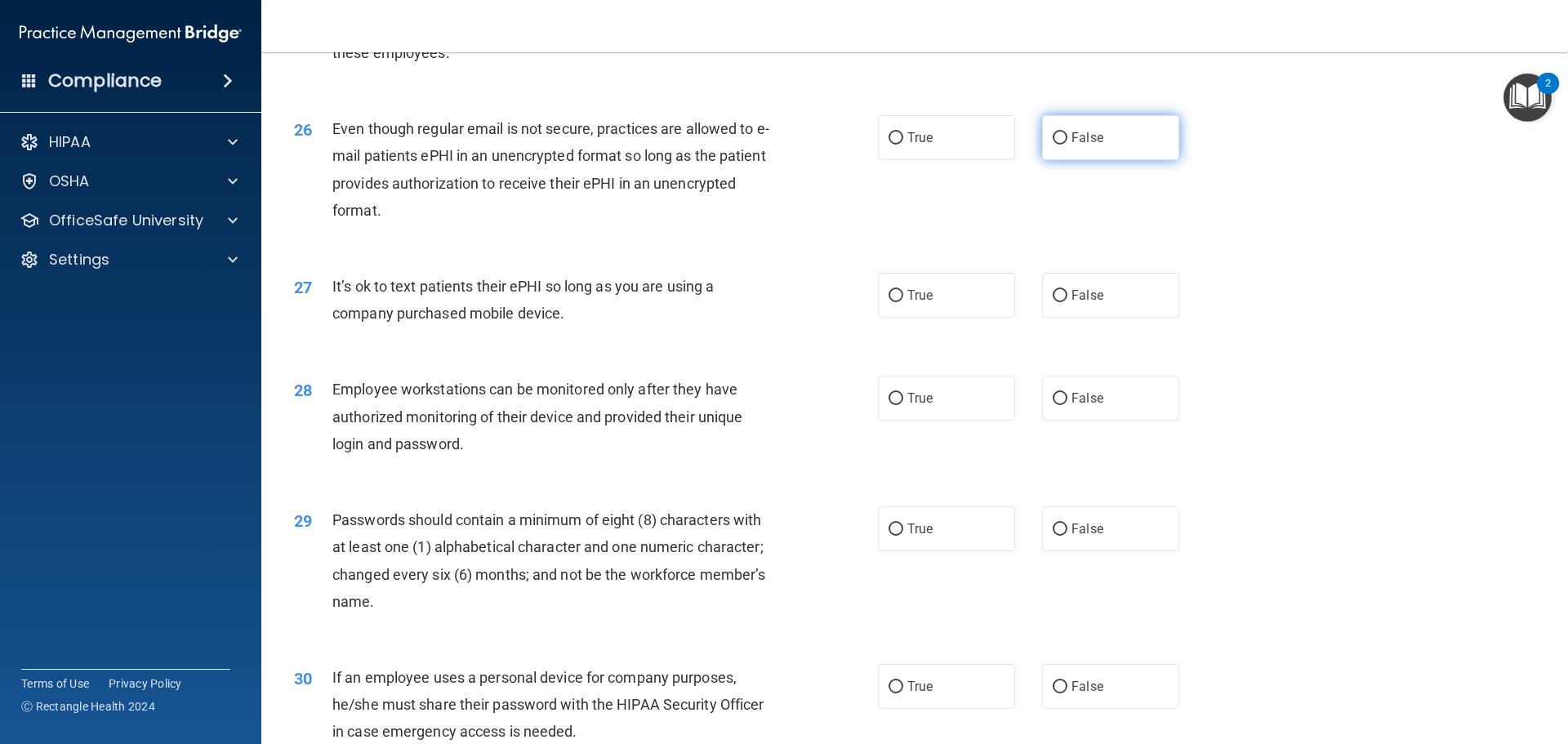
click at [1124, 160] on label "False" at bounding box center [1111, 137] width 137 height 44
click at [1067, 144] on input "False" at bounding box center [1060, 139] width 15 height 12
radio input "true"
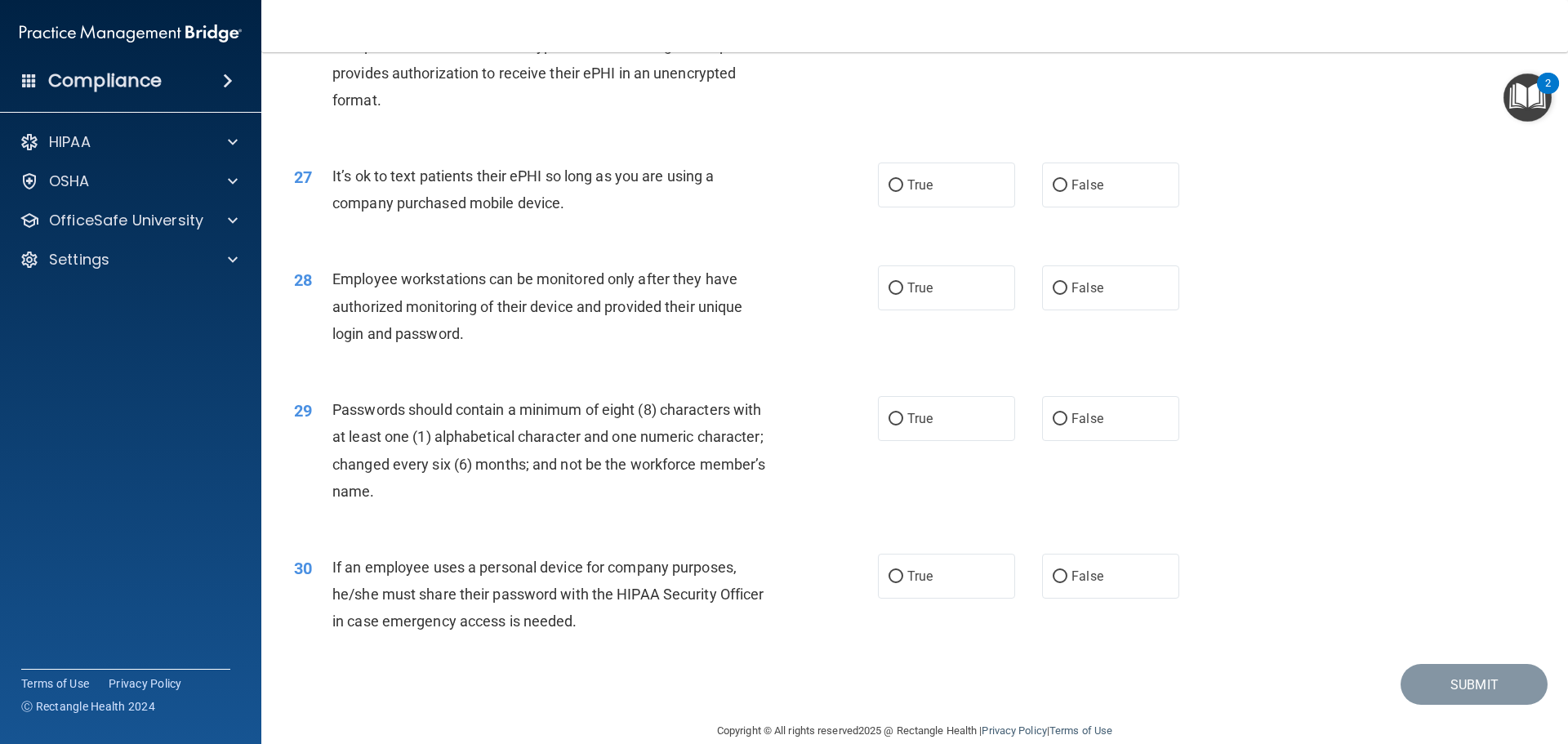
scroll to position [3274, 0]
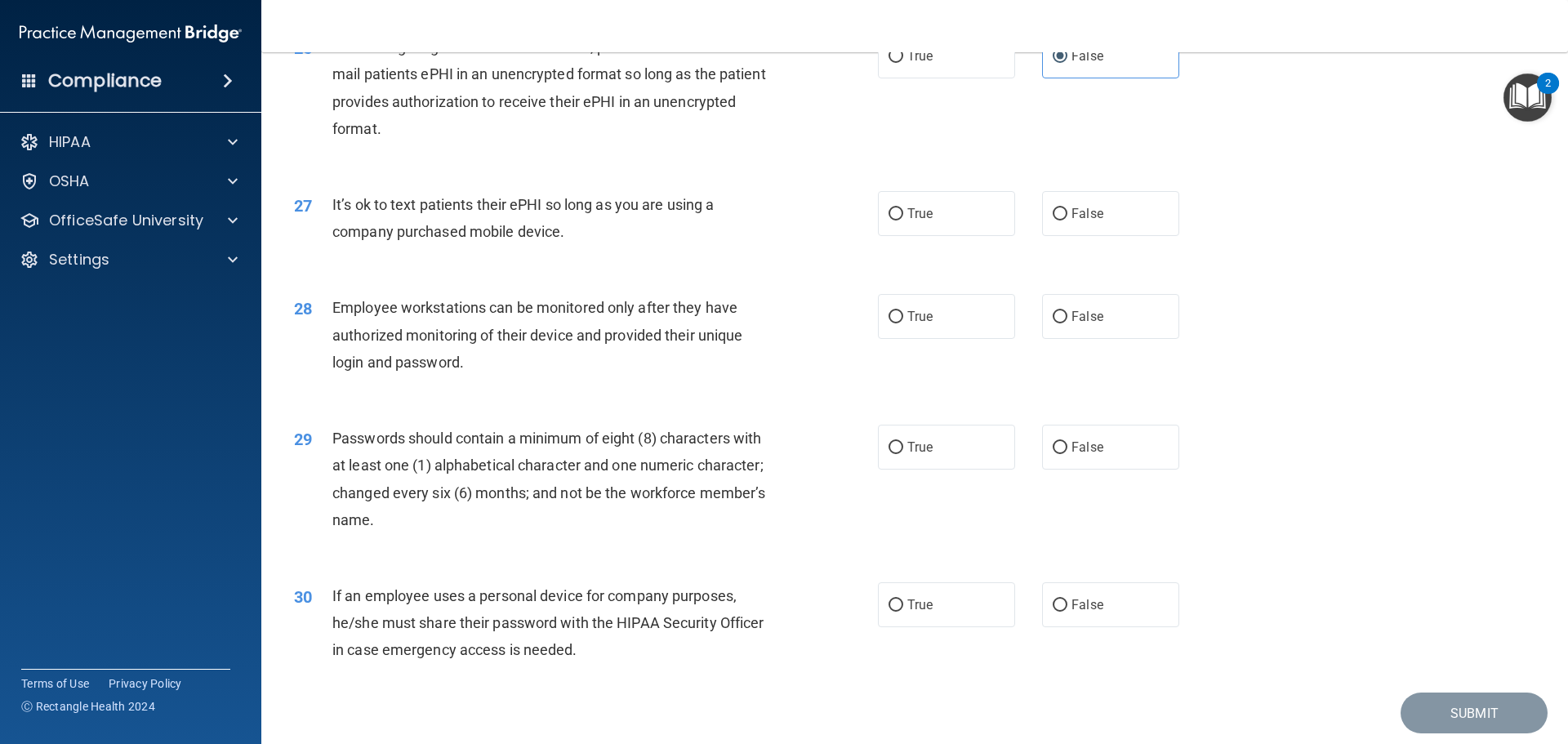
click at [1198, 273] on div "27 It’s ok to text patients their ePHI so long as you are using a company purch…" at bounding box center [915, 222] width 1265 height 103
click at [1168, 236] on label "False" at bounding box center [1111, 214] width 137 height 44
click at [1067, 221] on input "False" at bounding box center [1060, 214] width 15 height 12
radio input "true"
click at [920, 236] on label "True" at bounding box center [946, 214] width 137 height 44
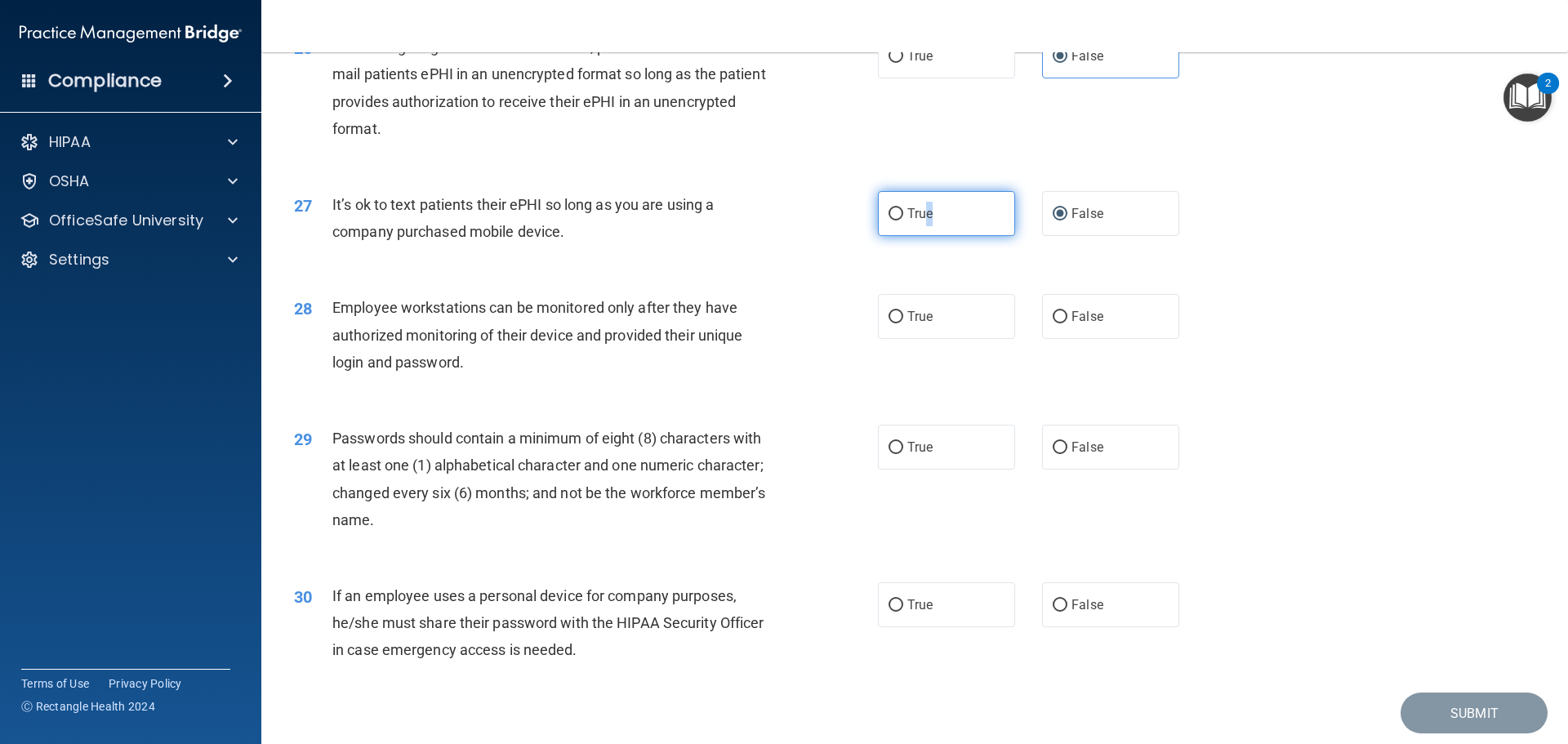
click at [927, 236] on label "True" at bounding box center [946, 214] width 137 height 44
click at [903, 221] on input "True" at bounding box center [895, 214] width 15 height 12
radio input "true"
radio input "false"
click at [1260, 239] on div "27 It’s ok to text patients their ePHI so long as you are using a company purch…" at bounding box center [915, 222] width 1265 height 103
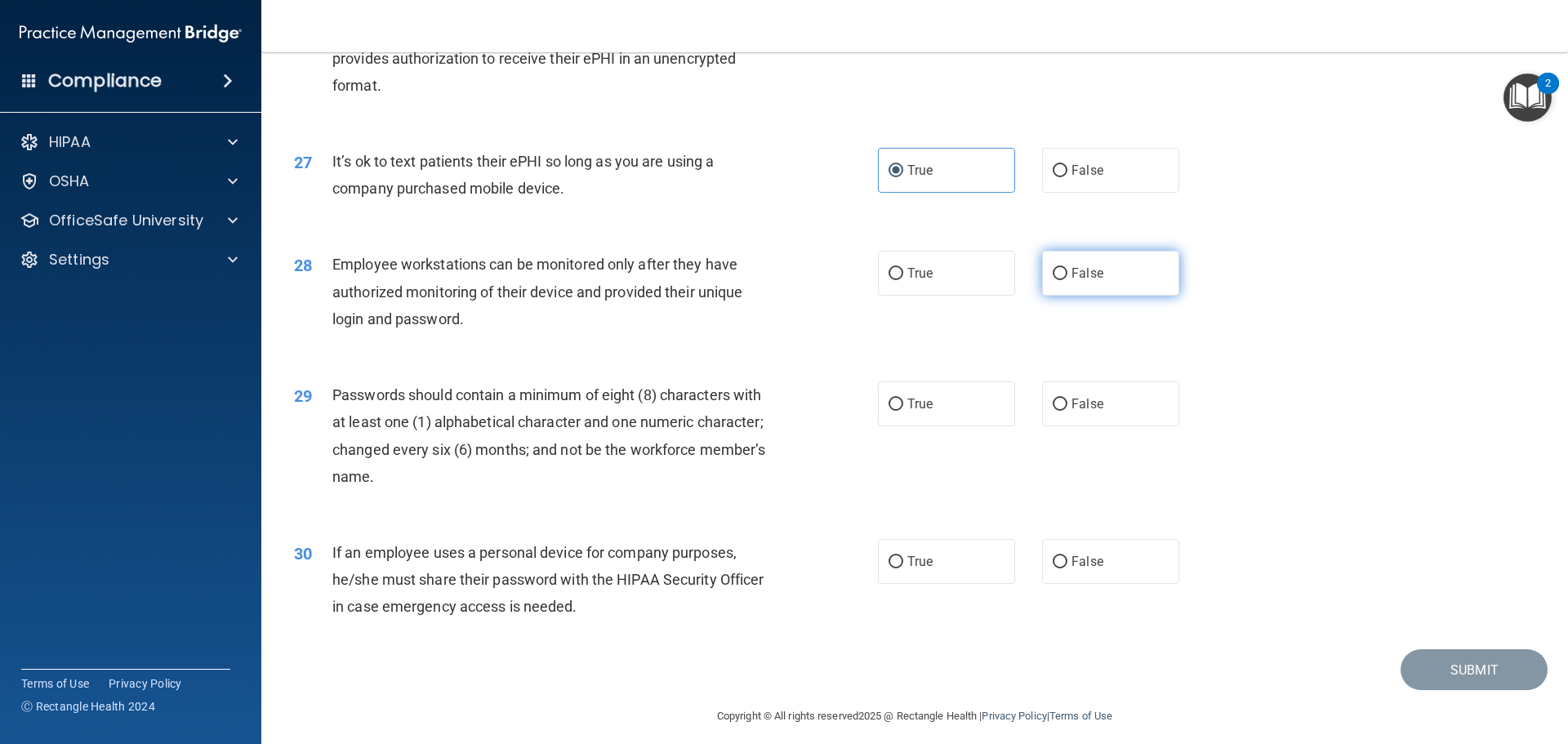
scroll to position [3355, 0]
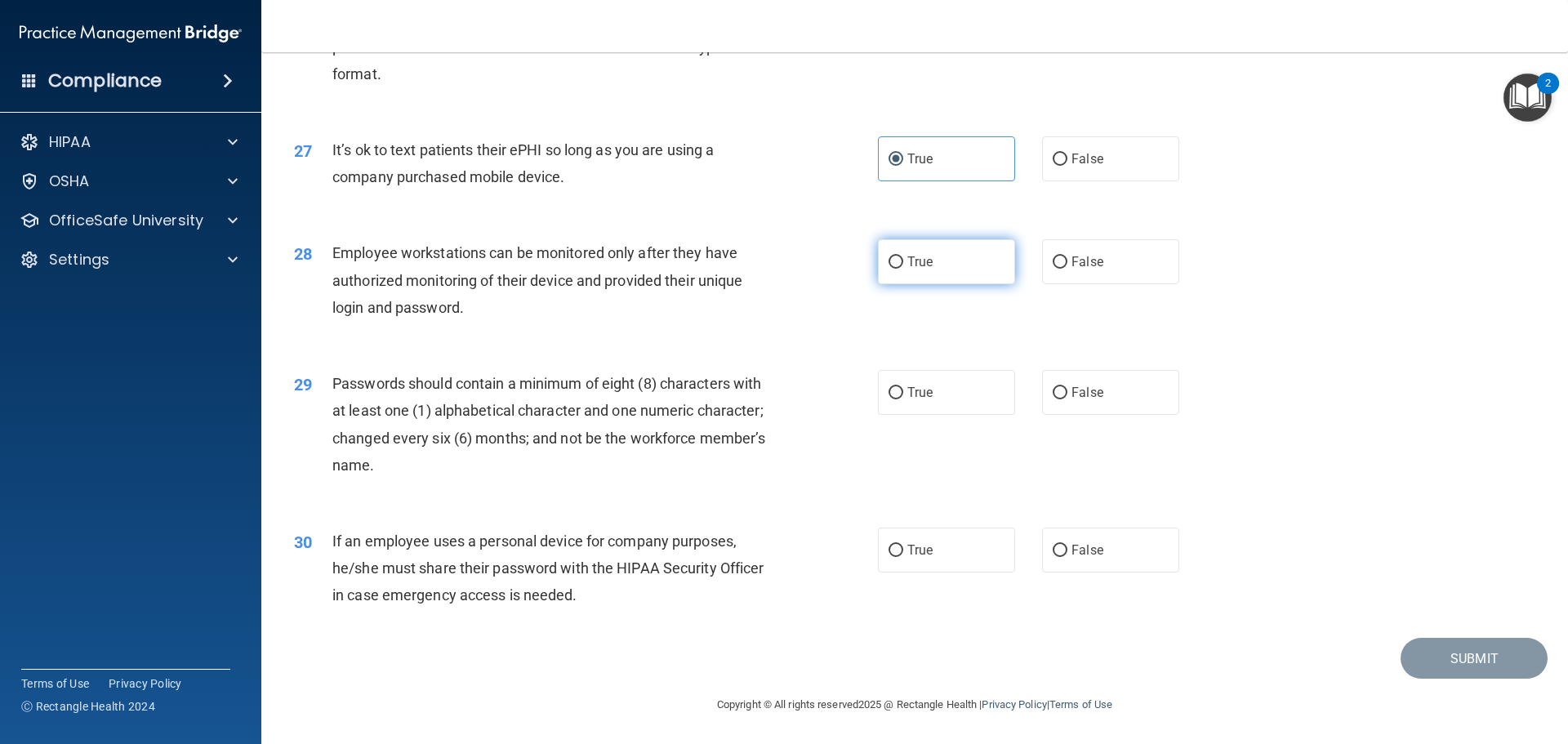
click at [929, 273] on label "True" at bounding box center [946, 262] width 137 height 44
click at [903, 269] on input "True" at bounding box center [895, 263] width 15 height 12
radio input "true"
click at [987, 405] on label "True" at bounding box center [946, 392] width 137 height 44
click at [903, 400] on input "True" at bounding box center [895, 393] width 15 height 12
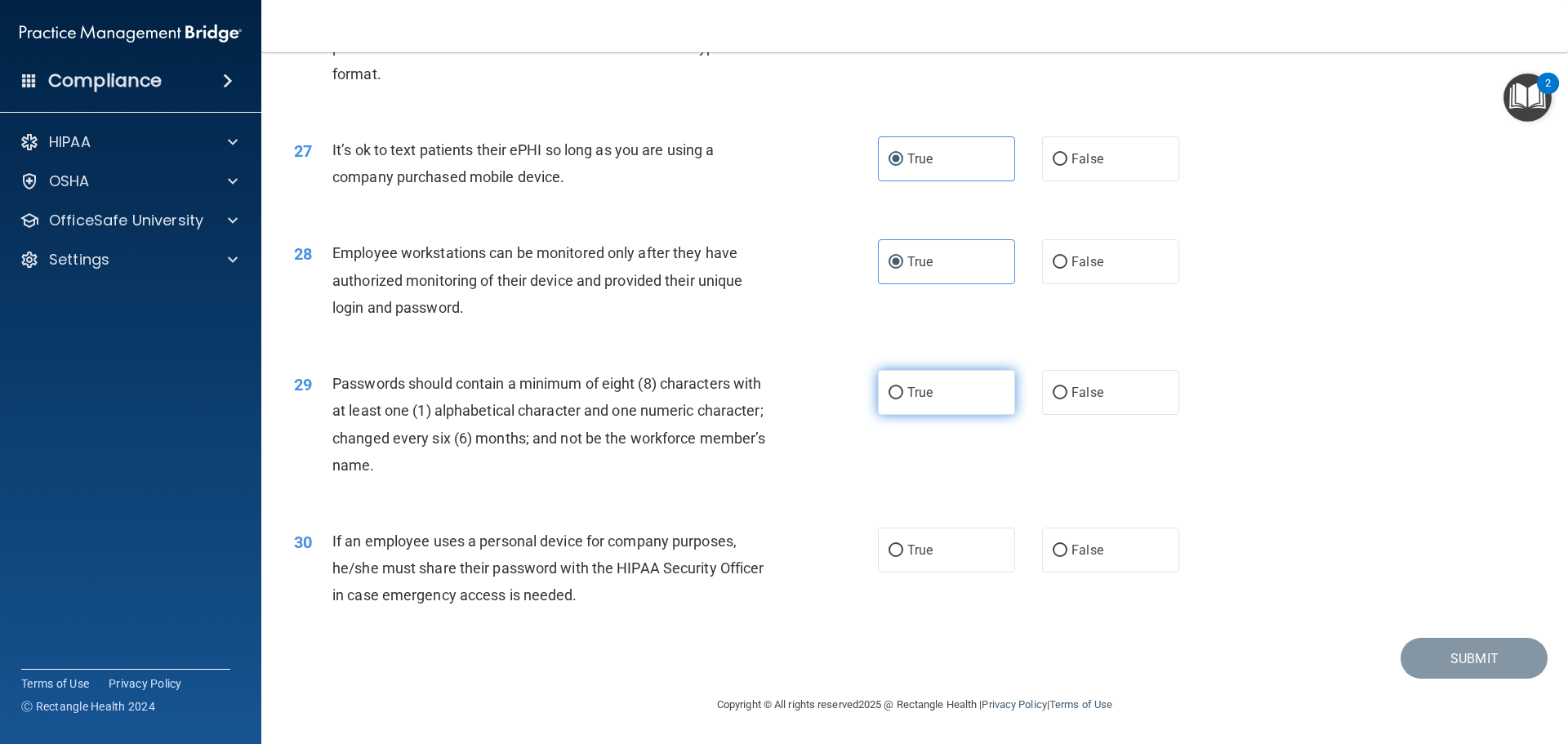
radio input "true"
click at [907, 553] on span "True" at bounding box center [919, 549] width 25 height 15
click at [903, 553] on input "True" at bounding box center [895, 551] width 15 height 12
radio input "true"
drag, startPoint x: 1491, startPoint y: 669, endPoint x: 1482, endPoint y: 675, distance: 10.8
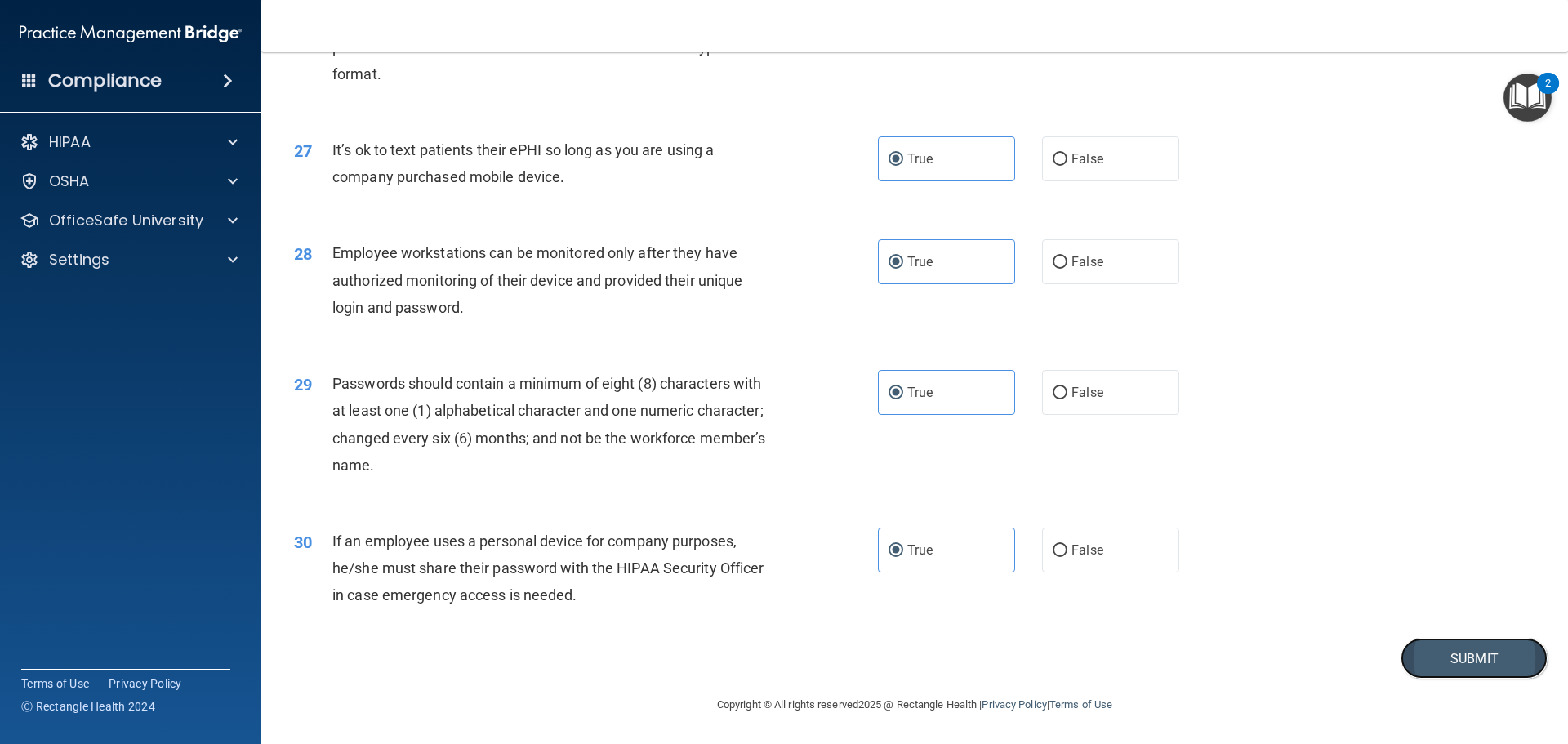
click at [1482, 675] on button "Submit" at bounding box center [1474, 659] width 147 height 42
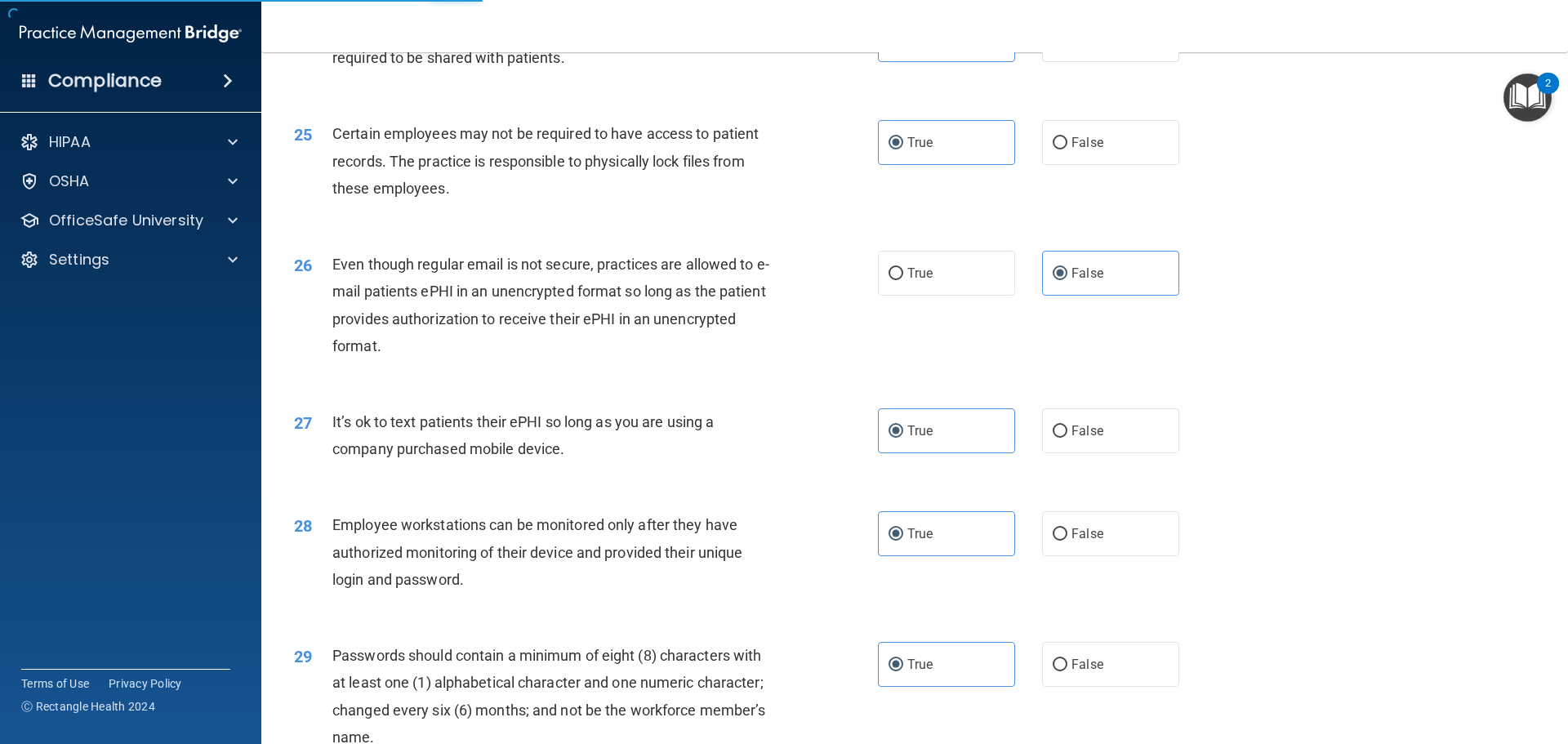
scroll to position [3029, 0]
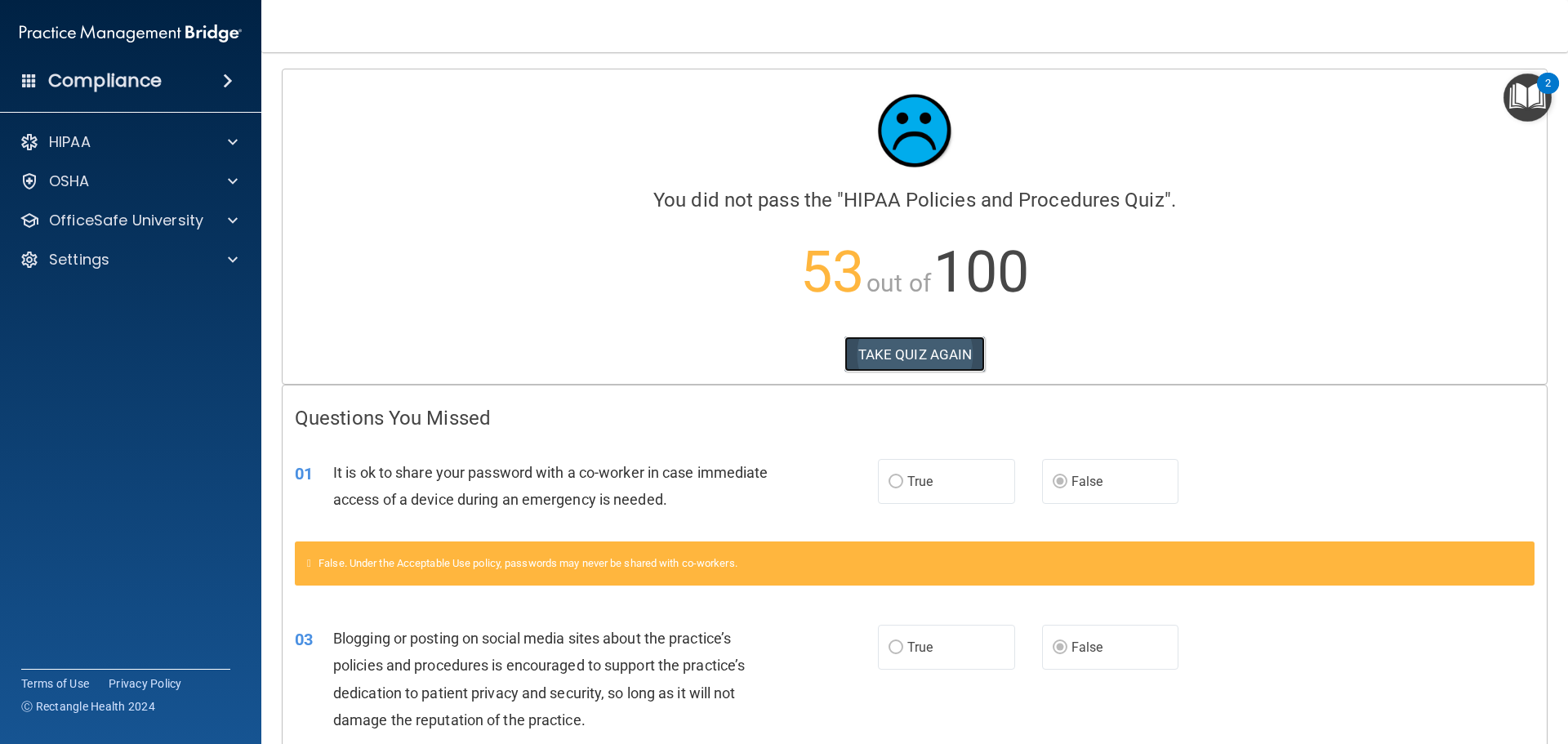
click at [858, 338] on button "TAKE QUIZ AGAIN" at bounding box center [915, 354] width 141 height 36
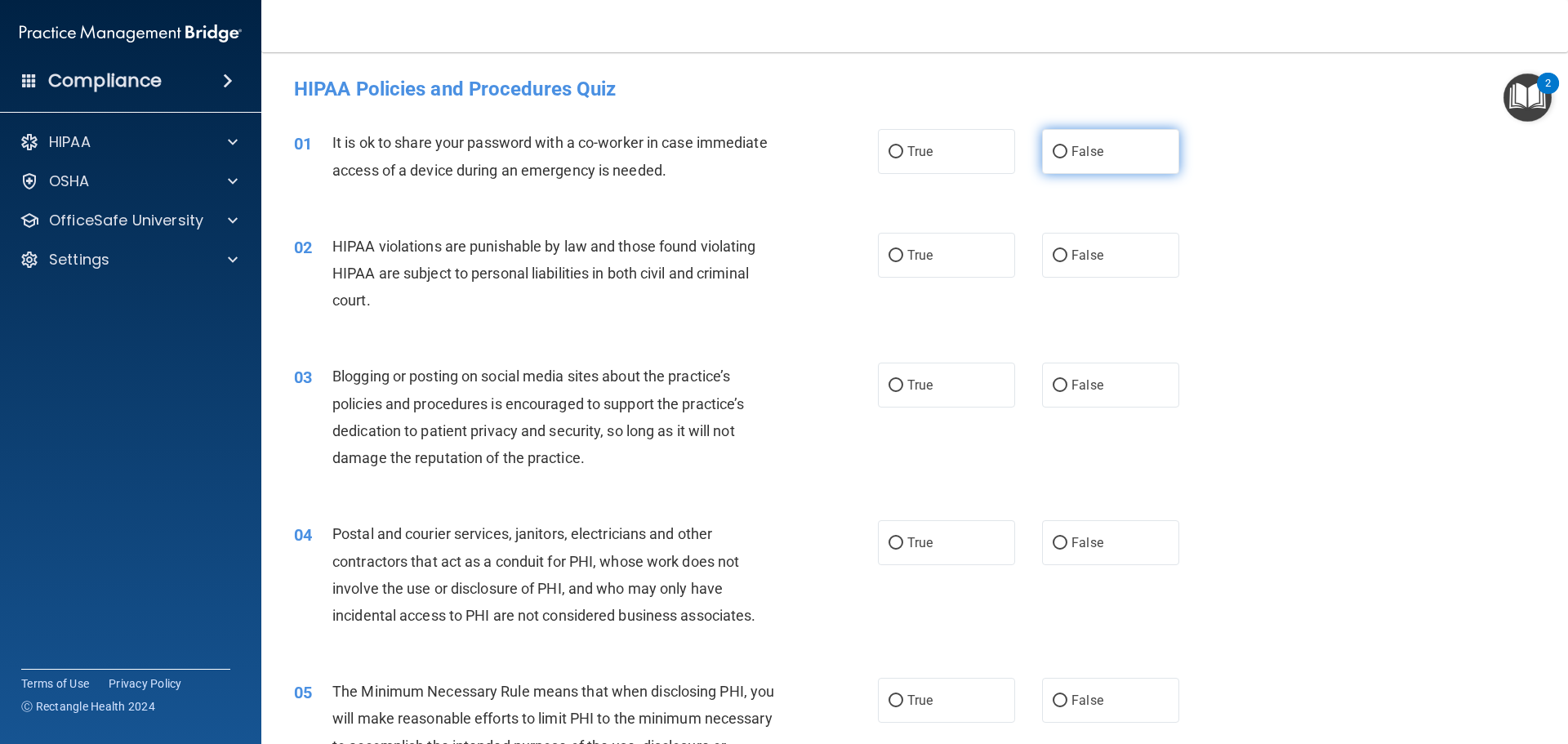
click at [1104, 160] on label "False" at bounding box center [1111, 151] width 137 height 44
click at [1067, 158] on input "False" at bounding box center [1060, 152] width 15 height 12
radio input "true"
click at [1162, 347] on div "03 Blogging or posting on social media sites about the practice’s policies and …" at bounding box center [915, 420] width 1265 height 158
click at [1128, 360] on div "03 Blogging or posting on social media sites about the practice’s policies and …" at bounding box center [915, 420] width 1265 height 158
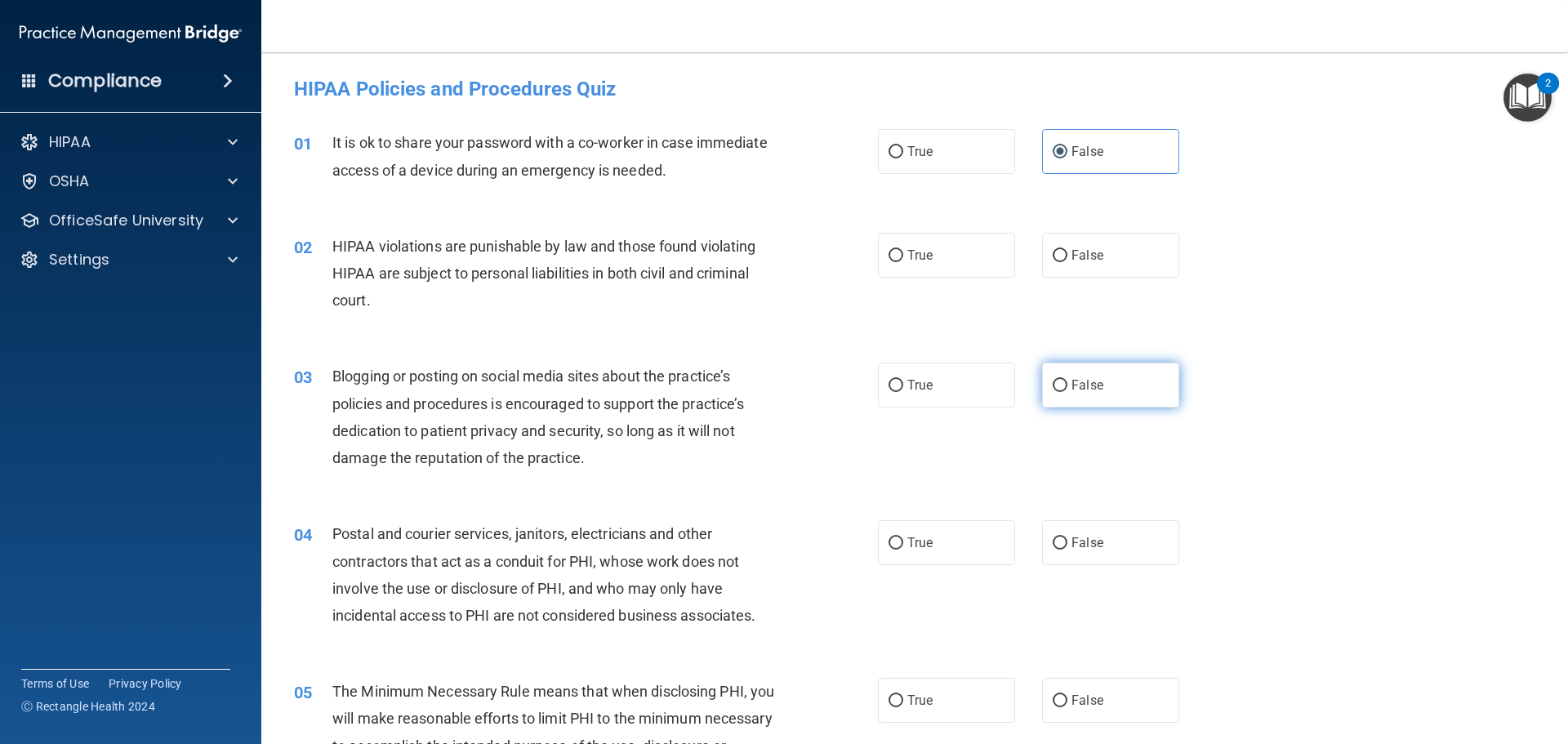
click at [1111, 403] on label "False" at bounding box center [1111, 384] width 137 height 44
click at [1067, 392] on input "False" at bounding box center [1060, 386] width 15 height 12
radio input "true"
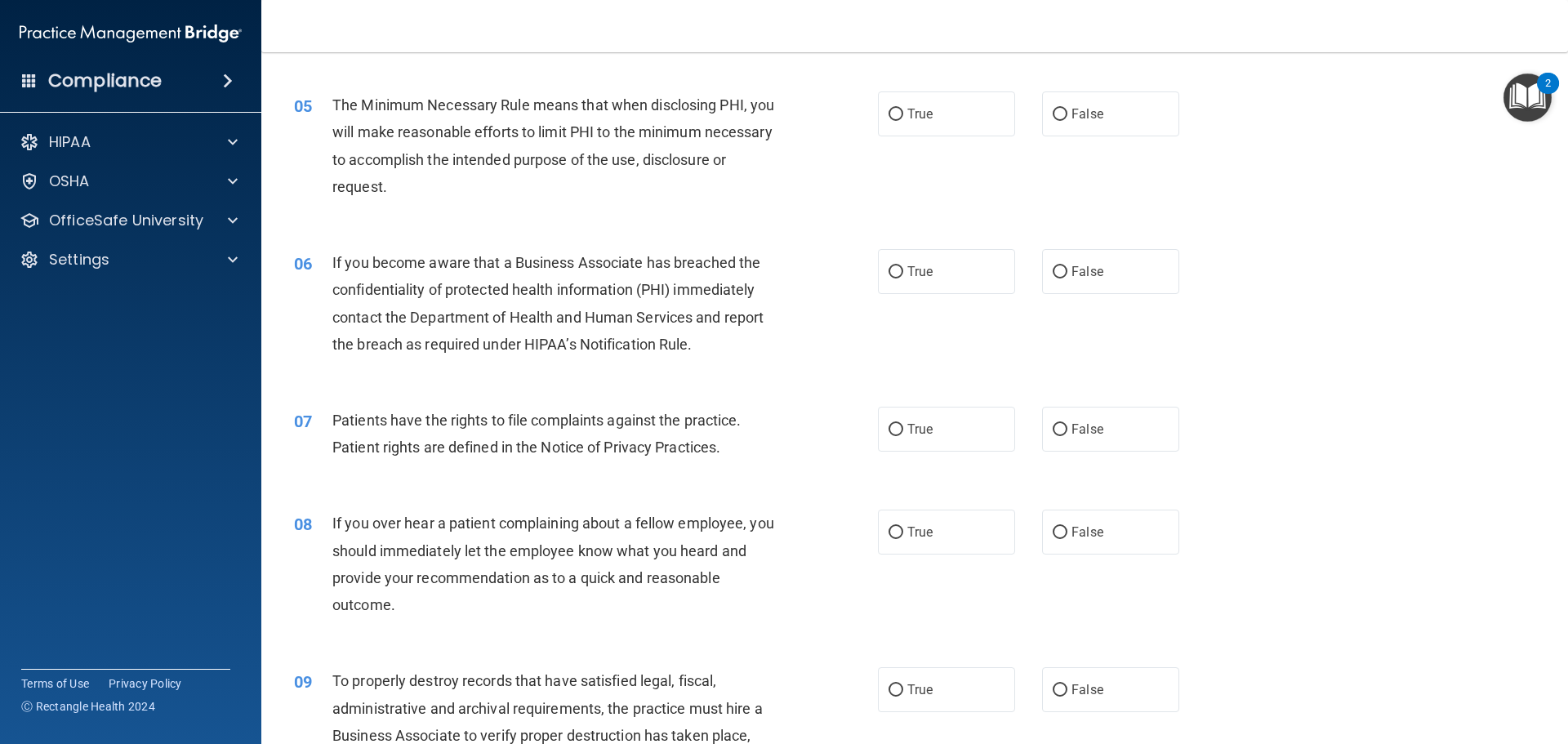
scroll to position [653, 0]
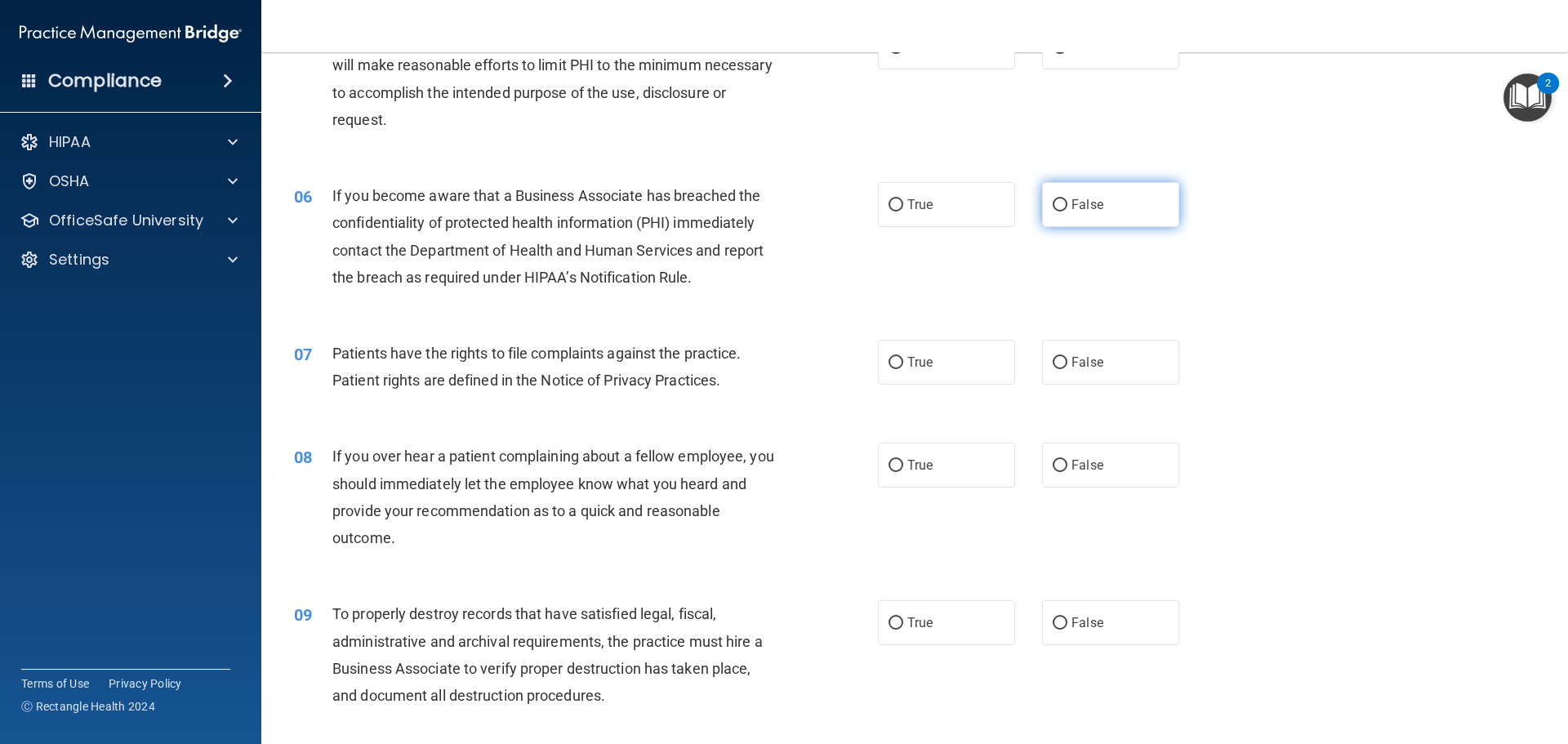
click at [1119, 218] on label "False" at bounding box center [1111, 205] width 137 height 44
click at [1067, 212] on input "False" at bounding box center [1060, 206] width 15 height 12
radio input "true"
click at [1105, 457] on label "False" at bounding box center [1111, 465] width 137 height 44
click at [1067, 460] on input "False" at bounding box center [1060, 466] width 15 height 12
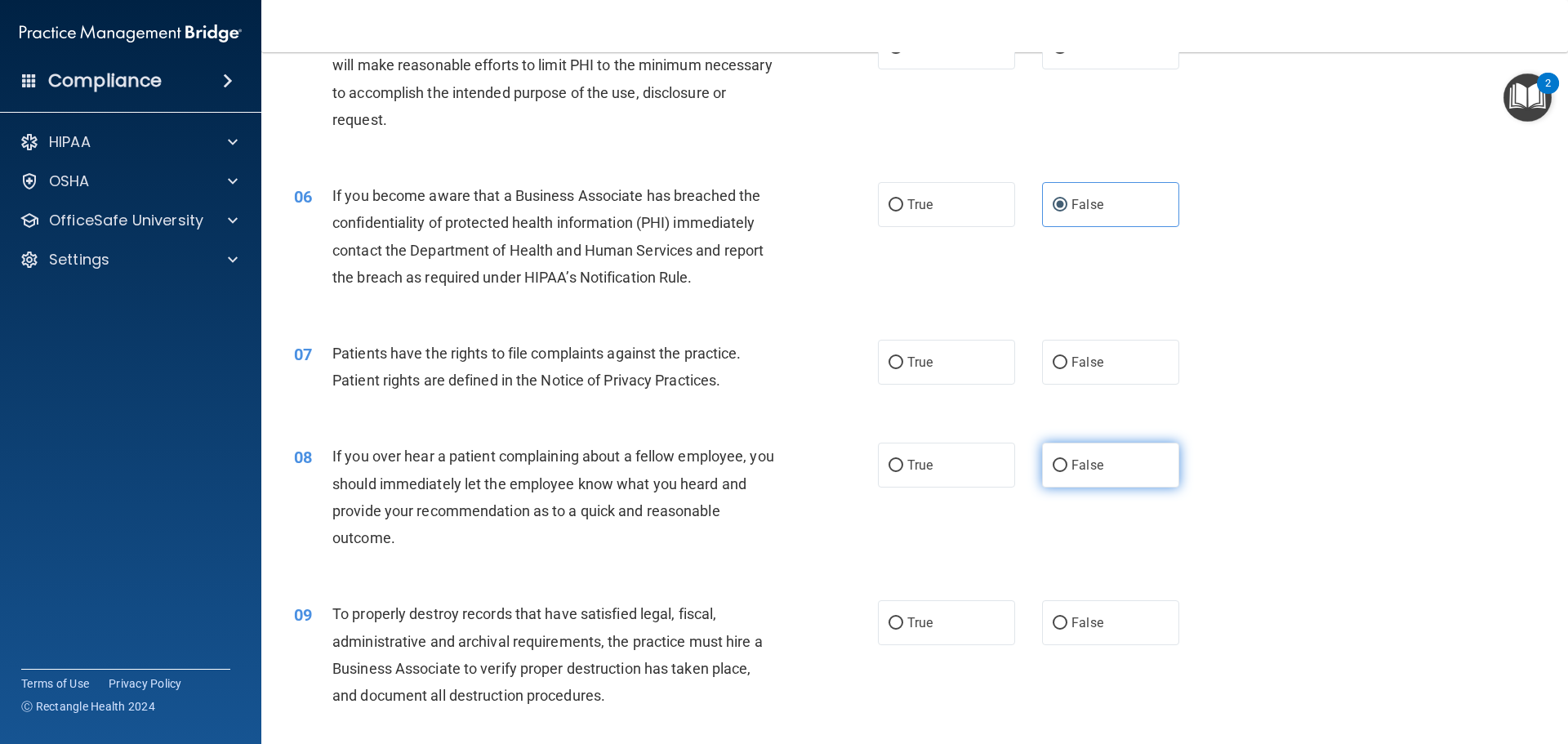
radio input "true"
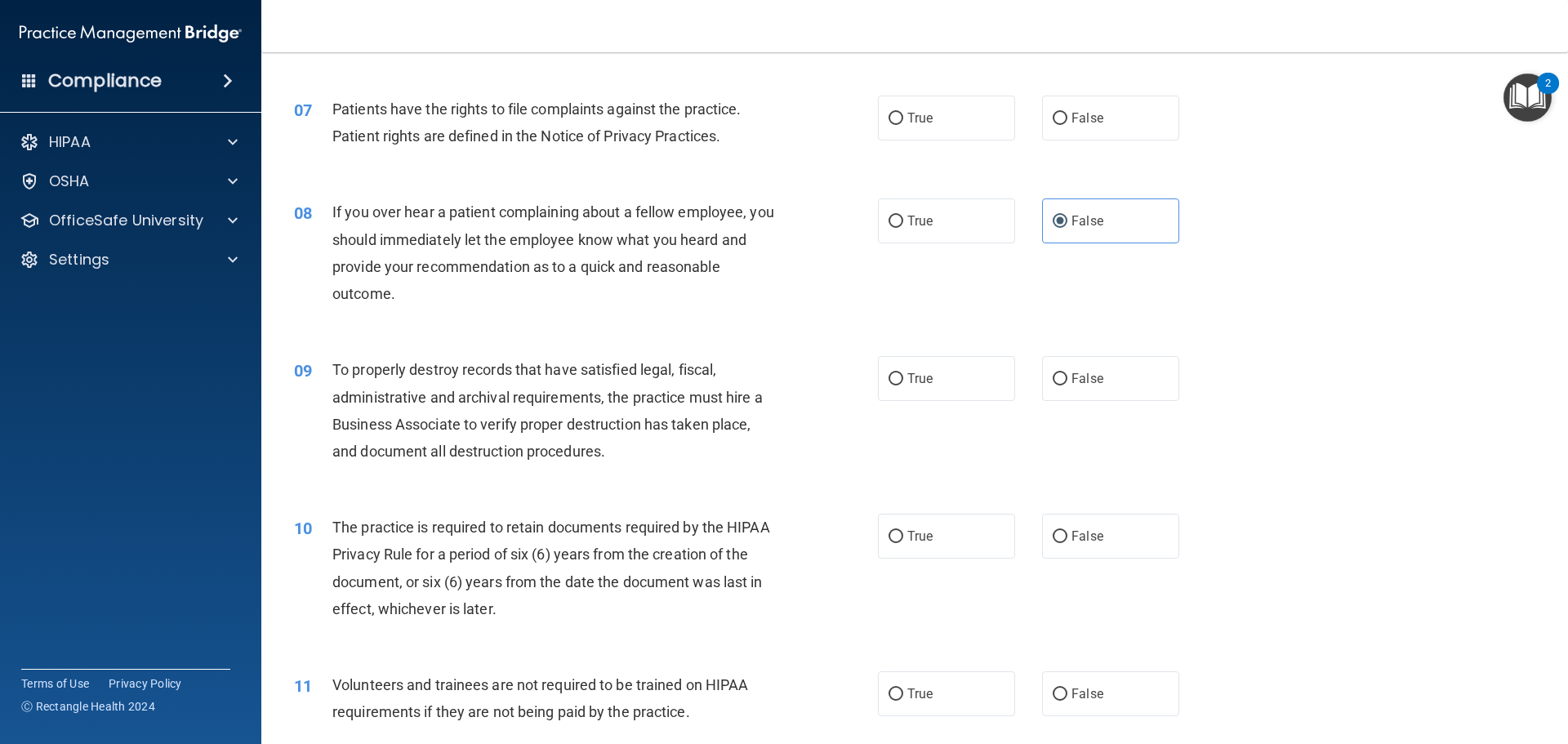
scroll to position [898, 0]
click at [1095, 384] on label "False" at bounding box center [1111, 377] width 137 height 44
click at [1067, 384] on input "False" at bounding box center [1060, 378] width 15 height 12
radio input "true"
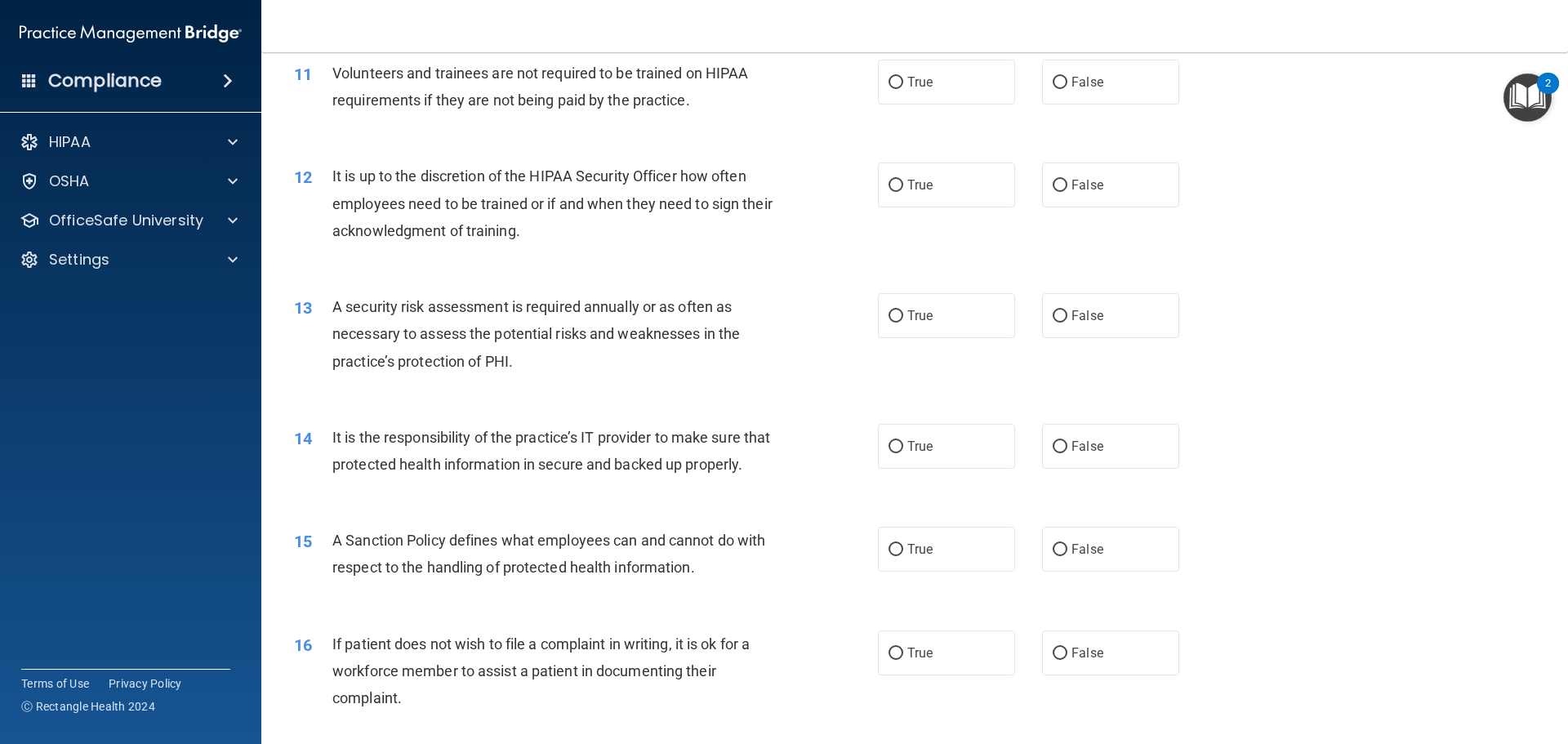
scroll to position [1551, 0]
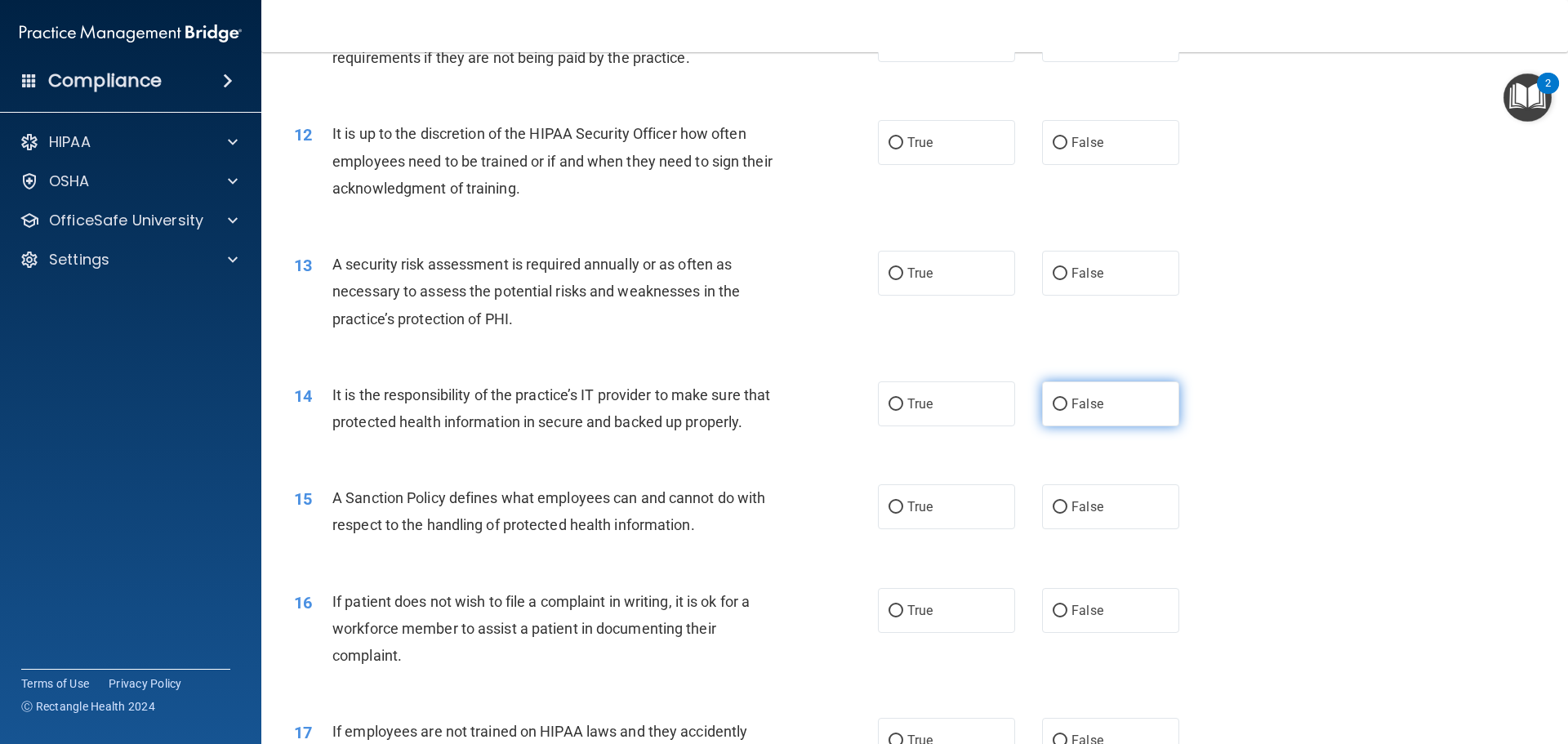
click at [1071, 403] on span "False" at bounding box center [1087, 403] width 32 height 15
click at [1067, 403] on input "False" at bounding box center [1060, 405] width 15 height 12
radio input "true"
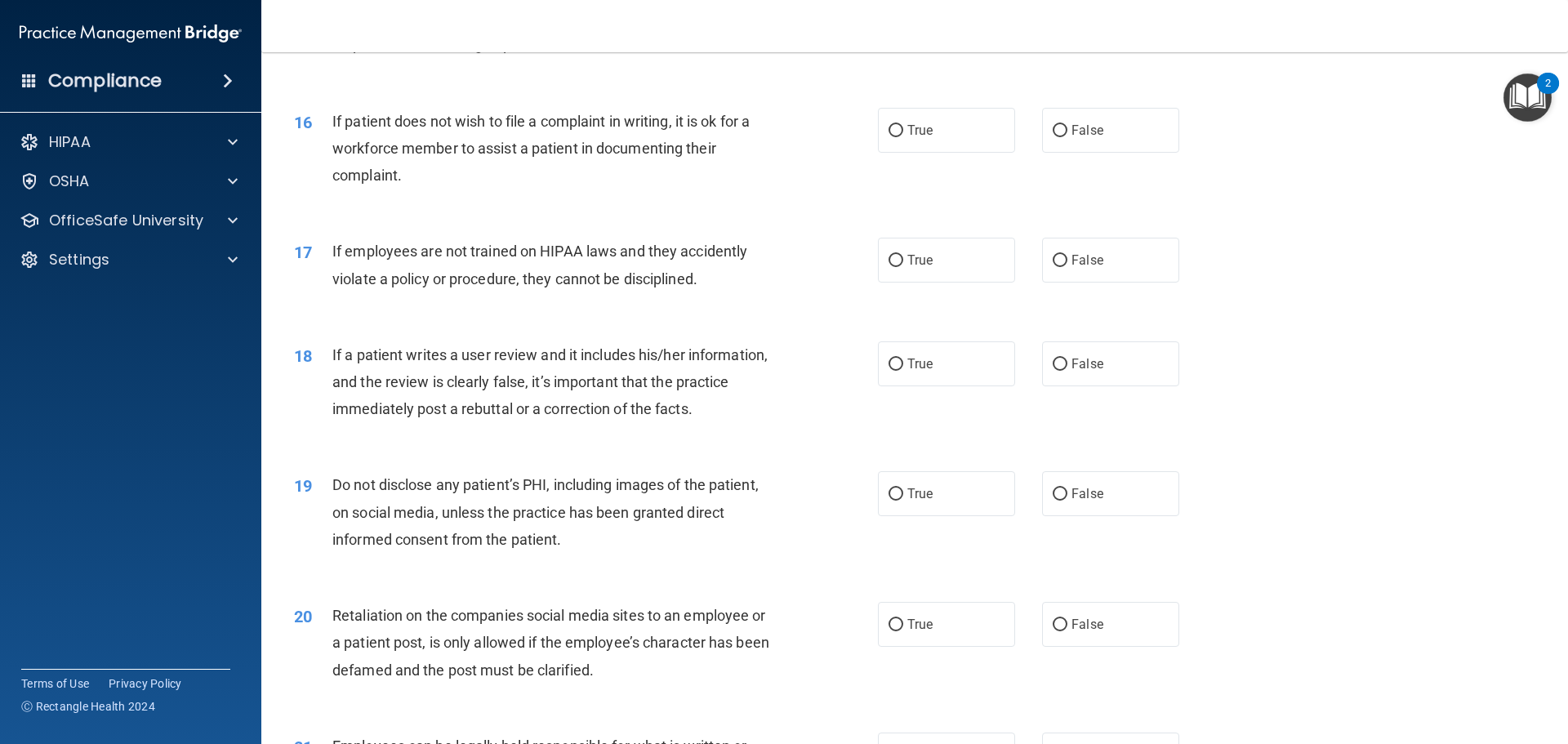
scroll to position [2042, 0]
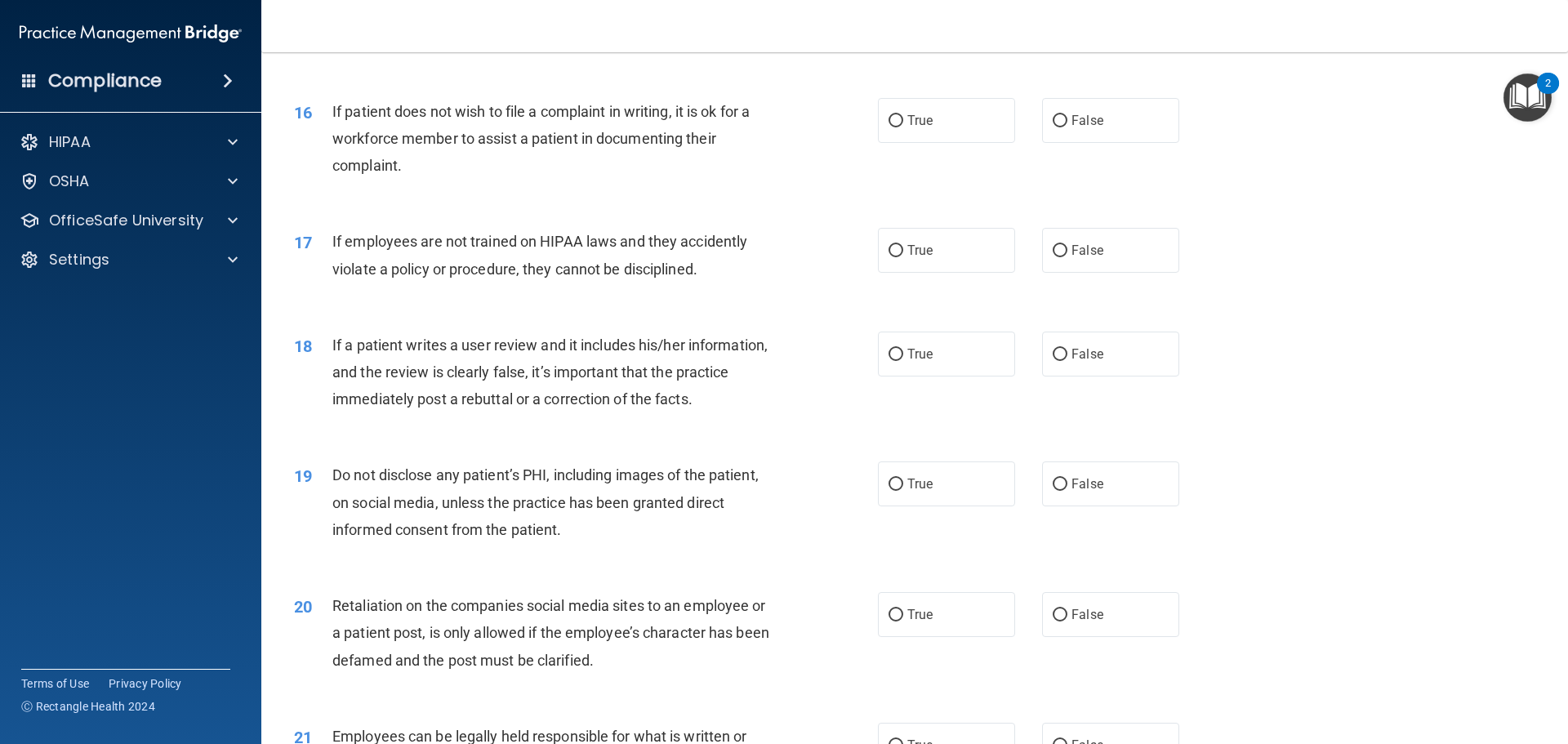
click at [1081, 416] on div "18 If a patient writes a user review and it includes his/her information, and t…" at bounding box center [915, 376] width 1265 height 131
click at [1081, 376] on label "False" at bounding box center [1111, 354] width 137 height 44
click at [1067, 361] on input "False" at bounding box center [1060, 355] width 15 height 12
radio input "true"
click at [1117, 637] on label "False" at bounding box center [1111, 614] width 137 height 44
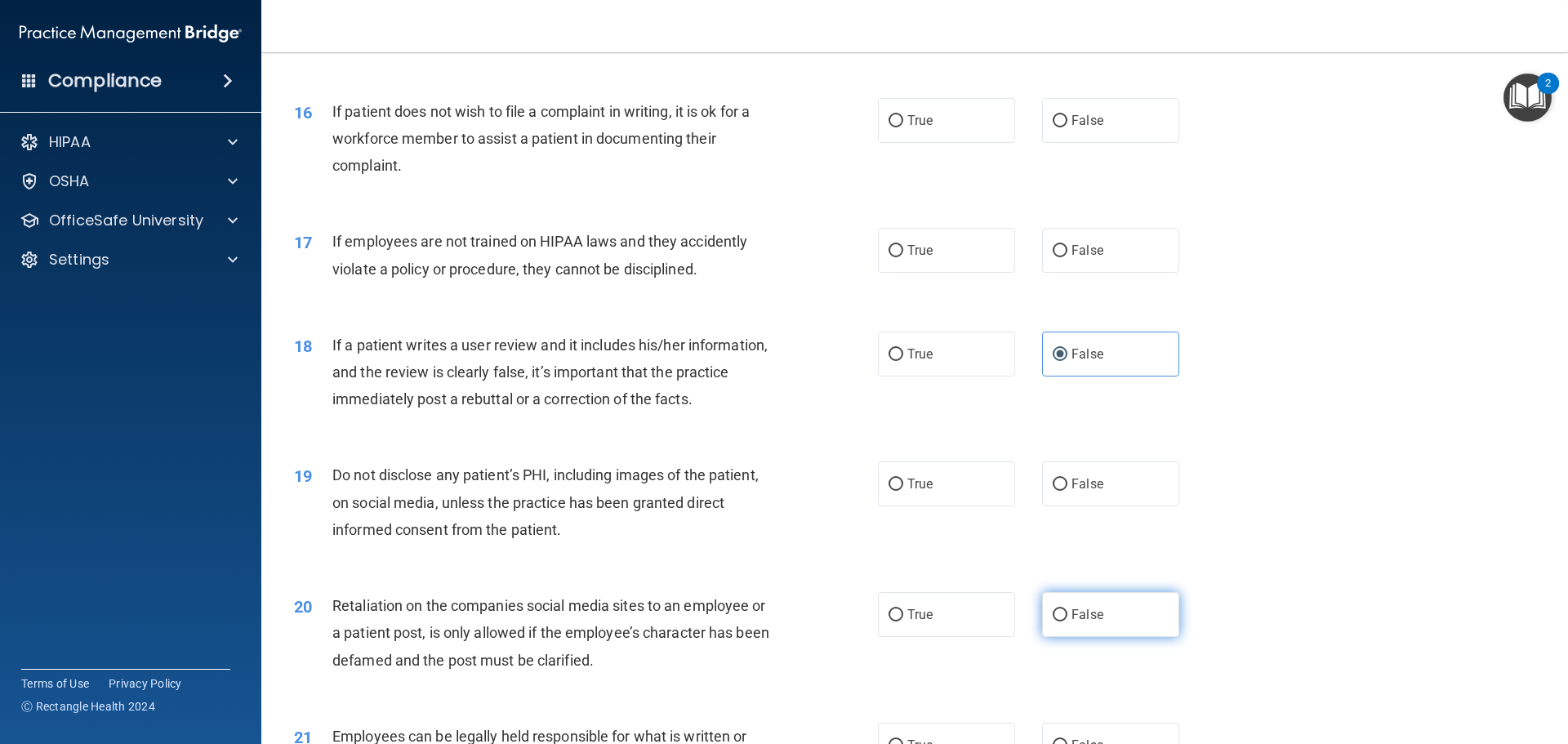
click at [1067, 621] on input "False" at bounding box center [1060, 616] width 15 height 12
radio input "true"
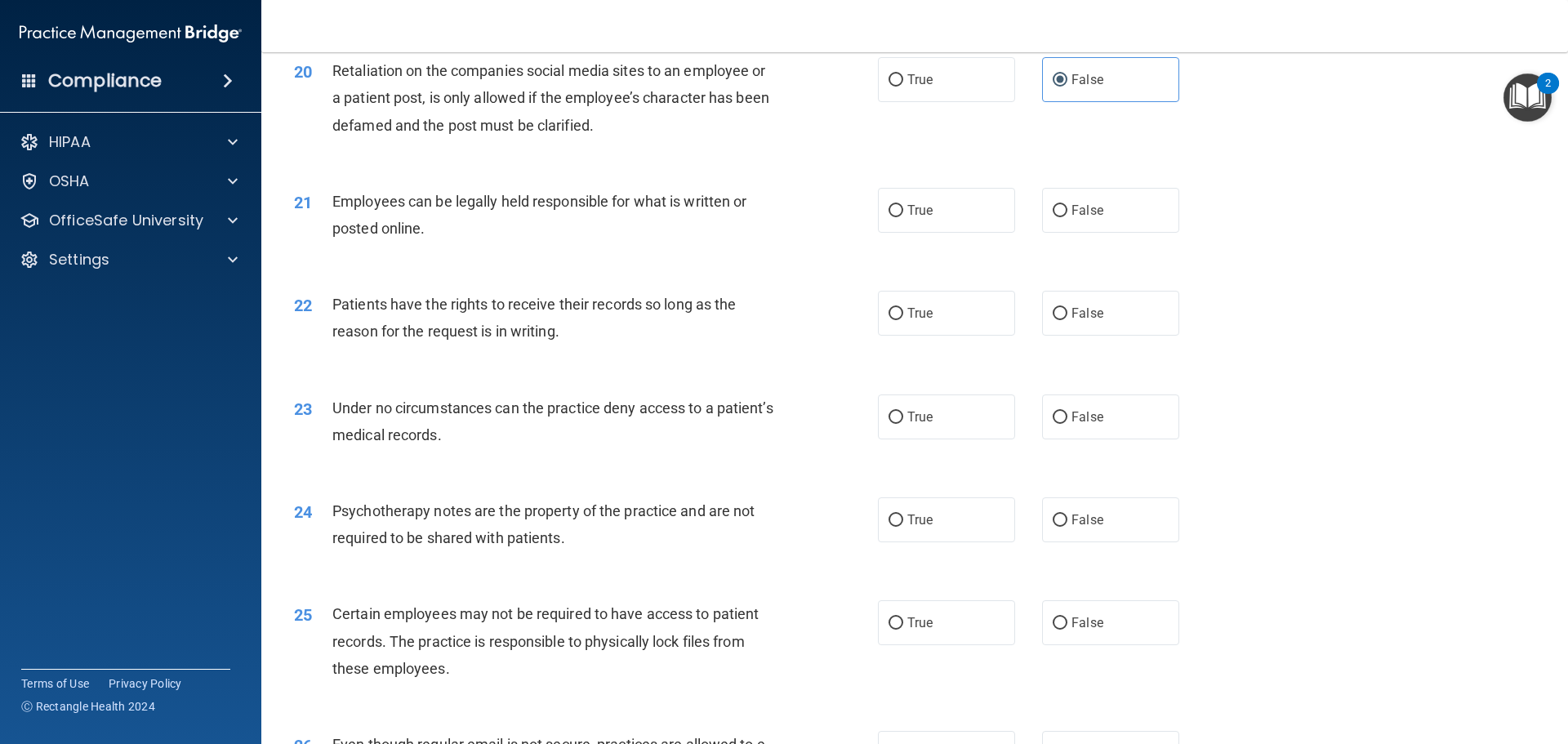
scroll to position [2613, 0]
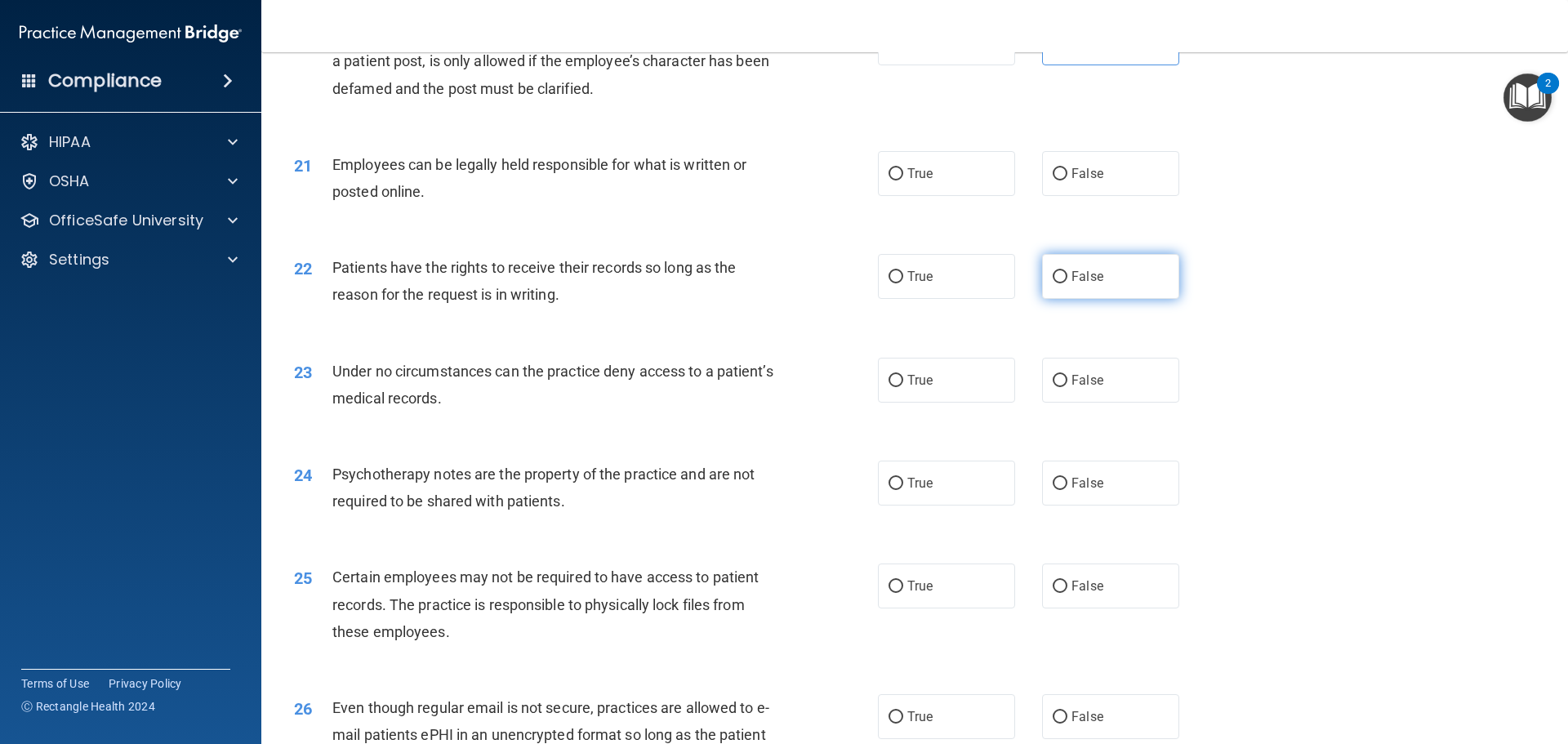
click at [1055, 283] on input "False" at bounding box center [1060, 278] width 15 height 12
radio input "true"
click at [1071, 402] on label "False" at bounding box center [1111, 380] width 137 height 44
click at [1067, 387] on input "False" at bounding box center [1060, 381] width 15 height 12
radio input "true"
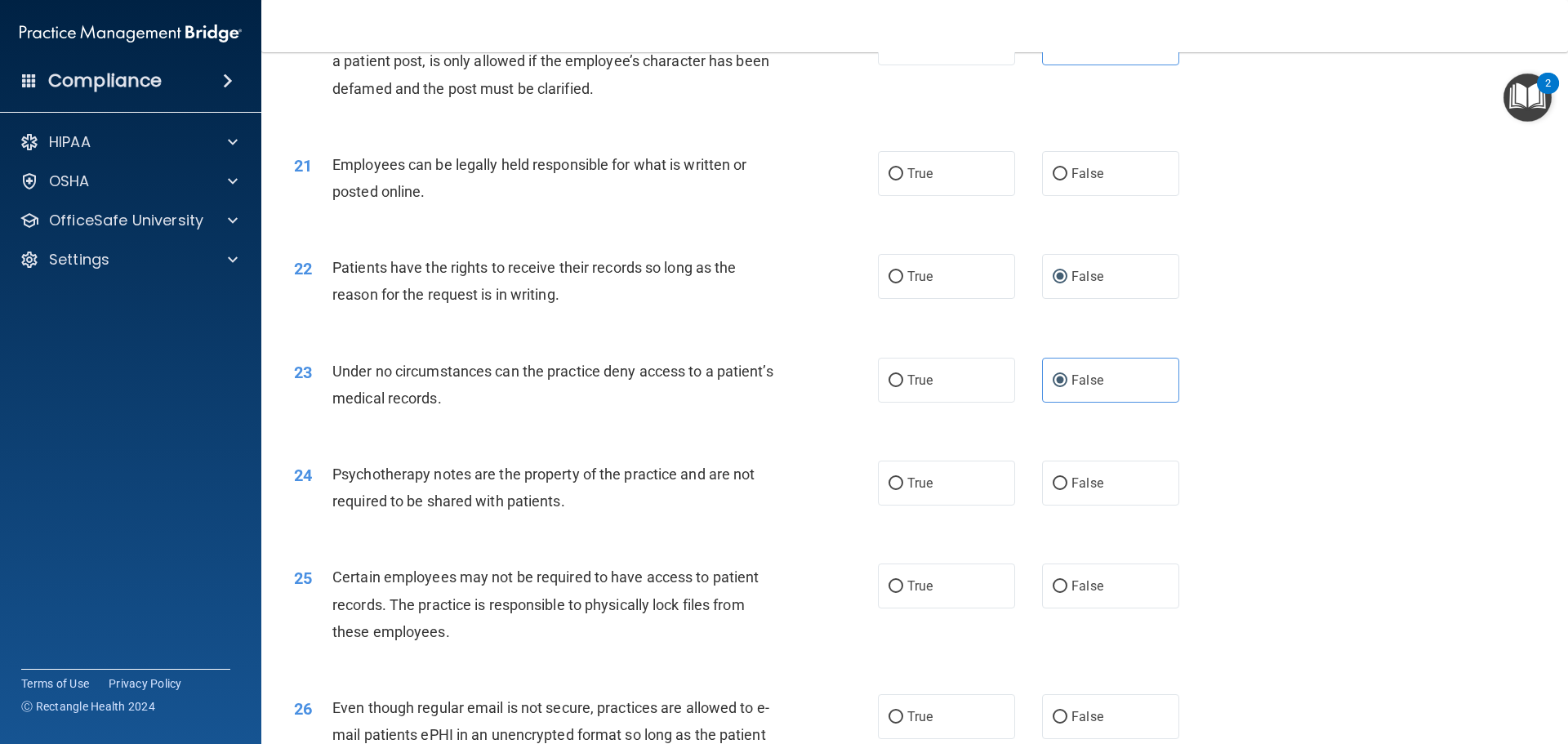
scroll to position [3021, 0]
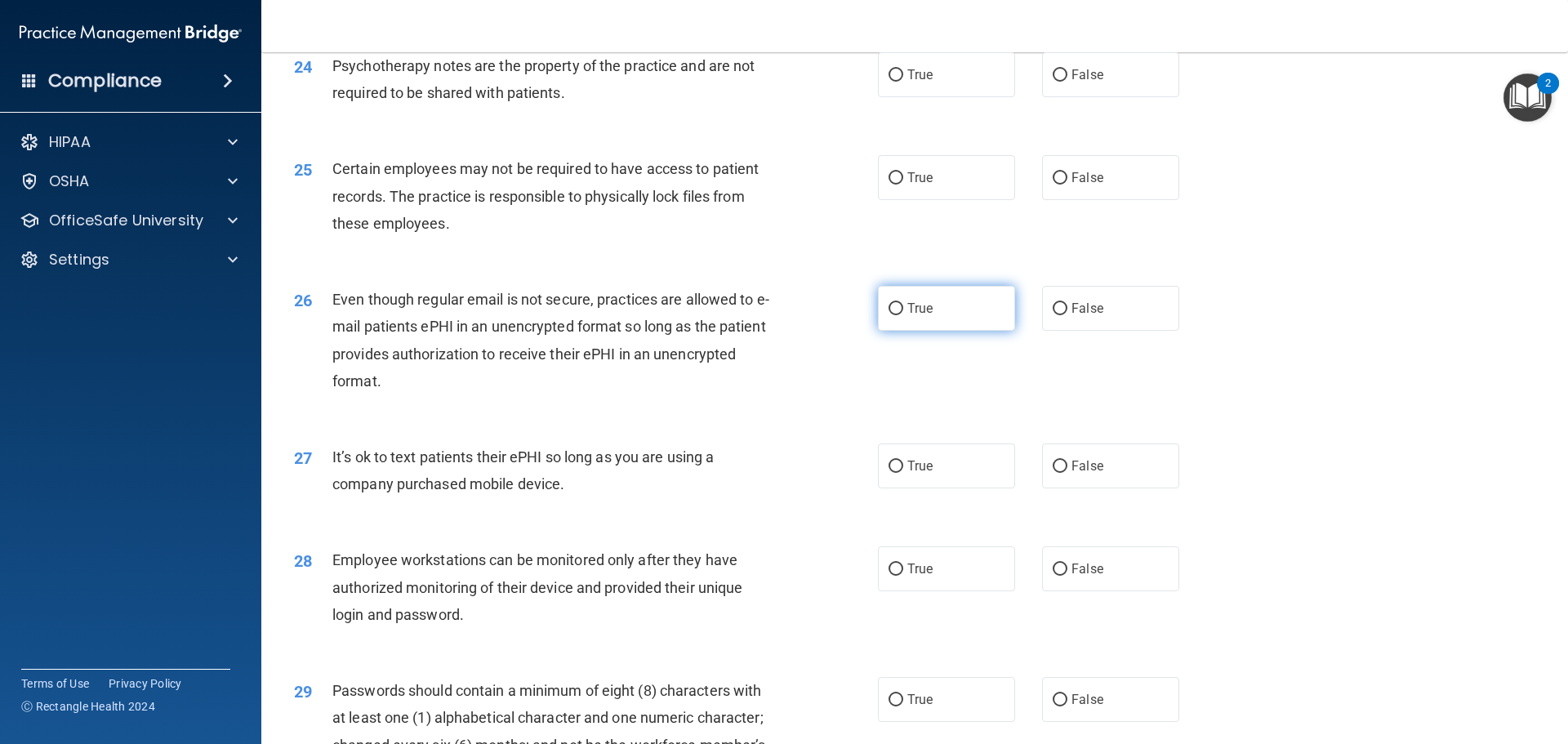
click at [936, 327] on label "True" at bounding box center [946, 308] width 137 height 44
click at [903, 315] on input "True" at bounding box center [895, 309] width 15 height 12
radio input "true"
click at [1114, 472] on label "False" at bounding box center [1111, 465] width 137 height 44
click at [1067, 472] on input "False" at bounding box center [1060, 467] width 15 height 12
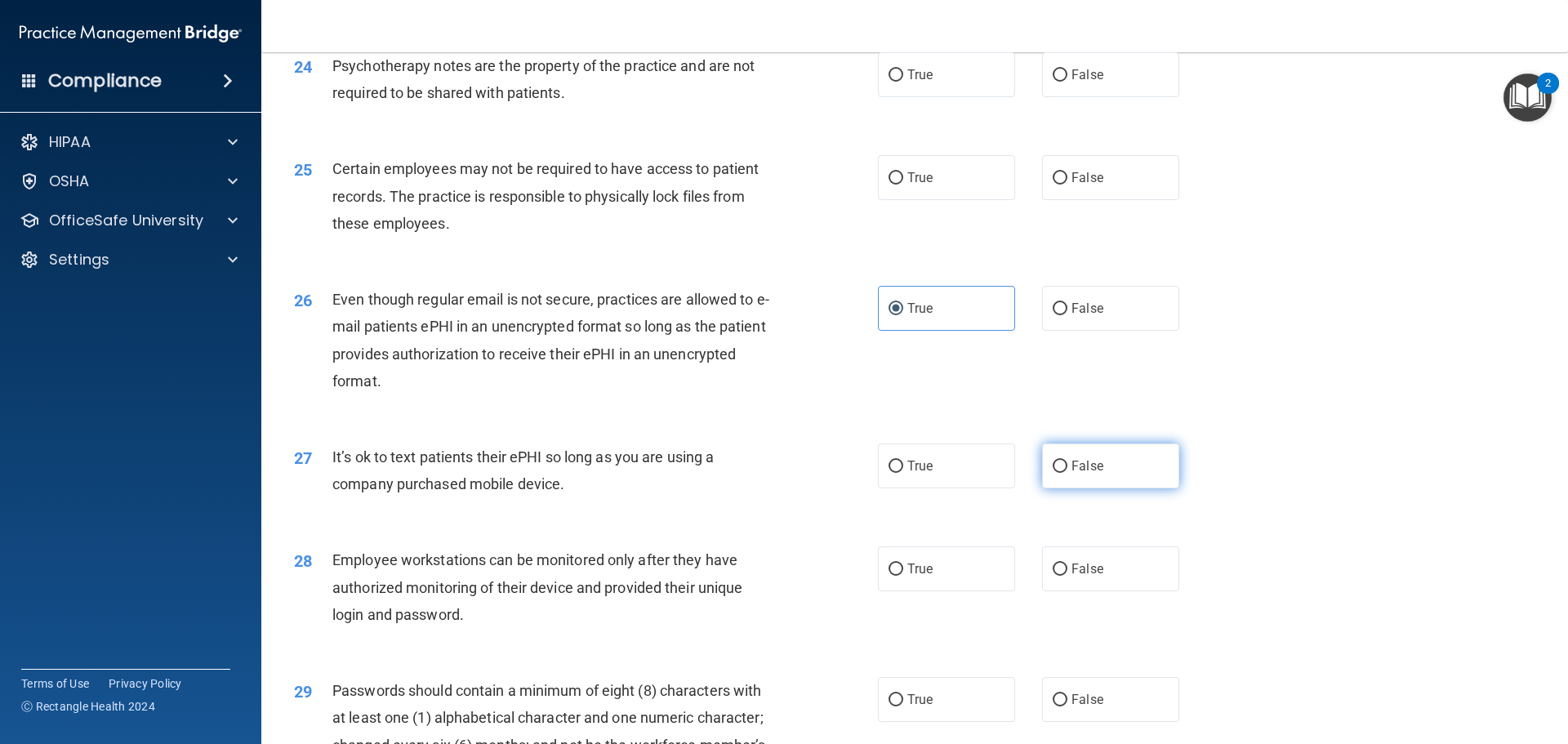
radio input "true"
click at [1084, 591] on label "False" at bounding box center [1111, 569] width 137 height 44
click at [1067, 576] on input "False" at bounding box center [1060, 570] width 15 height 12
radio input "true"
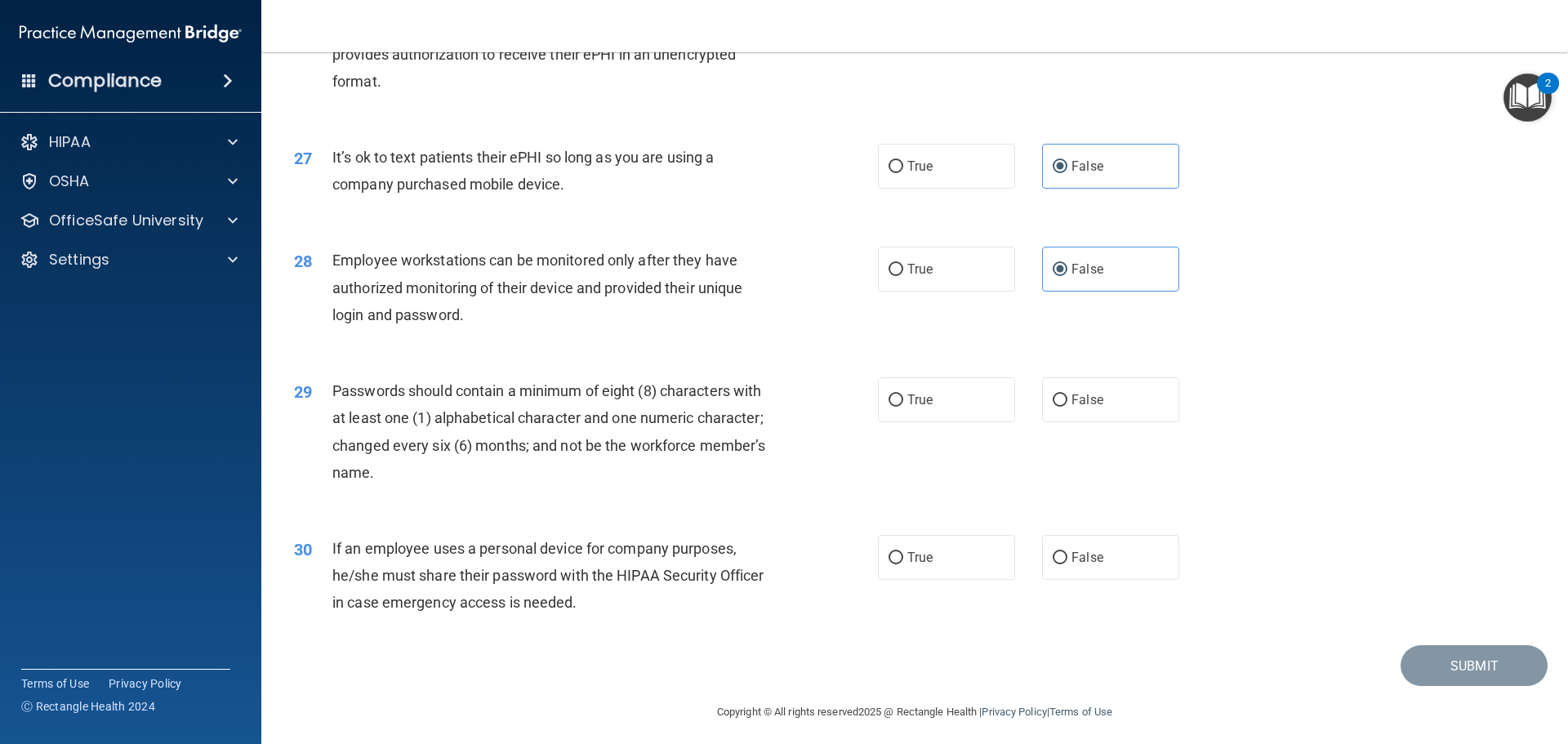
scroll to position [3355, 0]
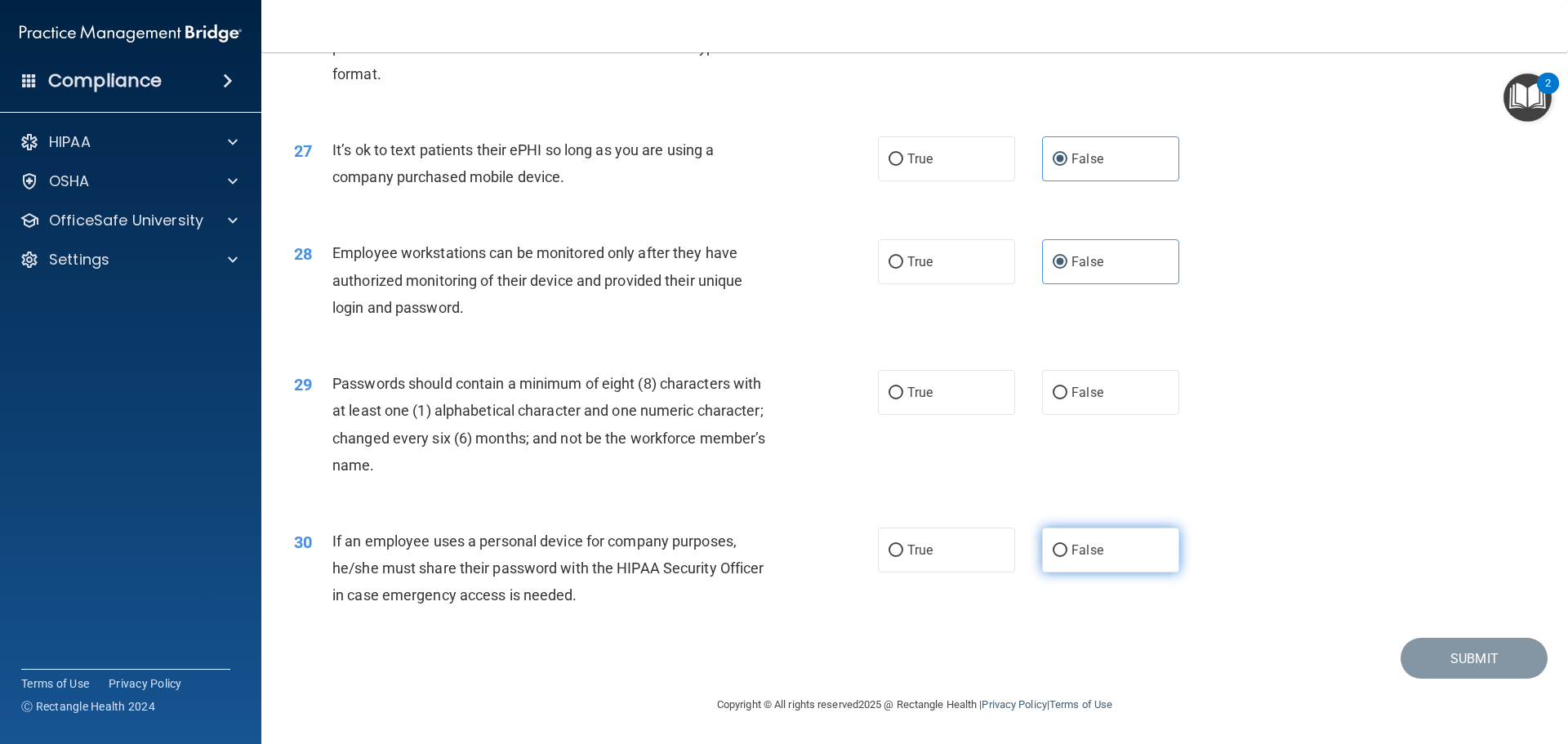
click at [1087, 555] on span "False" at bounding box center [1087, 549] width 32 height 15
click at [1067, 555] on input "False" at bounding box center [1060, 551] width 15 height 12
radio input "true"
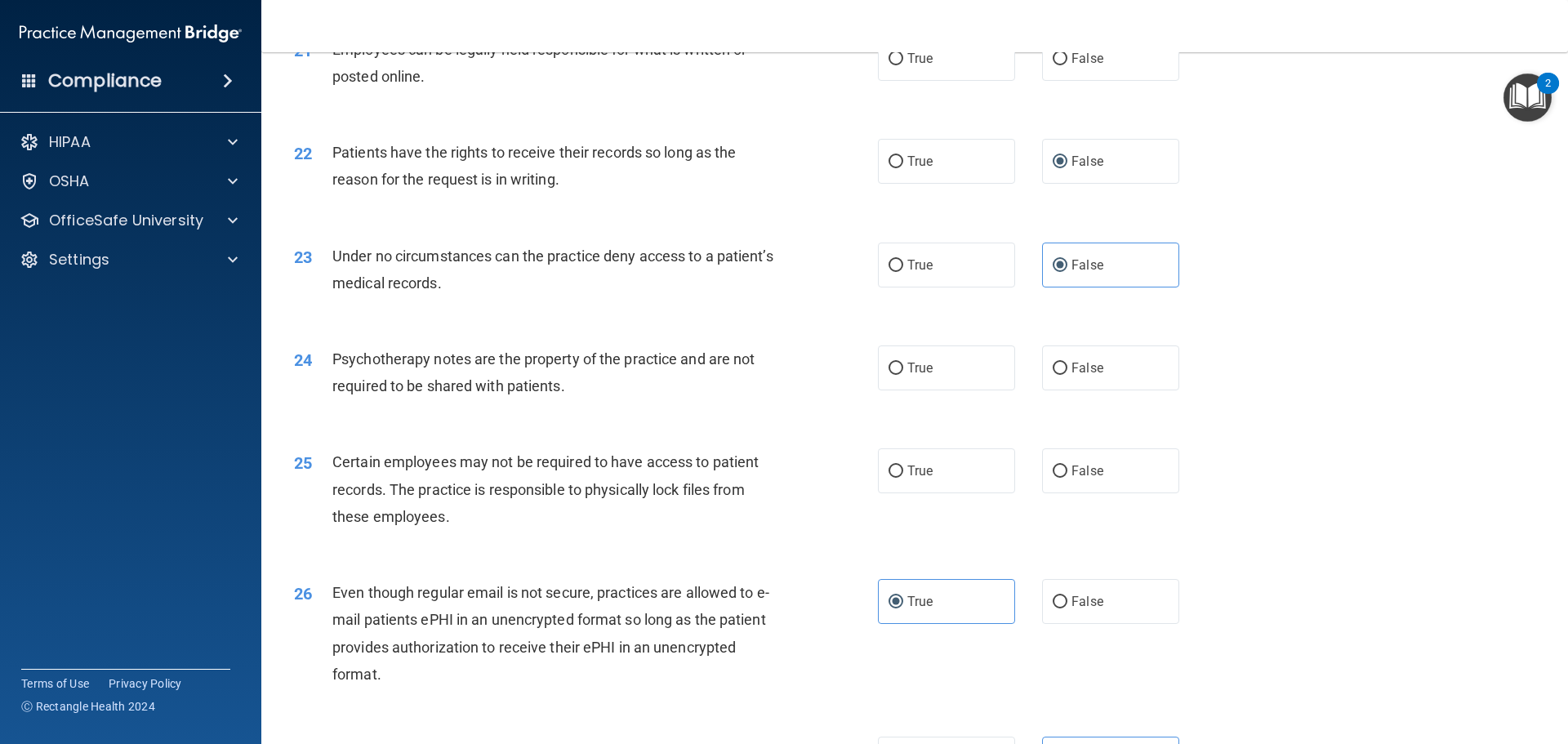
scroll to position [2702, 0]
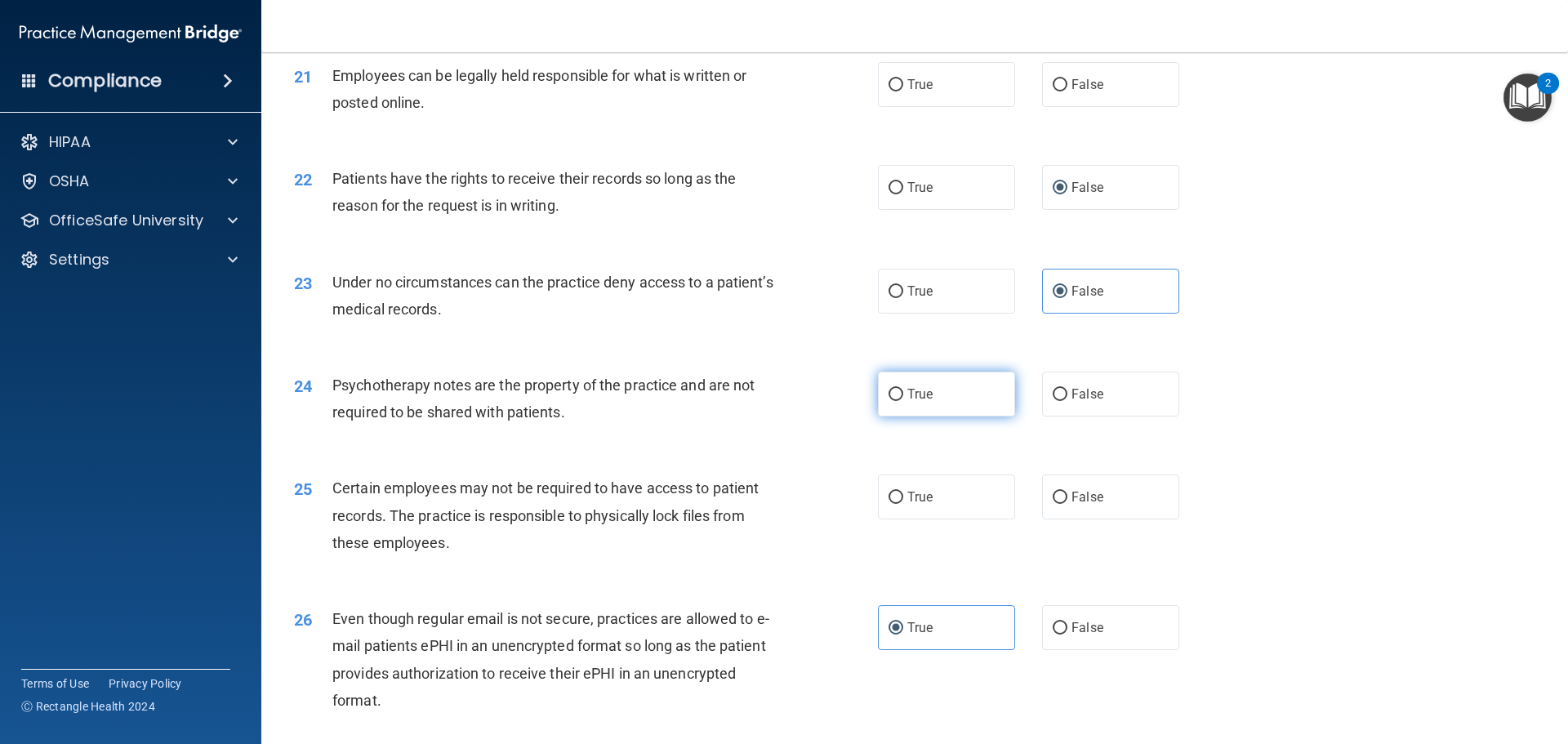
click at [968, 416] on label "True" at bounding box center [946, 394] width 137 height 44
click at [903, 401] on input "True" at bounding box center [895, 395] width 15 height 12
radio input "true"
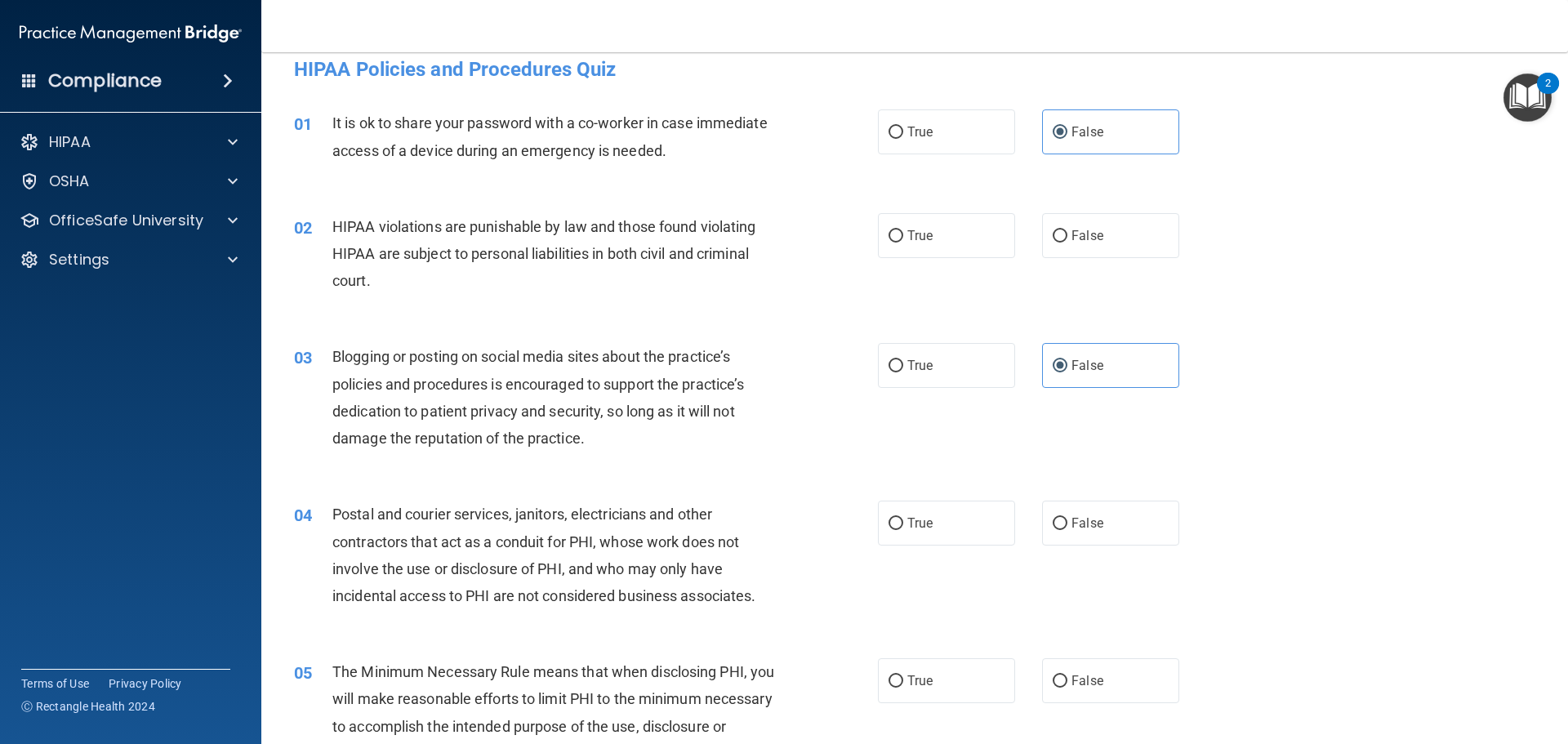
scroll to position [0, 0]
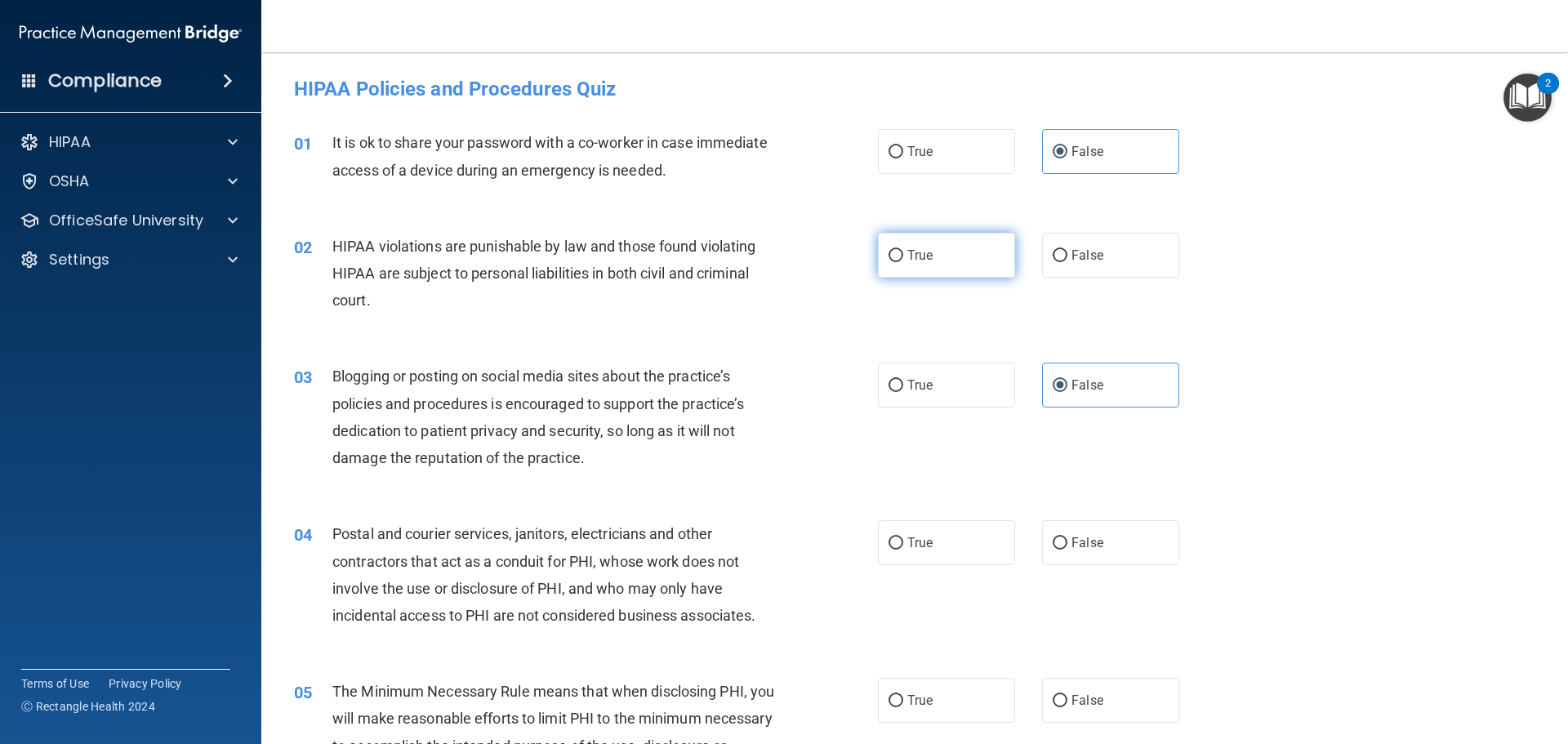
click at [960, 270] on label "True" at bounding box center [946, 255] width 137 height 44
click at [903, 263] on input "True" at bounding box center [895, 256] width 15 height 12
radio input "true"
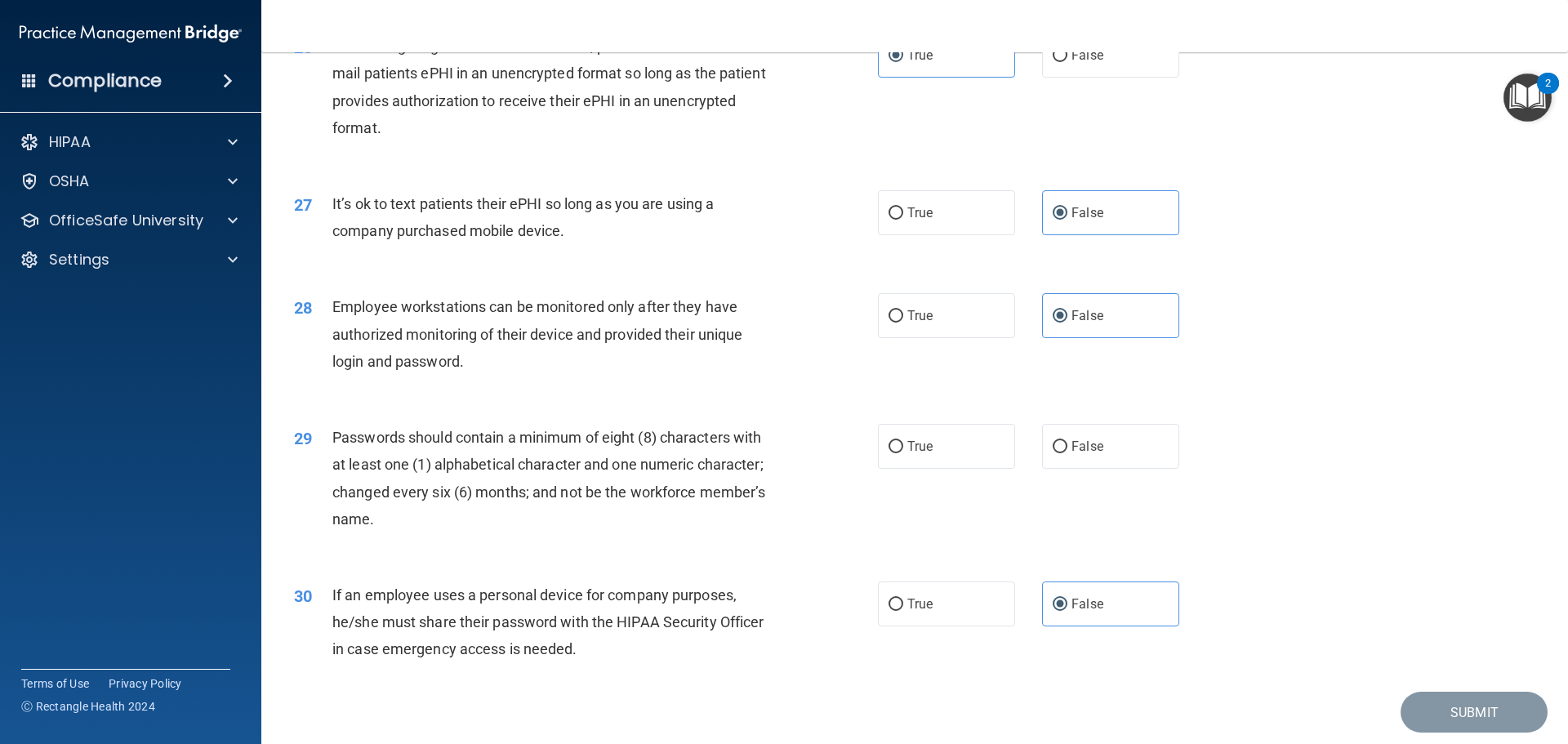
scroll to position [3355, 0]
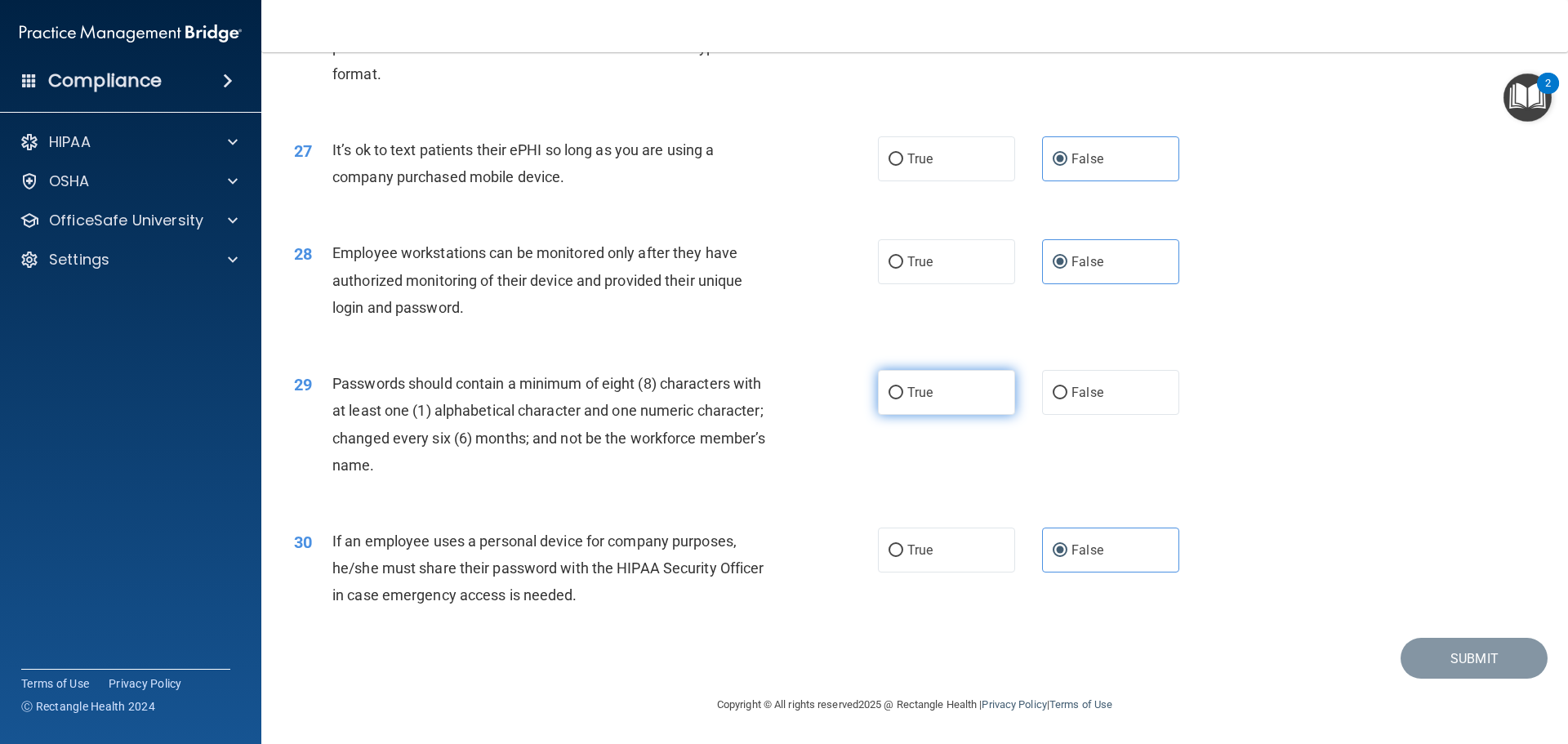
click at [927, 410] on label "True" at bounding box center [946, 392] width 137 height 44
click at [903, 400] on input "True" at bounding box center [895, 393] width 15 height 12
radio input "true"
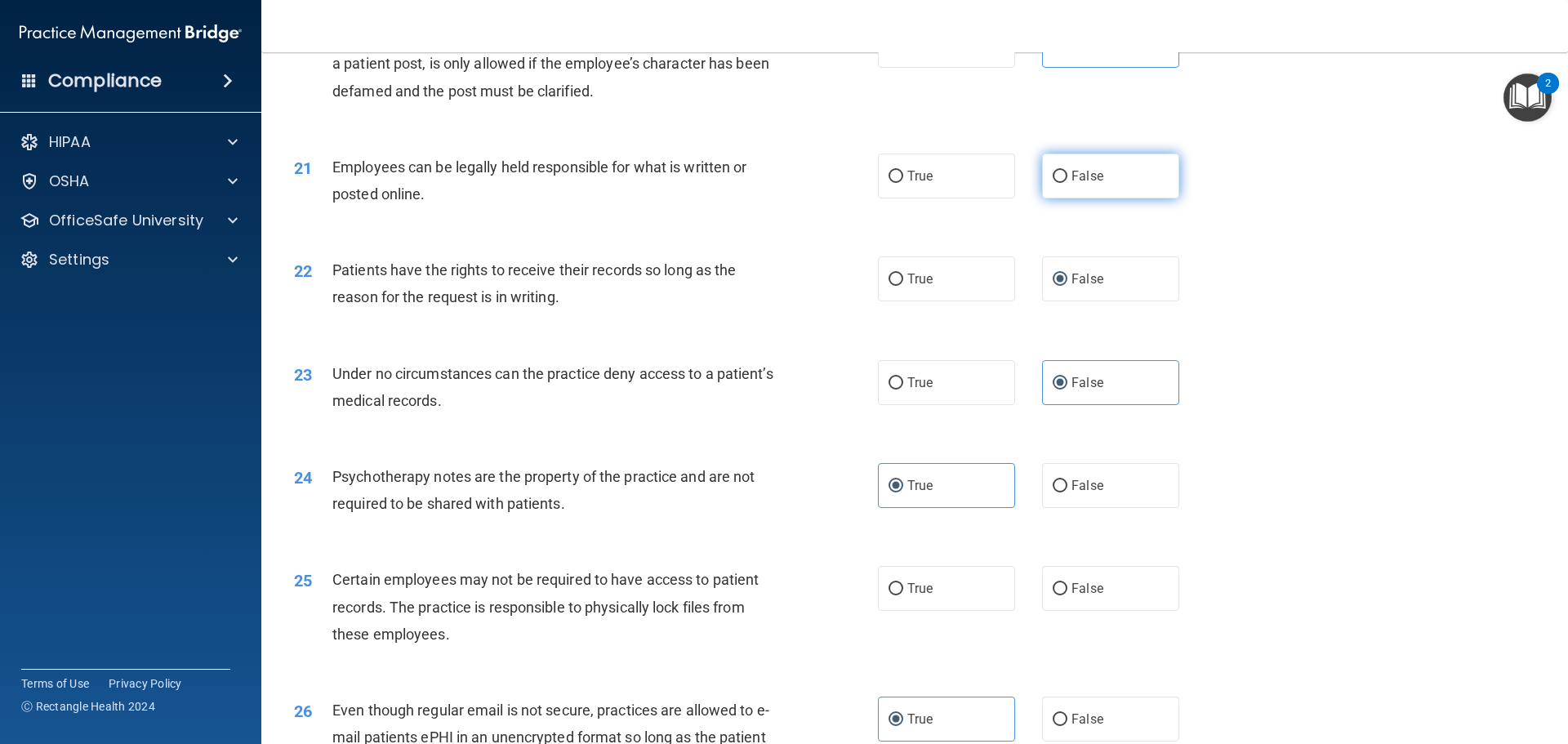
scroll to position [2948, 0]
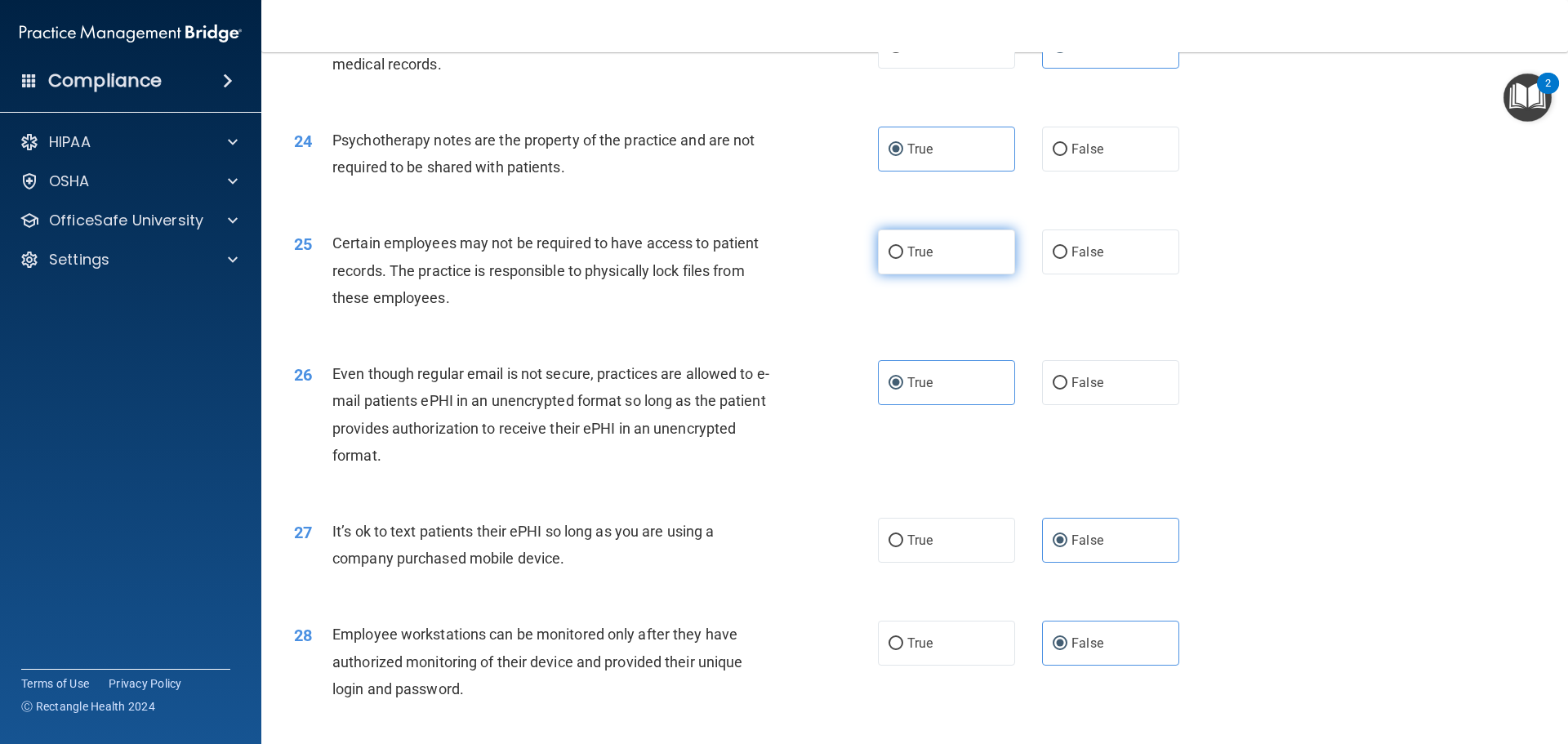
click at [917, 260] on span "True" at bounding box center [919, 251] width 25 height 15
click at [903, 259] on input "True" at bounding box center [895, 253] width 15 height 12
radio input "true"
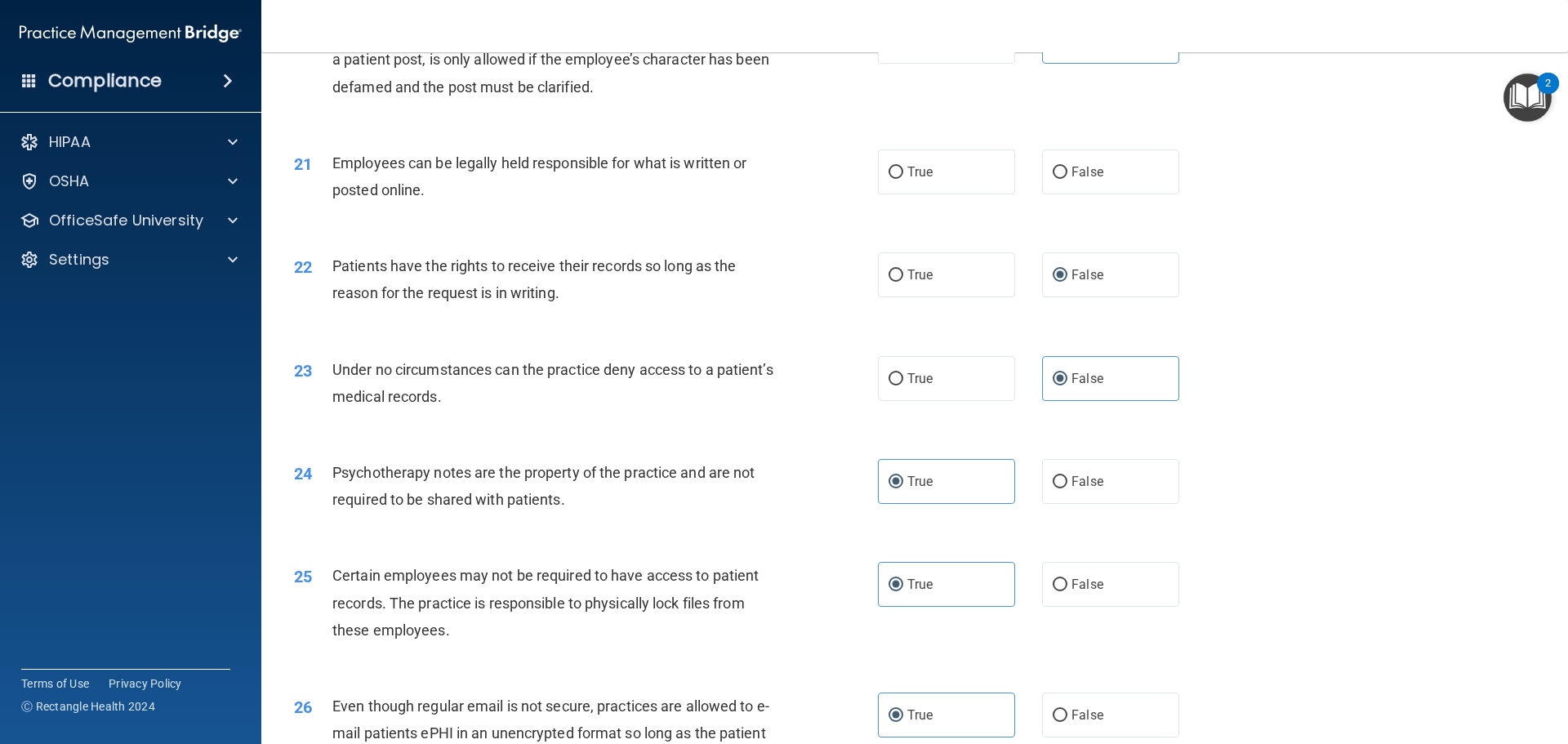
scroll to position [2539, 0]
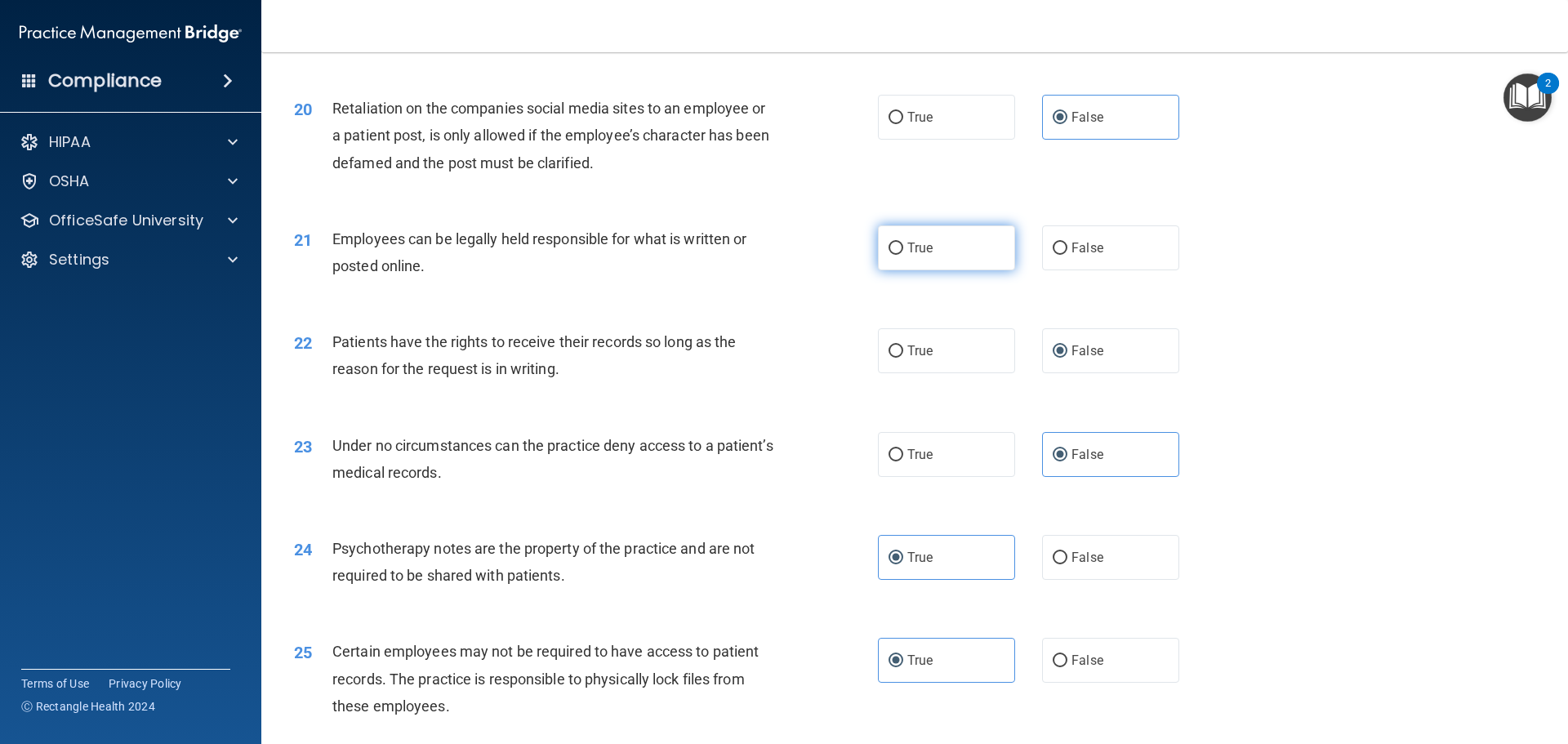
click at [917, 266] on label "True" at bounding box center [946, 247] width 137 height 44
click at [903, 255] on input "True" at bounding box center [895, 249] width 15 height 12
radio input "true"
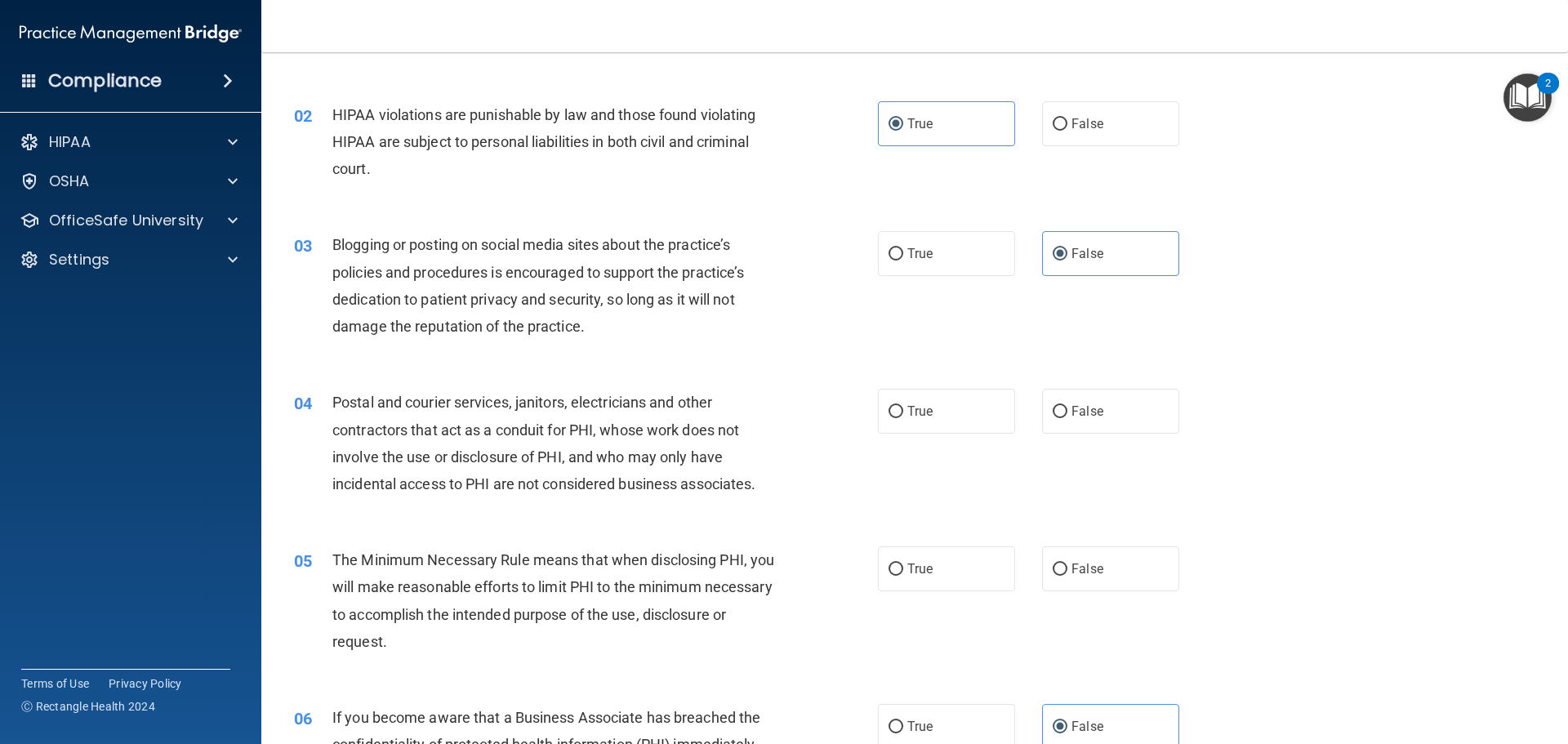
scroll to position [327, 0]
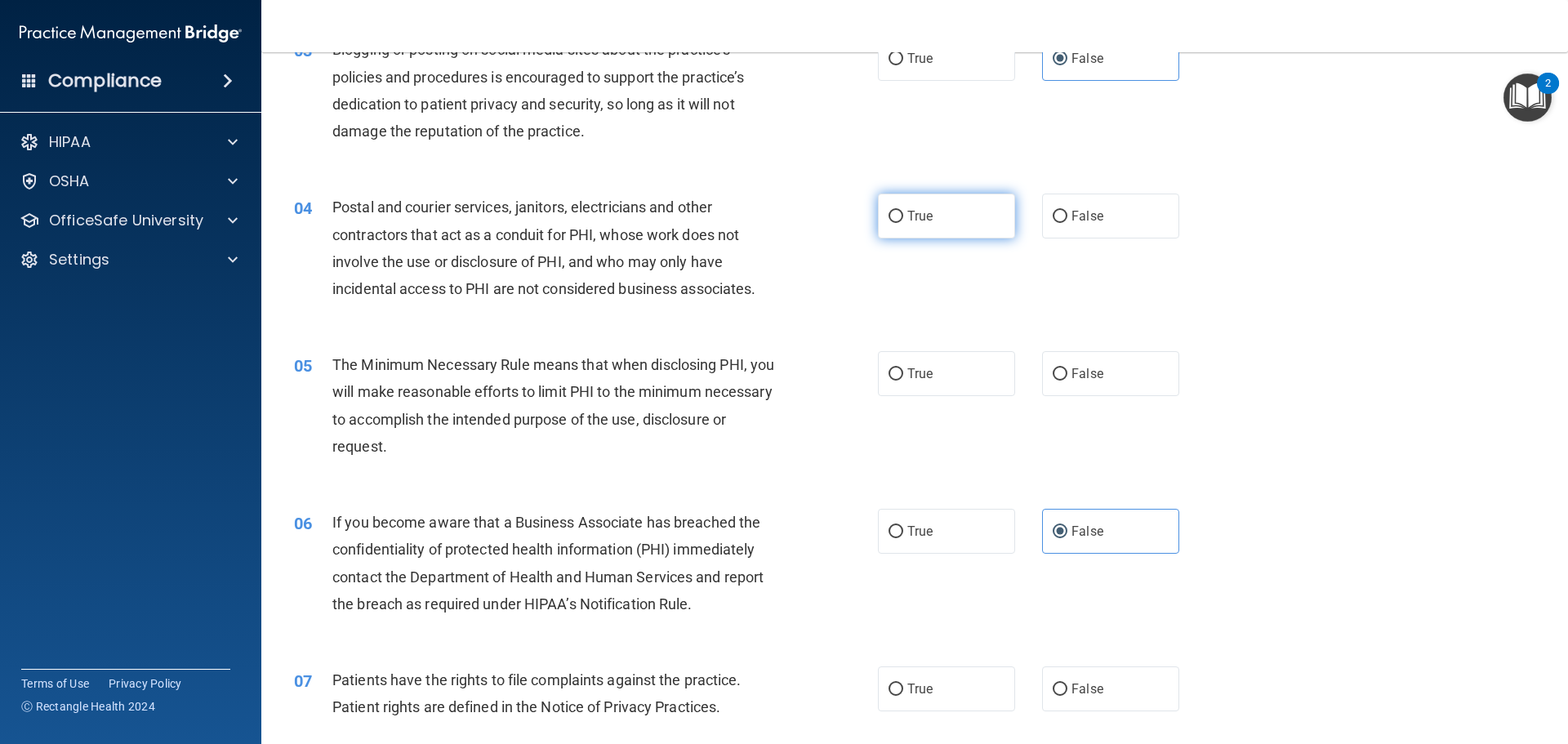
click at [998, 207] on label "True" at bounding box center [946, 215] width 137 height 44
click at [903, 211] on input "True" at bounding box center [895, 217] width 15 height 12
radio input "true"
click at [938, 368] on label "True" at bounding box center [946, 374] width 137 height 44
click at [903, 368] on input "True" at bounding box center [895, 375] width 15 height 12
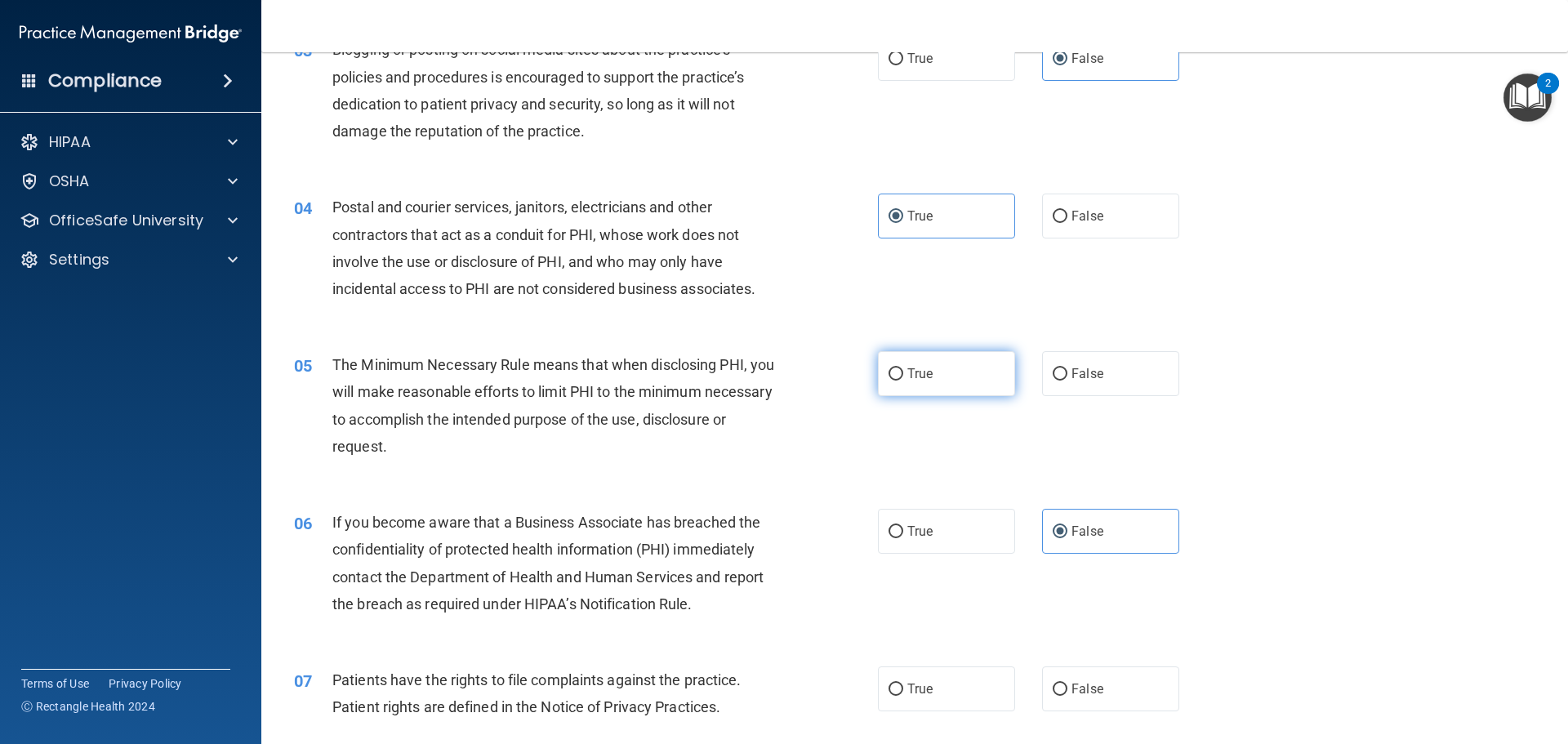
radio input "true"
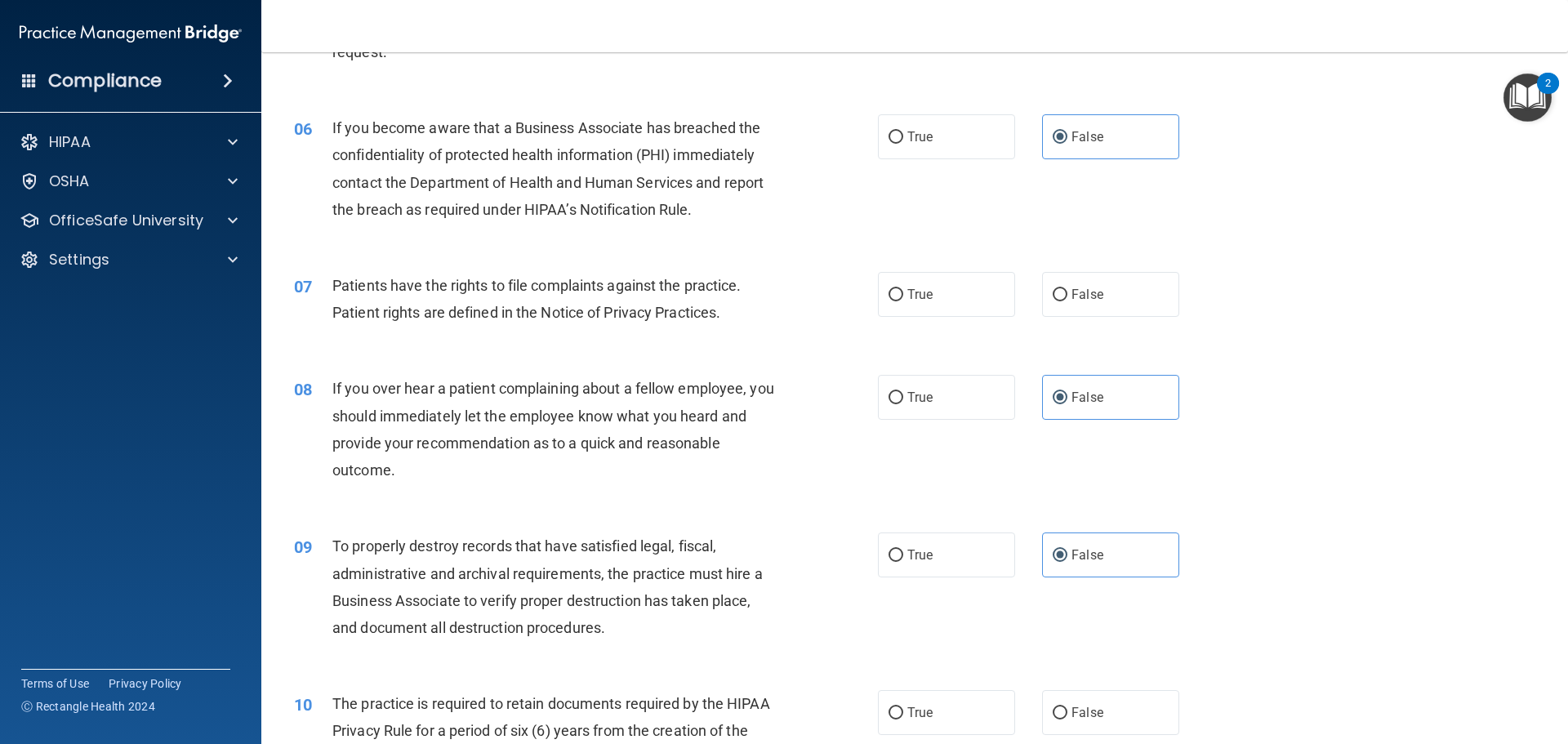
scroll to position [735, 0]
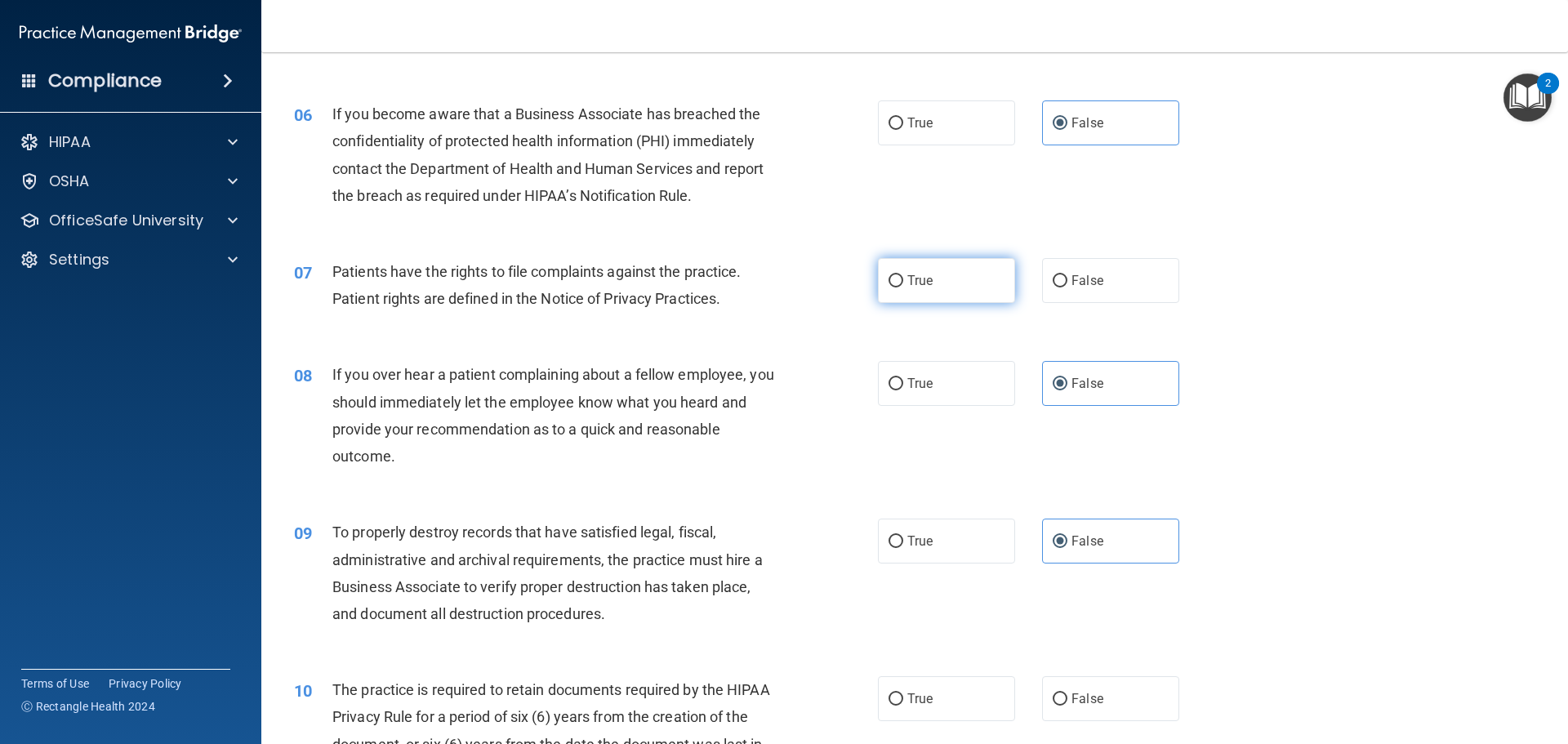
click at [958, 295] on label "True" at bounding box center [946, 280] width 137 height 44
click at [903, 287] on input "True" at bounding box center [895, 281] width 15 height 12
radio input "true"
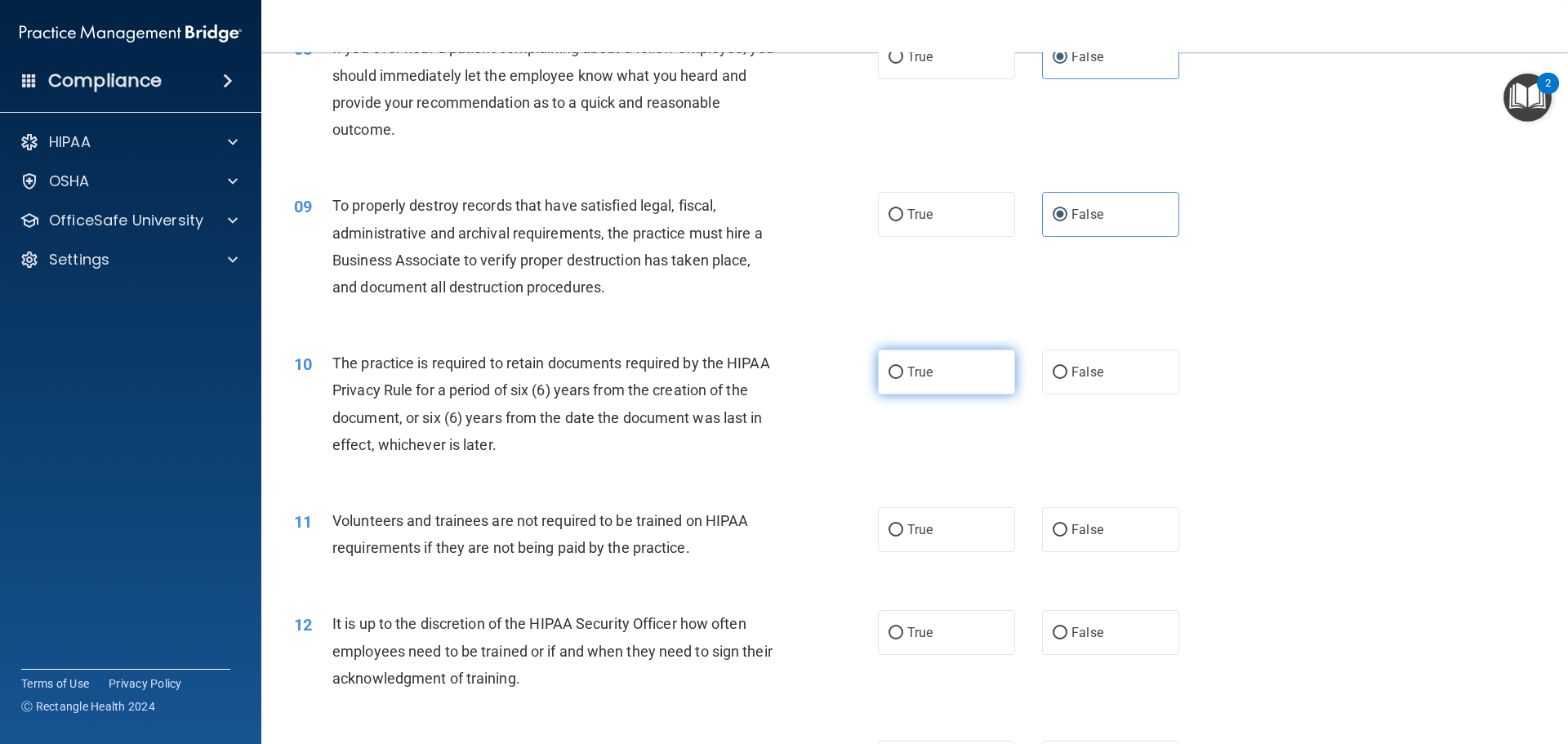
click at [930, 381] on label "True" at bounding box center [946, 372] width 137 height 44
click at [903, 379] on input "True" at bounding box center [895, 373] width 15 height 12
radio input "true"
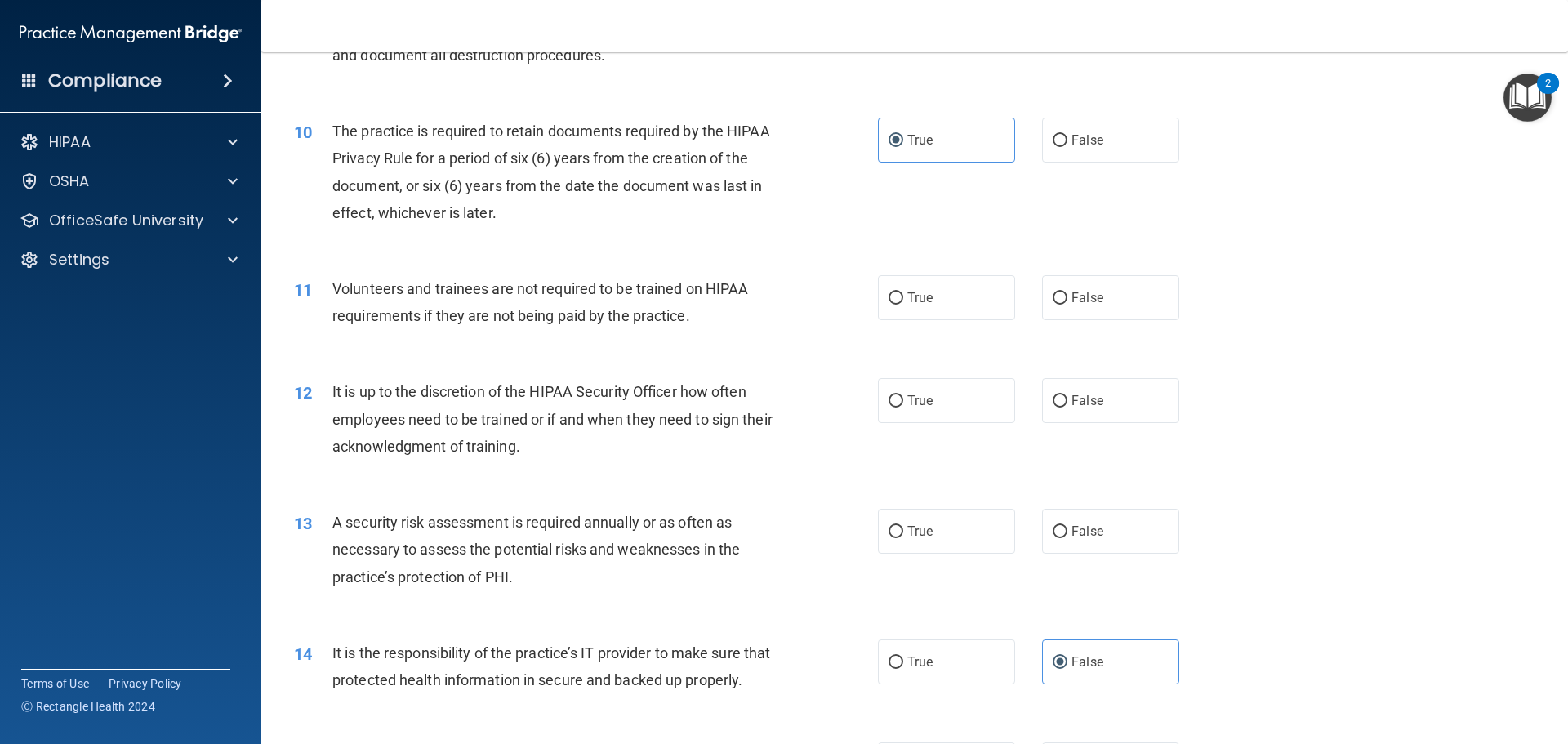
scroll to position [1388, 0]
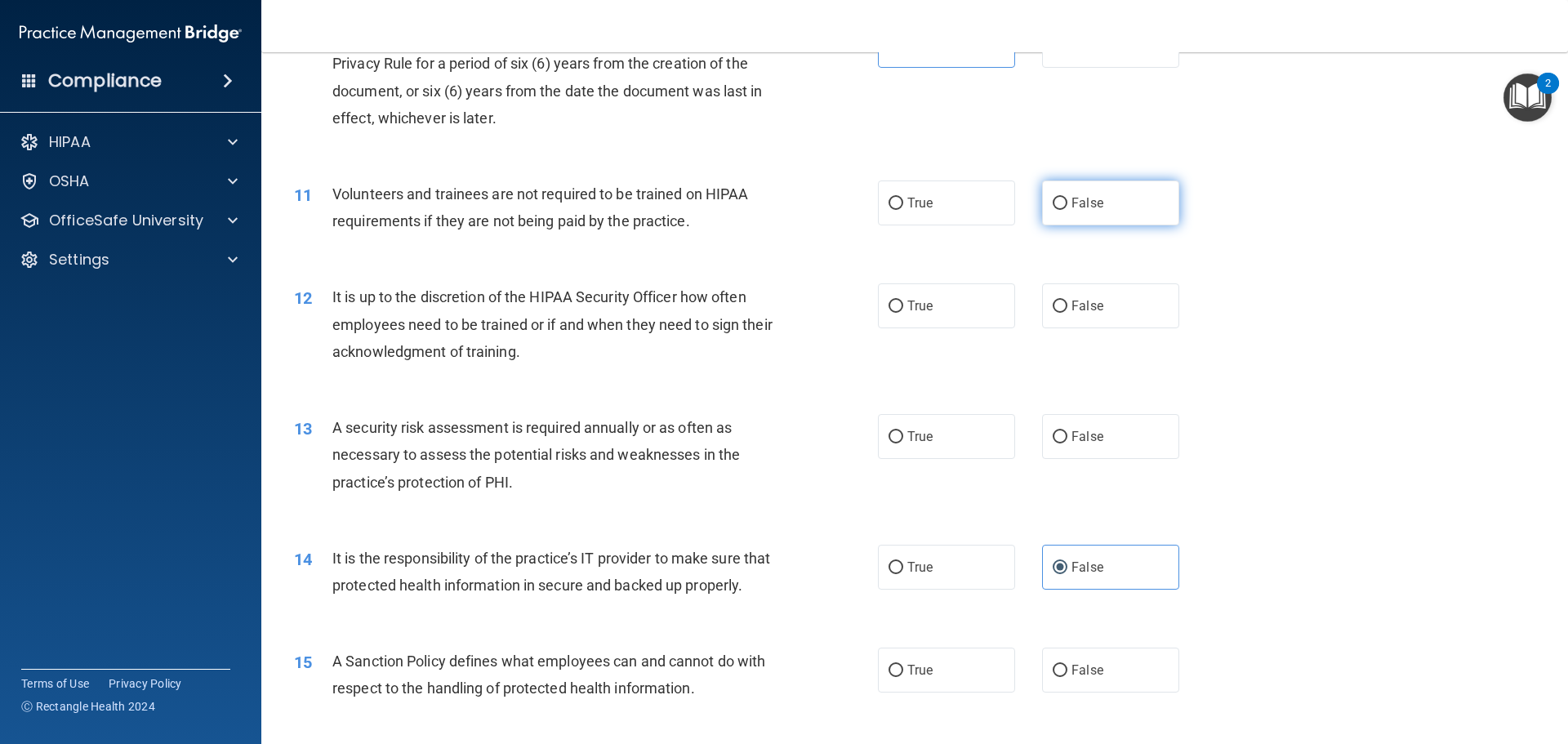
click at [1115, 204] on label "False" at bounding box center [1111, 203] width 137 height 44
click at [1067, 204] on input "False" at bounding box center [1060, 204] width 15 height 12
radio input "true"
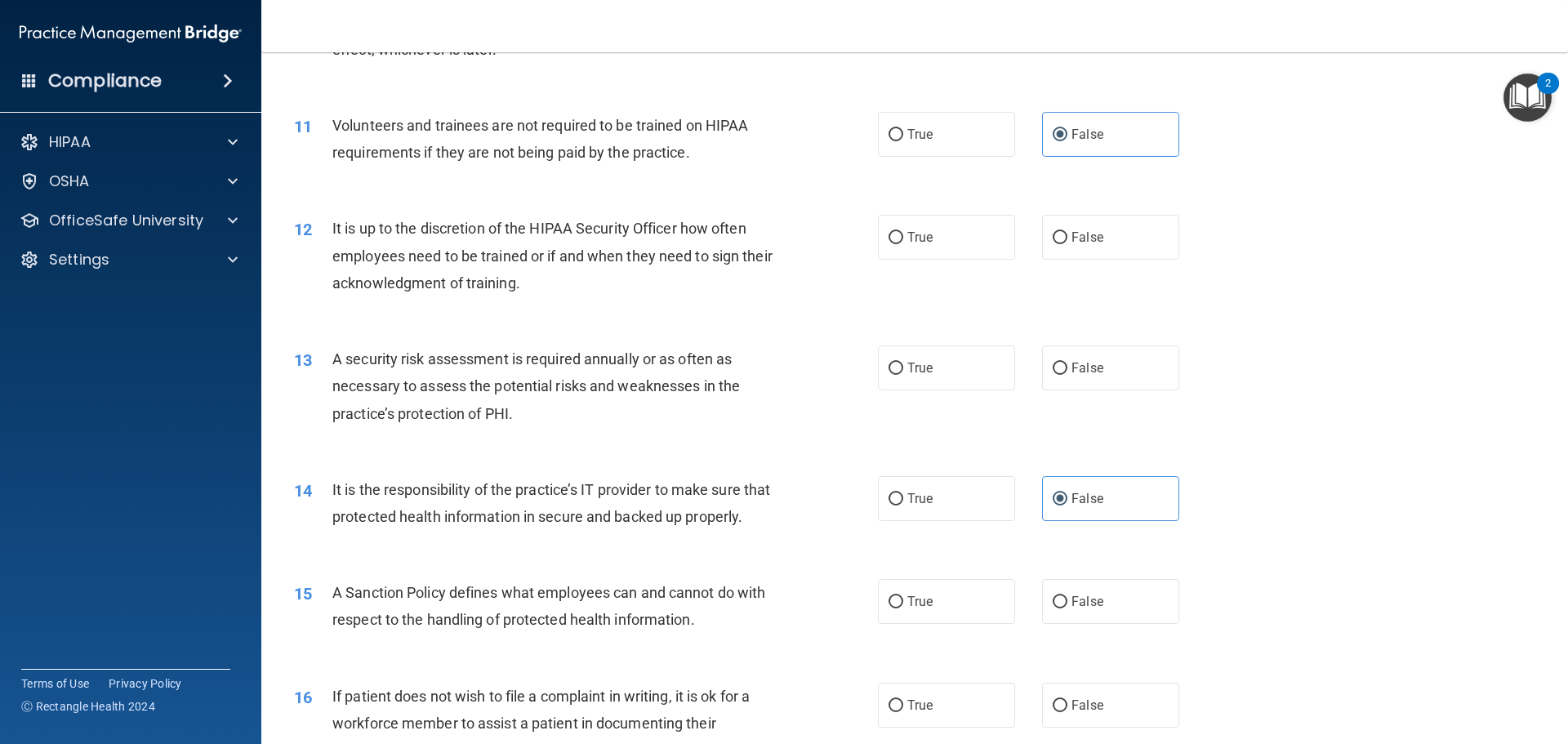
scroll to position [1551, 0]
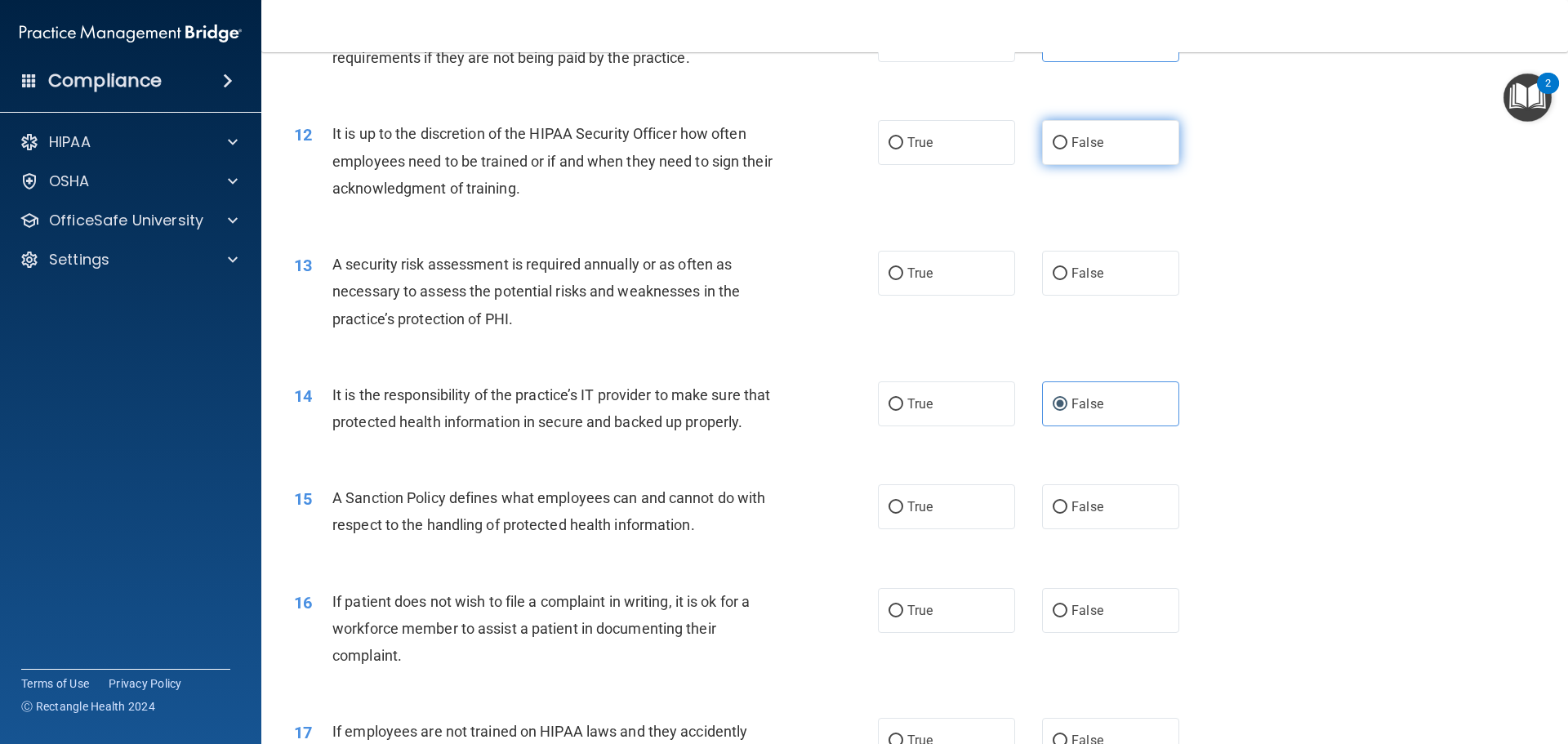
click at [1151, 151] on label "False" at bounding box center [1111, 142] width 137 height 44
click at [1067, 150] on input "False" at bounding box center [1060, 143] width 15 height 12
radio input "true"
click at [926, 268] on span "True" at bounding box center [919, 272] width 25 height 15
click at [903, 268] on input "True" at bounding box center [895, 274] width 15 height 12
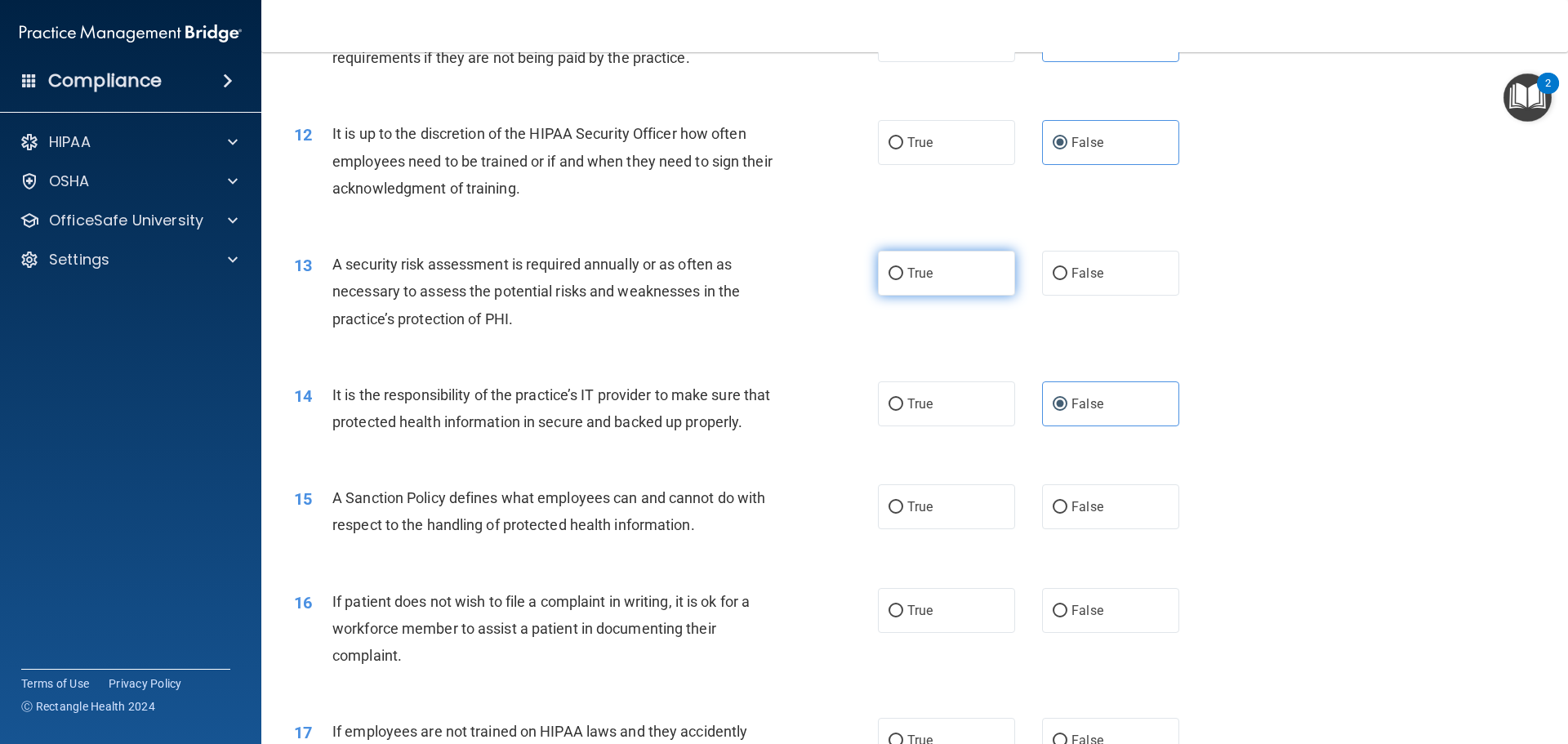
radio input "true"
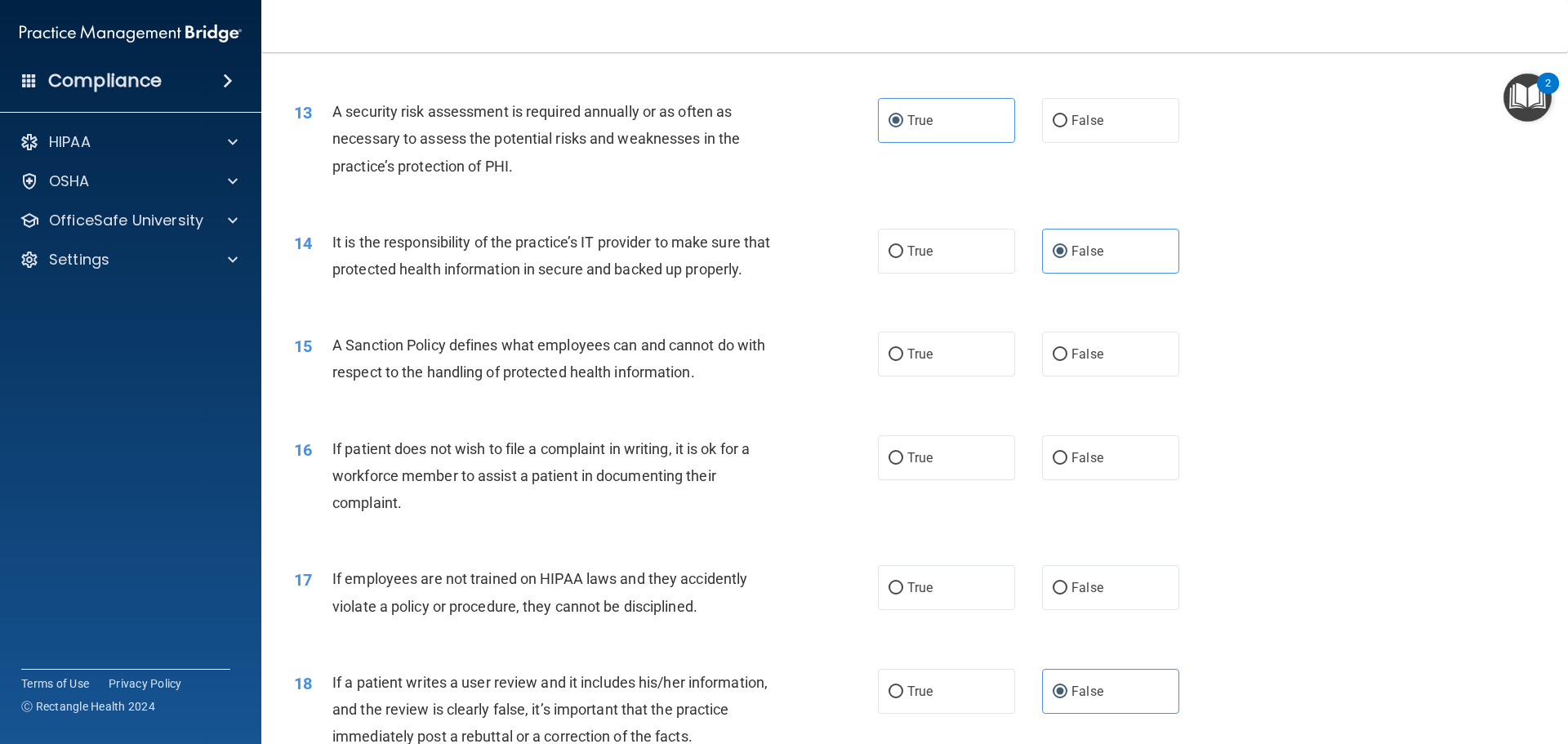
scroll to position [1878, 0]
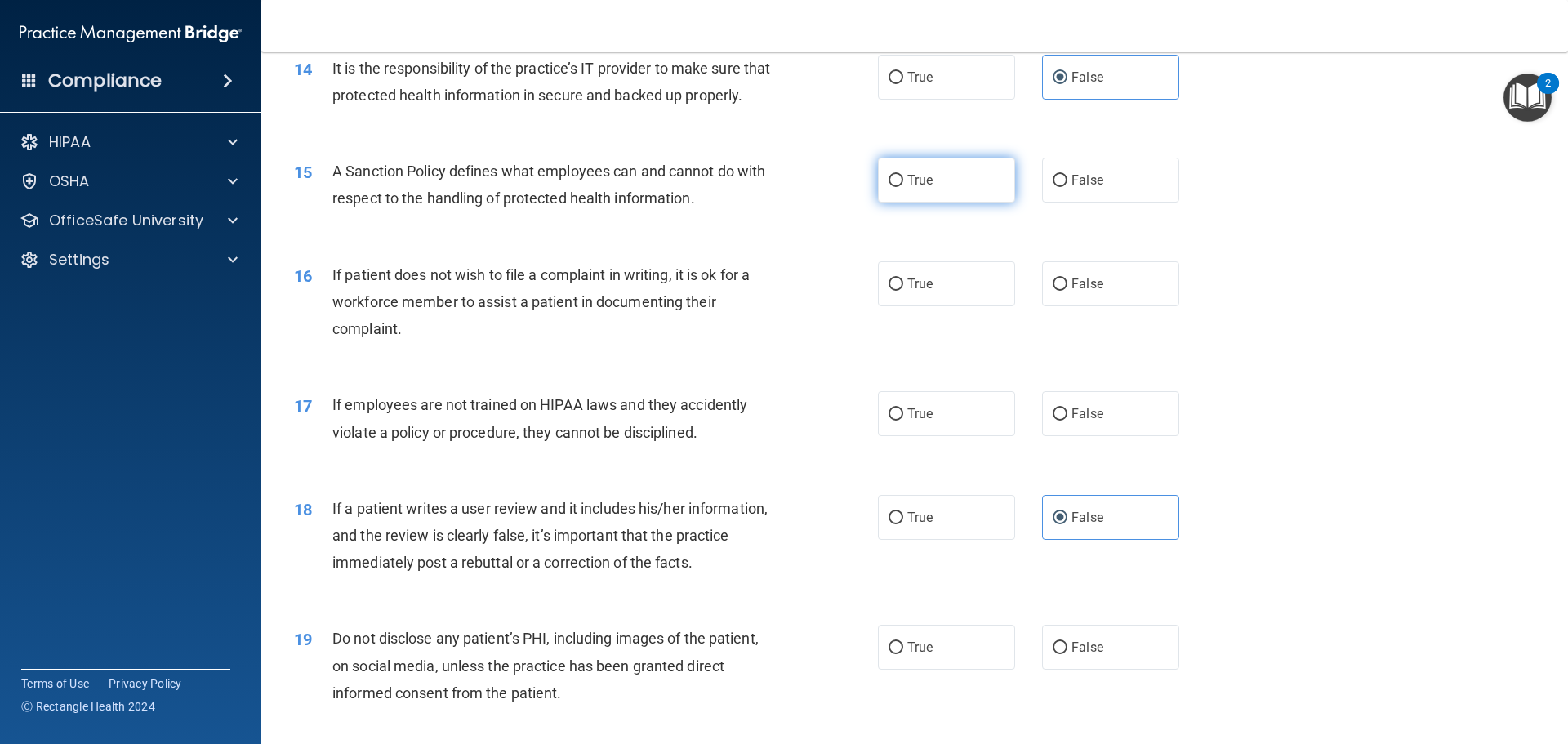
click at [961, 203] on label "True" at bounding box center [946, 180] width 137 height 44
click at [903, 187] on input "True" at bounding box center [895, 181] width 15 height 12
radio input "true"
click at [937, 306] on label "True" at bounding box center [946, 284] width 137 height 44
click at [903, 291] on input "True" at bounding box center [895, 285] width 15 height 12
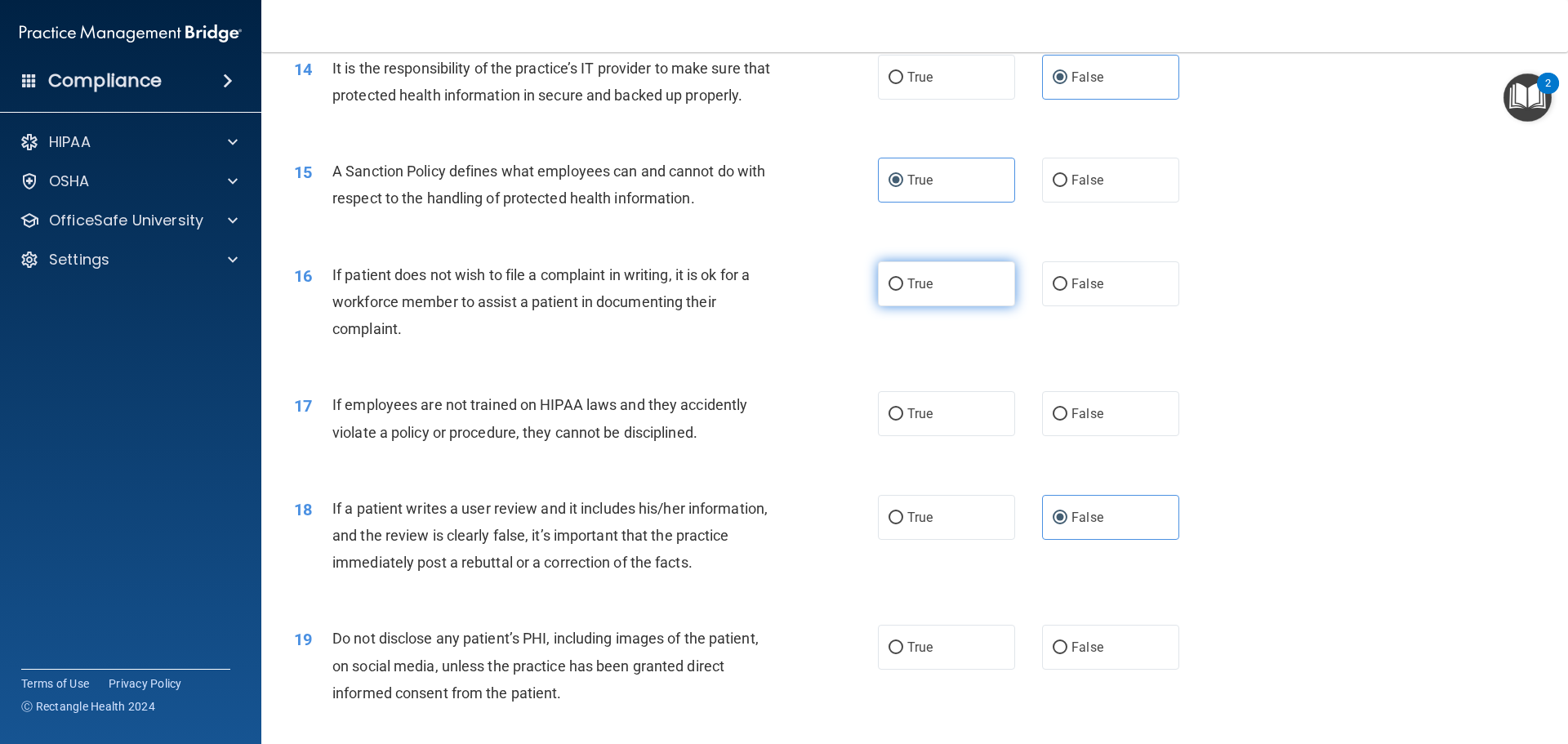
radio input "true"
click at [937, 306] on label "True" at bounding box center [946, 284] width 137 height 44
click at [903, 291] on input "True" at bounding box center [895, 285] width 15 height 12
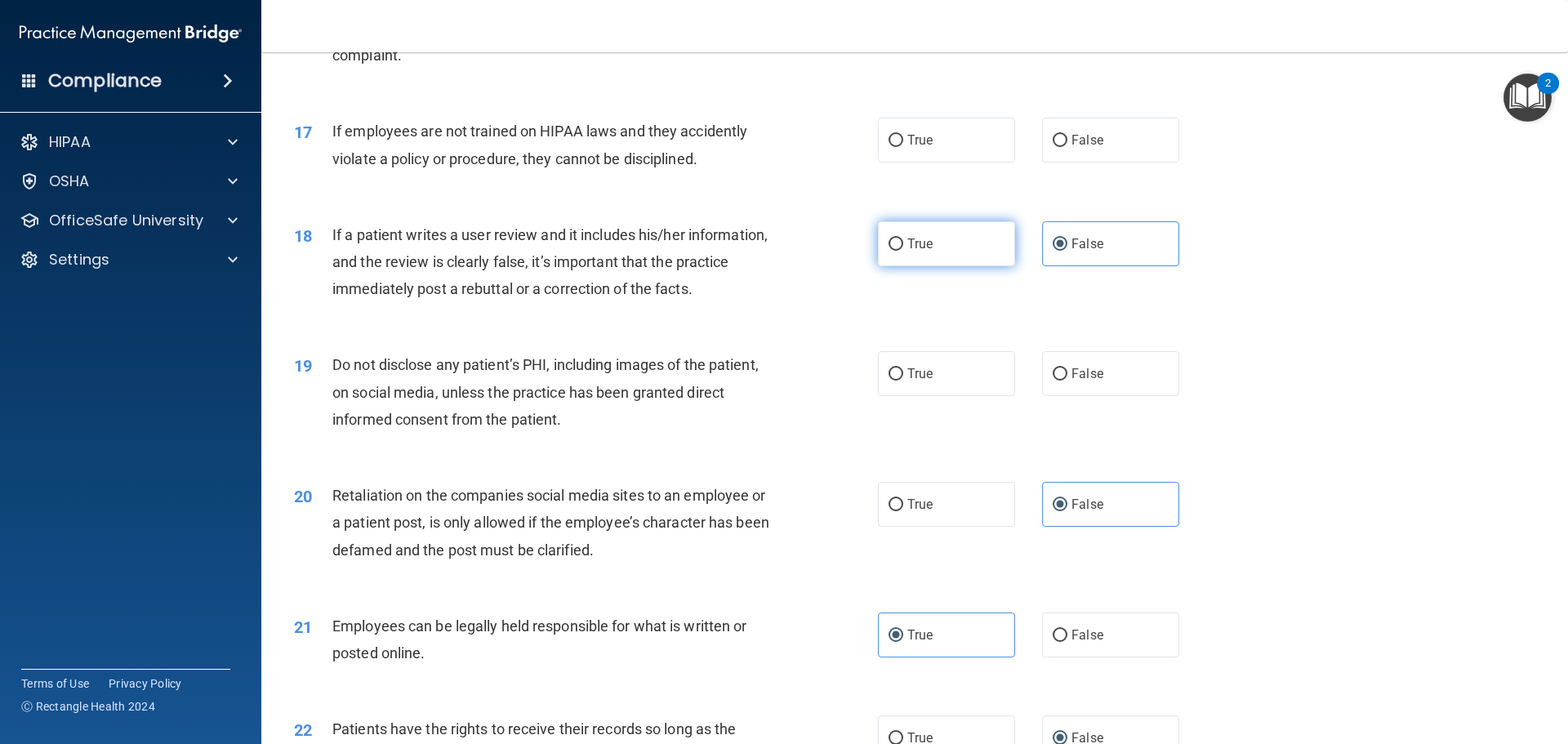
scroll to position [2123, 0]
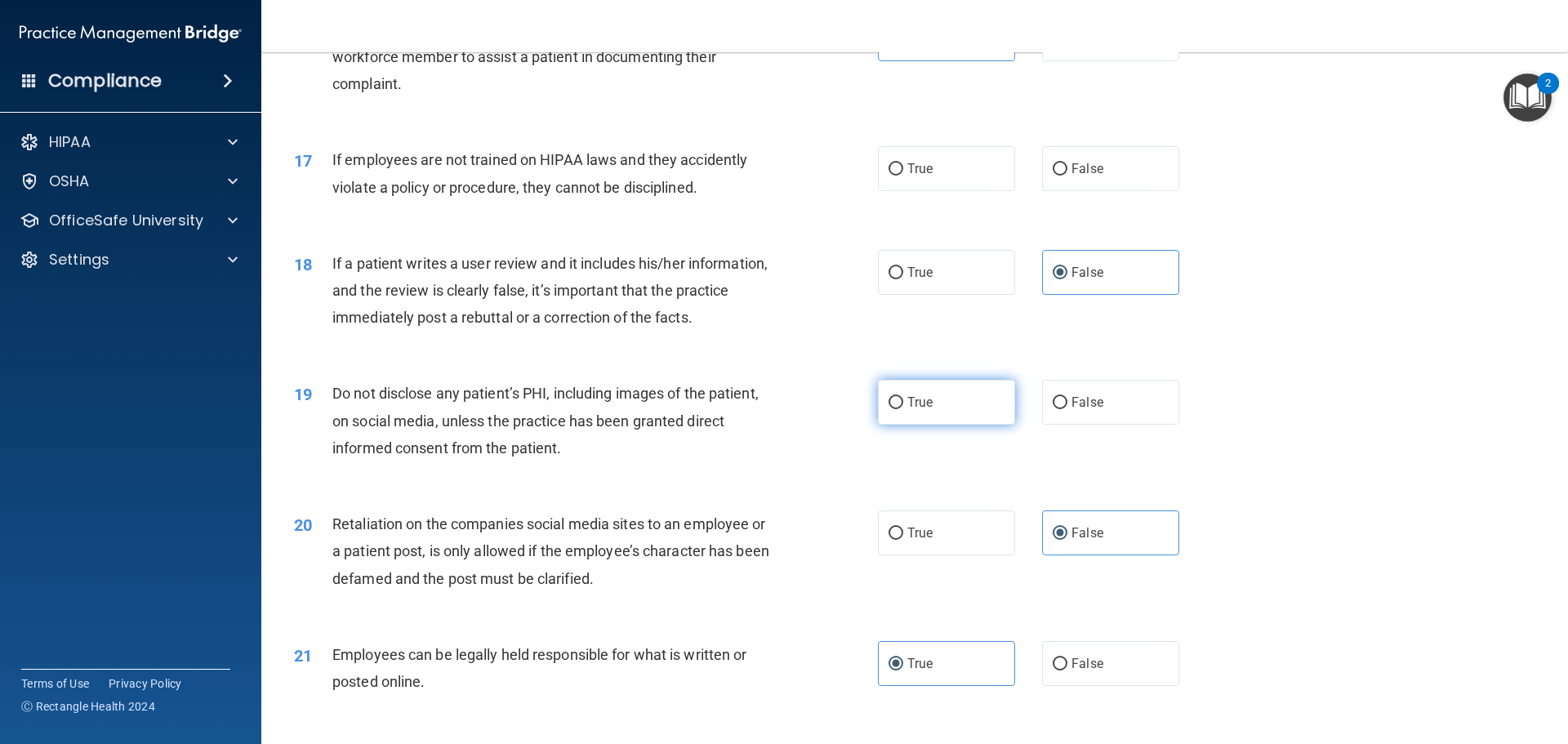
click at [934, 425] on label "True" at bounding box center [946, 402] width 137 height 44
click at [903, 409] on input "True" at bounding box center [895, 403] width 15 height 12
radio input "true"
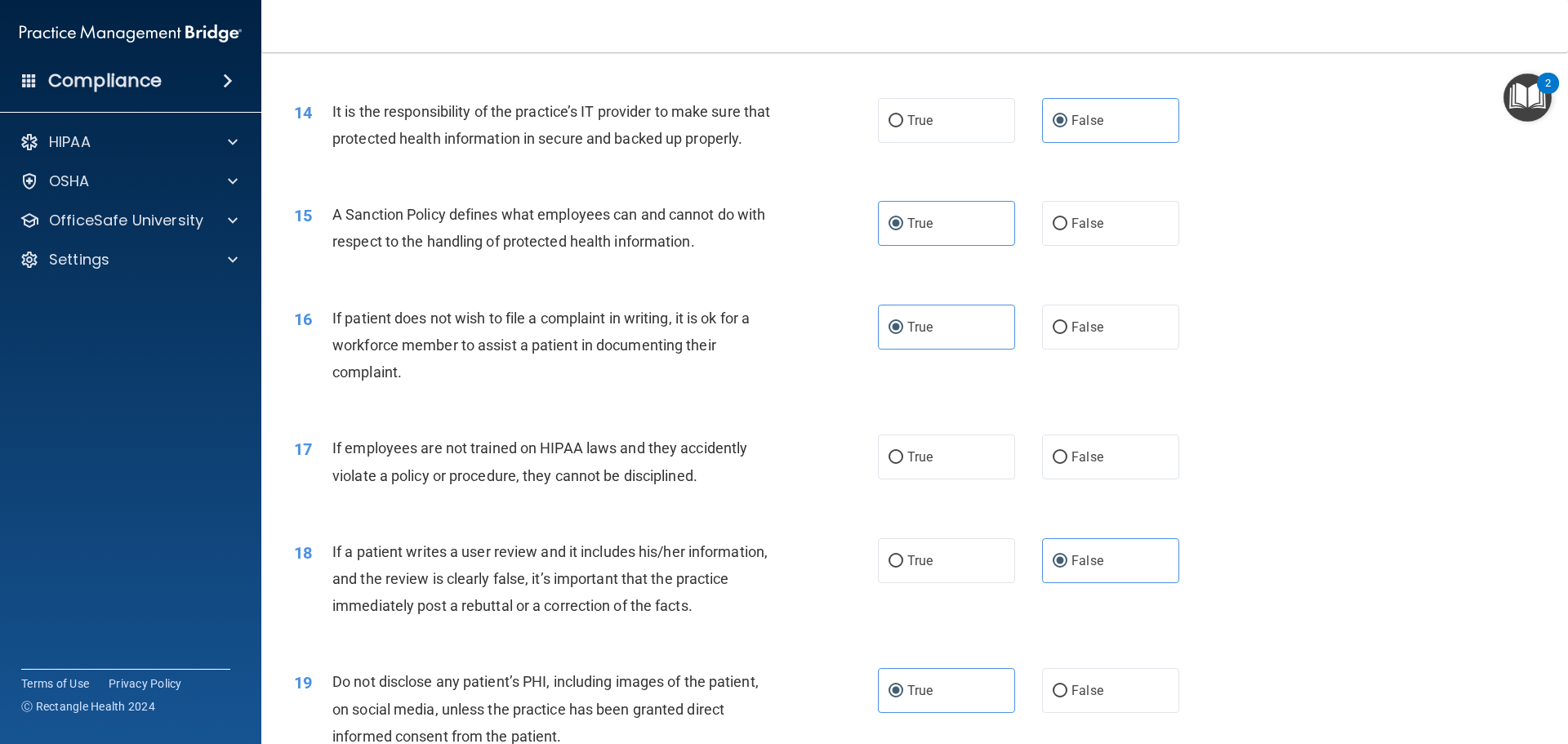
scroll to position [1967, 0]
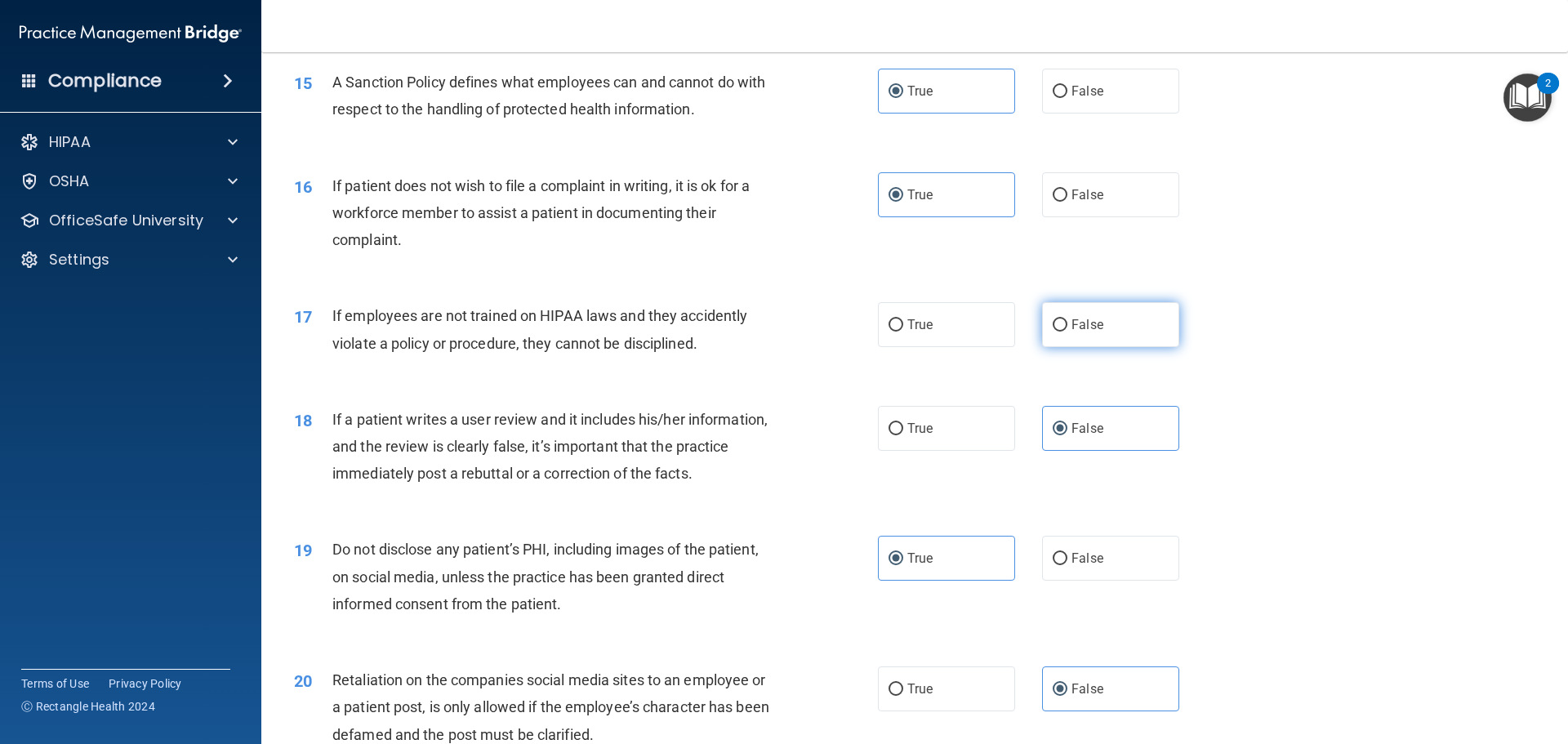
click at [1098, 347] on label "False" at bounding box center [1111, 325] width 137 height 44
click at [1067, 332] on input "False" at bounding box center [1060, 326] width 15 height 12
radio input "true"
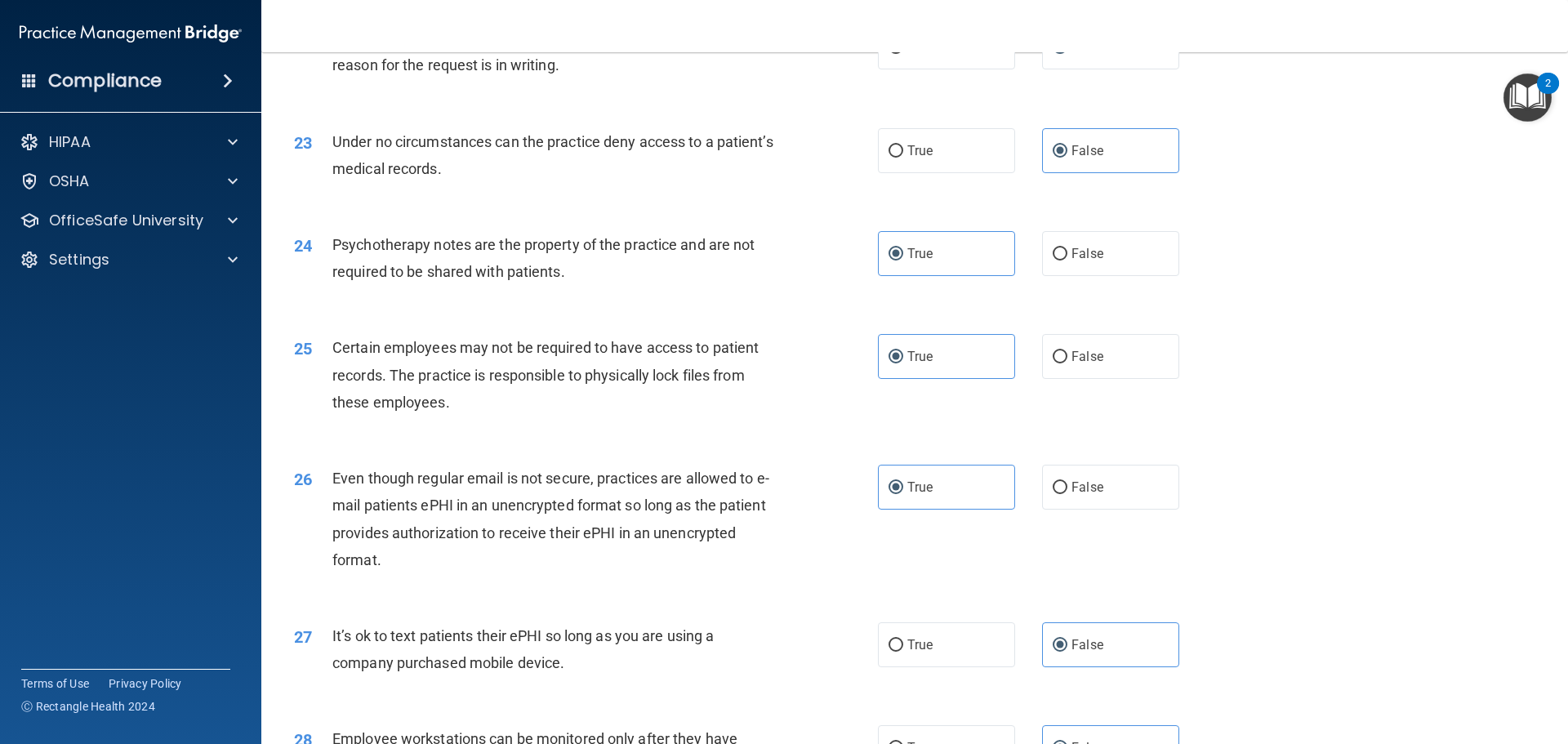
scroll to position [3355, 0]
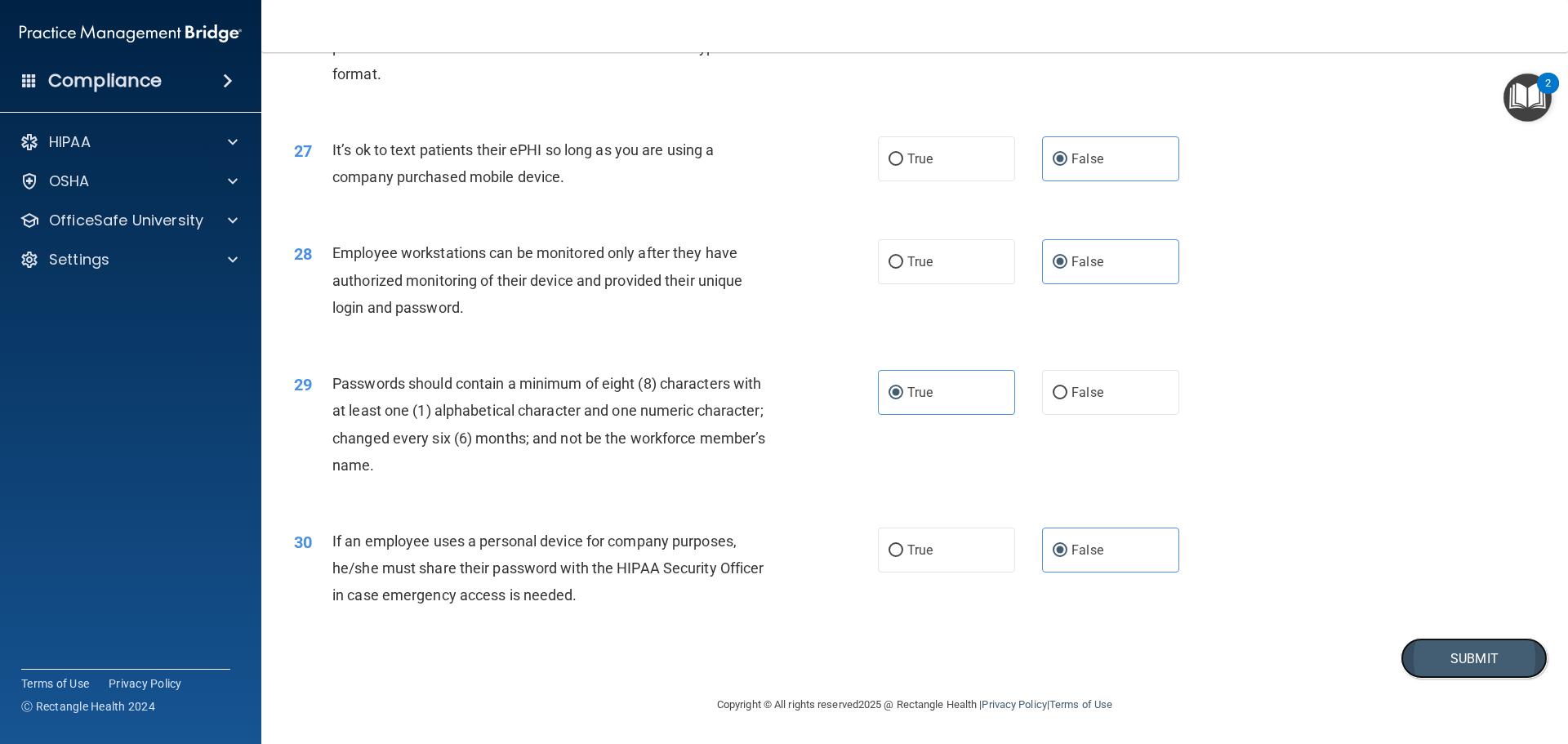
click at [1499, 646] on button "Submit" at bounding box center [1474, 659] width 147 height 42
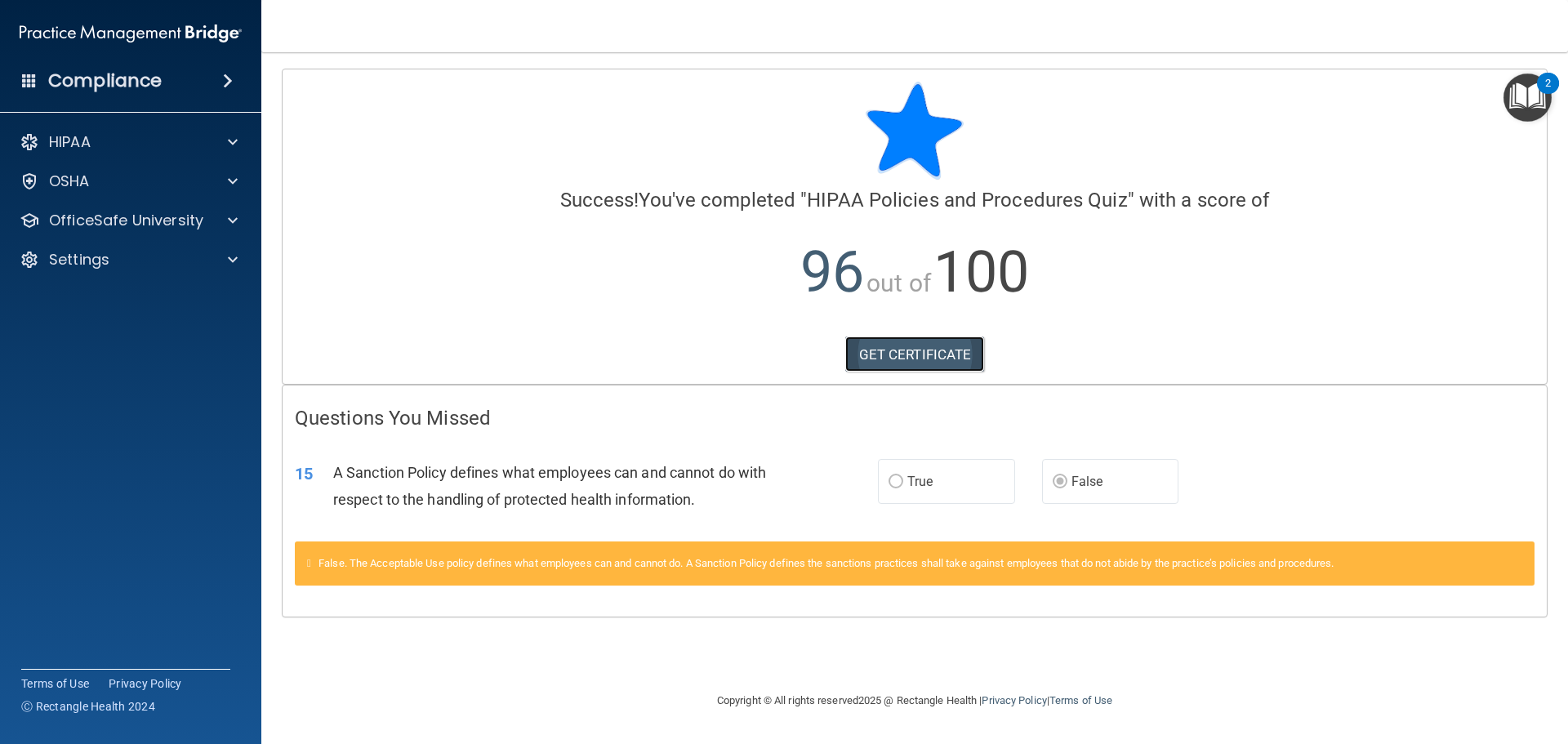
click at [939, 353] on link "GET CERTIFICATE" at bounding box center [915, 354] width 140 height 36
click at [208, 235] on div "OfficeSafe University" at bounding box center [131, 220] width 263 height 33
click at [254, 221] on div "OfficeSafe University" at bounding box center [131, 220] width 263 height 33
click at [233, 218] on span at bounding box center [232, 221] width 10 height 20
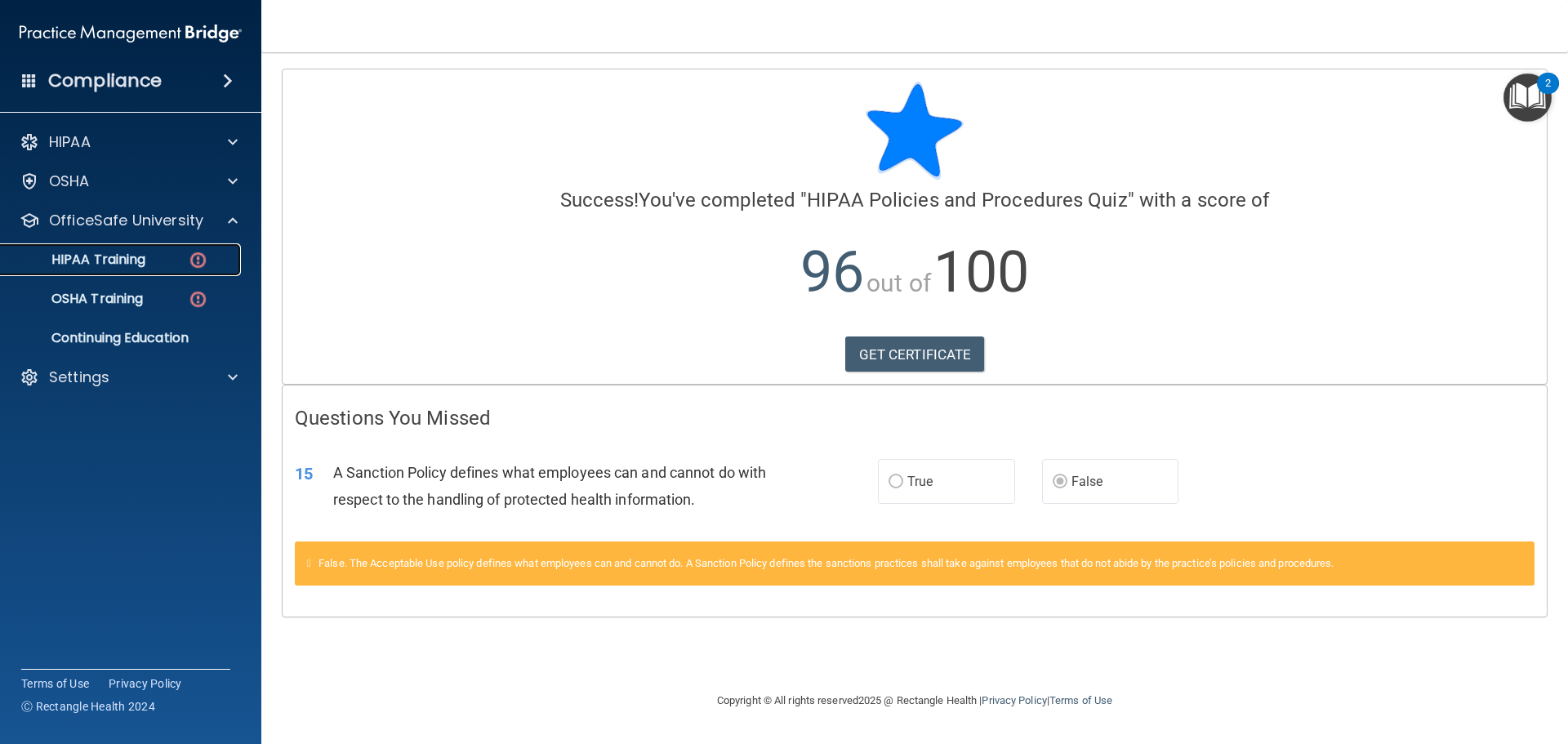
click at [175, 254] on div "HIPAA Training" at bounding box center [122, 260] width 223 height 16
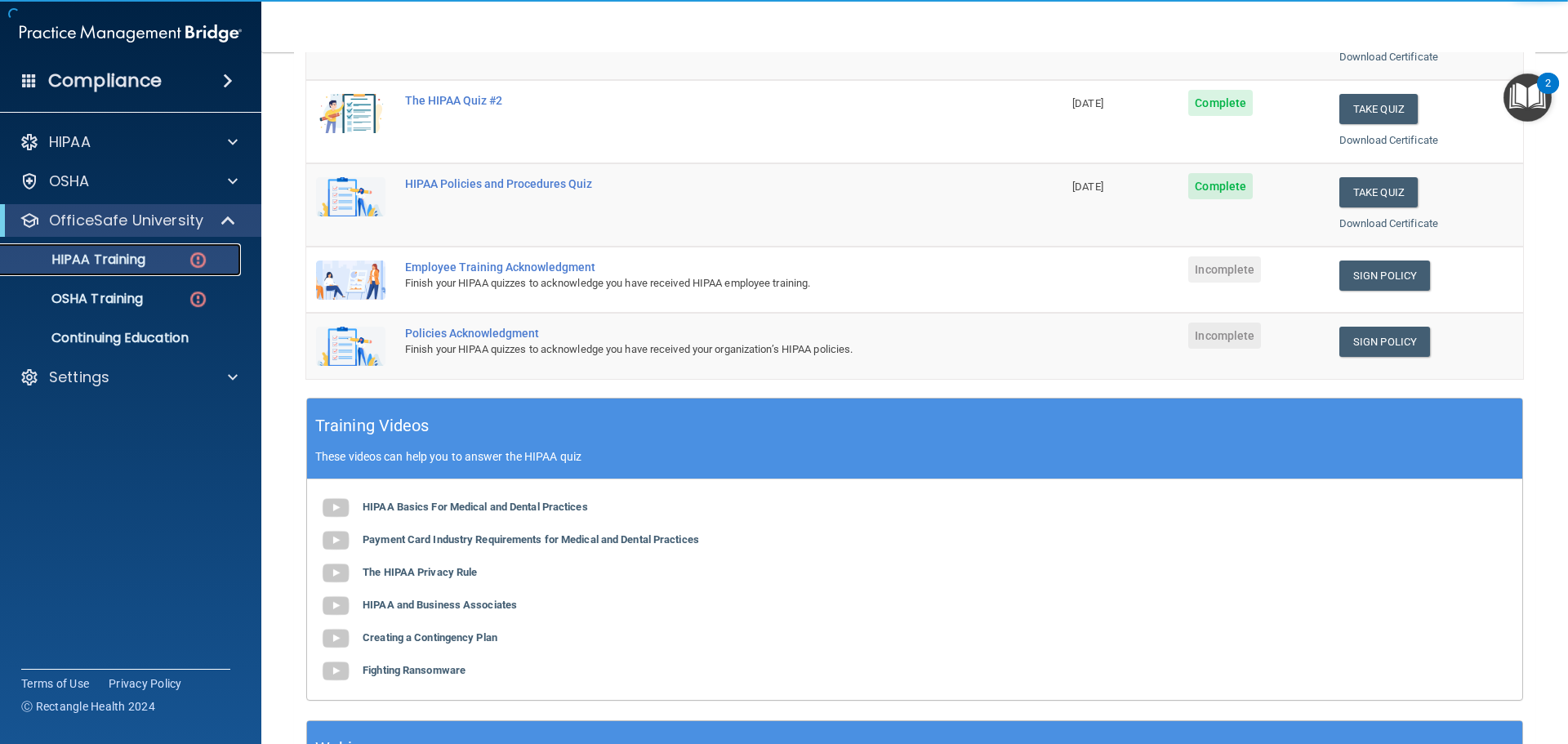
scroll to position [327, 0]
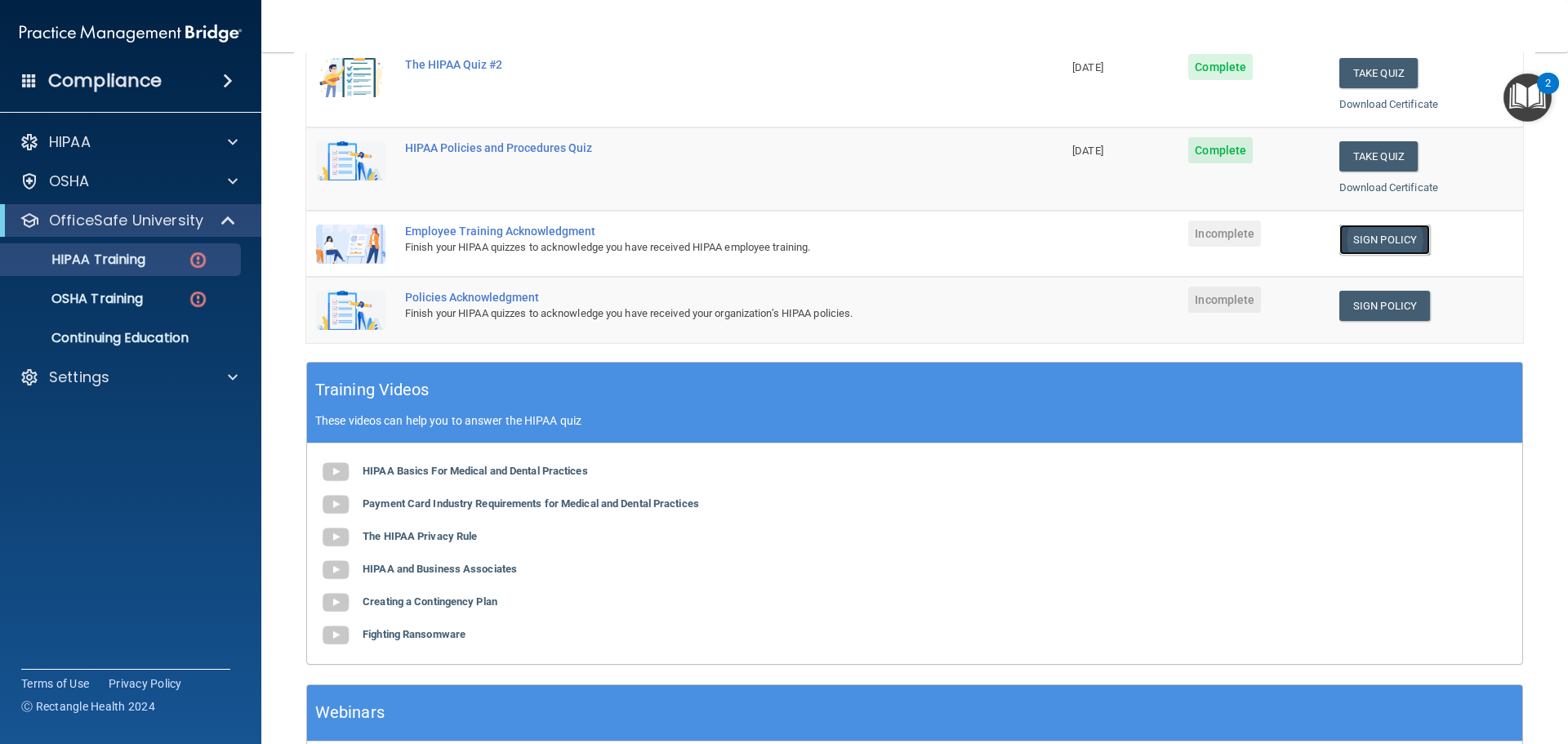
click at [1391, 239] on link "Sign Policy" at bounding box center [1385, 239] width 91 height 30
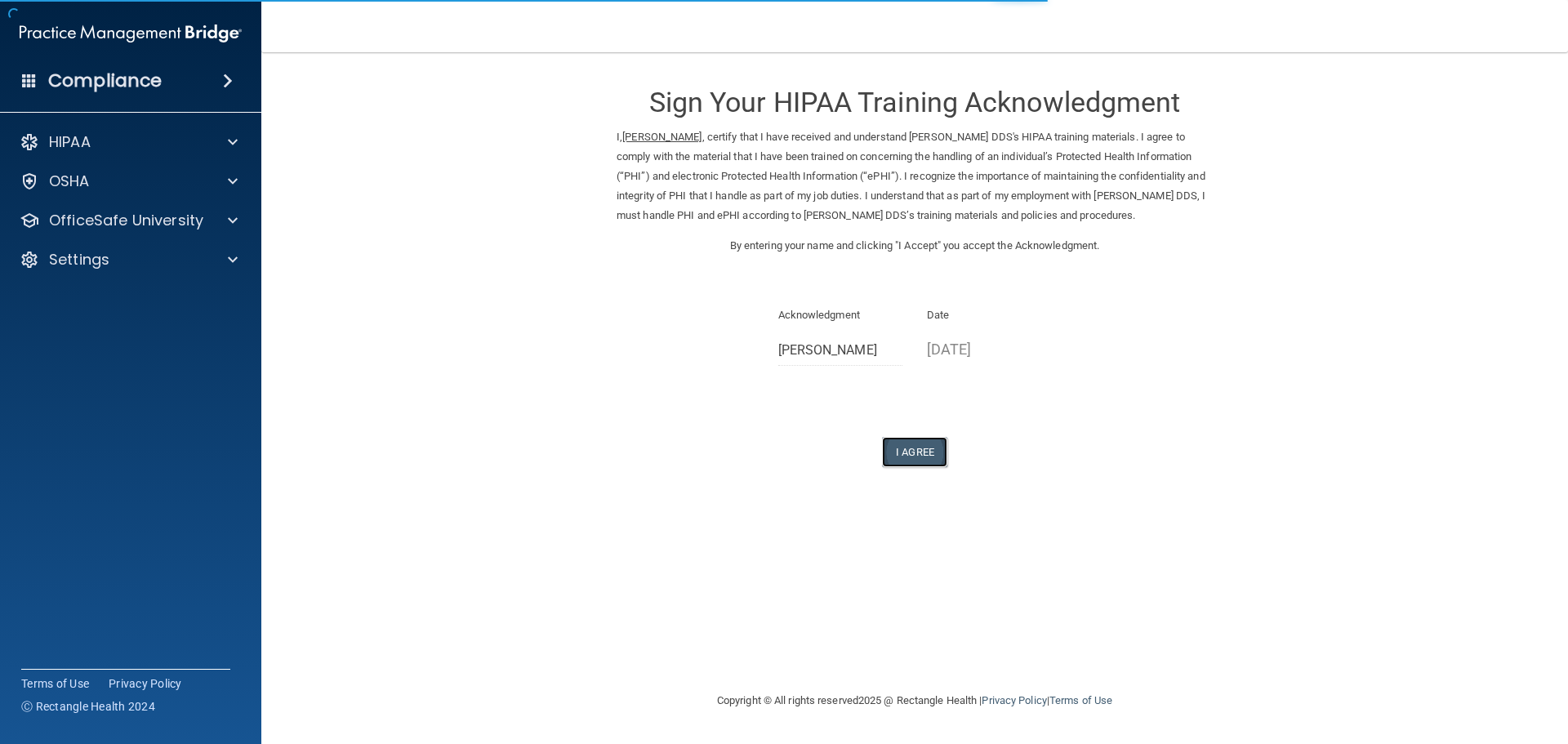
click at [902, 439] on button "I Agree" at bounding box center [914, 452] width 65 height 30
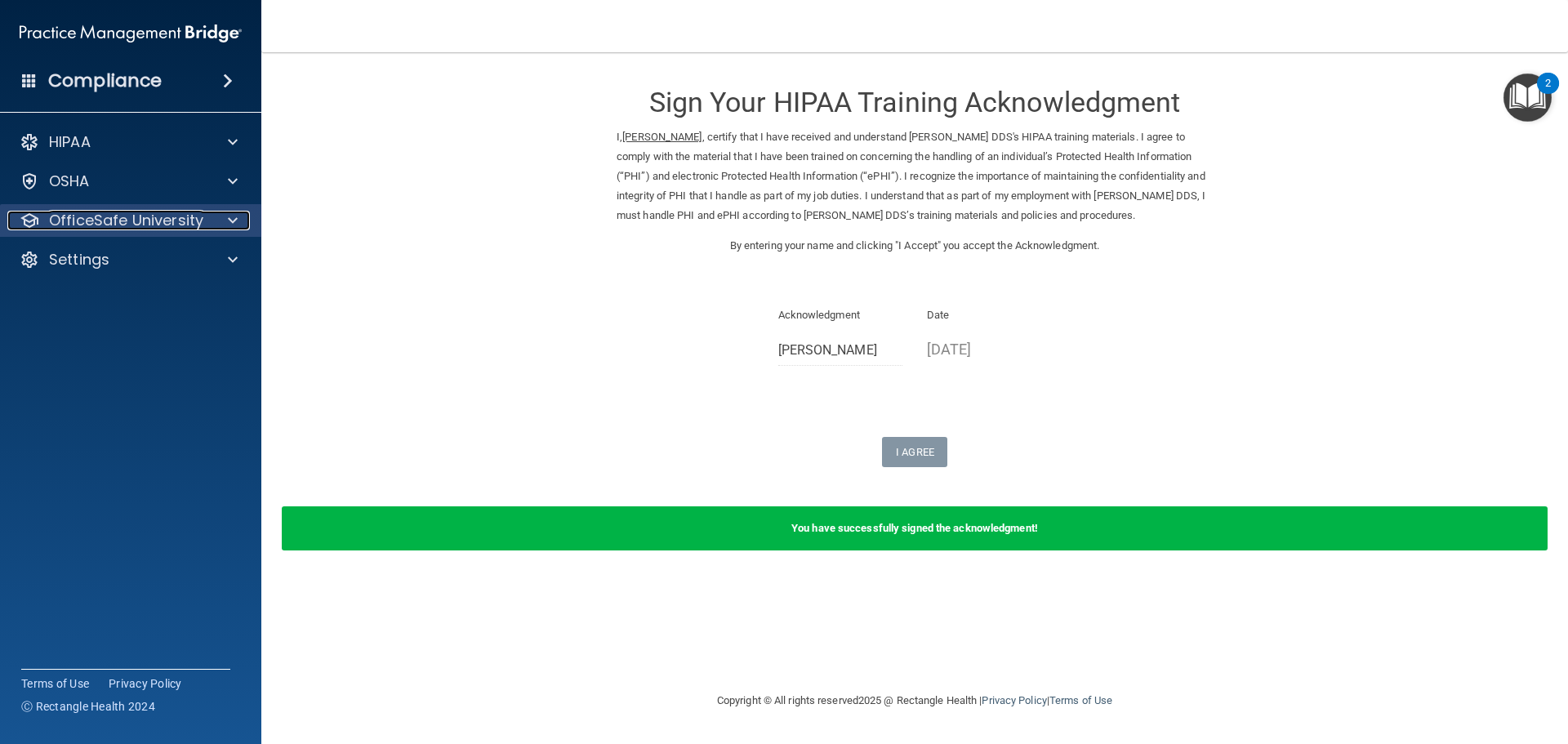
click at [190, 222] on p "OfficeSafe University" at bounding box center [125, 221] width 154 height 20
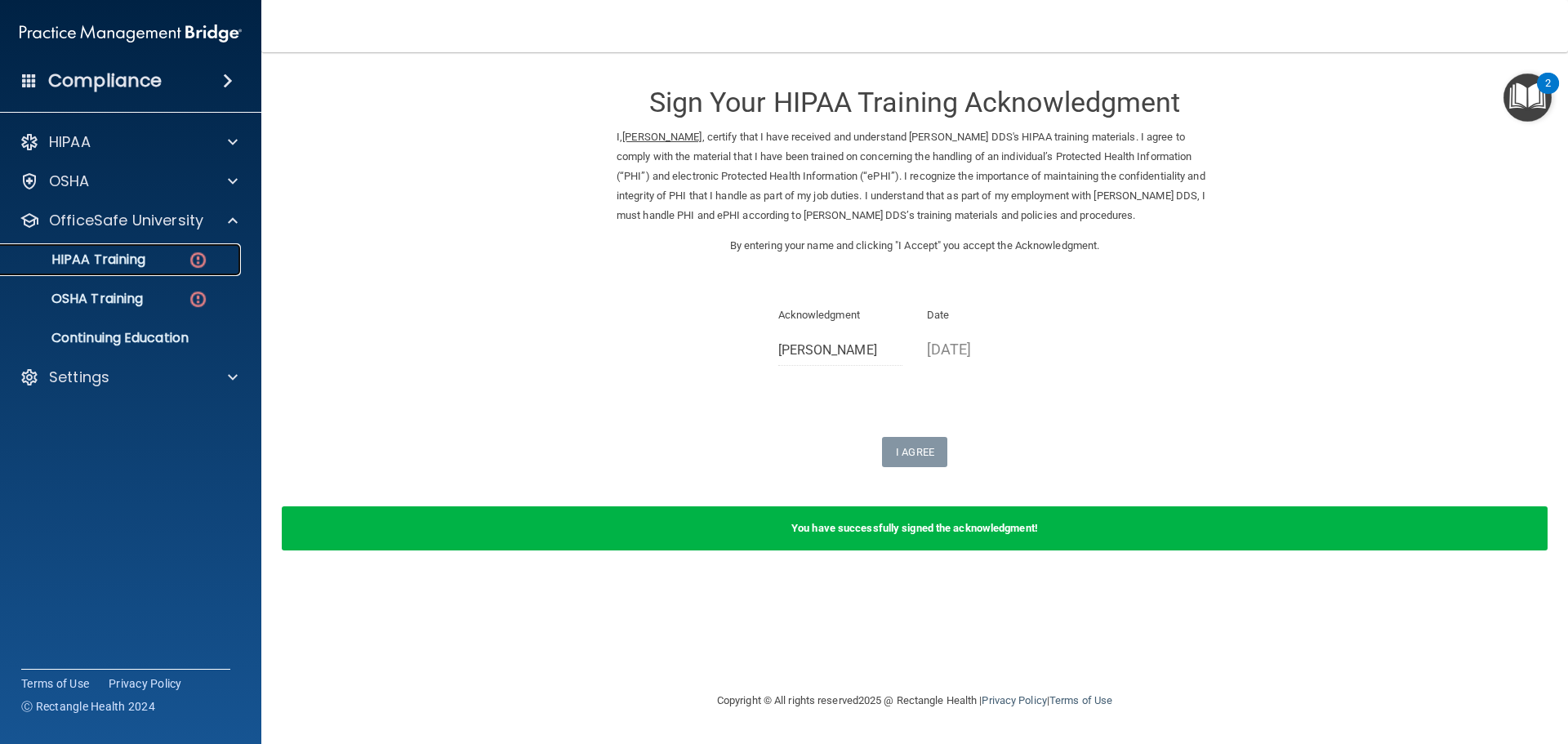
click at [134, 257] on p "HIPAA Training" at bounding box center [77, 260] width 134 height 16
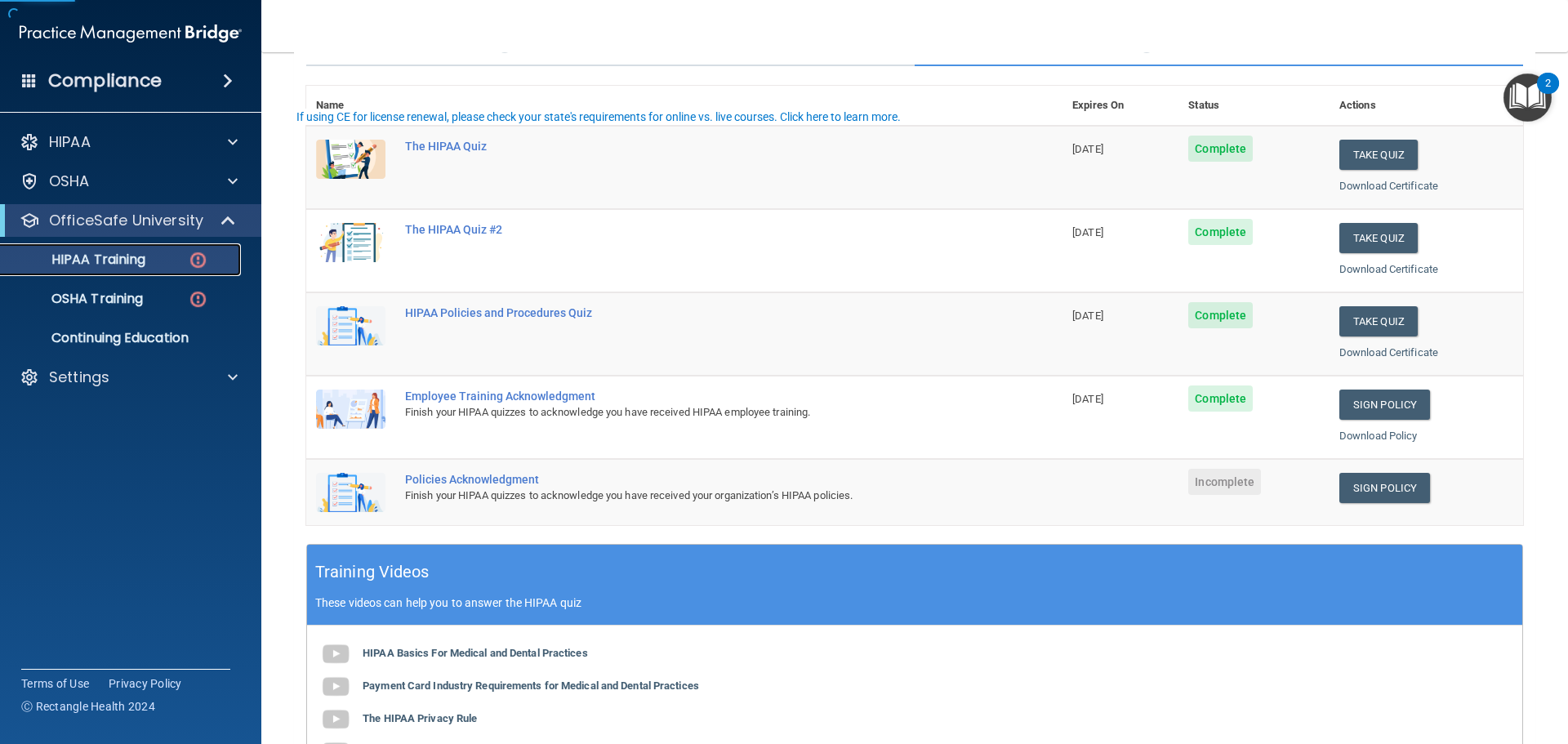
scroll to position [164, 0]
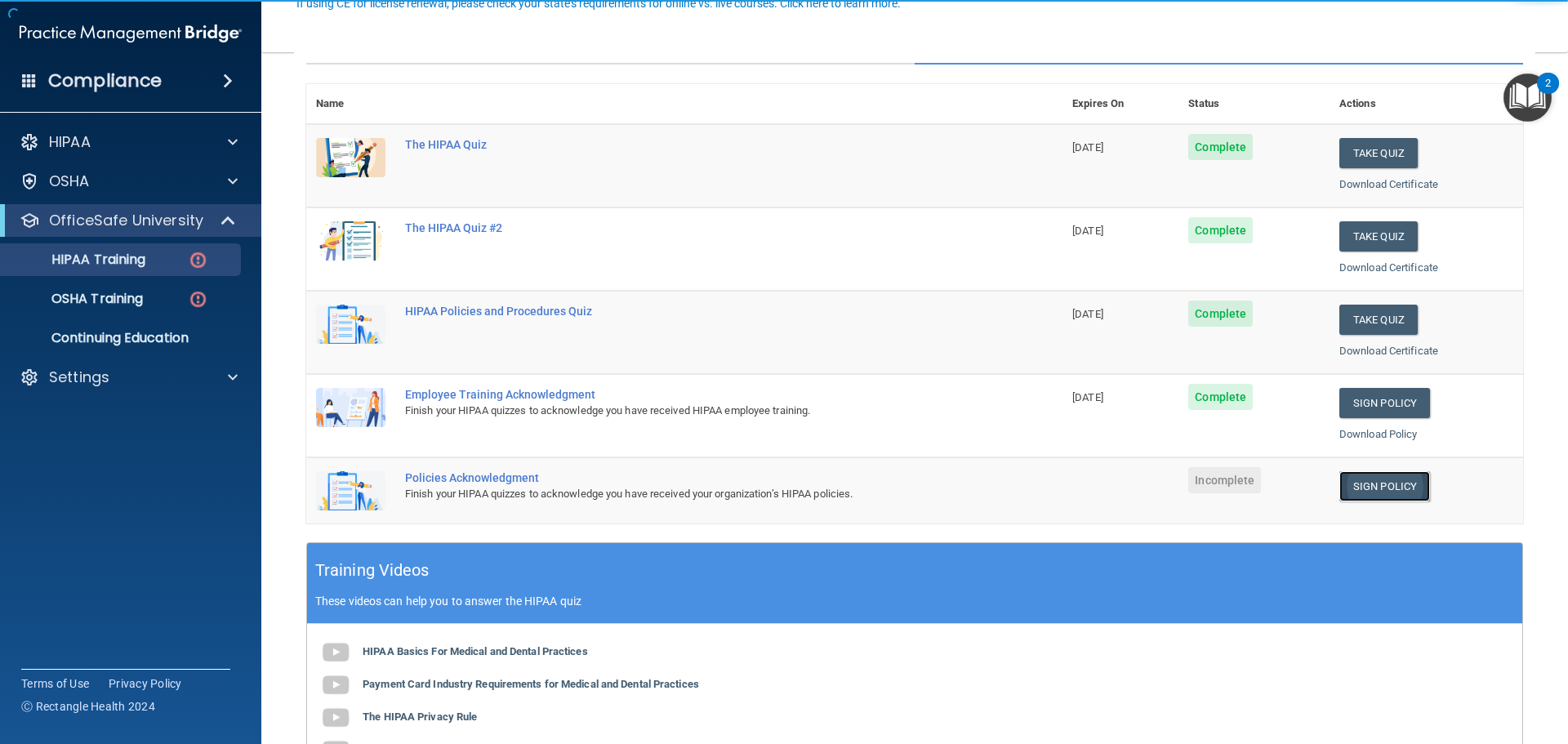
click at [1392, 492] on link "Sign Policy" at bounding box center [1385, 486] width 91 height 30
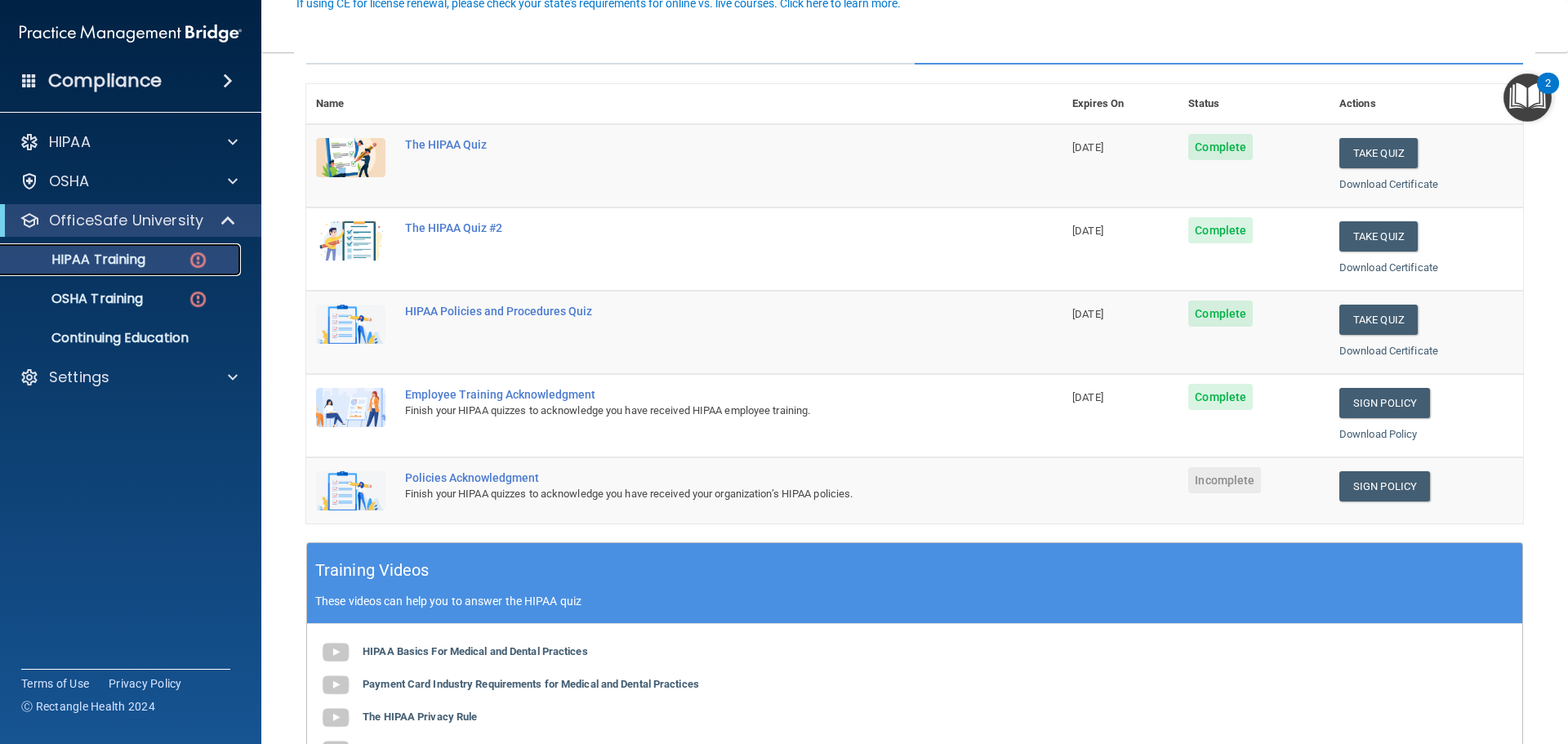
click at [77, 253] on p "HIPAA Training" at bounding box center [77, 260] width 134 height 16
click at [91, 293] on p "OSHA Training" at bounding box center [77, 299] width 133 height 16
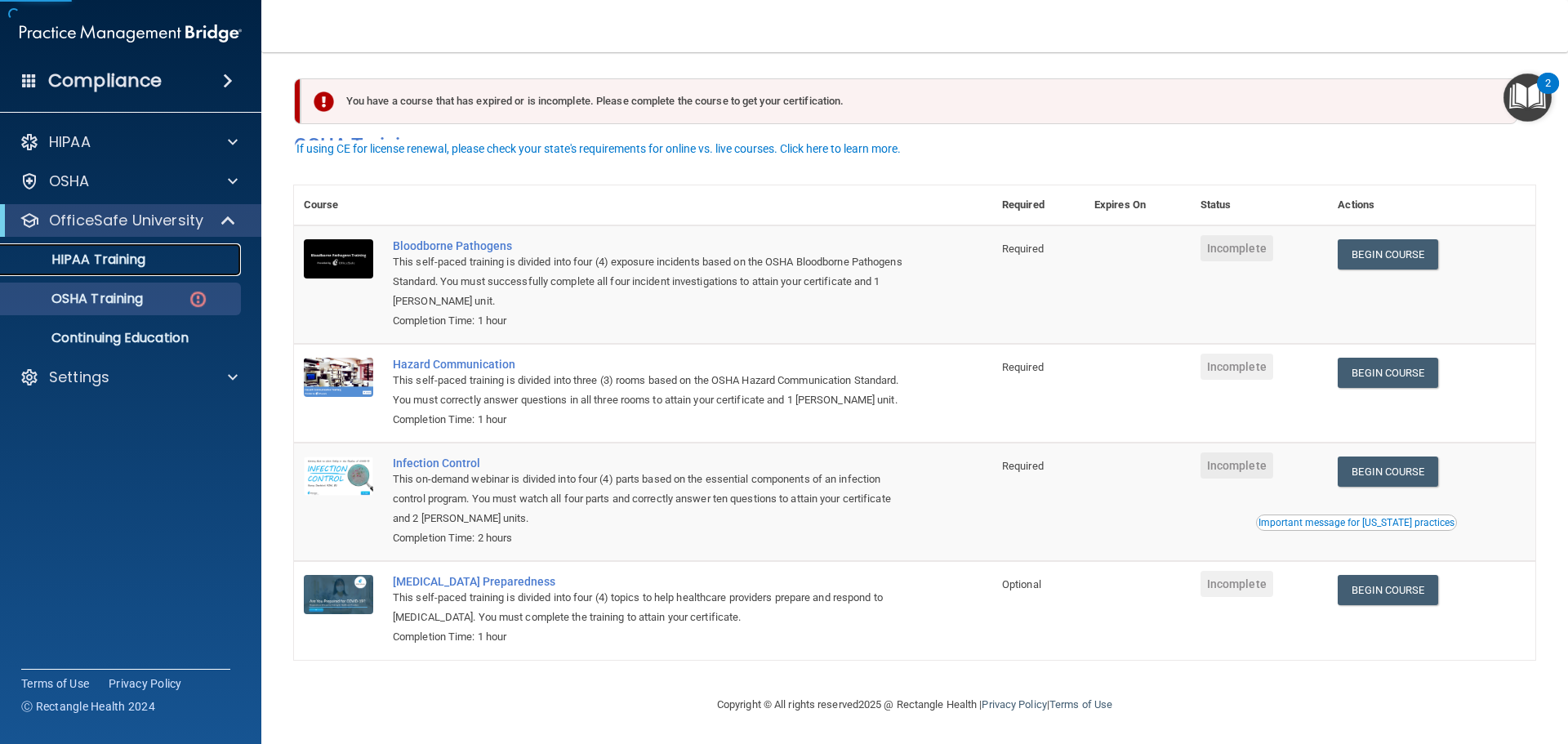
click at [116, 264] on p "HIPAA Training" at bounding box center [77, 260] width 134 height 16
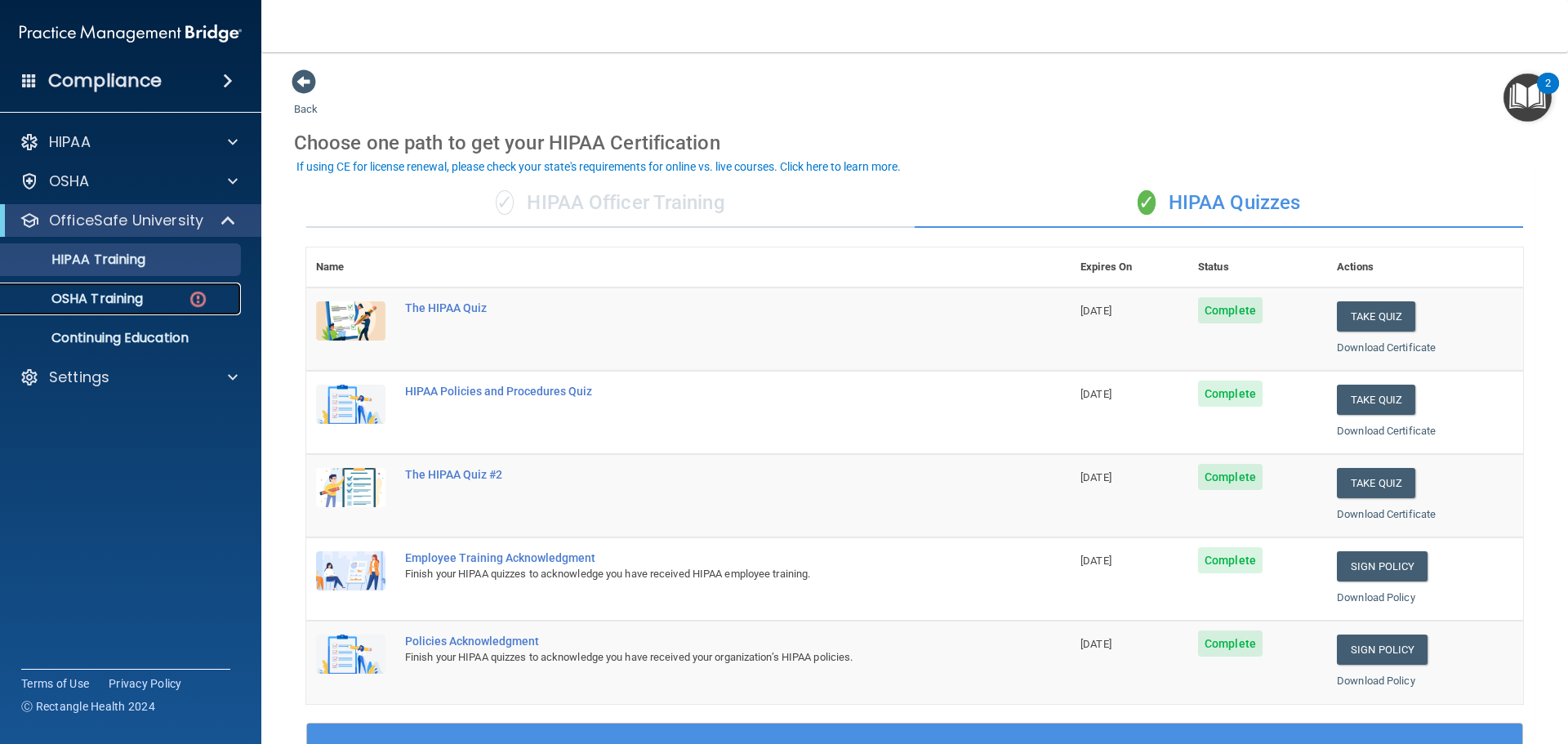
click at [117, 292] on p "OSHA Training" at bounding box center [77, 299] width 133 height 16
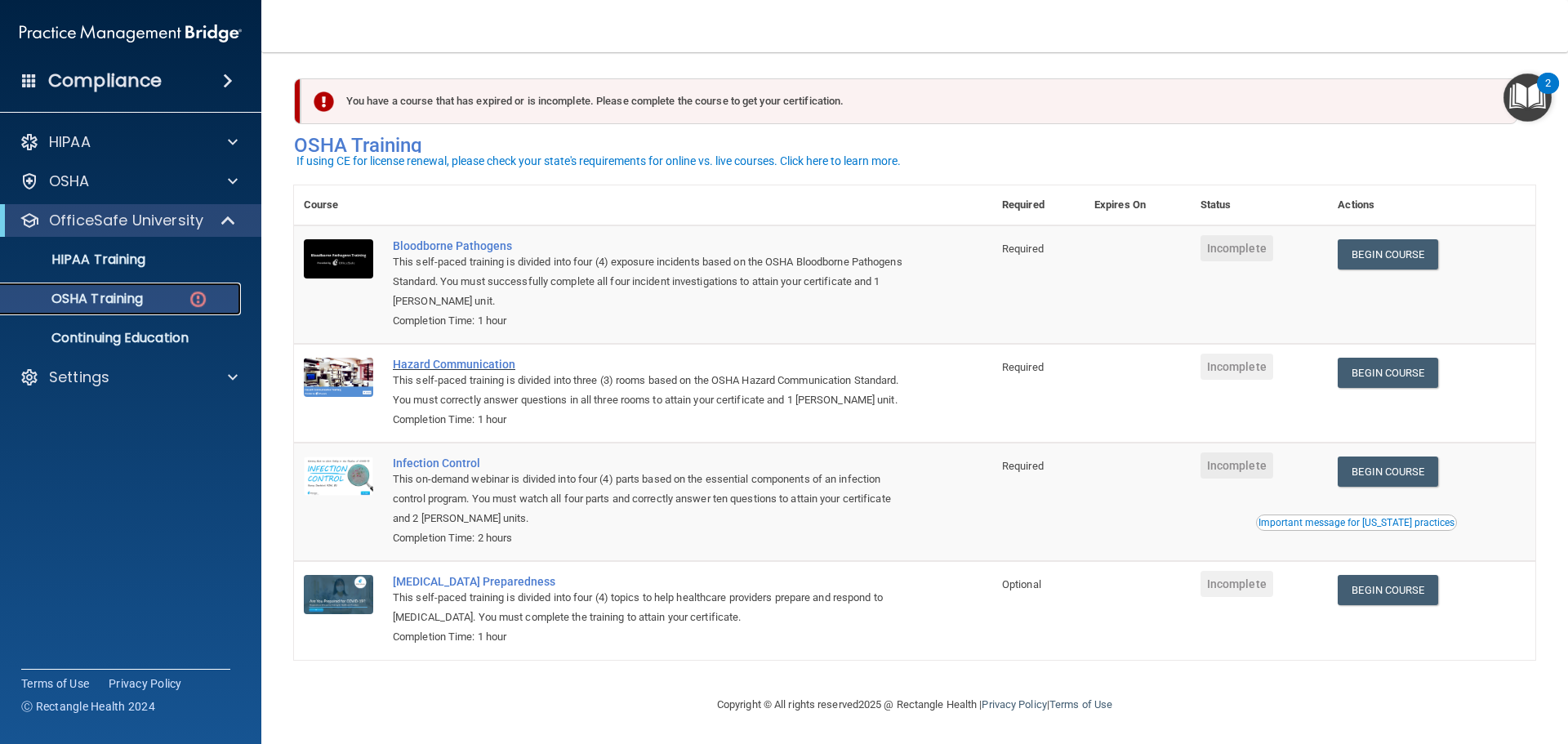
scroll to position [27, 0]
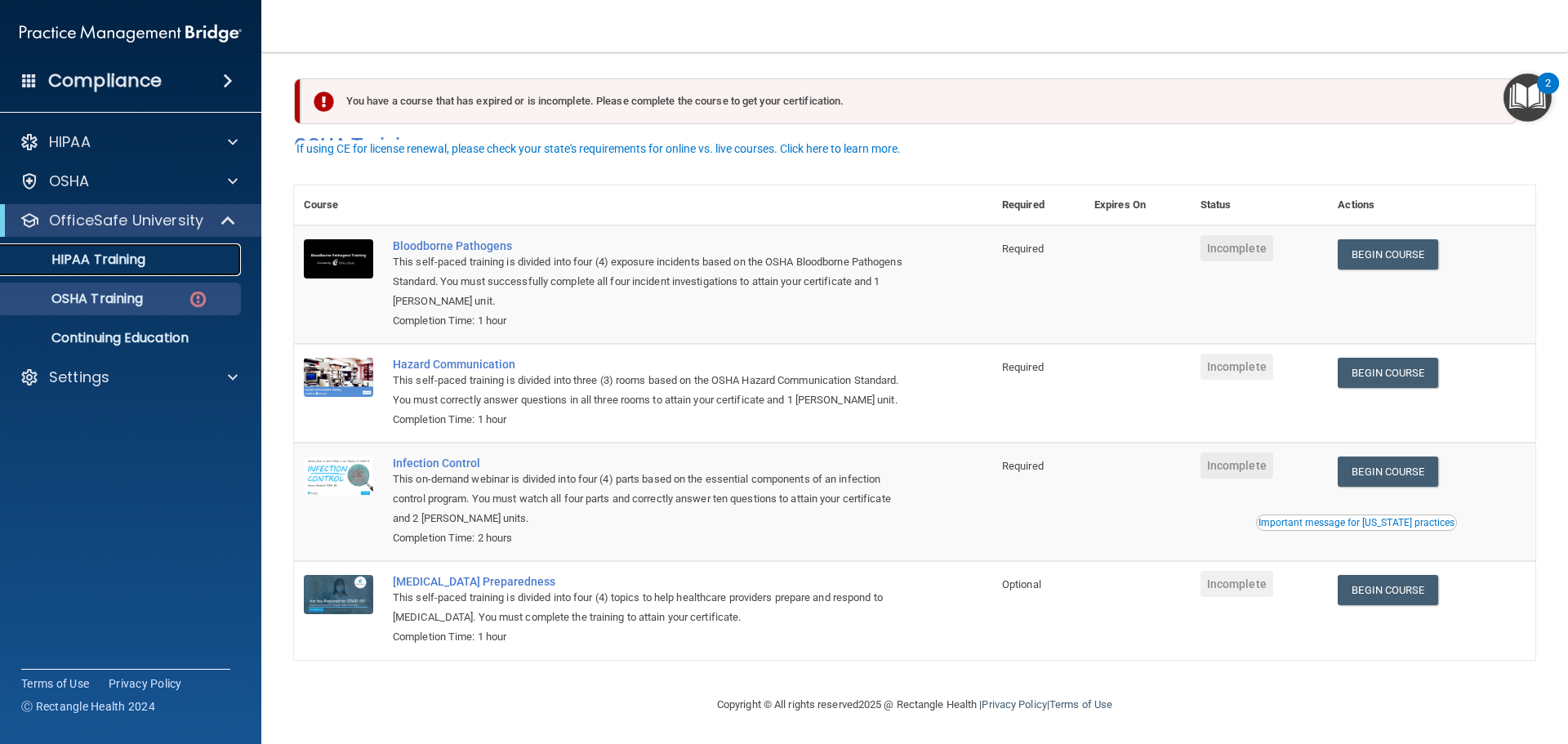
click at [147, 266] on div "HIPAA Training" at bounding box center [122, 260] width 223 height 16
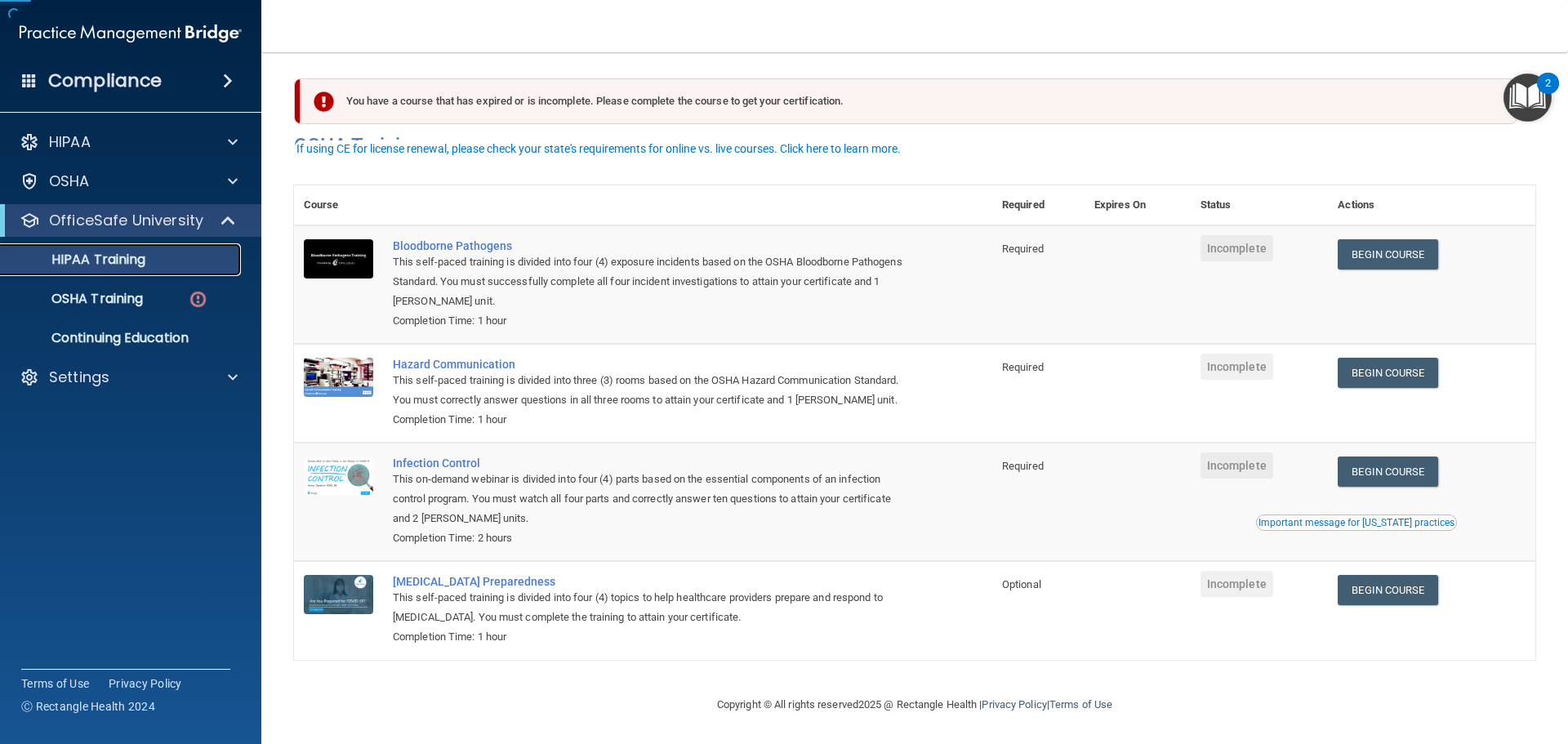
scroll to position [7, 0]
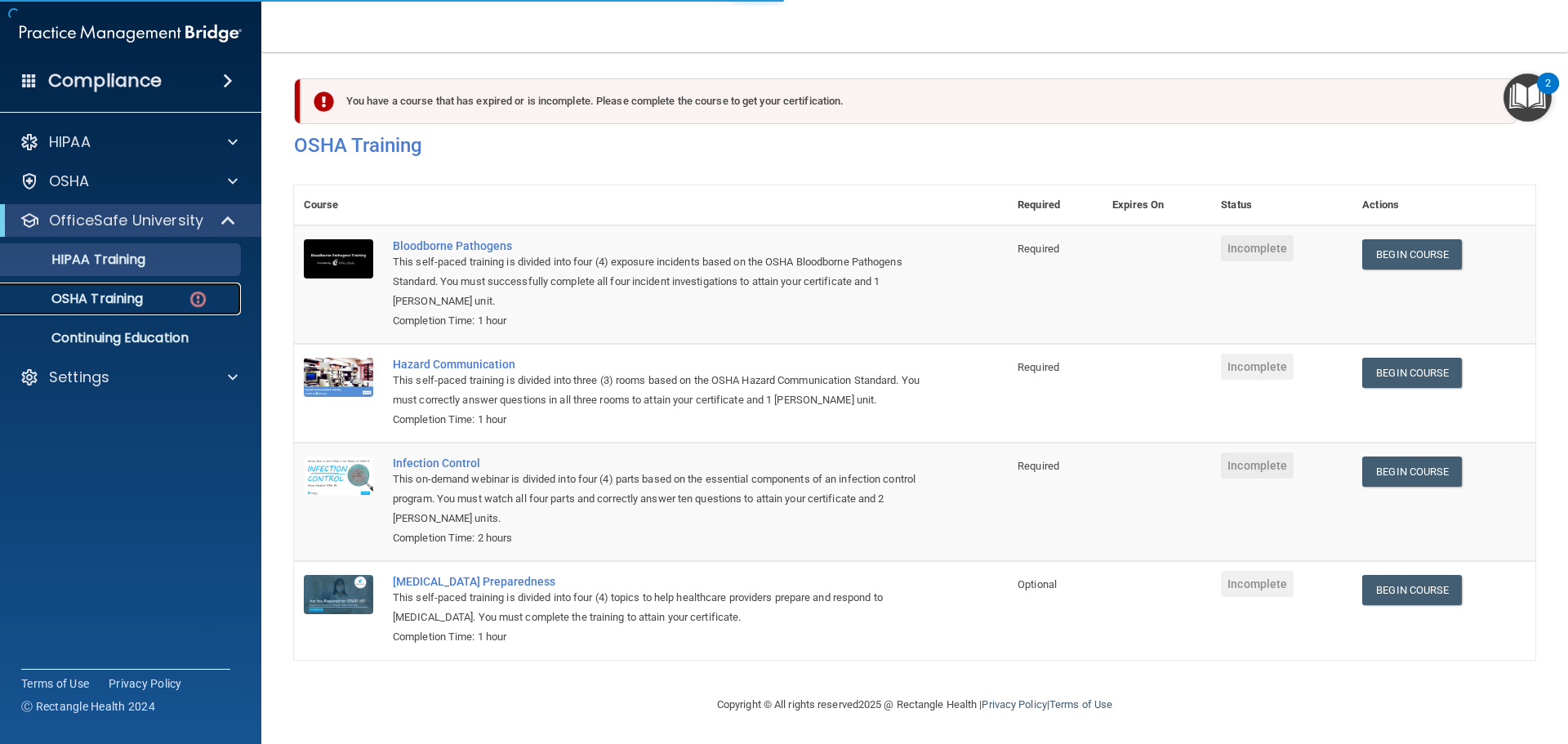
click at [158, 293] on div "OSHA Training" at bounding box center [122, 299] width 223 height 16
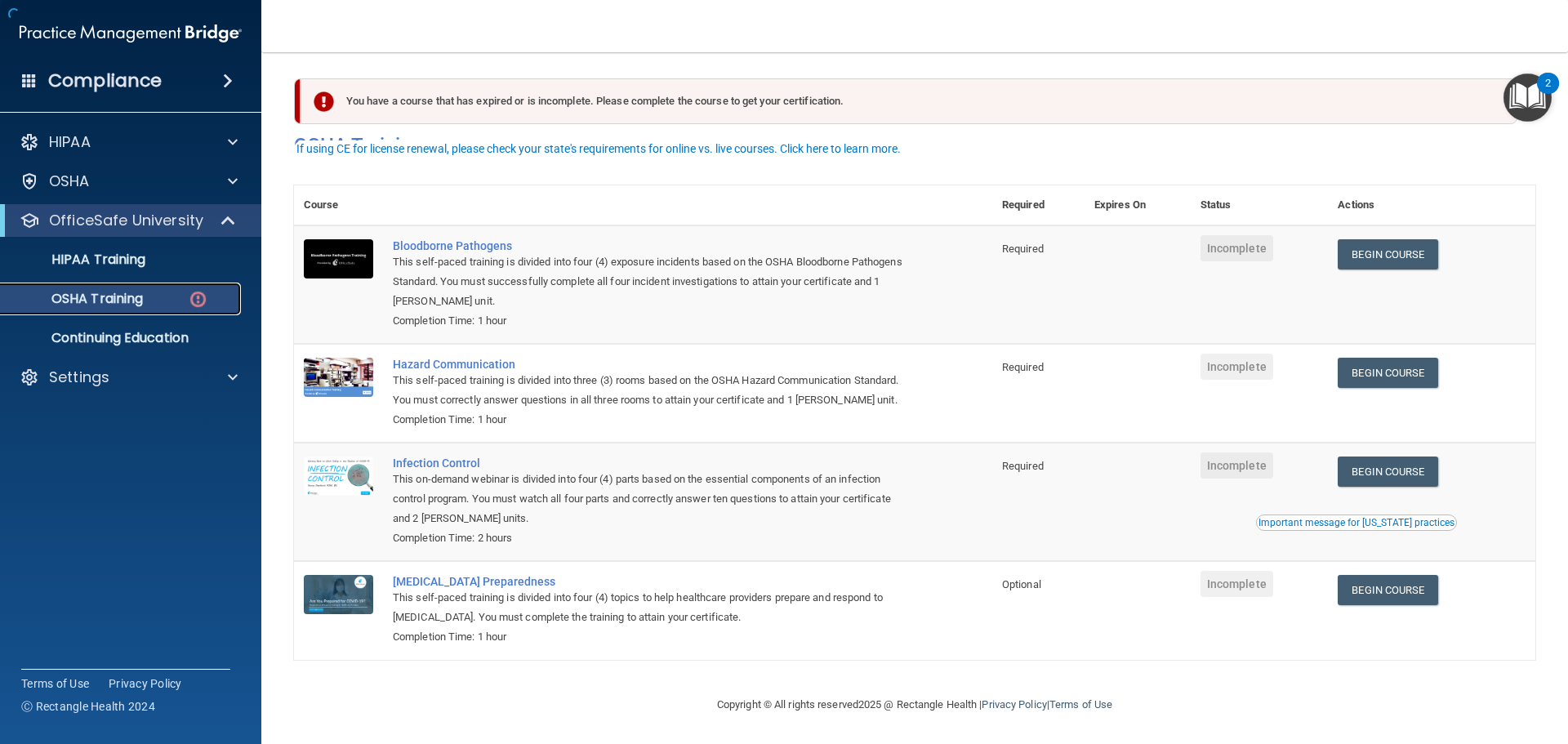
scroll to position [27, 0]
click at [150, 255] on div "HIPAA Training" at bounding box center [122, 260] width 223 height 16
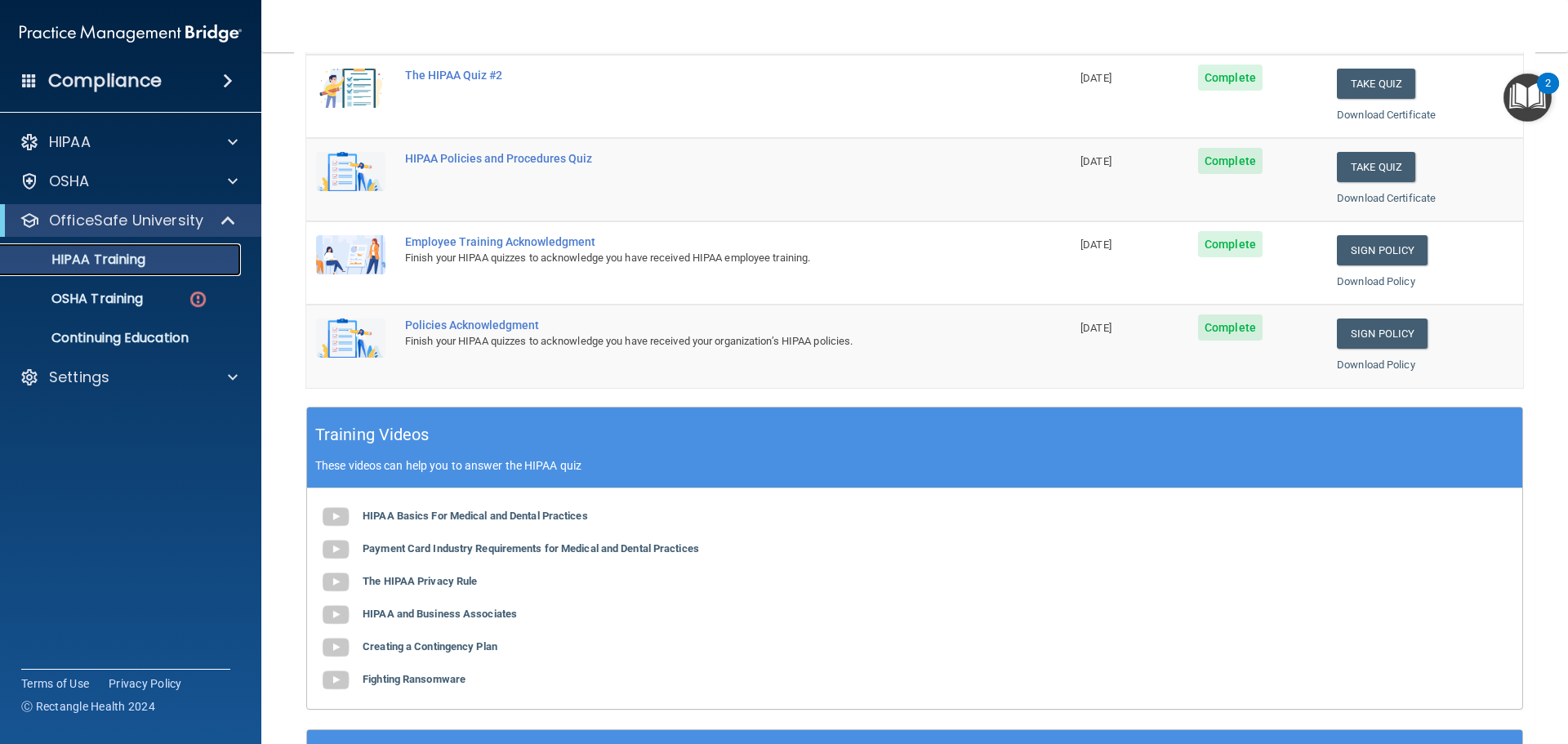
scroll to position [322, 0]
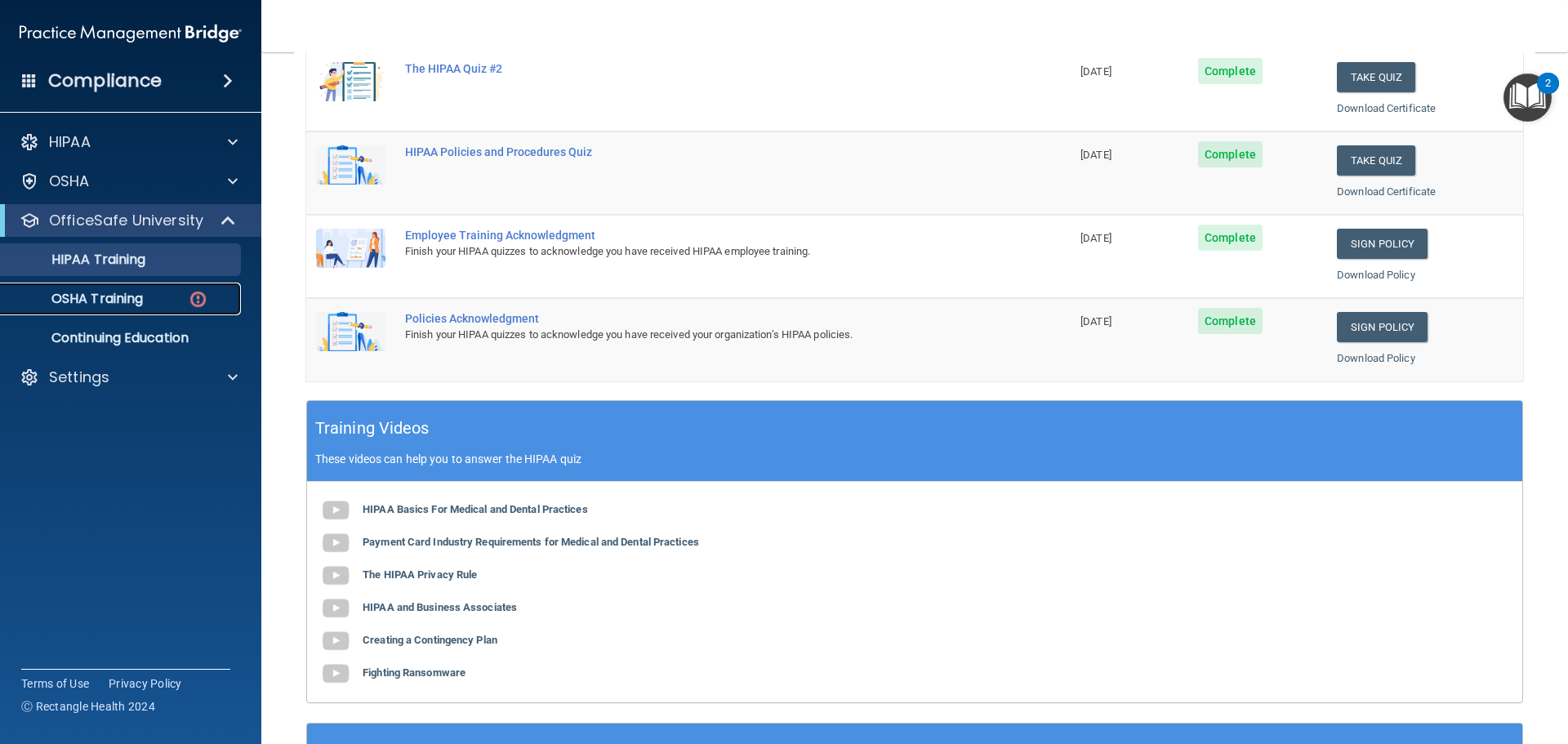
click at [154, 287] on link "OSHA Training" at bounding box center [112, 298] width 257 height 33
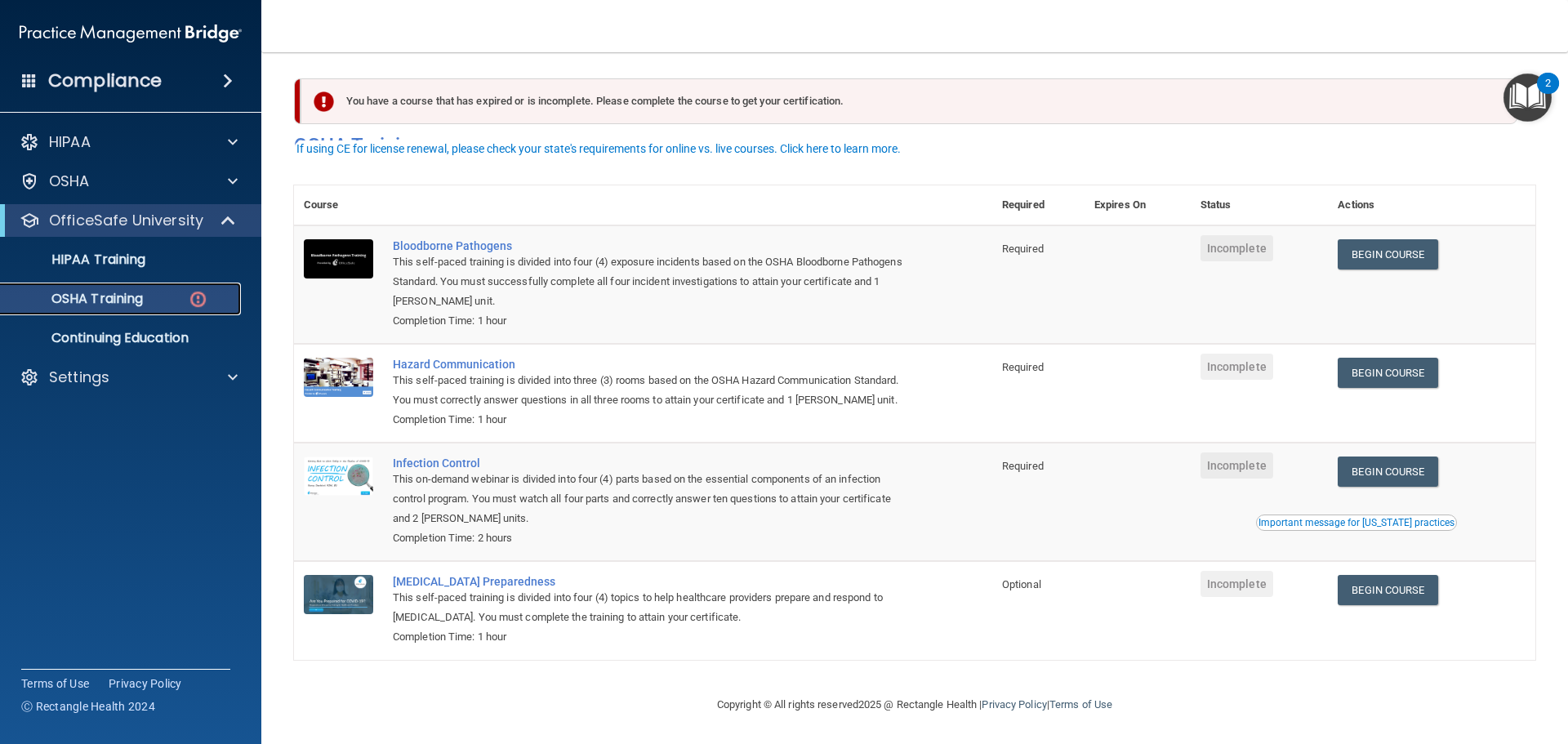
scroll to position [27, 0]
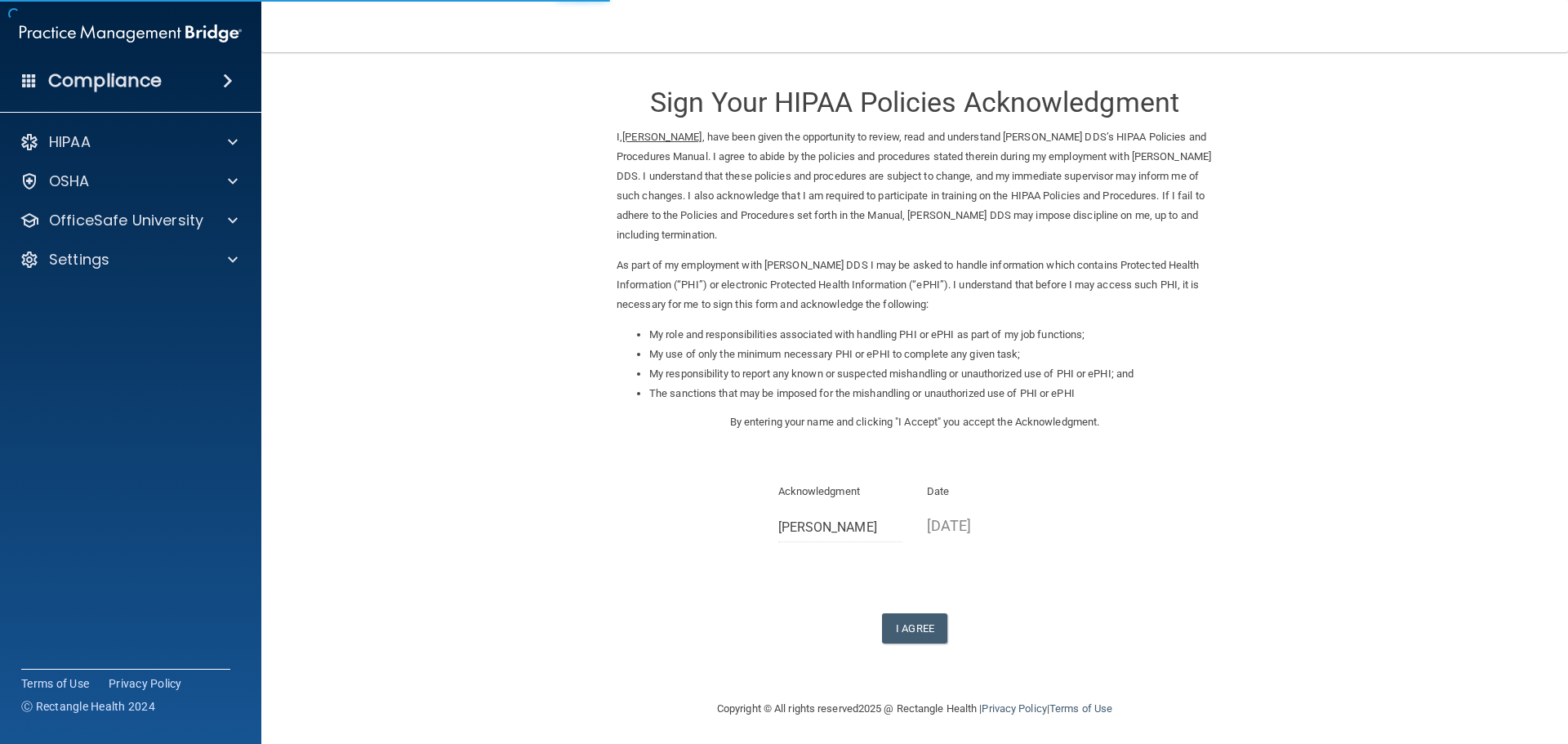
click at [904, 644] on form "Sign Your HIPAA Policies Acknowledgment I, Sig Suggs , have been given the oppo…" at bounding box center [914, 376] width 1241 height 614
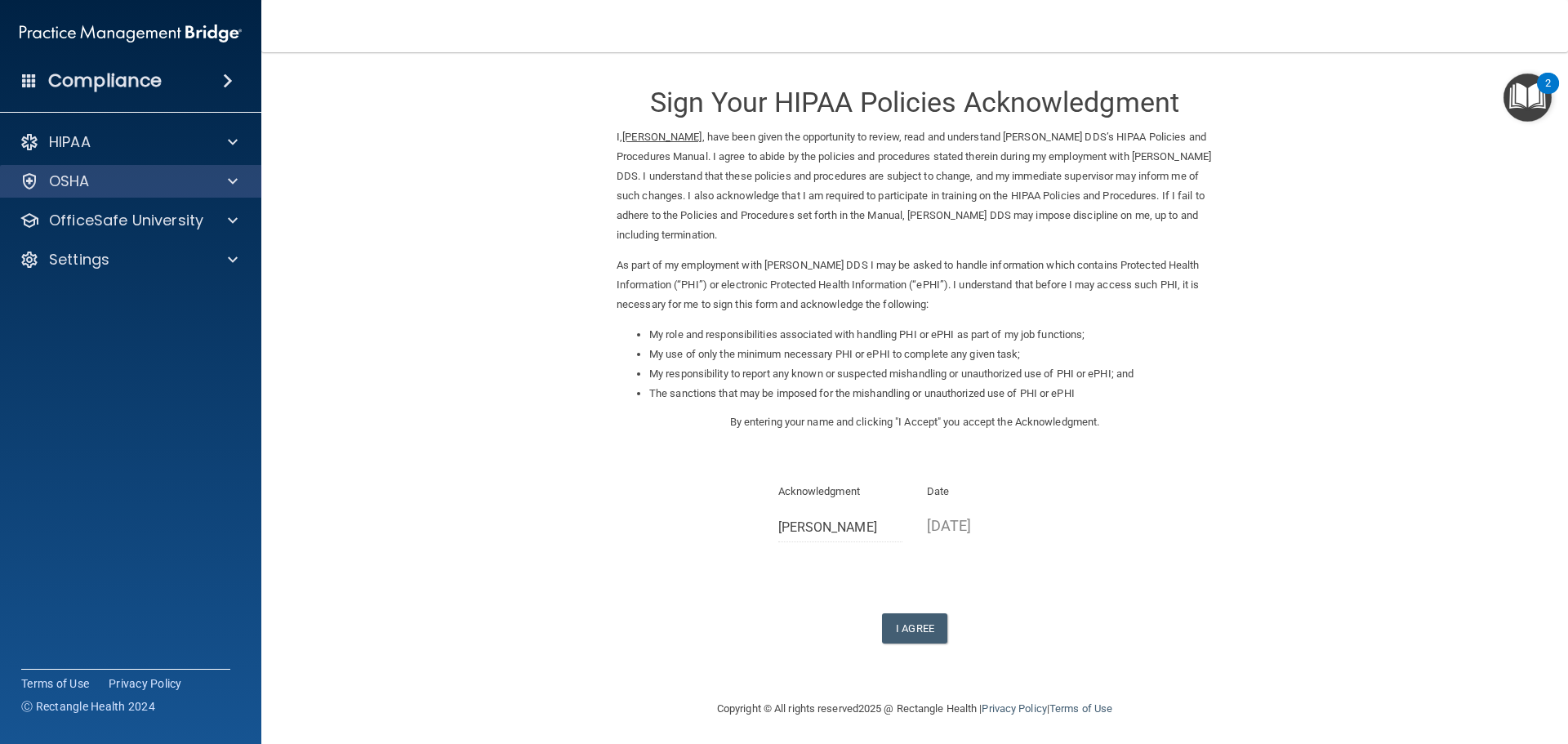
click at [223, 197] on div "OSHA" at bounding box center [131, 181] width 263 height 33
click at [926, 627] on button "I Agree" at bounding box center [914, 628] width 65 height 30
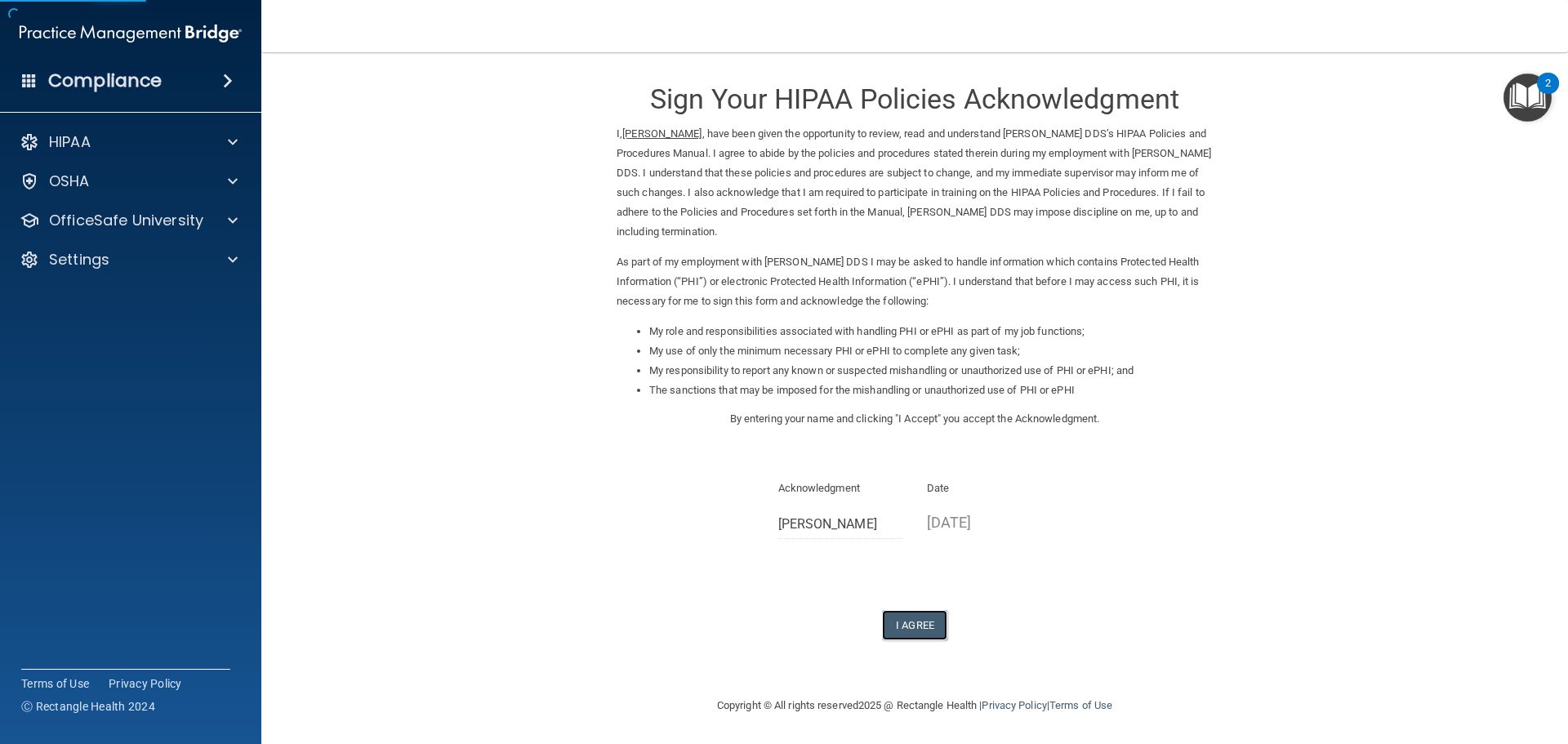
scroll to position [4, 0]
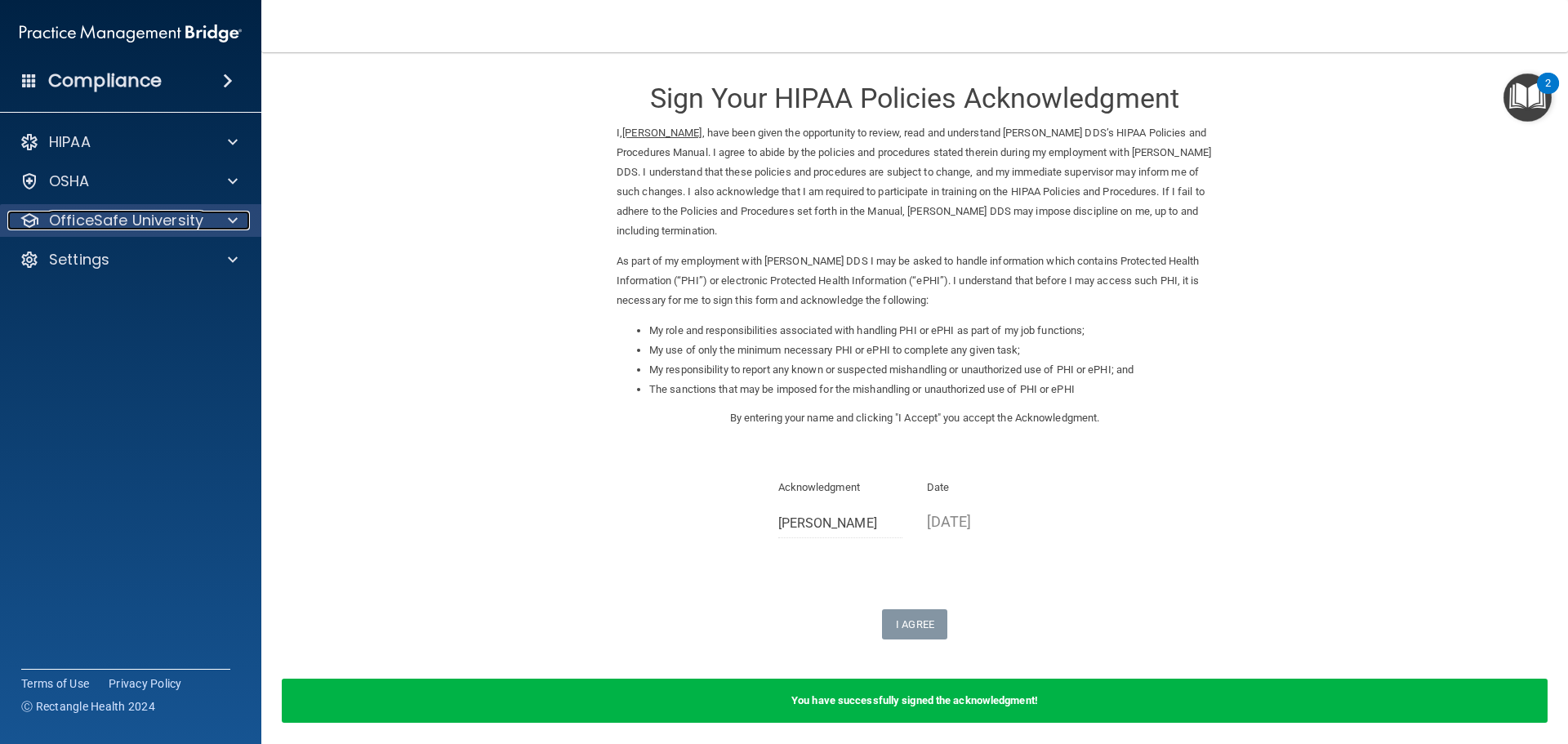
click at [229, 217] on span at bounding box center [232, 221] width 10 height 20
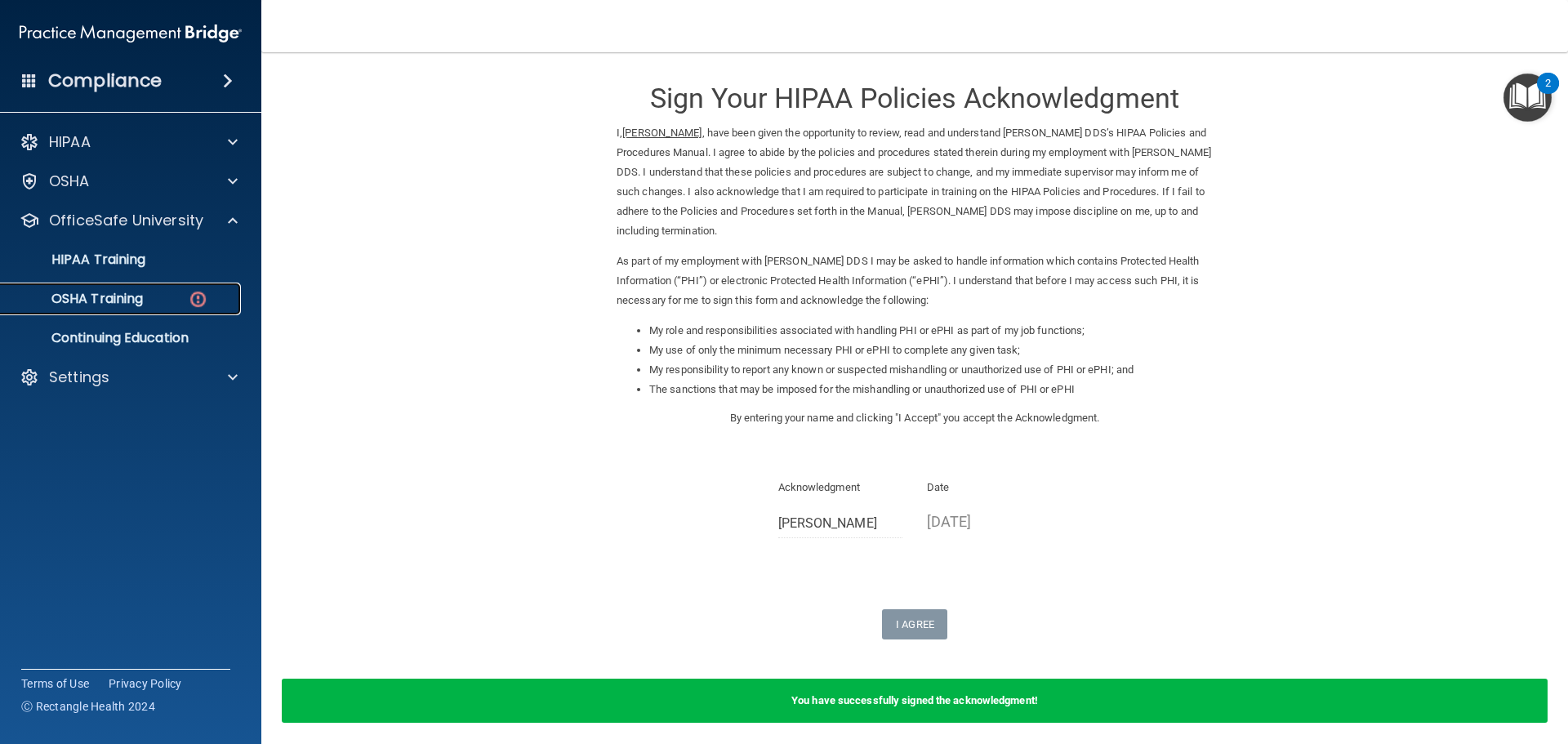
click at [100, 284] on link "OSHA Training" at bounding box center [112, 298] width 257 height 33
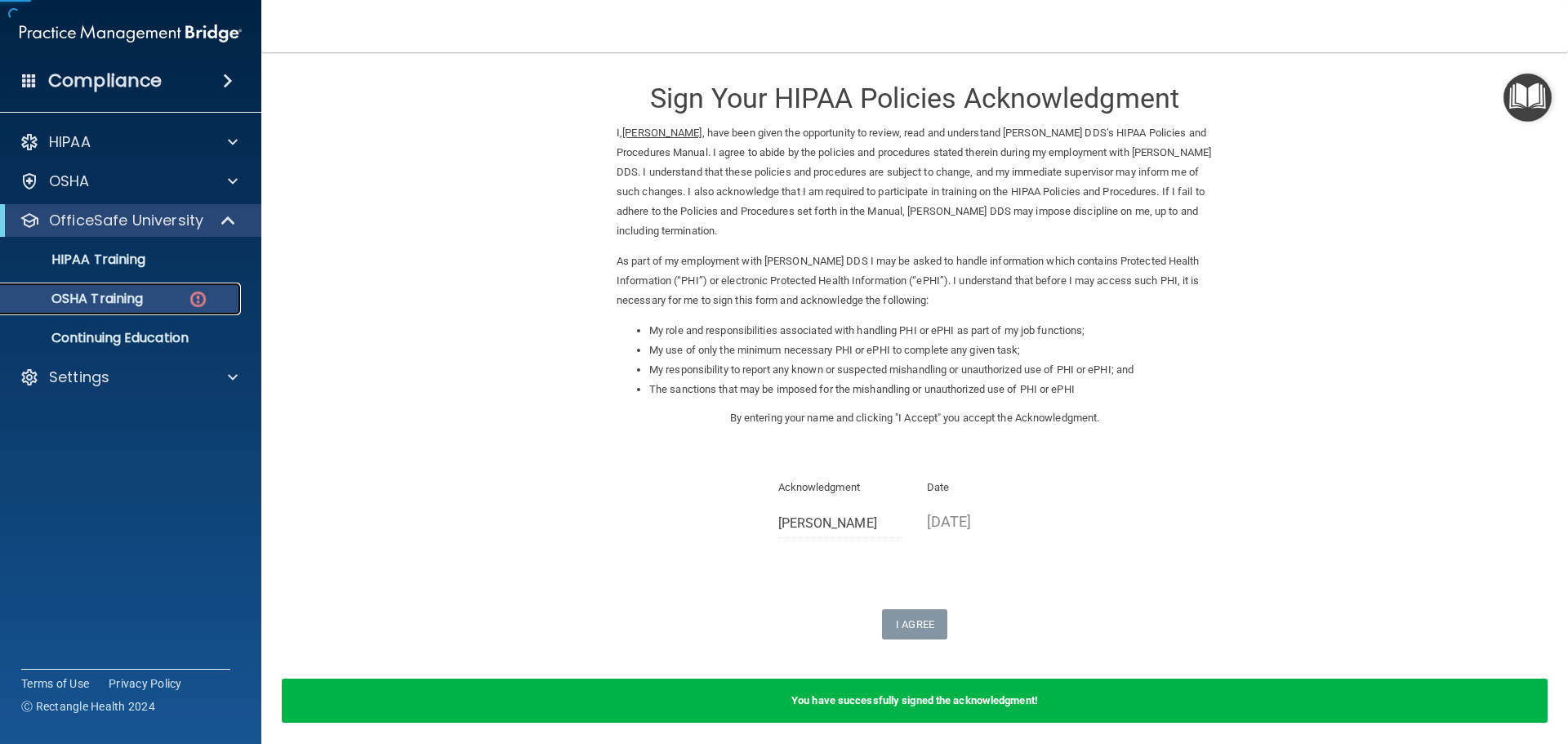
click at [85, 291] on p "OSHA Training" at bounding box center [77, 299] width 133 height 16
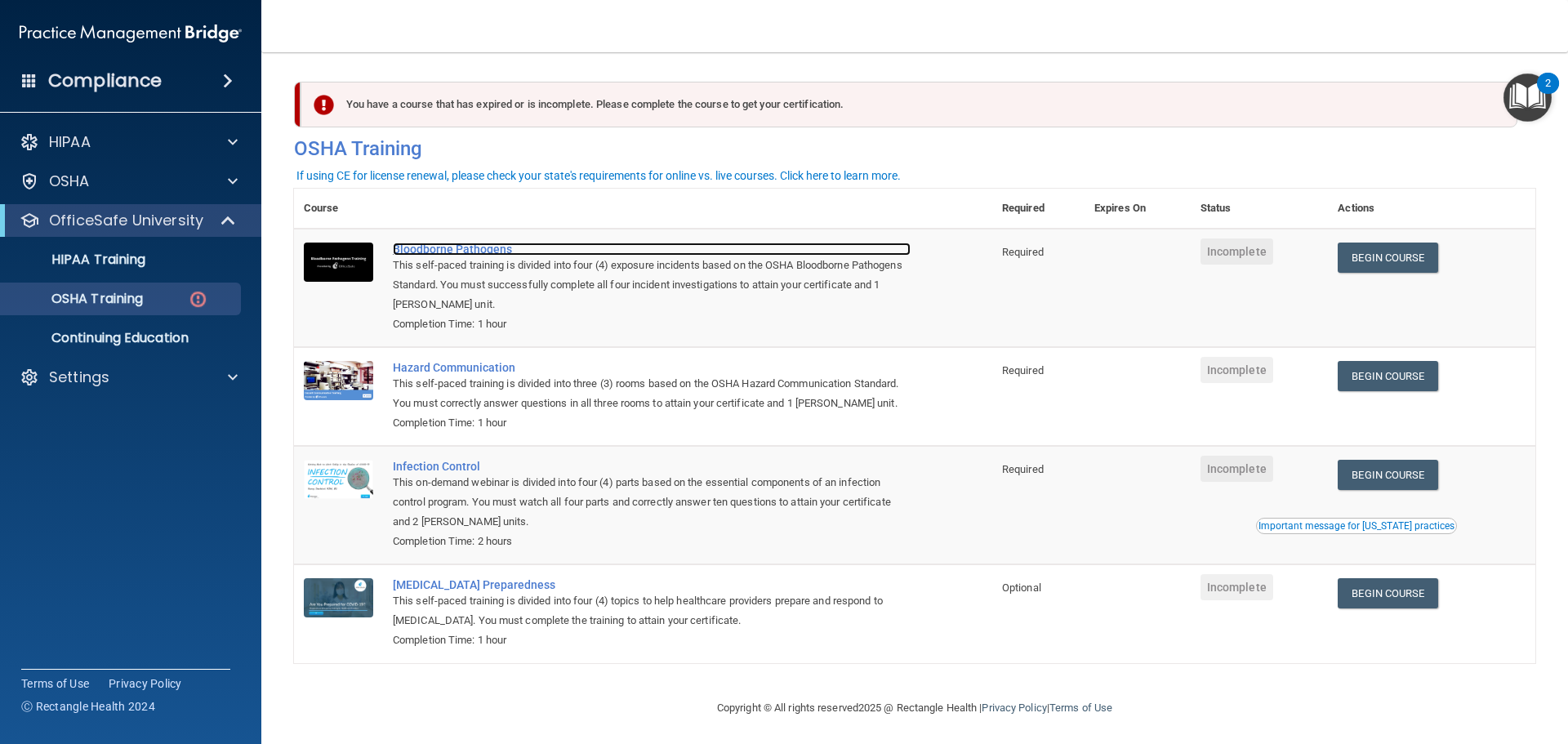
click at [489, 253] on div "Bloodborne Pathogens" at bounding box center [651, 249] width 518 height 13
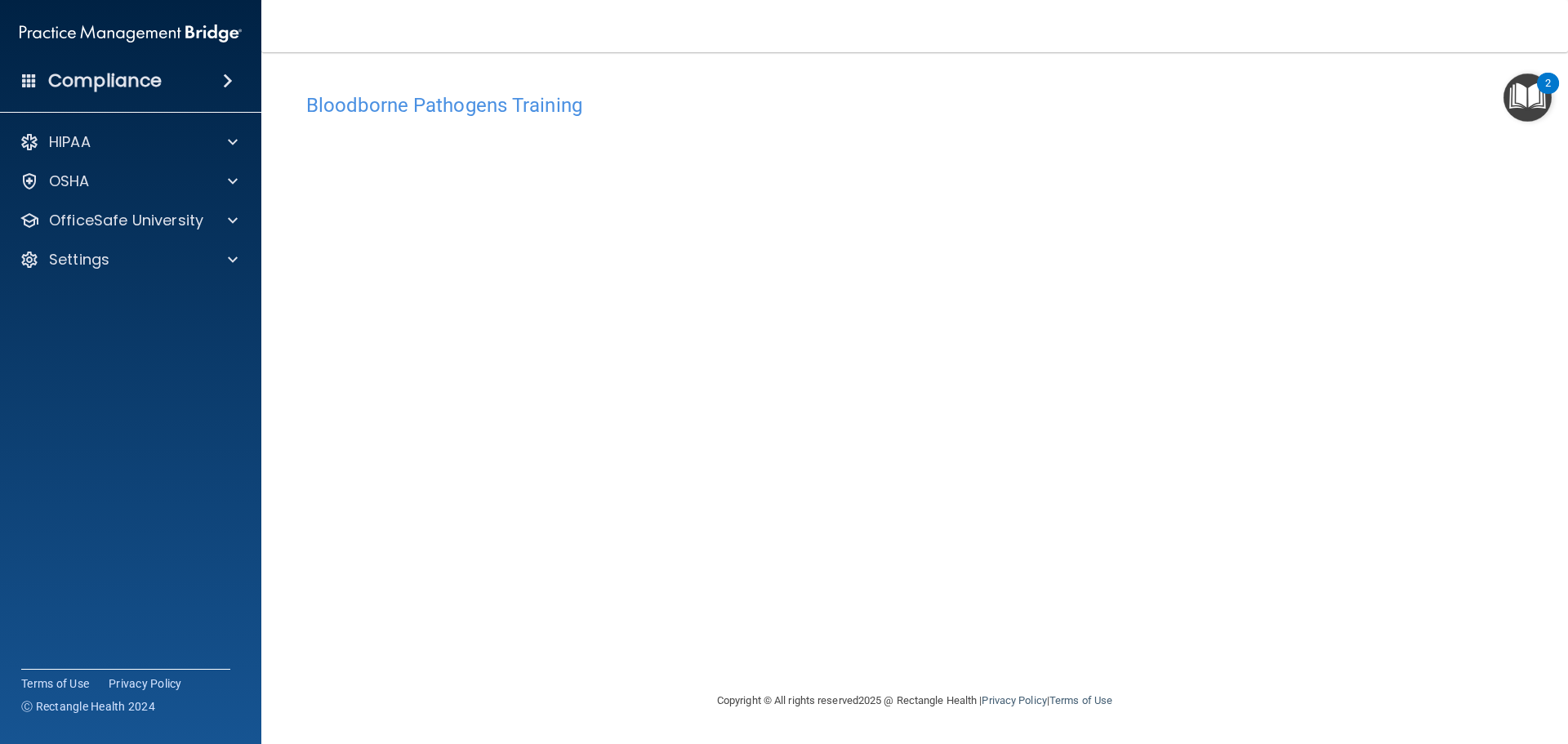
click at [1519, 107] on img "Open Resource Center, 2 new notifications" at bounding box center [1527, 98] width 48 height 48
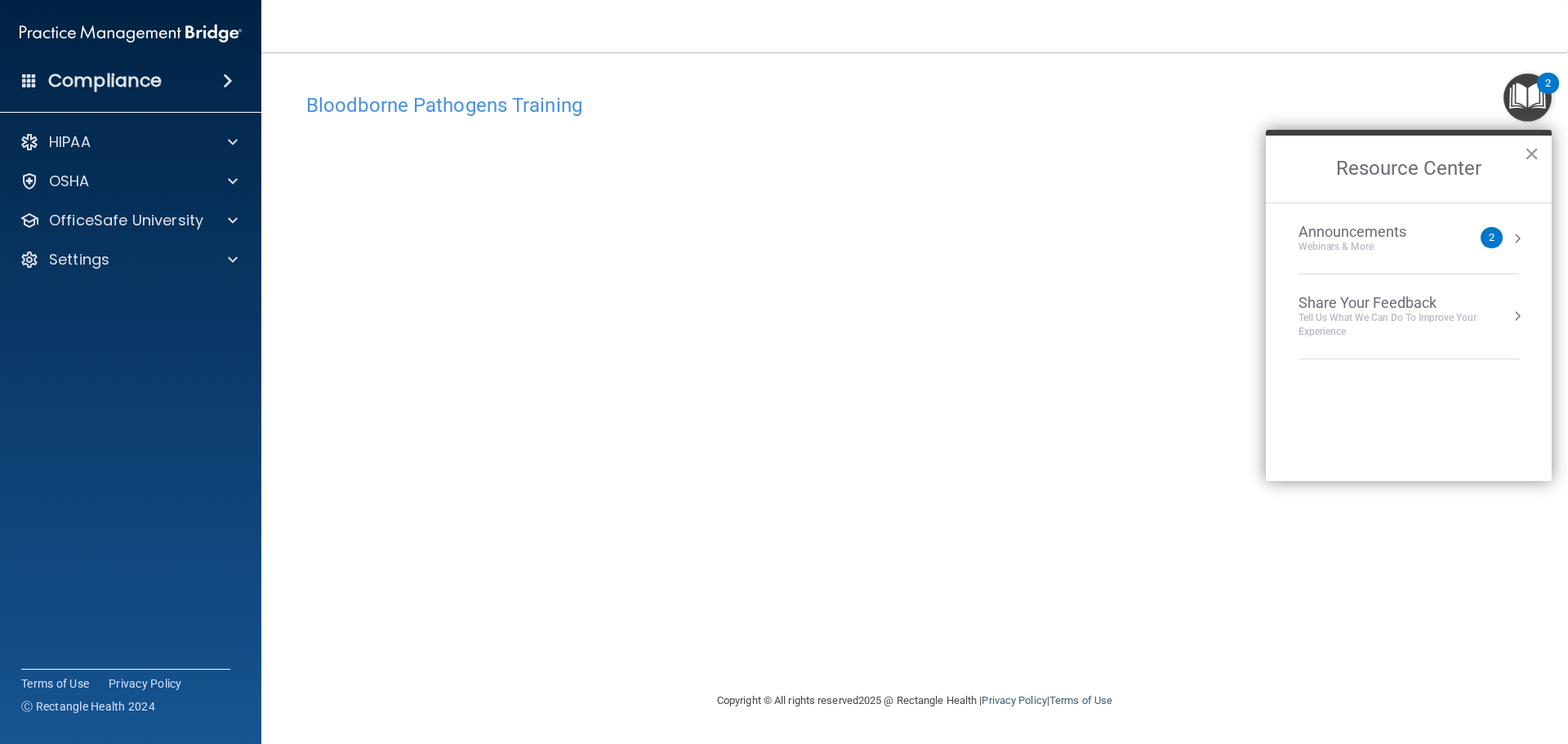
click at [1536, 153] on button "×" at bounding box center [1531, 153] width 15 height 26
